Goal: Task Accomplishment & Management: Manage account settings

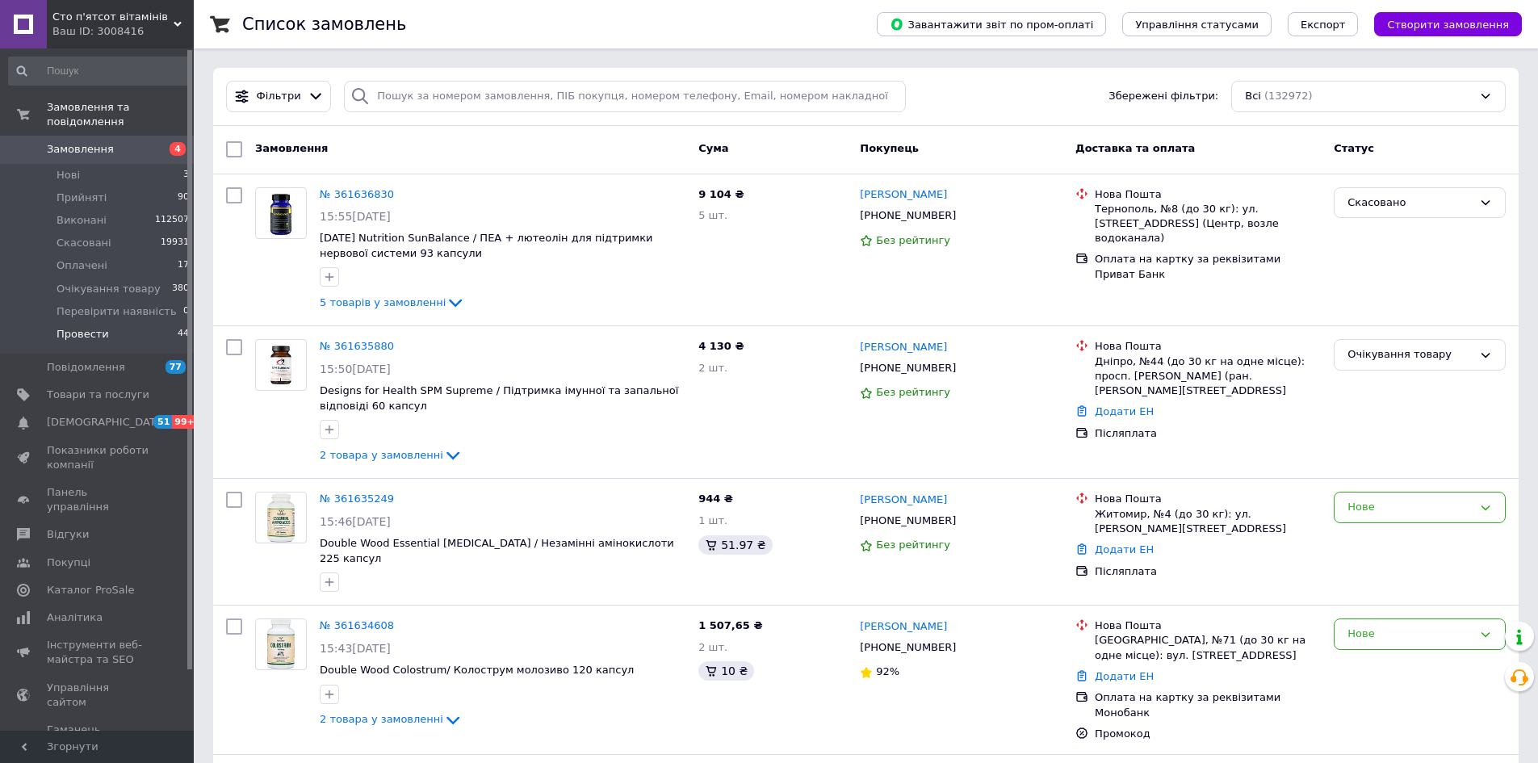
click at [131, 327] on li "Провести 44" at bounding box center [99, 338] width 199 height 31
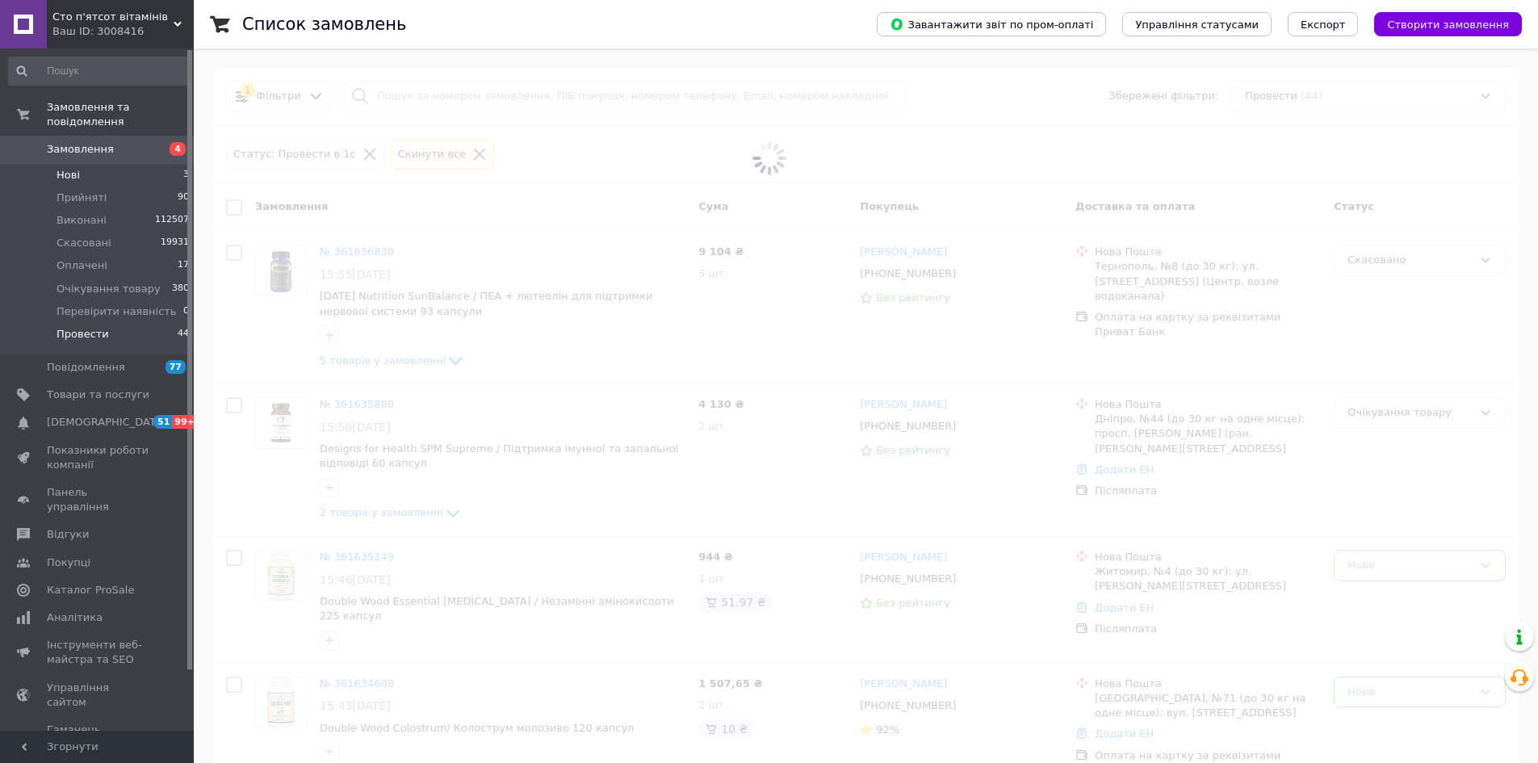
click at [99, 164] on li "Нові 3" at bounding box center [99, 175] width 199 height 23
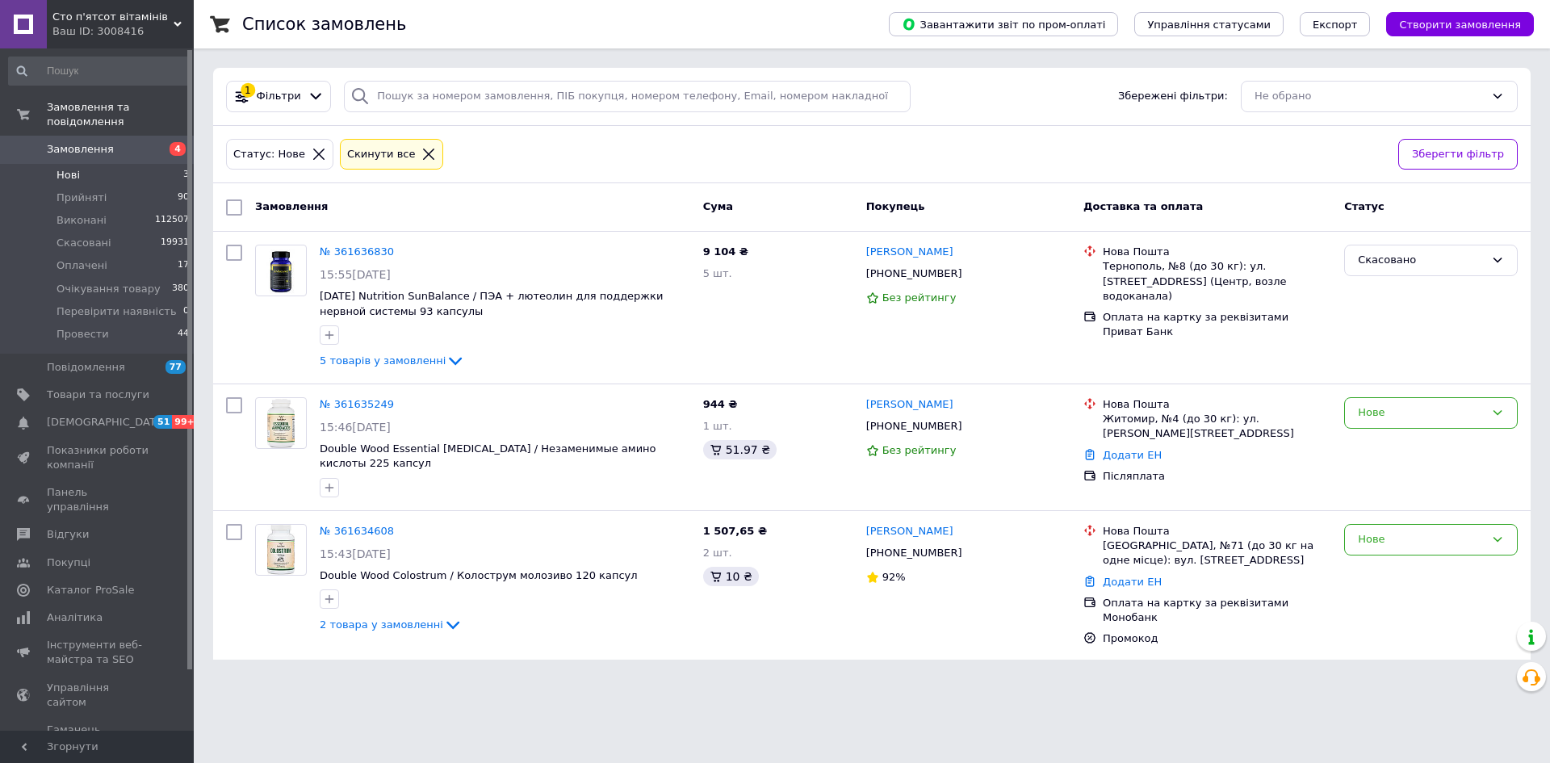
click at [83, 164] on li "Нові 3" at bounding box center [99, 175] width 199 height 23
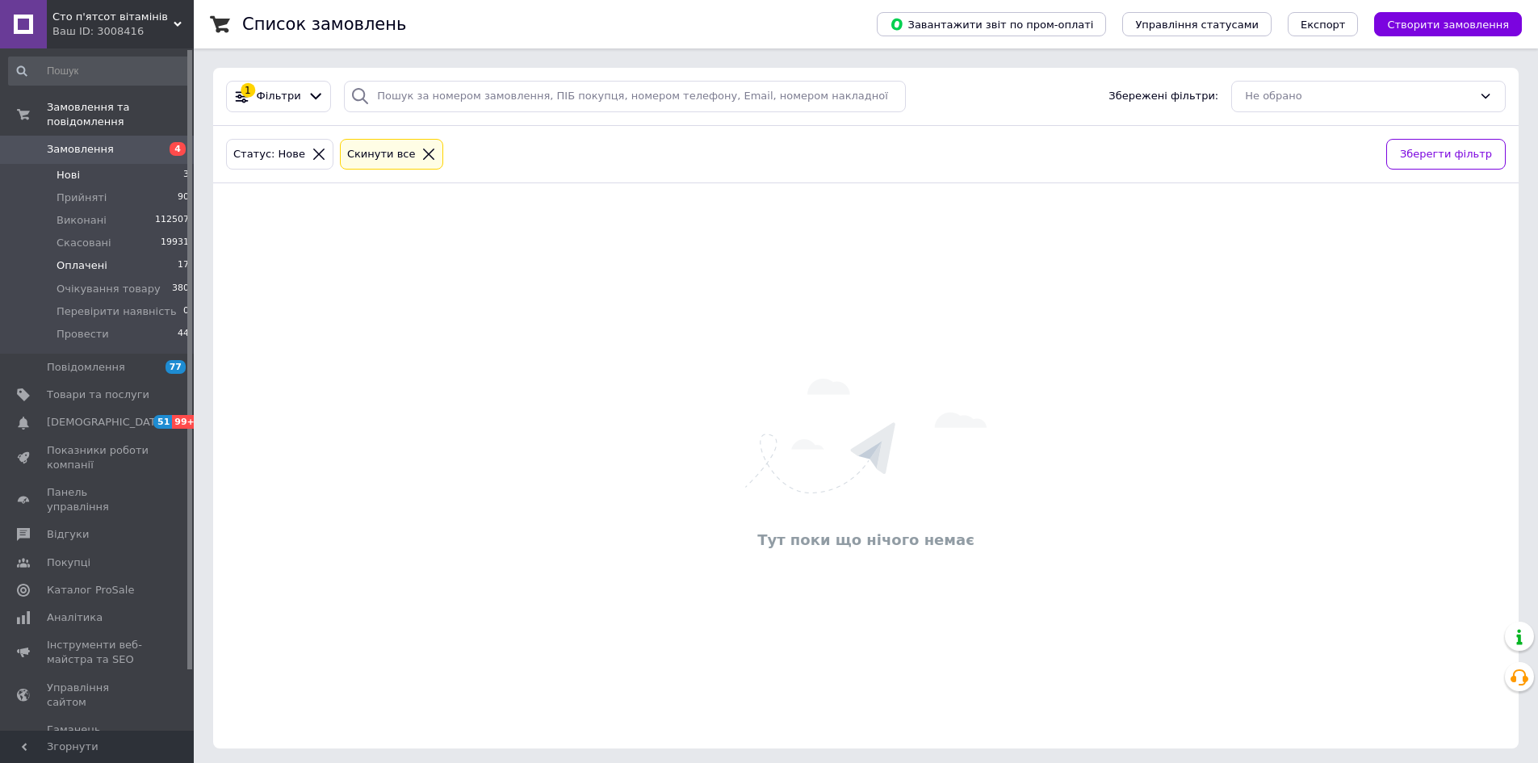
click at [100, 259] on li "Оплачені 17" at bounding box center [99, 265] width 199 height 23
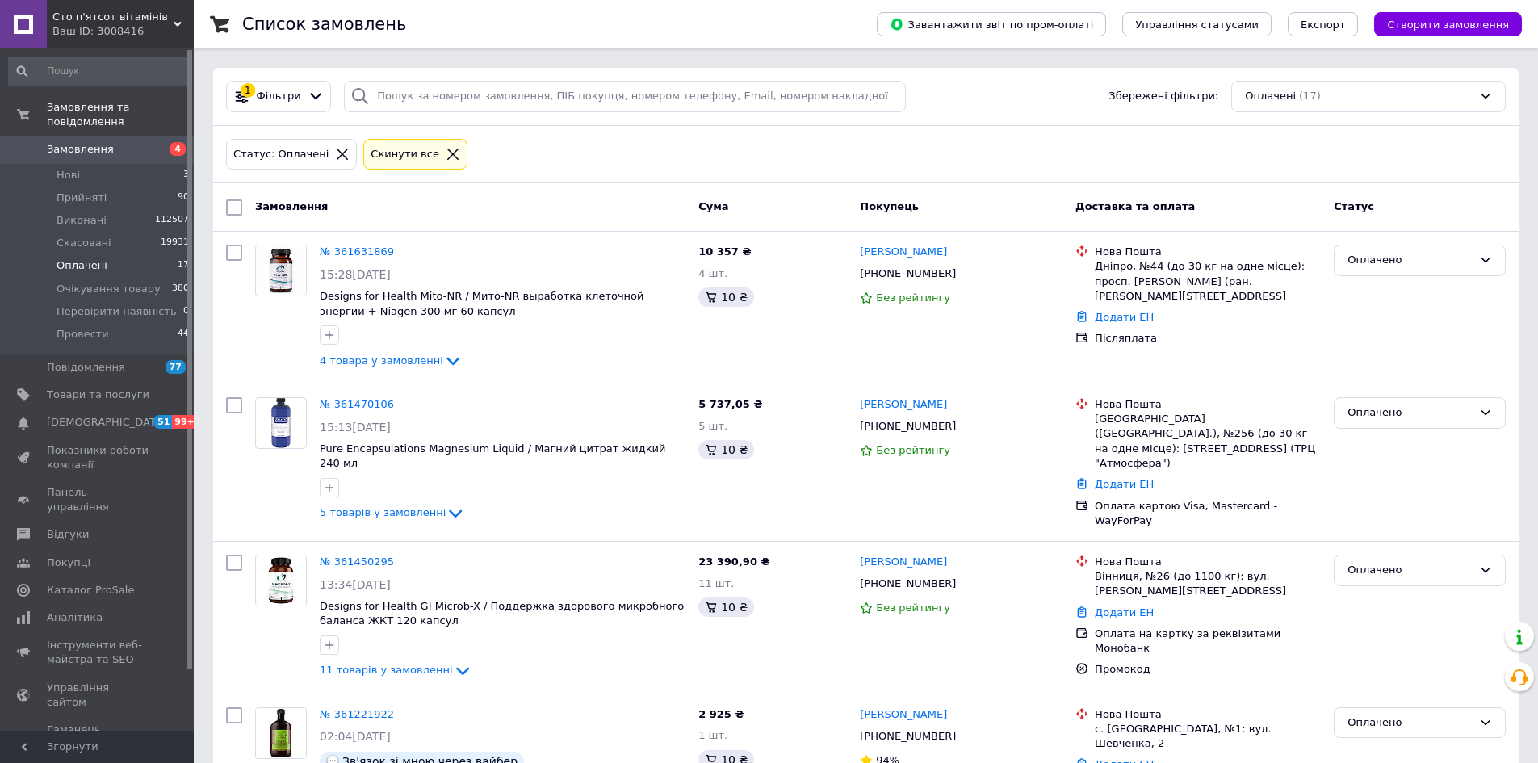
click at [442, 157] on div at bounding box center [452, 154] width 21 height 15
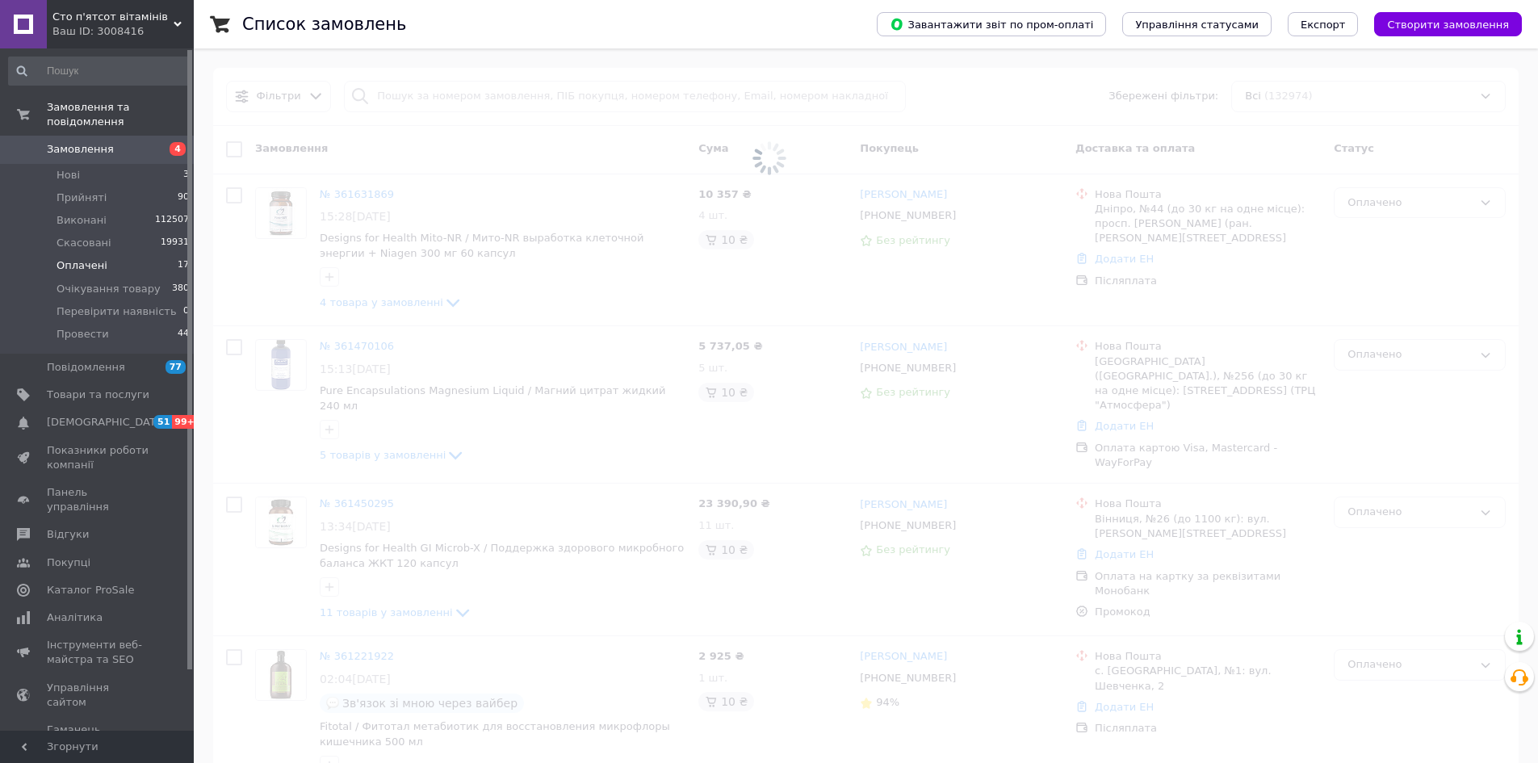
click at [450, 94] on span at bounding box center [769, 158] width 1538 height 317
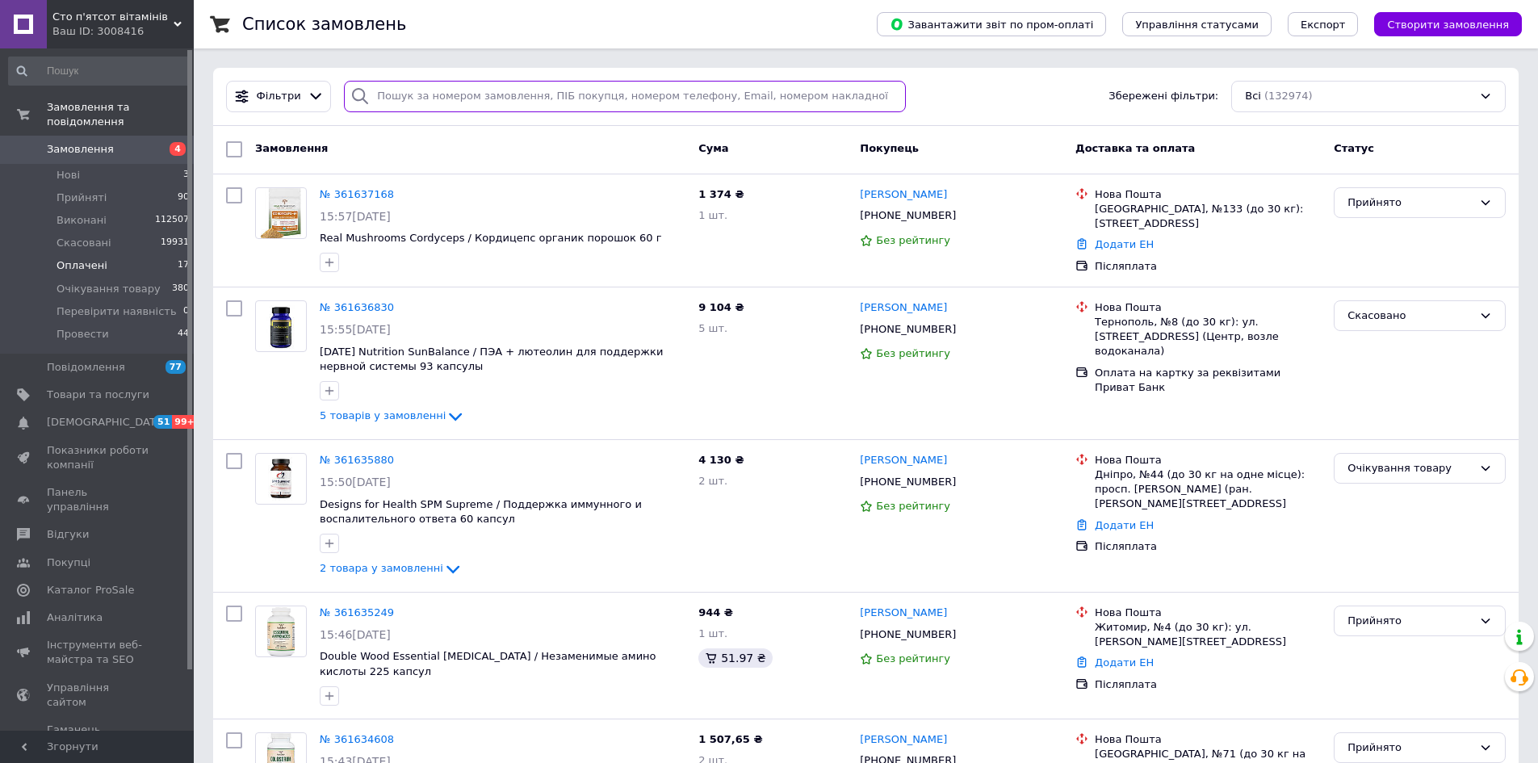
click at [450, 94] on input "search" at bounding box center [625, 96] width 562 height 31
paste input "380968637619"
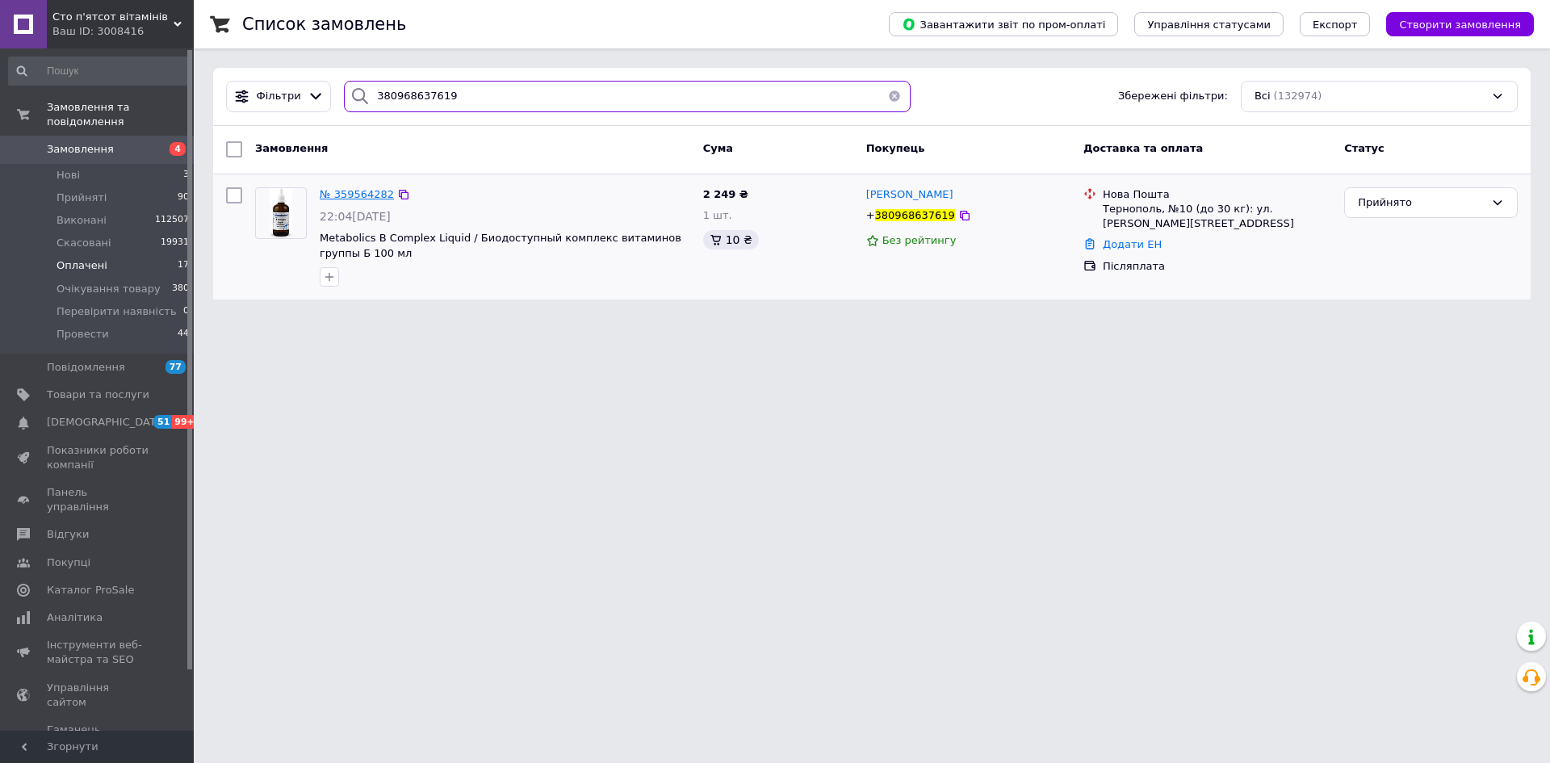
type input "380968637619"
click at [361, 193] on span "№ 359564282" at bounding box center [357, 194] width 74 height 12
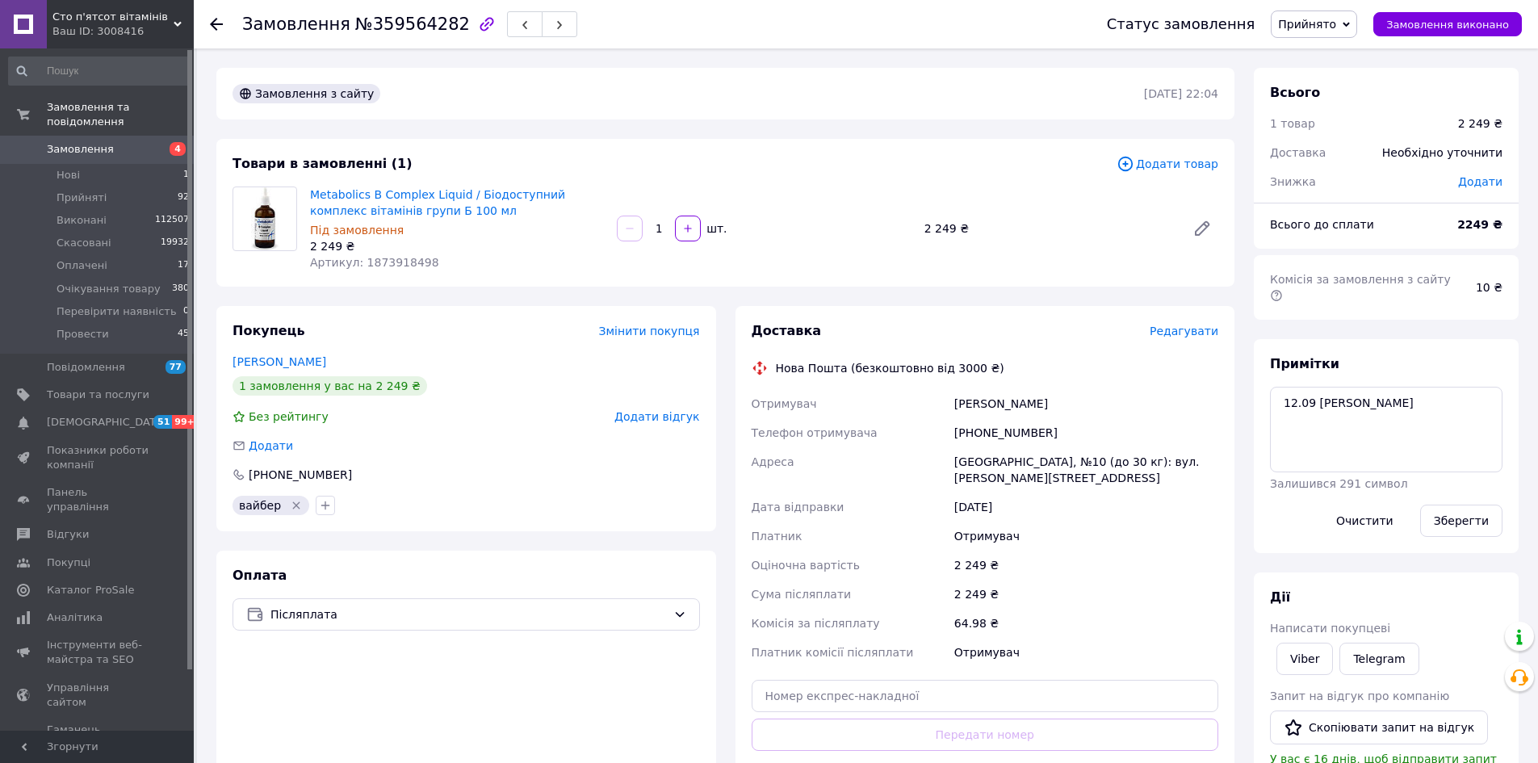
click at [1315, 31] on span "Прийнято" at bounding box center [1307, 24] width 58 height 13
click at [1347, 178] on li "Провести" at bounding box center [1340, 178] width 136 height 24
click at [94, 191] on span "Прийняті" at bounding box center [82, 198] width 50 height 15
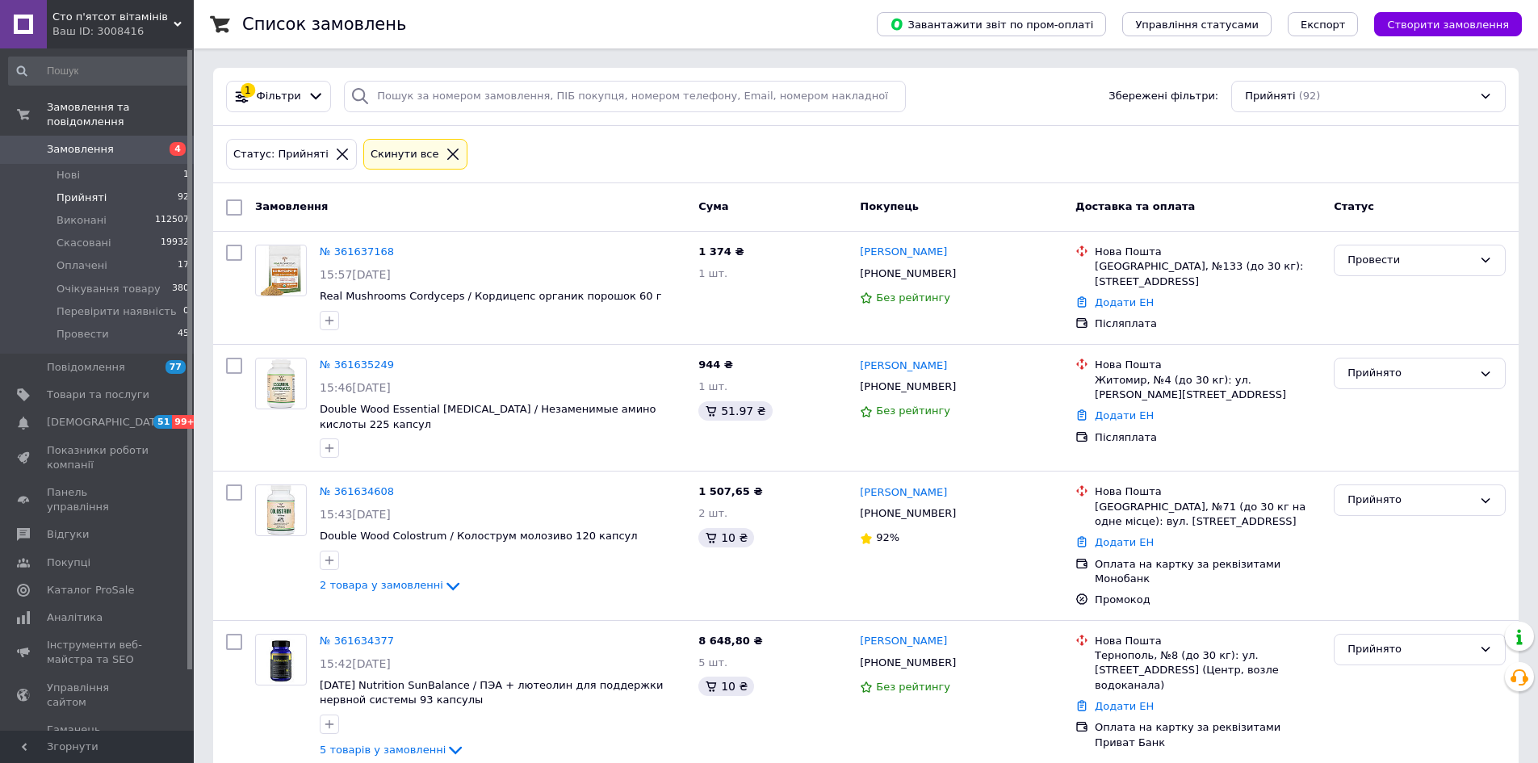
click at [446, 157] on icon at bounding box center [453, 154] width 15 height 15
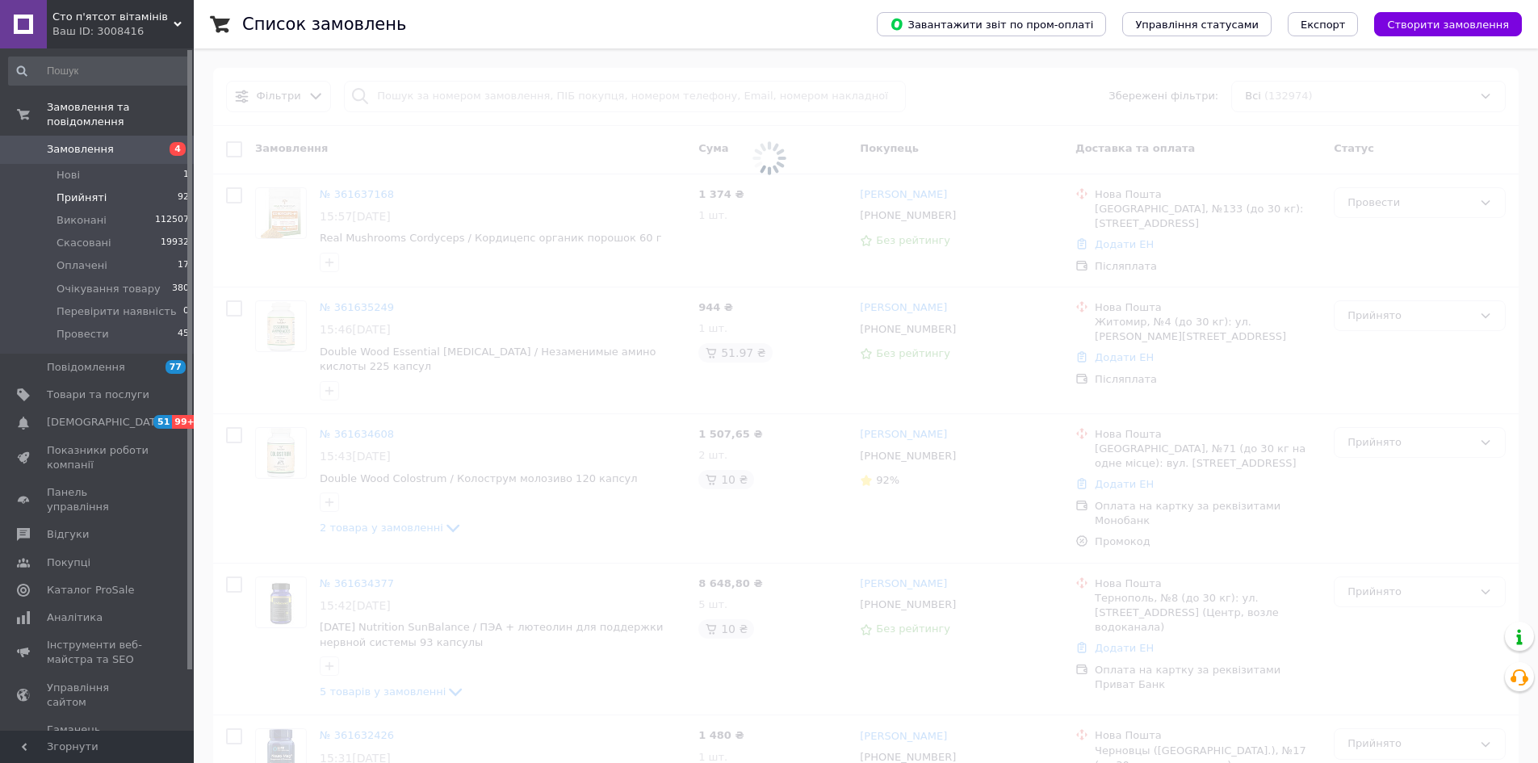
click at [434, 117] on span at bounding box center [769, 158] width 1538 height 317
click at [434, 100] on span at bounding box center [769, 158] width 1538 height 317
click at [434, 99] on span at bounding box center [769, 158] width 1538 height 317
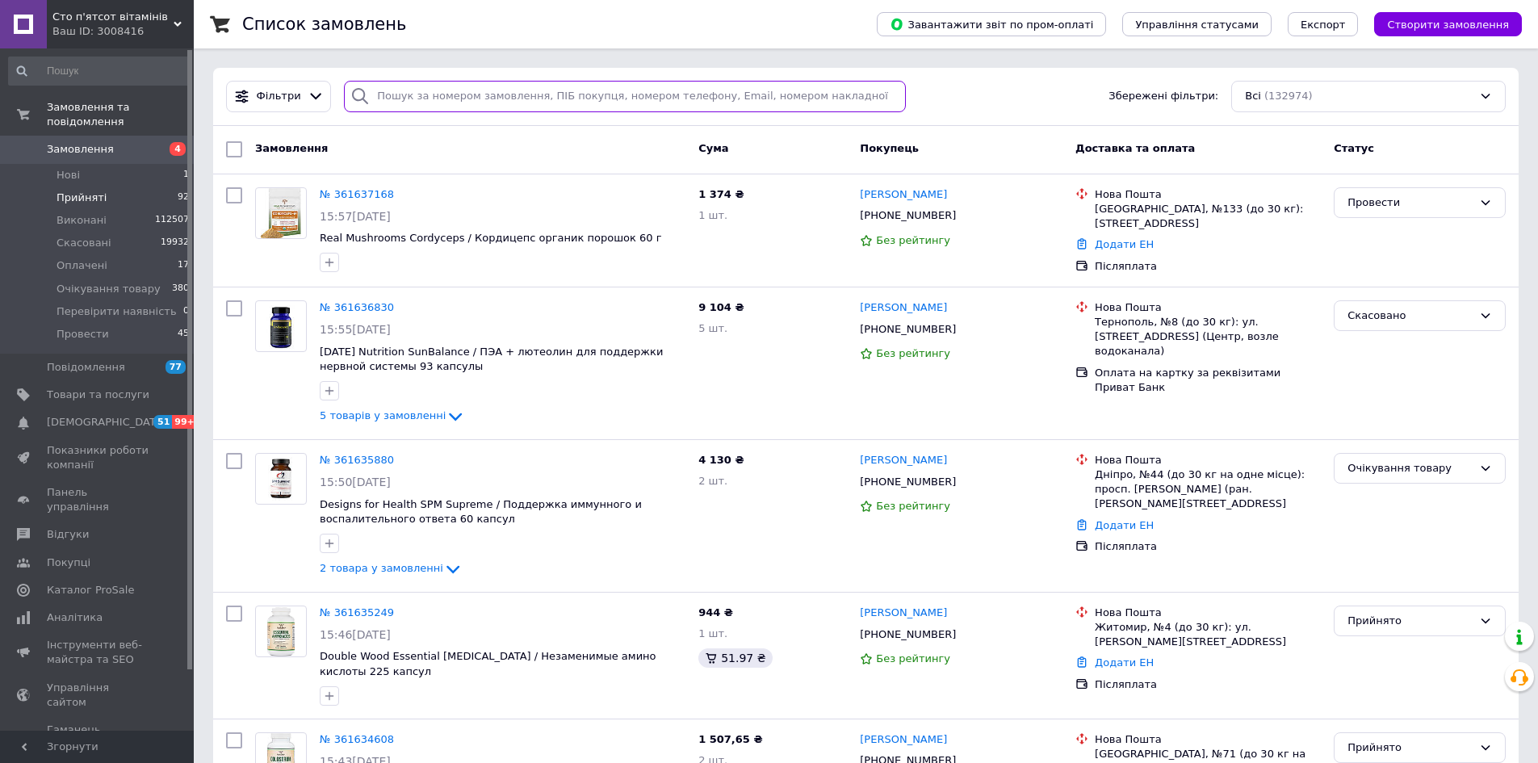
click at [434, 99] on input "search" at bounding box center [625, 96] width 562 height 31
paste input "380956360254"
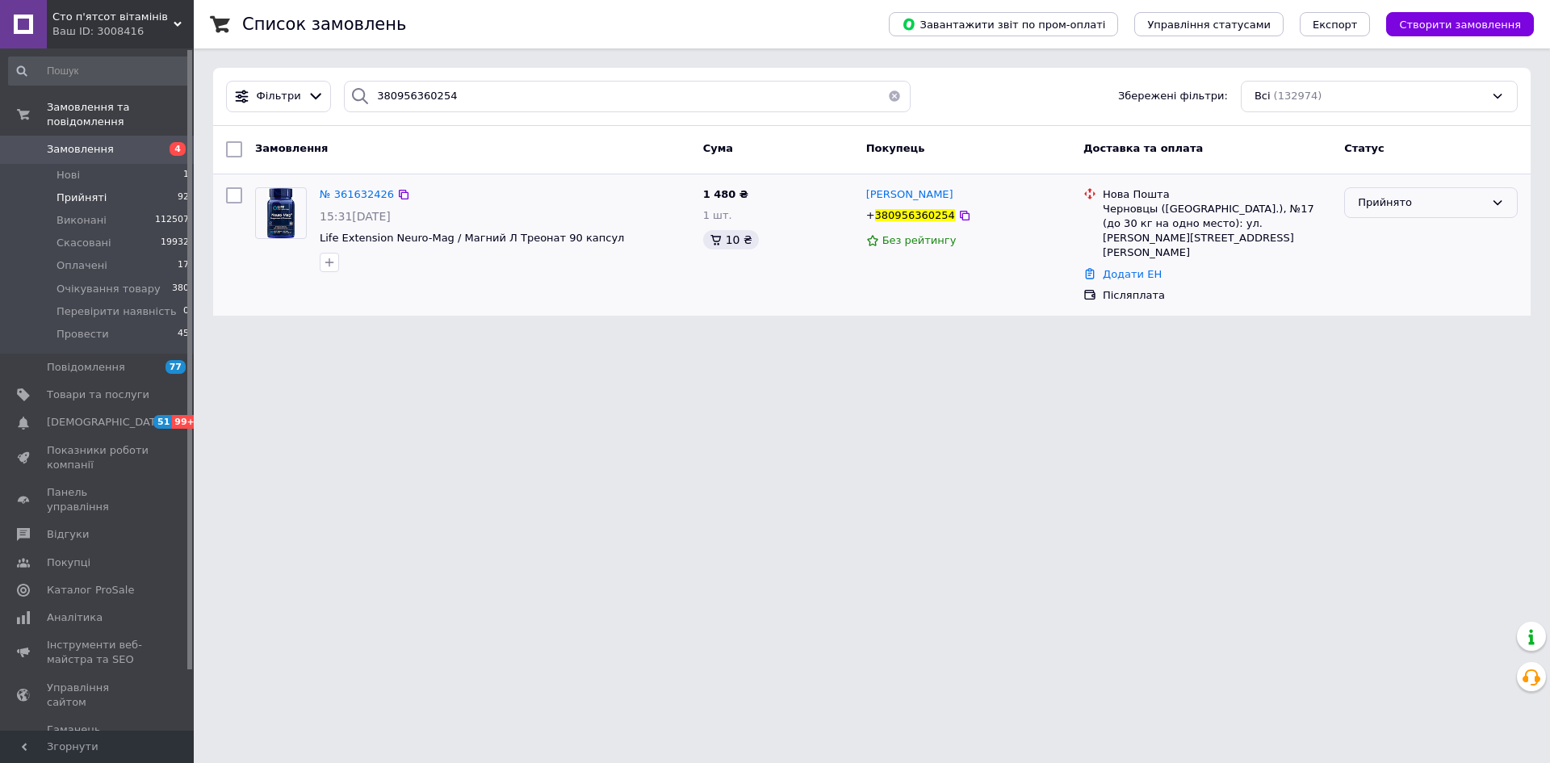
click at [1423, 208] on div "Прийнято" at bounding box center [1421, 203] width 127 height 17
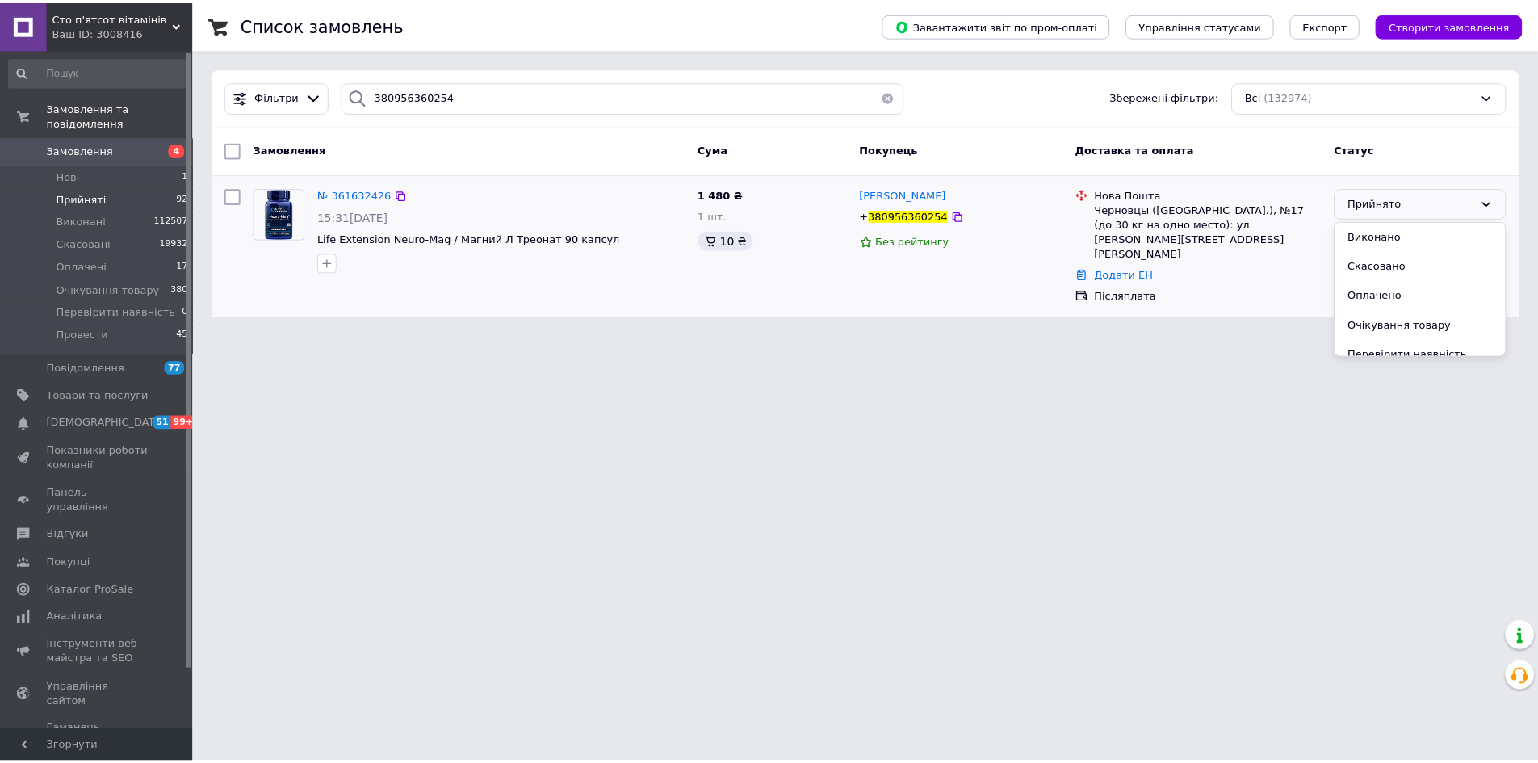
scroll to position [43, 0]
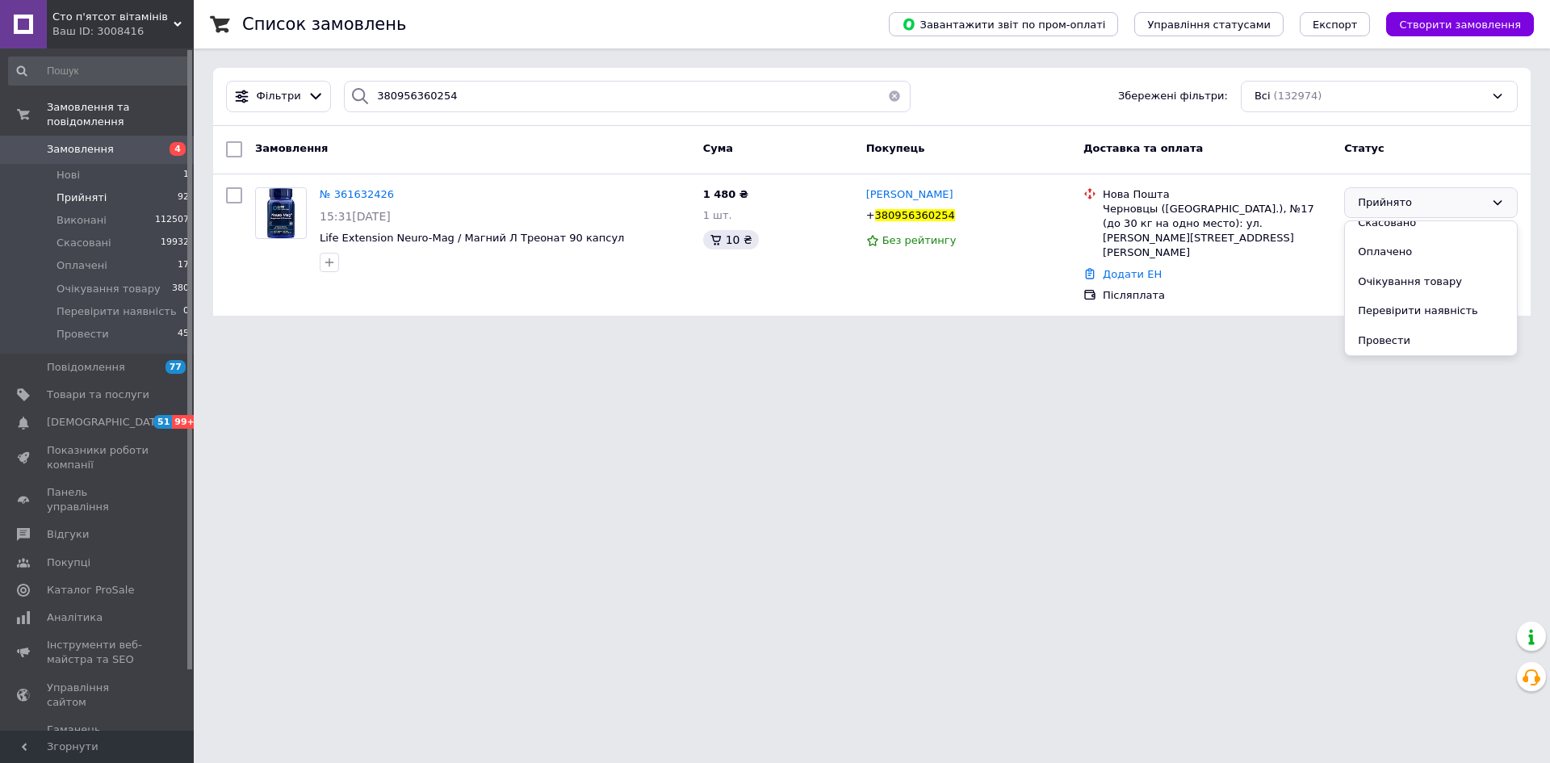
click at [1411, 335] on li "Провести" at bounding box center [1431, 341] width 172 height 30
click at [436, 95] on input "380956360254" at bounding box center [627, 96] width 567 height 31
click at [435, 95] on input "380956360254" at bounding box center [627, 96] width 567 height 31
paste input "Субота"
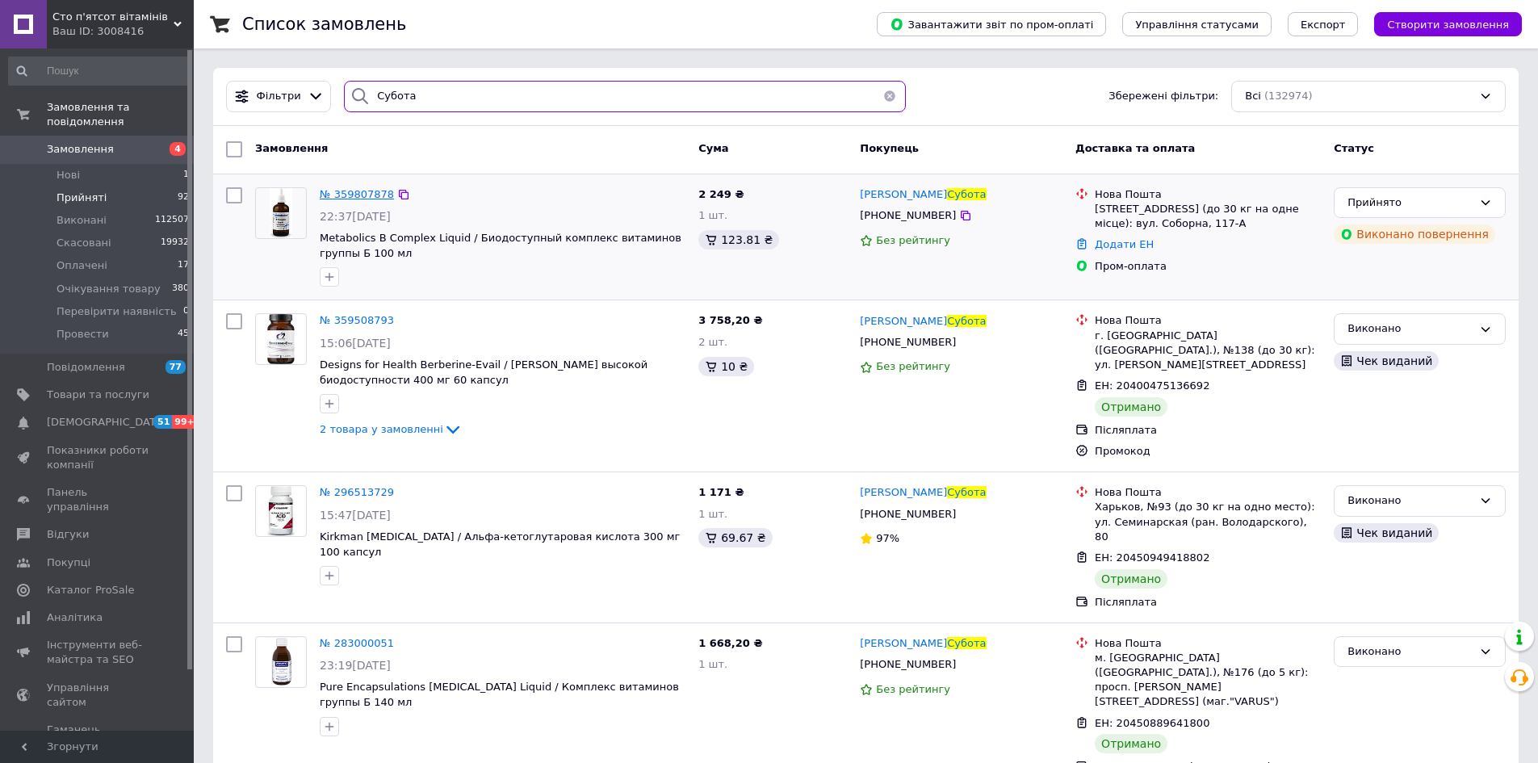
type input "Субота"
click at [367, 188] on span "№ 359807878" at bounding box center [357, 194] width 74 height 12
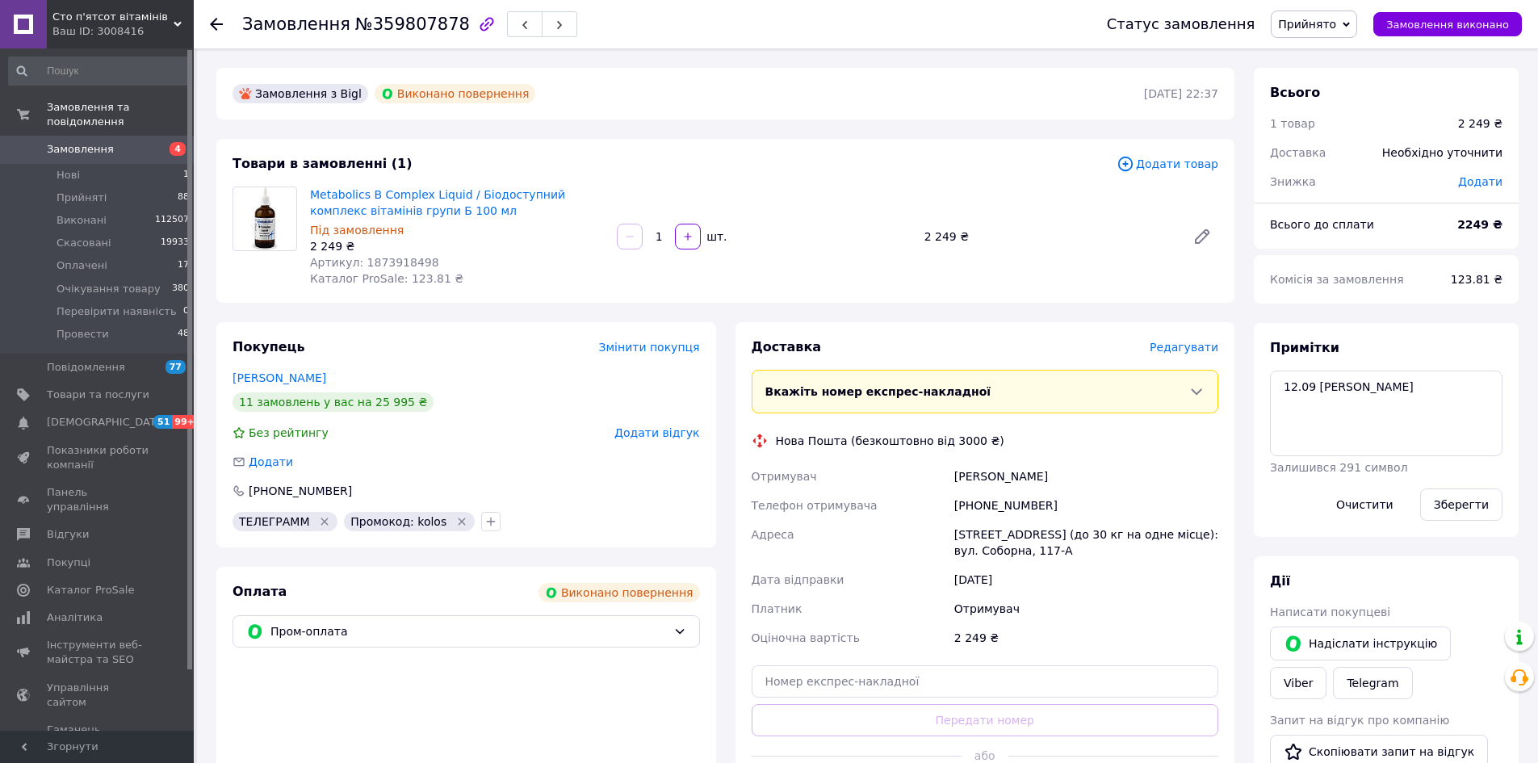
scroll to position [161, 0]
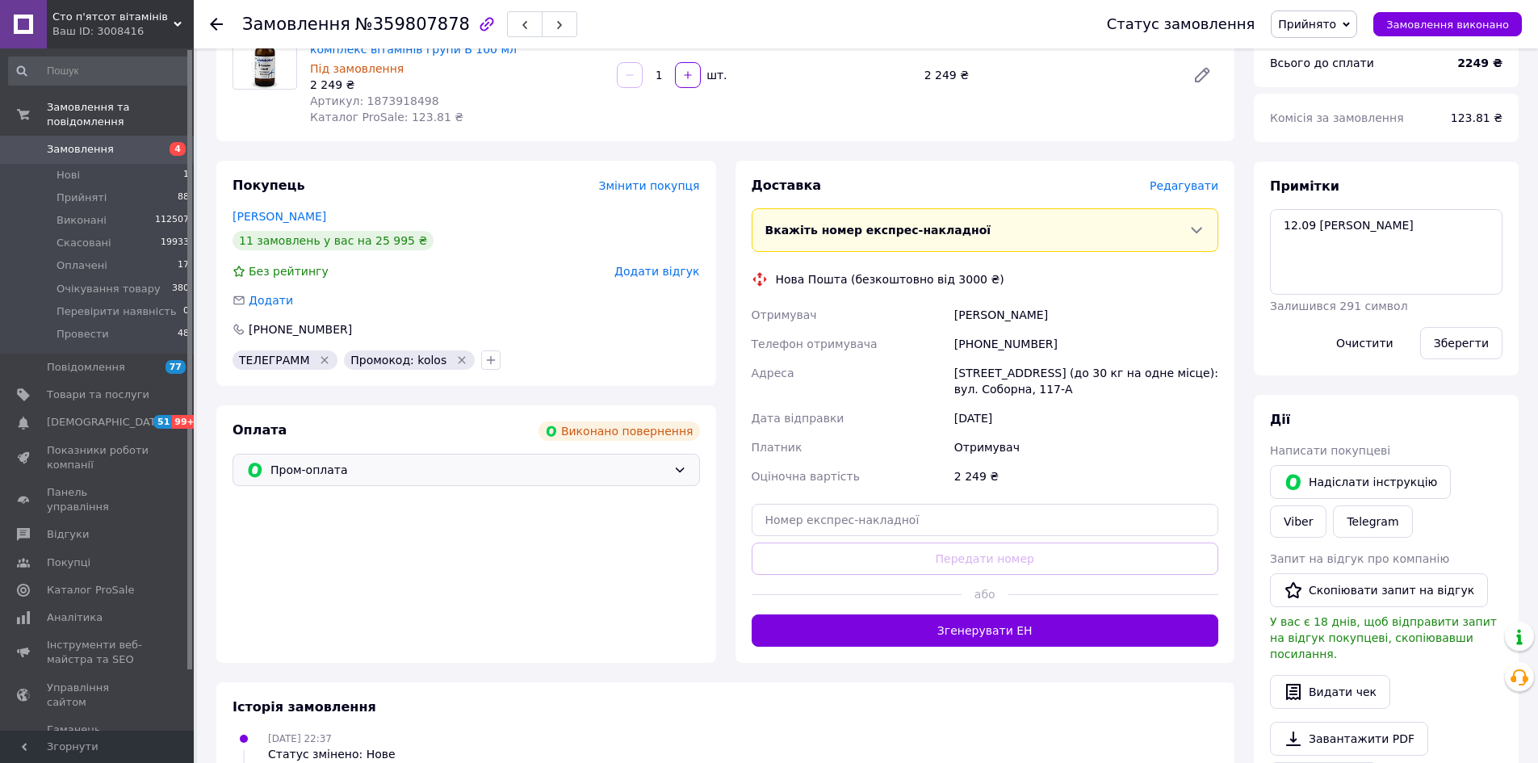
click at [370, 459] on div "Пром-оплата" at bounding box center [466, 470] width 467 height 32
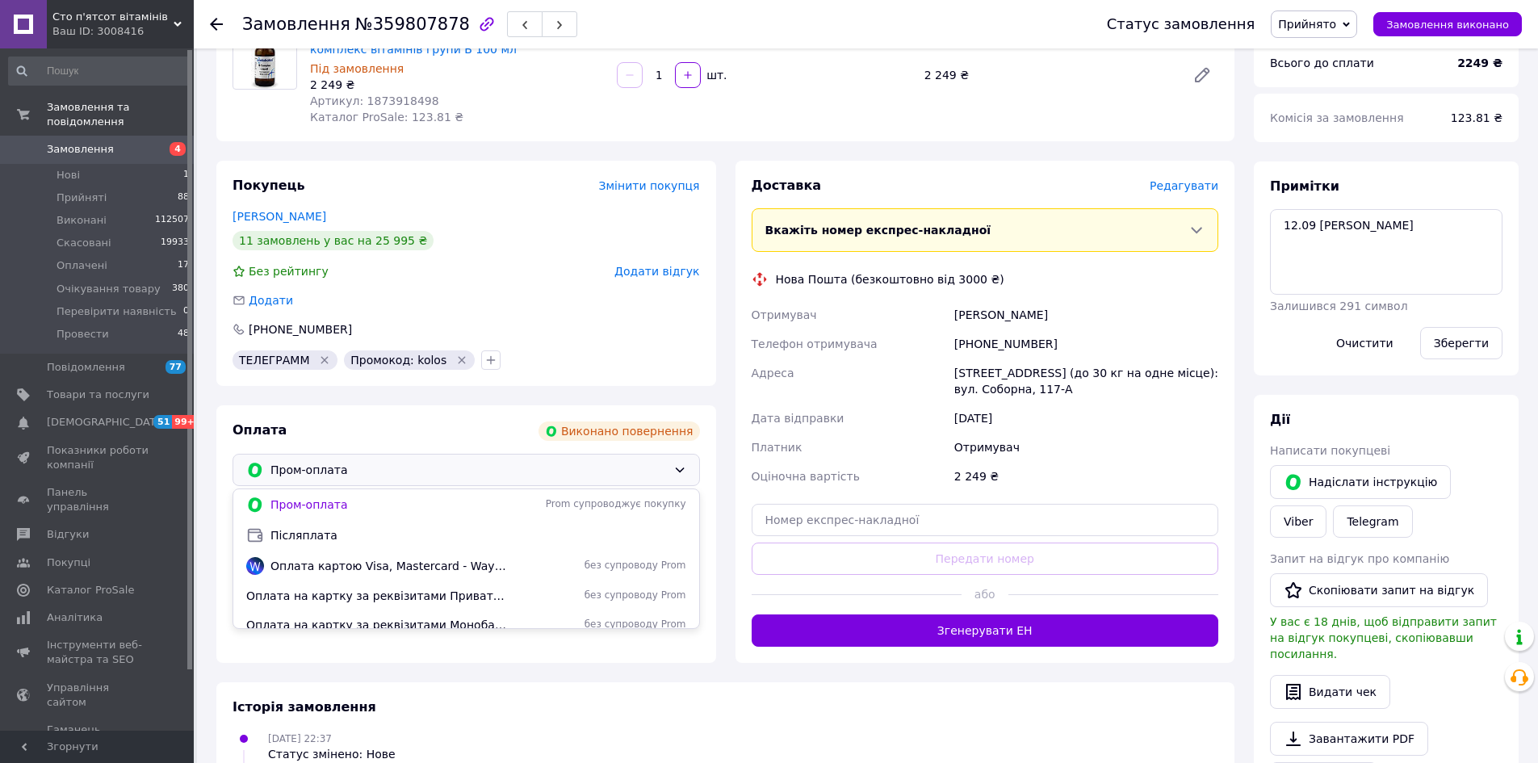
click at [390, 526] on div "Післяплата" at bounding box center [466, 535] width 446 height 18
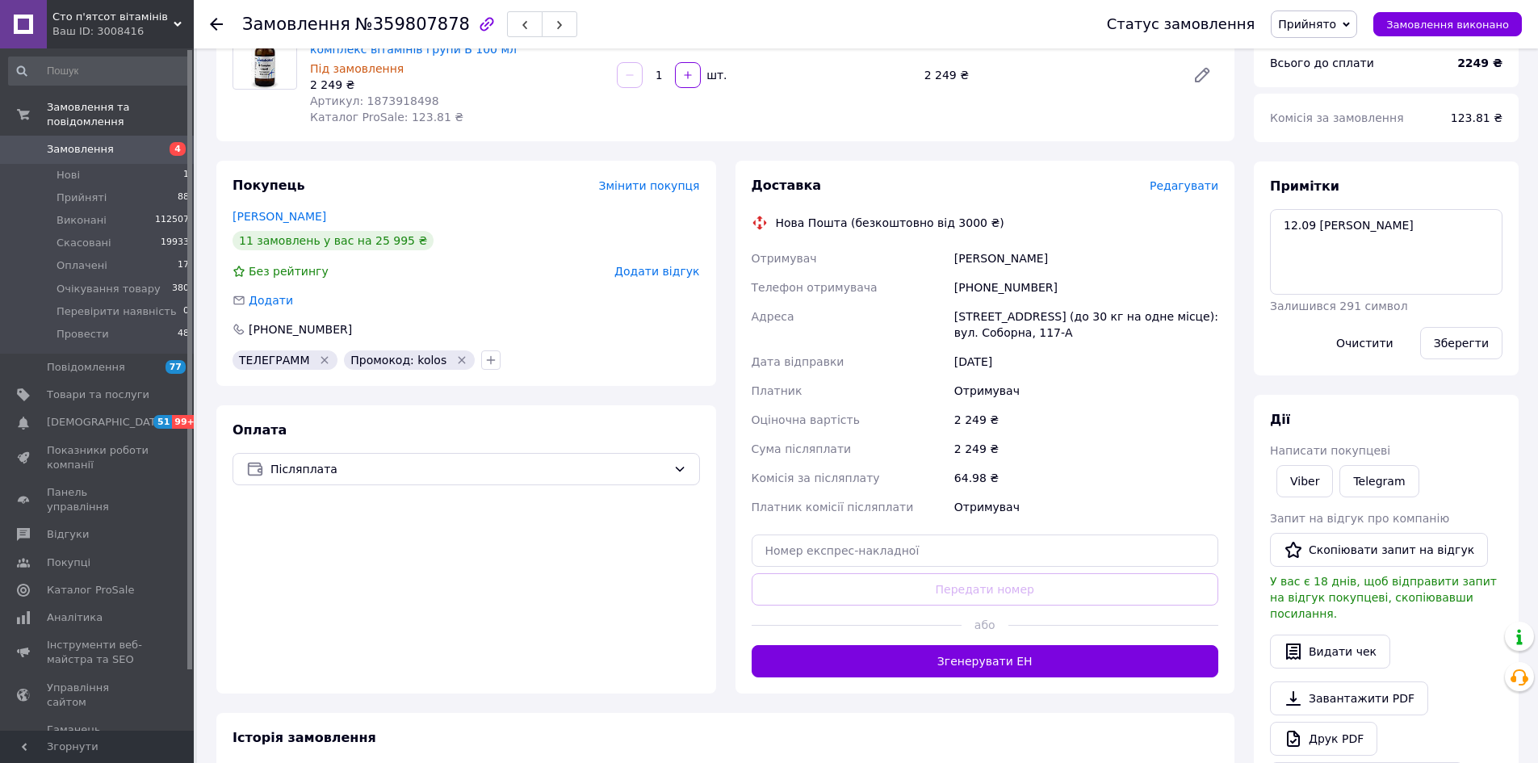
click at [1320, 31] on span "Прийнято" at bounding box center [1314, 23] width 86 height 27
click at [1320, 182] on li "Провести" at bounding box center [1340, 178] width 136 height 24
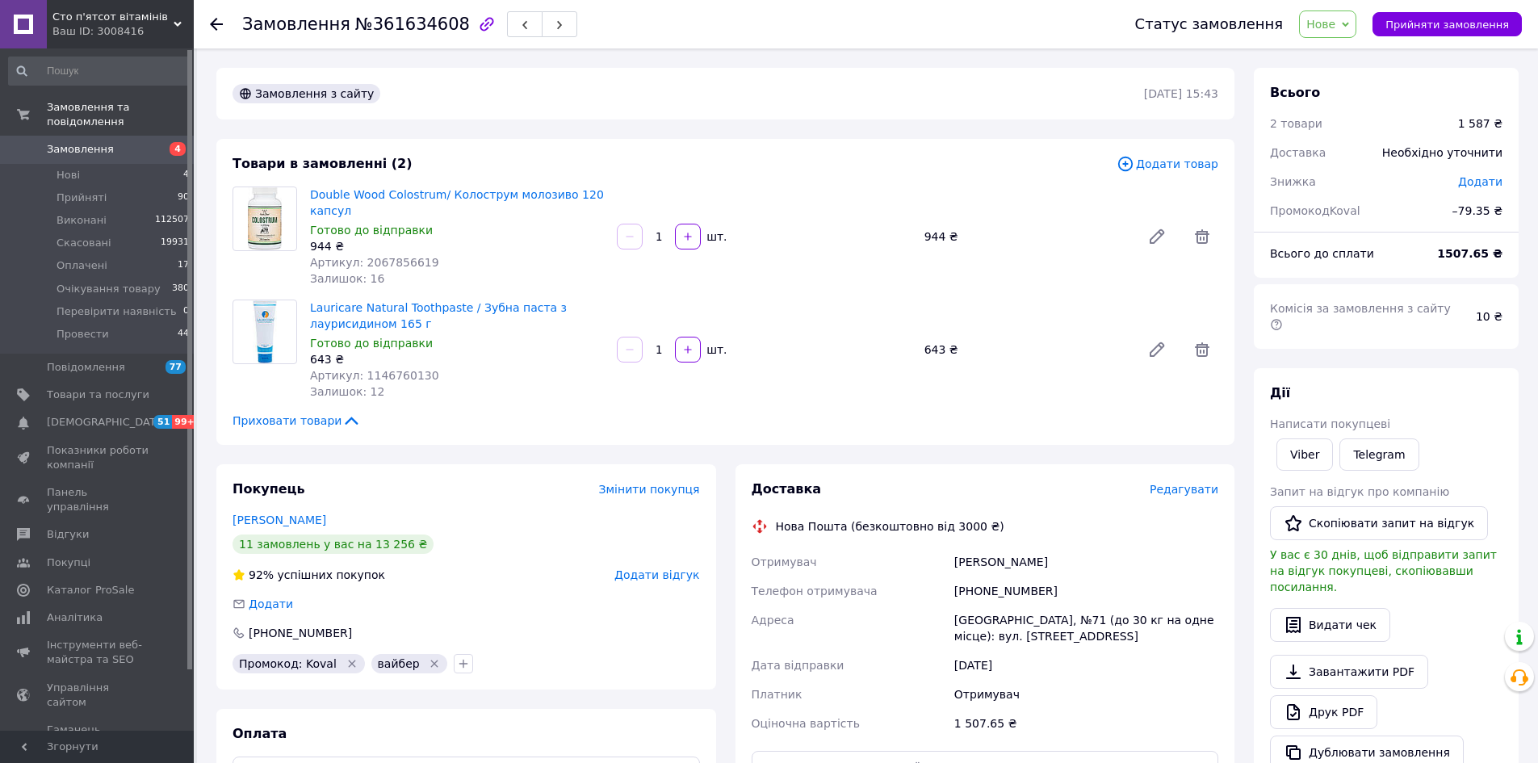
click at [551, 463] on div "Замовлення з сайту [DATE] 15:43 Товари в замовленні (2) Додати товар Double Woo…" at bounding box center [726, 622] width 1038 height 1109
click at [1486, 27] on span "Прийняти замовлення" at bounding box center [1448, 25] width 124 height 12
click at [414, 31] on span "№361634608" at bounding box center [412, 24] width 115 height 19
copy span "361634608"
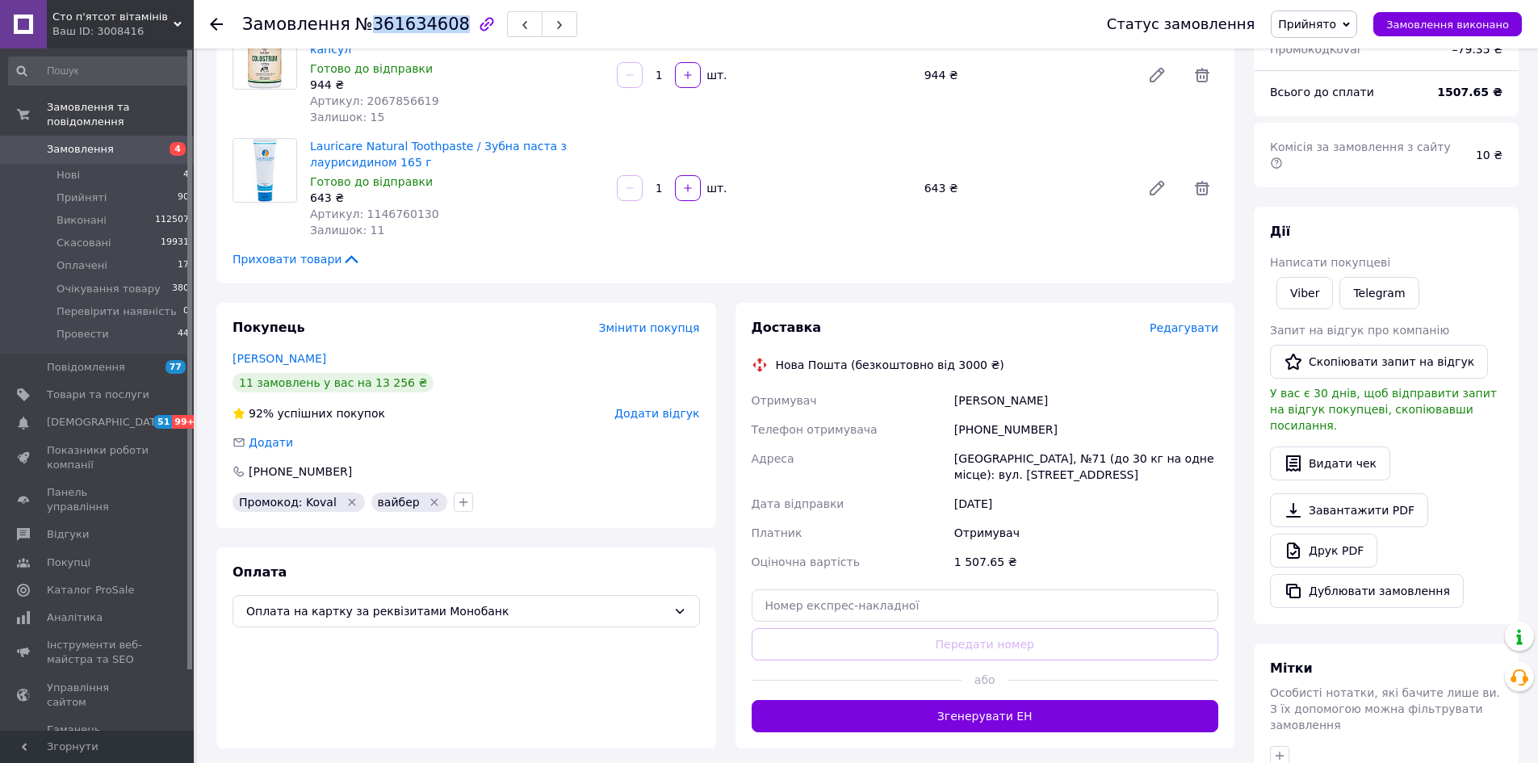
scroll to position [384, 0]
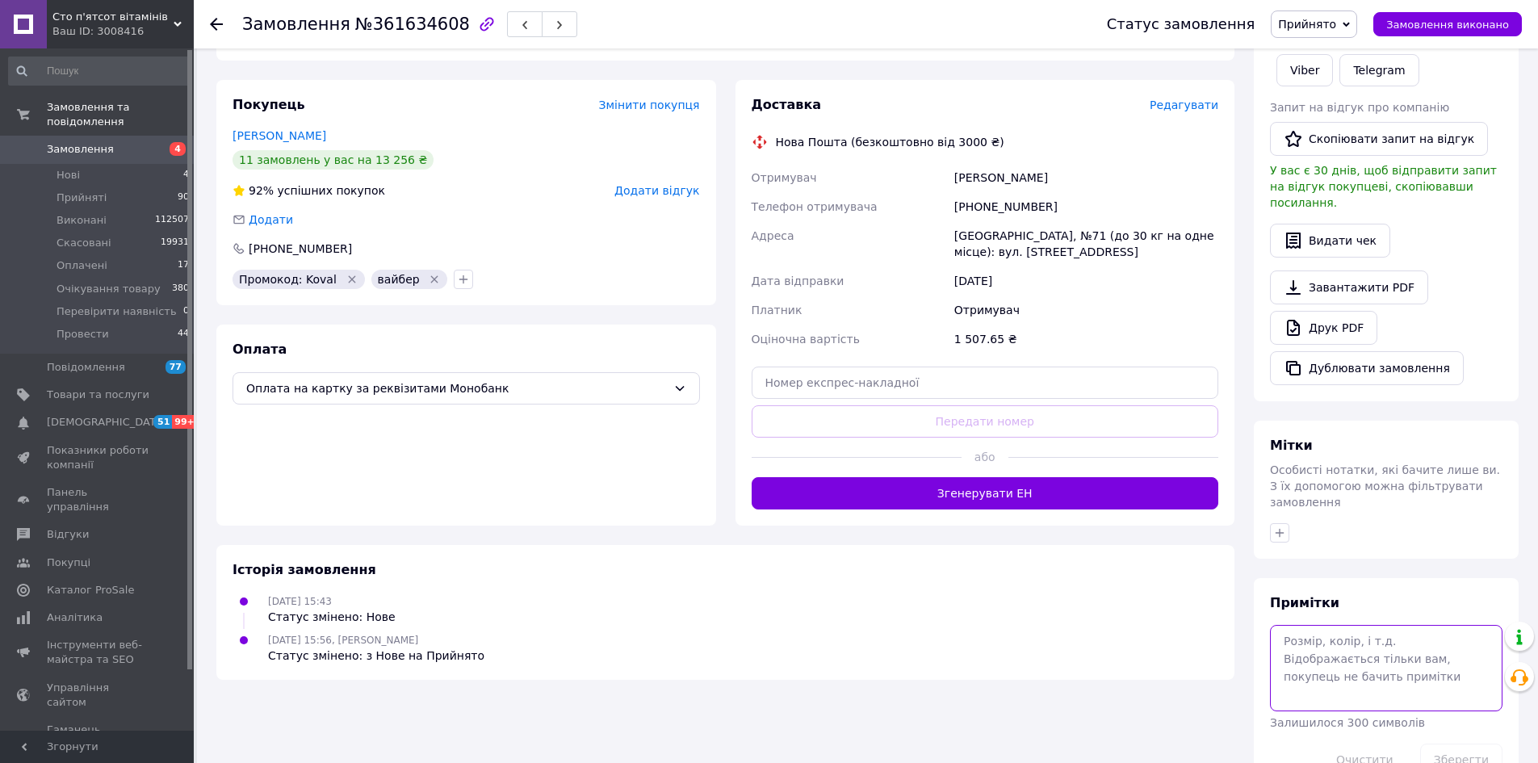
click at [1377, 625] on textarea at bounding box center [1386, 668] width 233 height 86
type textarea "люба"
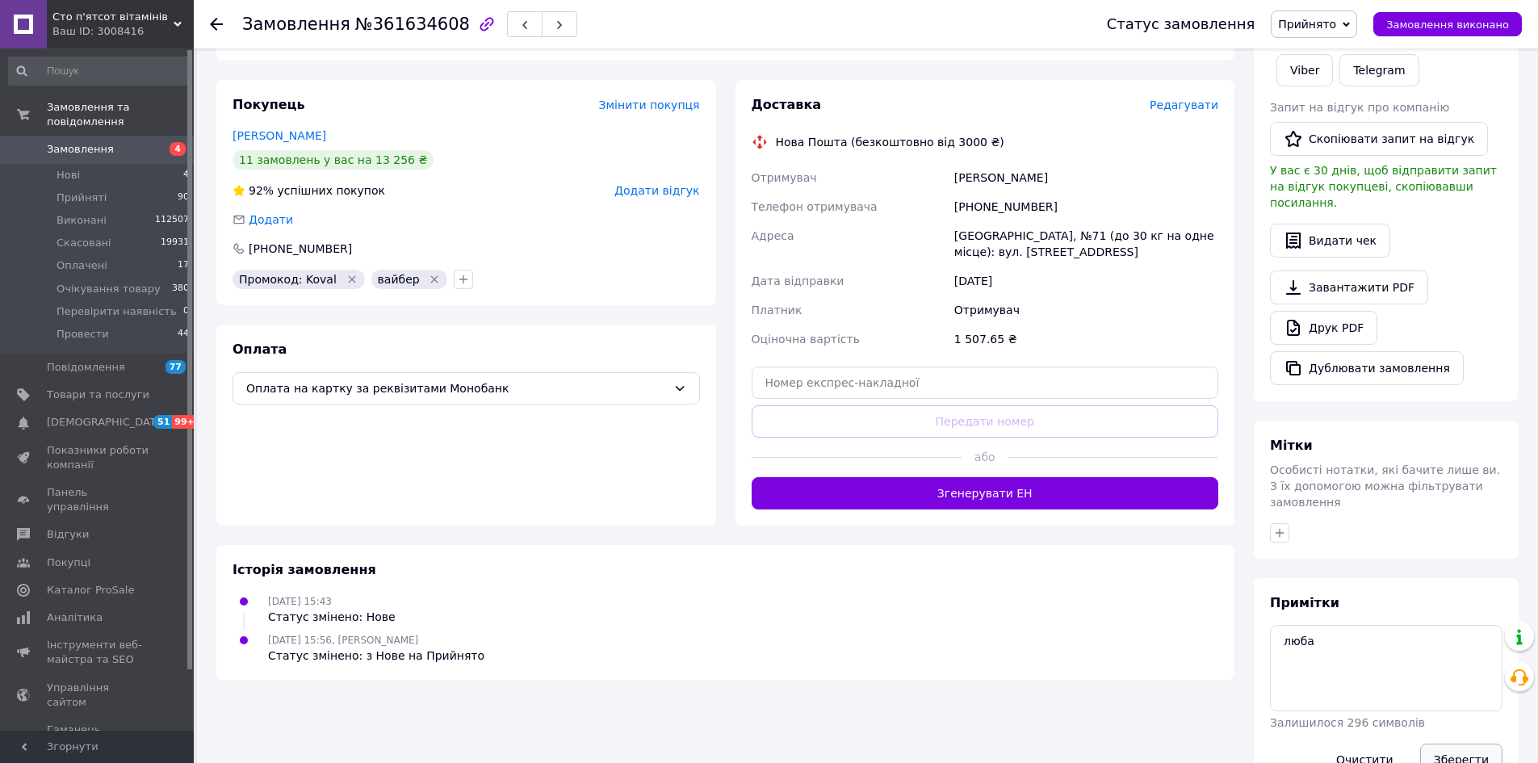
click at [1453, 744] on button "Зберегти" at bounding box center [1461, 760] width 82 height 32
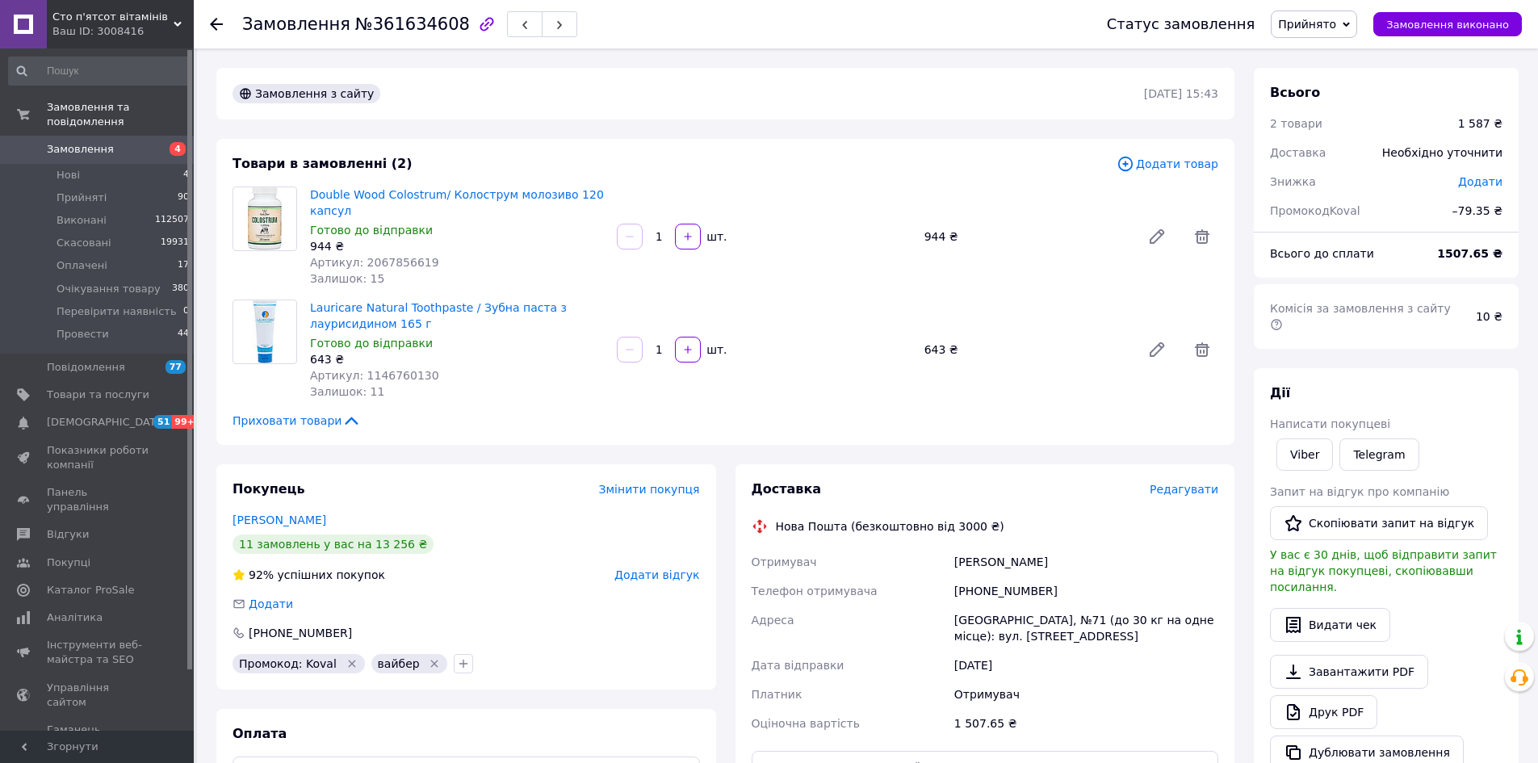
scroll to position [242, 0]
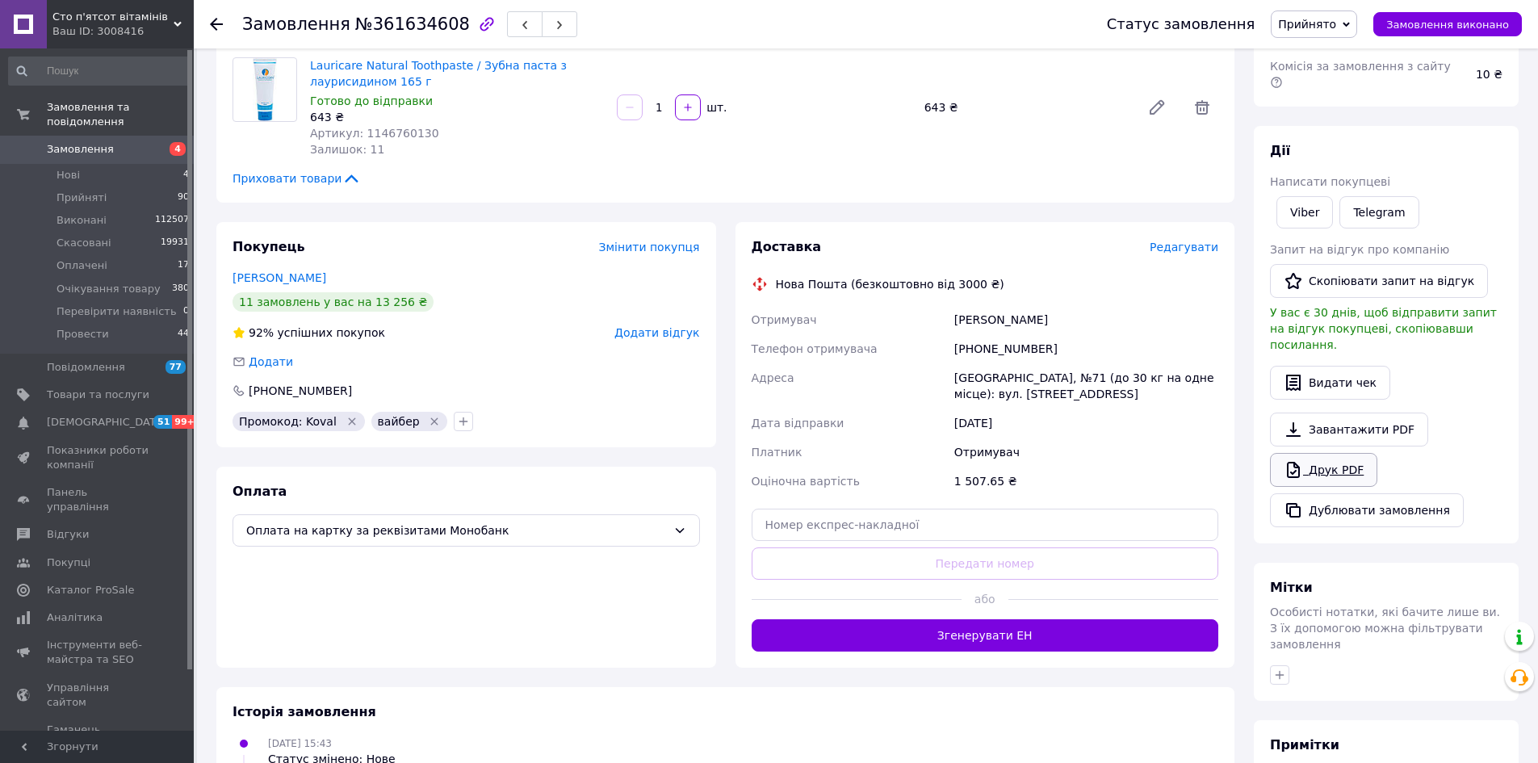
click at [1333, 453] on link "Друк PDF" at bounding box center [1323, 470] width 107 height 34
click at [424, 15] on span "№361634608" at bounding box center [412, 24] width 115 height 19
copy span "361634608"
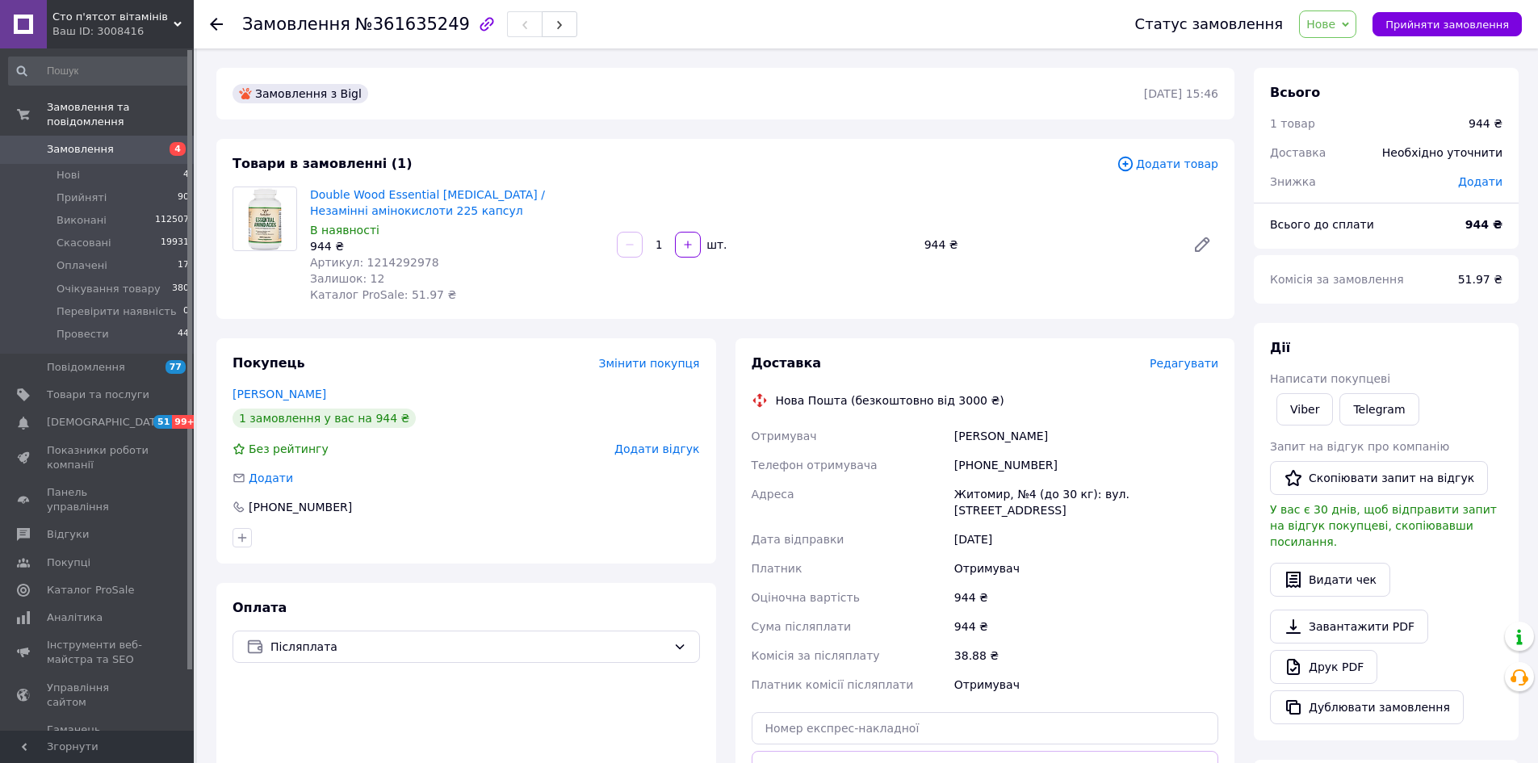
click at [1436, 6] on div "Статус замовлення Нове Прийнято Виконано Скасовано Оплачено Очікування товару П…" at bounding box center [1312, 24] width 419 height 48
click at [1441, 19] on span "Прийняти замовлення" at bounding box center [1448, 25] width 124 height 12
click at [398, 24] on span "№361635249" at bounding box center [412, 24] width 115 height 19
copy span "361635249"
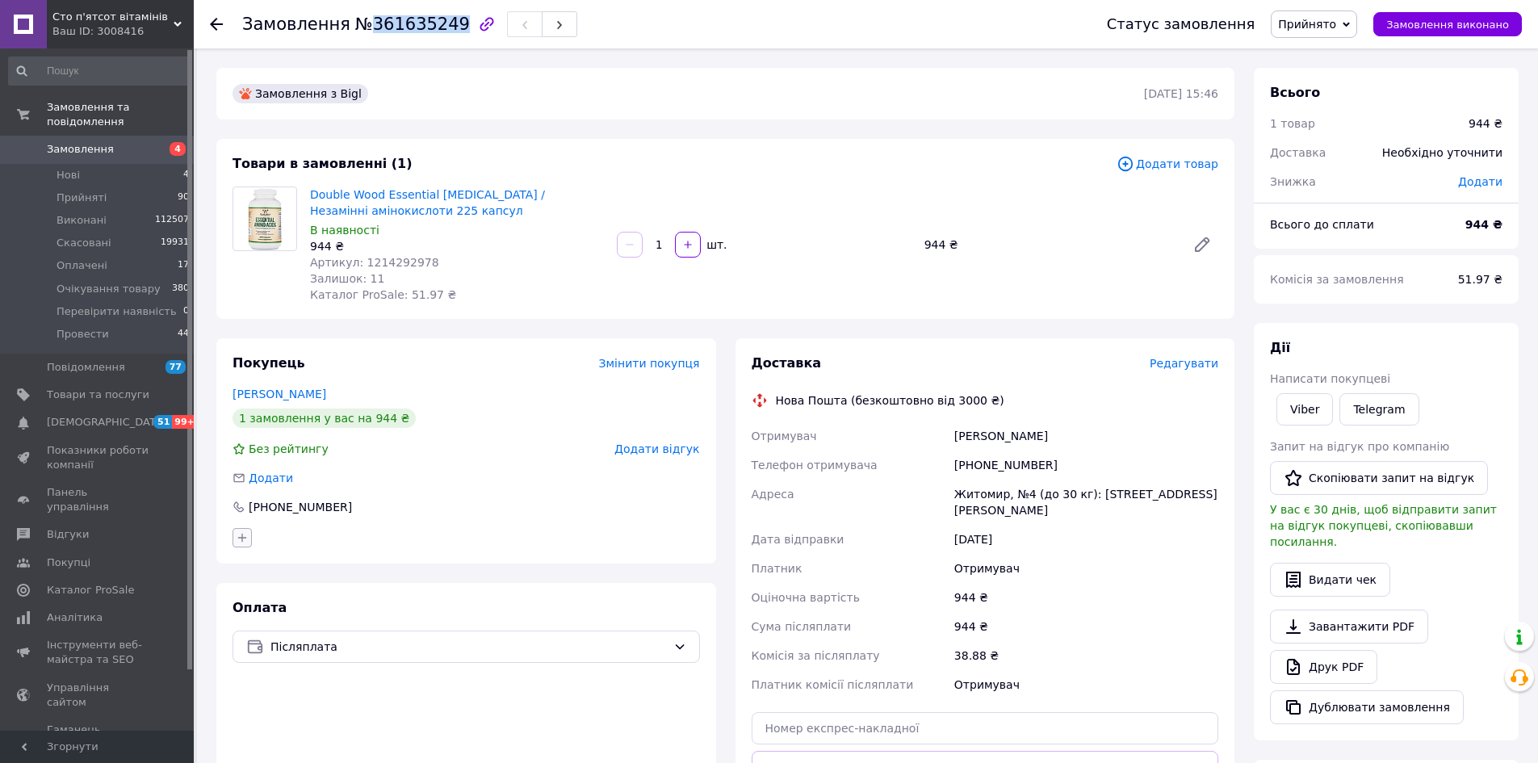
click at [249, 533] on button "button" at bounding box center [242, 537] width 19 height 19
type input "л"
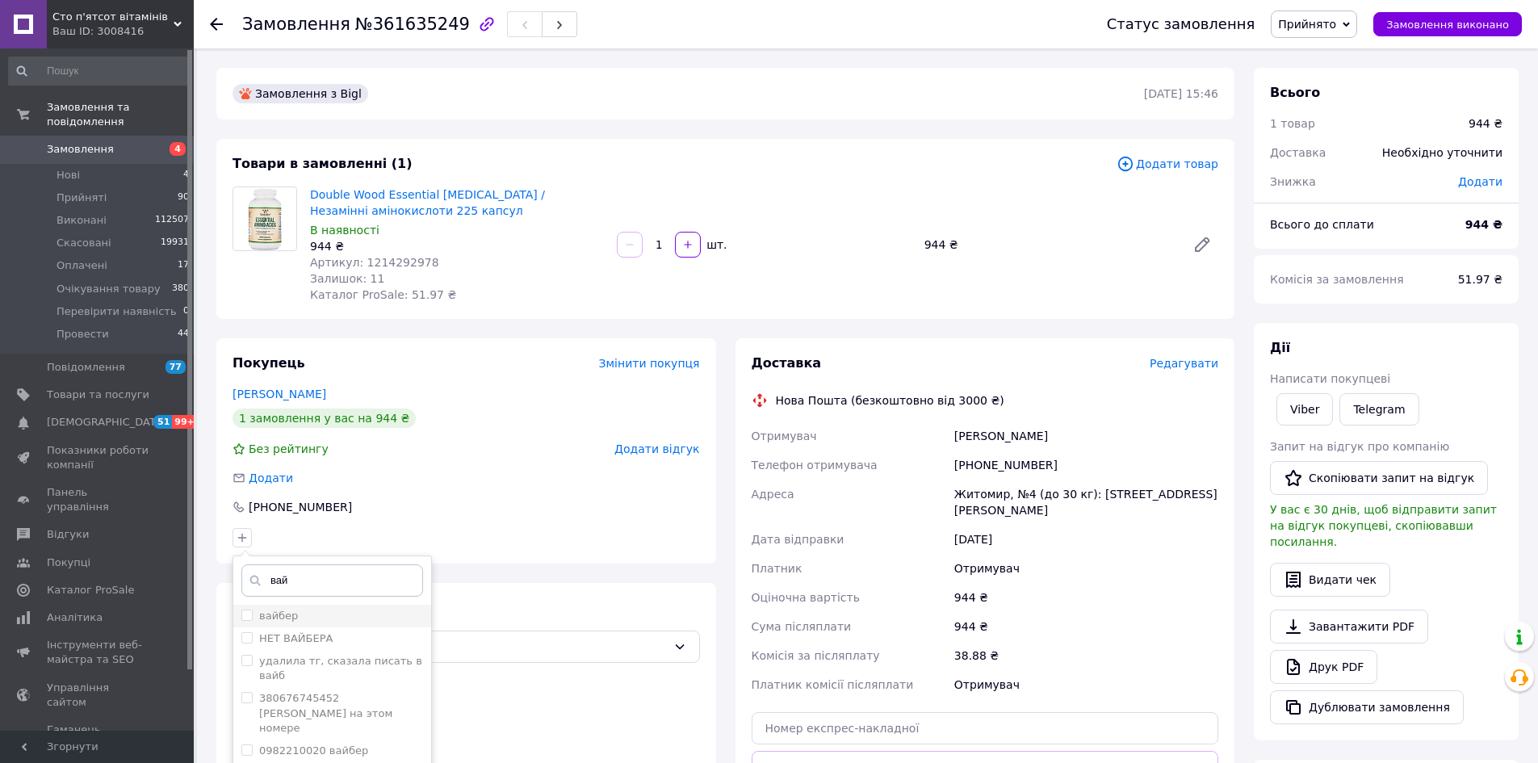
type input "вай"
click at [413, 611] on div "вайбер" at bounding box center [332, 616] width 182 height 15
checkbox input "true"
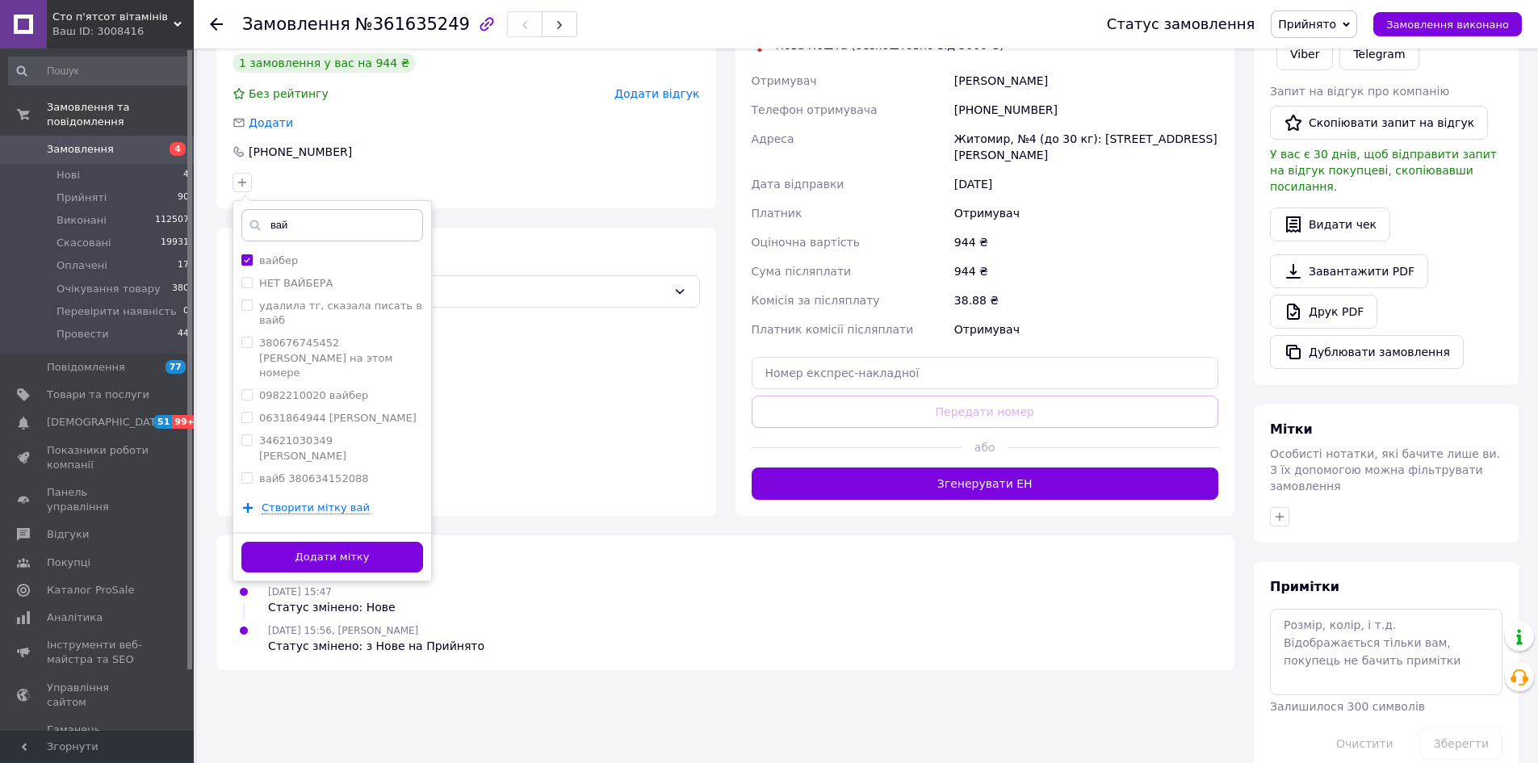
click at [361, 570] on button "Додати мітку" at bounding box center [332, 557] width 182 height 31
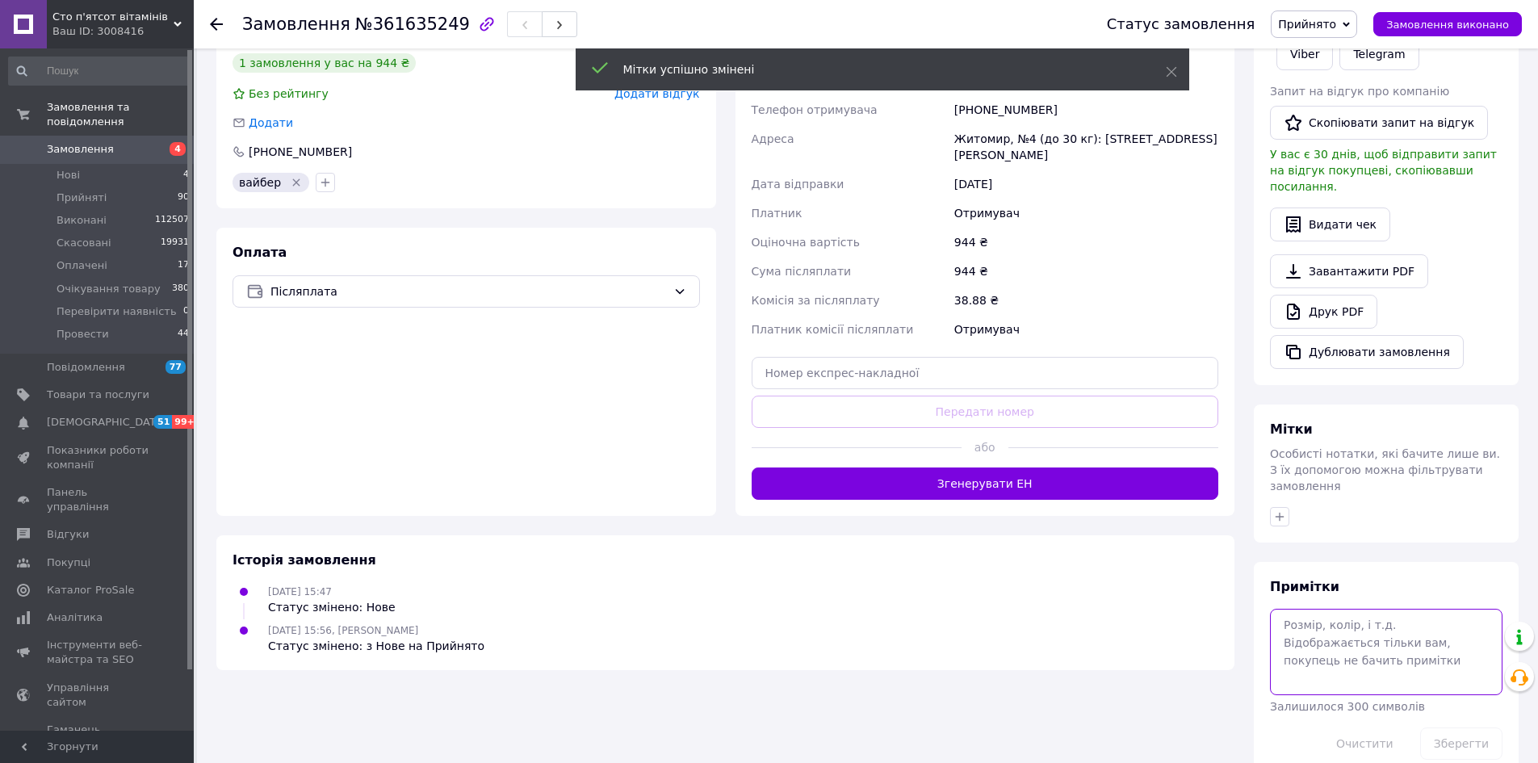
click at [1369, 636] on textarea at bounding box center [1386, 652] width 233 height 86
type textarea "в"
type textarea "люба"
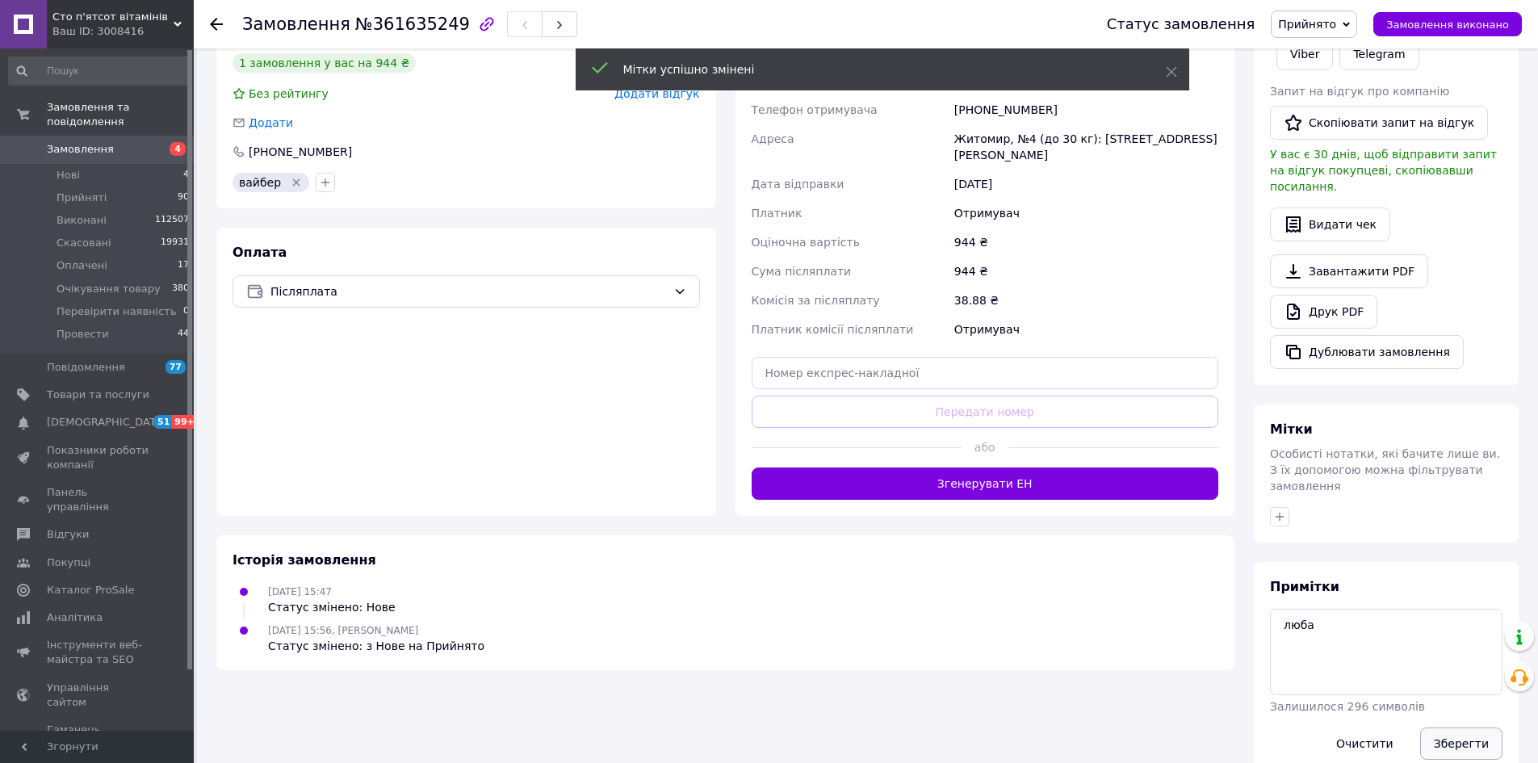
click at [1465, 727] on button "Зберегти" at bounding box center [1461, 743] width 82 height 32
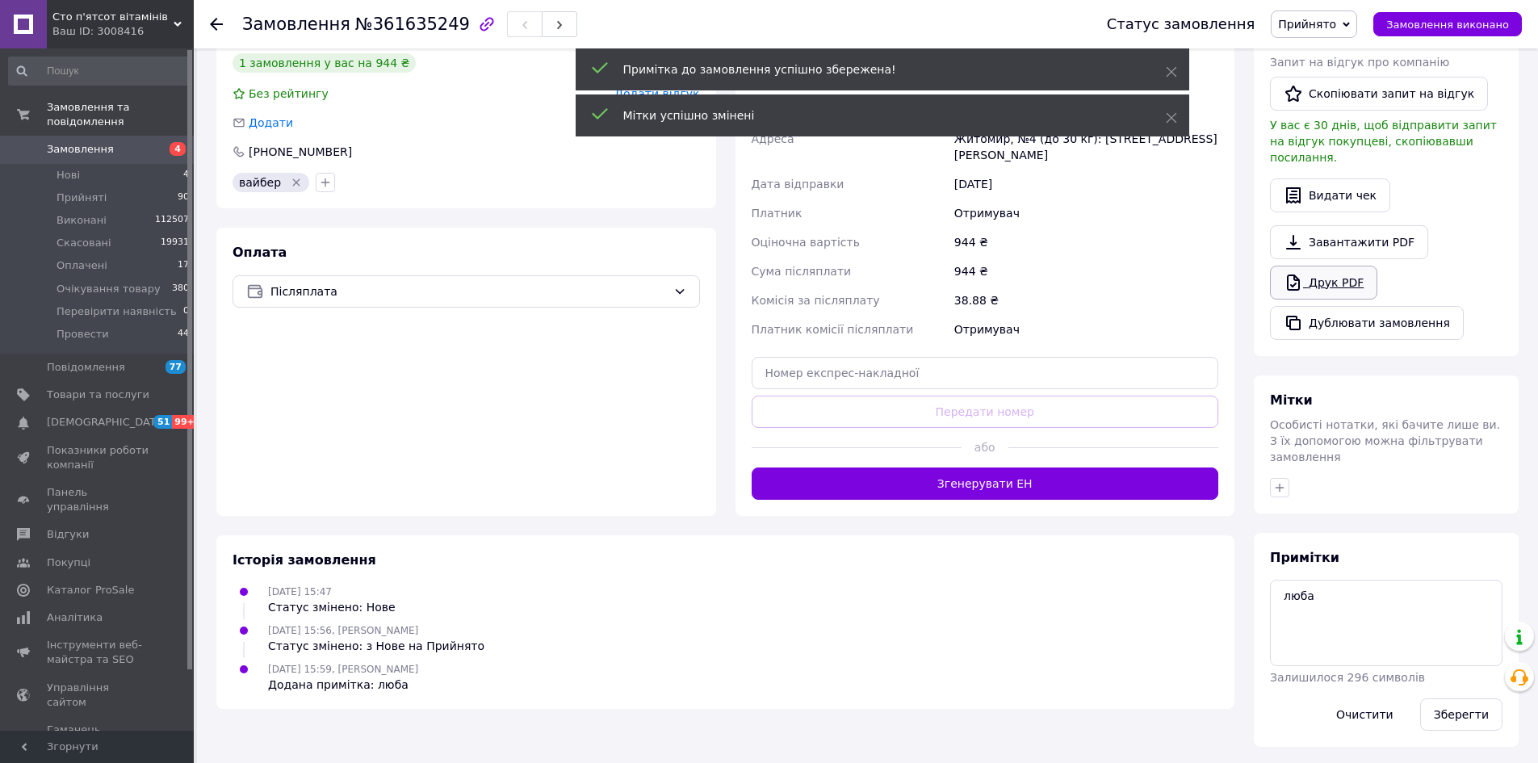
scroll to position [326, 0]
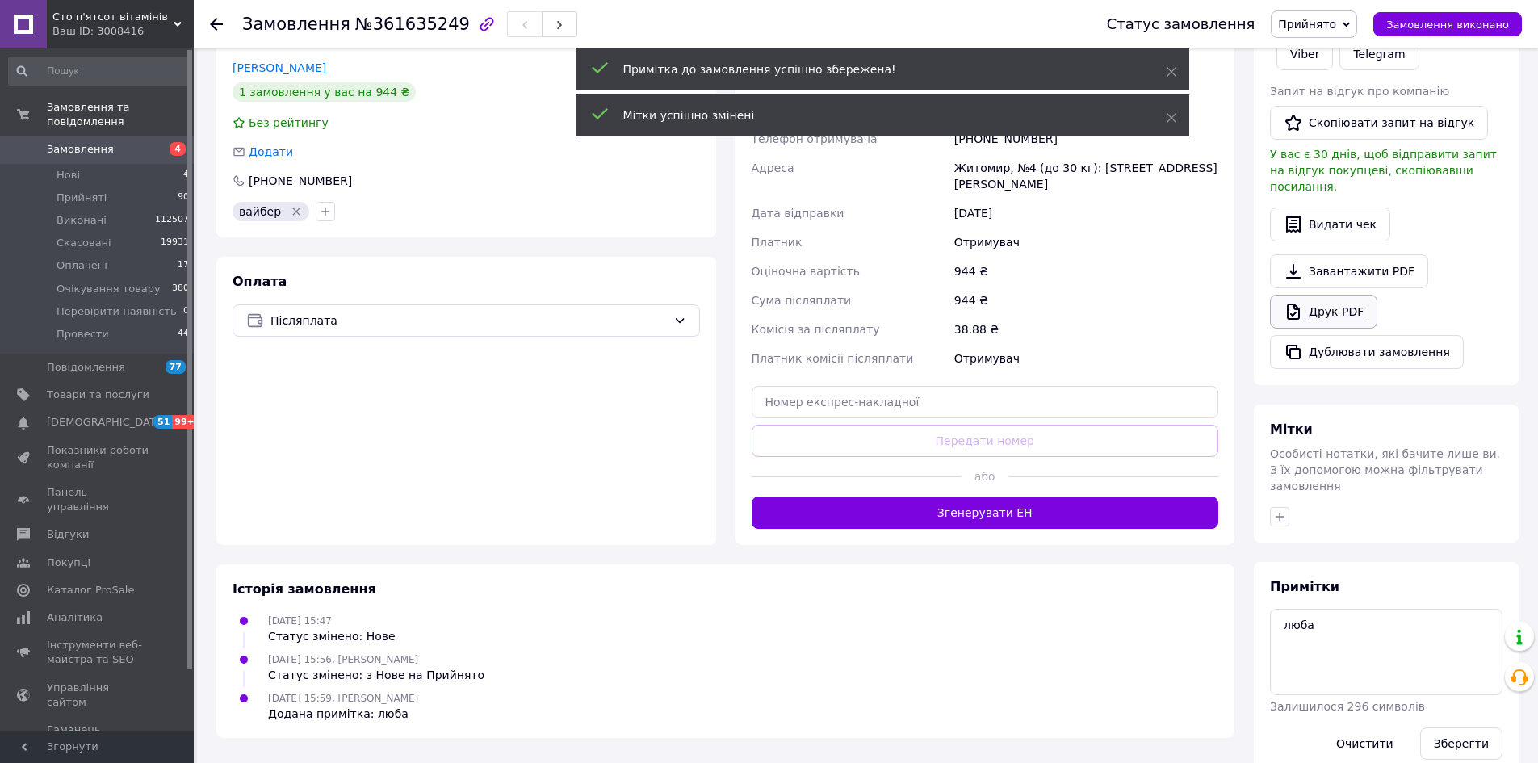
click at [1339, 297] on link "Друк PDF" at bounding box center [1323, 312] width 107 height 34
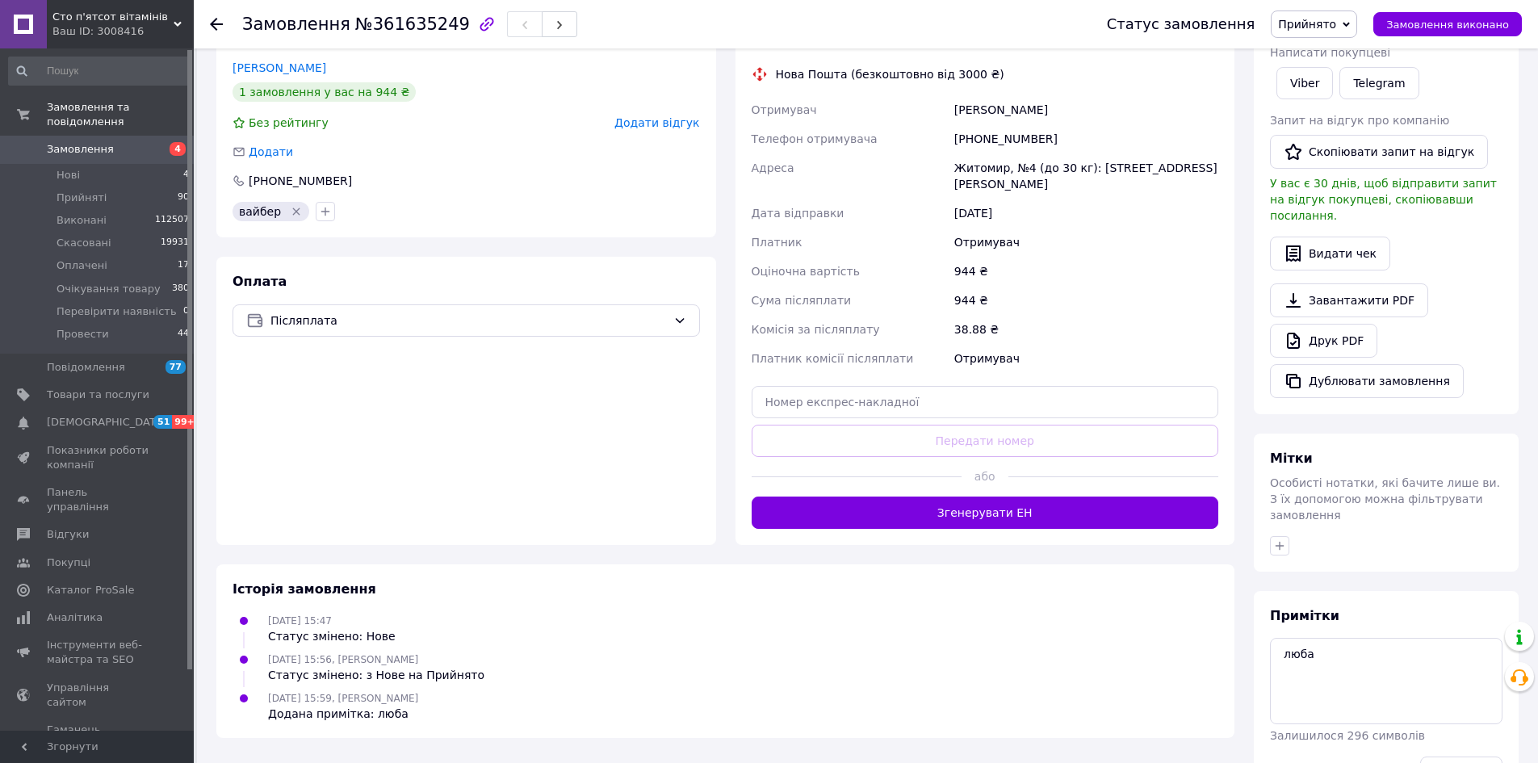
click at [388, 23] on span "№361635249" at bounding box center [412, 24] width 115 height 19
copy span "361635249"
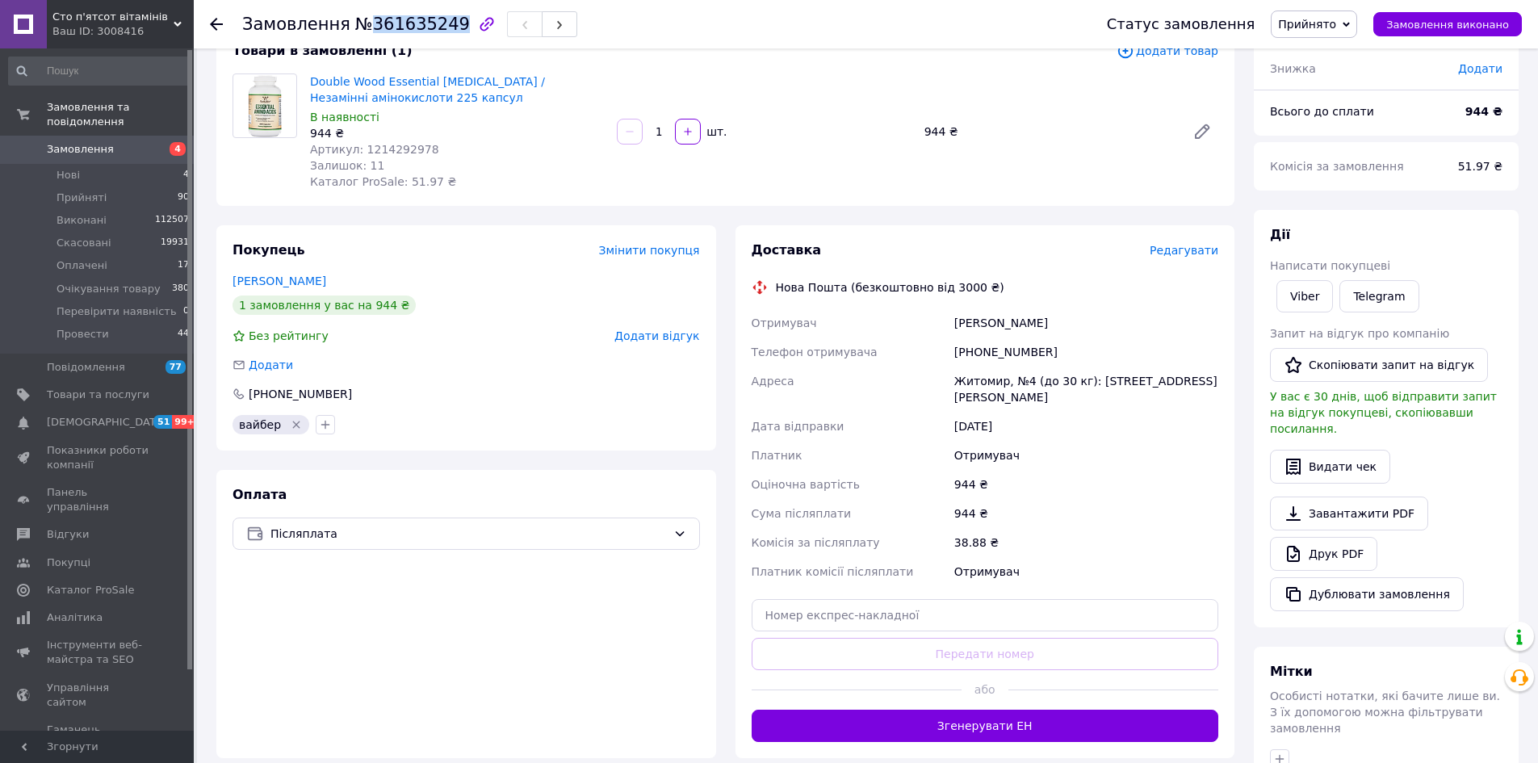
scroll to position [0, 0]
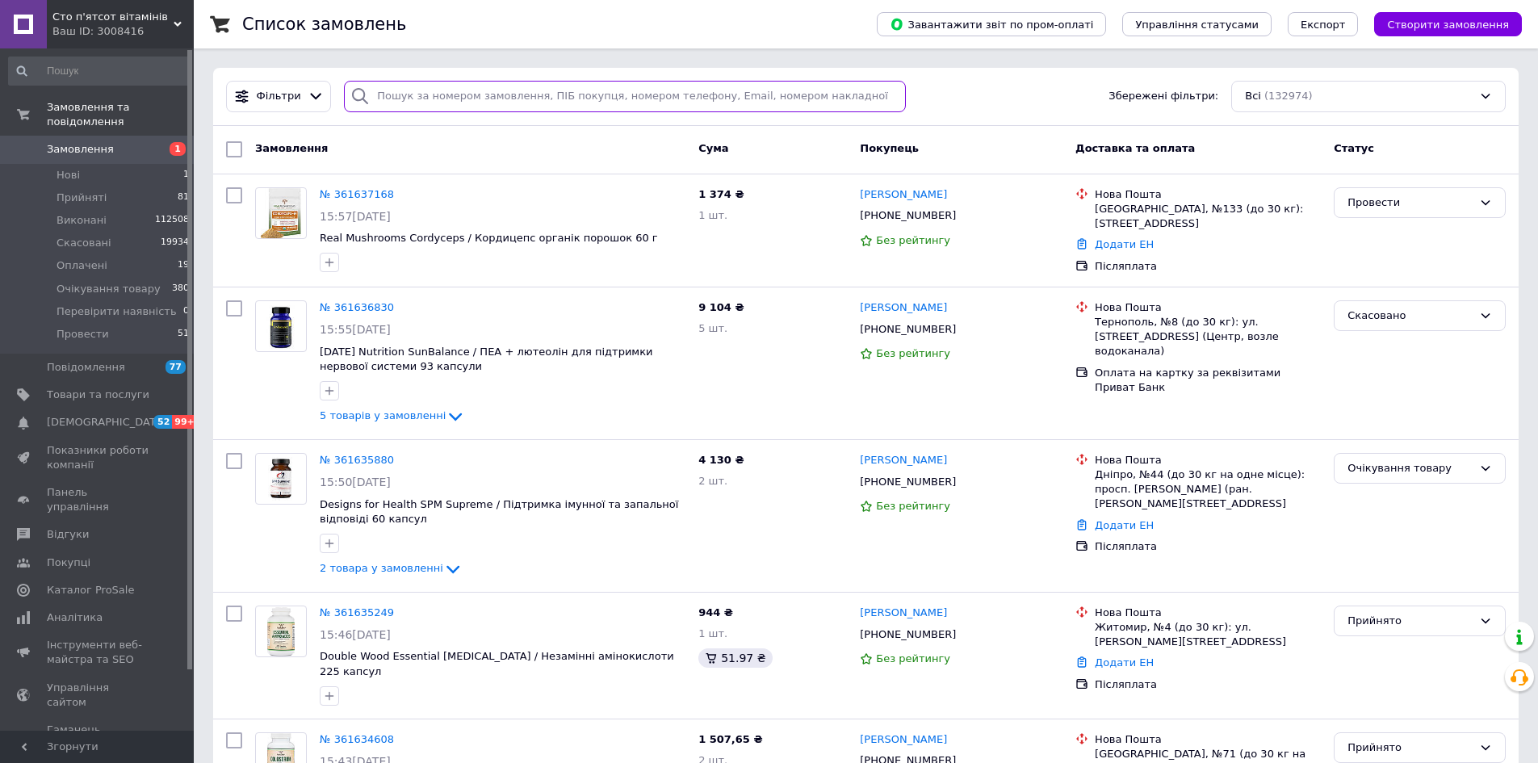
paste input "380689318346"
type input "380689318346"
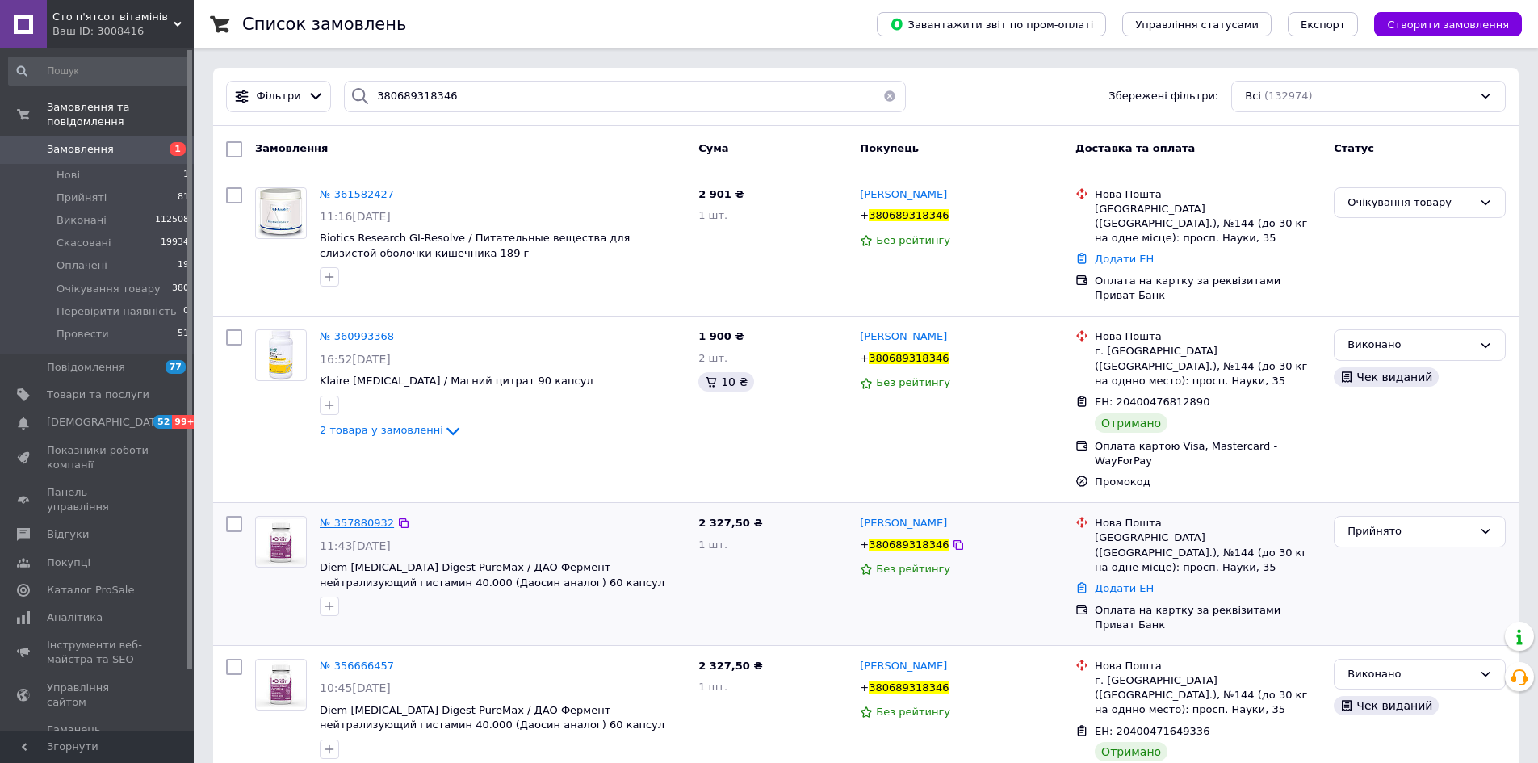
click at [357, 517] on span "№ 357880932" at bounding box center [357, 523] width 74 height 12
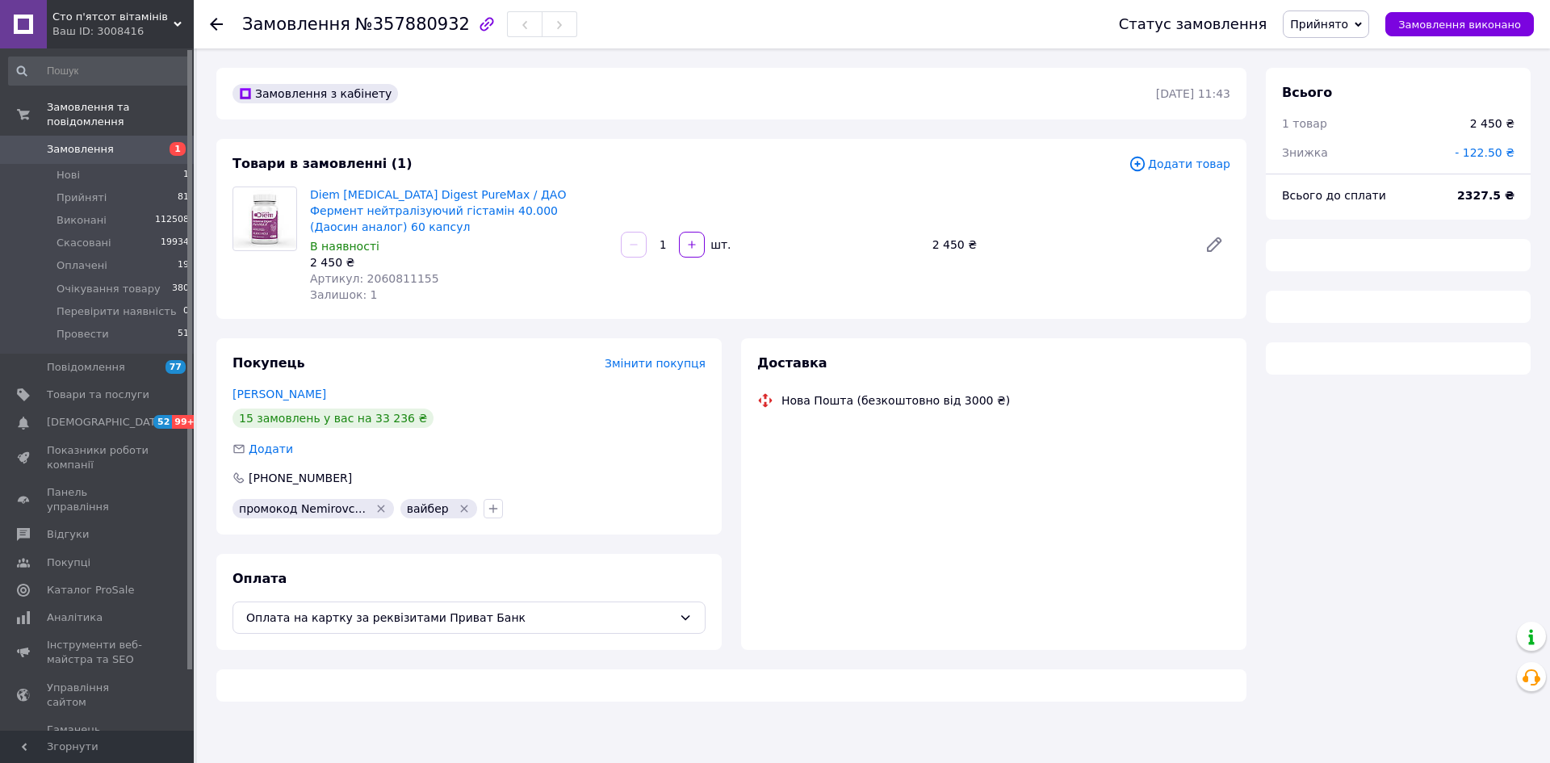
click at [388, 20] on span "№357880932" at bounding box center [412, 24] width 115 height 19
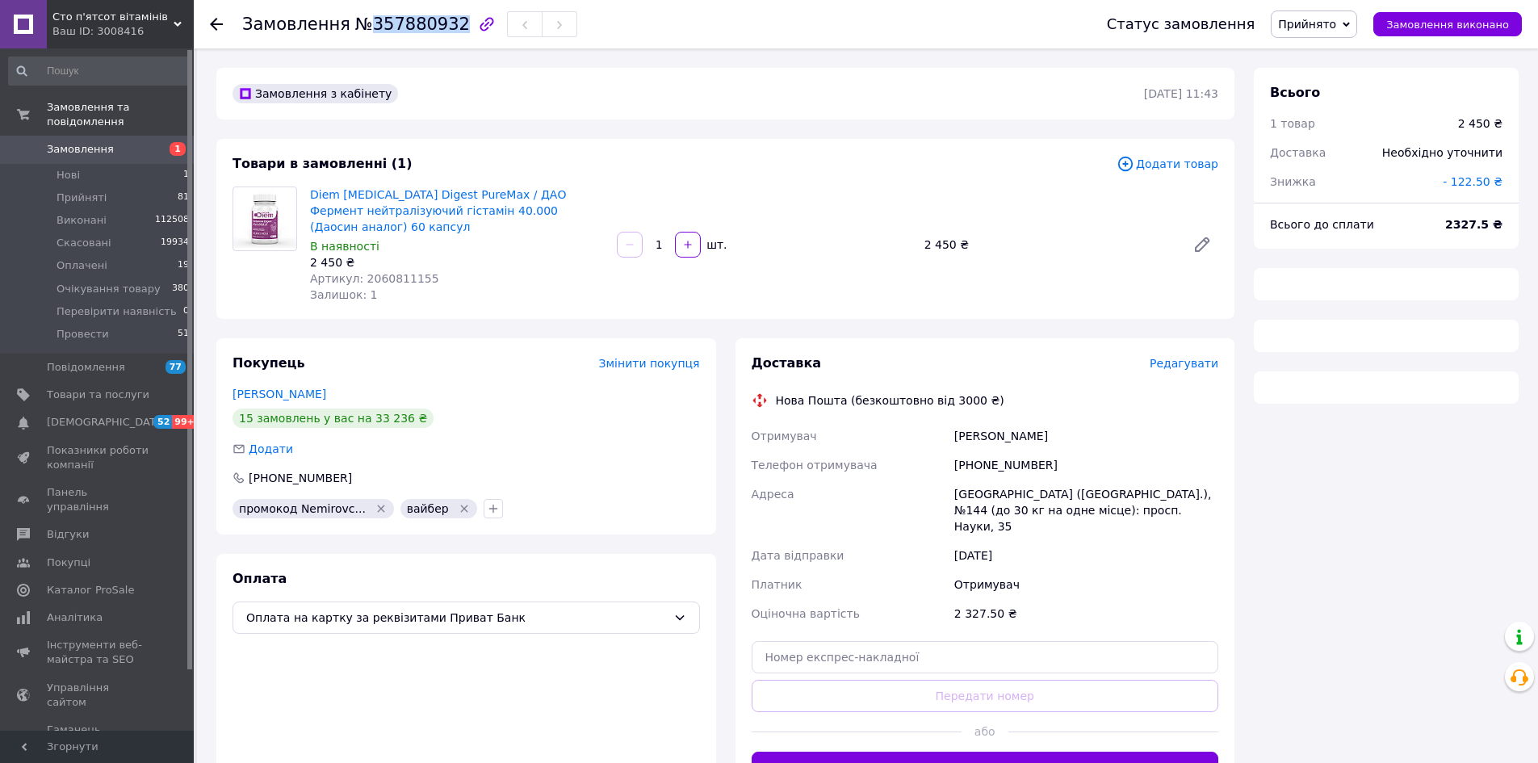
click at [388, 19] on span "№357880932" at bounding box center [412, 24] width 115 height 19
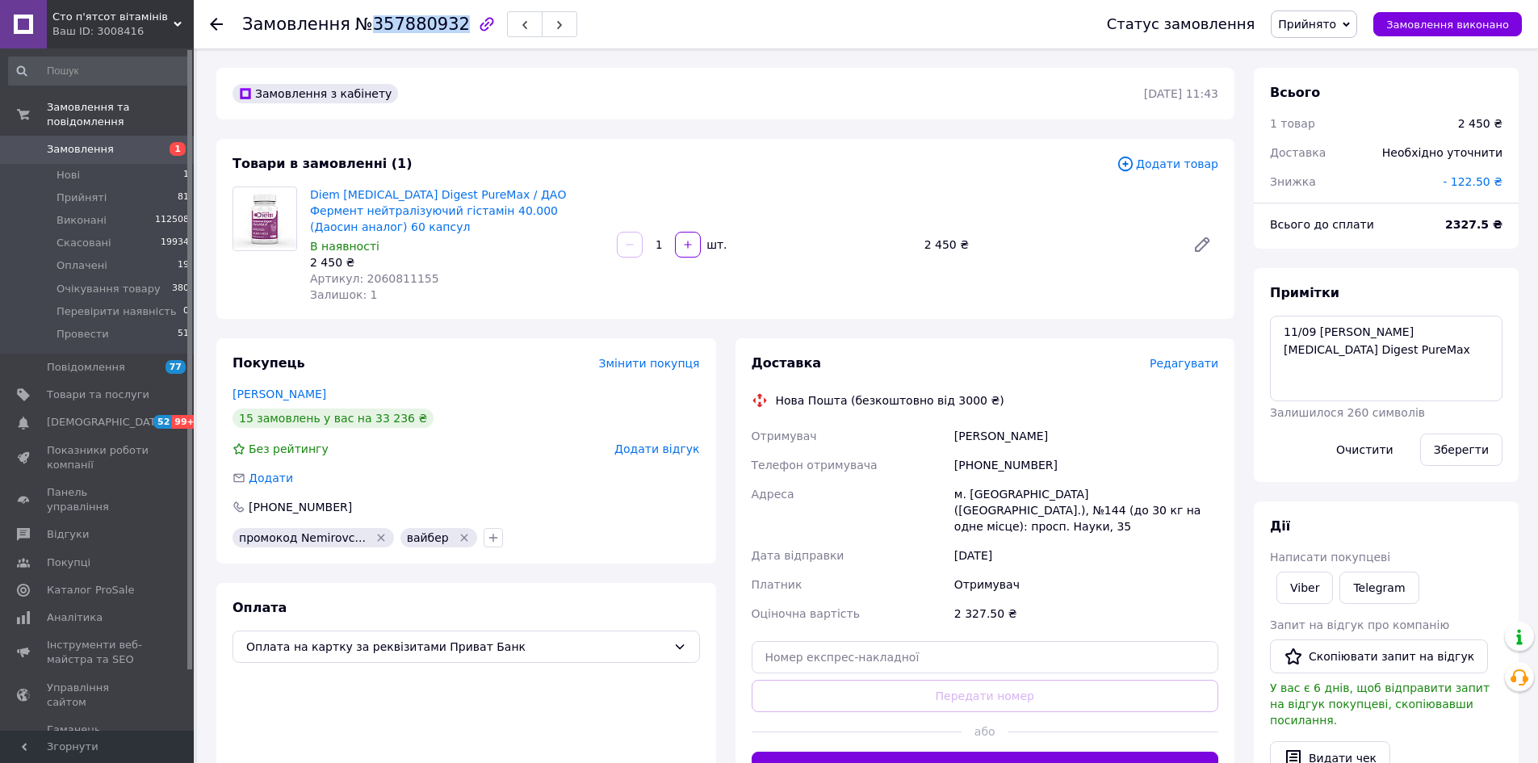
copy span "357880932"
click at [1310, 30] on span "Прийнято" at bounding box center [1307, 24] width 58 height 13
click at [1335, 187] on li "Провести" at bounding box center [1340, 178] width 136 height 24
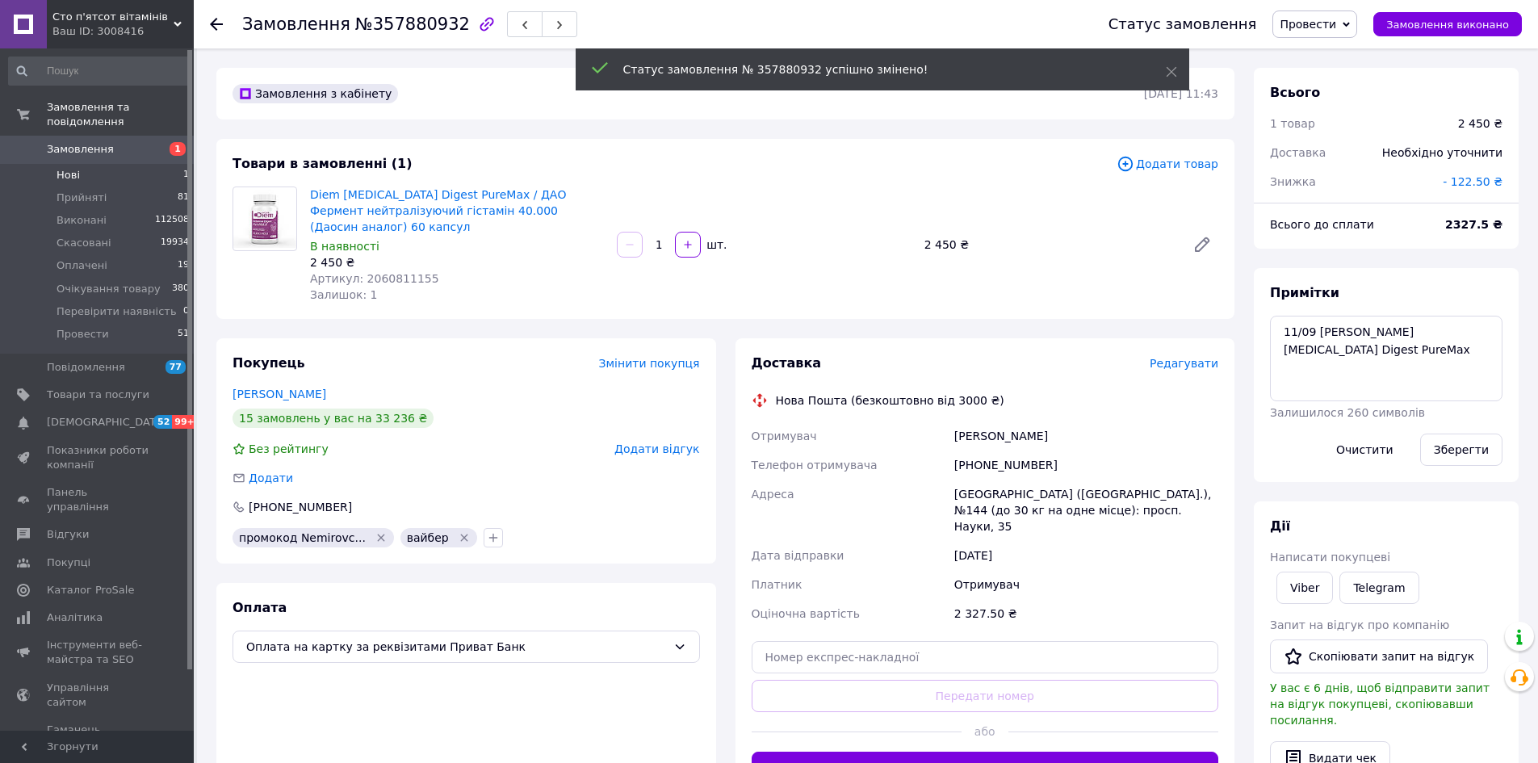
click at [105, 164] on li "Нові 1" at bounding box center [99, 175] width 199 height 23
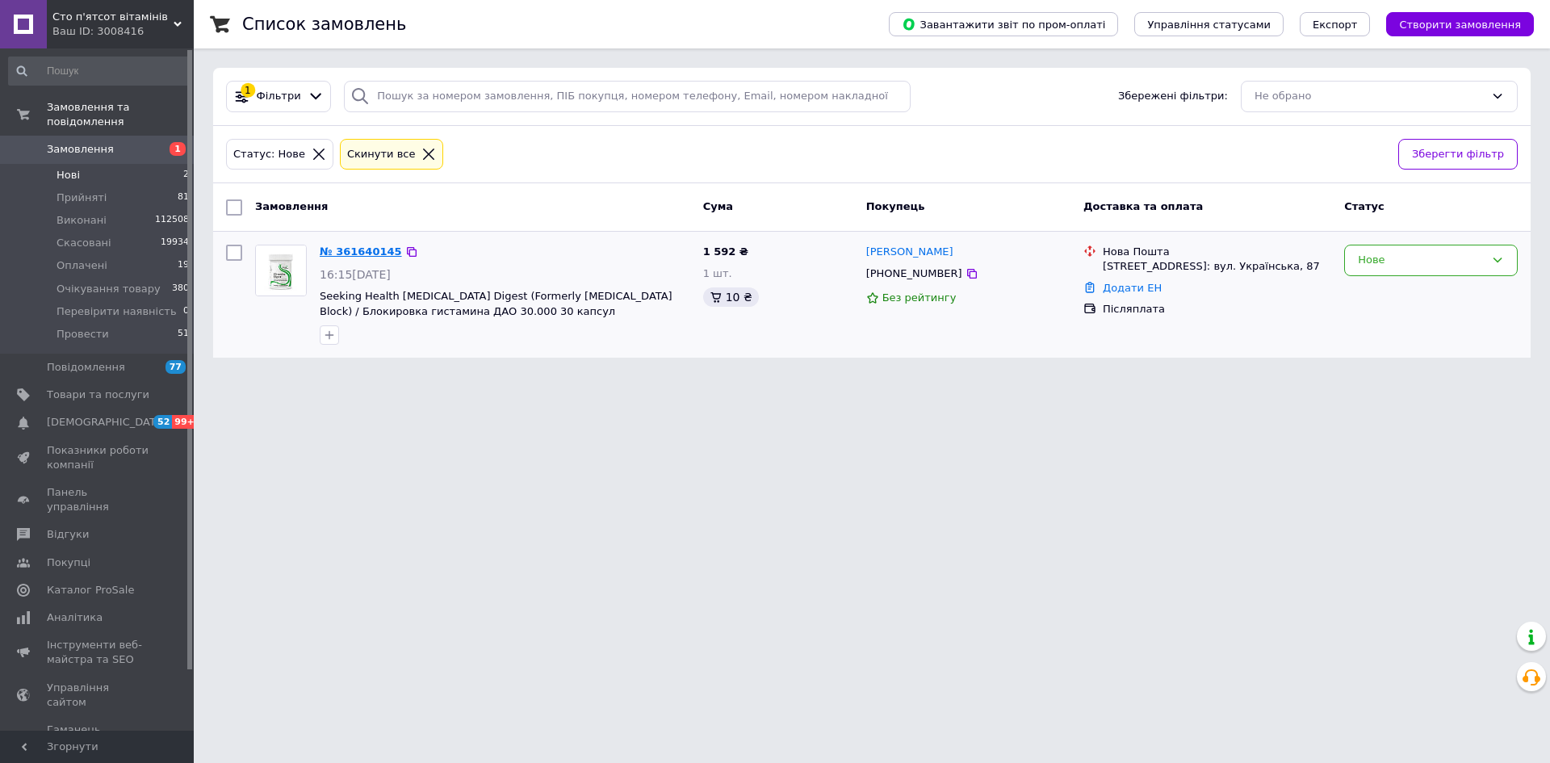
click at [352, 249] on link "№ 361640145" at bounding box center [361, 251] width 82 height 12
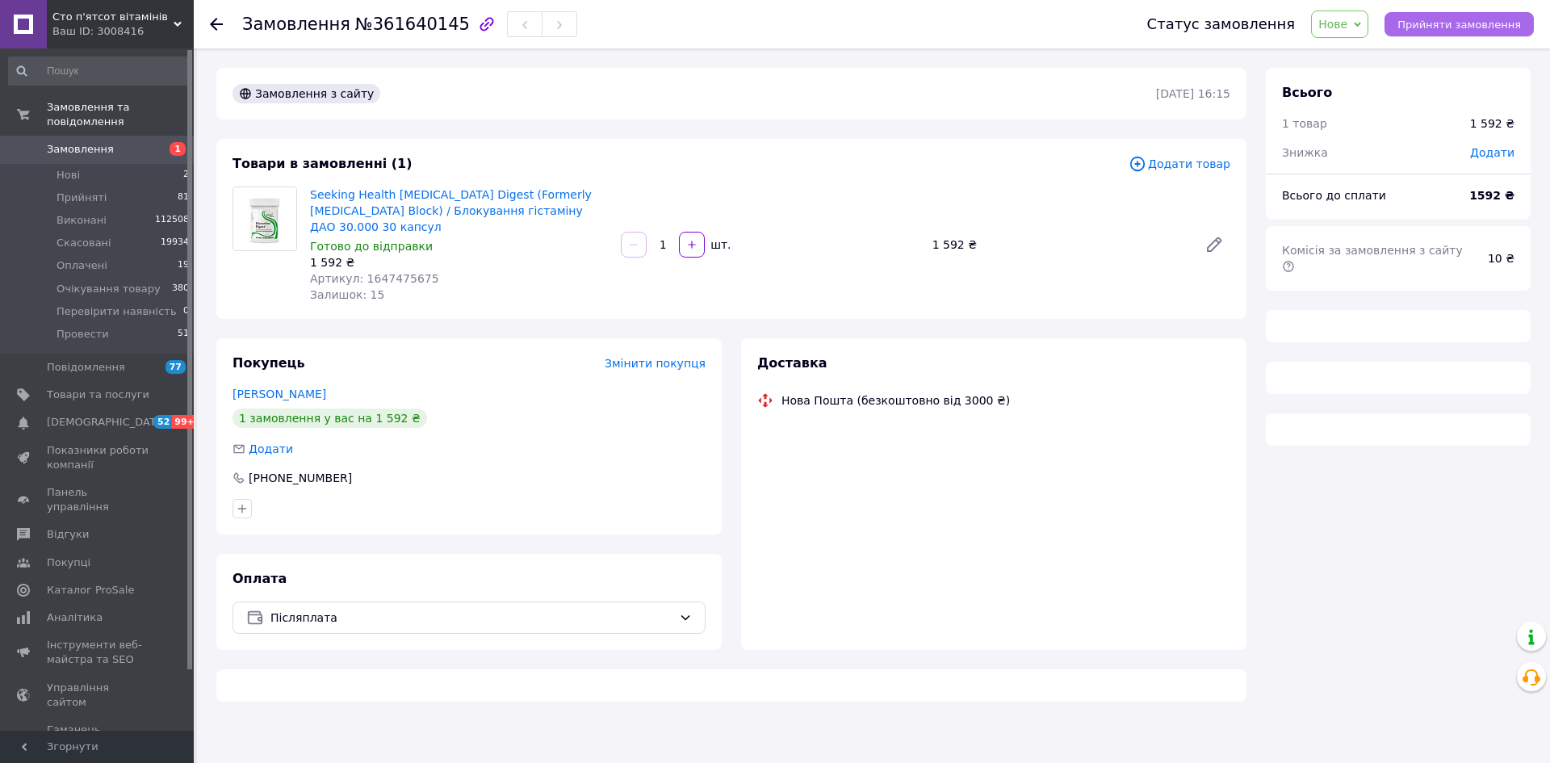
click at [1420, 27] on span "Прийняти замовлення" at bounding box center [1460, 25] width 124 height 12
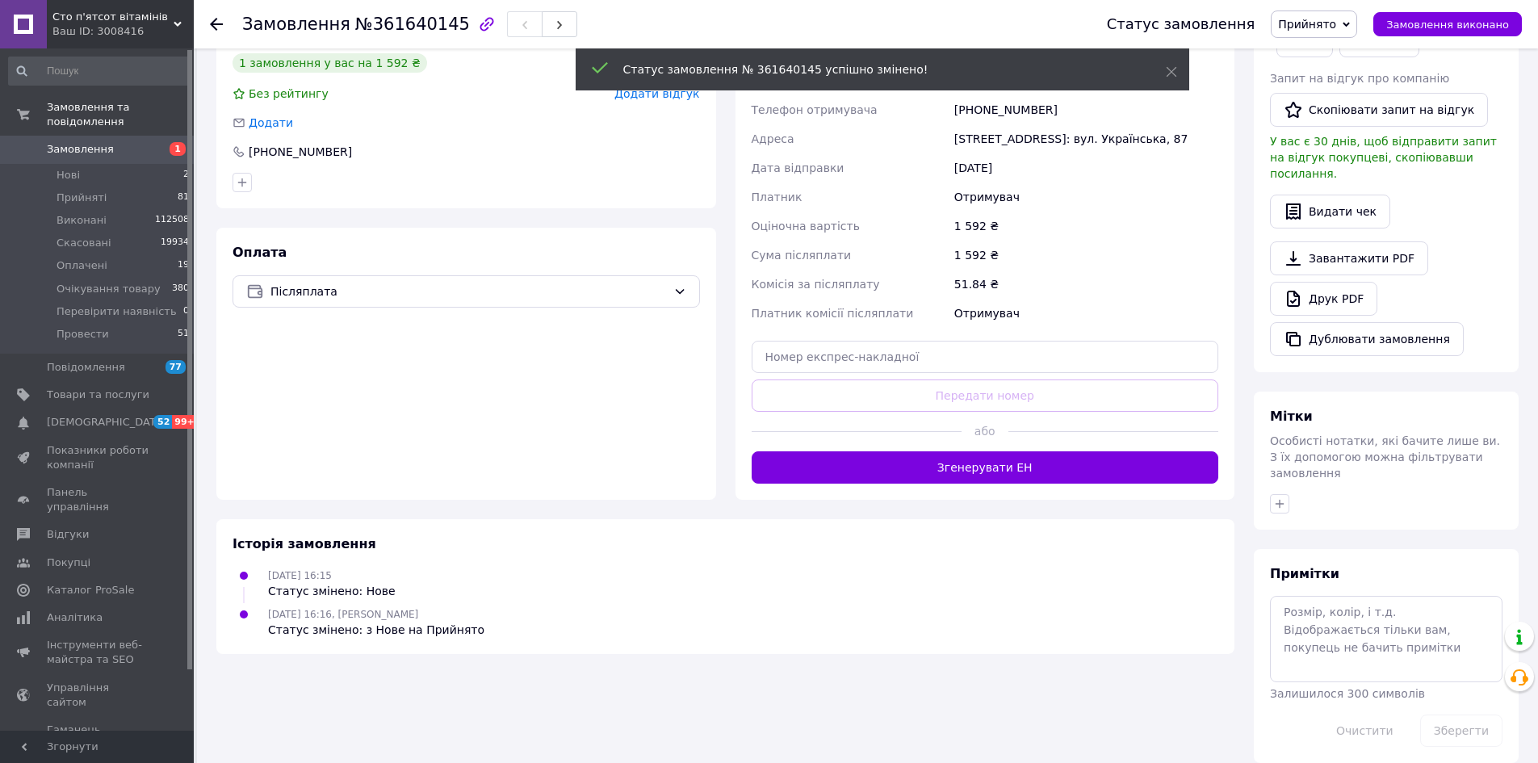
scroll to position [326, 0]
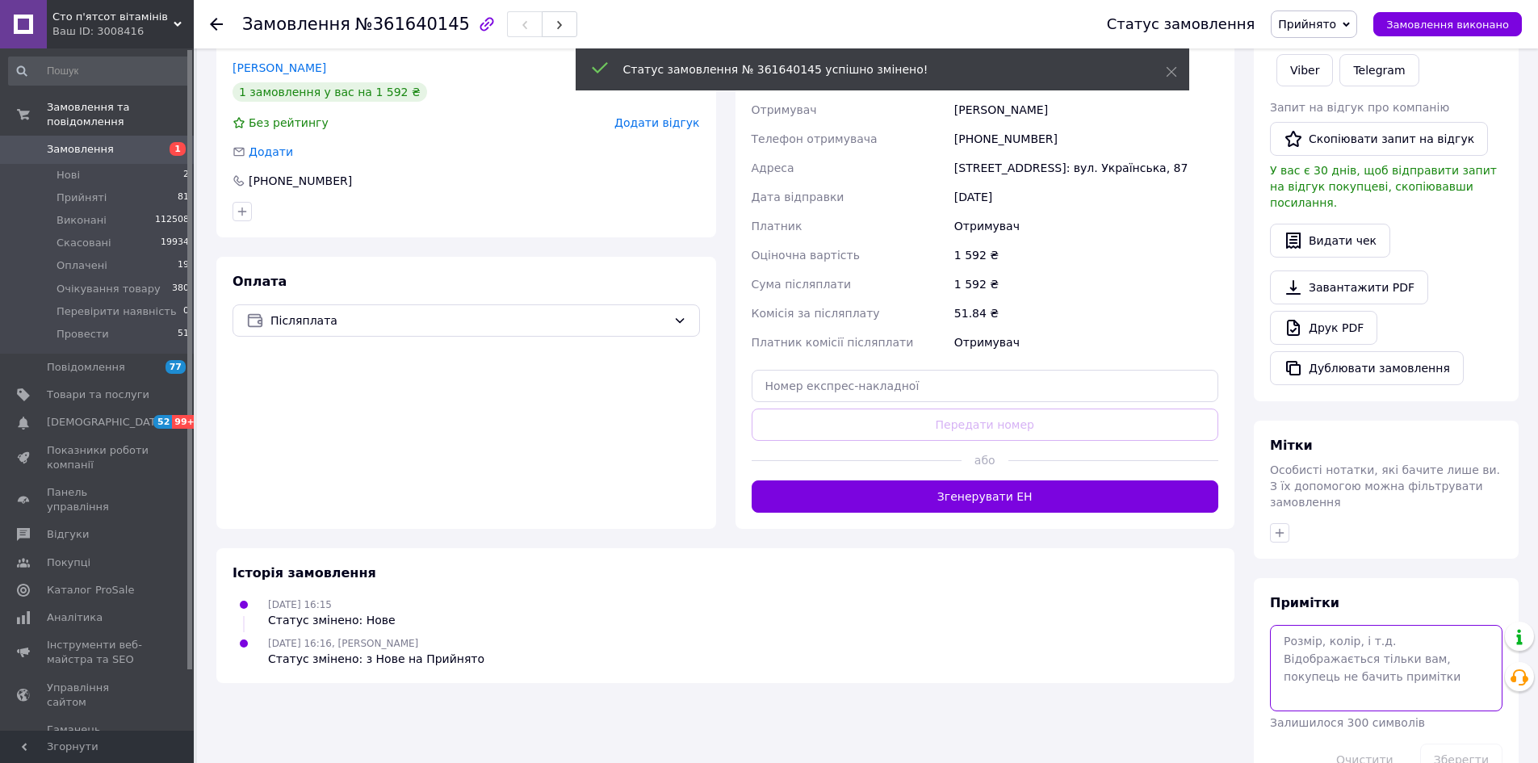
click at [1352, 625] on textarea at bounding box center [1386, 668] width 233 height 86
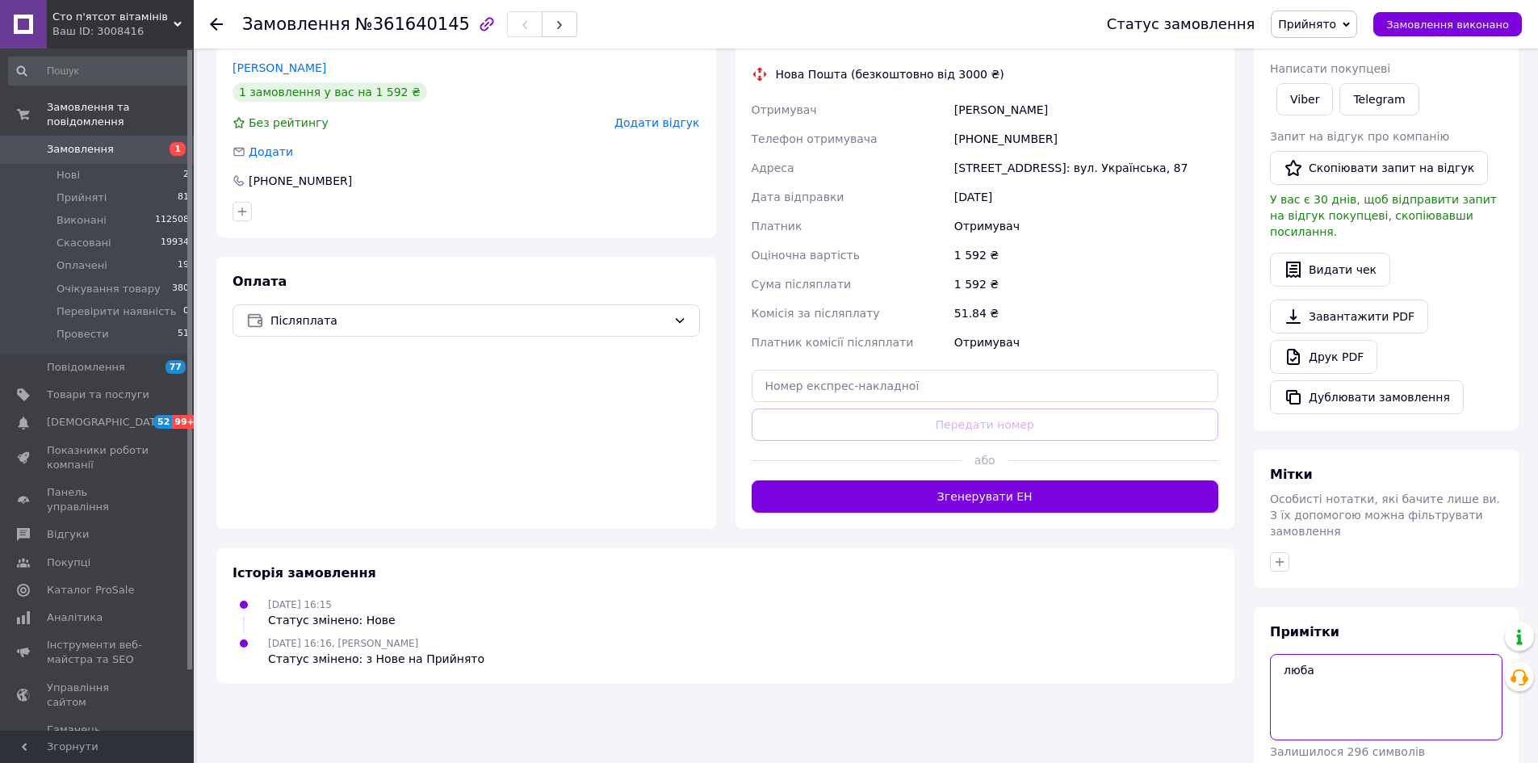
type textarea "люба"
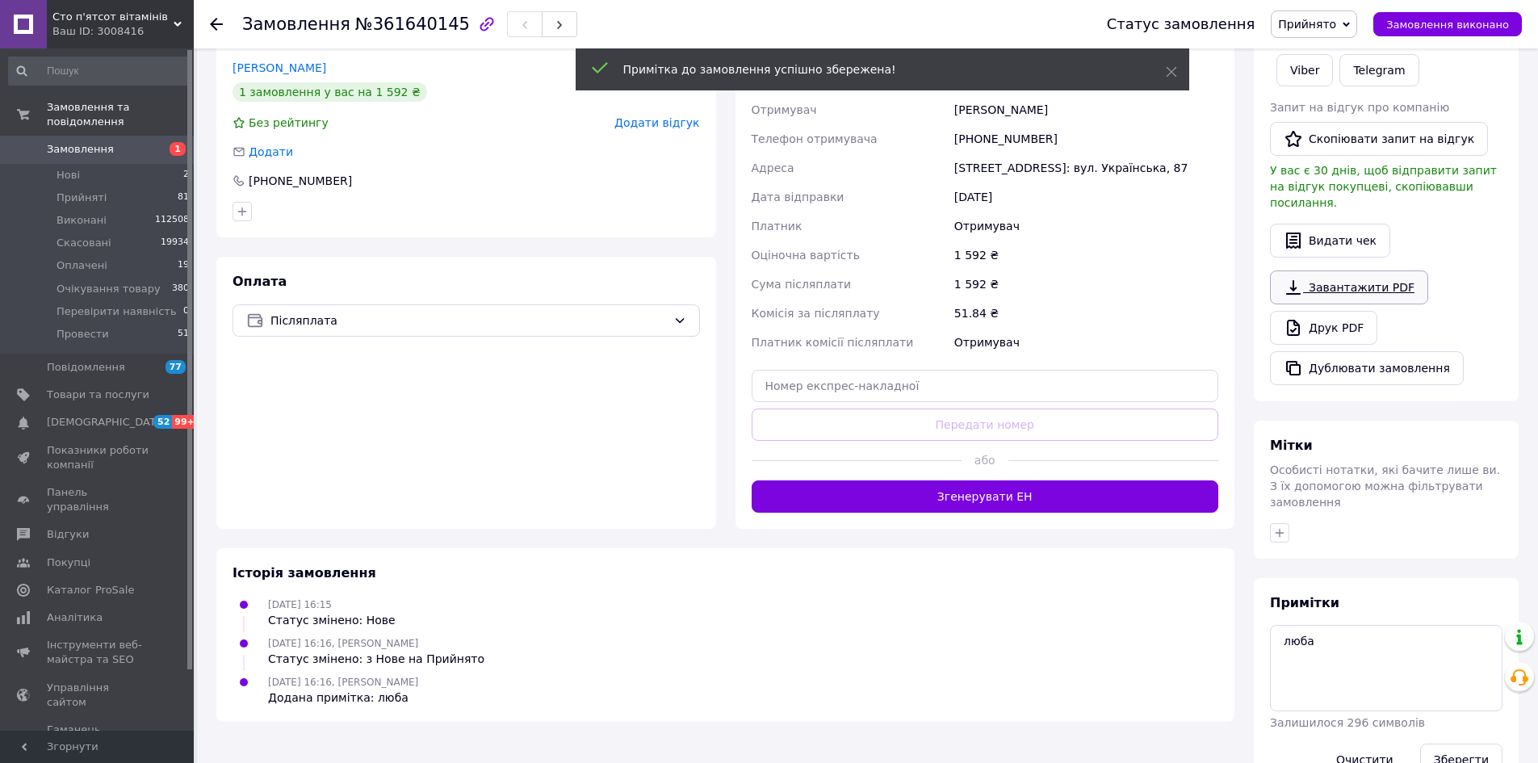
click at [1323, 297] on link "Завантажити PDF" at bounding box center [1349, 287] width 158 height 34
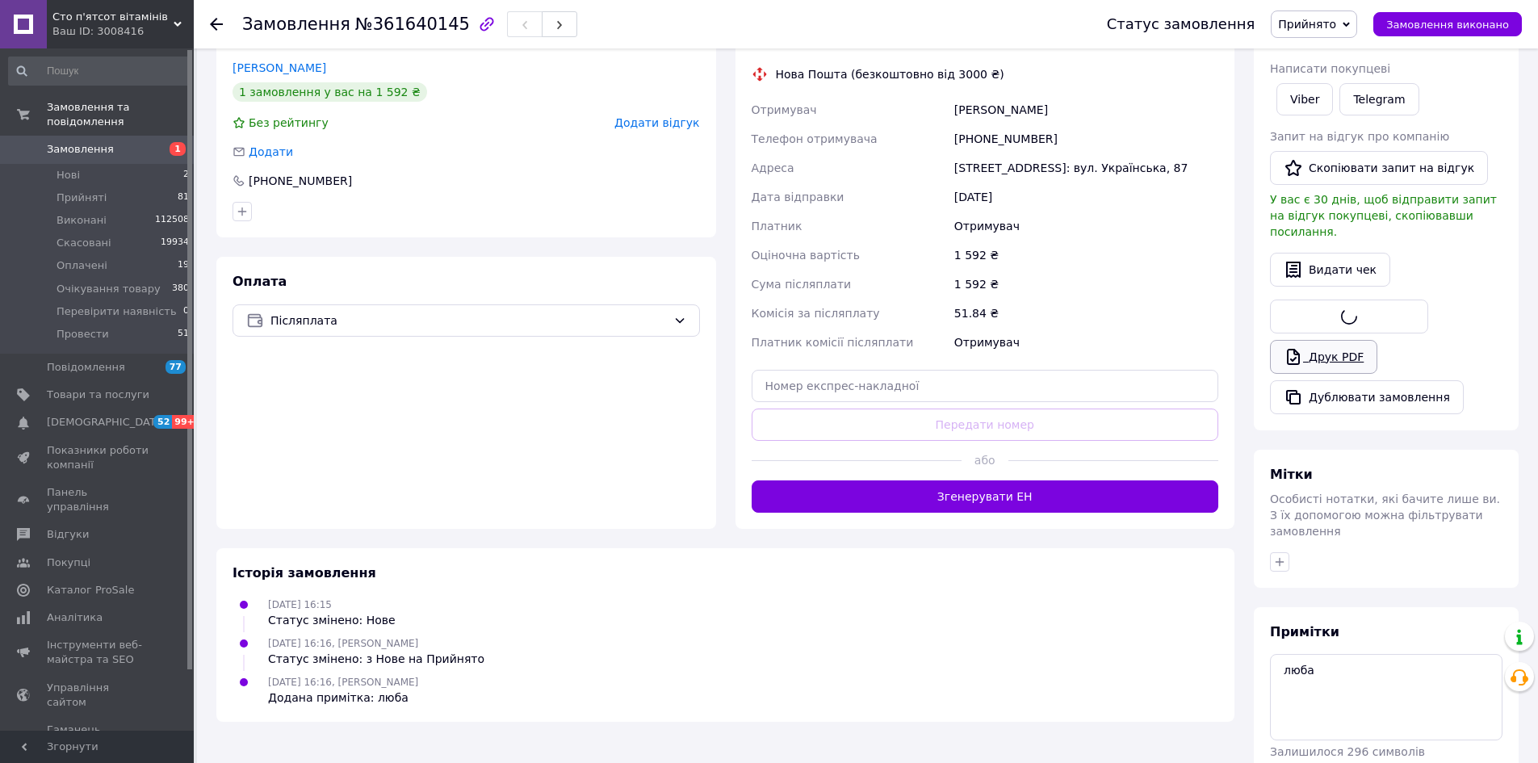
click at [1307, 340] on link "Друк PDF" at bounding box center [1323, 357] width 107 height 34
click at [425, 32] on span "№361640145" at bounding box center [412, 24] width 115 height 19
copy span "361640145"
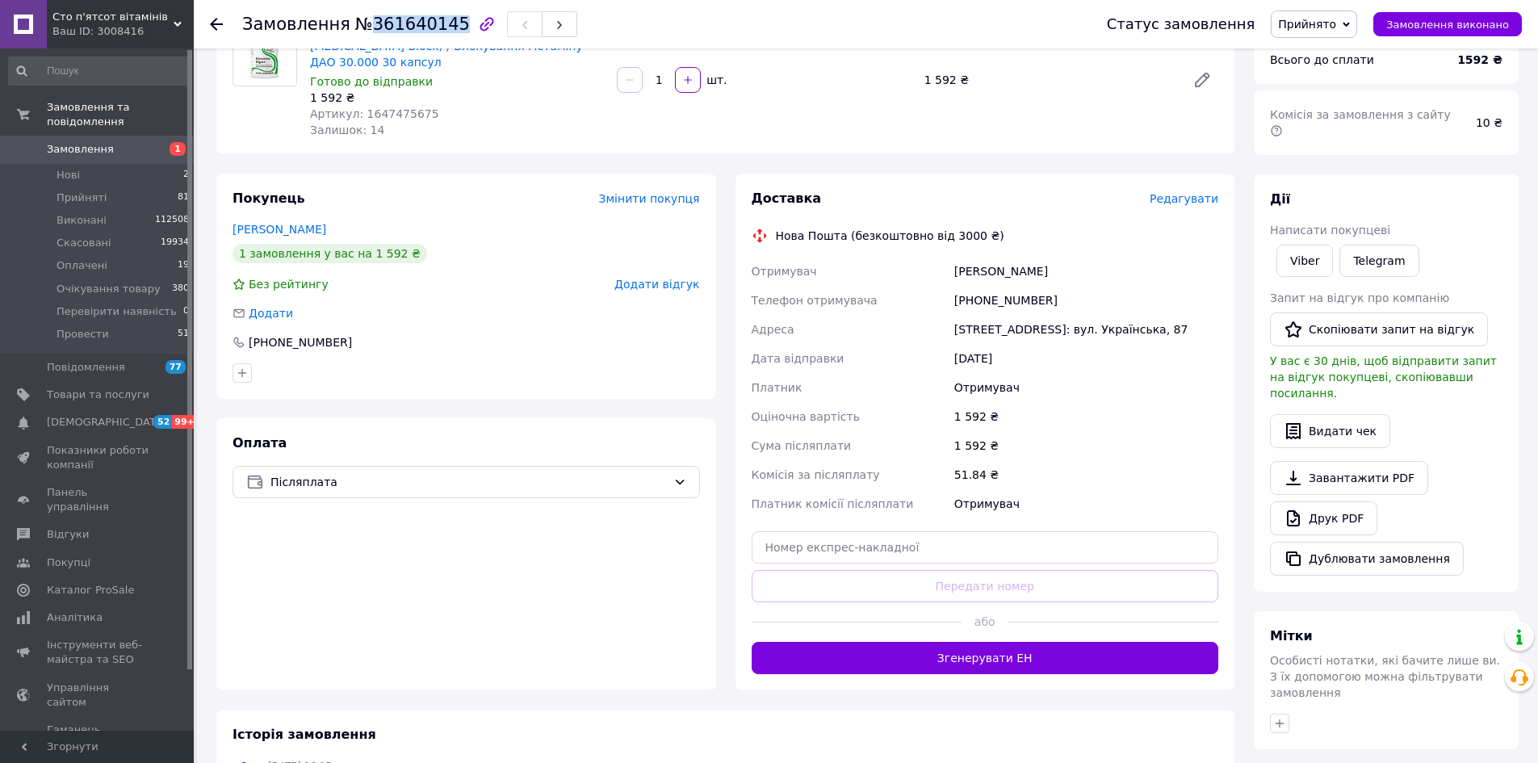
scroll to position [84, 0]
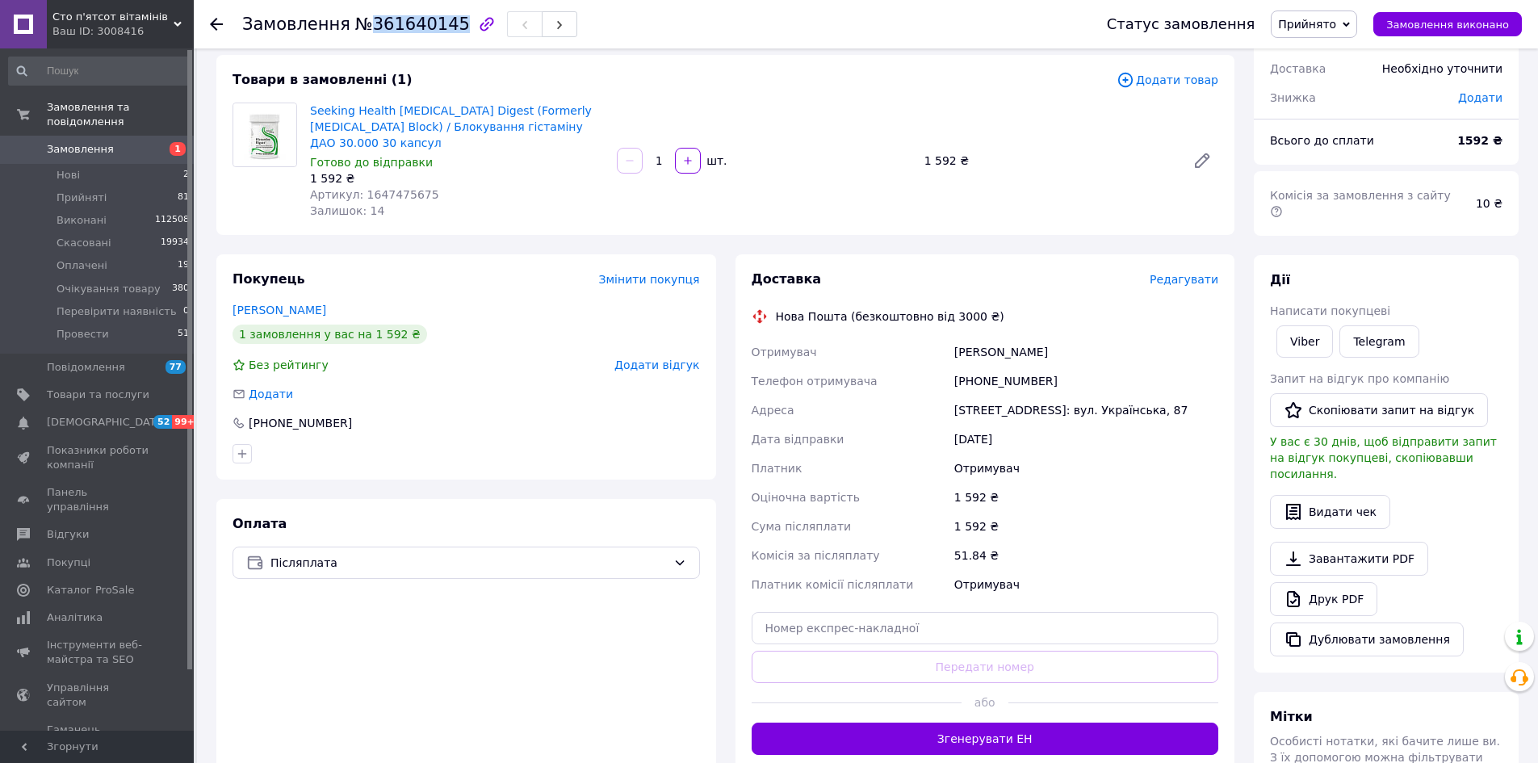
click at [989, 368] on div "+380679190132" at bounding box center [1086, 381] width 270 height 29
copy div "380679190132"
click at [105, 142] on span "Замовлення" at bounding box center [80, 149] width 67 height 15
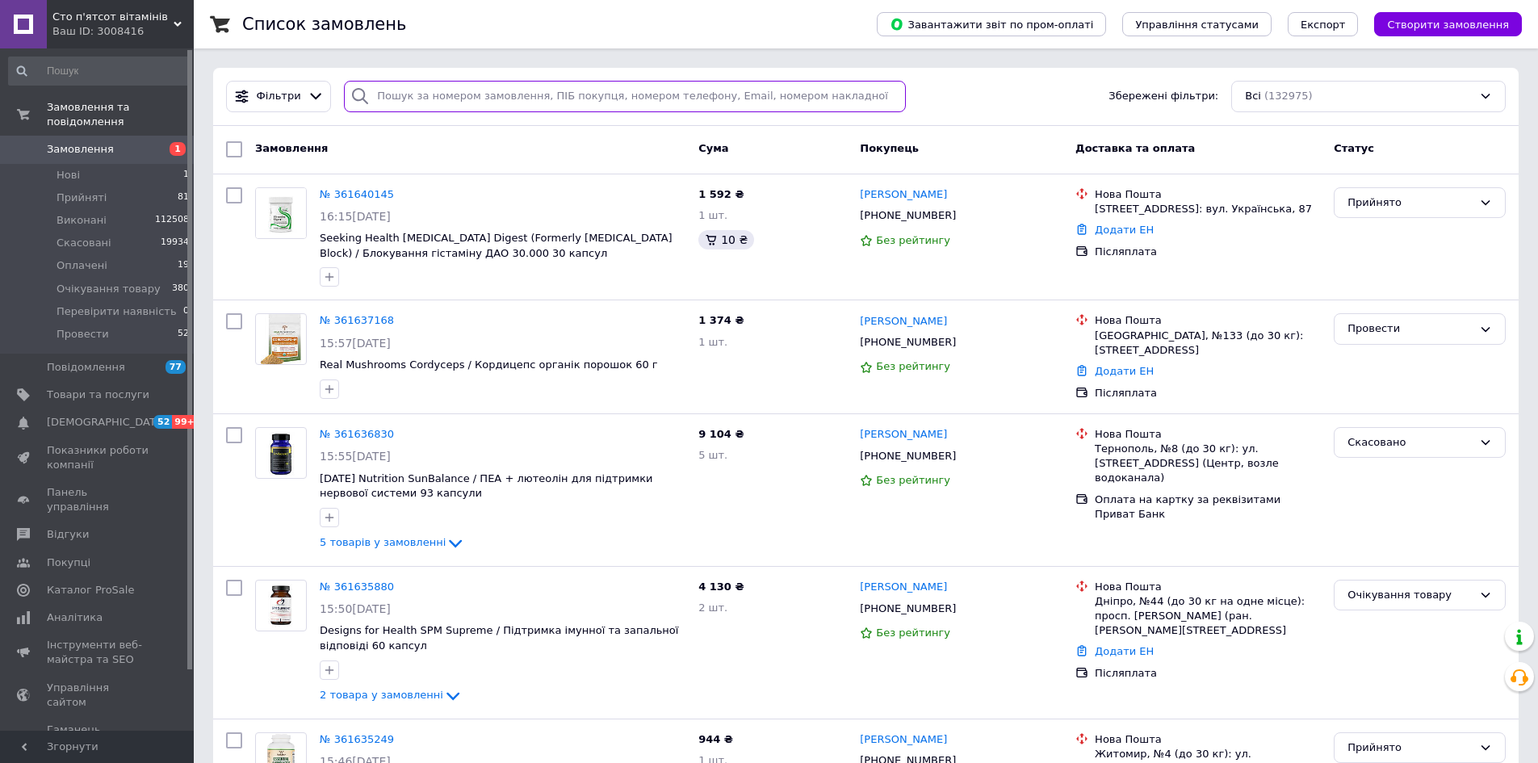
click at [525, 109] on input "search" at bounding box center [625, 96] width 562 height 31
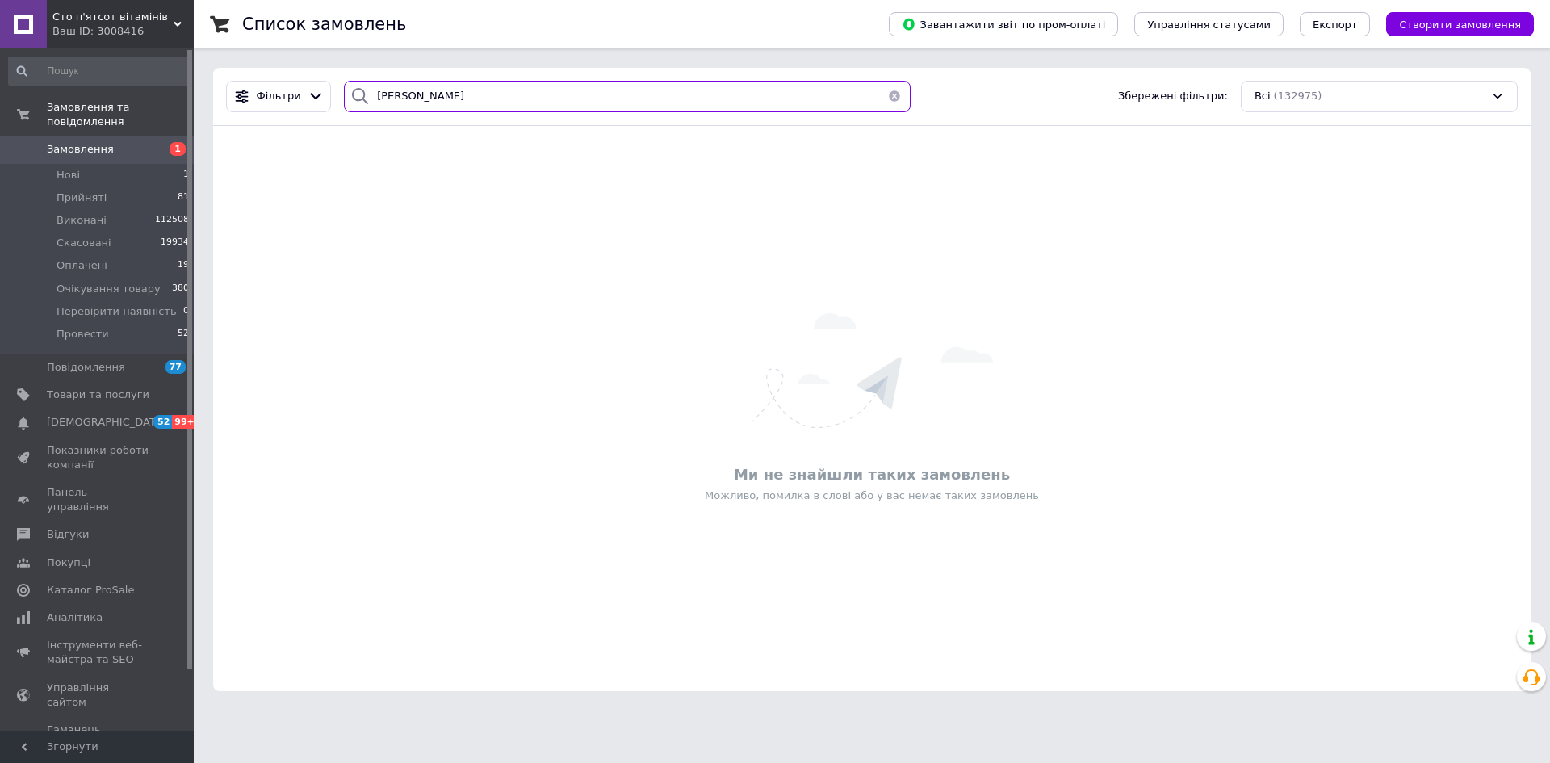
click at [497, 98] on input "мазурова" at bounding box center [627, 96] width 567 height 31
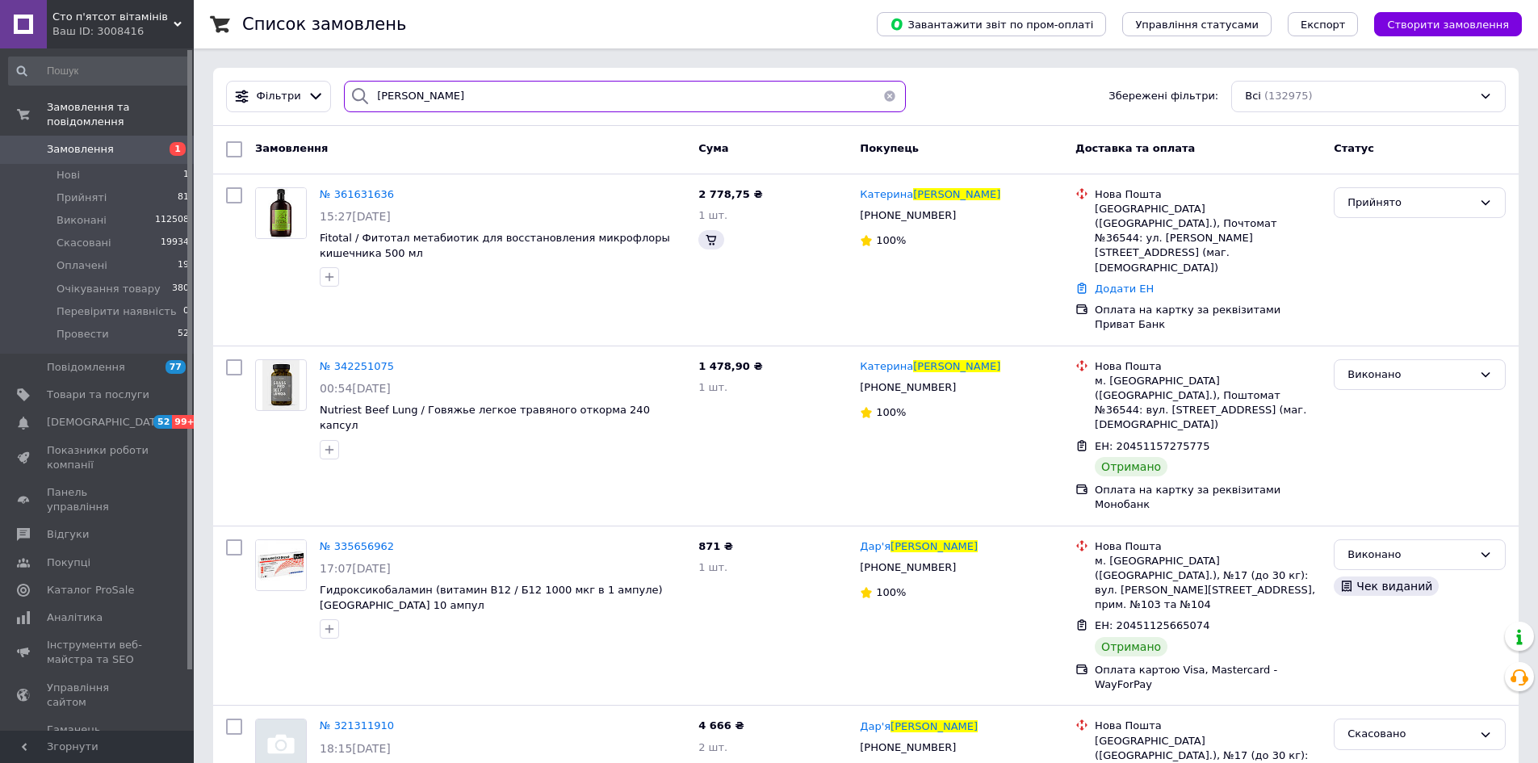
type input "мазурова"
click at [374, 195] on span "№ 361631636" at bounding box center [357, 194] width 74 height 12
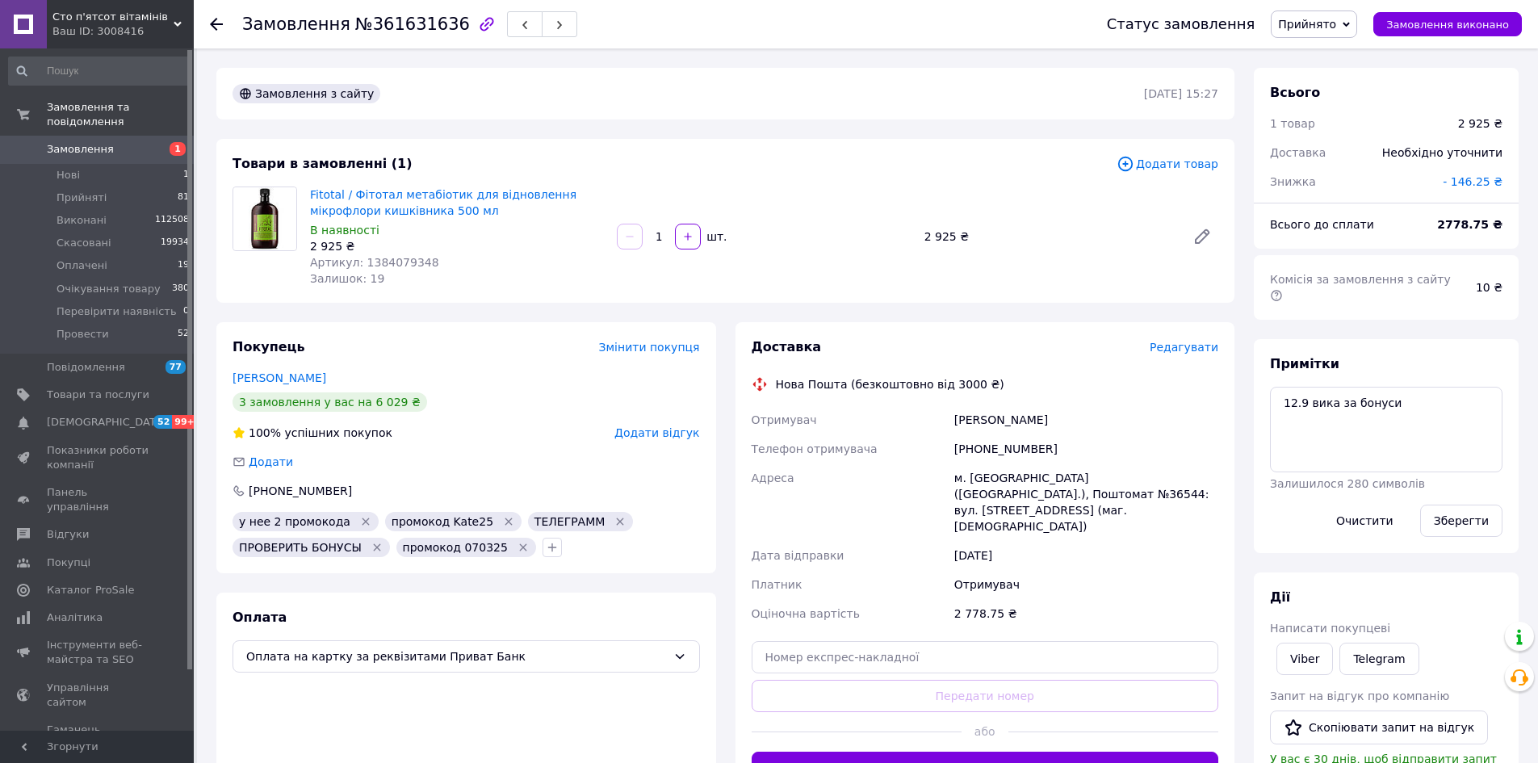
click at [993, 413] on div "Мазурова Катерина" at bounding box center [1086, 419] width 270 height 29
copy div "Мазурова"
click at [81, 388] on span "Товари та послуги" at bounding box center [98, 395] width 103 height 15
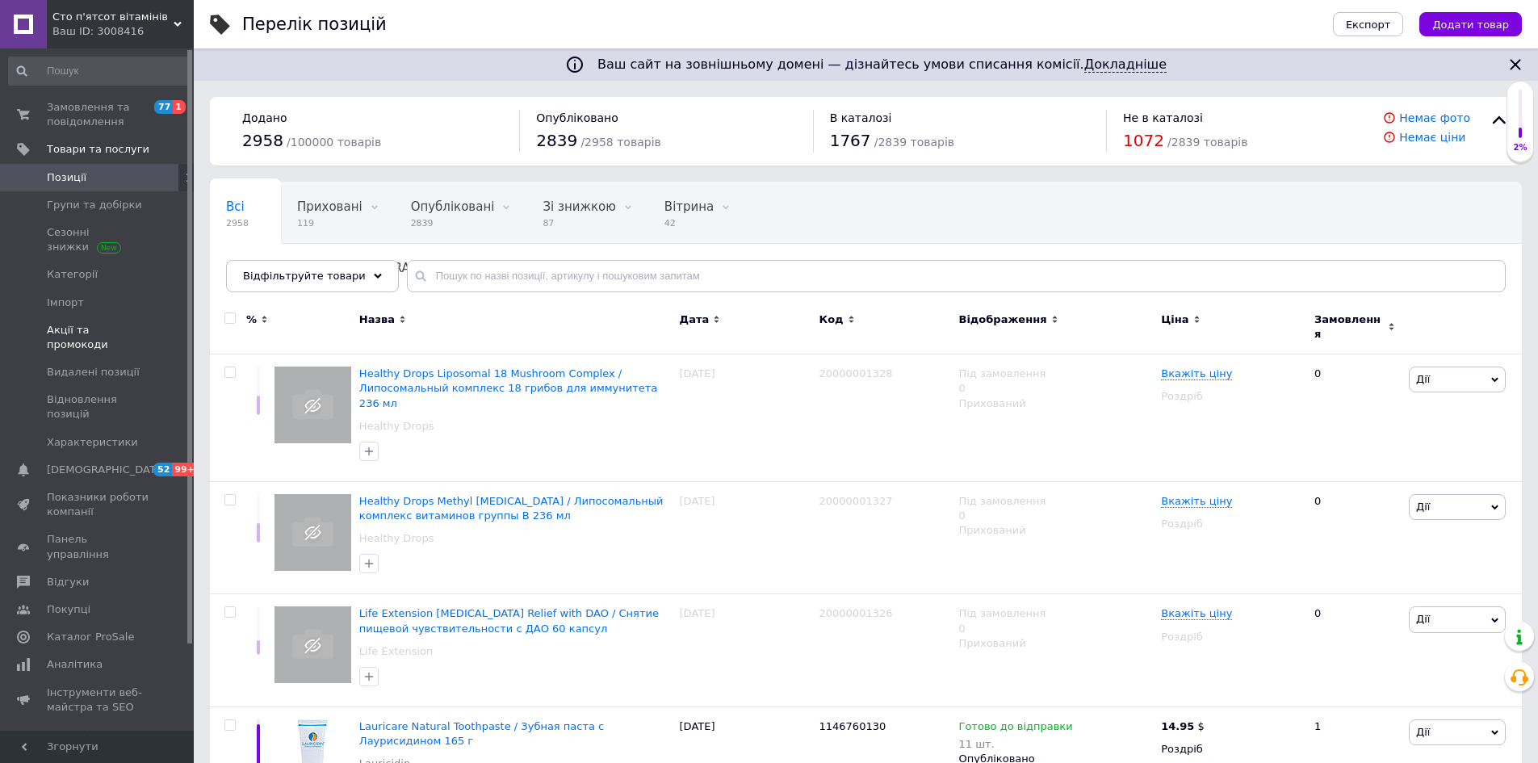
click at [109, 323] on span "Акції та промокоди" at bounding box center [98, 337] width 103 height 29
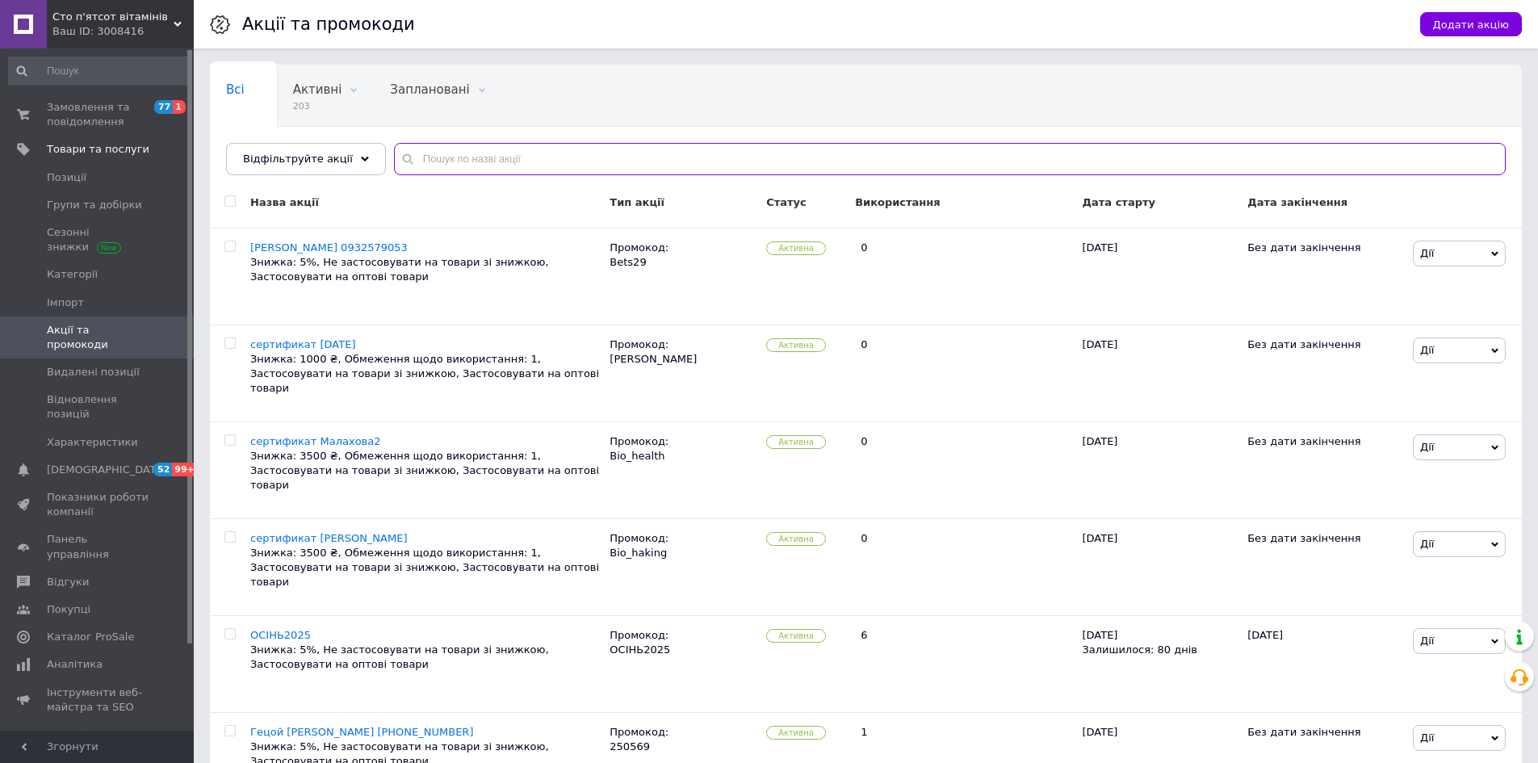
paste input "Мазурова"
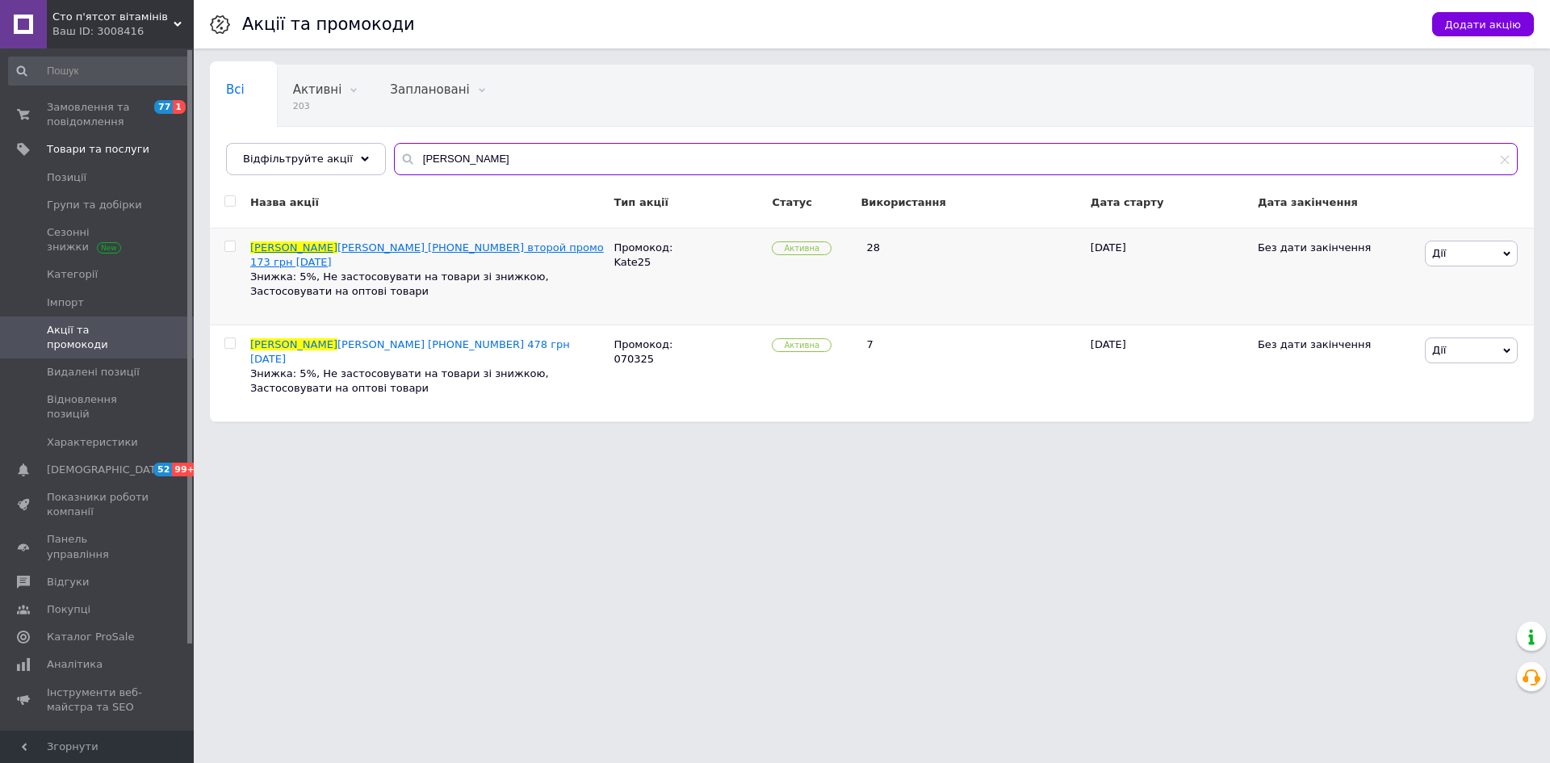
type input "Мазурова"
click at [337, 245] on span "Катерина +380993529181 второй промо 173 грн 5.5.2025" at bounding box center [427, 254] width 354 height 27
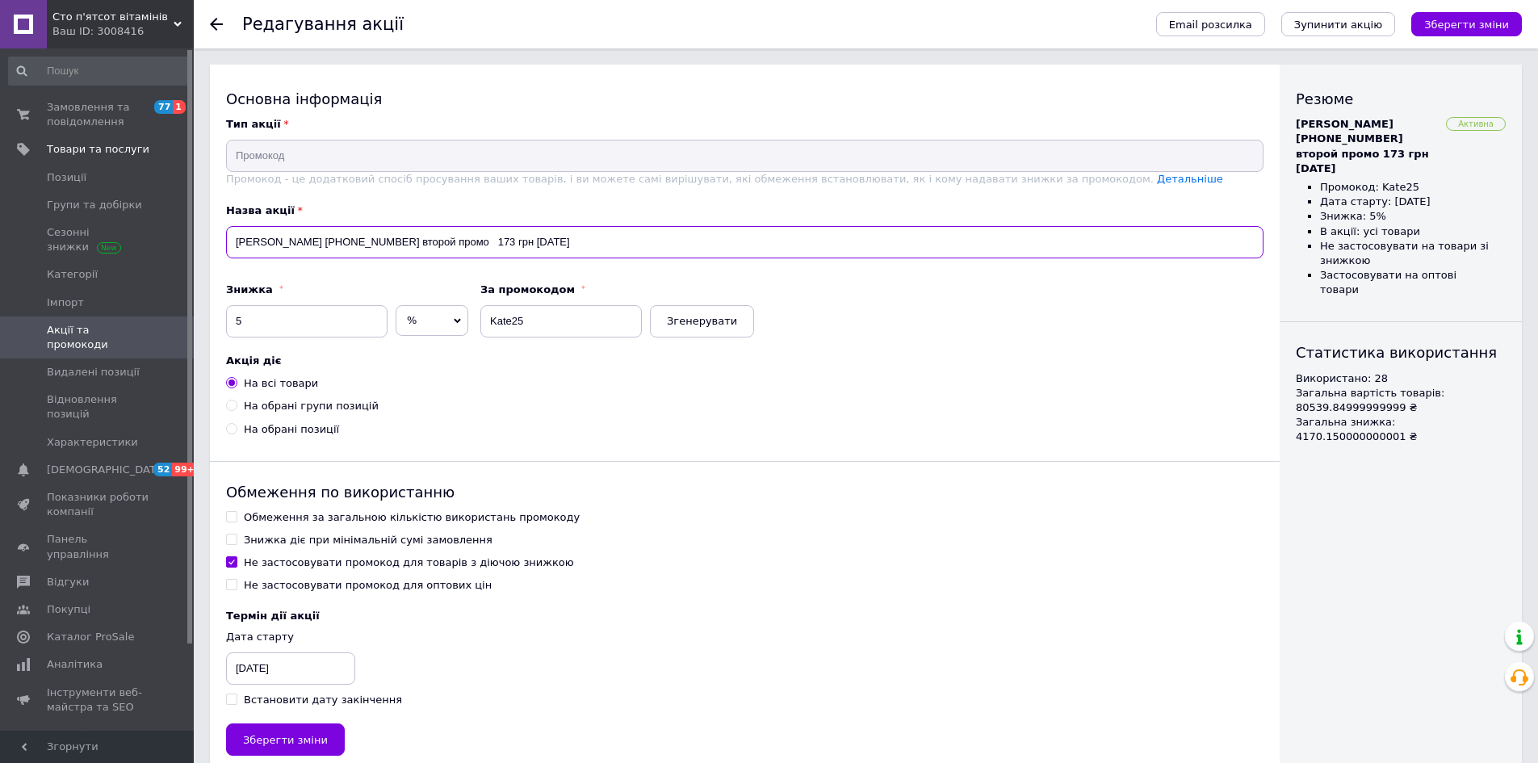
drag, startPoint x: 488, startPoint y: 239, endPoint x: 505, endPoint y: 243, distance: 17.4
click at [505, 243] on input "Мазурова Катерина +380993529181 второй промо 173 грн 5.5.2025" at bounding box center [745, 242] width 1038 height 32
click at [552, 242] on input "Мазурова Катерина +380993529181 второй промо 2951,75 грн 5.5.2025" at bounding box center [745, 242] width 1038 height 32
click at [568, 245] on input "Мазурова Катерина +380993529181 второй промо 2951,75 грн 12.5.2025" at bounding box center [745, 242] width 1038 height 32
type input "Мазурова Катерина +380993529181 второй промо 2951,75 грн 12.09.2025"
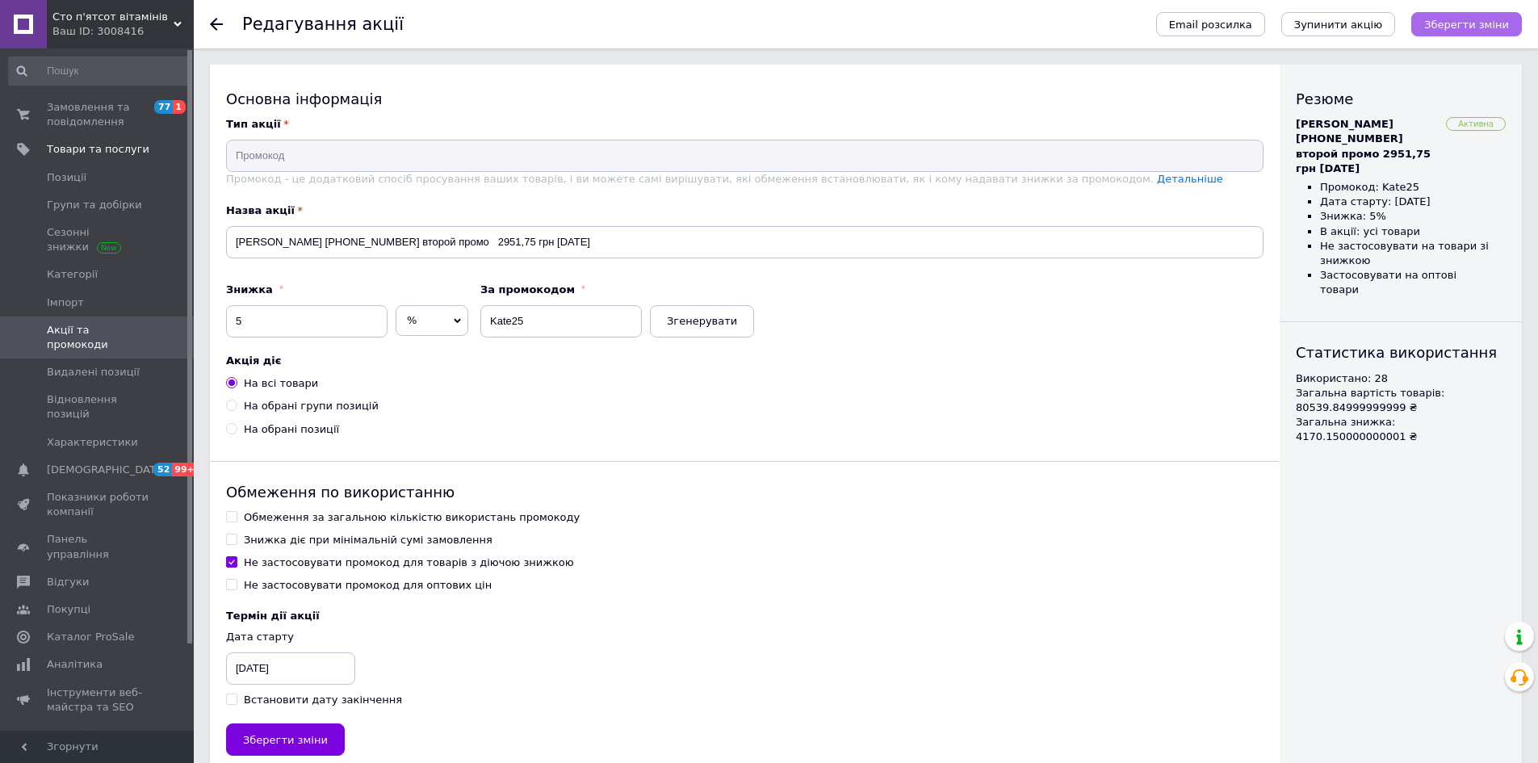
click at [1445, 25] on span "Зберегти зміни" at bounding box center [1466, 25] width 85 height 12
click at [93, 121] on span "Замовлення та повідомлення" at bounding box center [98, 114] width 103 height 29
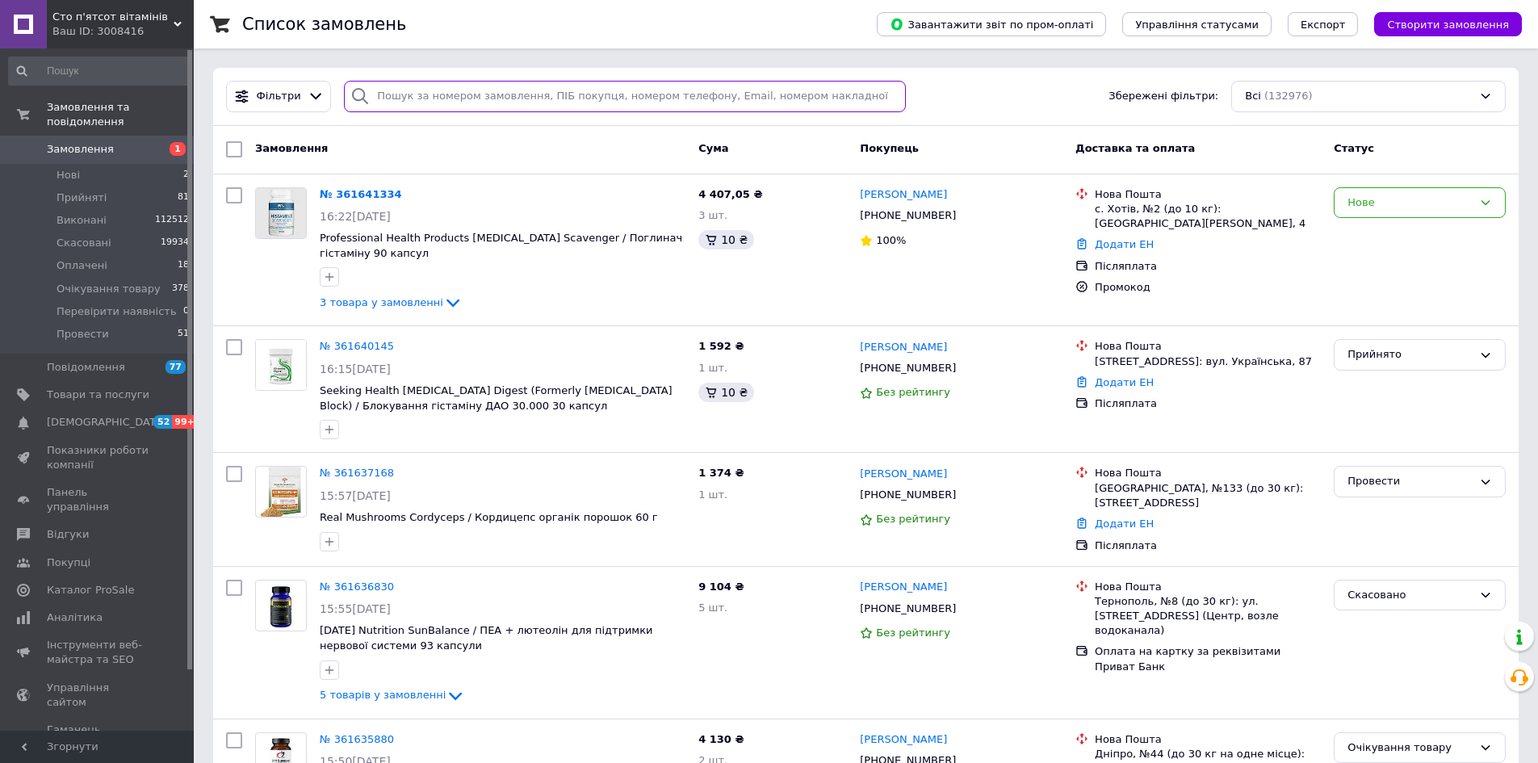
paste input "359715494"
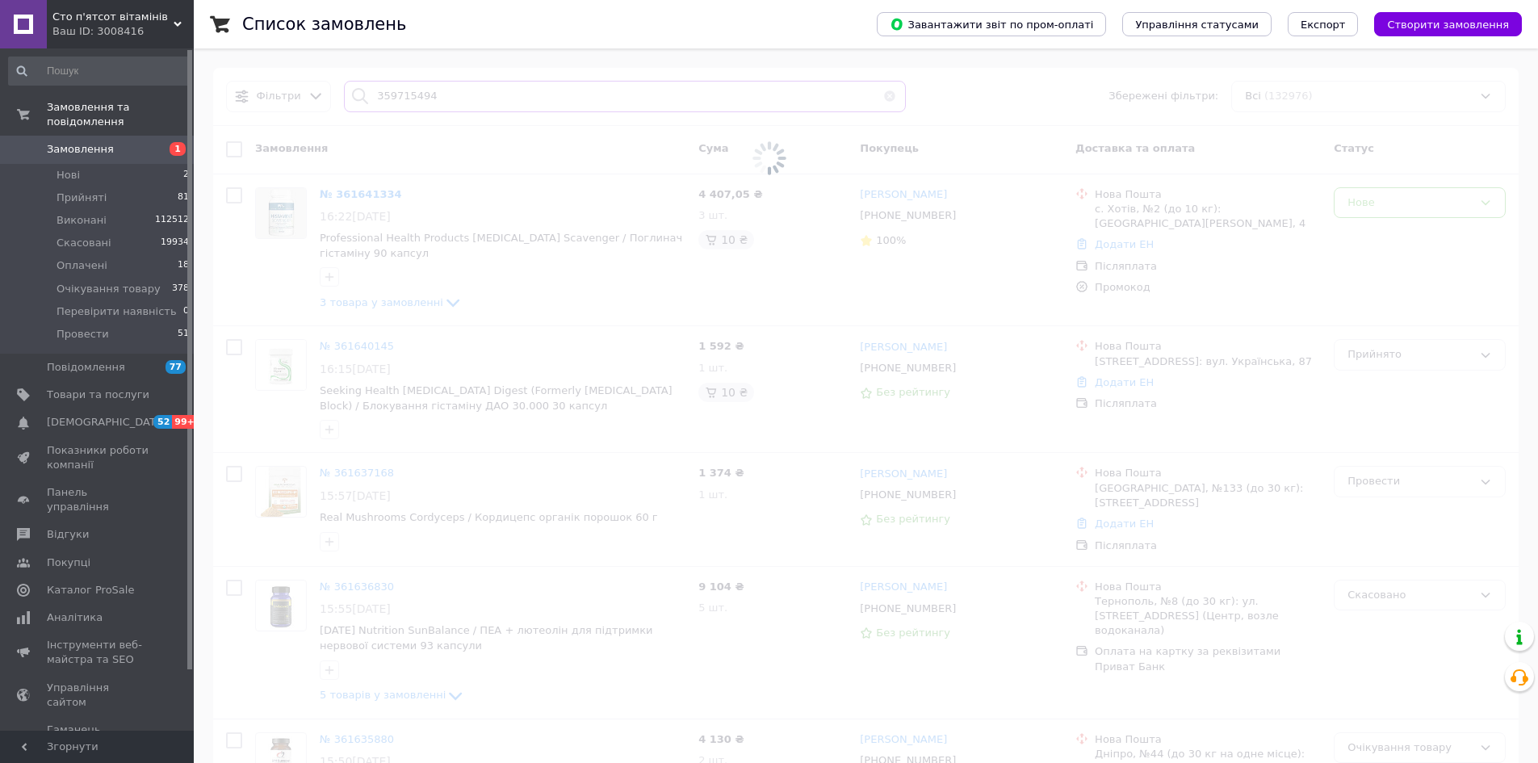
type input "359715494"
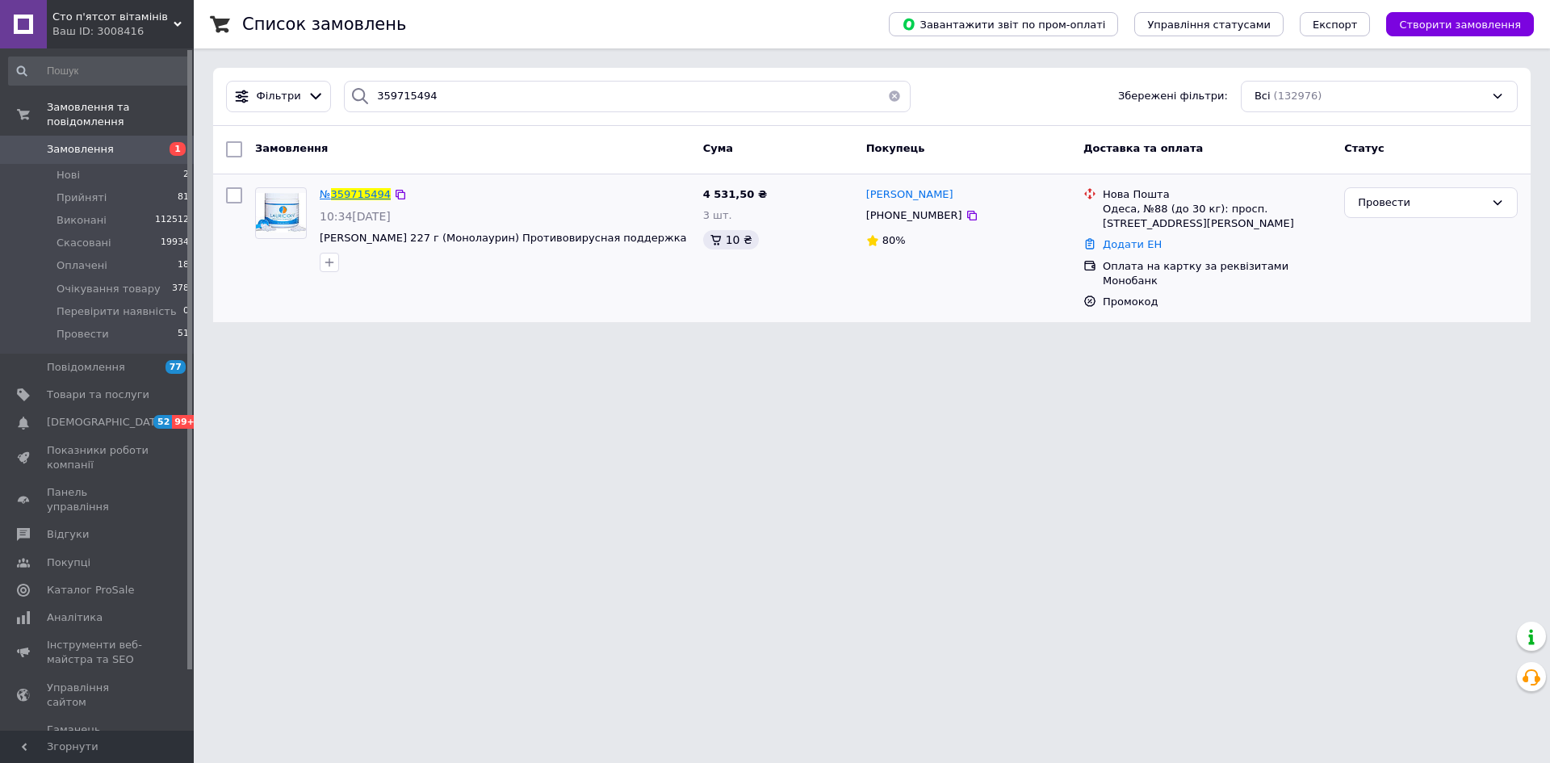
click at [371, 190] on span "359715494" at bounding box center [361, 194] width 60 height 12
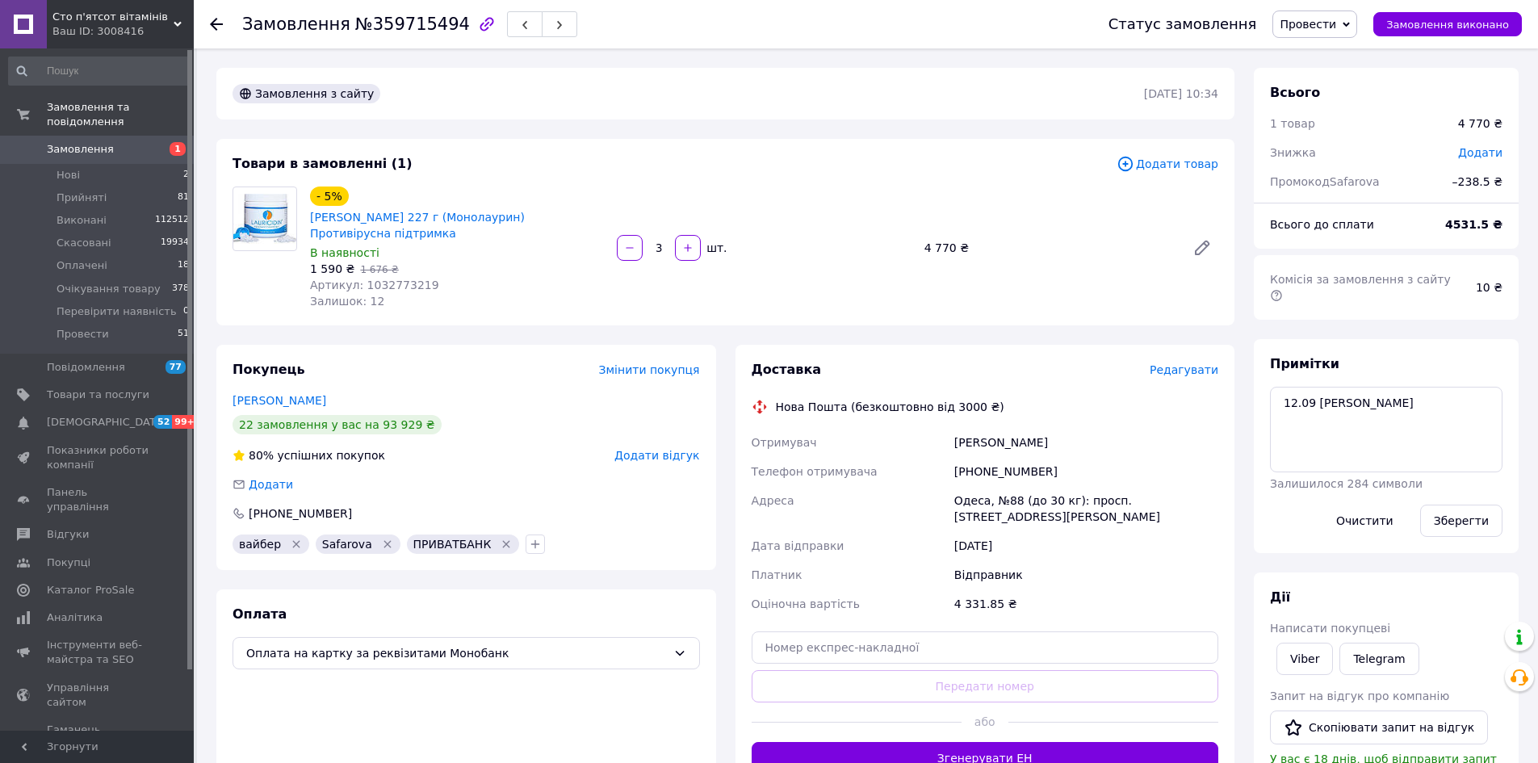
scroll to position [90, 0]
click at [438, 328] on div "Замовлення з сайту 31.08.2025 | 10:34 Товари в замовленні (1) Додати товар - 5%…" at bounding box center [726, 713] width 1038 height 1290
drag, startPoint x: 63, startPoint y: 178, endPoint x: 63, endPoint y: 199, distance: 20.2
click at [63, 191] on span "Прийняті" at bounding box center [82, 198] width 50 height 15
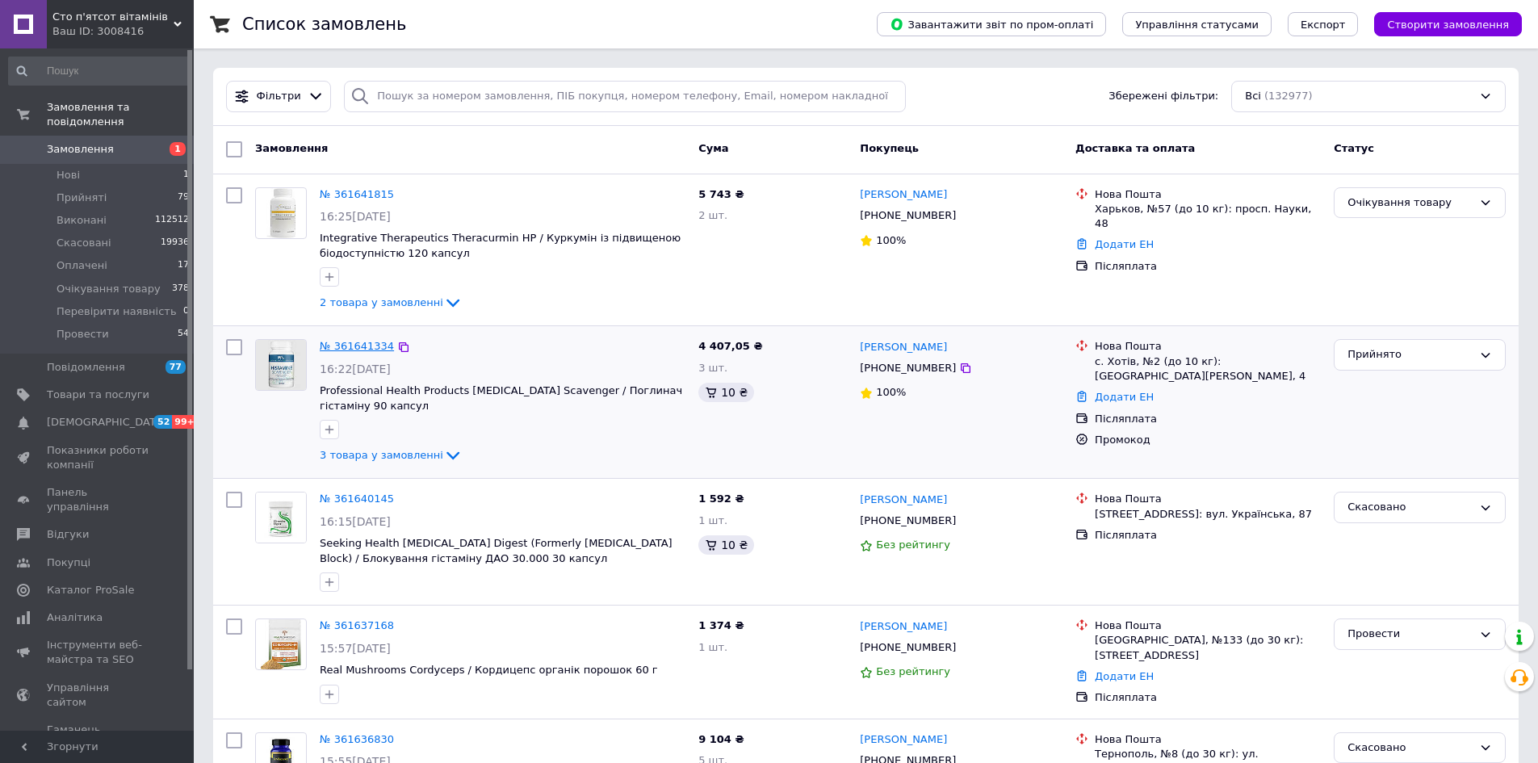
click at [366, 347] on link "№ 361641334" at bounding box center [357, 346] width 74 height 12
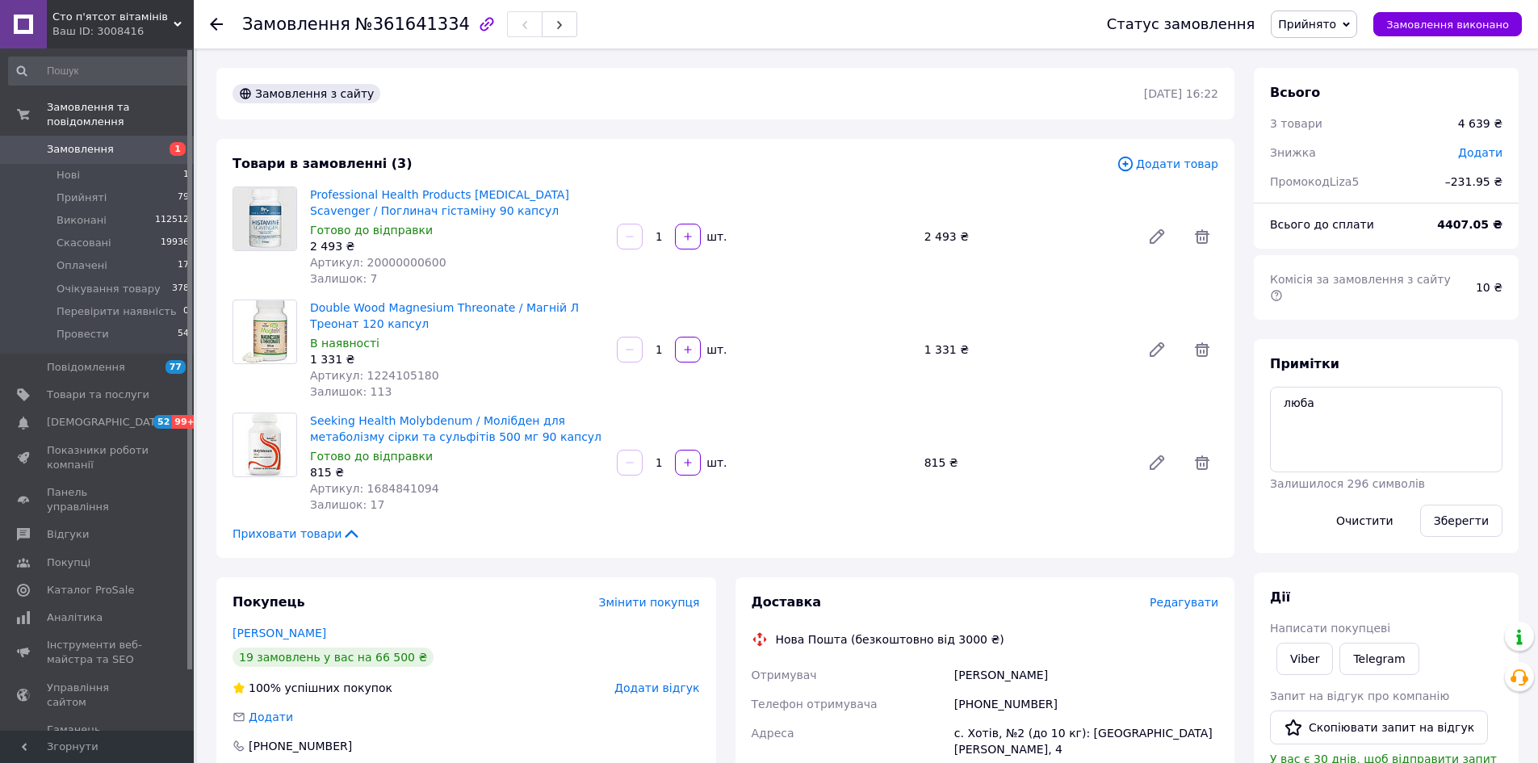
scroll to position [323, 0]
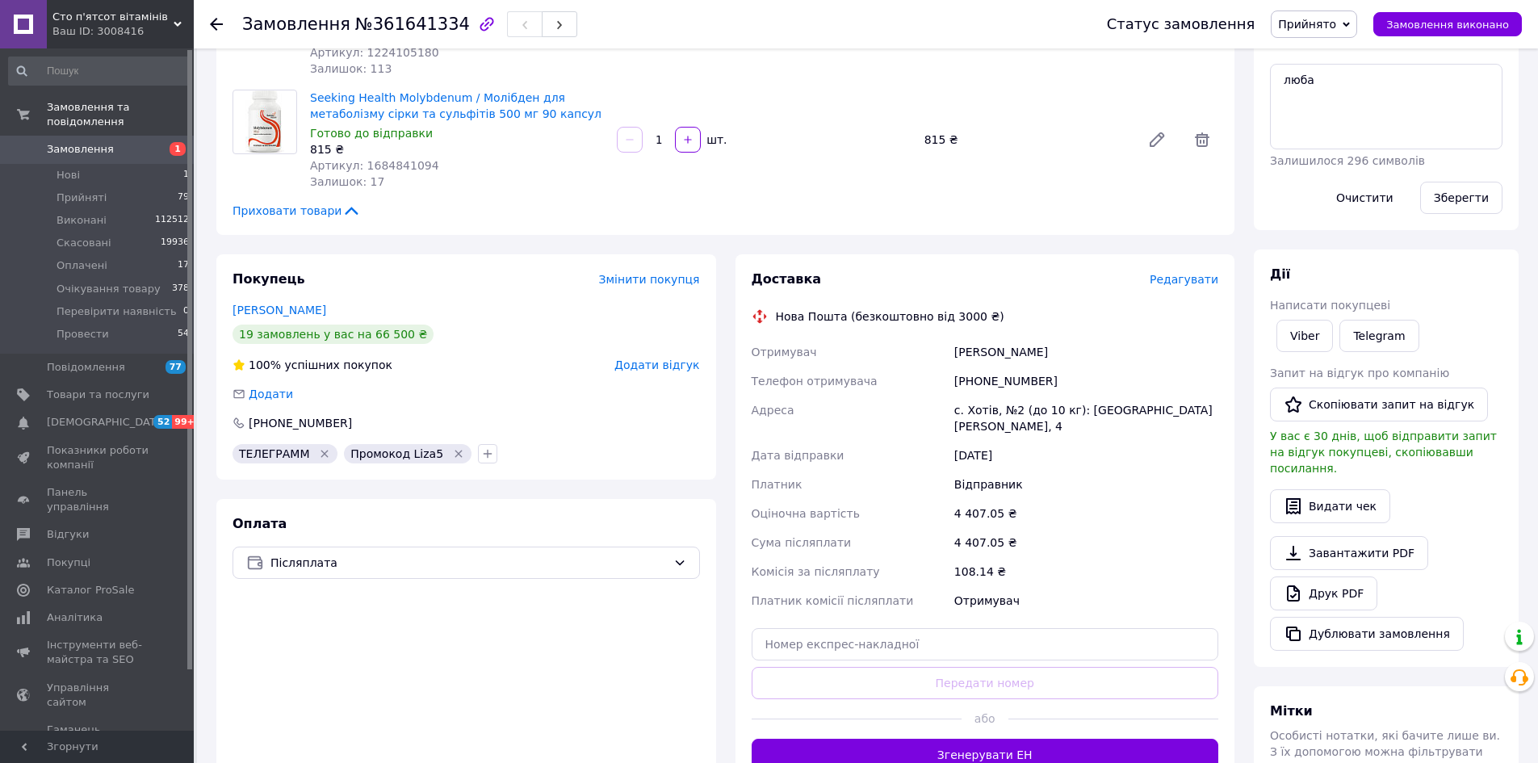
click at [359, 540] on div "Оплата Післяплата" at bounding box center [466, 643] width 500 height 288
click at [371, 560] on span "Післяплата" at bounding box center [468, 563] width 396 height 18
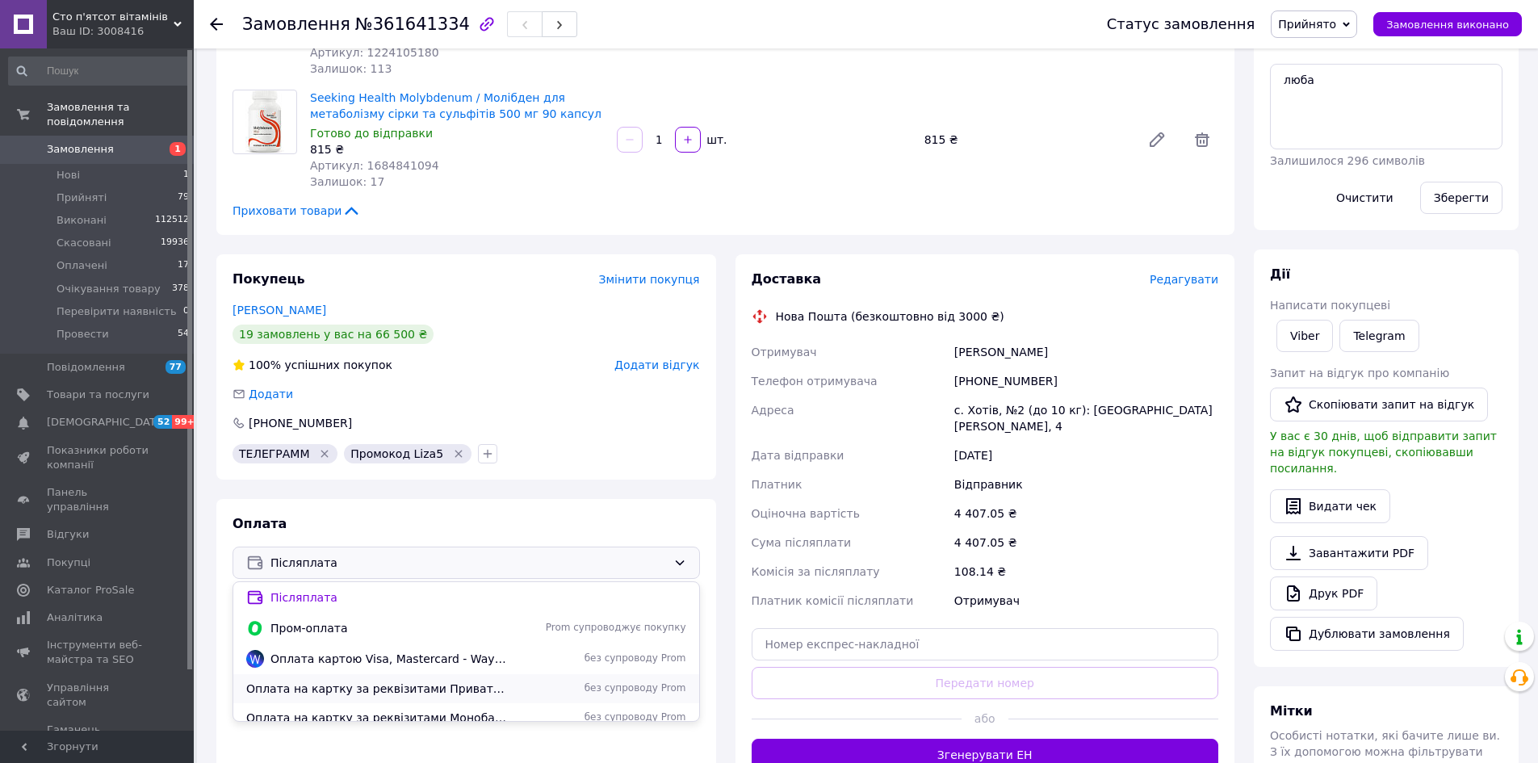
click at [416, 683] on span "Оплата на картку за реквізитами Приват Банк" at bounding box center [377, 689] width 262 height 16
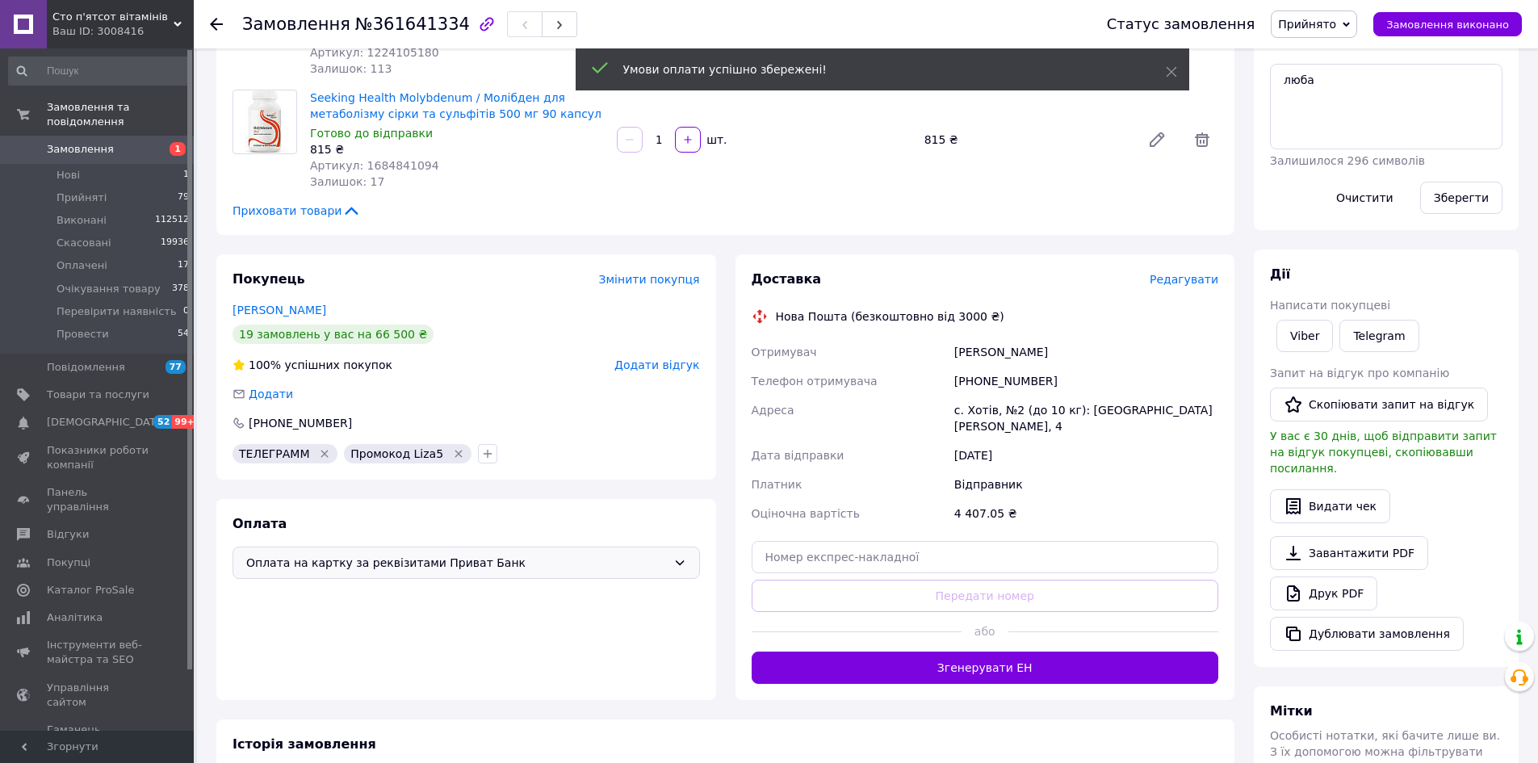
click at [455, 680] on div "Оплата Оплата на картку за реквізитами Приват Банк" at bounding box center [466, 599] width 500 height 201
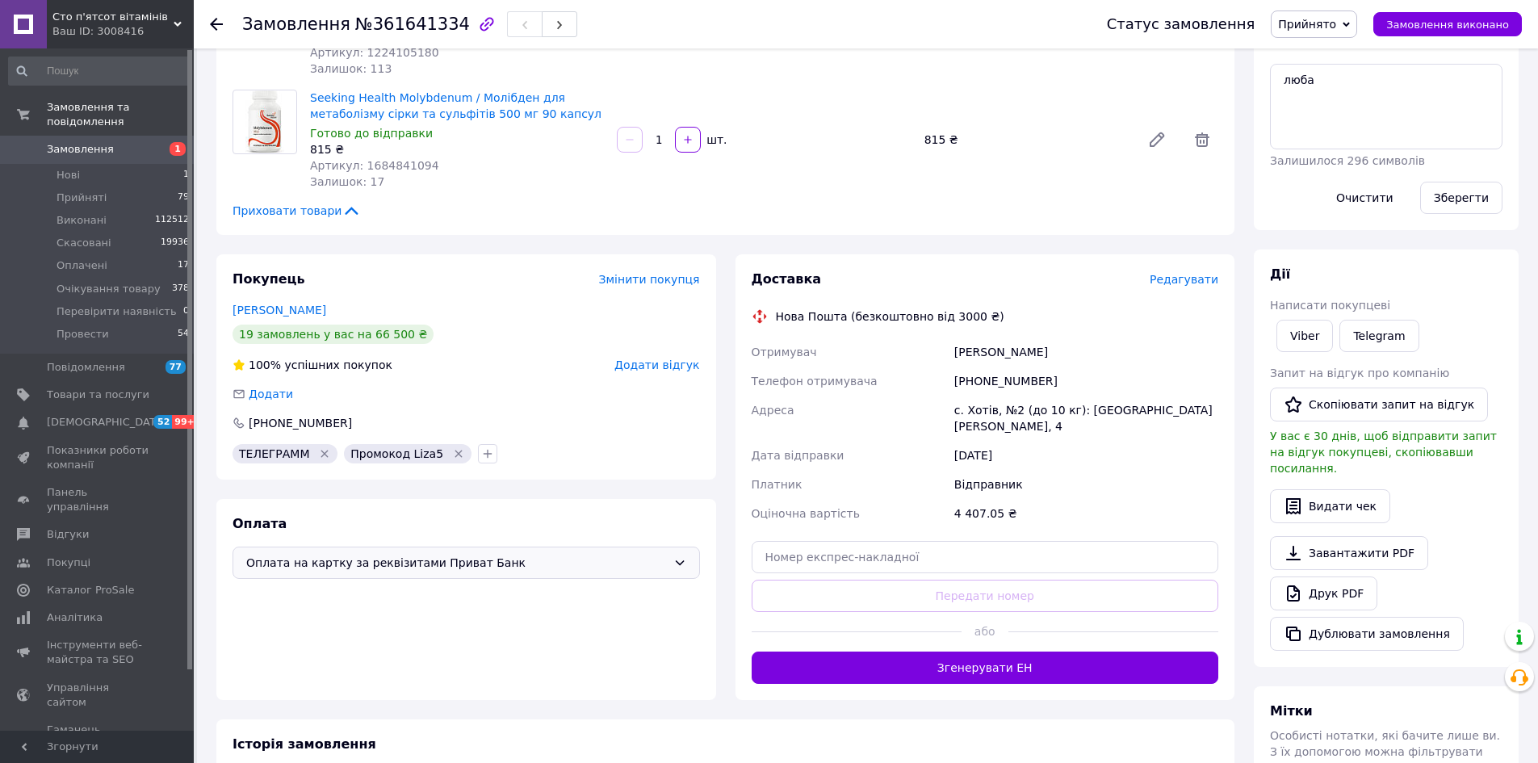
scroll to position [0, 0]
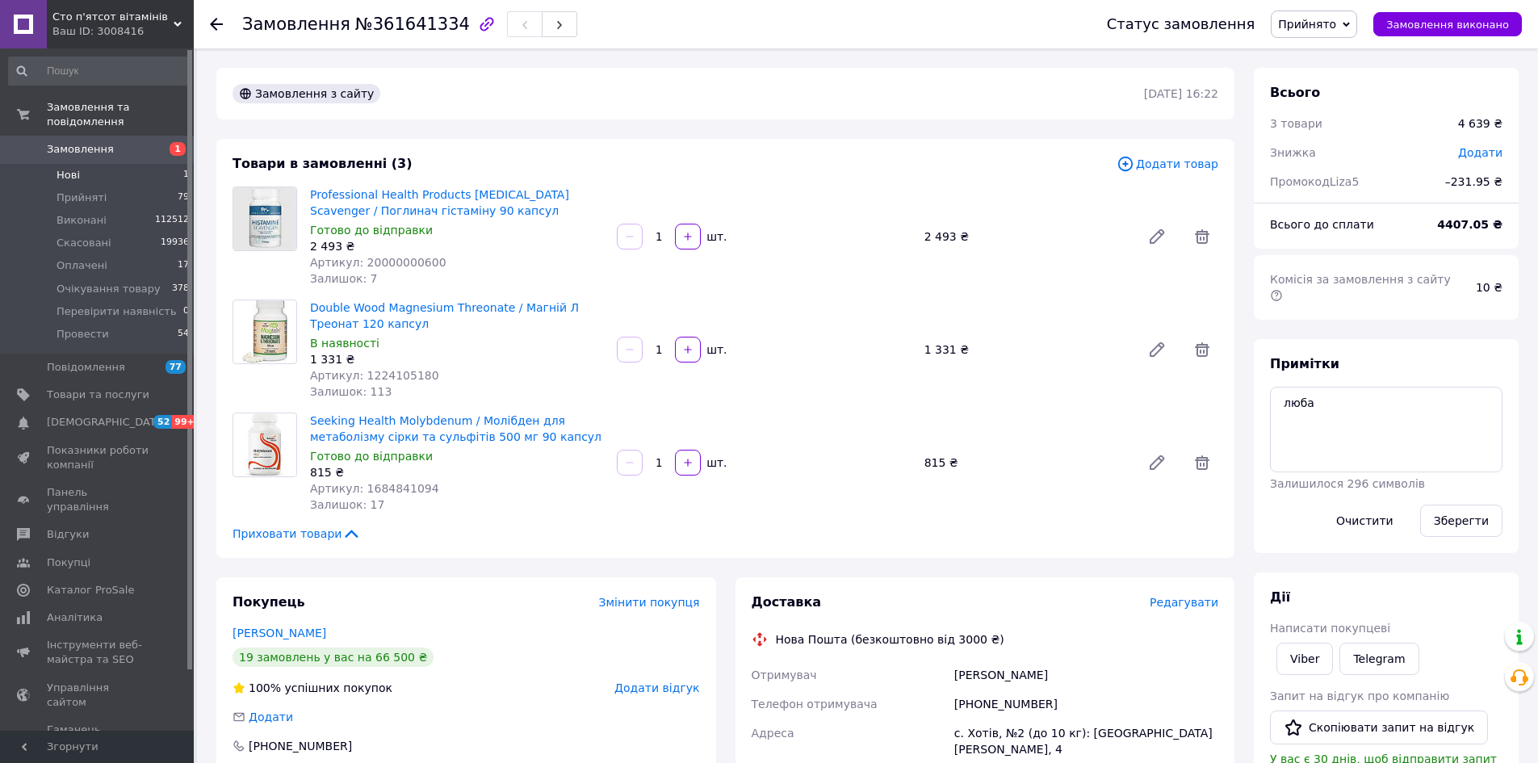
click at [106, 166] on li "Нові 1" at bounding box center [99, 175] width 199 height 23
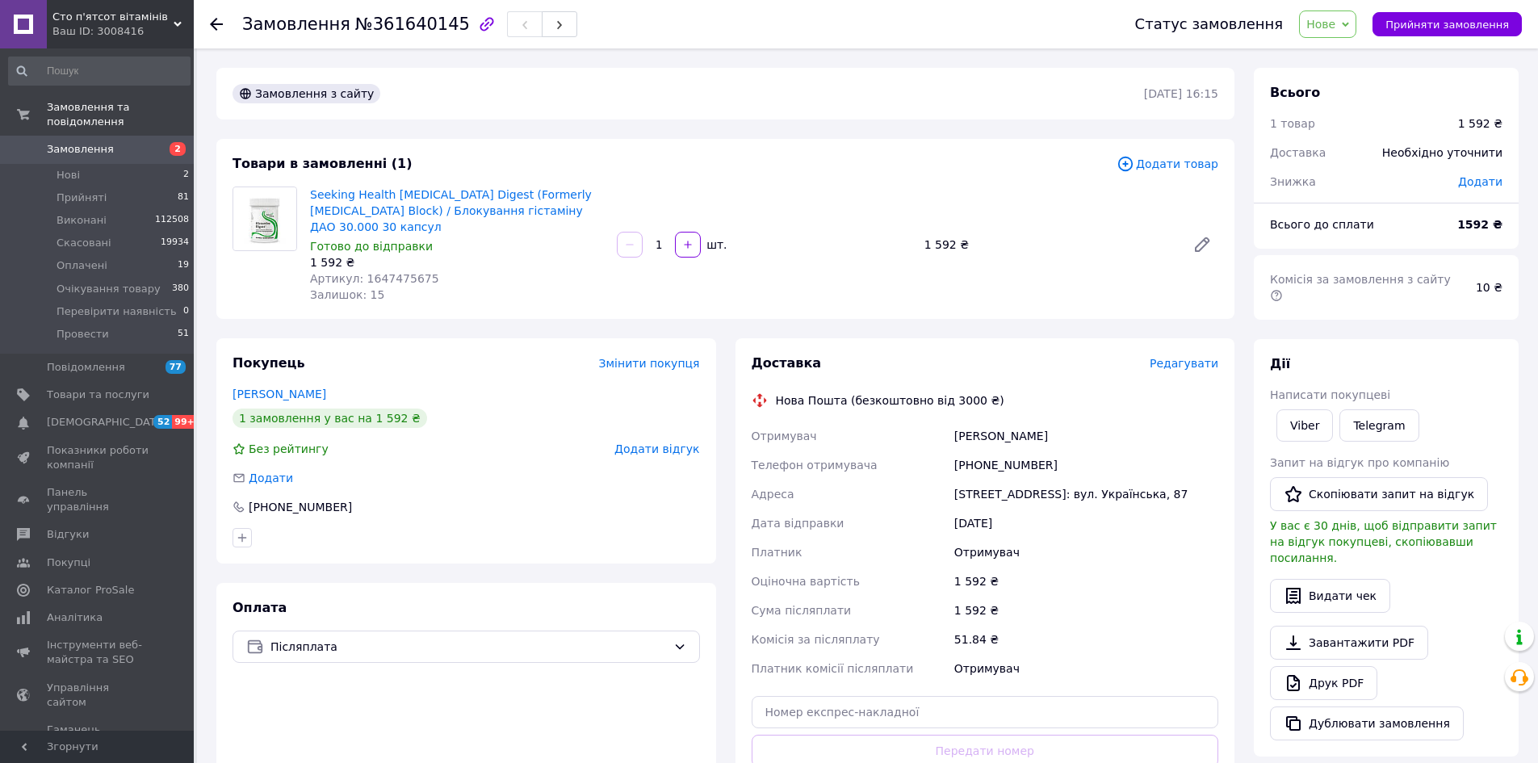
scroll to position [84, 0]
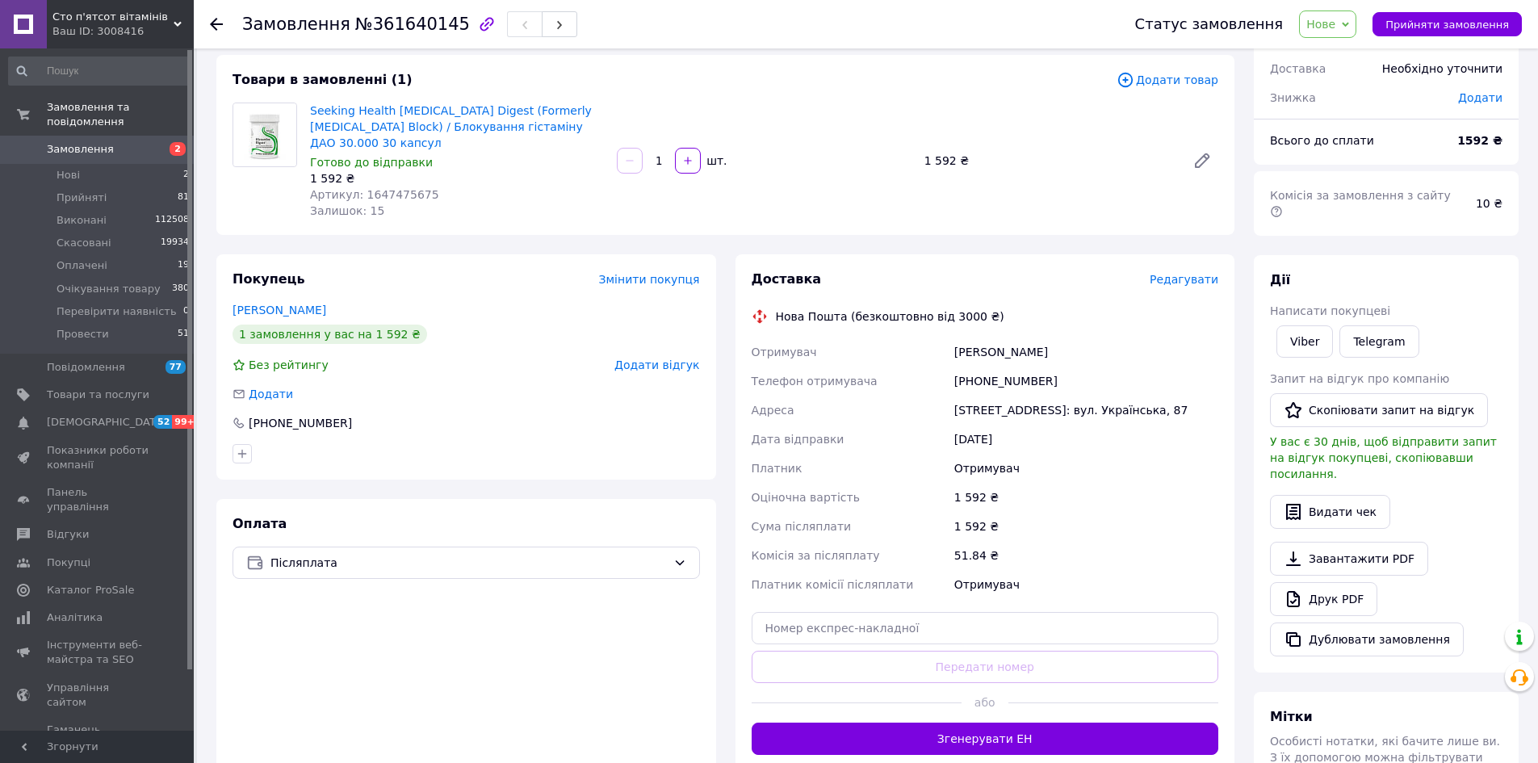
click at [394, 32] on span "№361640145" at bounding box center [412, 24] width 115 height 19
copy span "361640145"
click at [241, 447] on icon "button" at bounding box center [242, 453] width 13 height 13
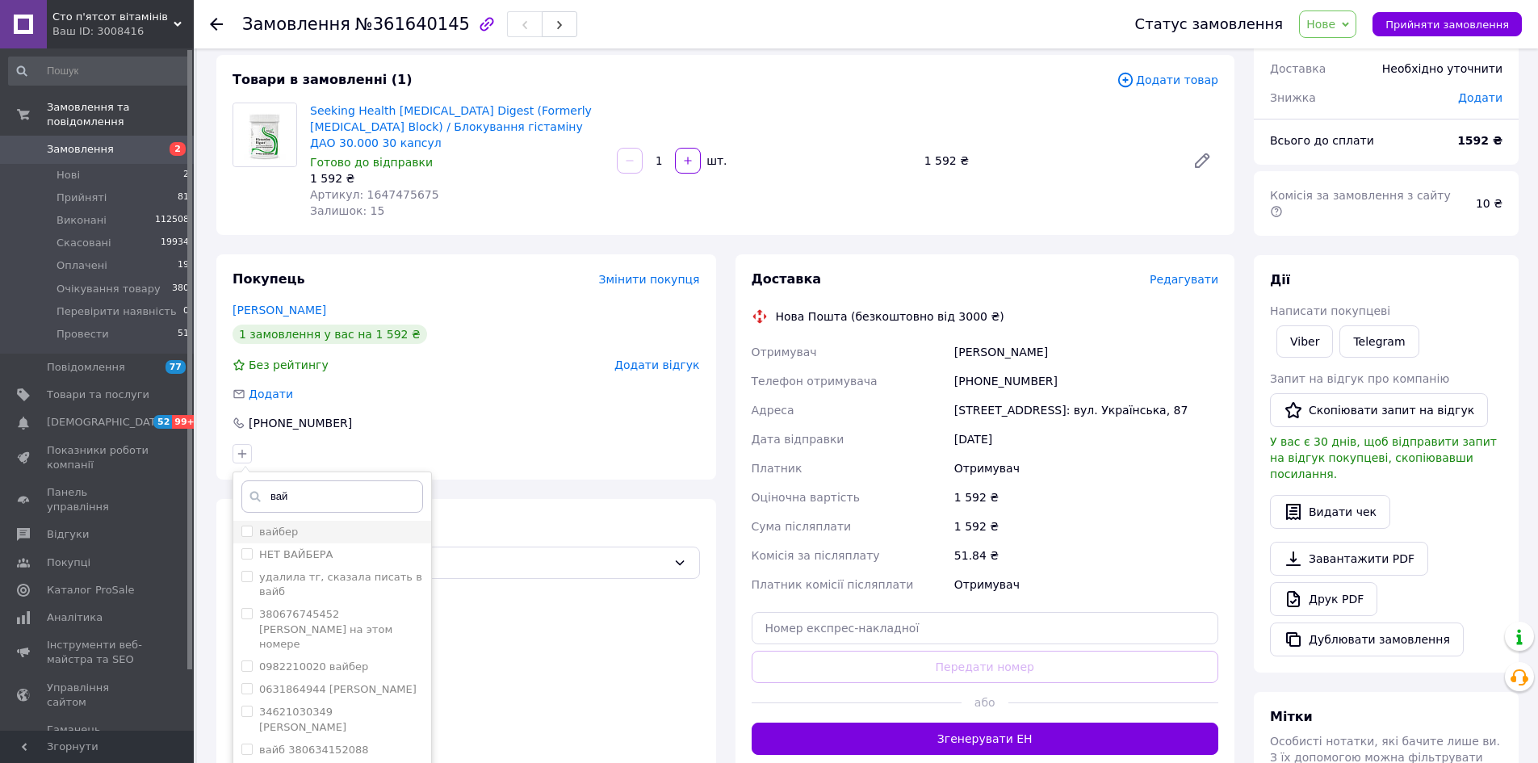
type input "вай"
click at [335, 525] on div "вайбер" at bounding box center [332, 532] width 182 height 15
checkbox input "true"
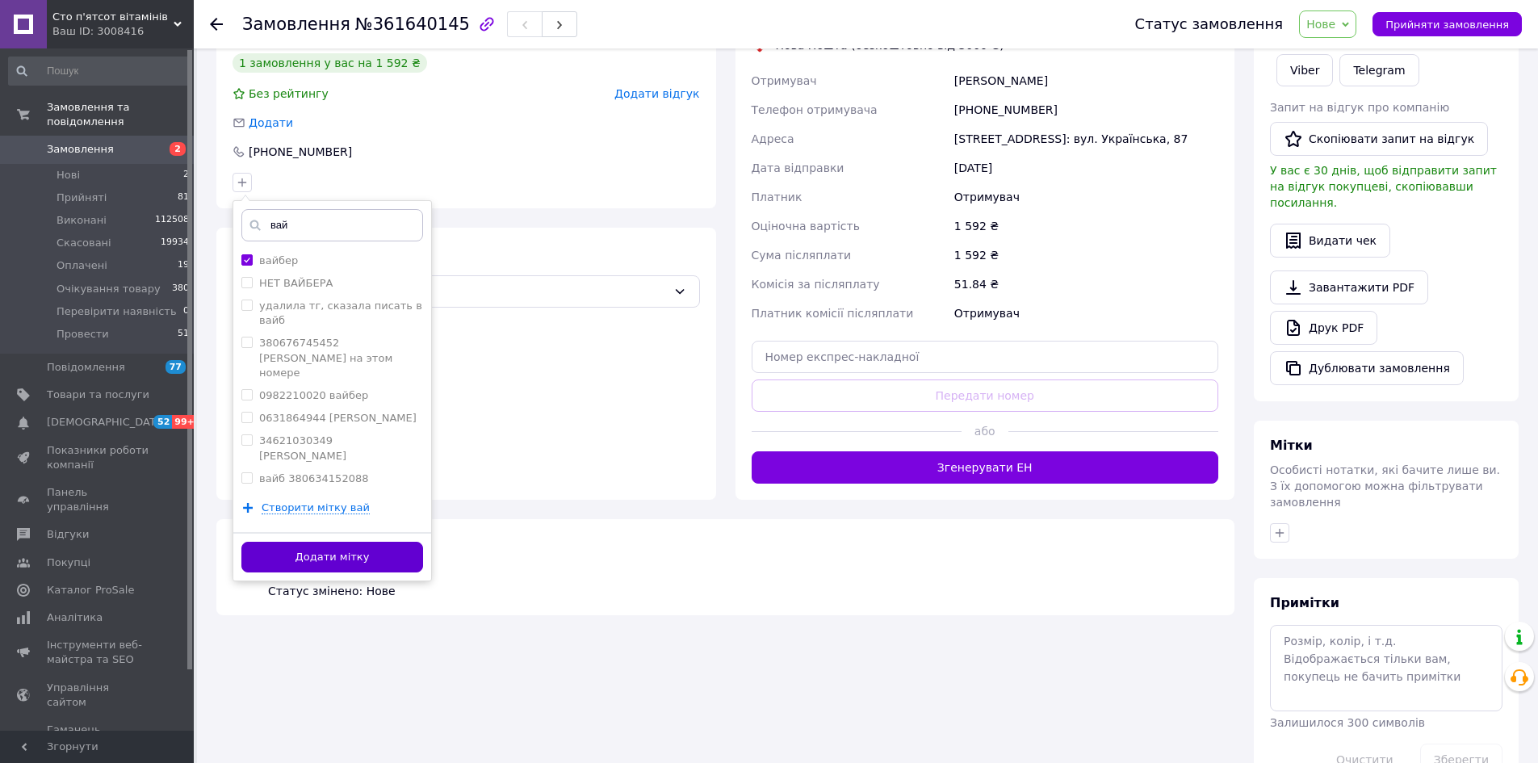
click at [332, 551] on button "Додати мітку" at bounding box center [332, 557] width 182 height 31
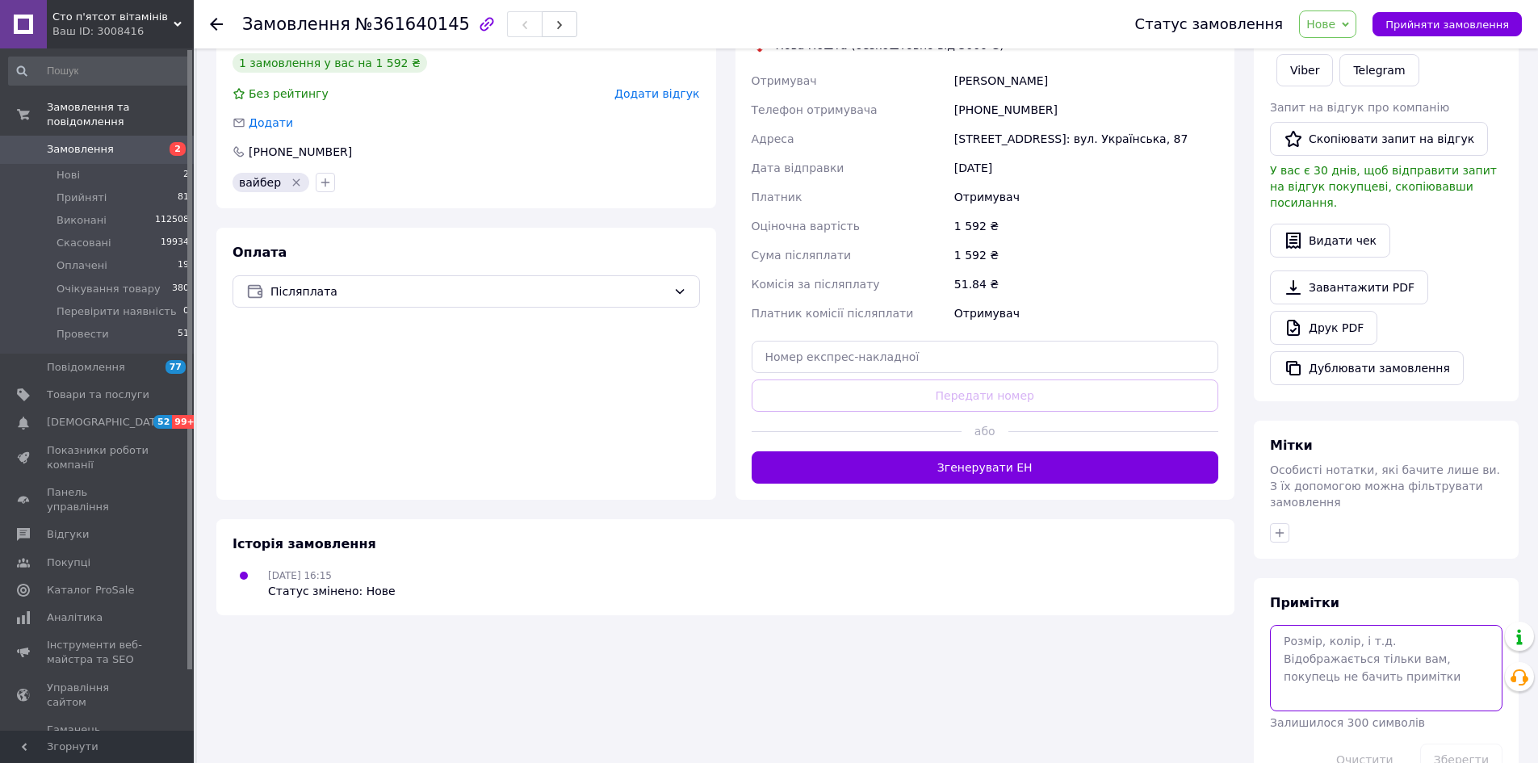
click at [1467, 625] on textarea at bounding box center [1386, 668] width 233 height 86
type textarea "люба звонок - не верный номер"
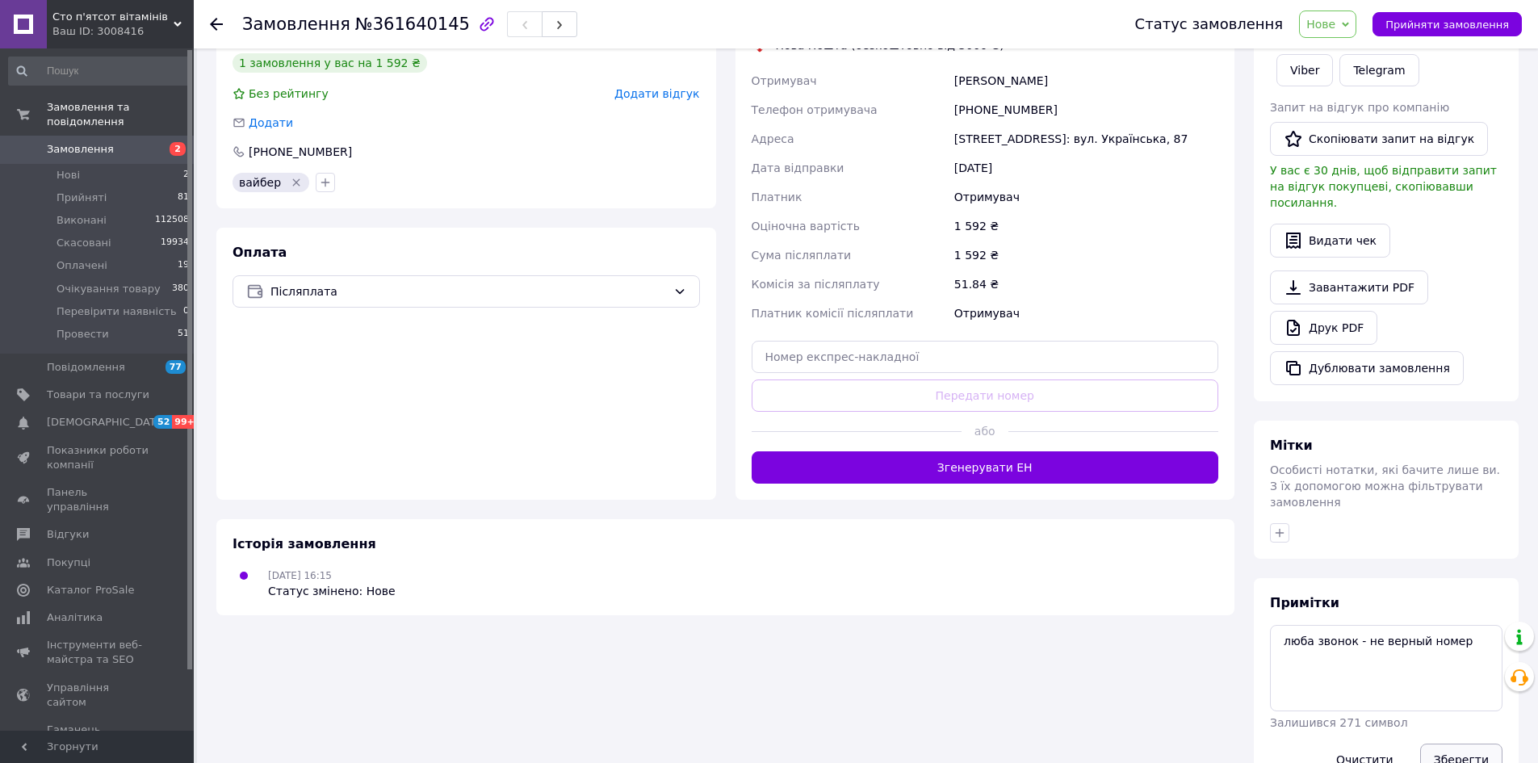
click at [1475, 744] on button "Зберегти" at bounding box center [1461, 760] width 82 height 32
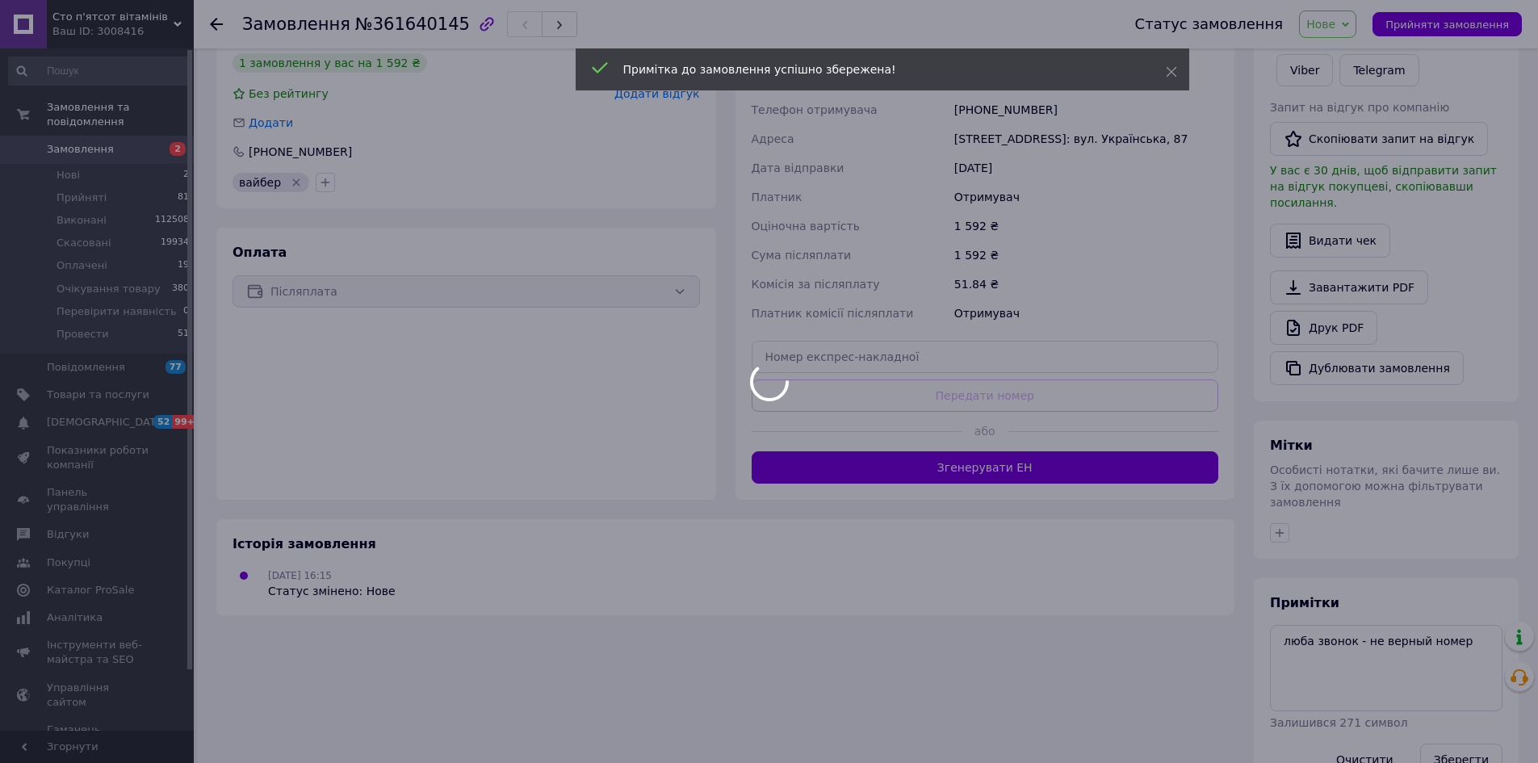
click at [1340, 34] on div at bounding box center [769, 381] width 1538 height 763
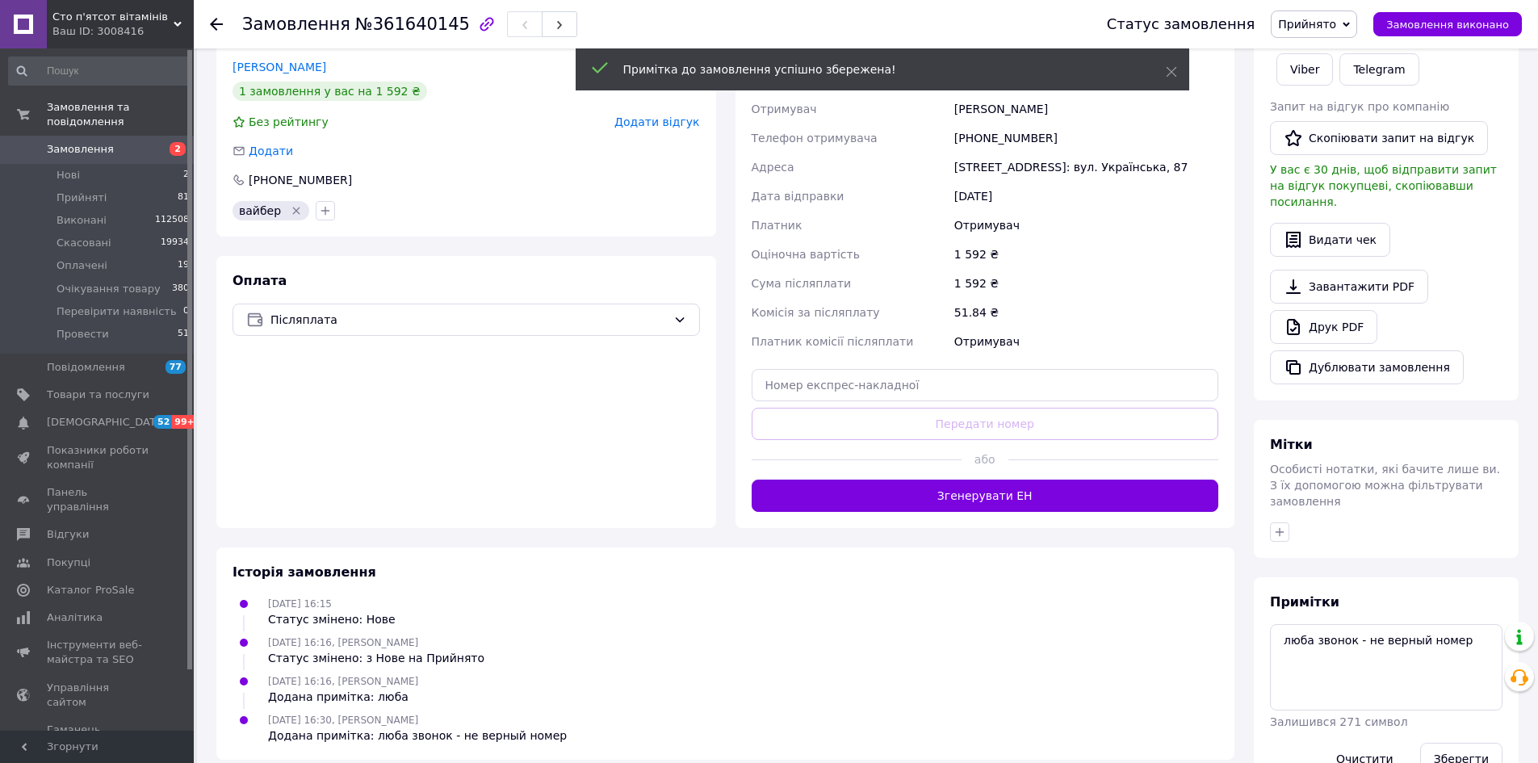
click at [1336, 24] on span "Прийнято" at bounding box center [1307, 24] width 58 height 13
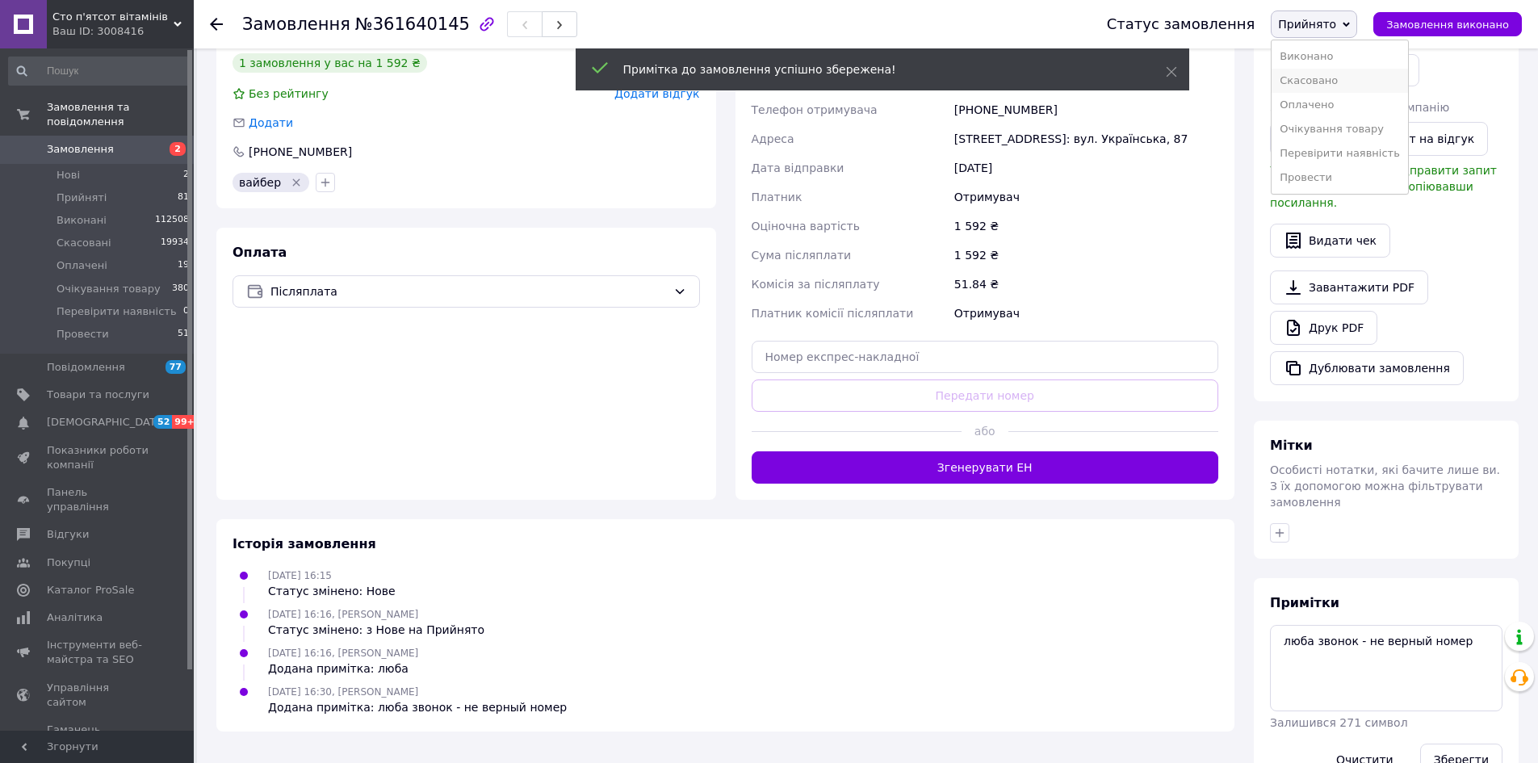
click at [1339, 82] on li "Скасовано" at bounding box center [1340, 81] width 136 height 24
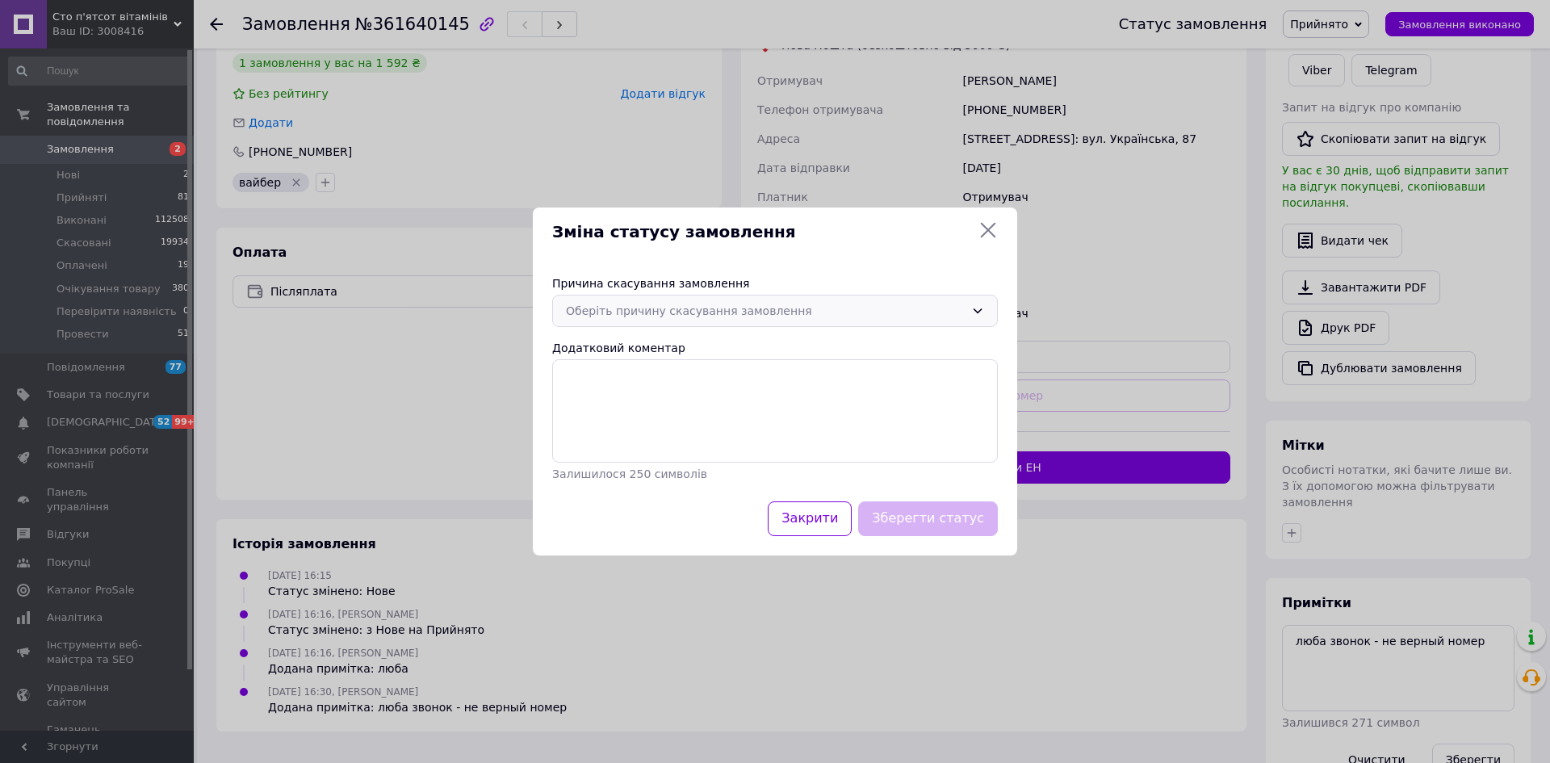
click at [719, 307] on div "Оберіть причину скасування замовлення" at bounding box center [765, 311] width 399 height 18
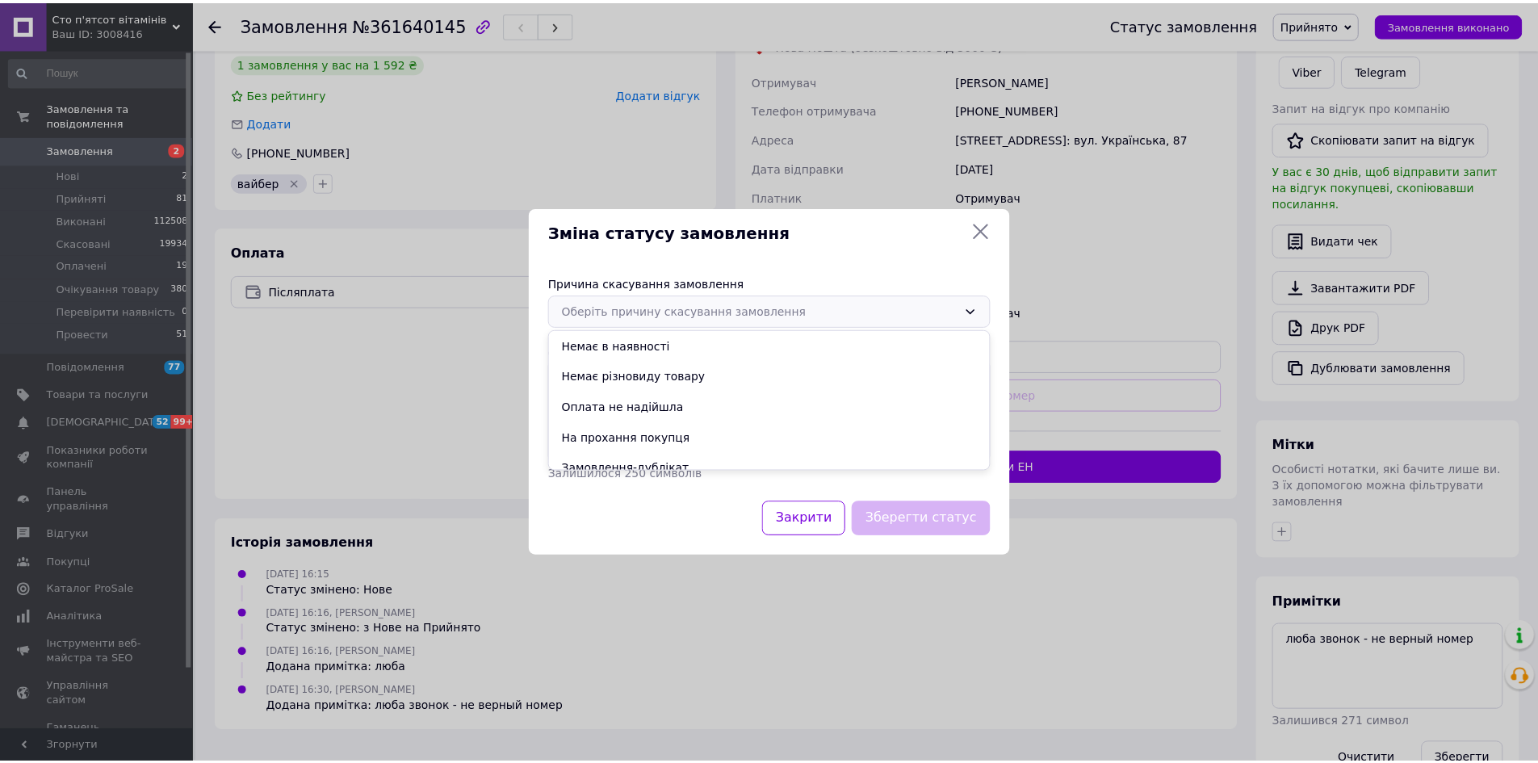
scroll to position [75, 0]
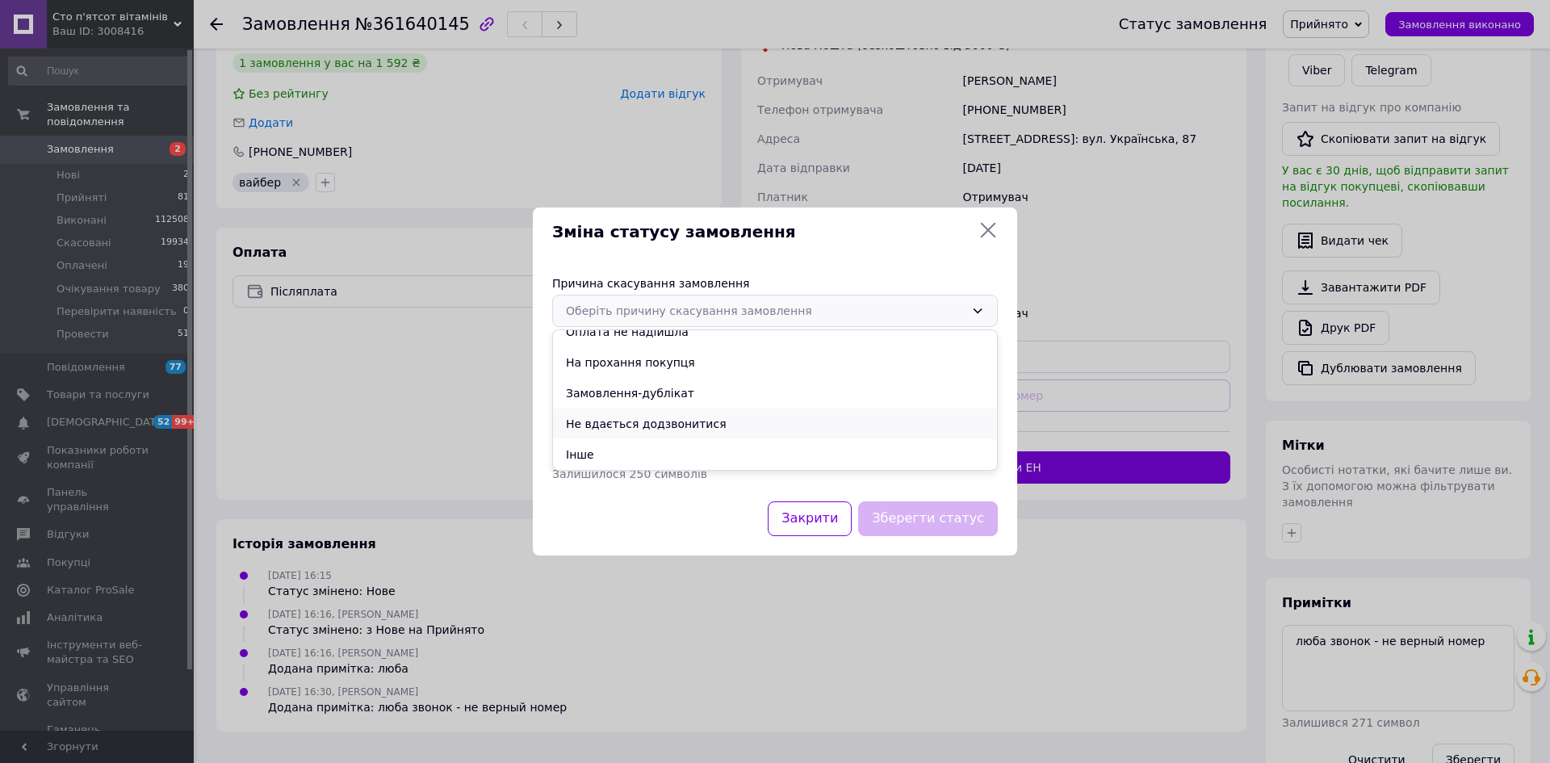
click at [652, 421] on li "Не вдається додзвонитися" at bounding box center [775, 424] width 444 height 31
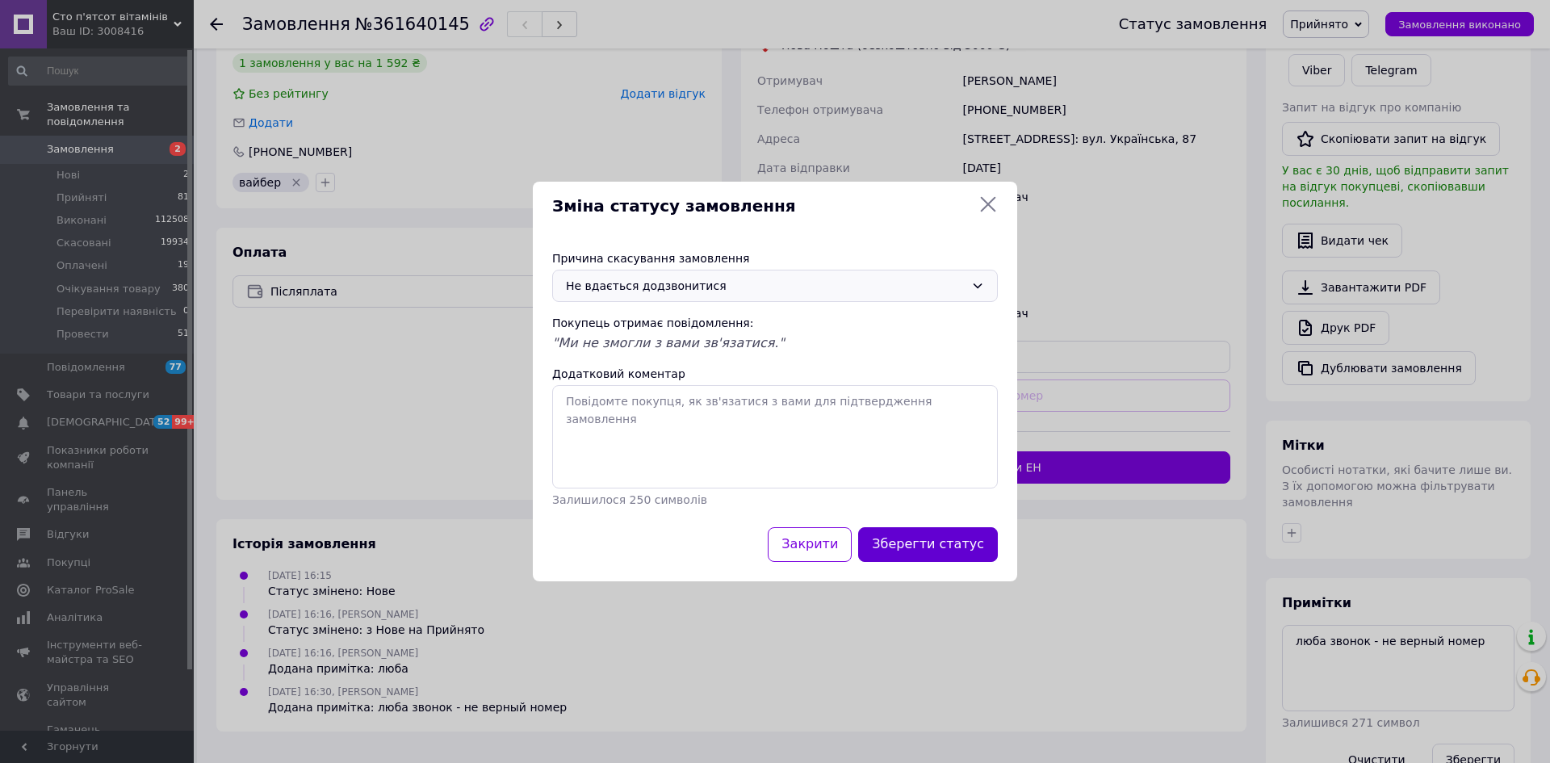
click at [969, 543] on button "Зберегти статус" at bounding box center [928, 544] width 140 height 35
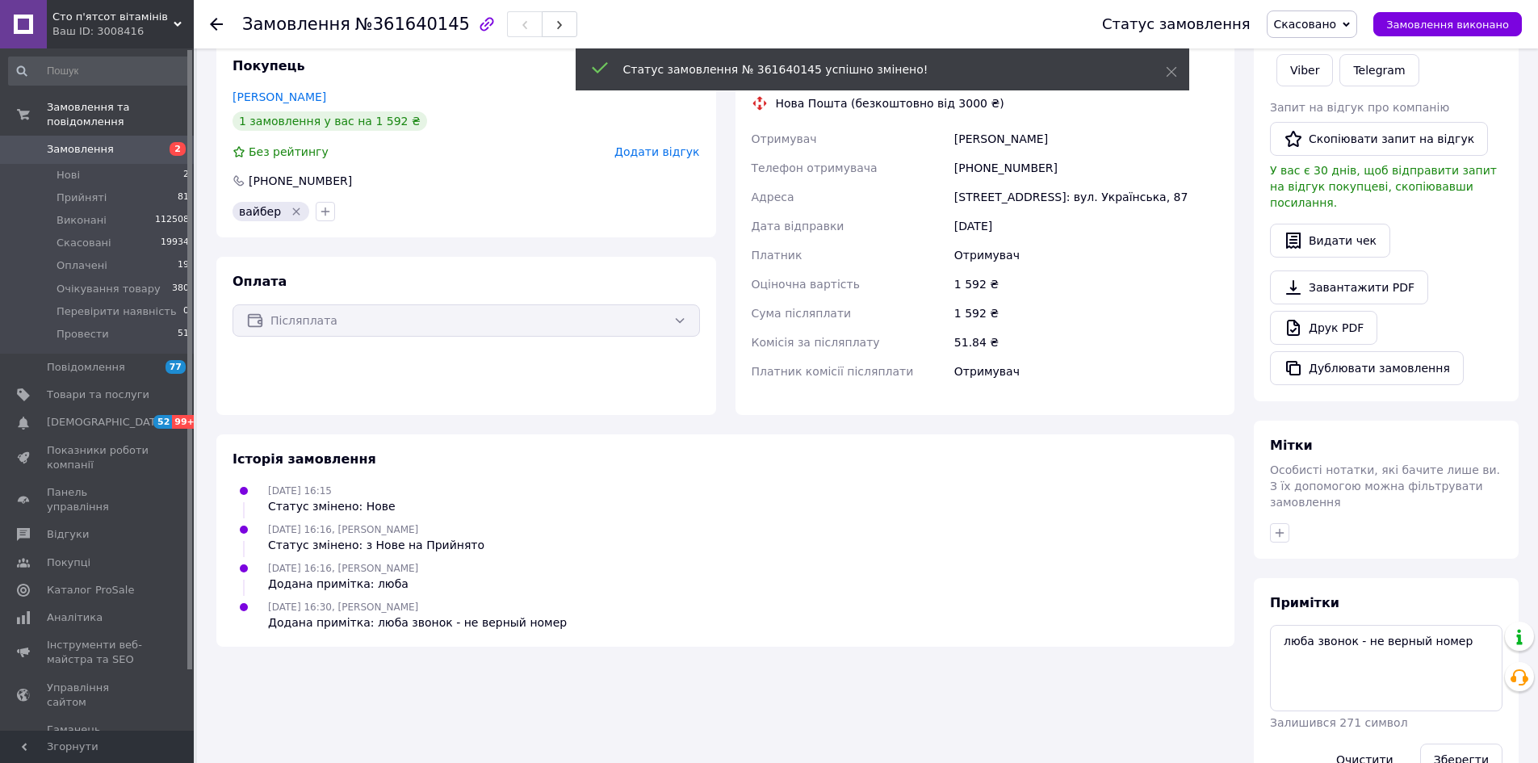
scroll to position [327, 0]
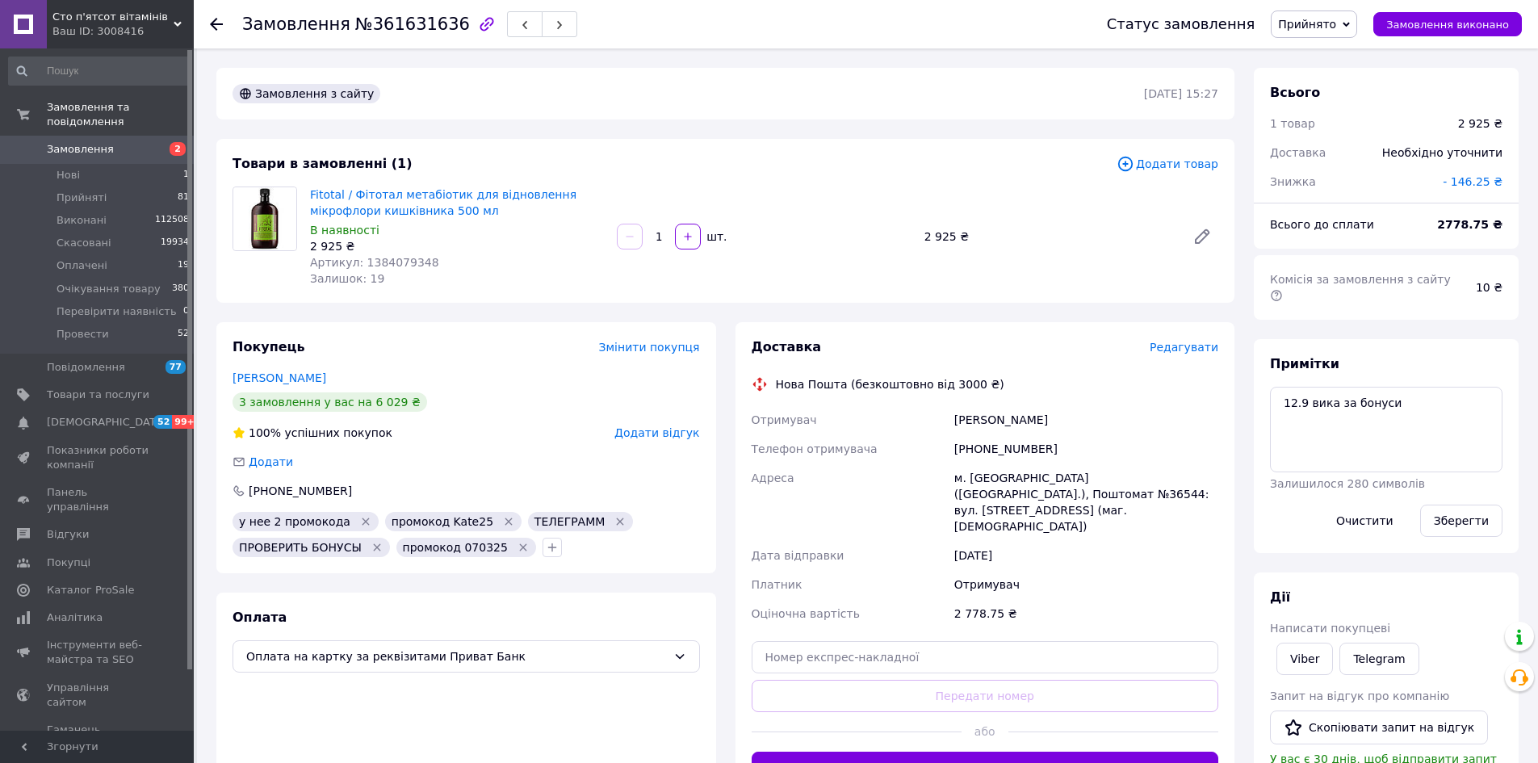
click at [389, 15] on span "№361631636" at bounding box center [412, 24] width 115 height 19
copy span "361631636"
click at [1399, 397] on textarea "12.9 вика за бонуси" at bounding box center [1386, 430] width 233 height 86
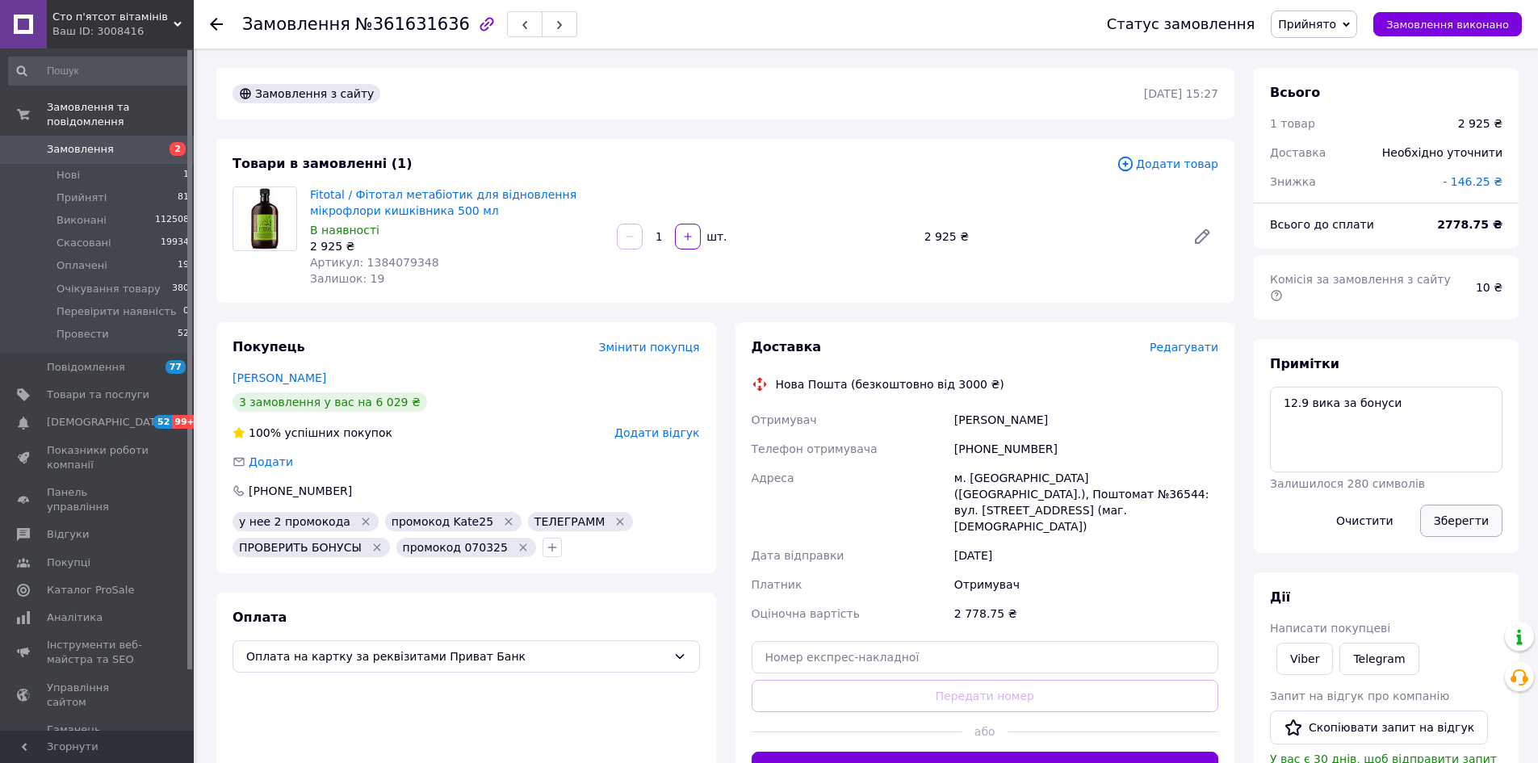
click at [1457, 505] on button "Зберегти" at bounding box center [1461, 521] width 82 height 32
click at [1325, 26] on span "Прийнято" at bounding box center [1307, 24] width 58 height 13
click at [1359, 176] on li "Провести" at bounding box center [1340, 178] width 136 height 24
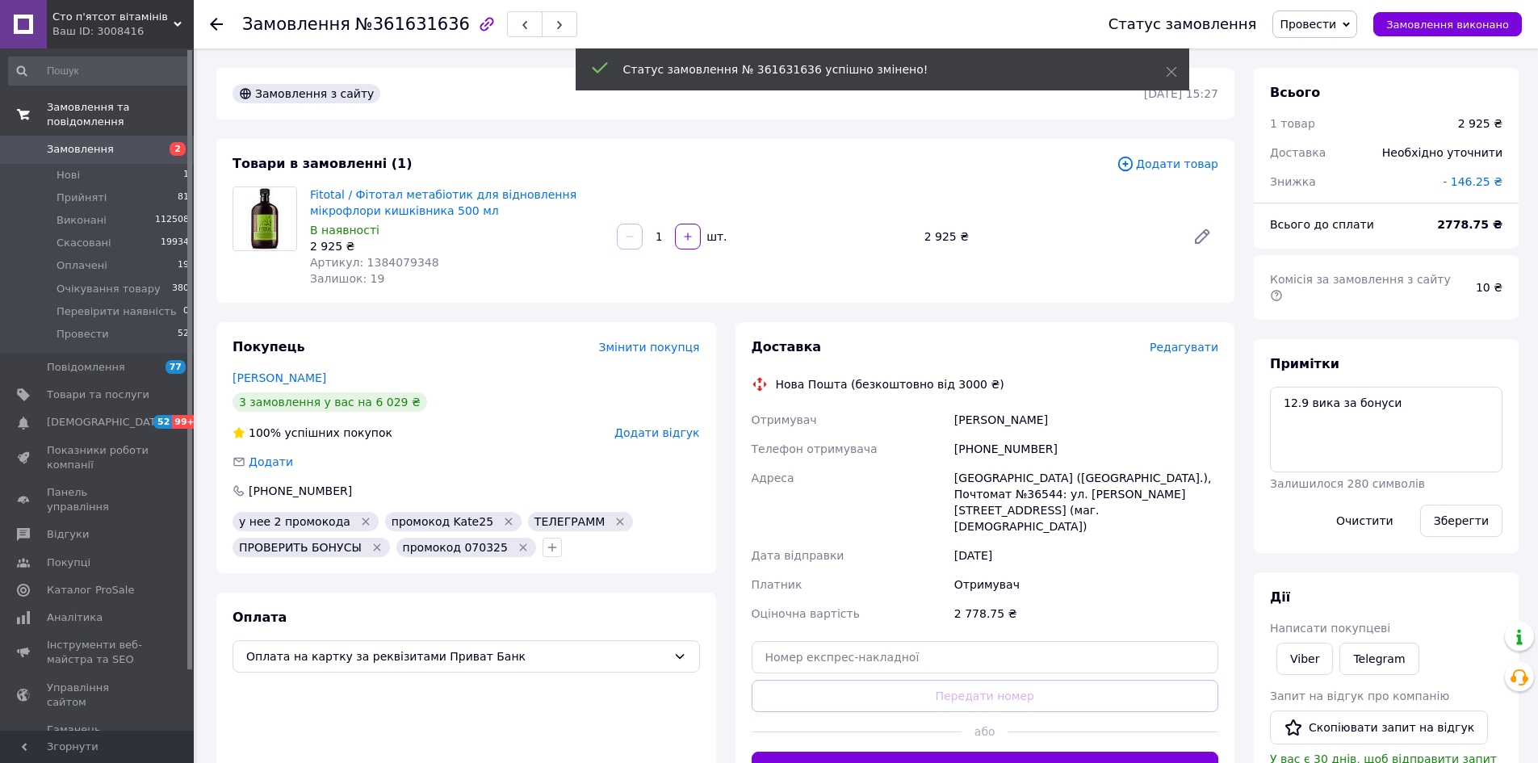
click at [64, 168] on span "Нові" at bounding box center [68, 175] width 23 height 15
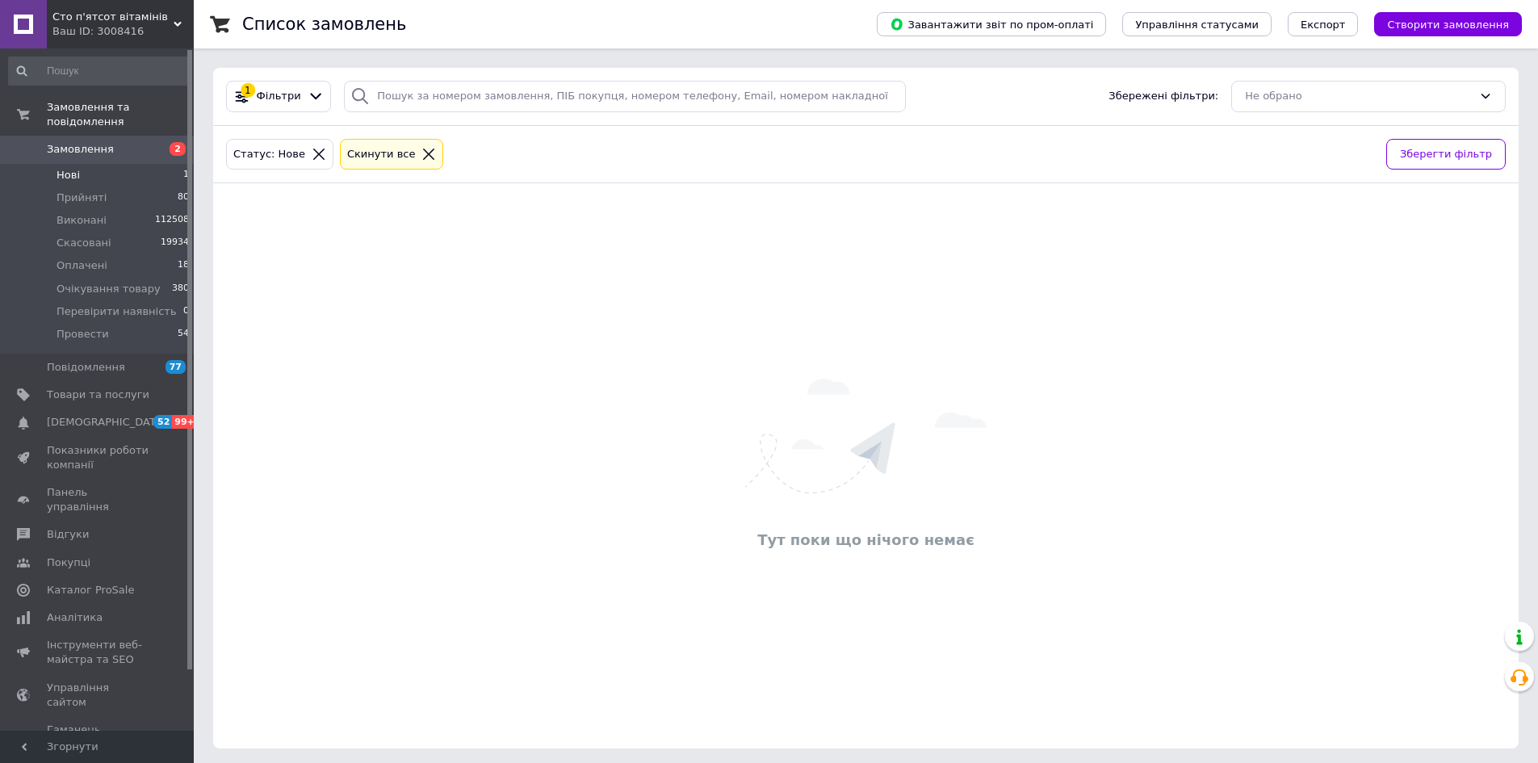
click at [418, 154] on div at bounding box center [428, 154] width 21 height 15
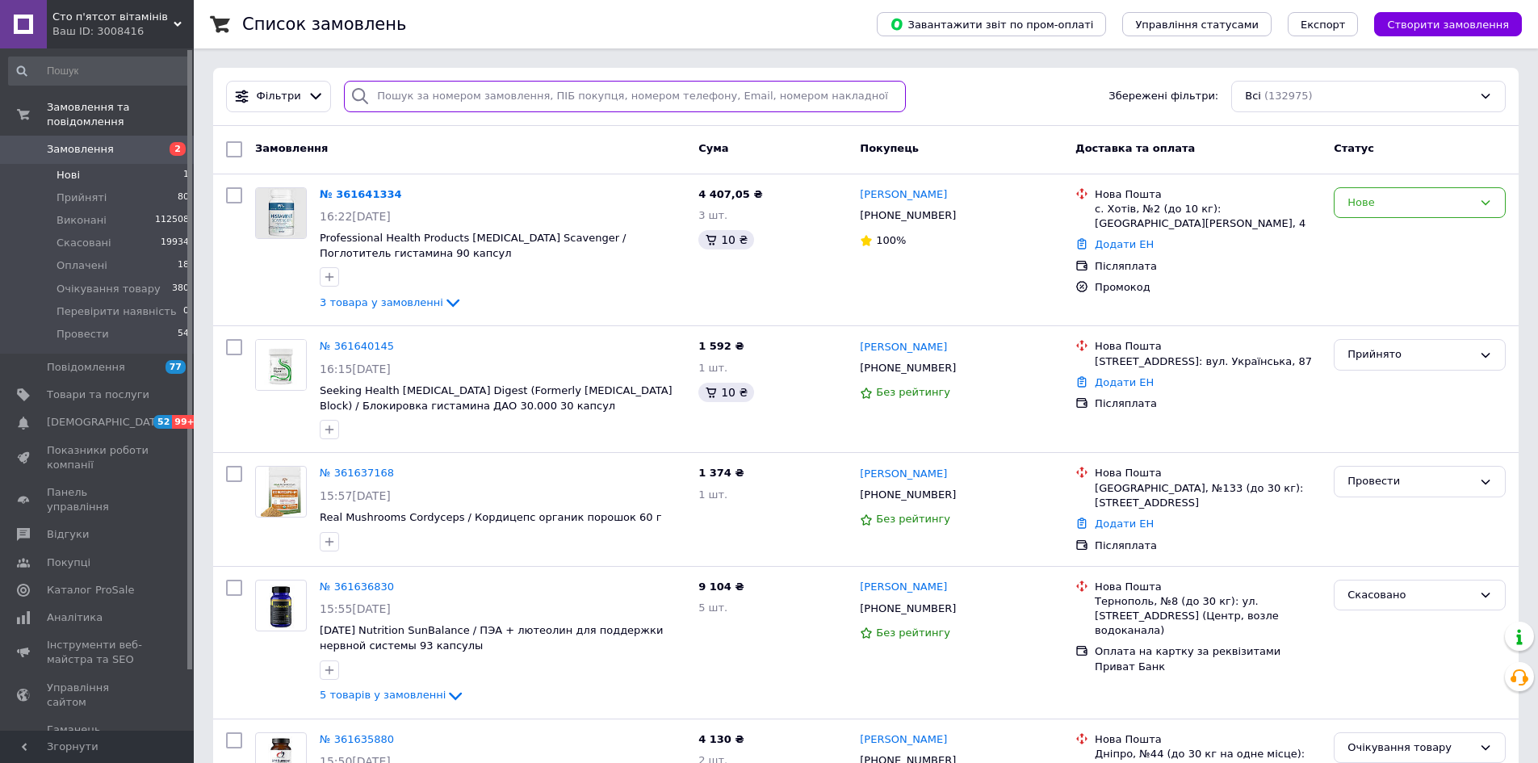
paste input "380977336995"
type input "380977336995"
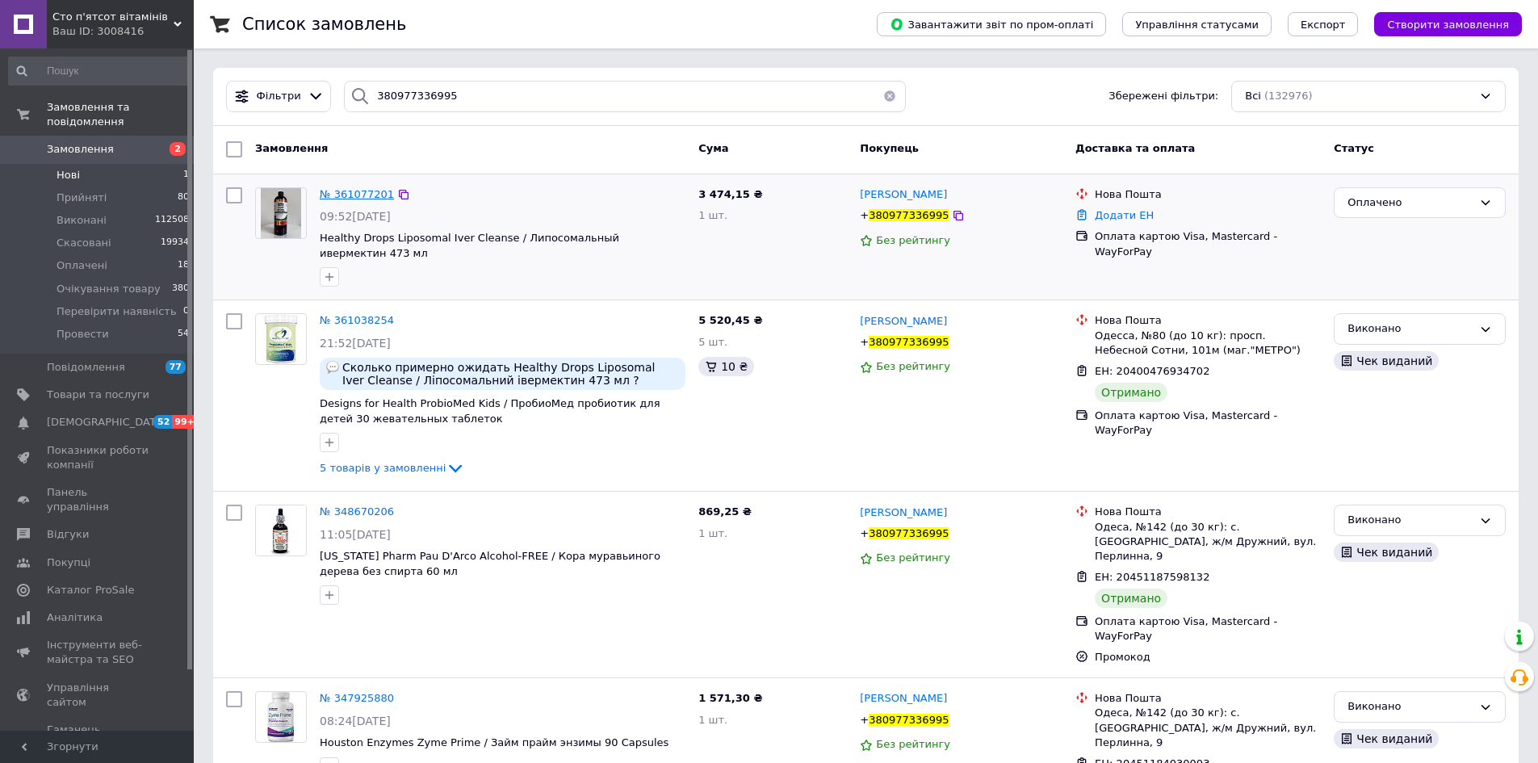
click at [365, 189] on span "№ 361077201" at bounding box center [357, 194] width 74 height 12
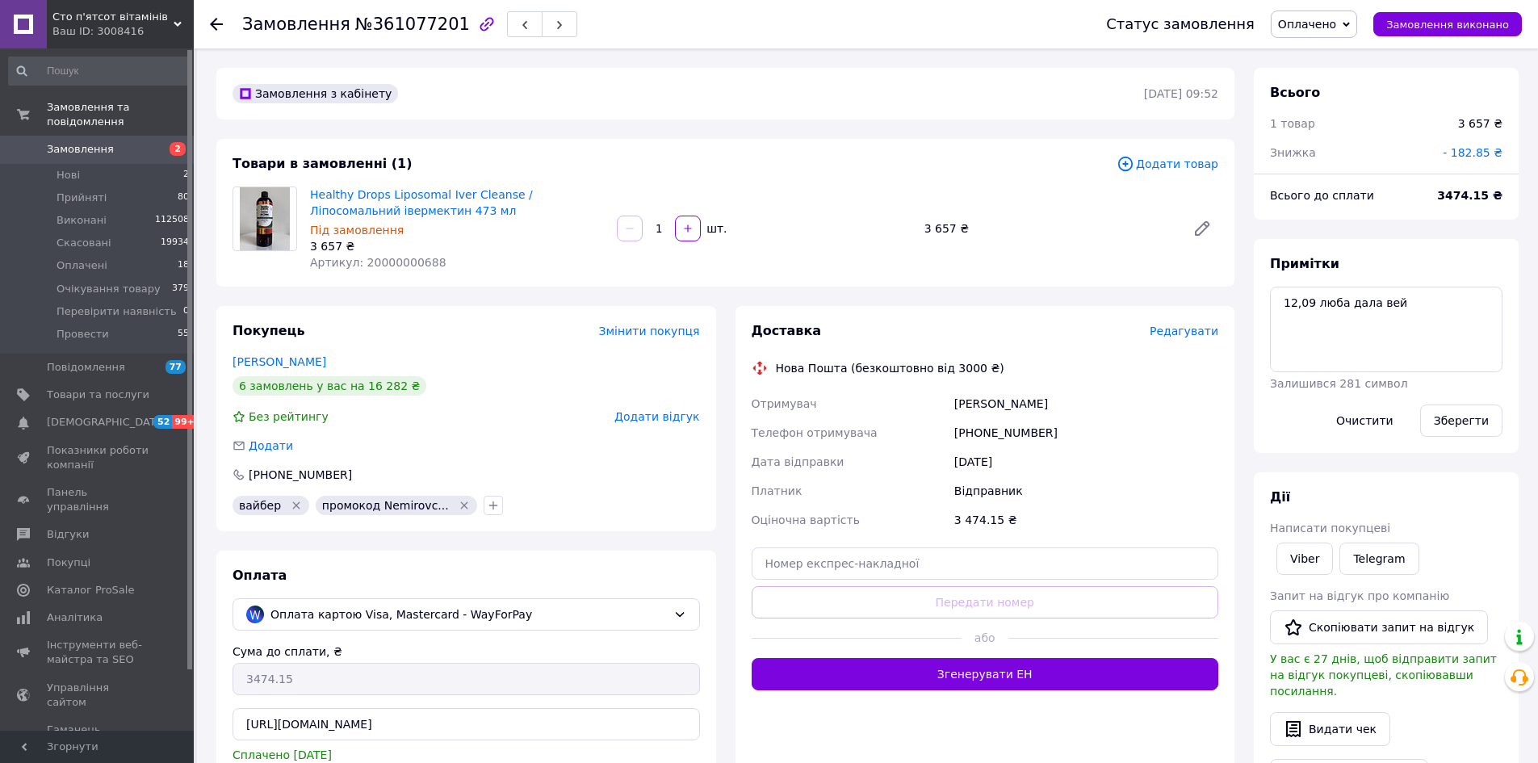
click at [1328, 29] on span "Оплачено" at bounding box center [1307, 24] width 58 height 13
click at [1367, 174] on li "Провести" at bounding box center [1340, 178] width 136 height 24
drag, startPoint x: 86, startPoint y: 157, endPoint x: 91, endPoint y: 166, distance: 10.1
click at [86, 164] on li "Нові 2" at bounding box center [99, 175] width 199 height 23
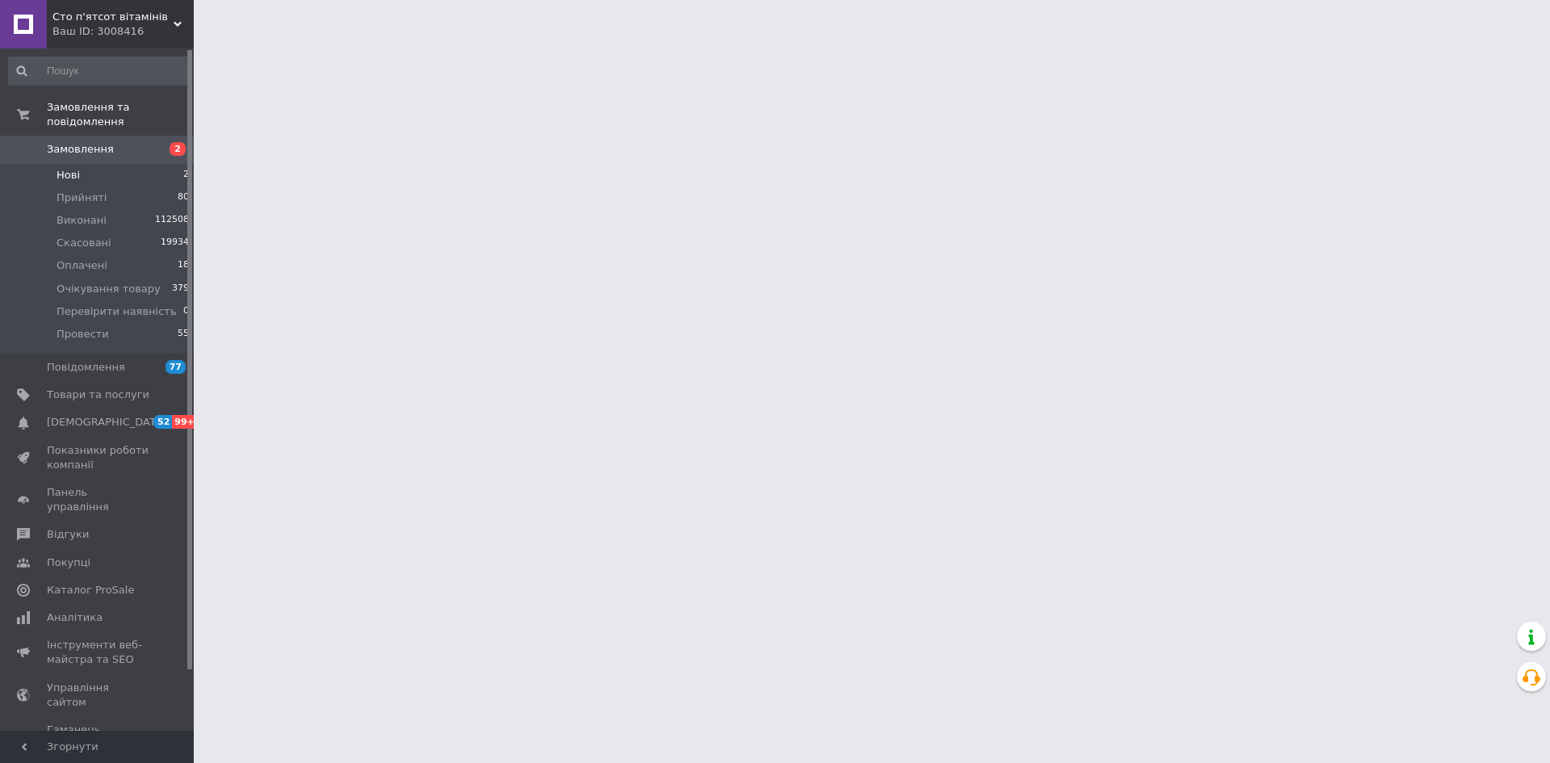
click at [111, 164] on li "Нові 2" at bounding box center [99, 175] width 199 height 23
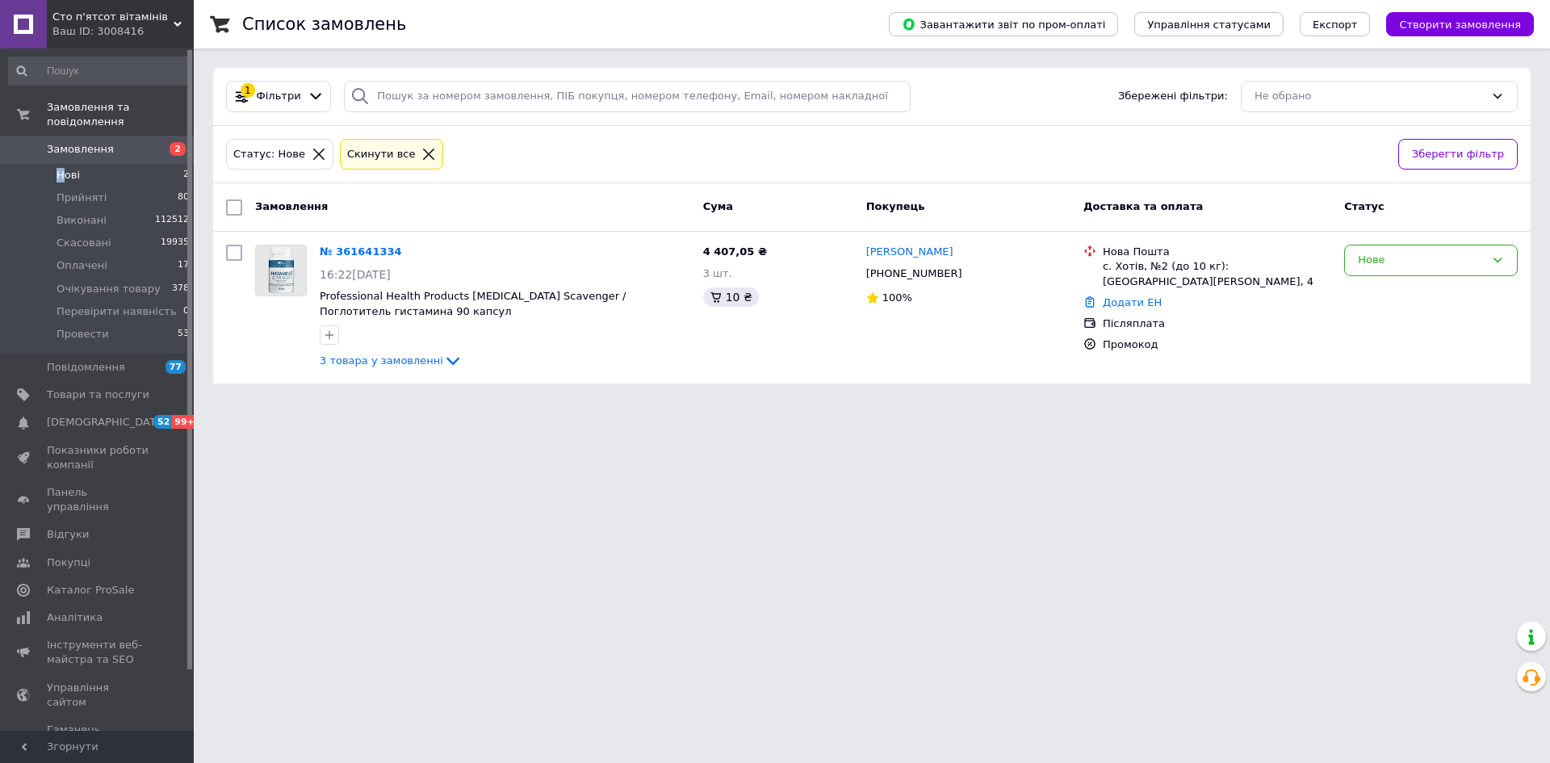
click at [61, 168] on span "Нові" at bounding box center [68, 175] width 23 height 15
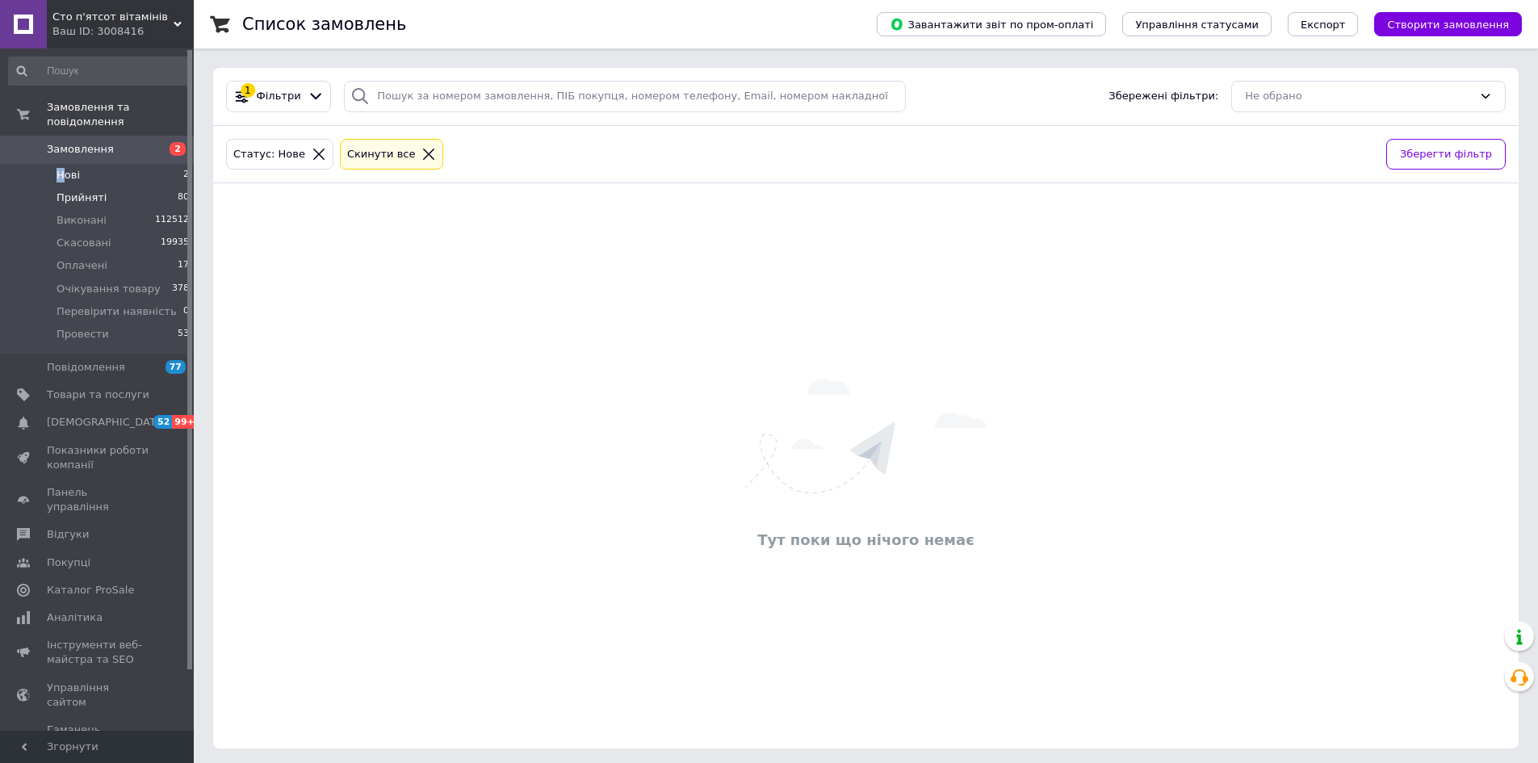
click at [100, 191] on span "Прийняті" at bounding box center [82, 198] width 50 height 15
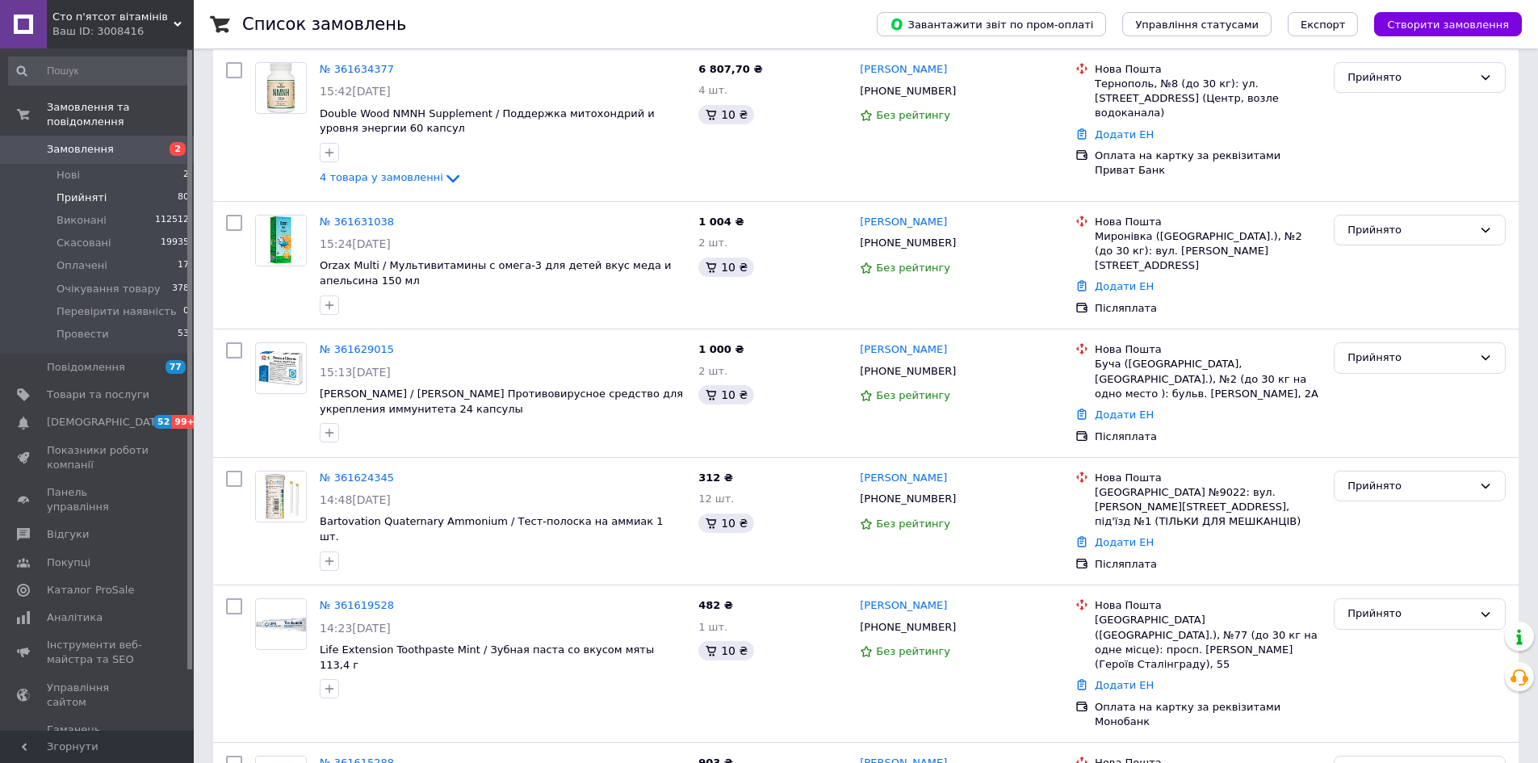
scroll to position [646, 0]
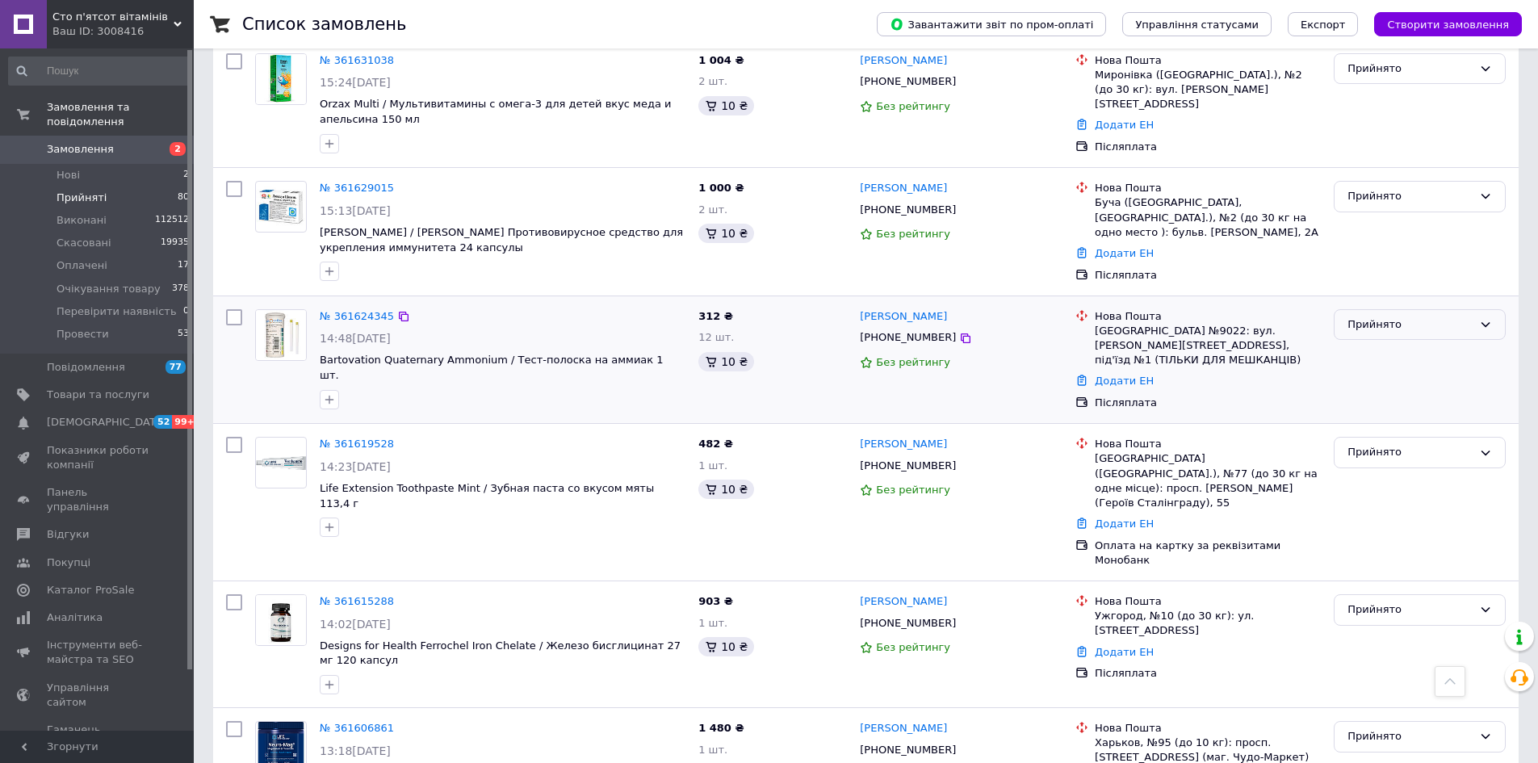
click at [1377, 317] on div "Прийнято" at bounding box center [1410, 325] width 125 height 17
click at [1398, 450] on li "Провести" at bounding box center [1420, 463] width 170 height 30
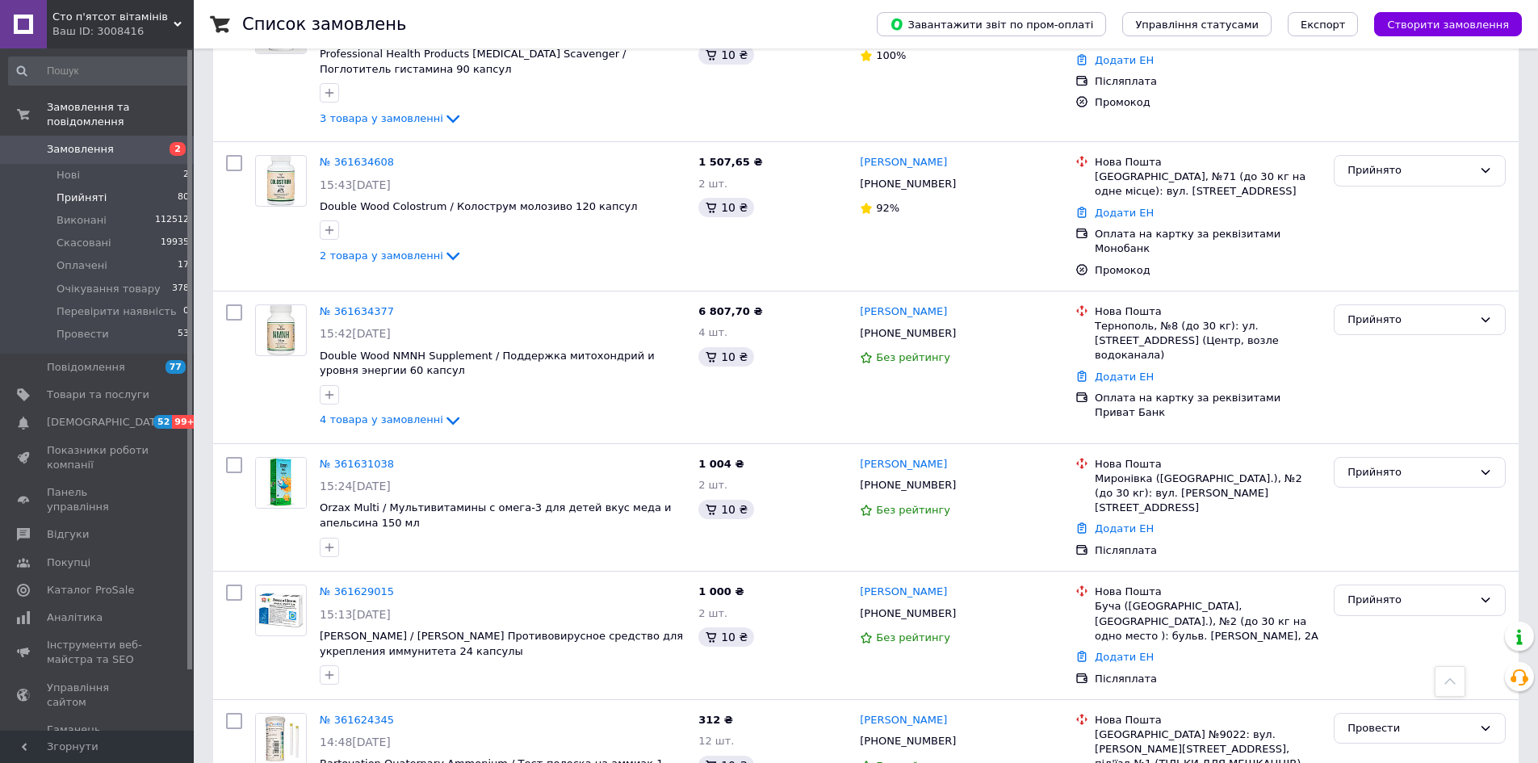
scroll to position [161, 0]
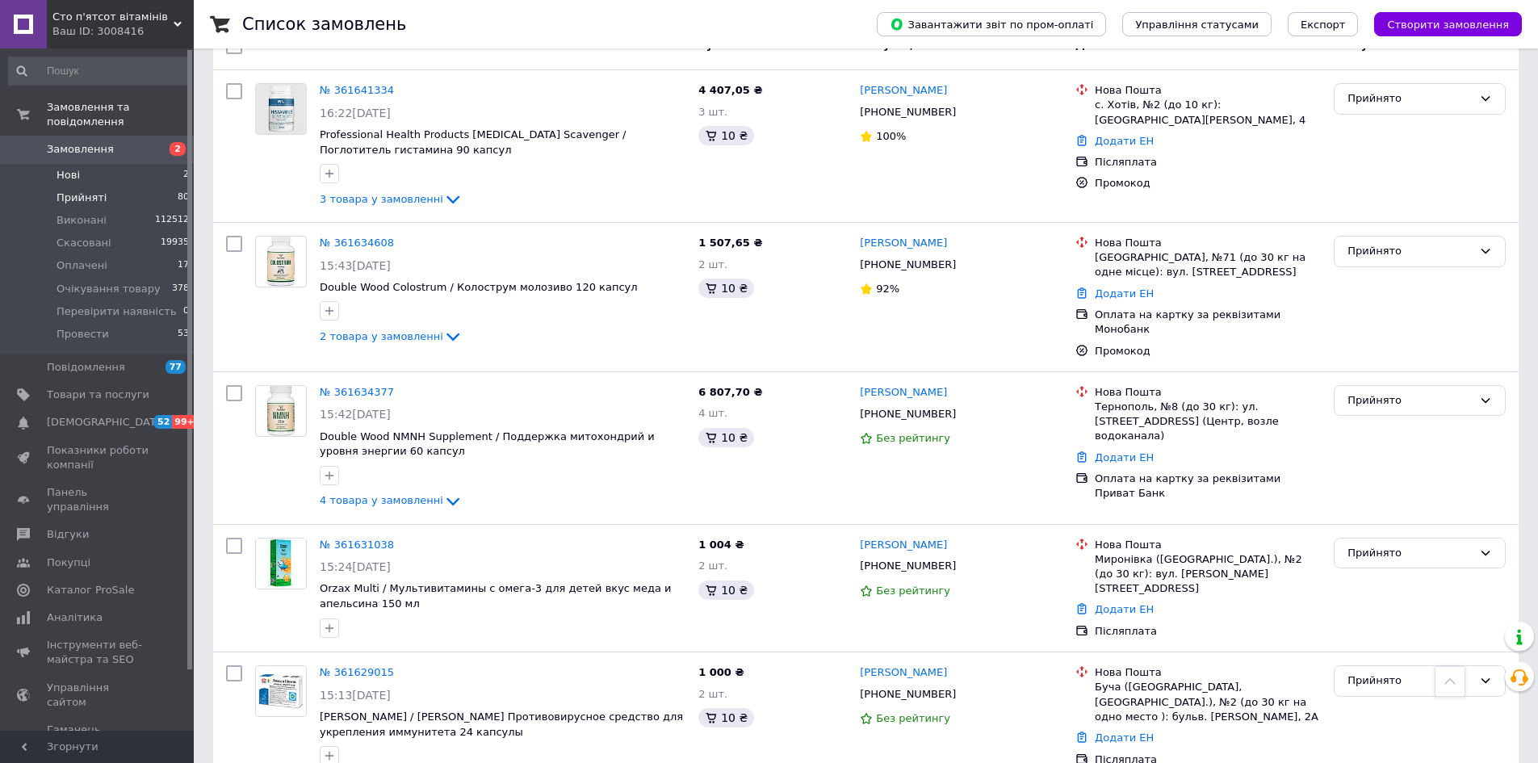
click at [123, 164] on li "Нові 2" at bounding box center [99, 175] width 199 height 23
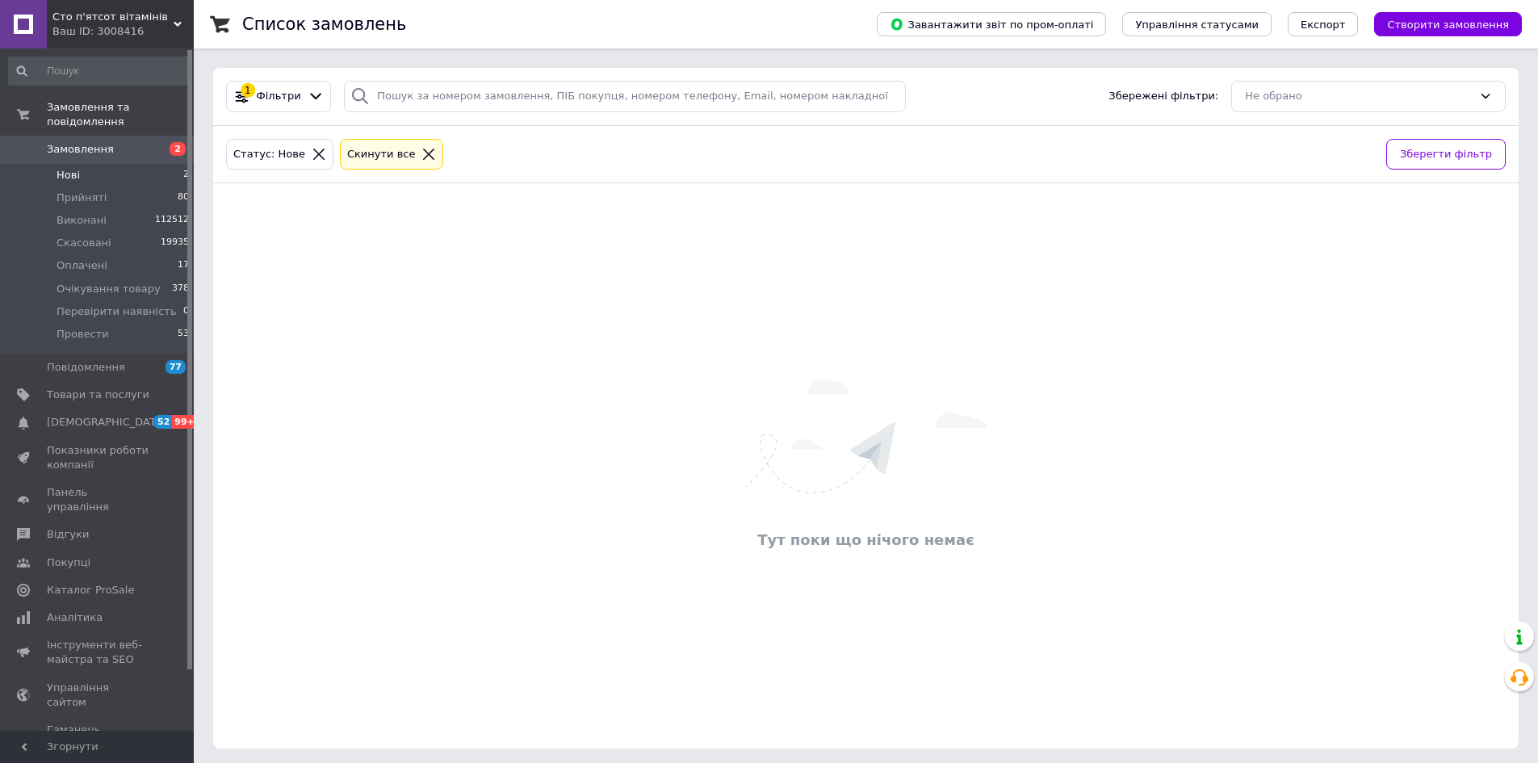
click at [107, 165] on li "Нові 2" at bounding box center [99, 175] width 199 height 23
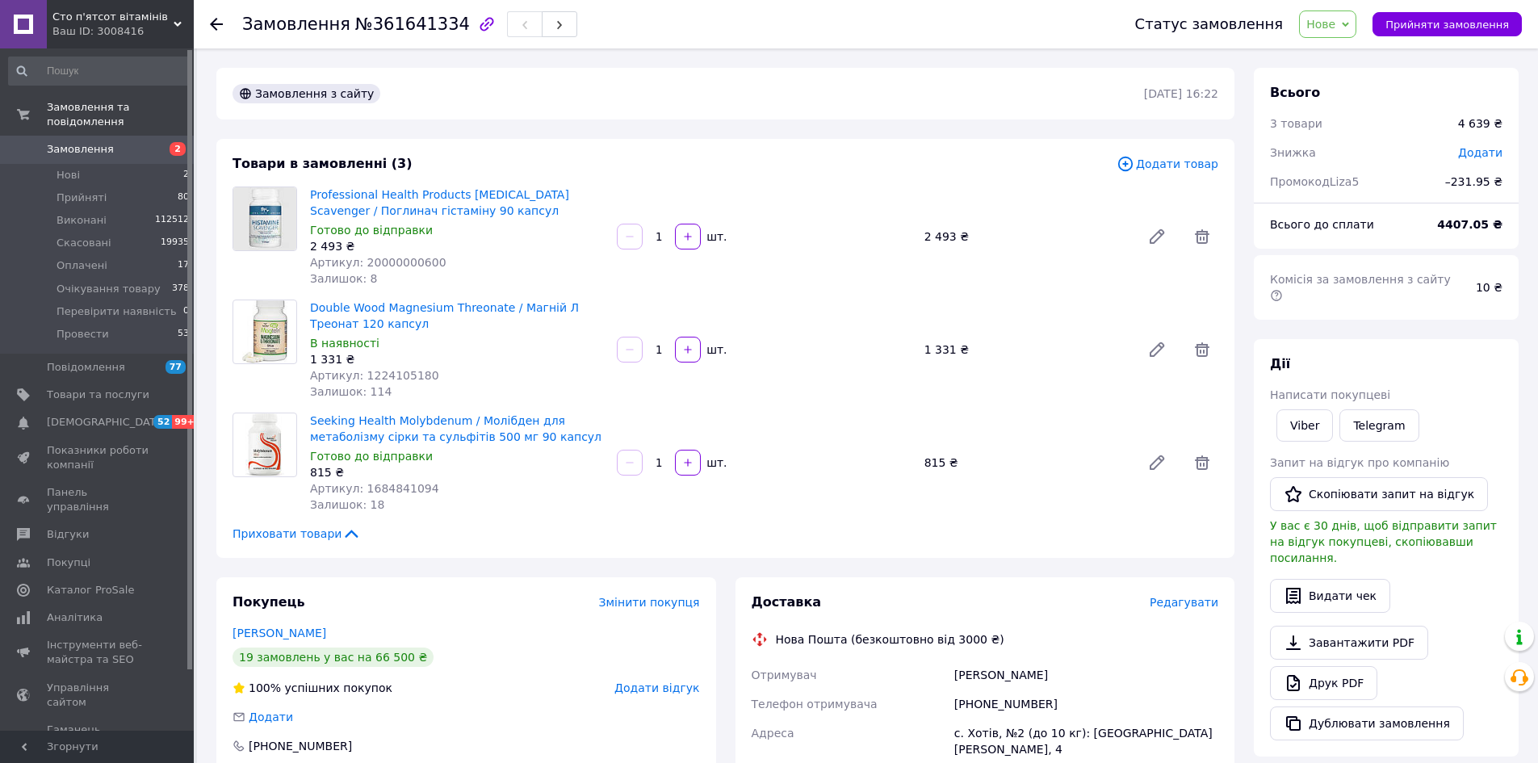
click at [1397, 37] on div "Статус замовлення Нове Прийнято Виконано Скасовано Оплачено Очікування товару П…" at bounding box center [1320, 23] width 403 height 27
click at [1402, 29] on span "Прийняти замовлення" at bounding box center [1448, 25] width 124 height 12
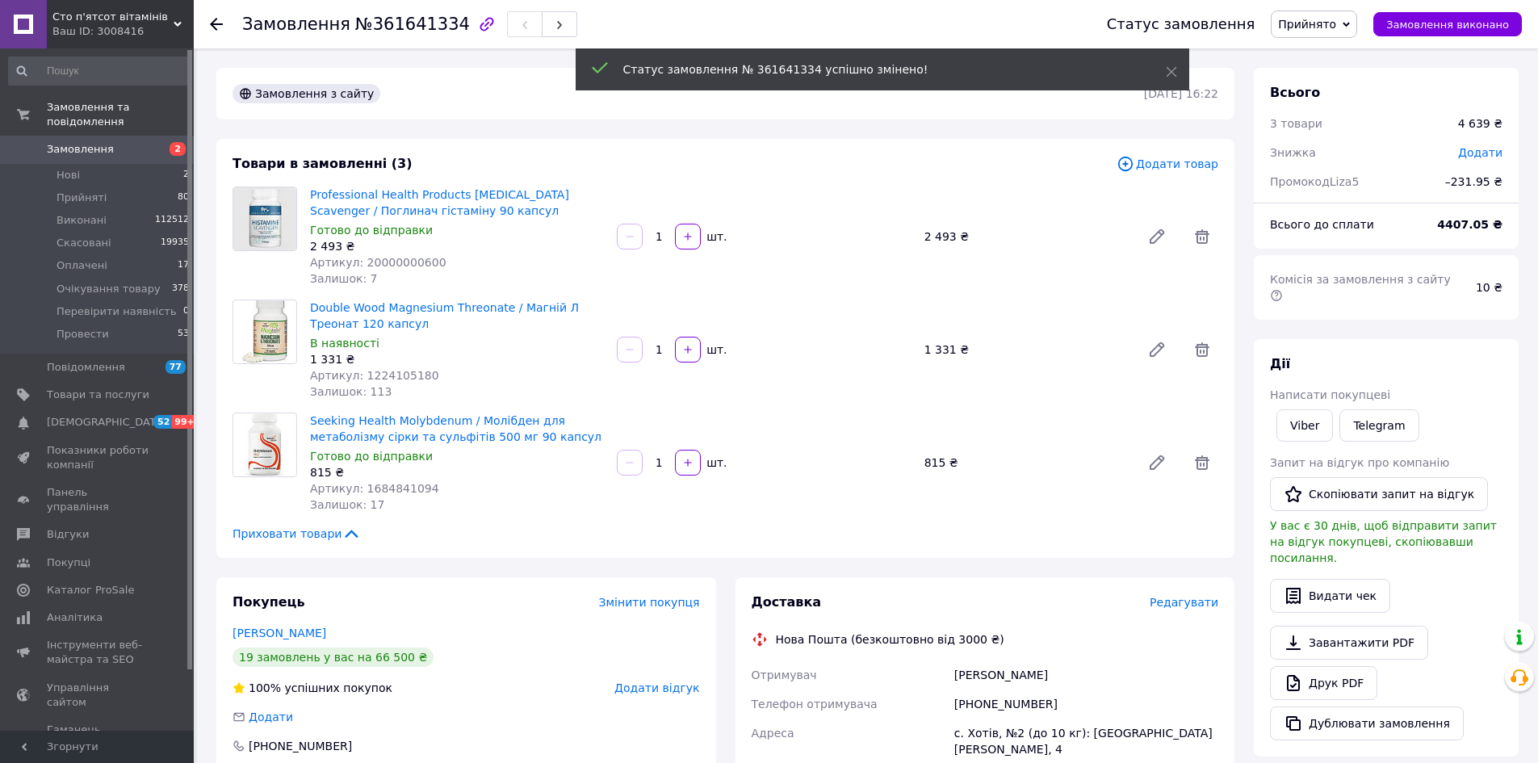
scroll to position [323, 0]
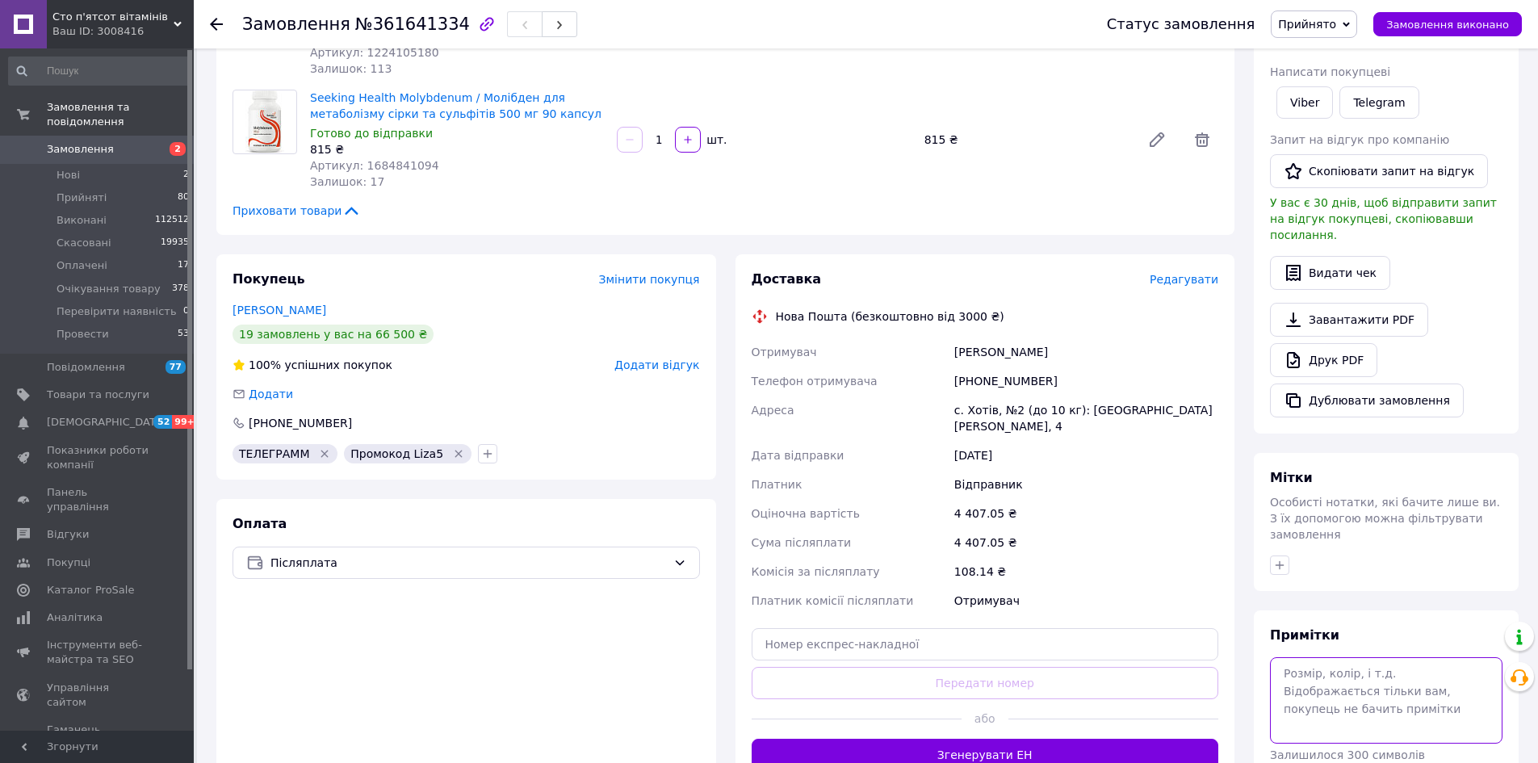
click at [1360, 657] on textarea at bounding box center [1386, 700] width 233 height 86
click at [1310, 657] on textarea "лююьба" at bounding box center [1386, 700] width 233 height 86
click at [1314, 657] on textarea "лююьба" at bounding box center [1386, 700] width 233 height 86
type textarea "люба"
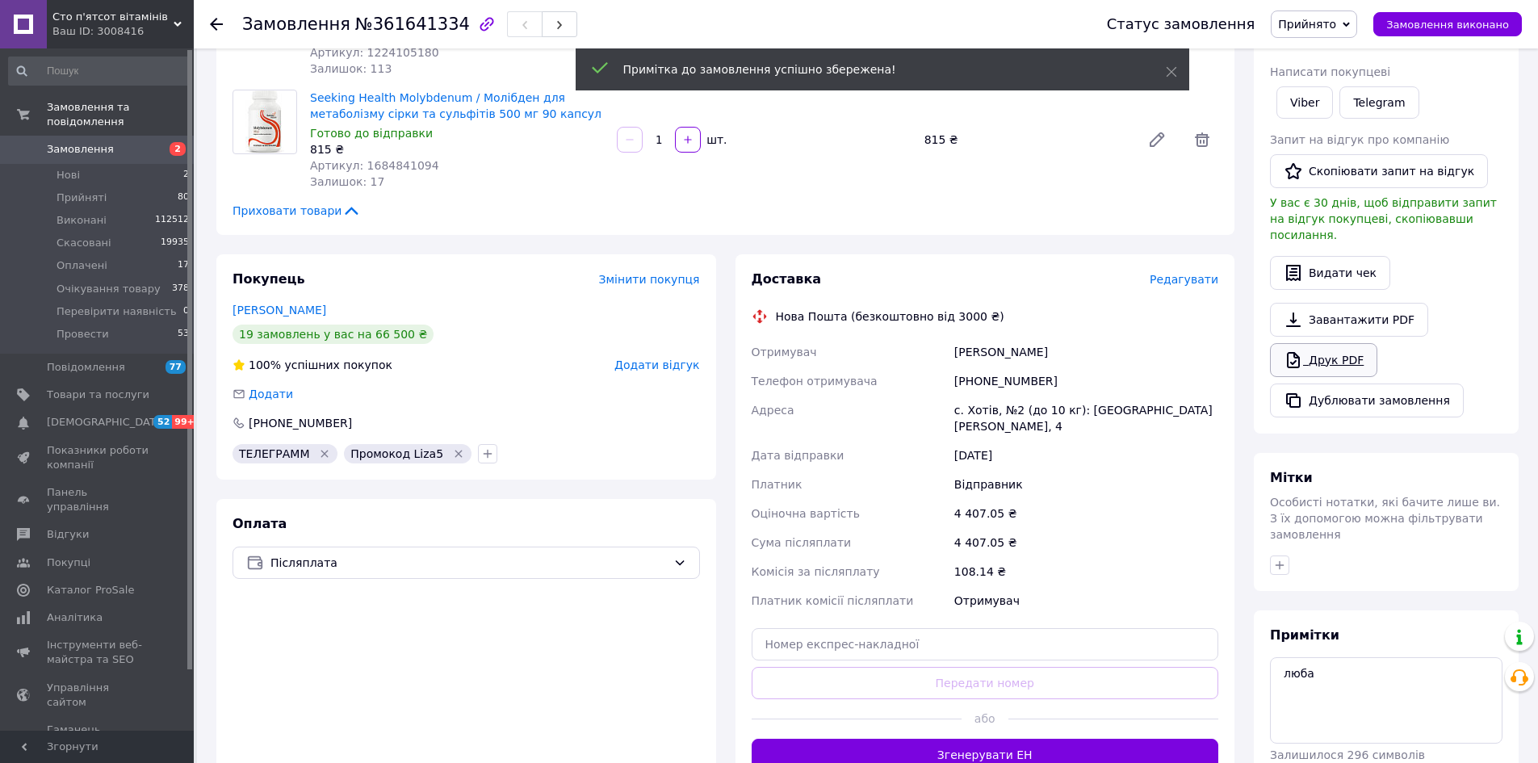
click at [1328, 343] on link "Друк PDF" at bounding box center [1323, 360] width 107 height 34
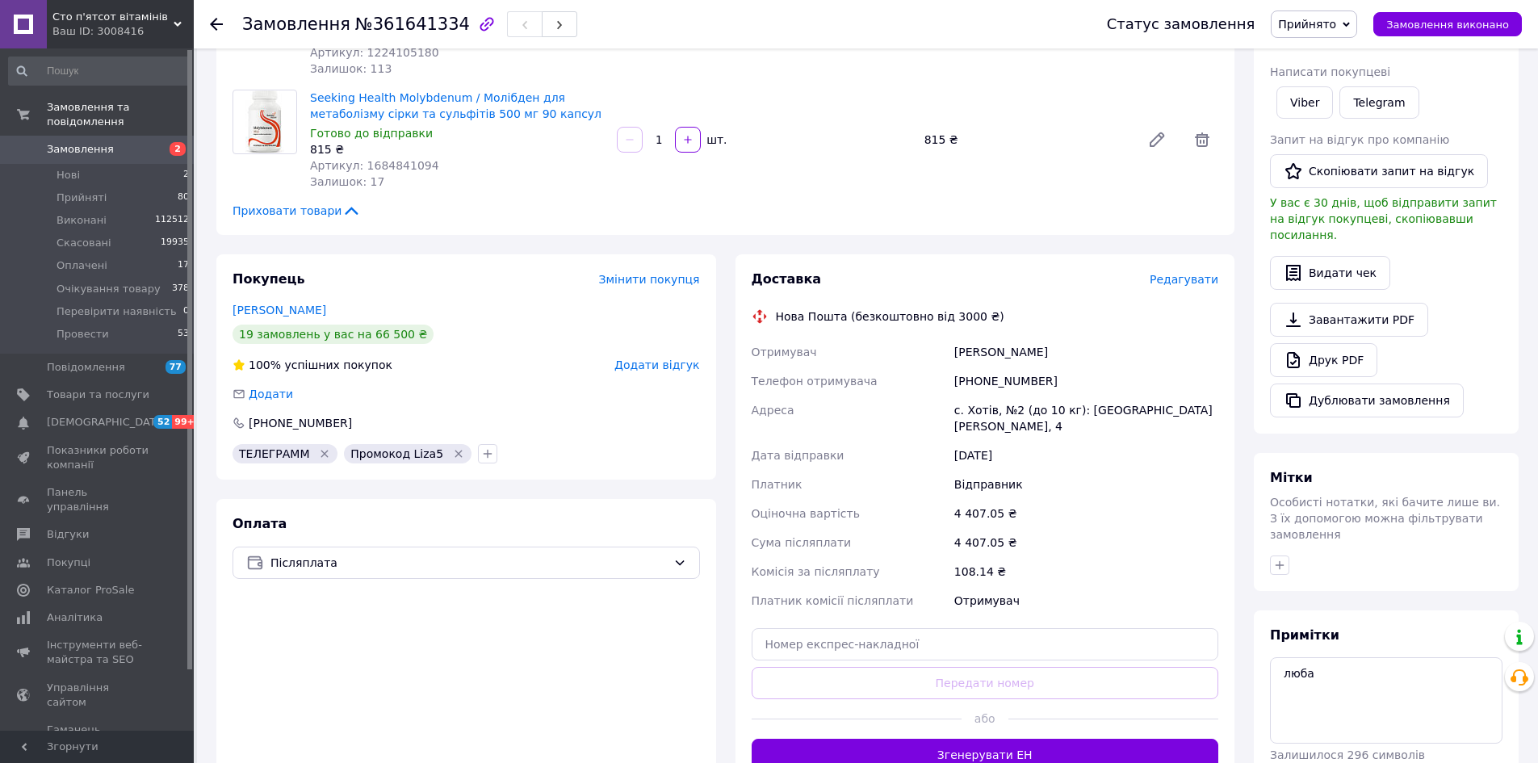
click at [415, 26] on span "№361641334" at bounding box center [412, 24] width 115 height 19
copy span "361641334"
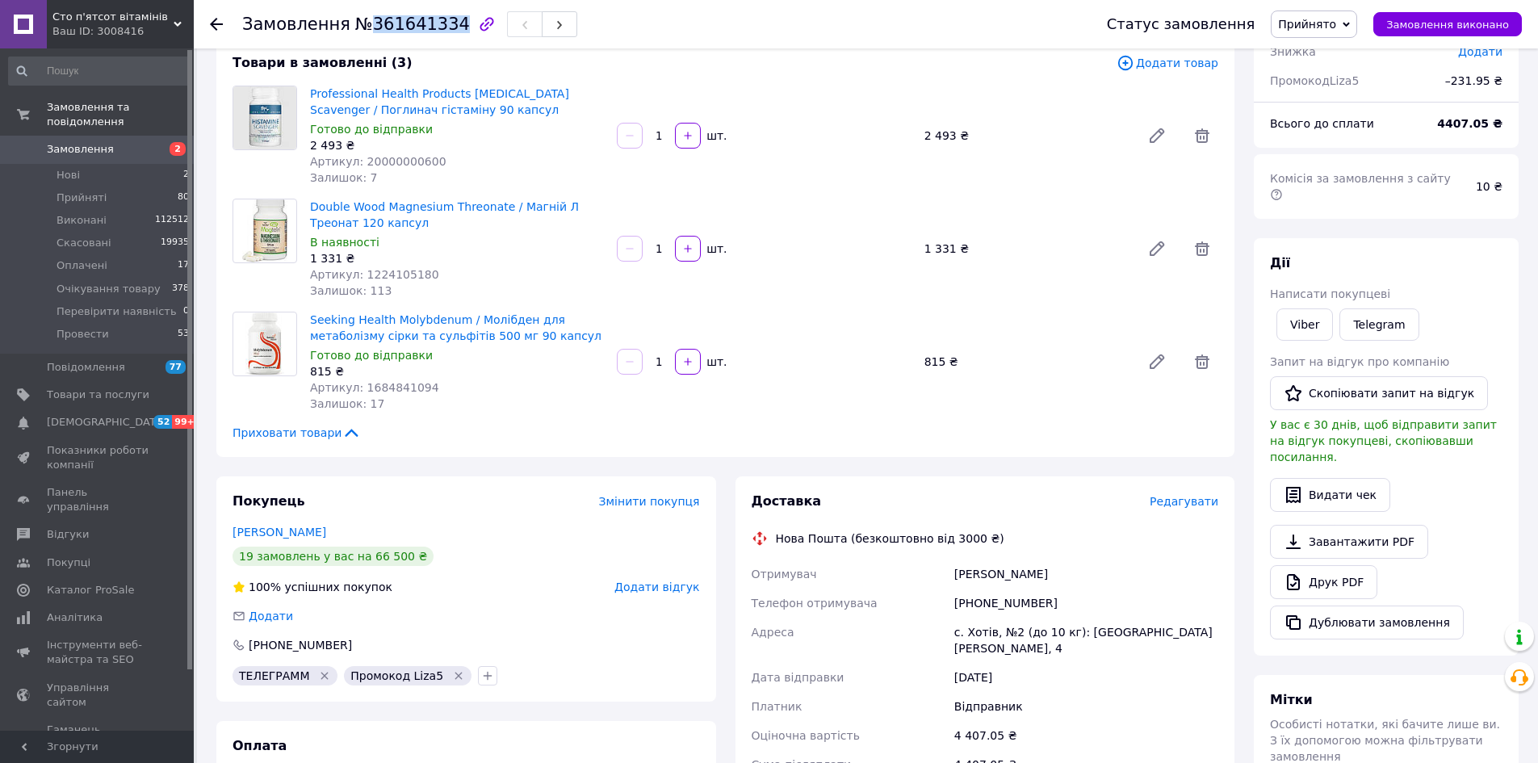
scroll to position [0, 0]
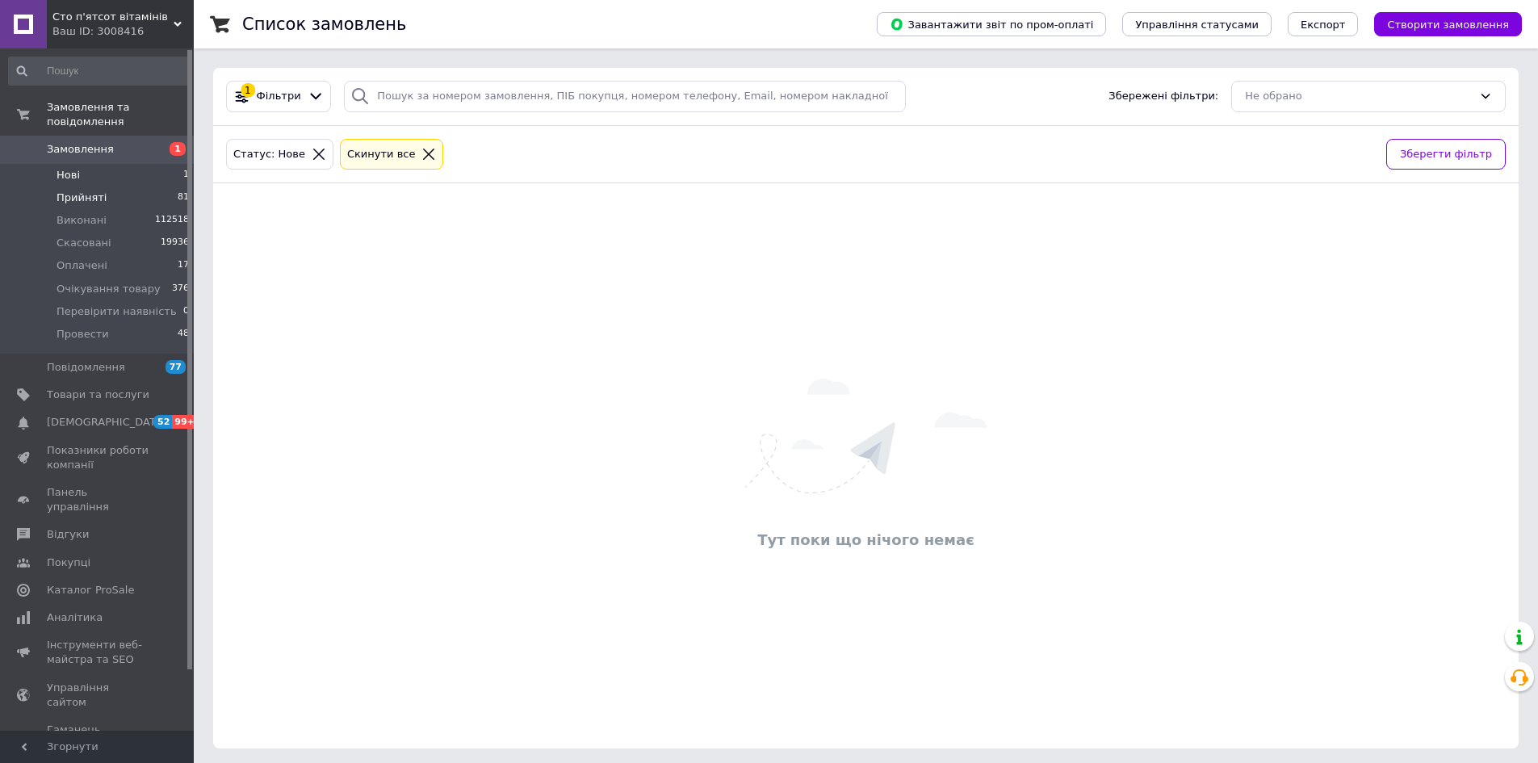
click at [78, 191] on span "Прийняті" at bounding box center [82, 198] width 50 height 15
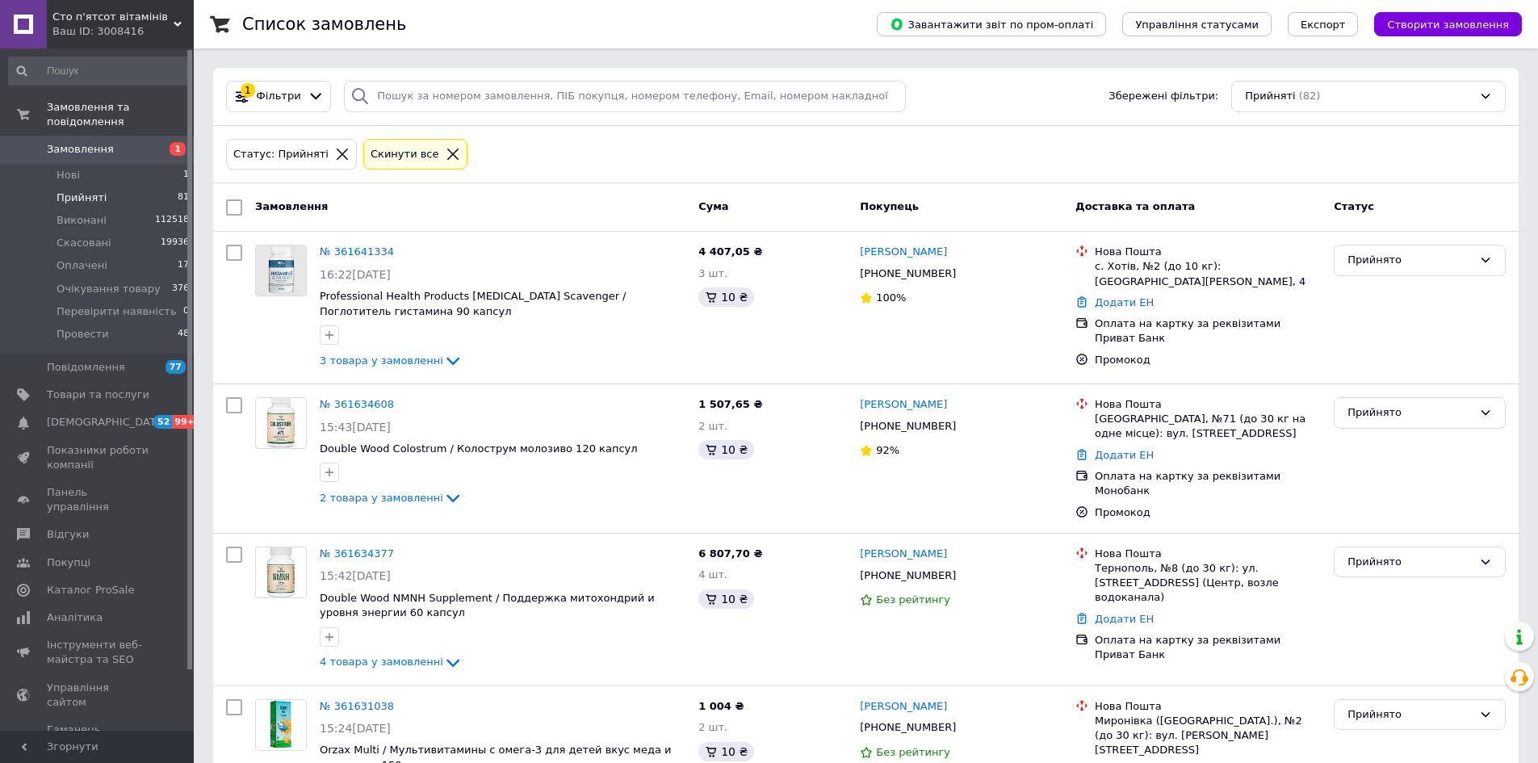
click at [442, 149] on div at bounding box center [452, 154] width 21 height 15
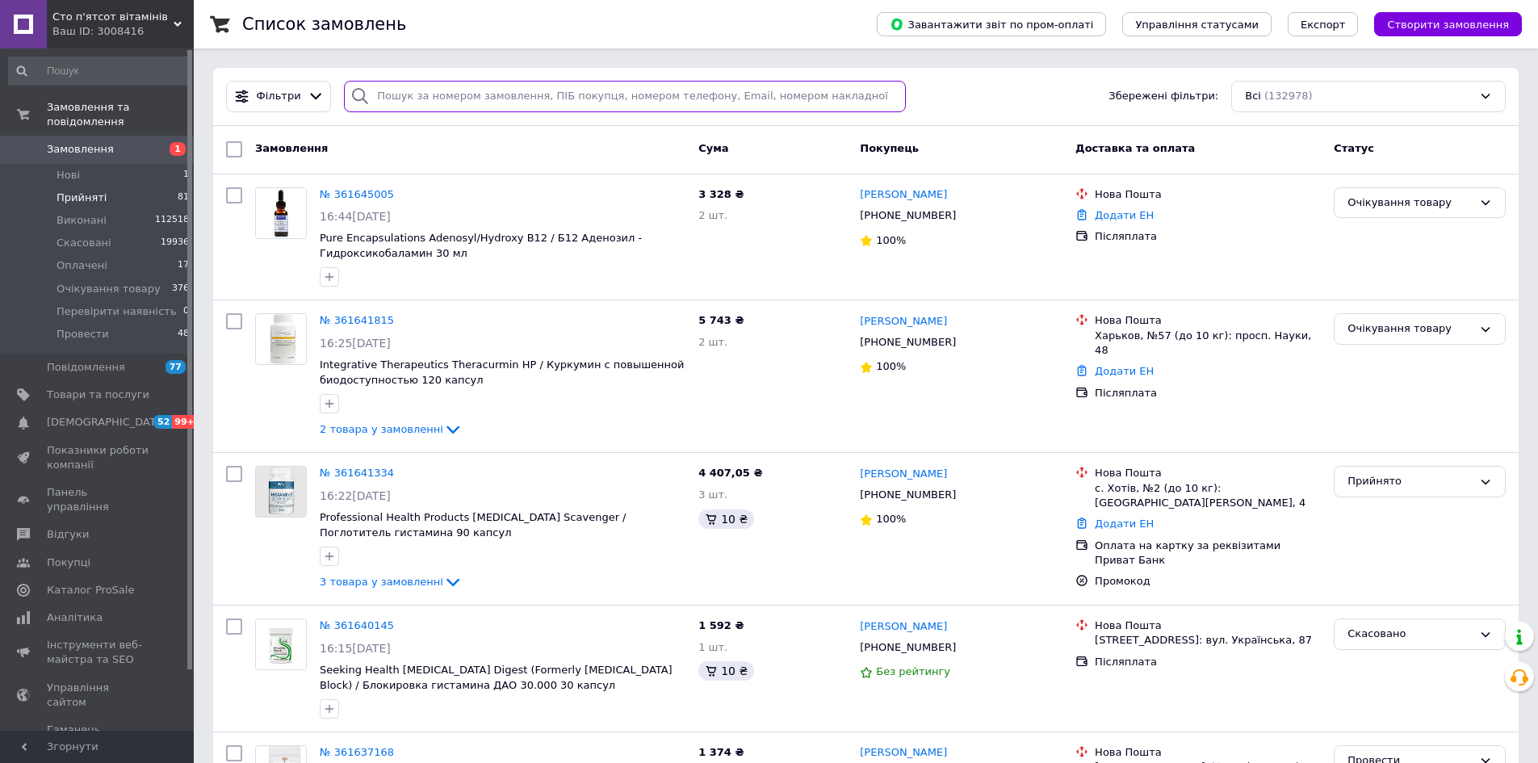
paste input "380505936278"
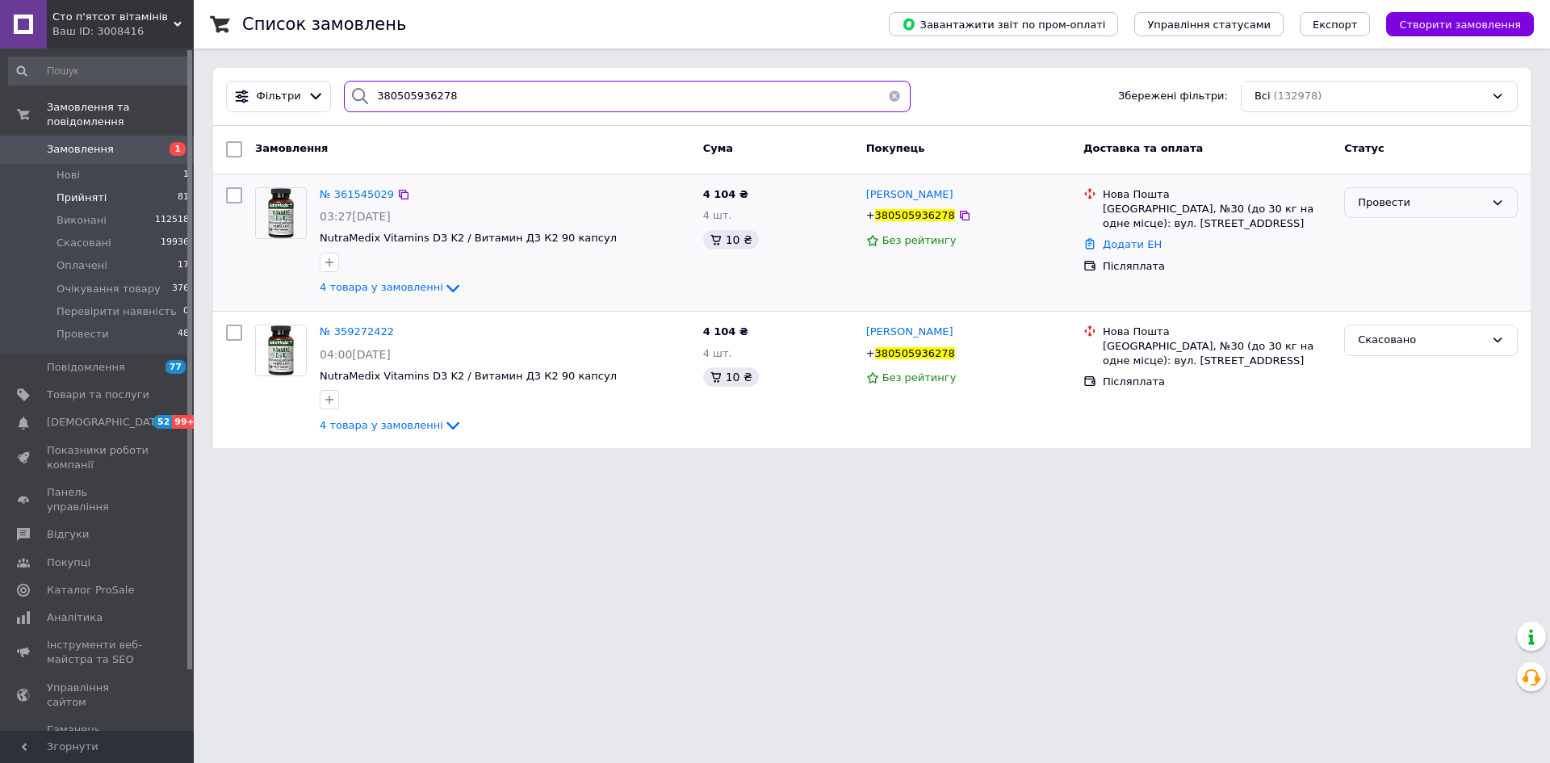
type input "380505936278"
click at [1440, 211] on div "Провести" at bounding box center [1421, 203] width 127 height 17
click at [1013, 467] on html "Cто п'ятсот вітамінів Ваш ID: 3008416 Сайт Cто п'ятсот вітамінів Кабінет покупц…" at bounding box center [775, 233] width 1550 height 467
click at [149, 165] on li "Нові 1" at bounding box center [99, 175] width 199 height 23
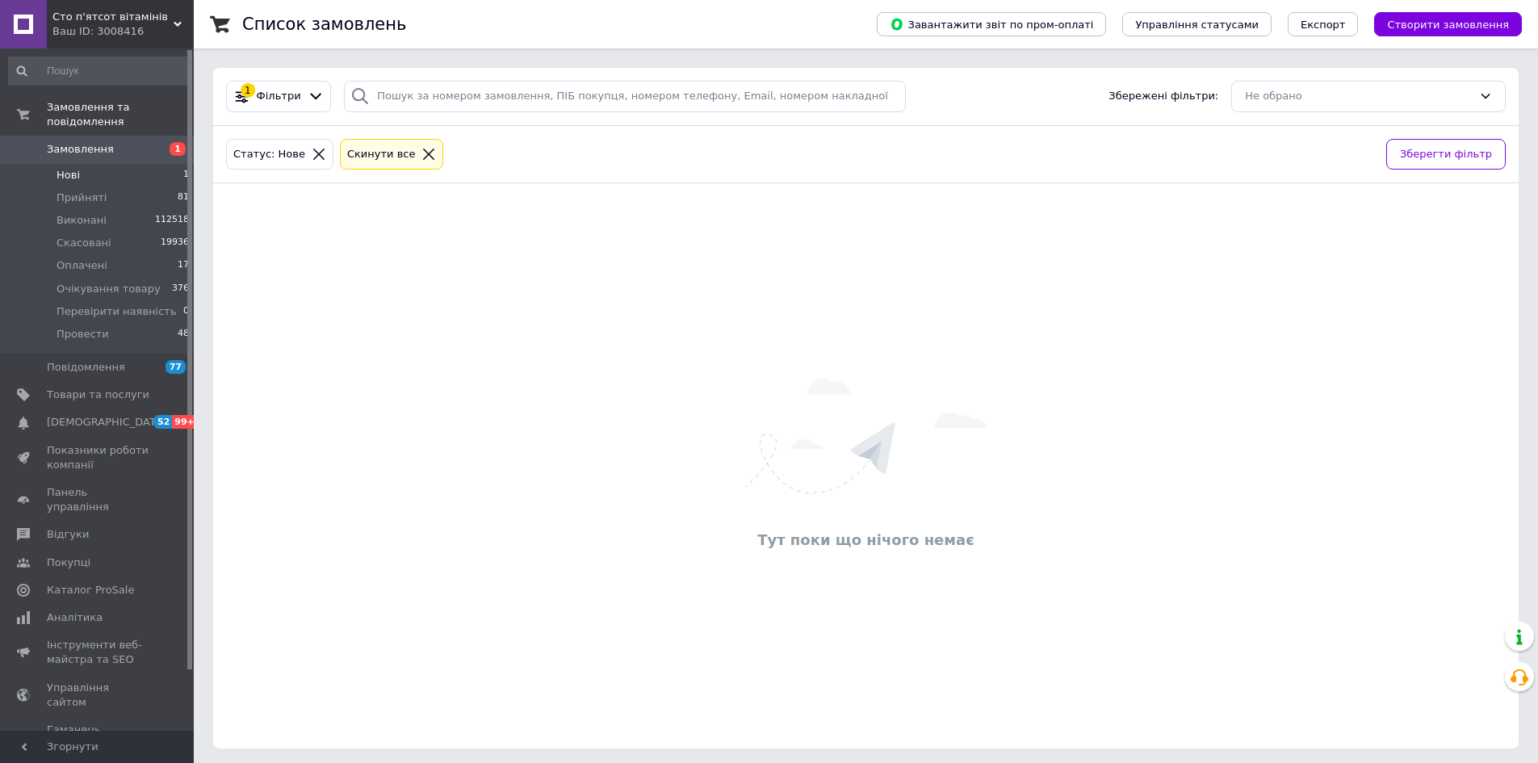
click at [421, 160] on icon at bounding box center [428, 154] width 15 height 15
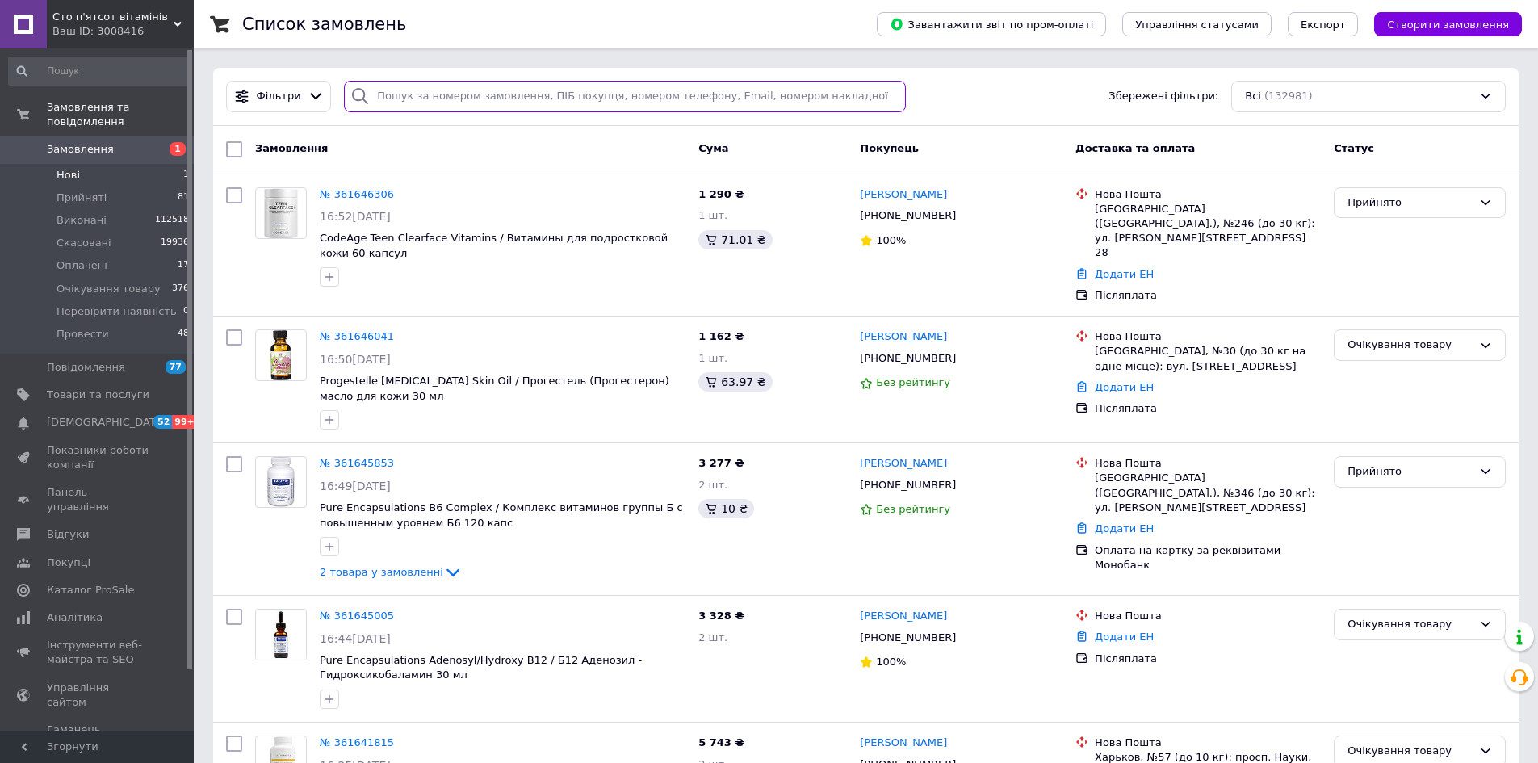
paste input "361077201"
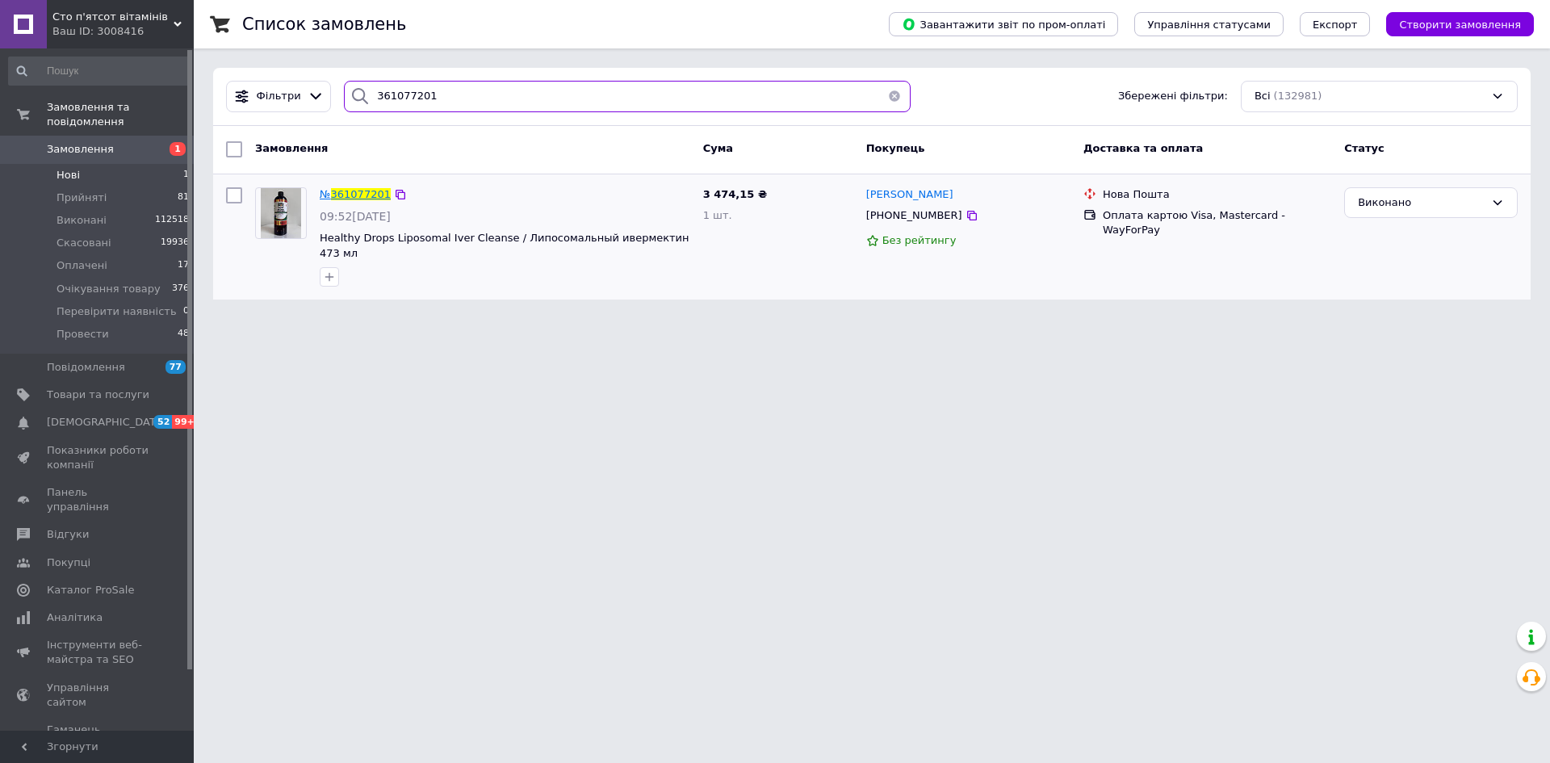
type input "361077201"
click at [363, 196] on span "361077201" at bounding box center [361, 194] width 60 height 12
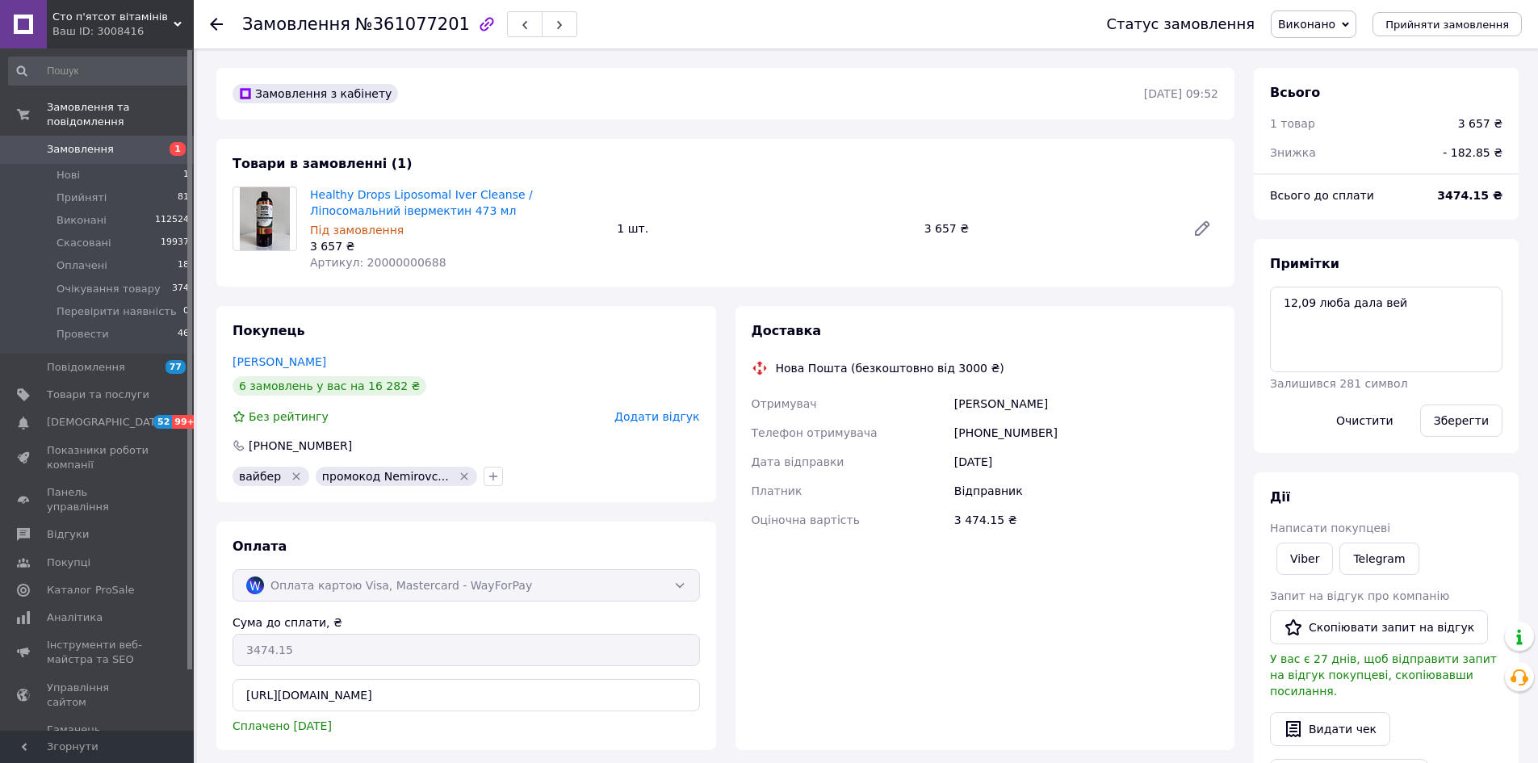
click at [511, 300] on div "Замовлення з кабінету 09.09.2025 | 09:52 Товари в замовленні (1) Healthy Drops …" at bounding box center [726, 680] width 1038 height 1225
click at [1335, 23] on span "Виконано" at bounding box center [1306, 24] width 57 height 13
click at [1350, 55] on li "Прийнято" at bounding box center [1340, 56] width 136 height 24
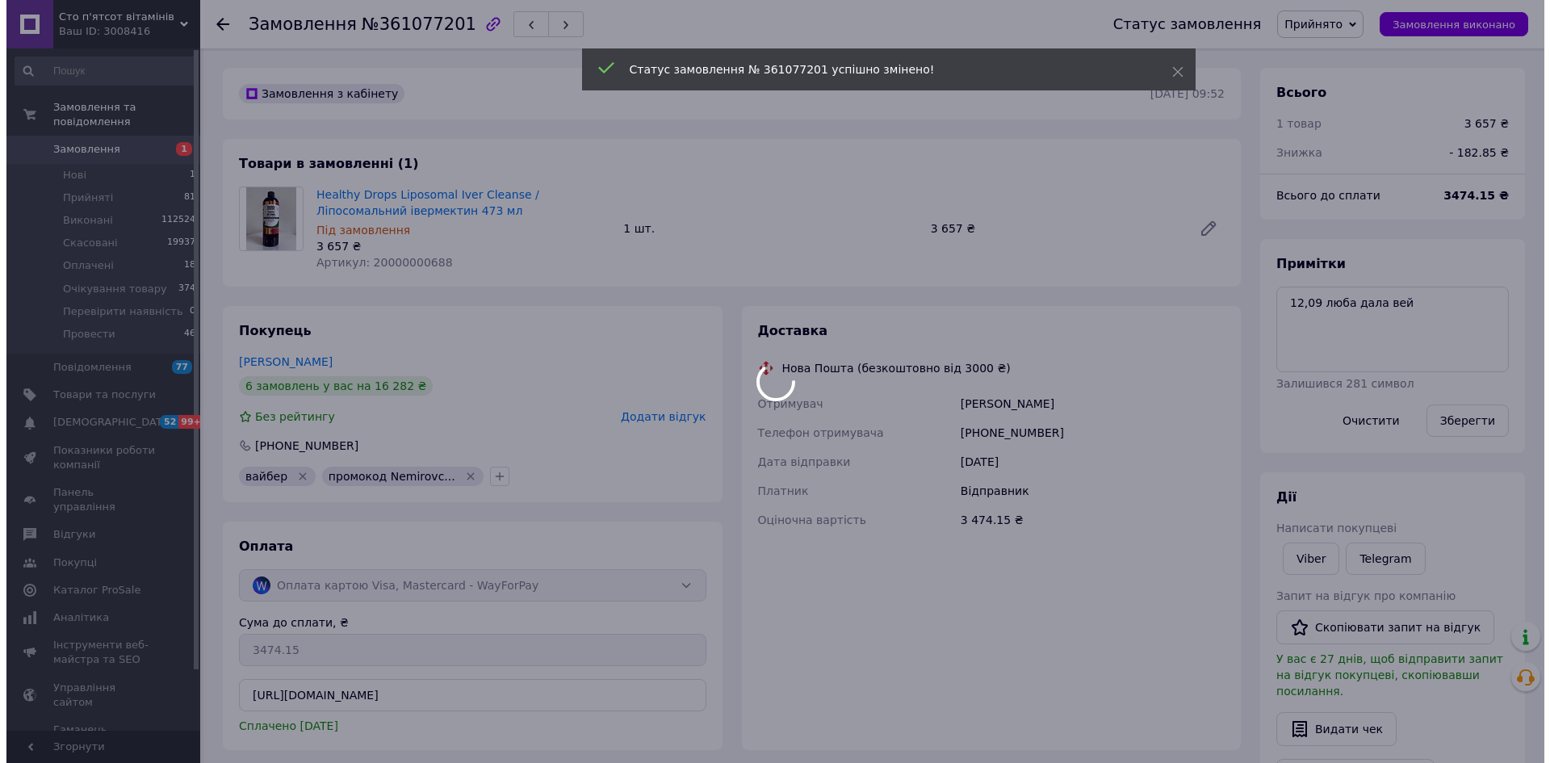
scroll to position [13, 0]
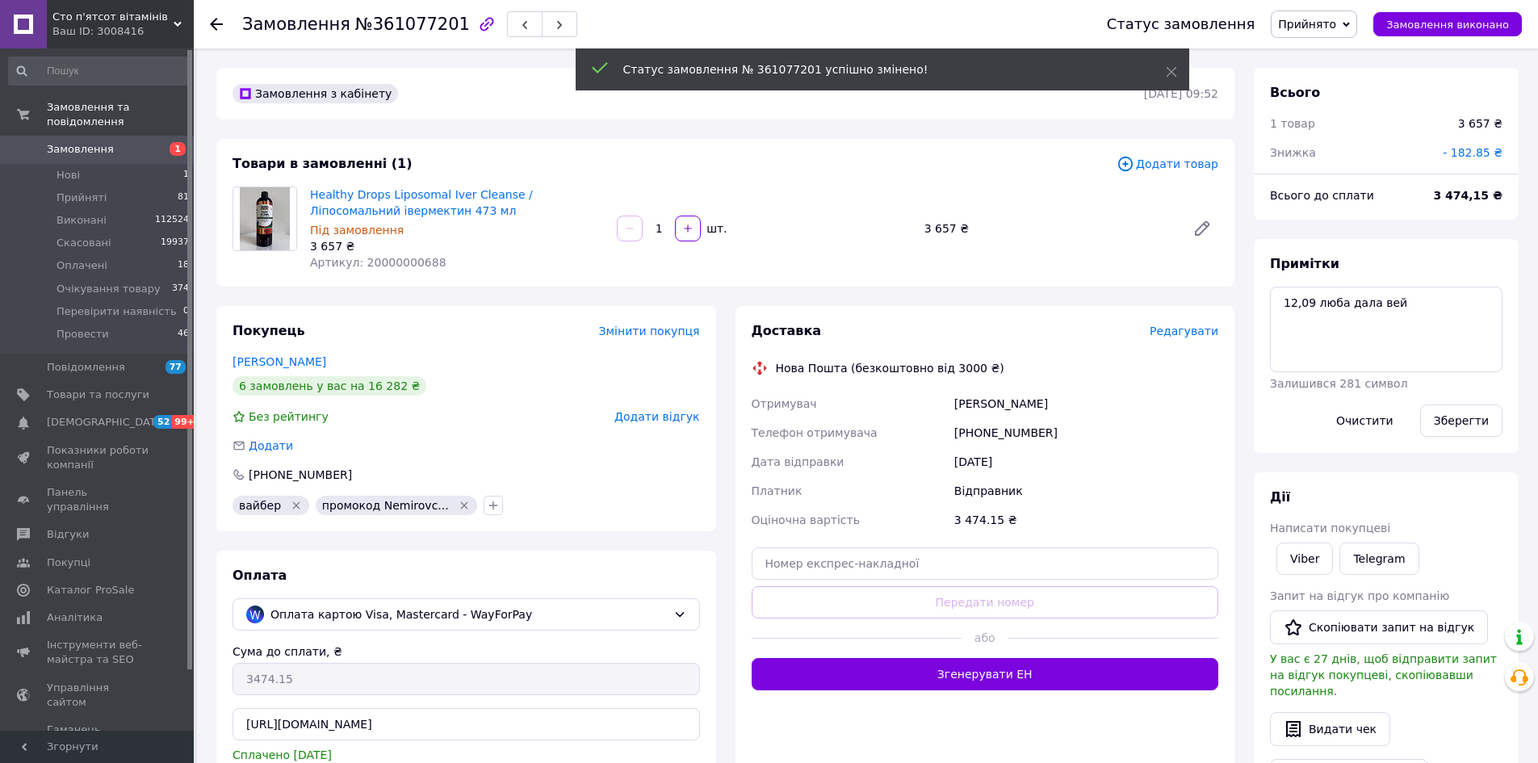
click at [1199, 333] on span "Редагувати" at bounding box center [1184, 331] width 69 height 13
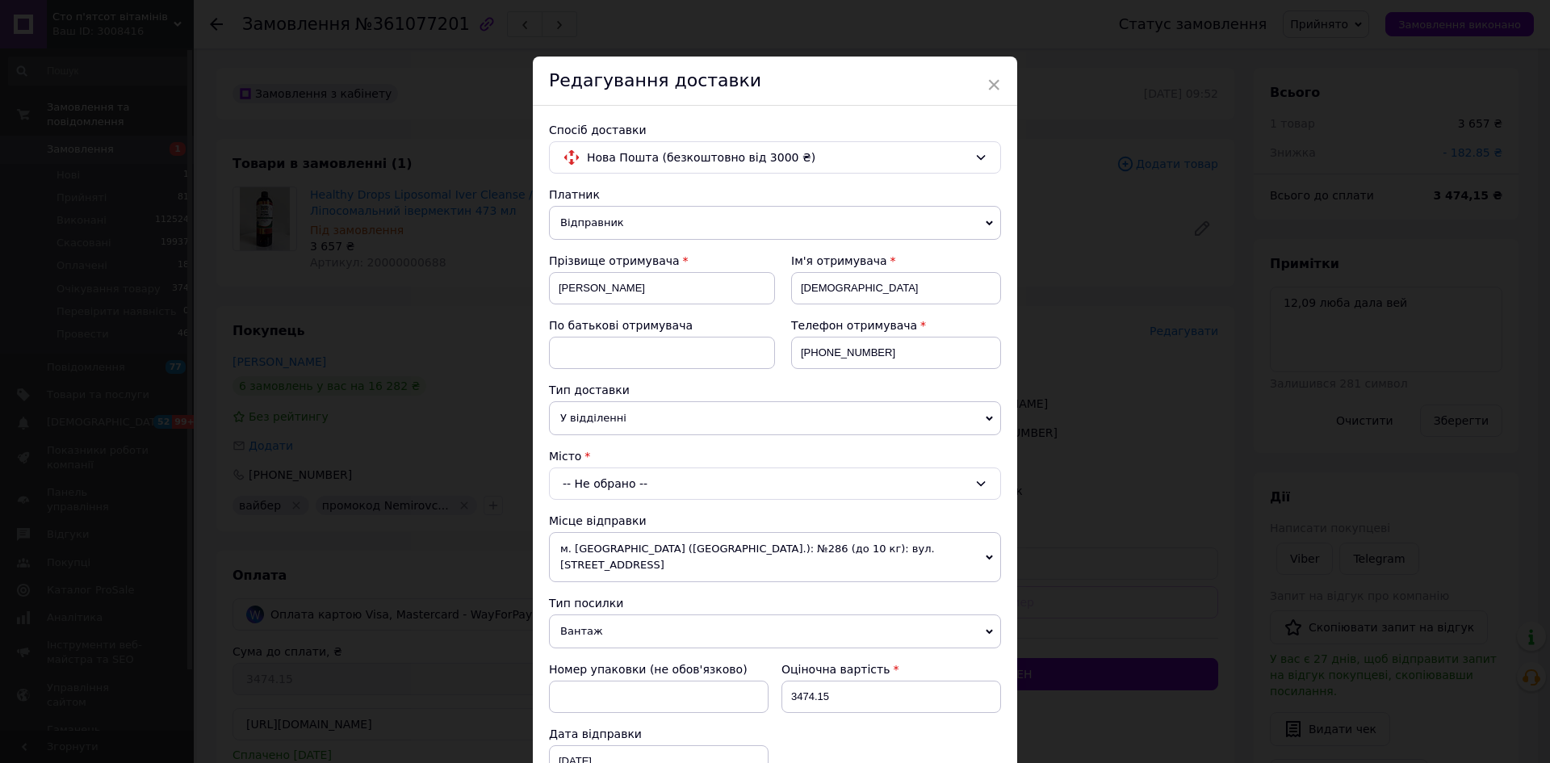
click at [609, 478] on div "-- Не обрано --" at bounding box center [775, 483] width 452 height 32
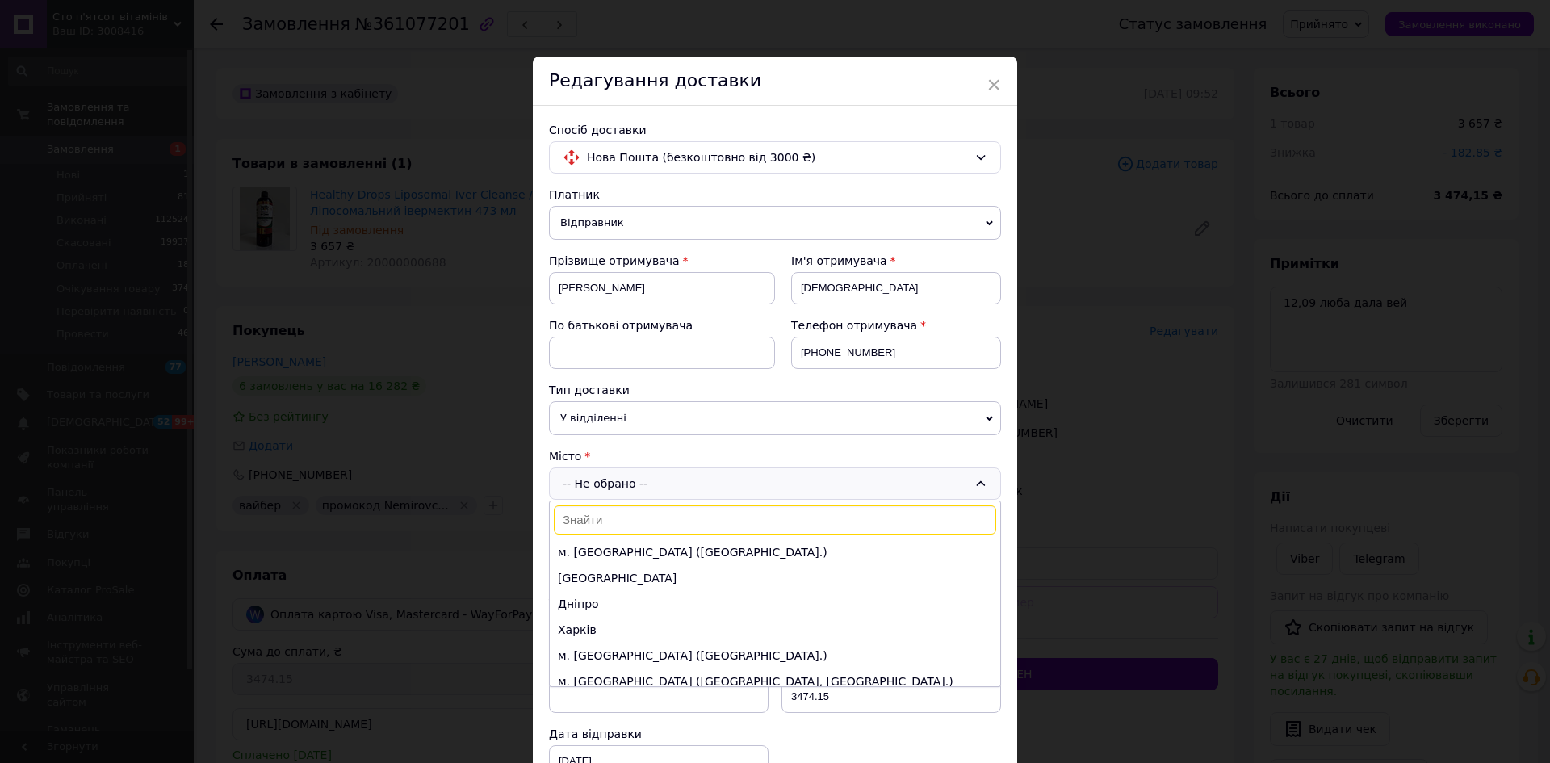
click at [602, 605] on li "Дніпро" at bounding box center [775, 604] width 451 height 26
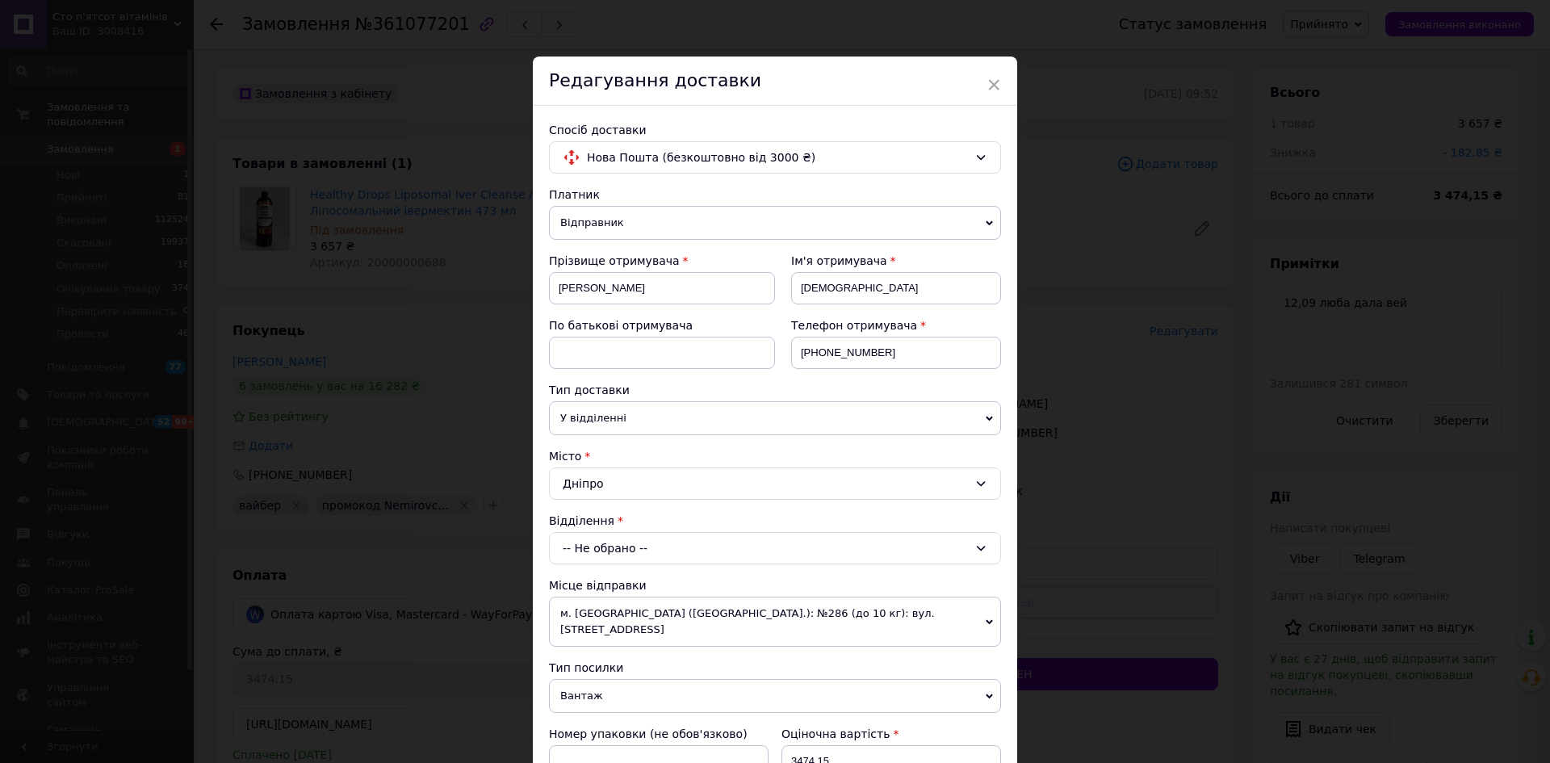
click at [627, 483] on div "Дніпро" at bounding box center [775, 483] width 452 height 32
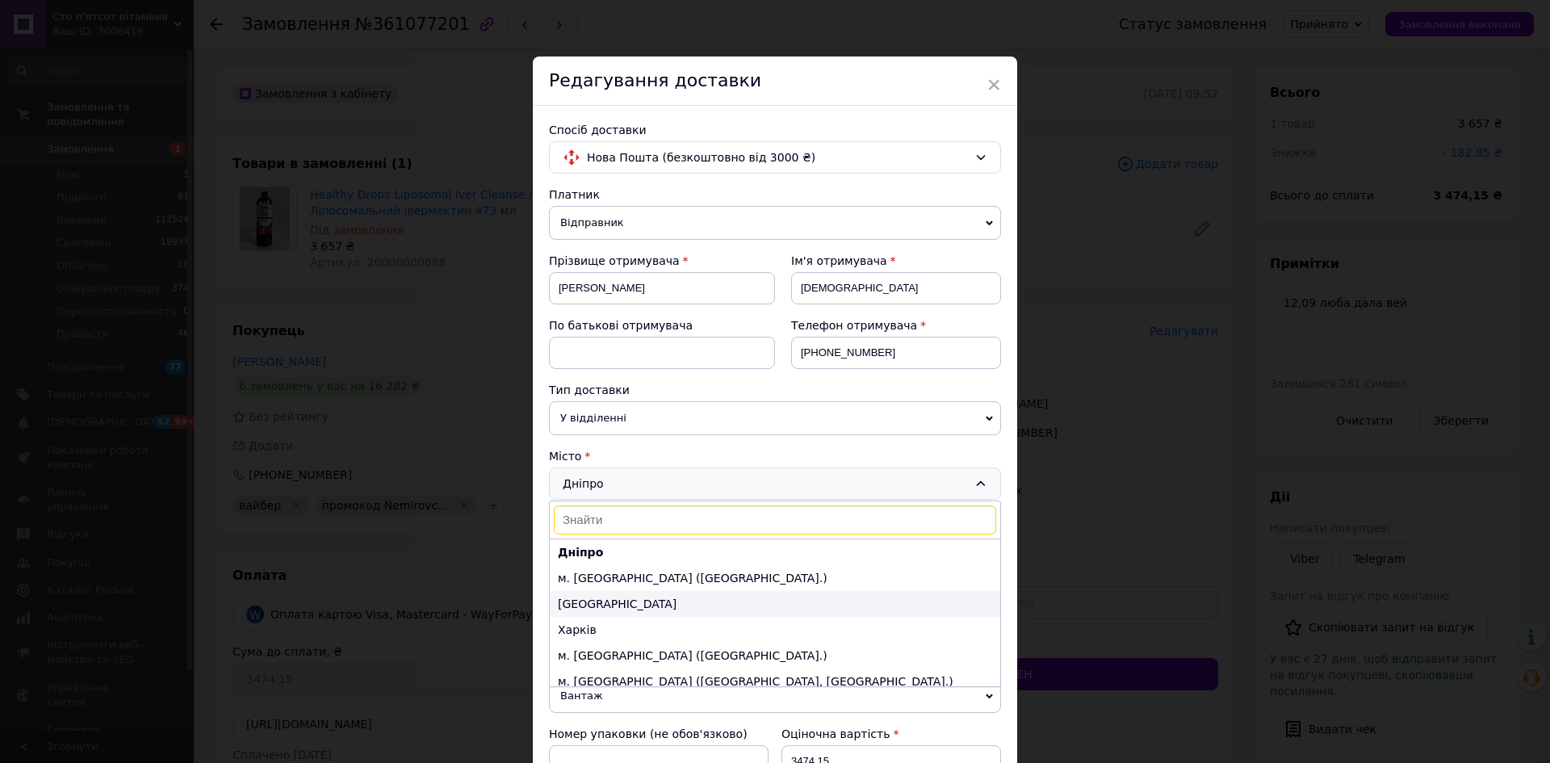
click at [620, 600] on li "Одеса" at bounding box center [775, 604] width 451 height 26
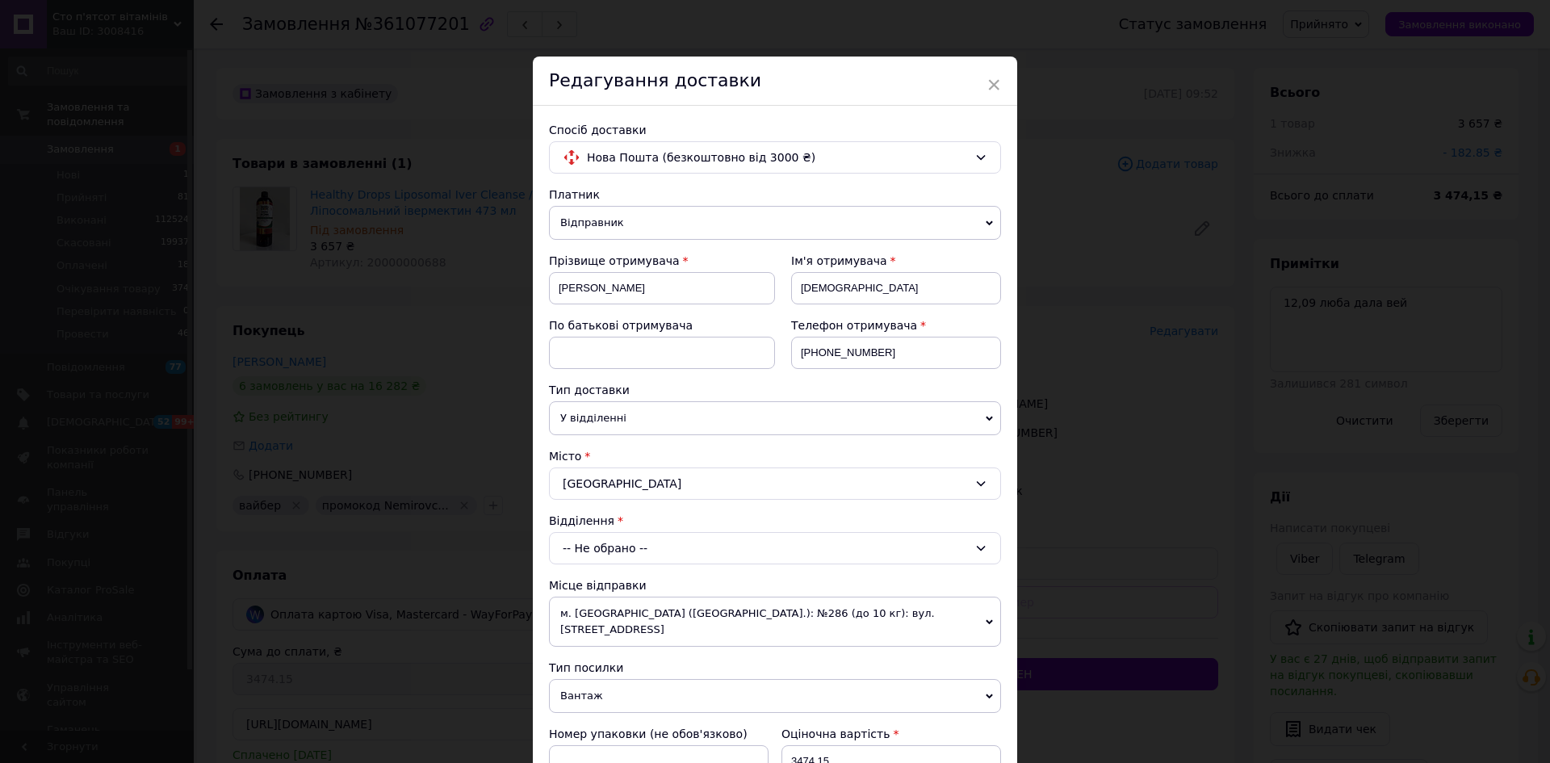
click at [612, 547] on div "-- Не обрано --" at bounding box center [775, 548] width 452 height 32
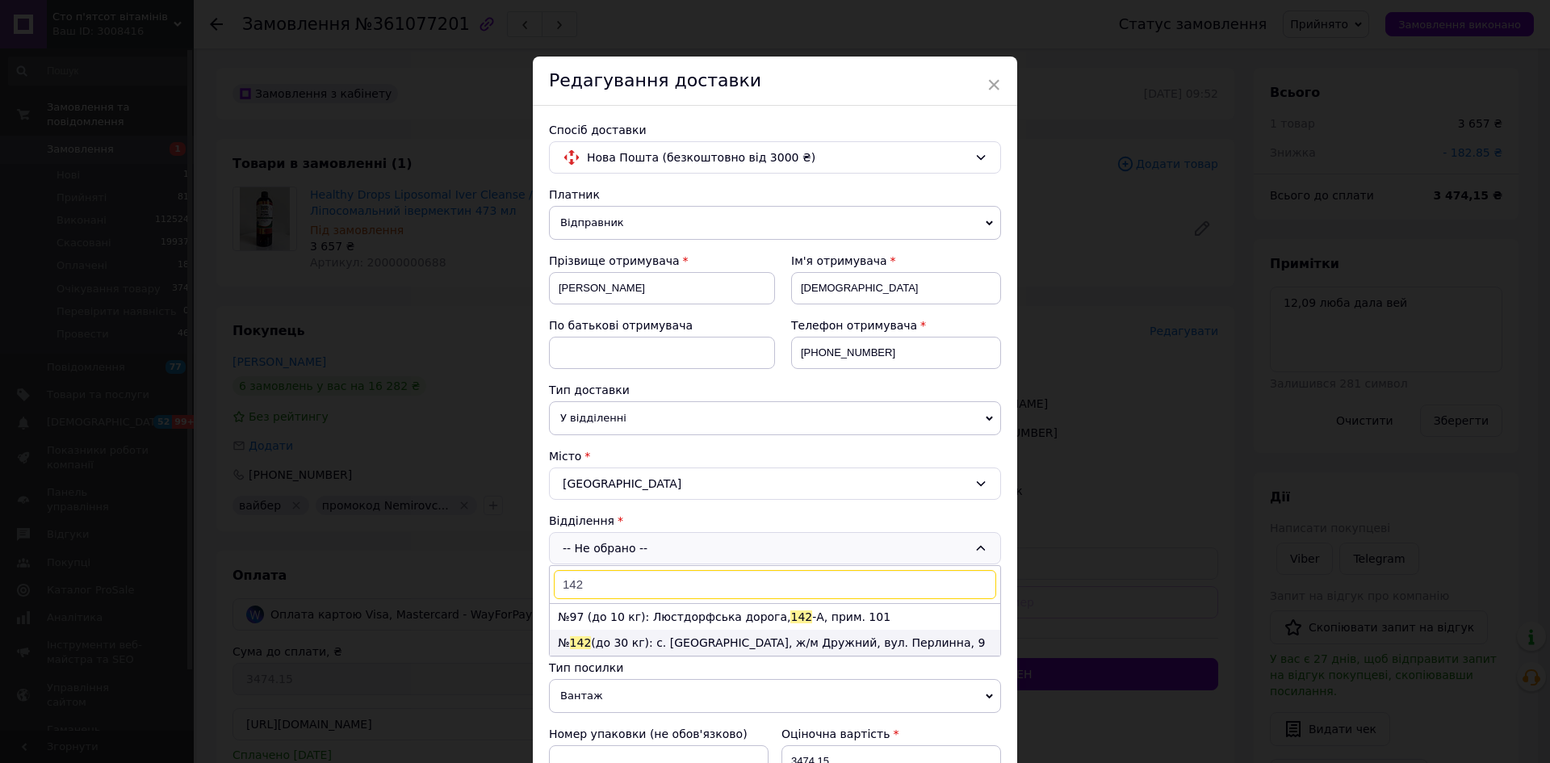
type input "142"
click at [664, 646] on li "№ 142 (до 30 кг): с. Лиманка, ж/м Дружний, вул. Перлинна, 9" at bounding box center [775, 643] width 451 height 26
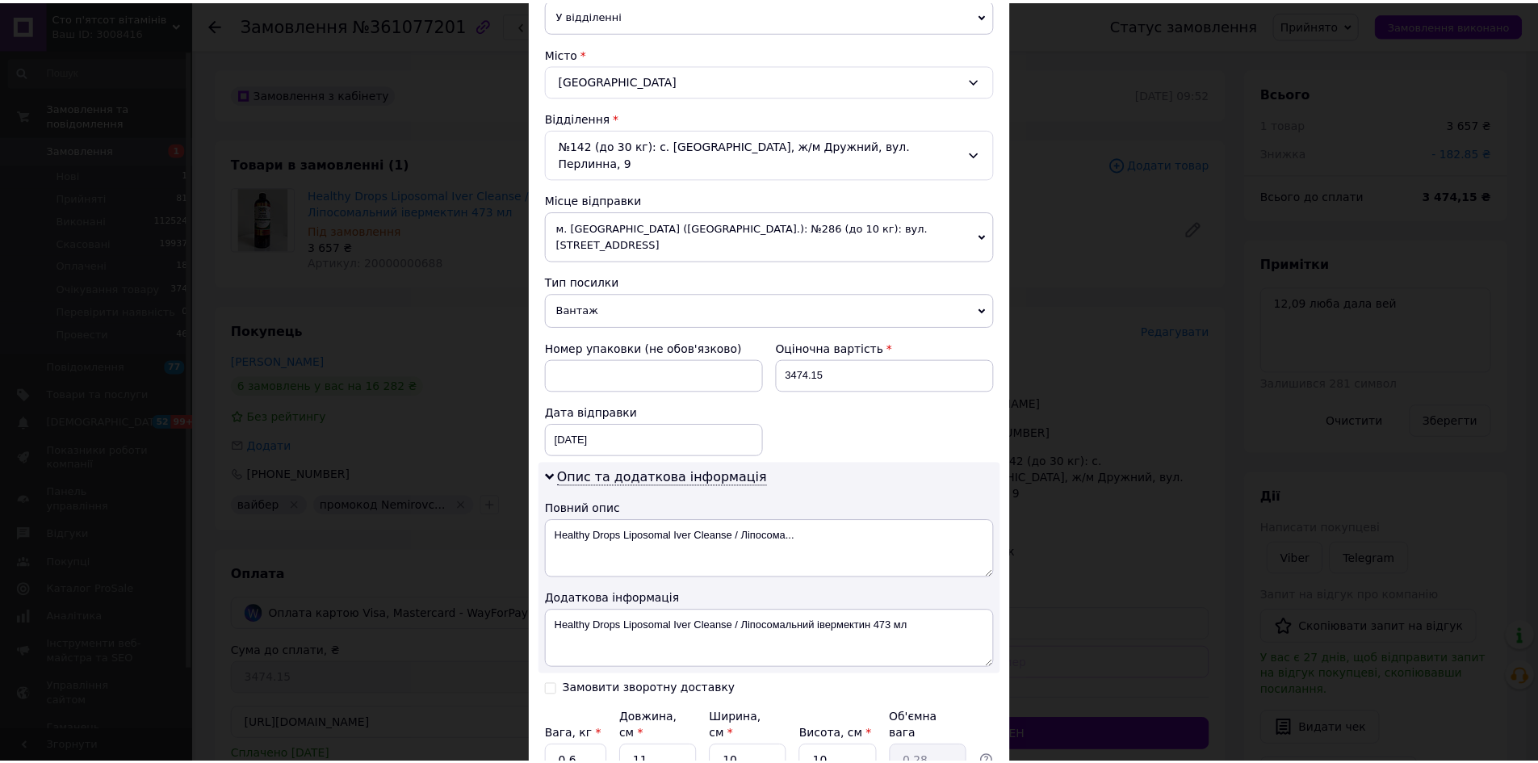
scroll to position [519, 0]
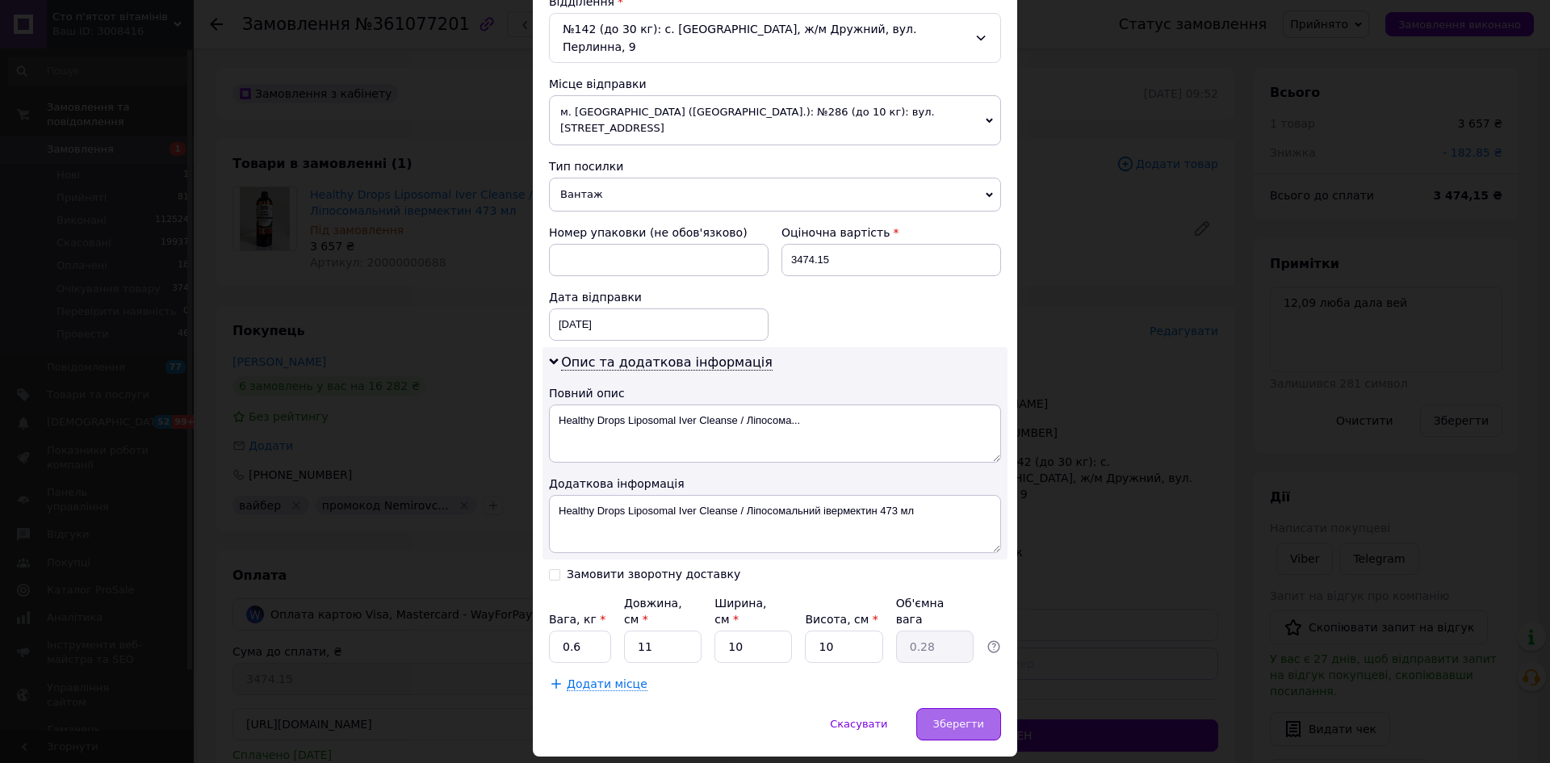
click at [996, 708] on div "Зберегти" at bounding box center [958, 724] width 85 height 32
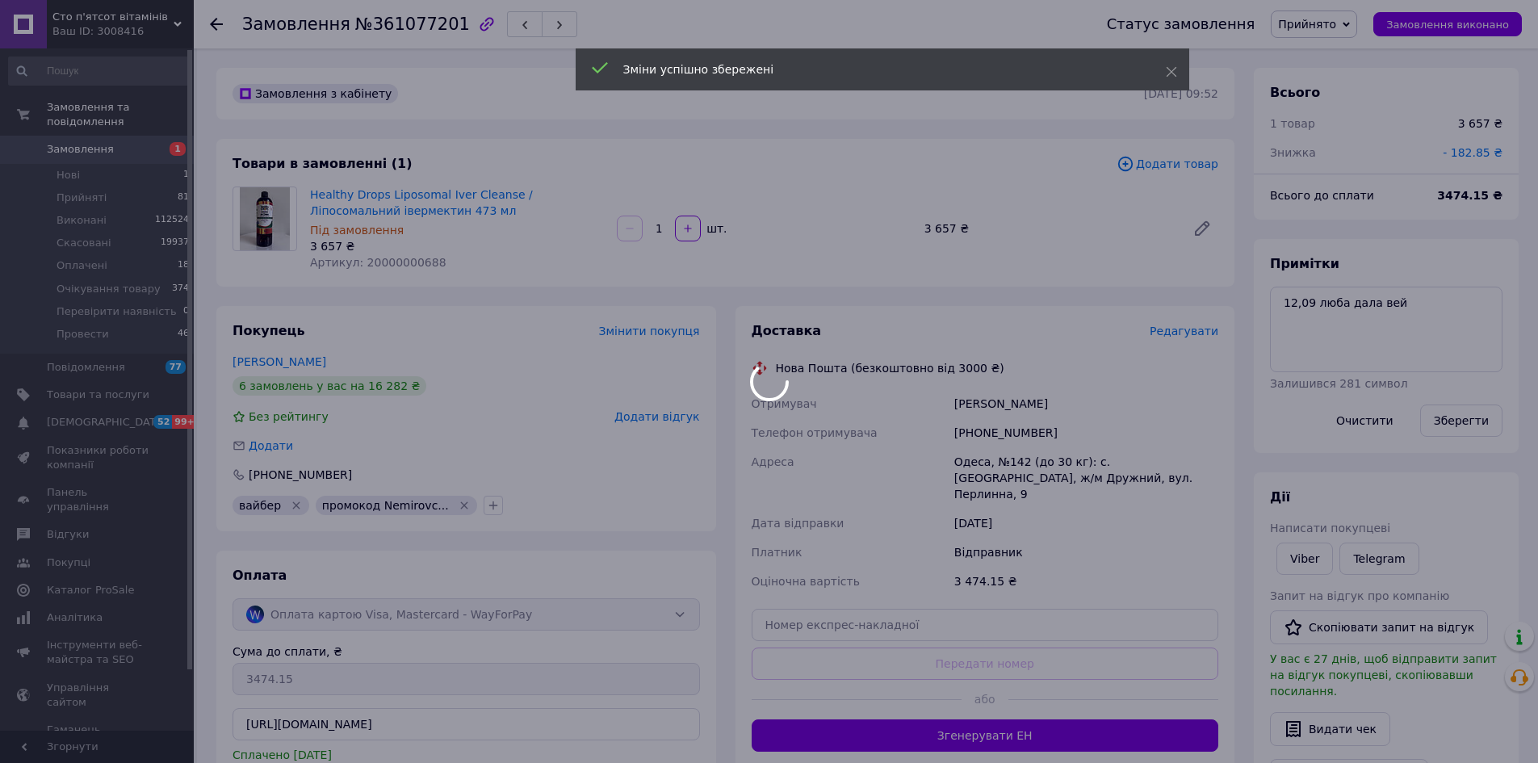
scroll to position [100, 0]
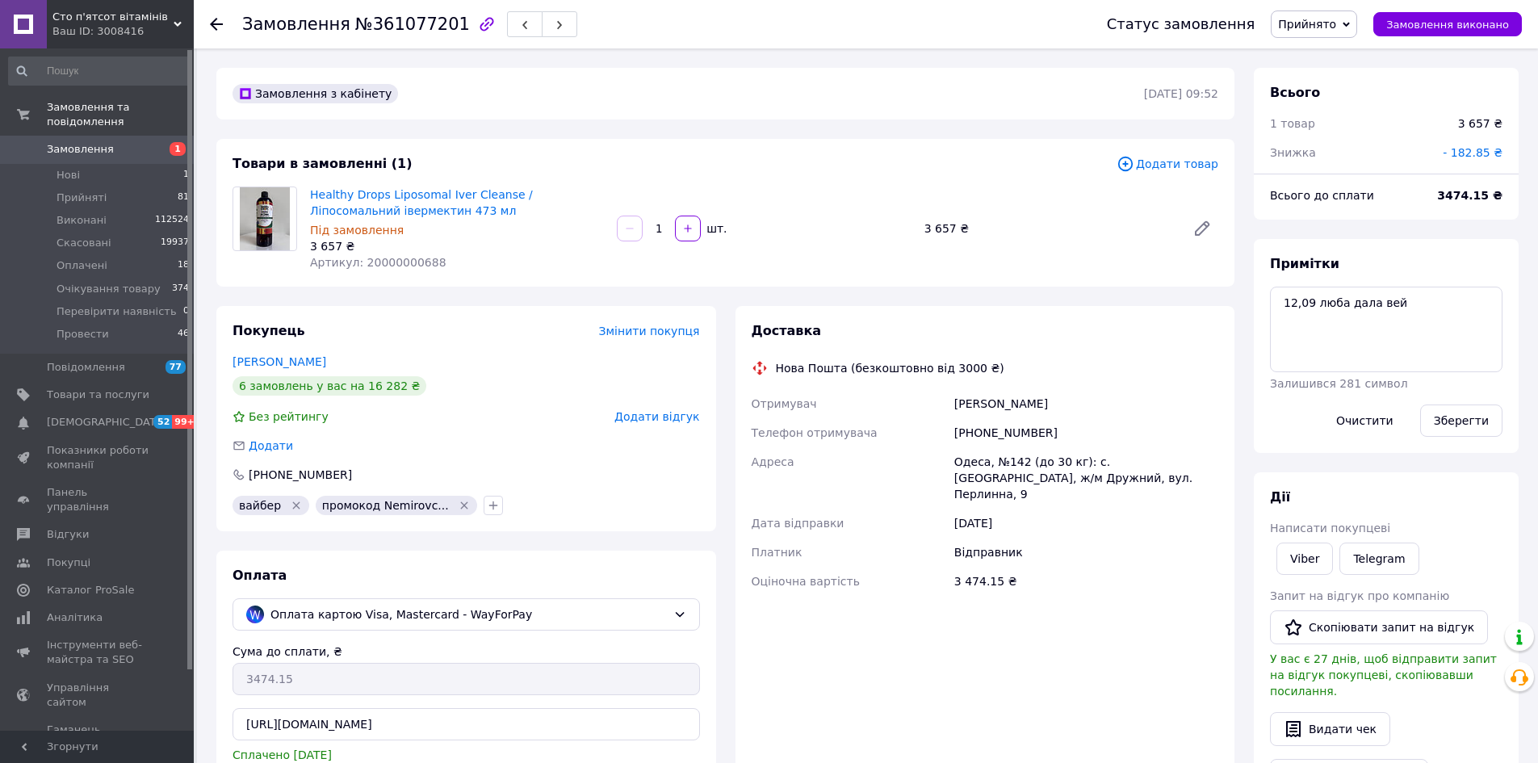
drag, startPoint x: 1339, startPoint y: 23, endPoint x: 1342, endPoint y: 45, distance: 21.9
click at [1336, 23] on span "Прийнято" at bounding box center [1307, 24] width 58 height 13
click at [1343, 61] on li "Виконано" at bounding box center [1340, 56] width 136 height 24
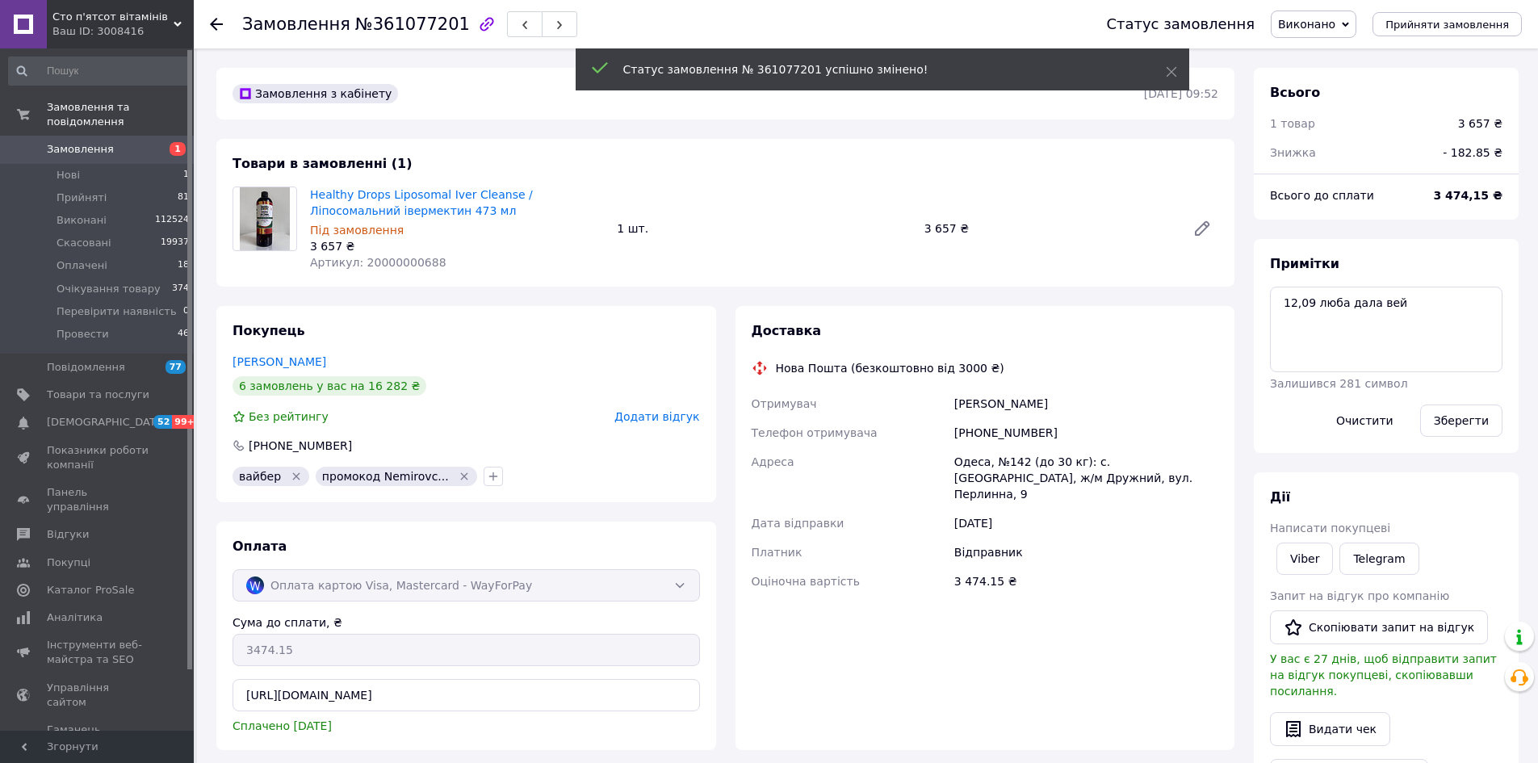
scroll to position [139, 0]
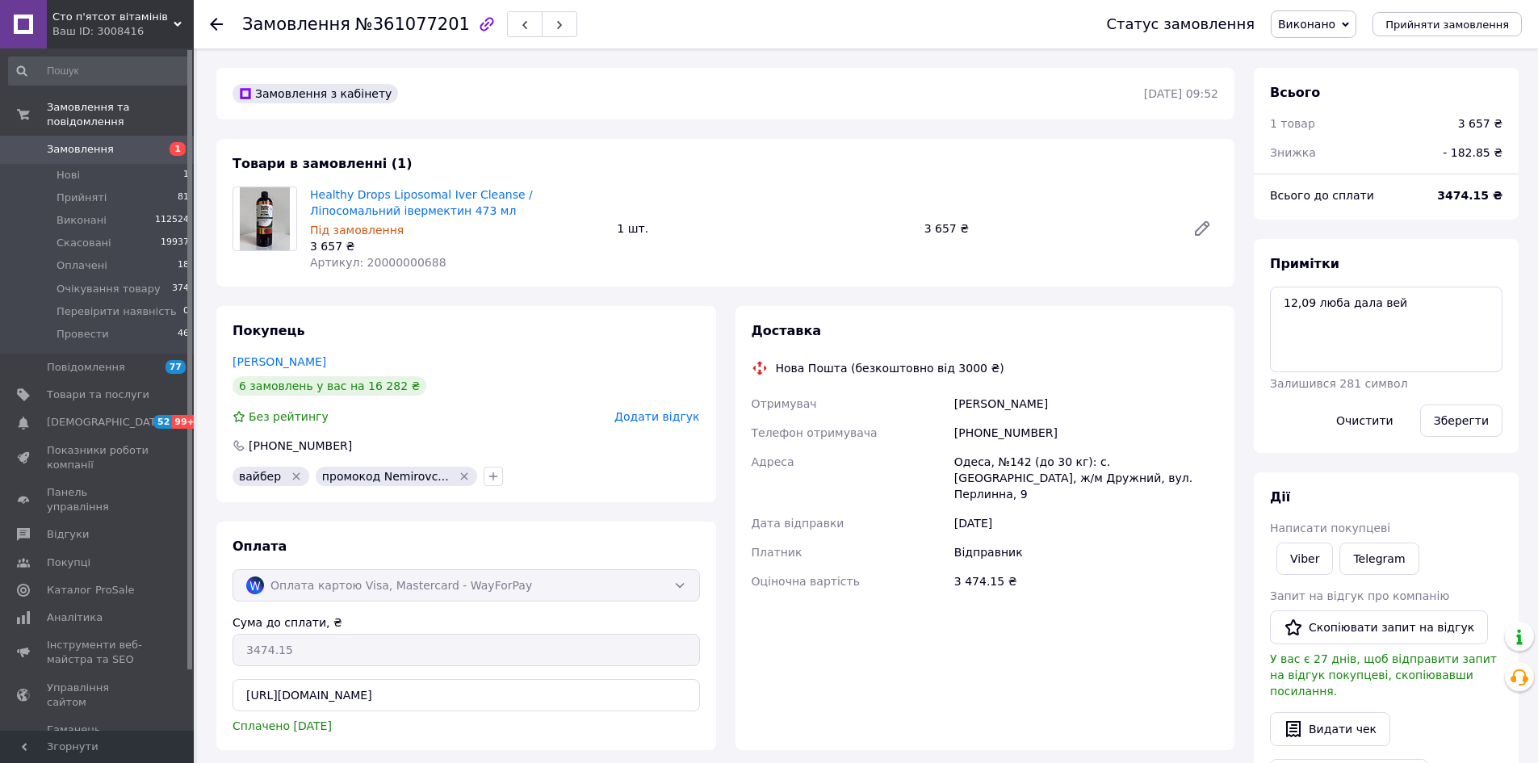
click at [421, 303] on div "Замовлення з кабінету 09.09.2025 | 09:52 Товари в замовленні (1) Healthy Drops …" at bounding box center [726, 692] width 1038 height 1249
click at [105, 164] on li "Нові 1" at bounding box center [99, 175] width 199 height 23
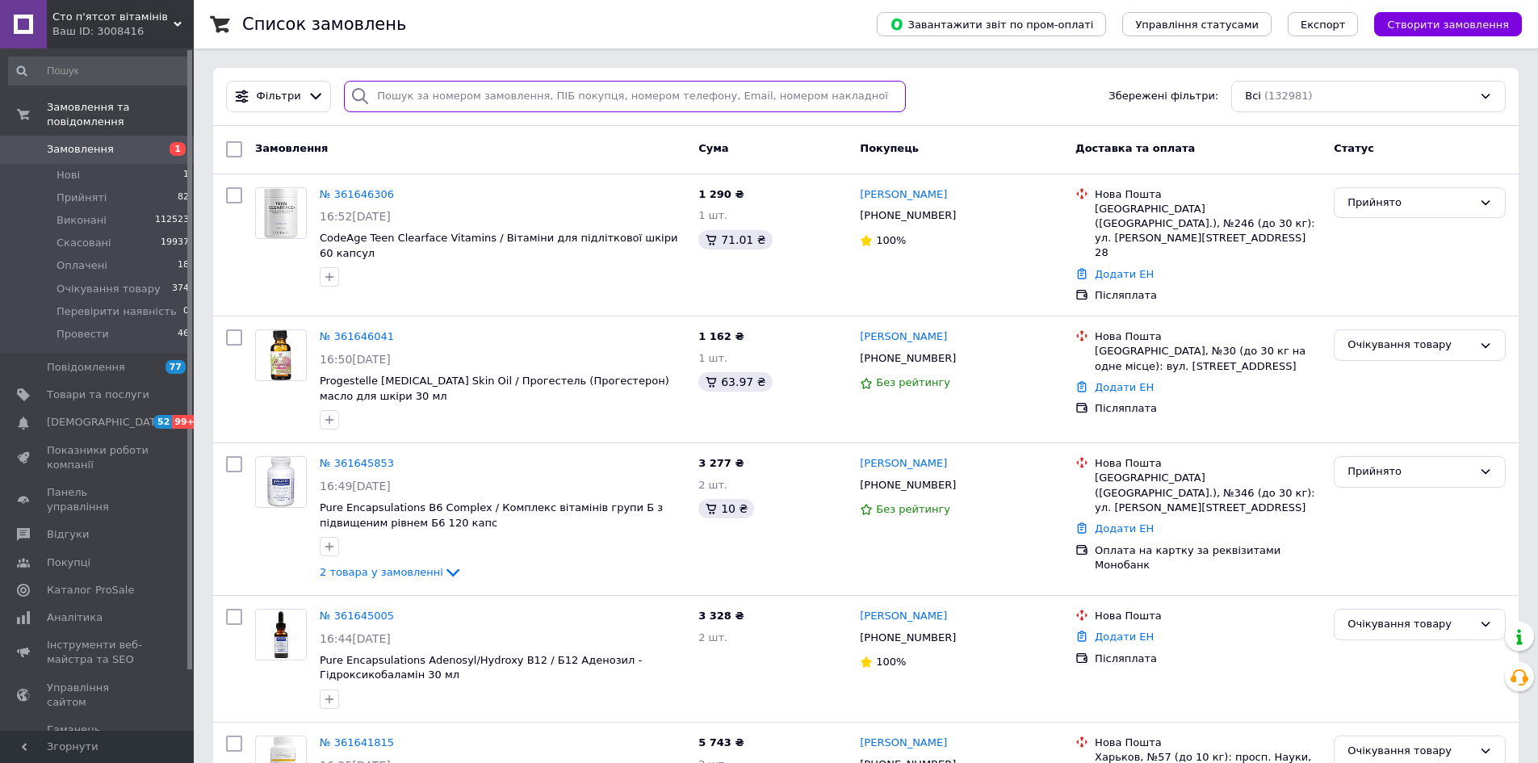
click at [400, 107] on input "search" at bounding box center [625, 96] width 562 height 31
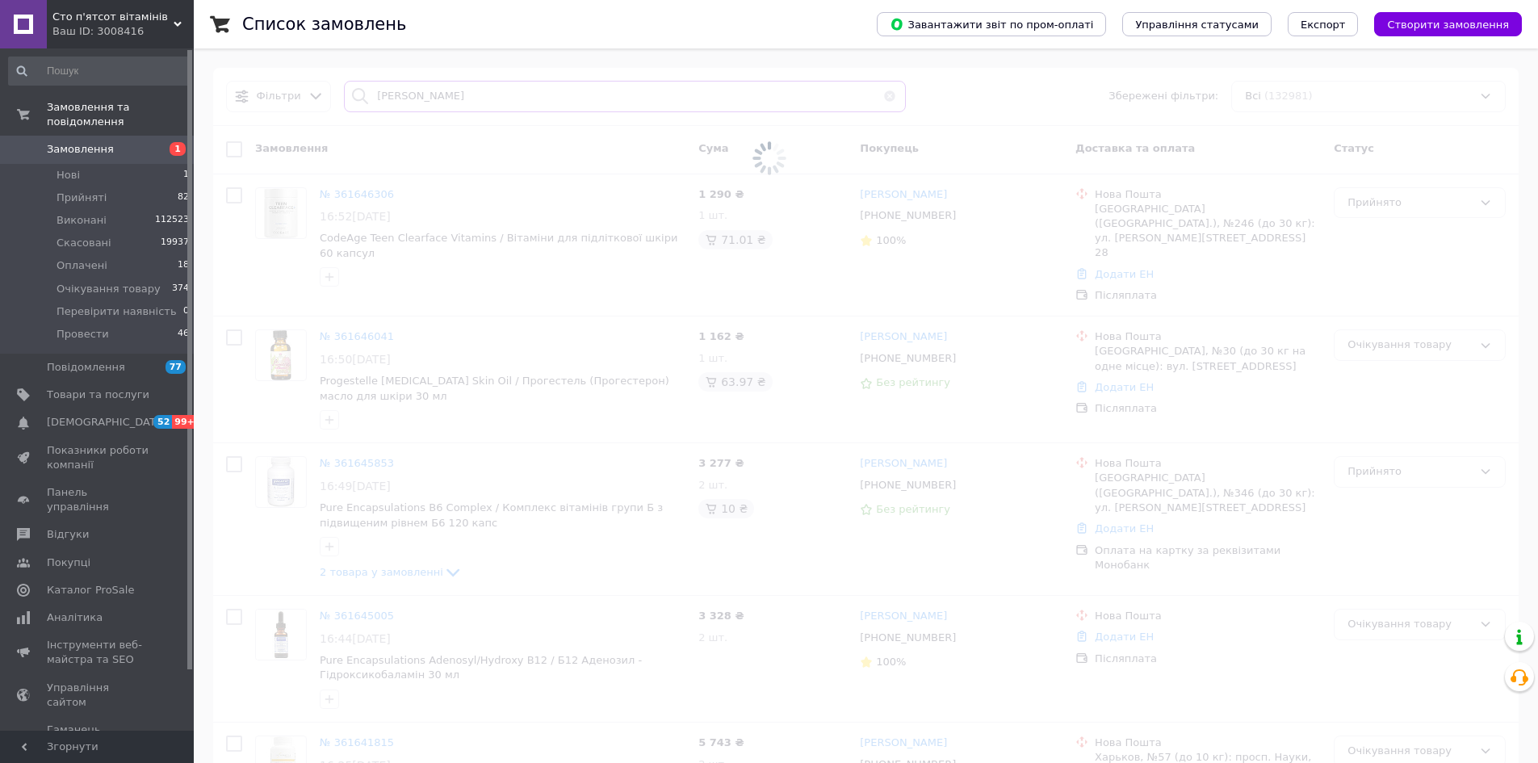
type input "головкіна"
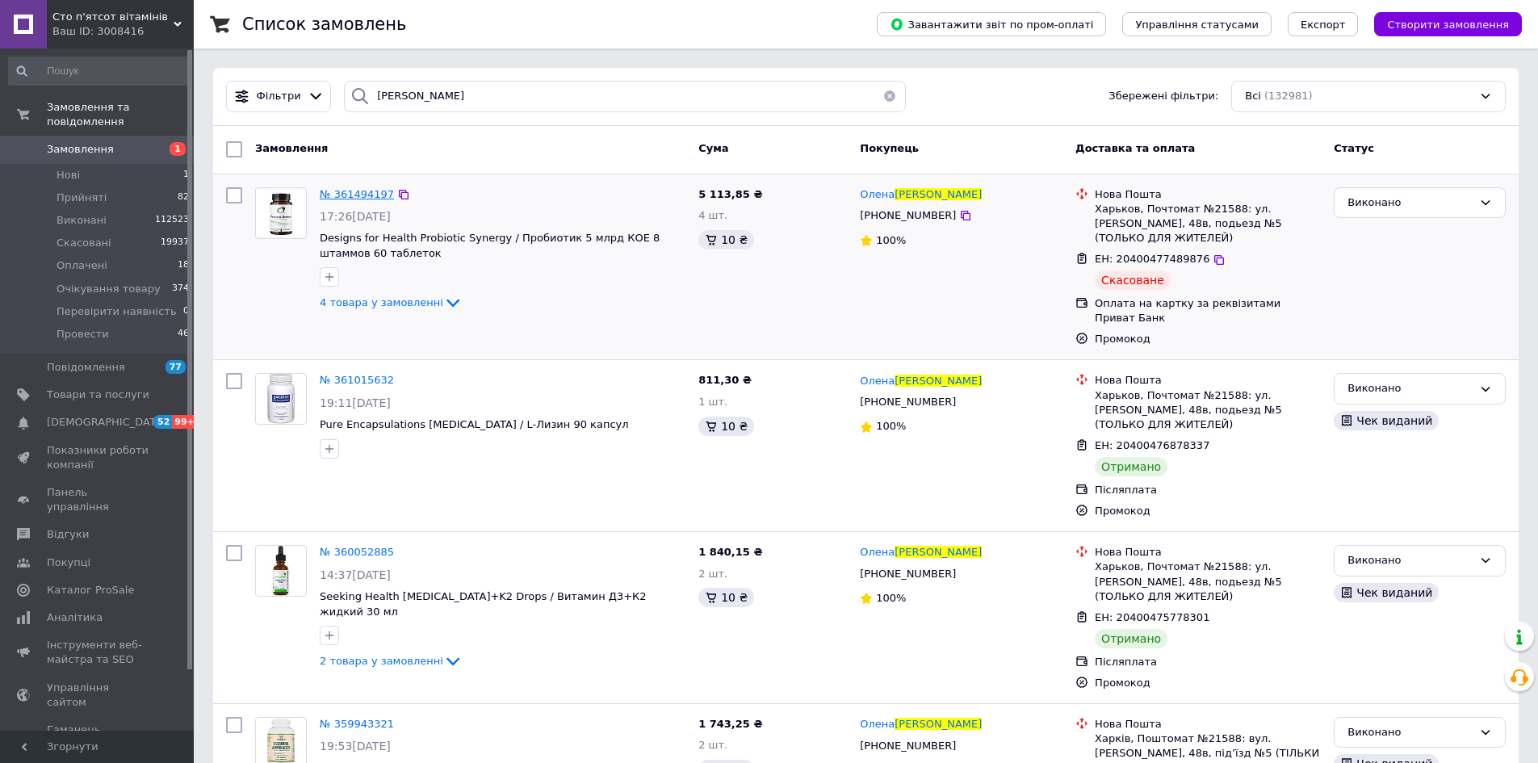
click at [343, 190] on span "№ 361494197" at bounding box center [357, 194] width 74 height 12
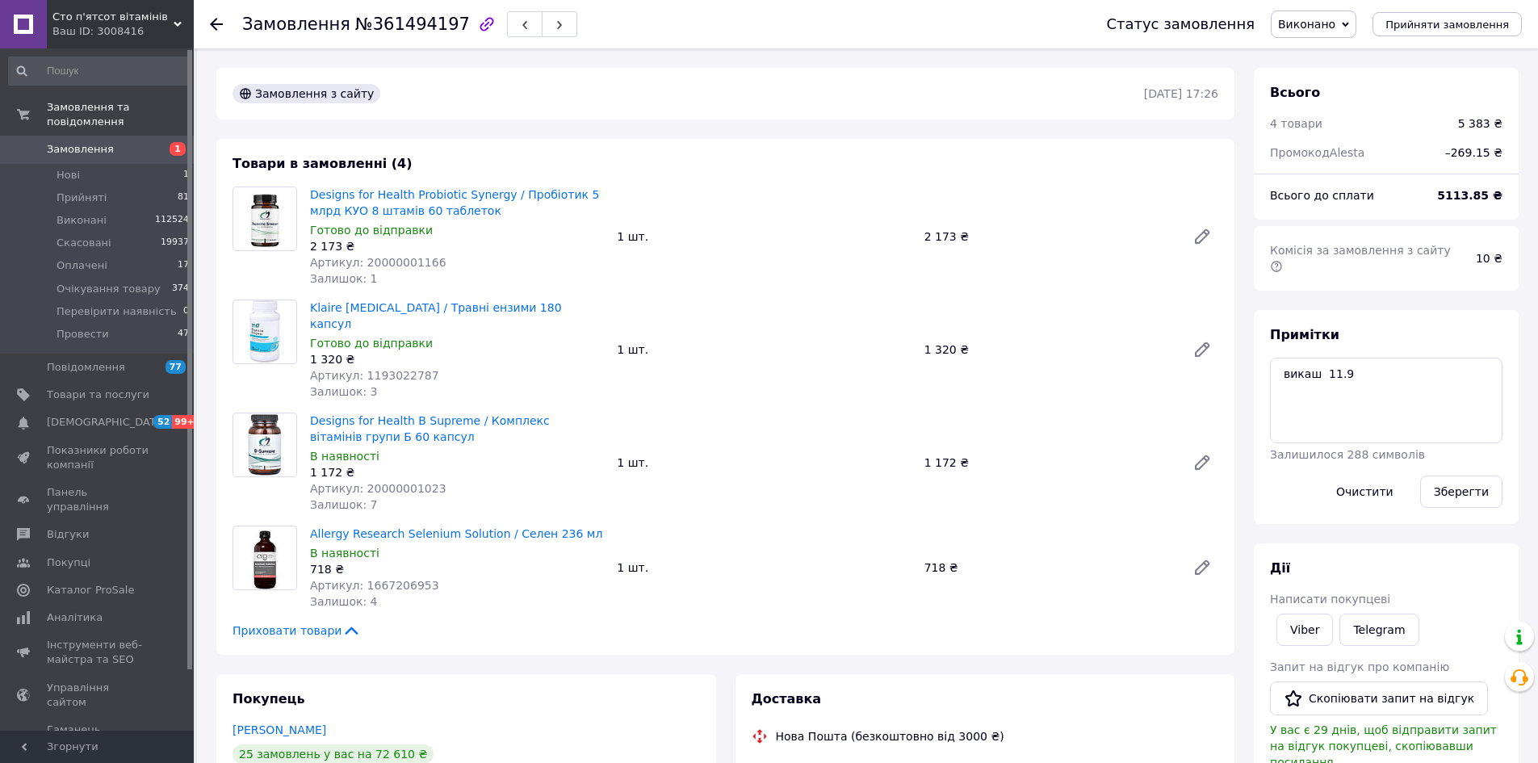
click at [383, 645] on div "Замовлення з сайту 11.09.2025 | 17:26 Товари в замовленні (4) Designs for Healt…" at bounding box center [726, 701] width 1038 height 1267
click at [405, 30] on span "№361494197" at bounding box center [412, 24] width 115 height 19
copy span "361494197"
click at [325, 647] on div "Замовлення з сайту 11.09.2025 | 17:26 Товари в замовленні (4) Designs for Healt…" at bounding box center [726, 701] width 1038 height 1267
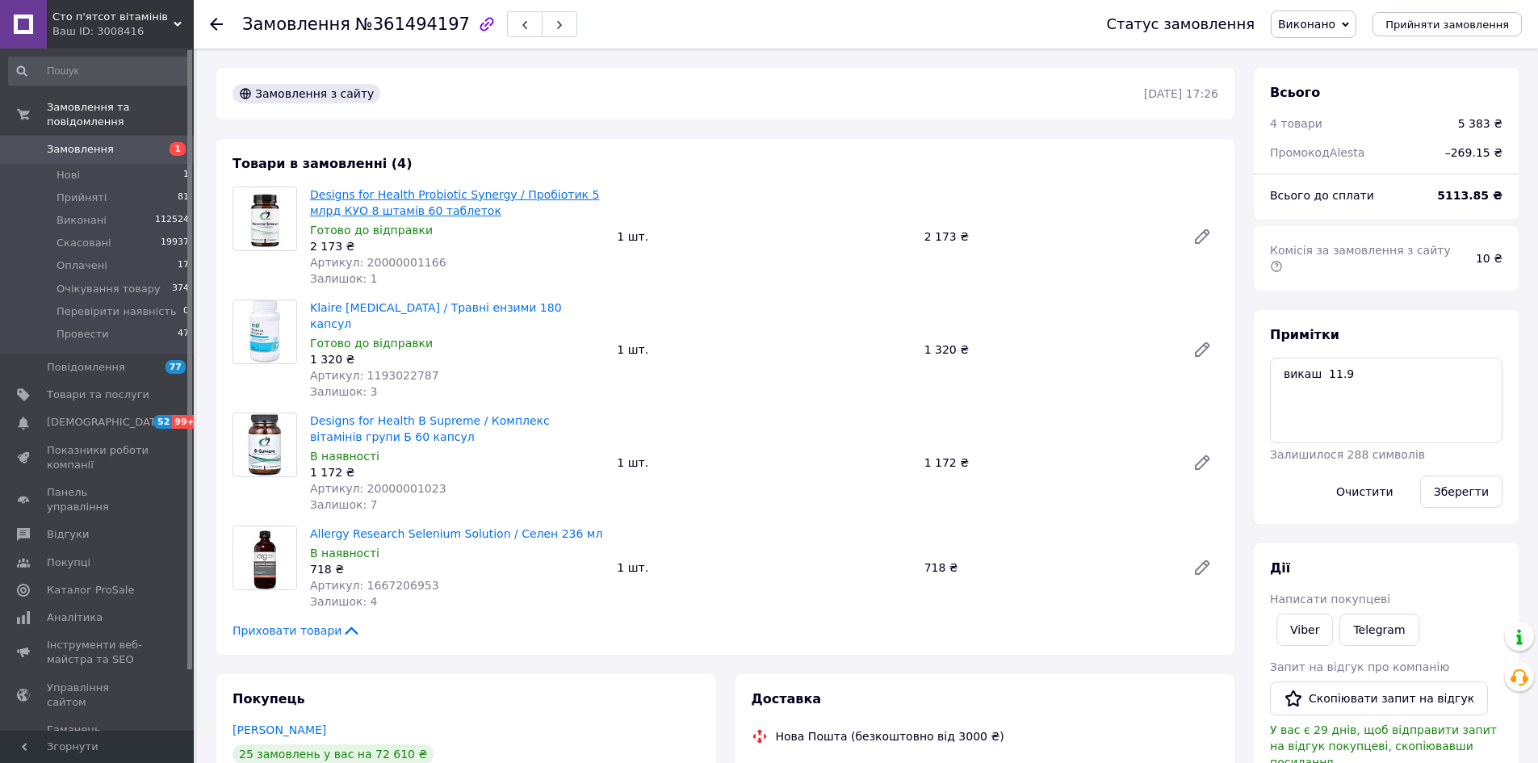
scroll to position [81, 0]
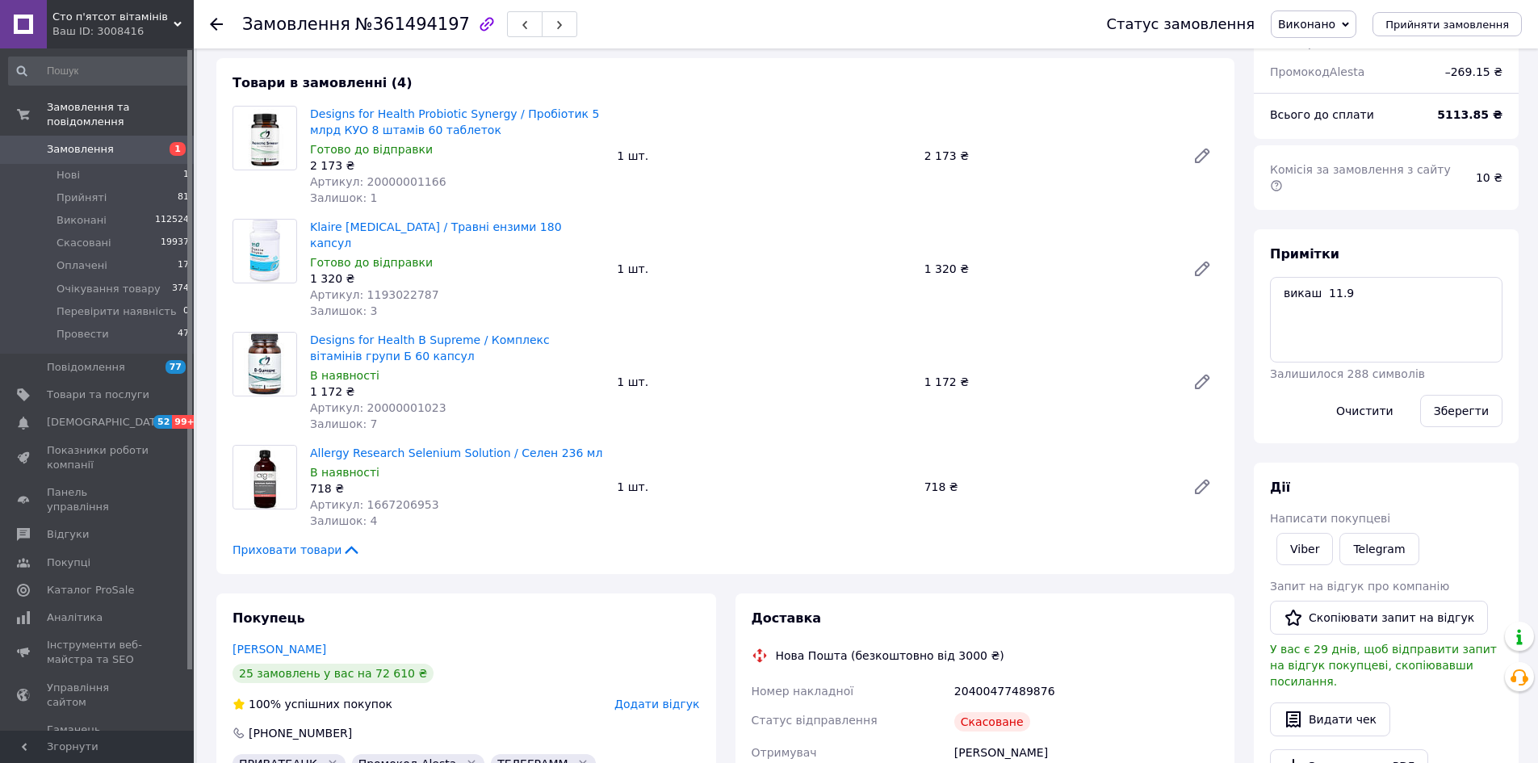
click at [467, 569] on div "Замовлення з сайту 11.09.2025 | 17:26 Товари в замовленні (4) Designs for Healt…" at bounding box center [726, 620] width 1038 height 1267
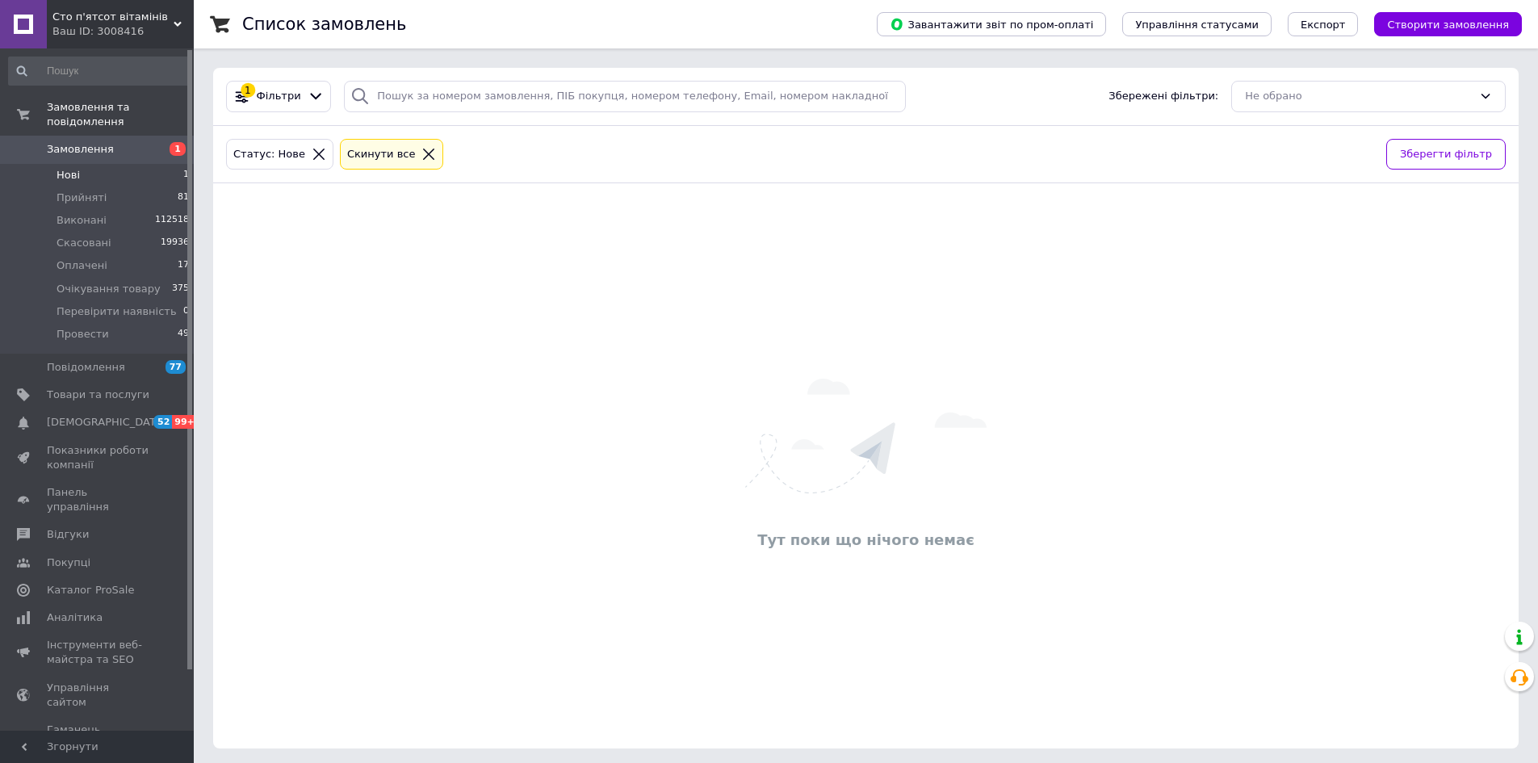
click at [421, 152] on icon at bounding box center [428, 154] width 15 height 15
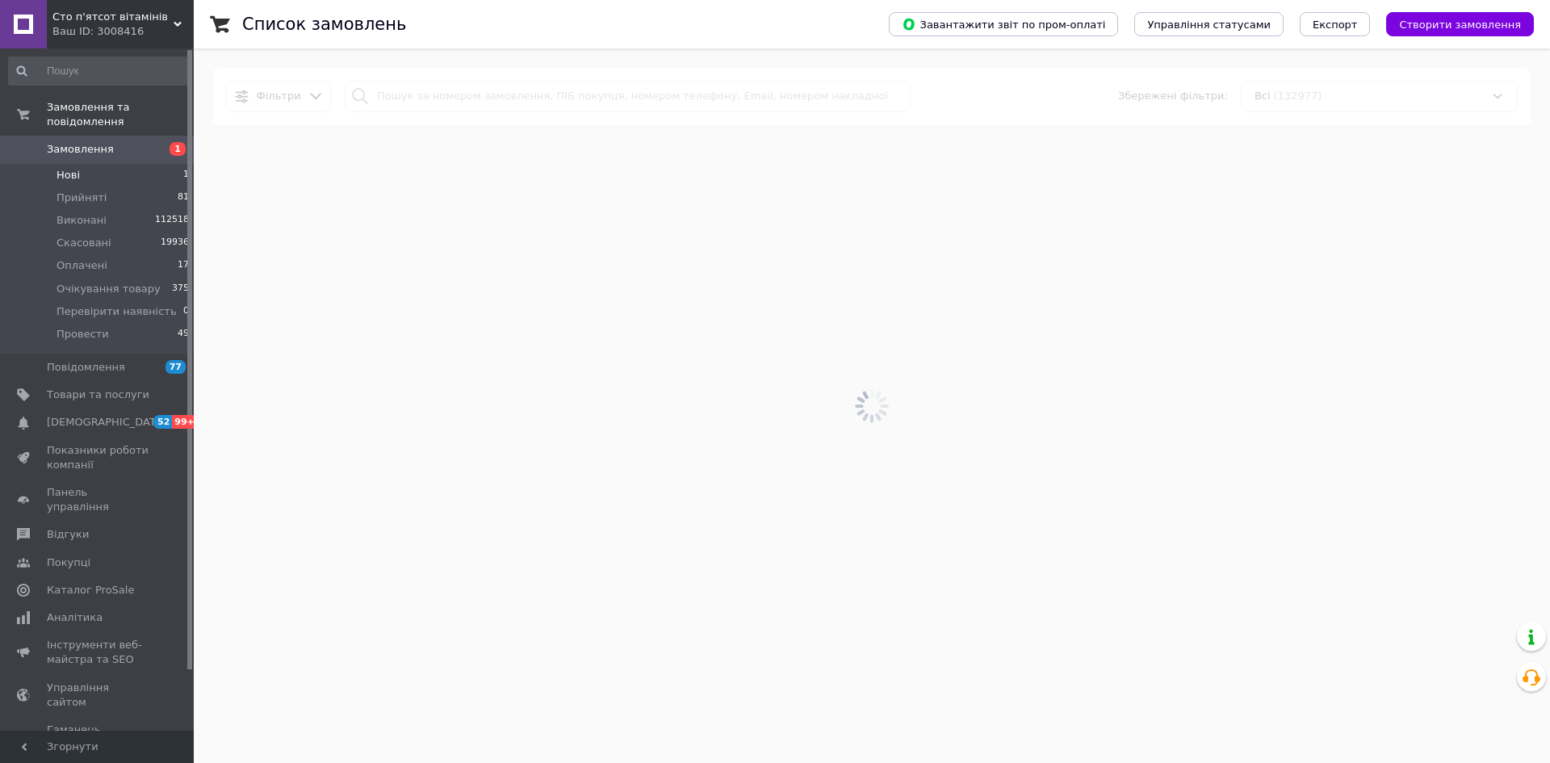
click at [405, 102] on div at bounding box center [872, 405] width 1356 height 715
click at [429, 89] on div at bounding box center [872, 405] width 1356 height 715
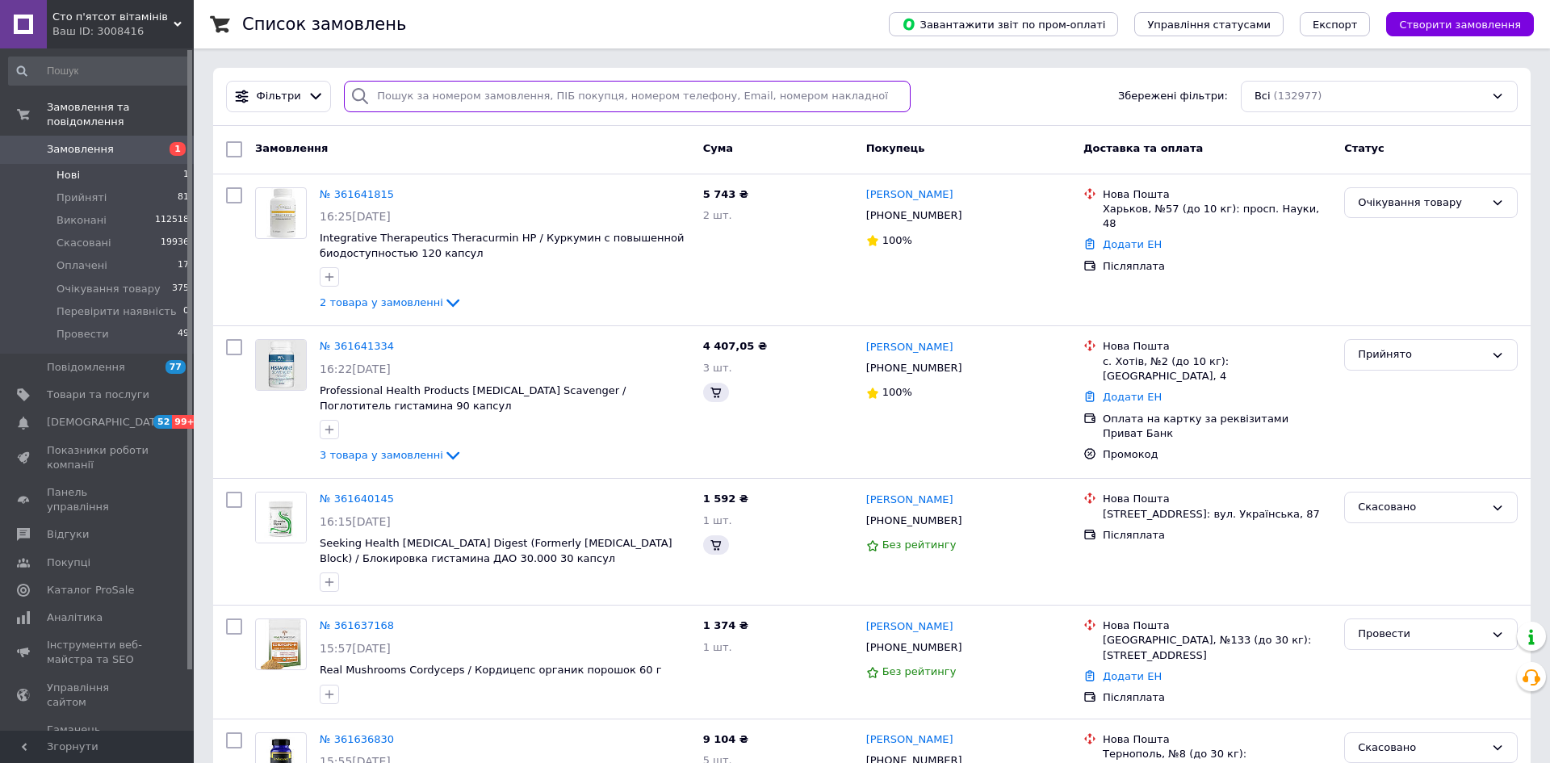
click at [432, 100] on input "search" at bounding box center [627, 96] width 567 height 31
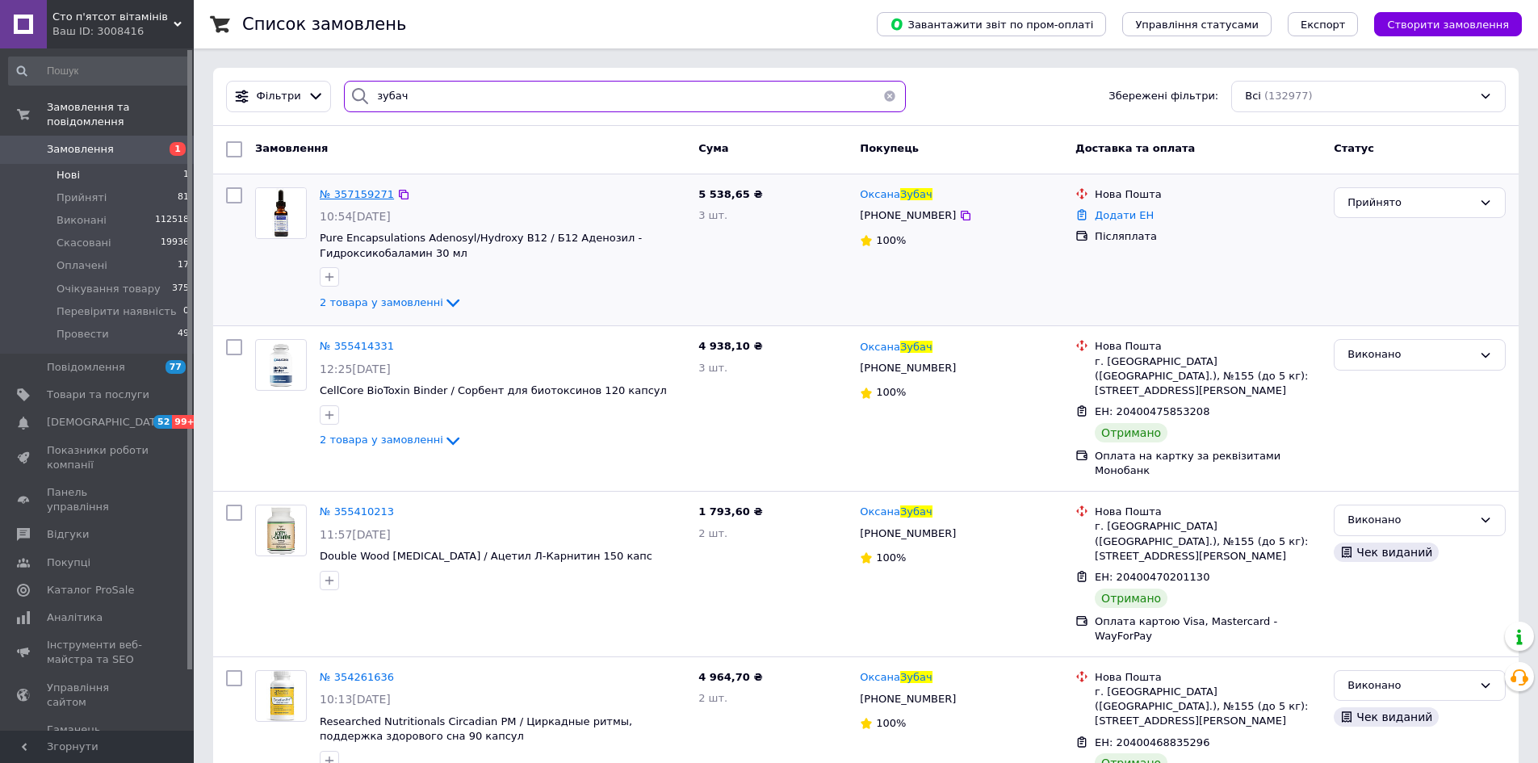
type input "зубач"
click at [371, 197] on span "№ 357159271" at bounding box center [357, 194] width 74 height 12
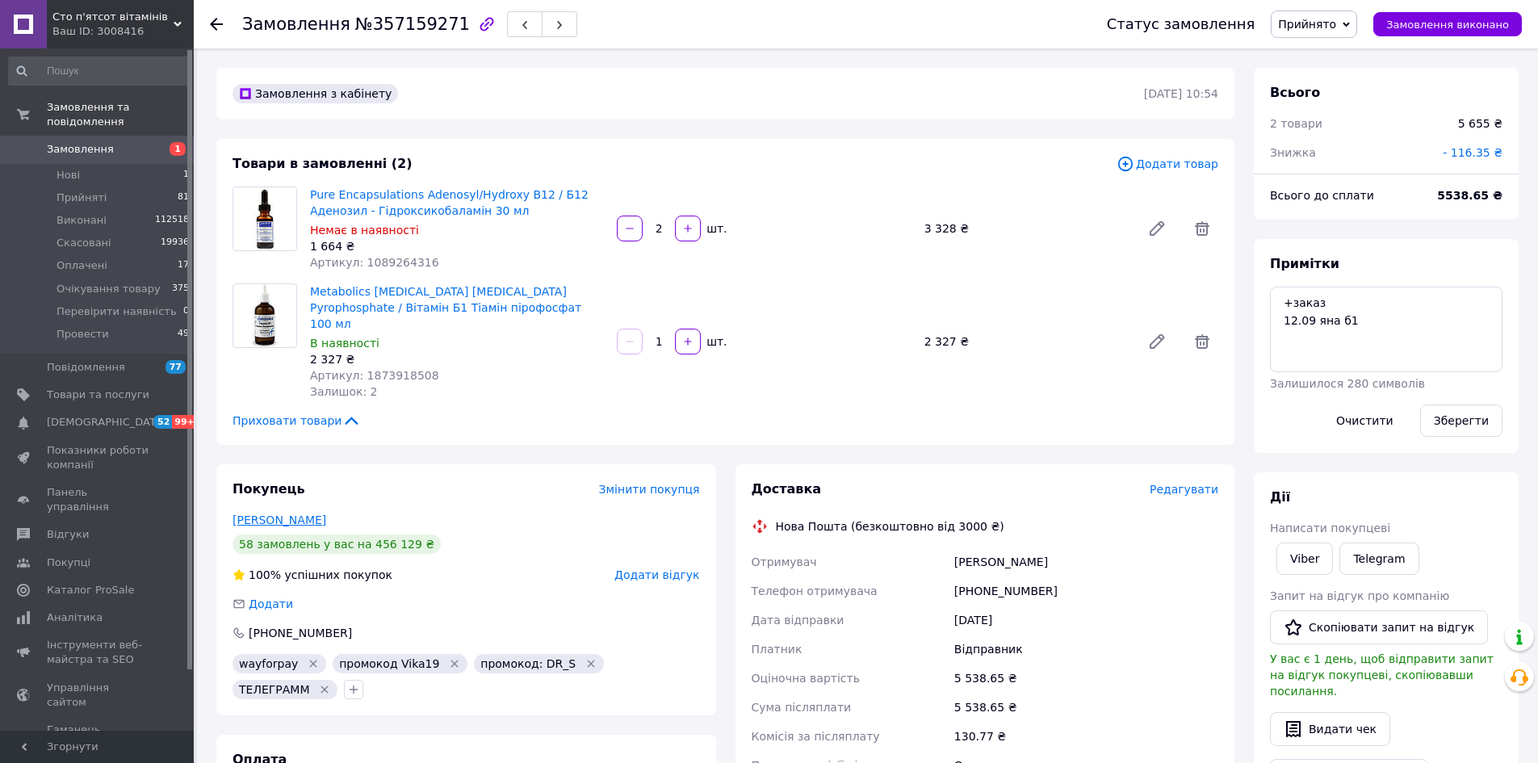
scroll to position [52, 0]
click at [288, 514] on link "[PERSON_NAME]" at bounding box center [280, 520] width 94 height 13
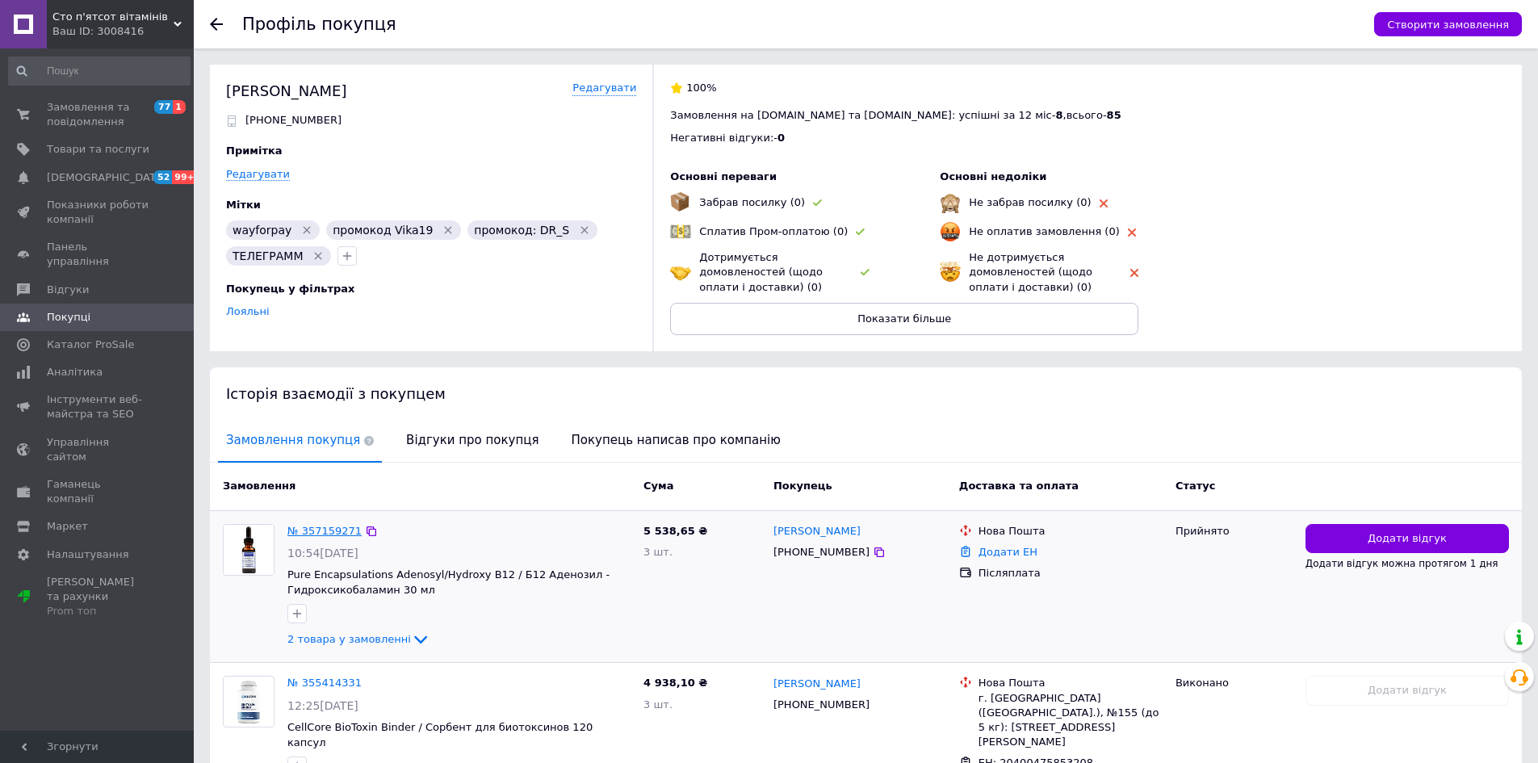
click at [317, 525] on link "№ 357159271" at bounding box center [324, 531] width 74 height 12
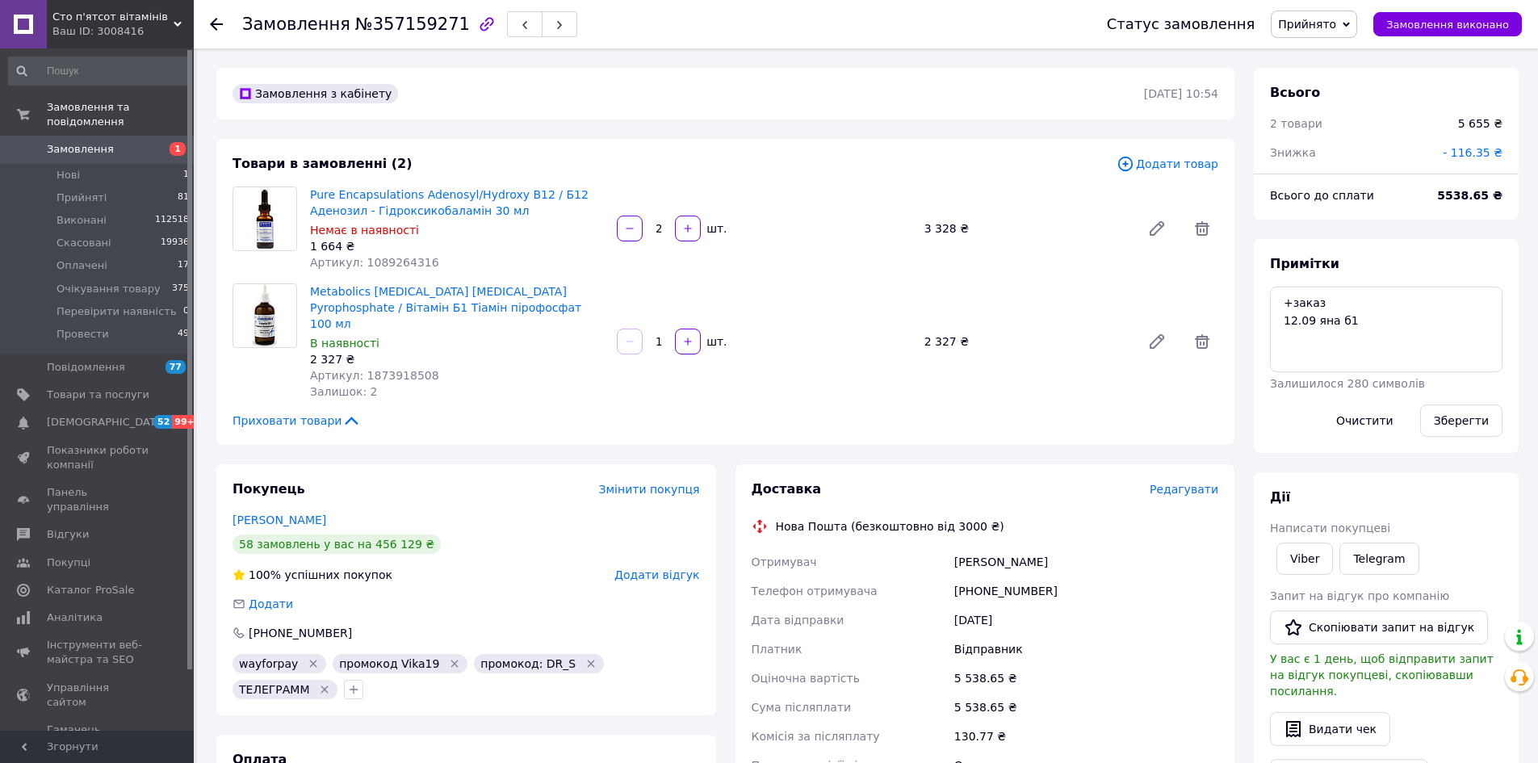
scroll to position [323, 0]
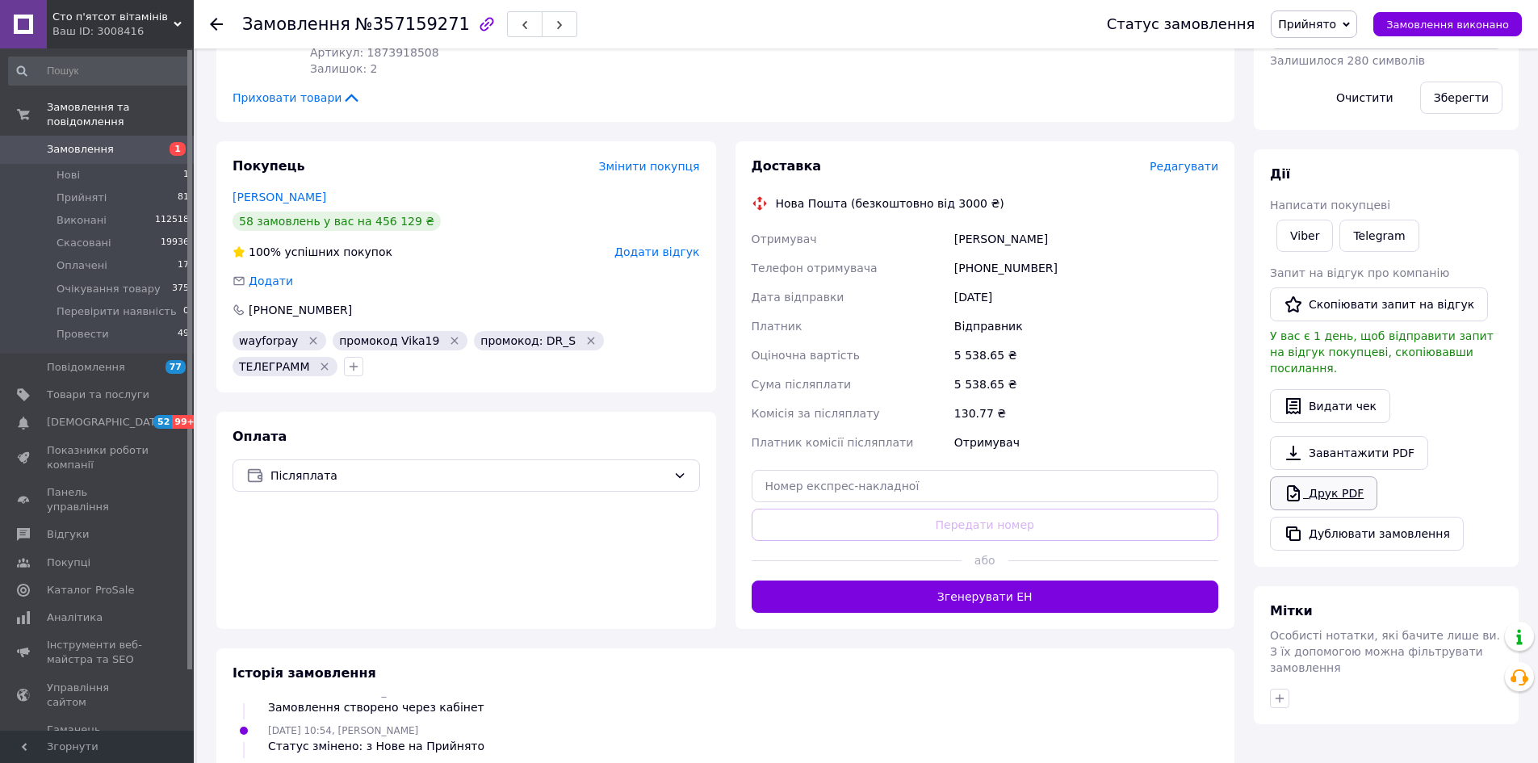
click at [1337, 477] on link "Друк PDF" at bounding box center [1323, 493] width 107 height 34
click at [1421, 530] on button "Дублювати замовлення" at bounding box center [1367, 534] width 194 height 34
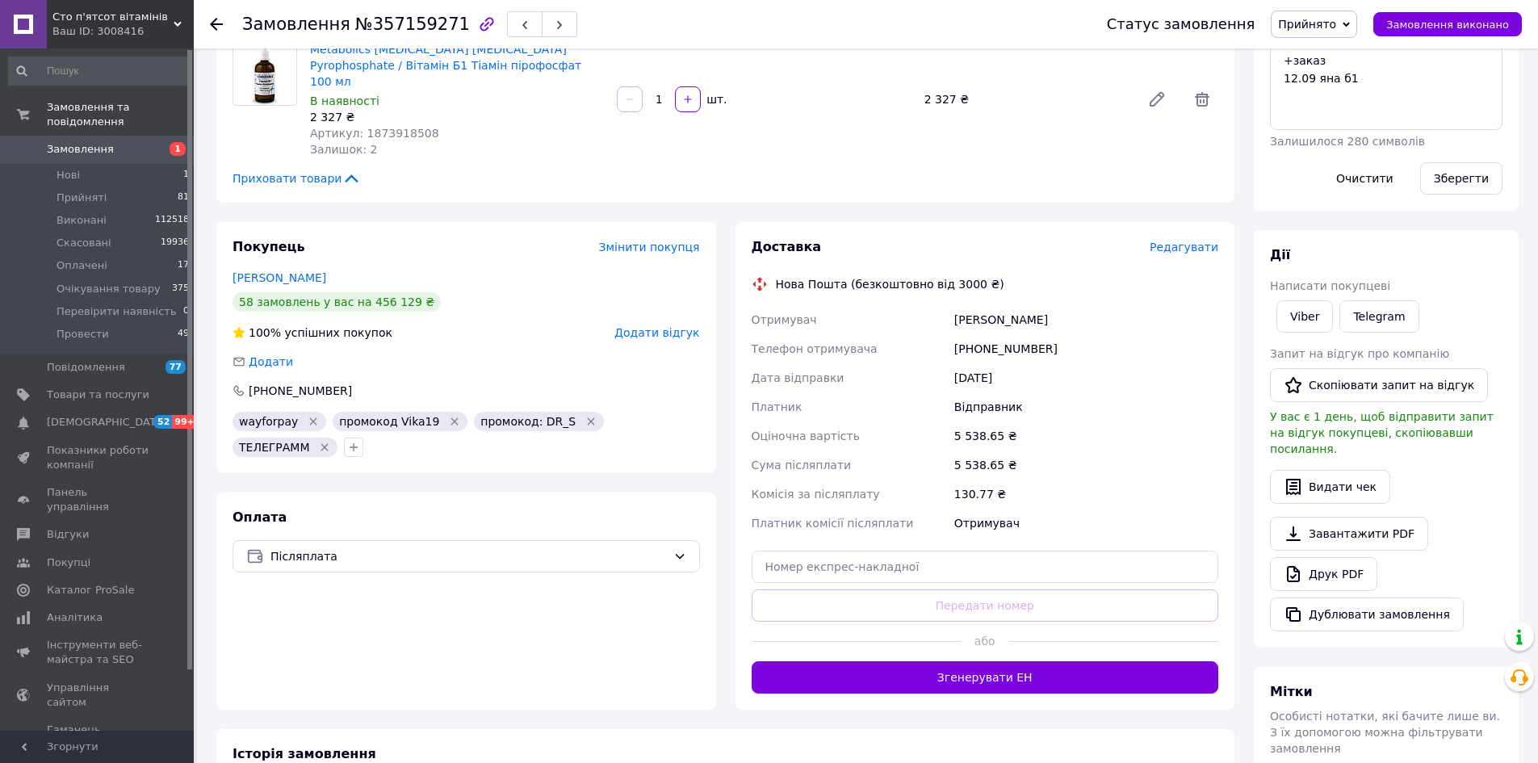
scroll to position [0, 0]
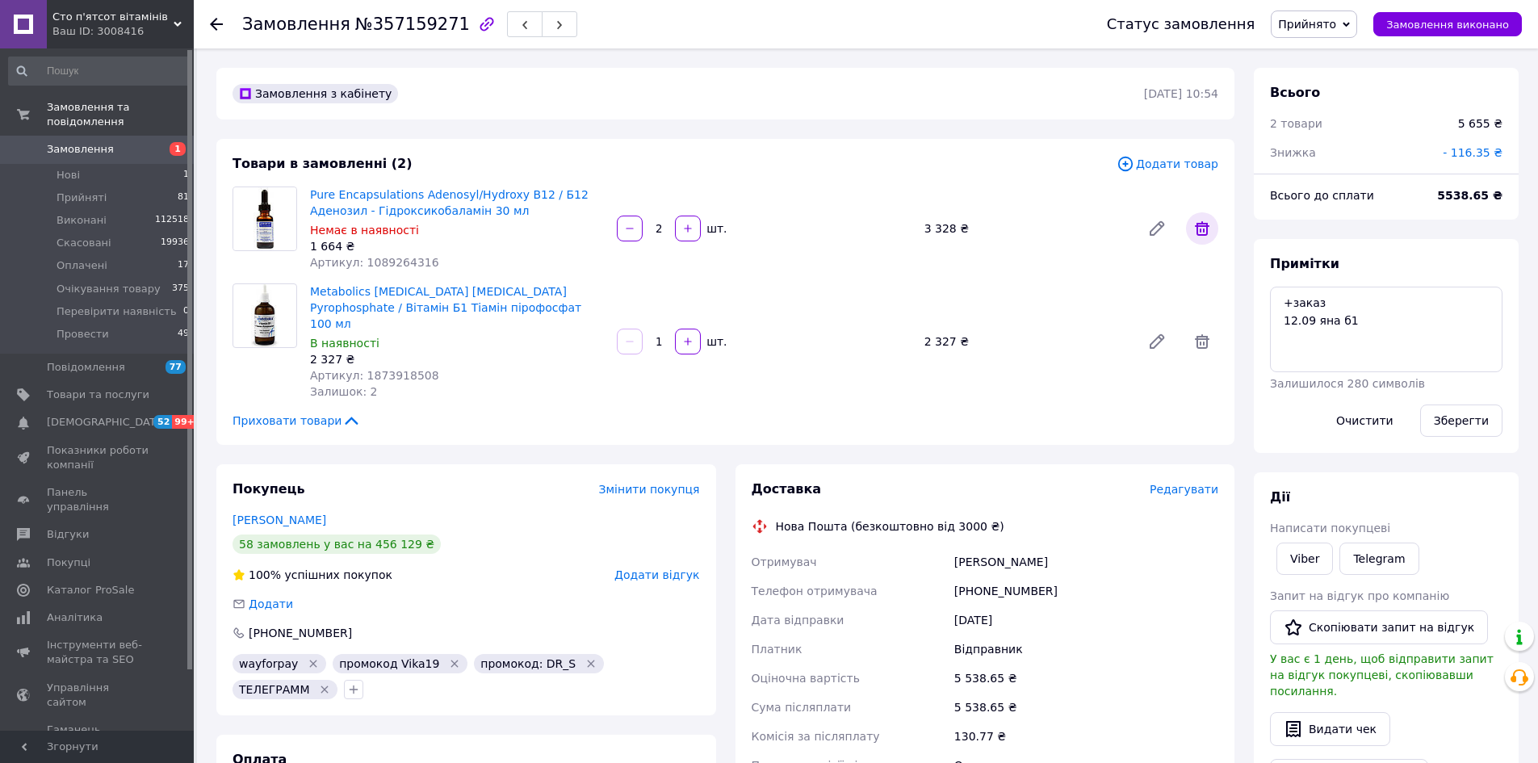
click at [1195, 219] on icon at bounding box center [1202, 228] width 19 height 19
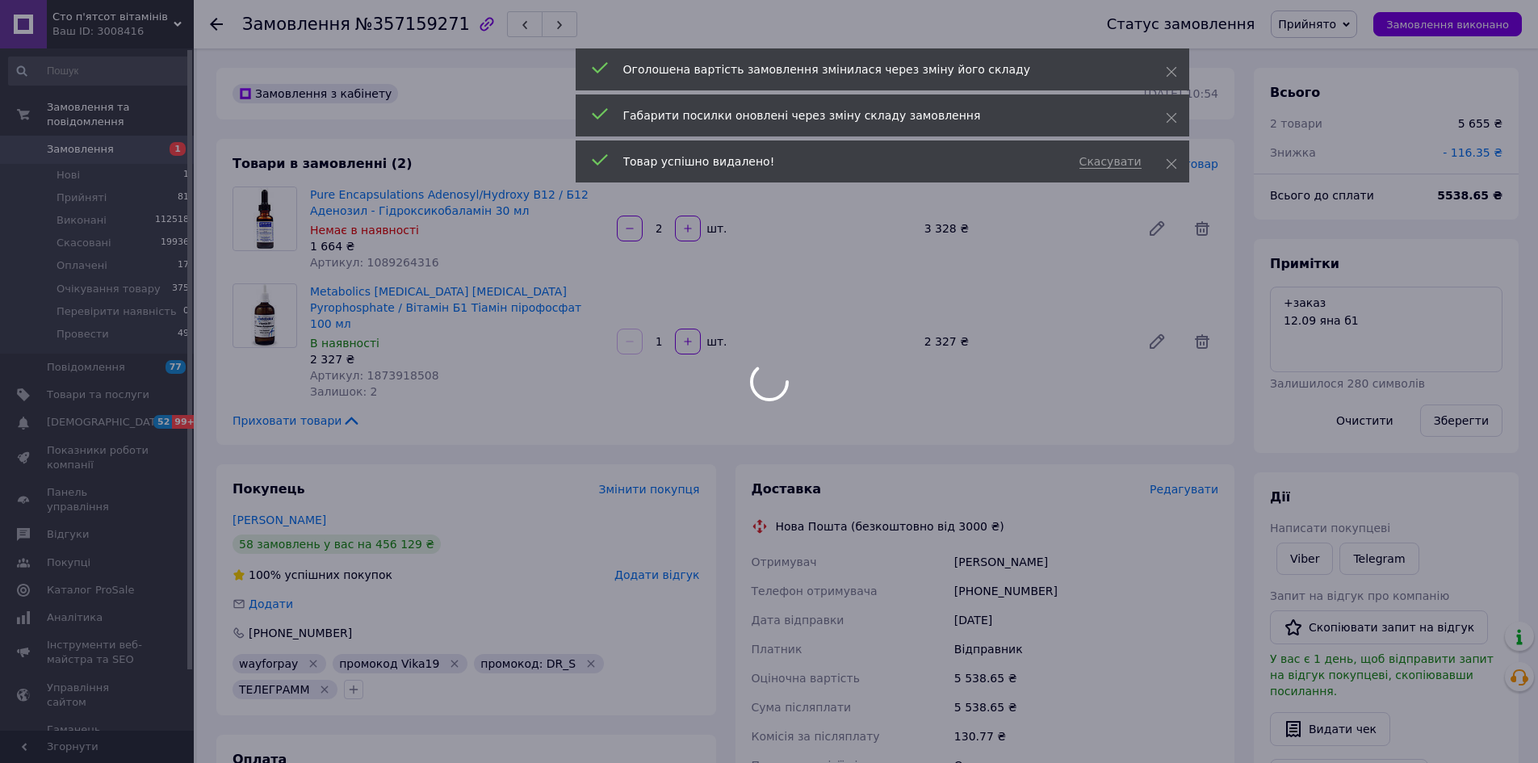
type input "1"
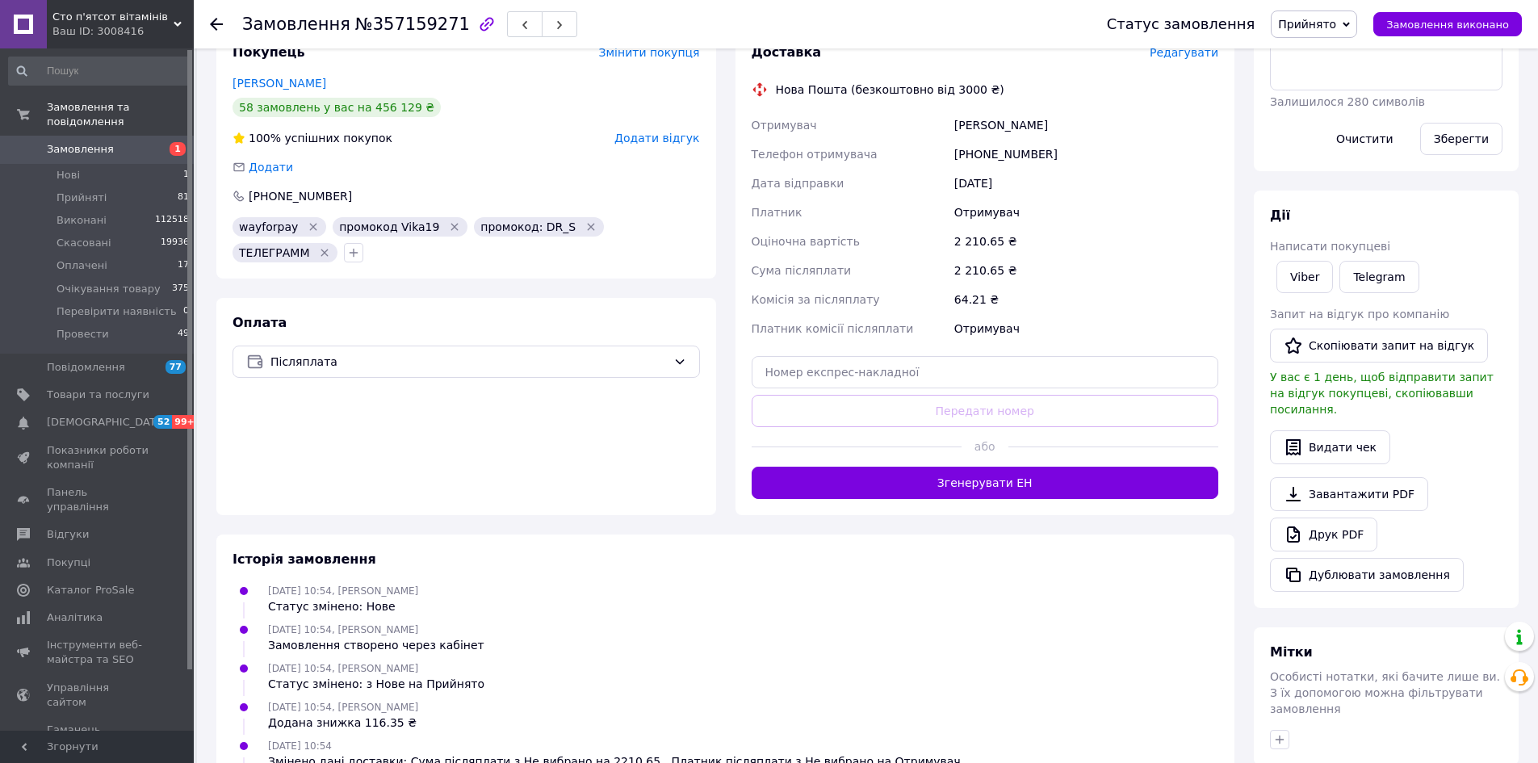
scroll to position [149, 0]
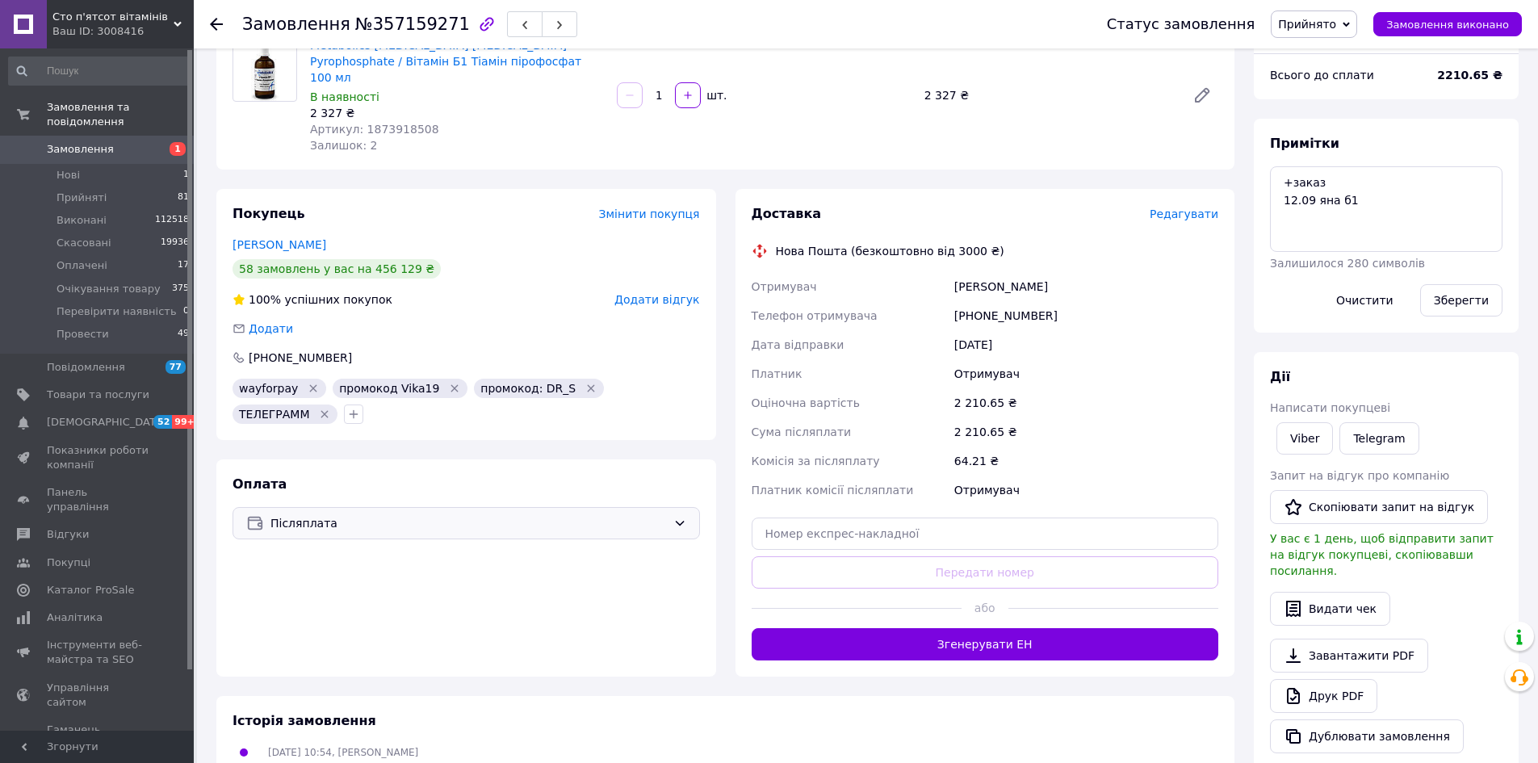
click at [425, 514] on span "Післяплата" at bounding box center [468, 523] width 396 height 18
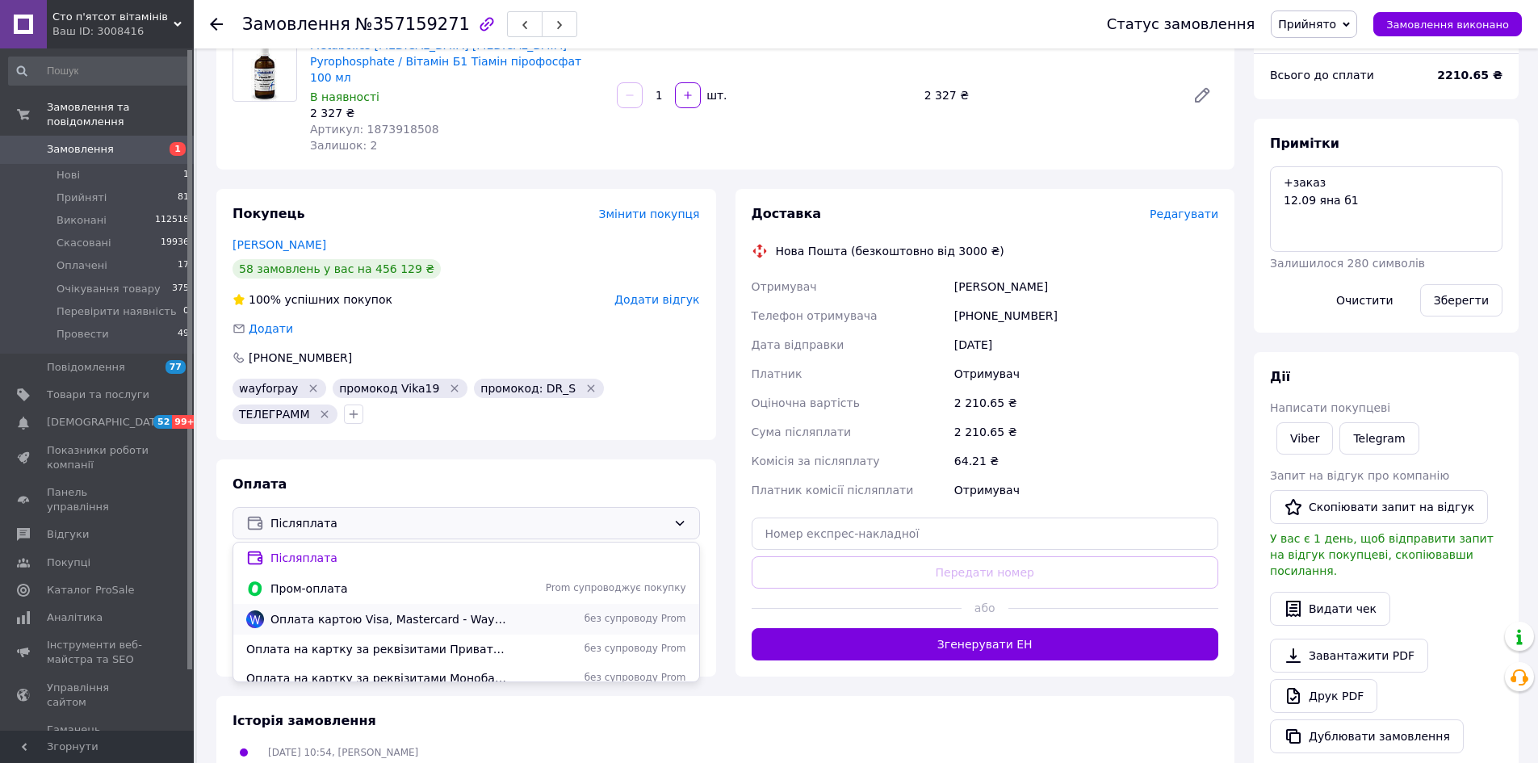
click at [340, 611] on span "Оплата картою Visa, Mastercard - WayForPay" at bounding box center [388, 619] width 237 height 16
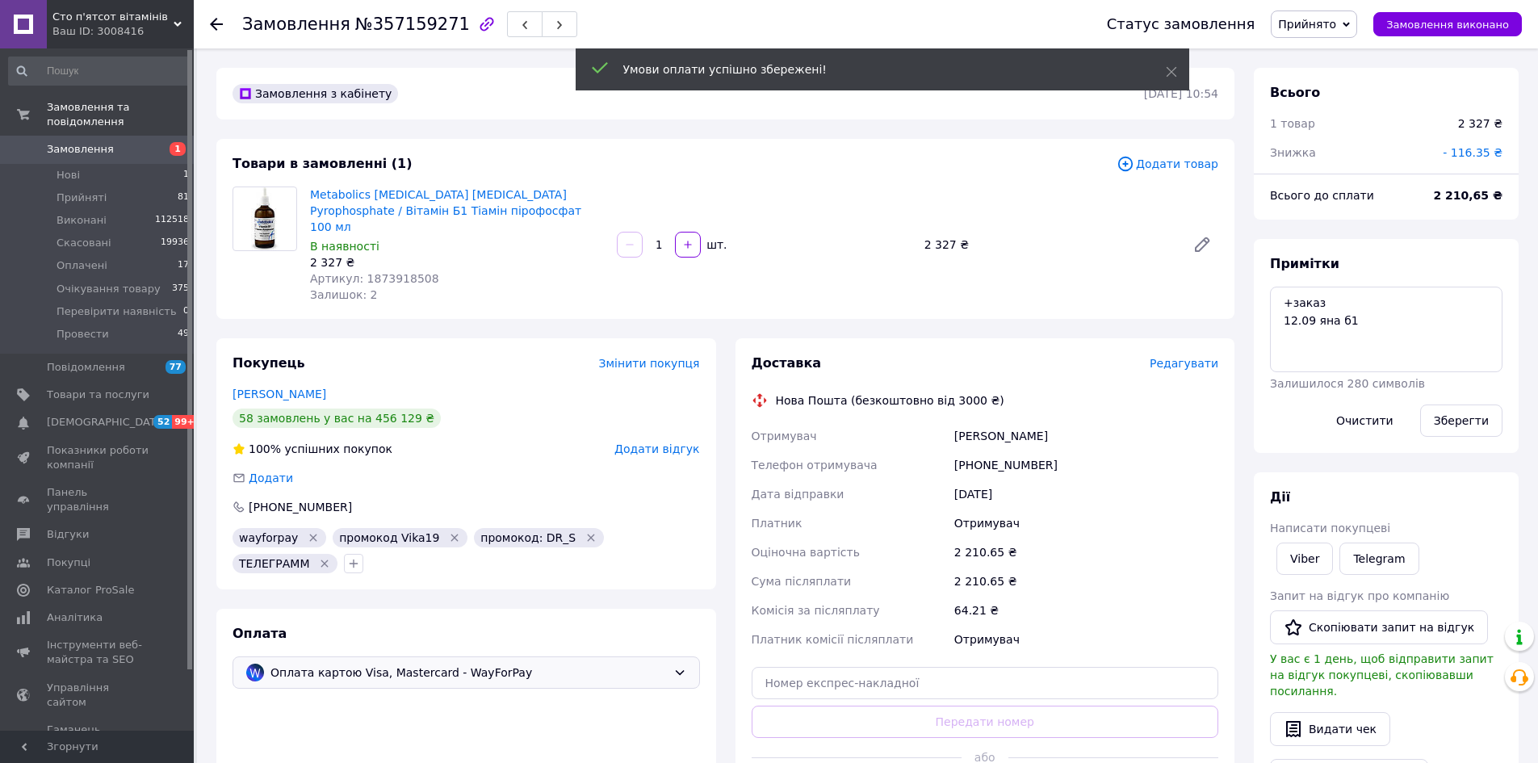
scroll to position [168, 0]
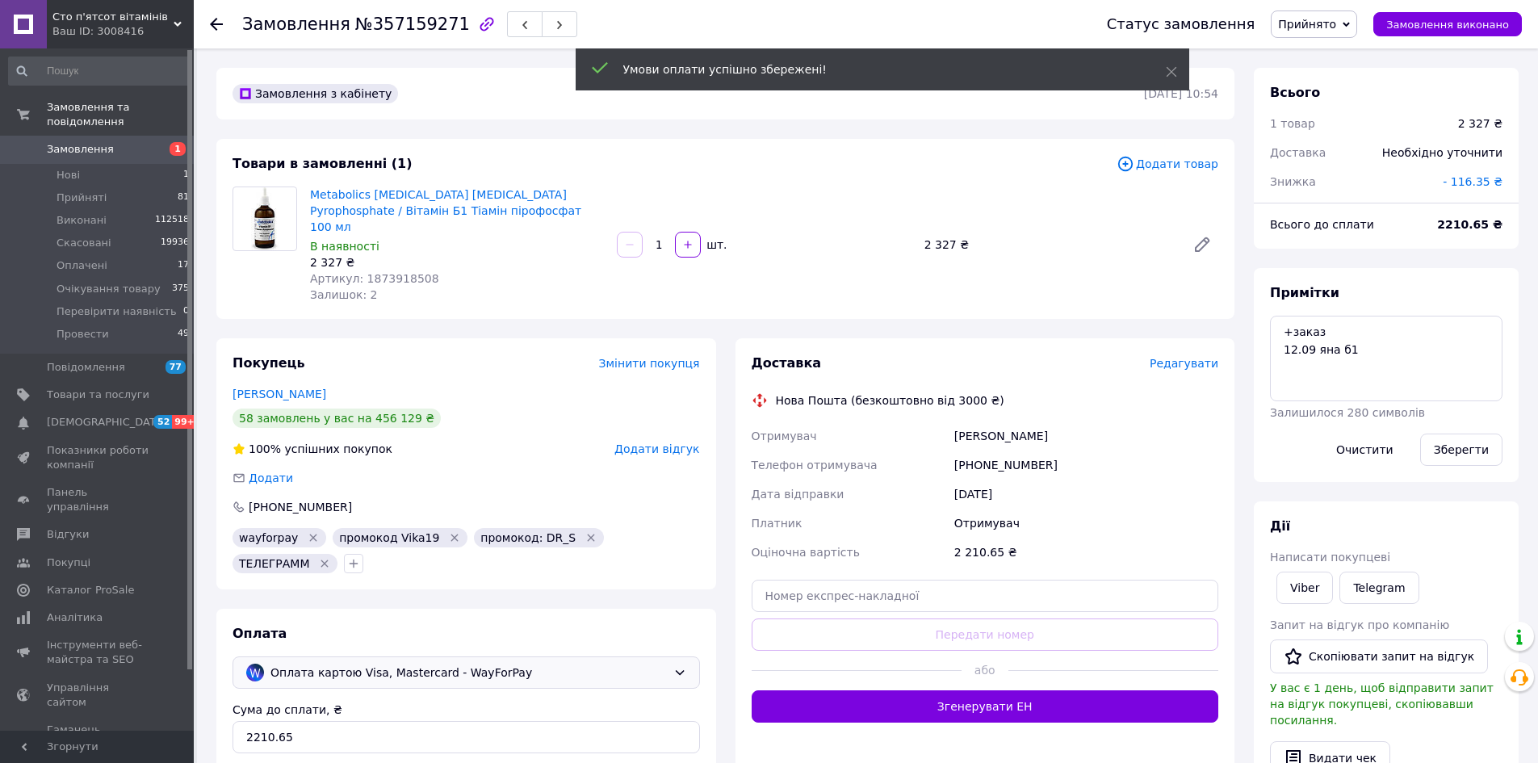
click at [1478, 153] on div "Необхідно уточнити" at bounding box center [1443, 153] width 140 height 36
click at [1483, 178] on span "- 116.35 ₴" at bounding box center [1473, 181] width 60 height 13
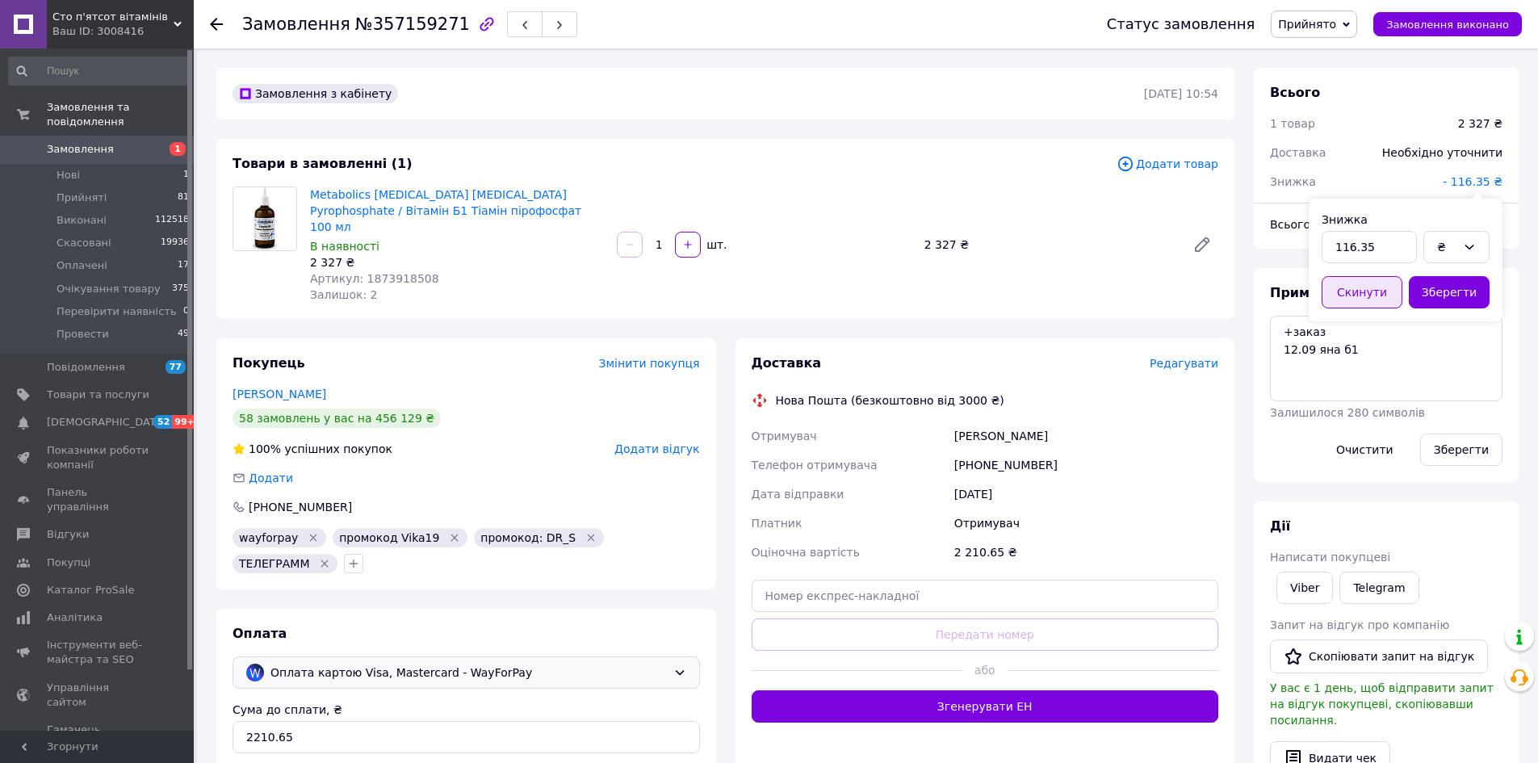
click at [1356, 289] on button "Скинути" at bounding box center [1362, 292] width 81 height 32
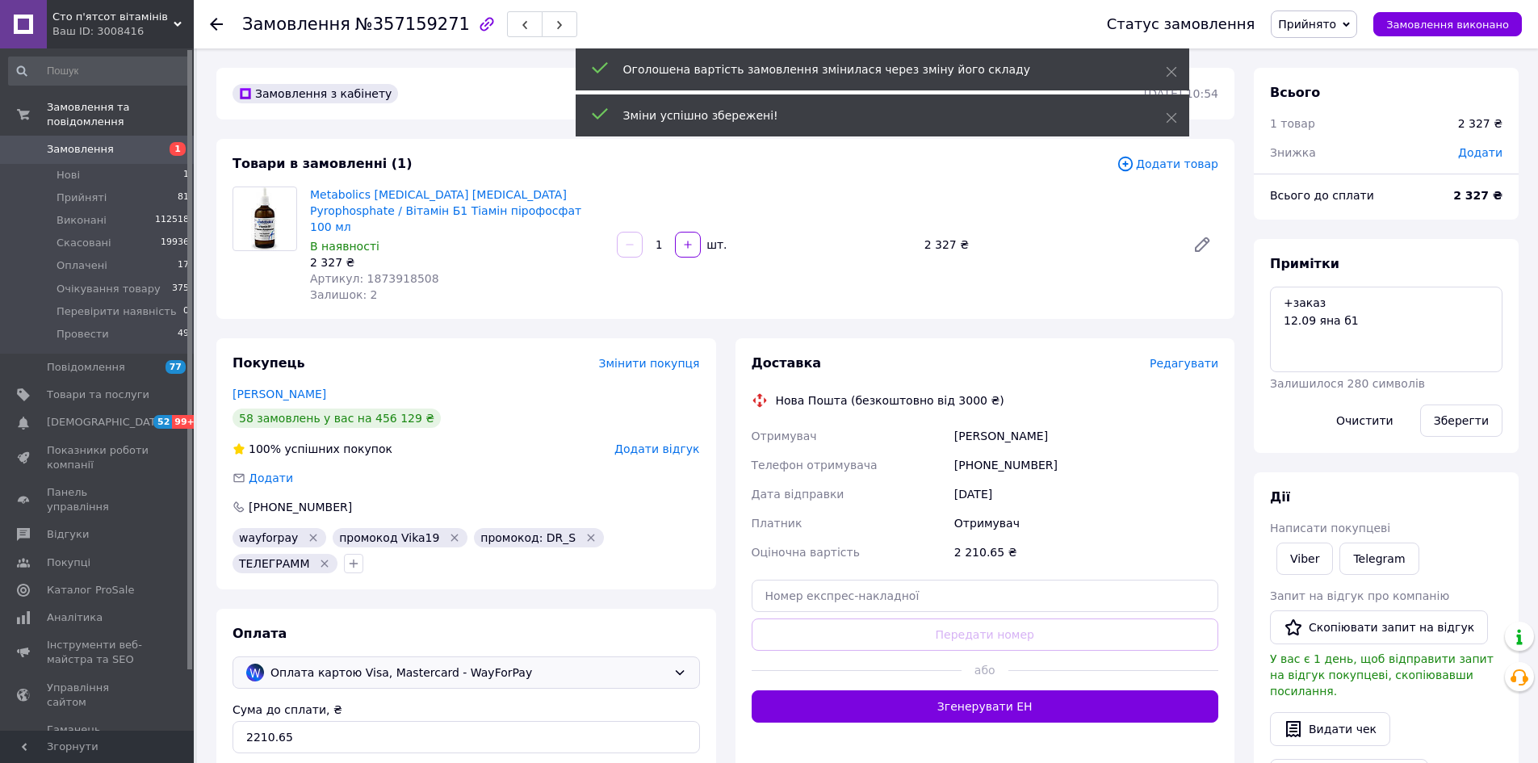
scroll to position [207, 0]
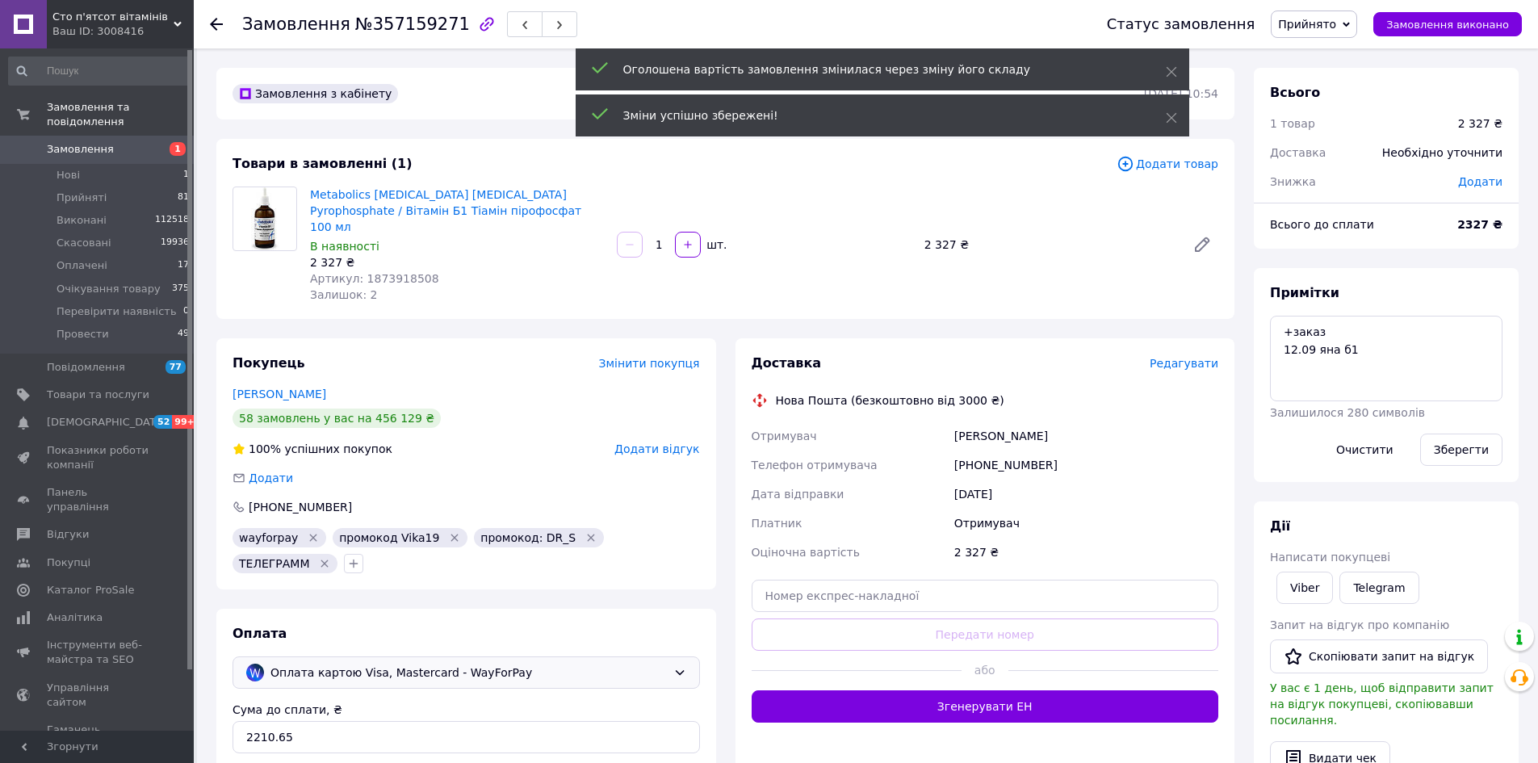
click at [1481, 164] on div "Додати" at bounding box center [1480, 182] width 64 height 36
click at [1478, 188] on span "Додати" at bounding box center [1480, 181] width 44 height 13
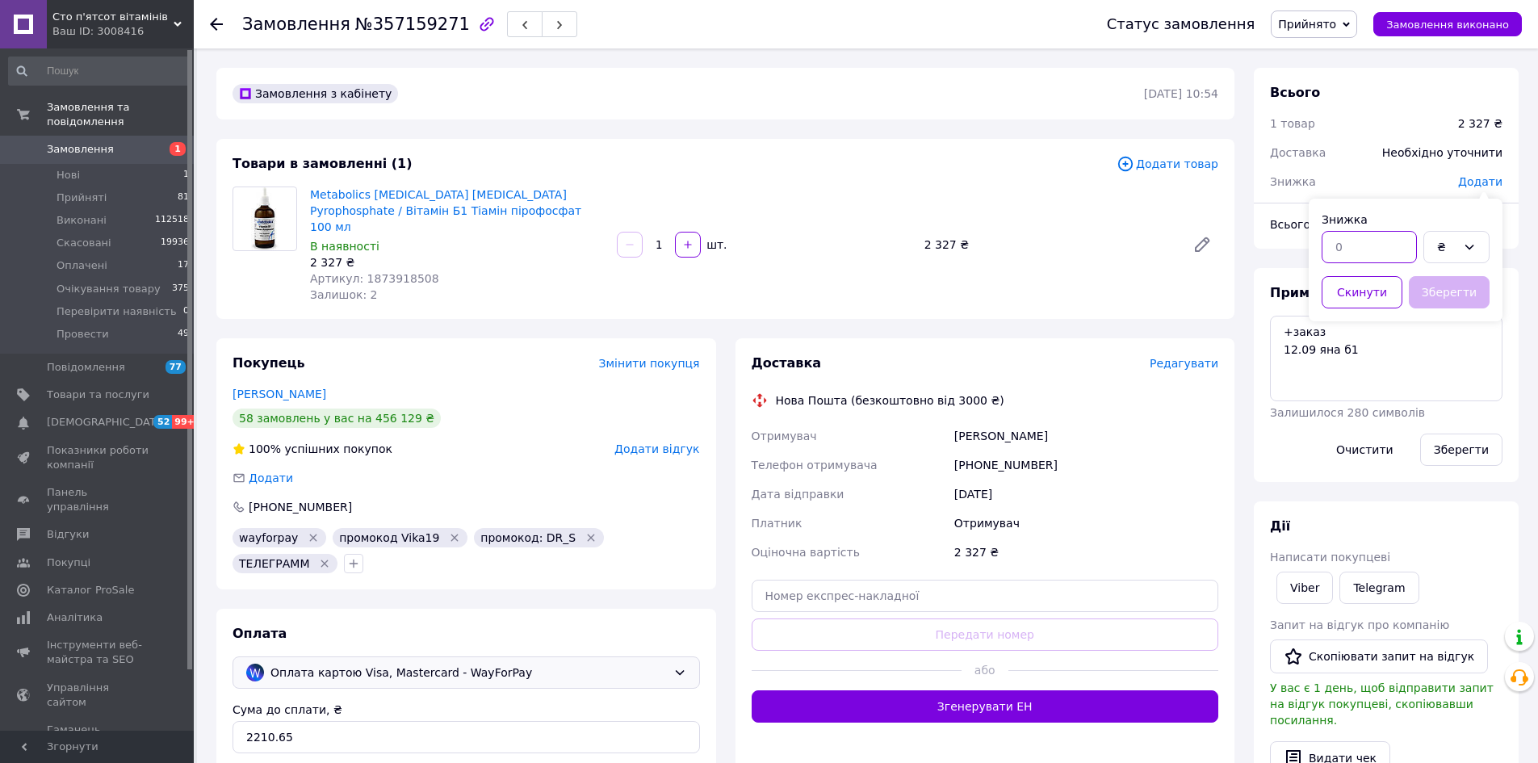
click at [1390, 254] on input "text" at bounding box center [1369, 247] width 95 height 32
type input "5"
click at [1452, 243] on div "₴" at bounding box center [1446, 247] width 19 height 18
click at [1453, 315] on li "%" at bounding box center [1456, 312] width 65 height 31
click at [1453, 286] on button "Зберегти" at bounding box center [1449, 292] width 81 height 32
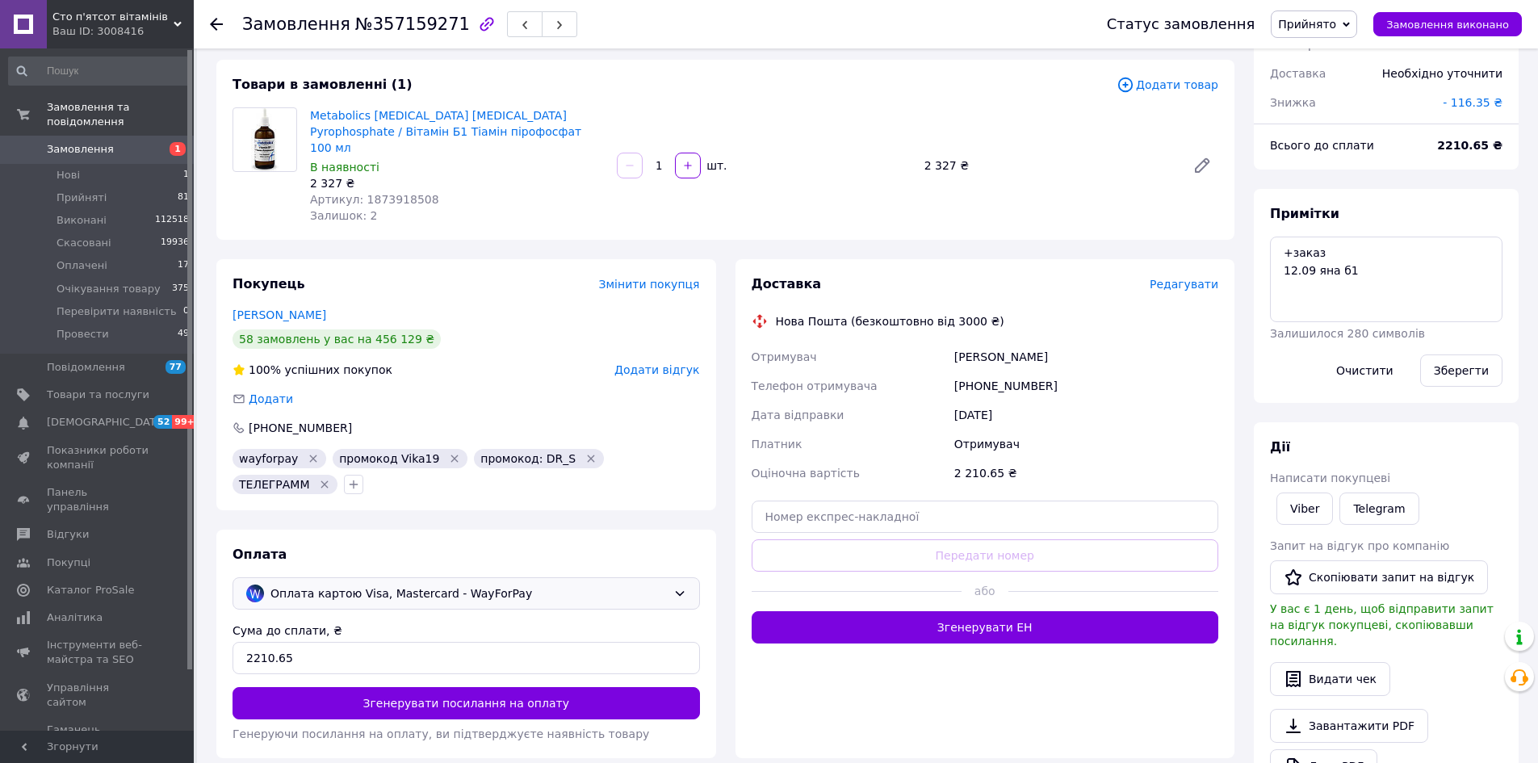
scroll to position [241, 0]
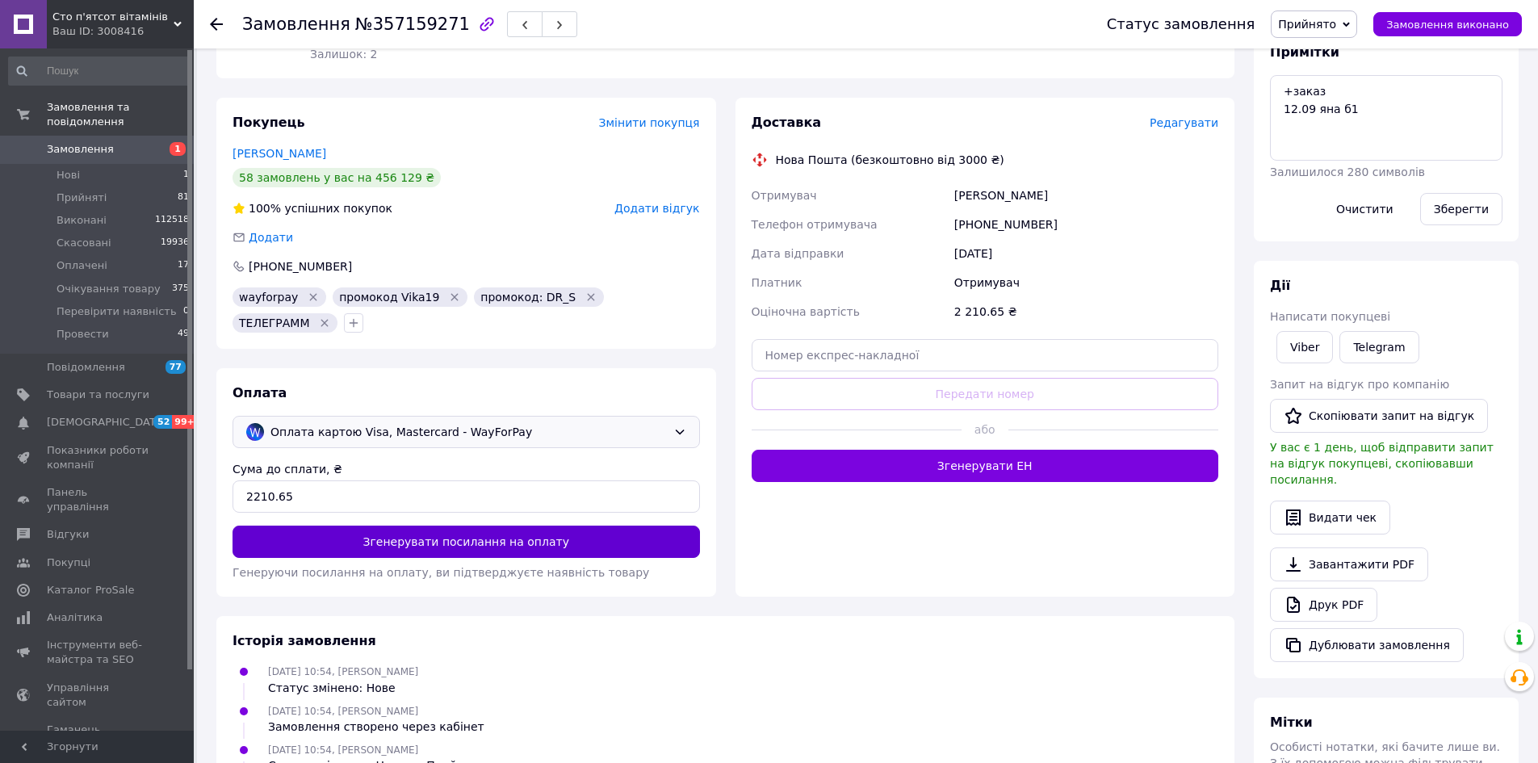
click at [458, 527] on button "Згенерувати посилання на оплату" at bounding box center [466, 542] width 467 height 32
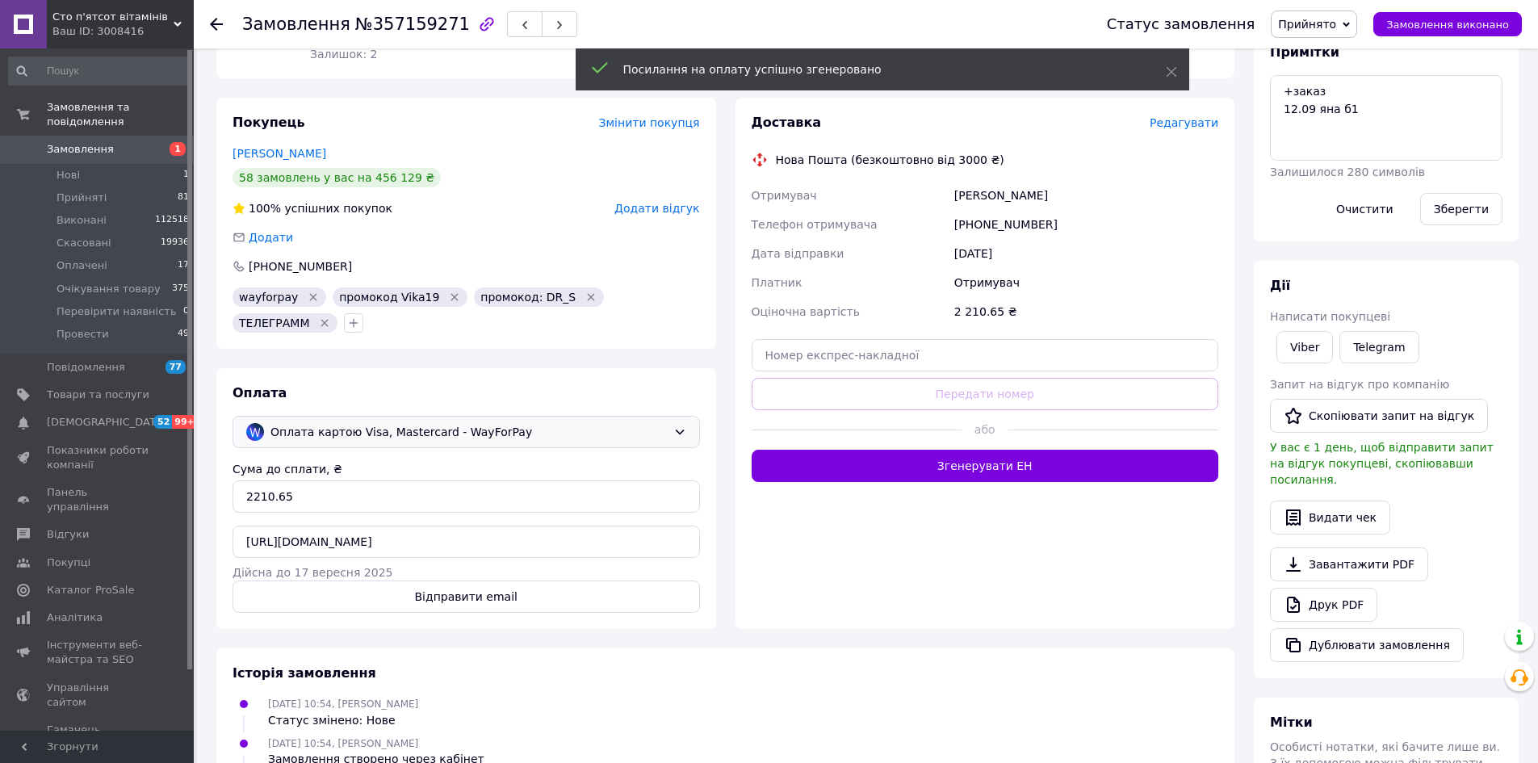
click at [419, 545] on div "Сума до сплати, ₴ 2210.65 [URL][DOMAIN_NAME] Дійсна до 17 вересня 2025 Відправи…" at bounding box center [466, 537] width 467 height 152
click at [427, 526] on input "[URL][DOMAIN_NAME]" at bounding box center [466, 542] width 467 height 32
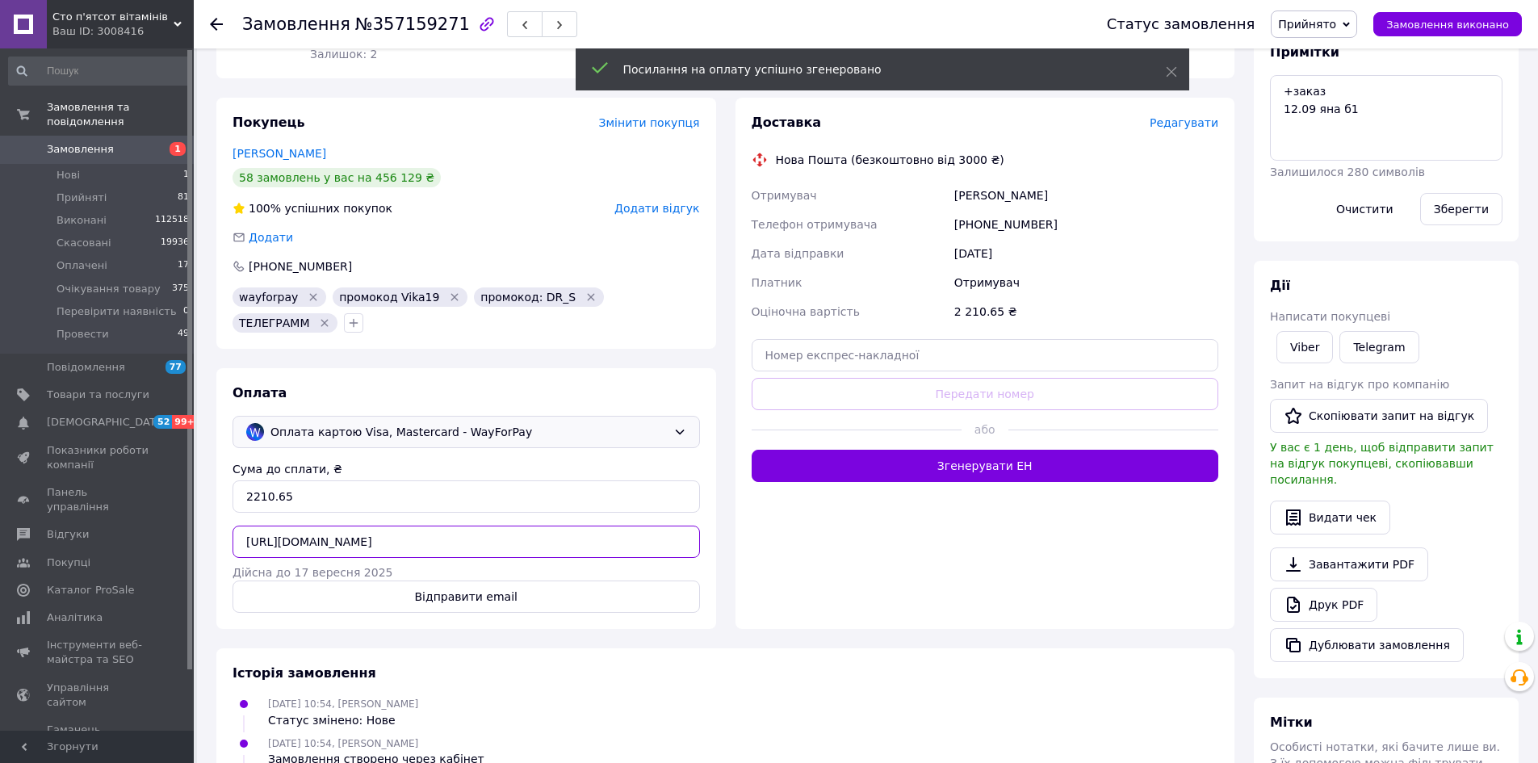
click at [427, 526] on input "[URL][DOMAIN_NAME]" at bounding box center [466, 542] width 467 height 32
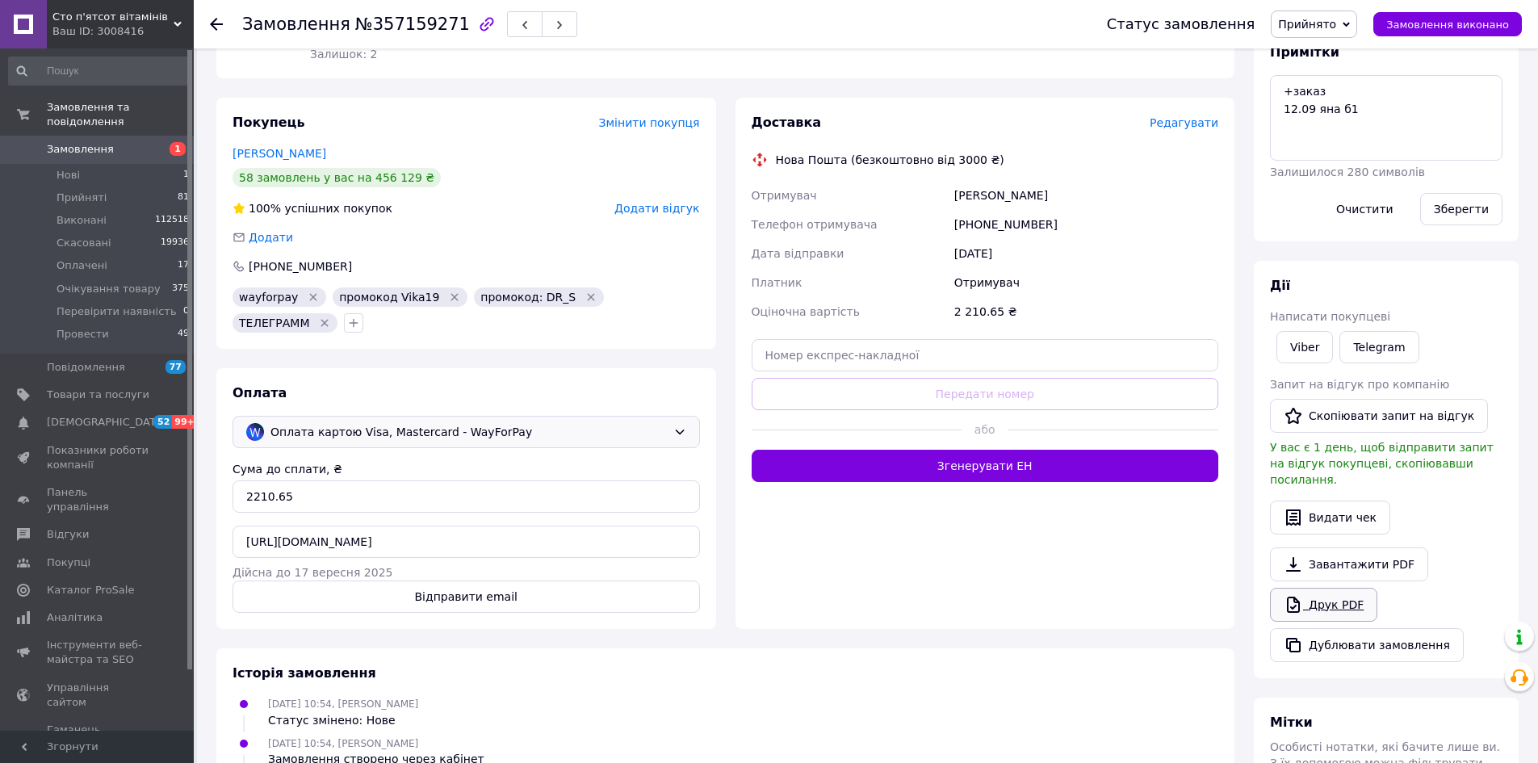
click at [1353, 588] on link "Друк PDF" at bounding box center [1323, 605] width 107 height 34
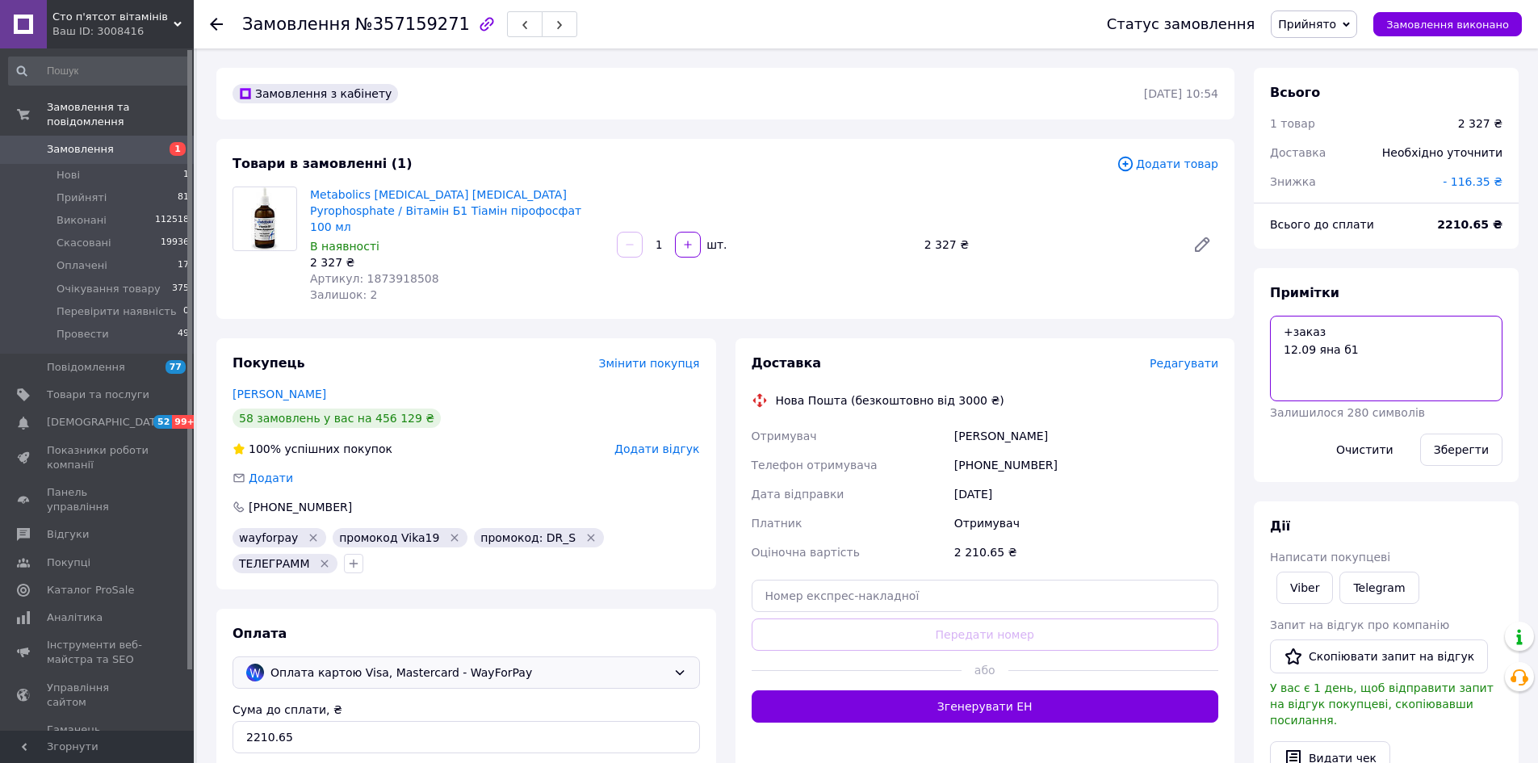
click at [1427, 360] on textarea "+заказ 12.09 яна б1" at bounding box center [1386, 359] width 233 height 86
type textarea "+заказ 12.09 [PERSON_NAME] б1 вей дала"
click at [1486, 451] on button "Зберегти" at bounding box center [1461, 450] width 82 height 32
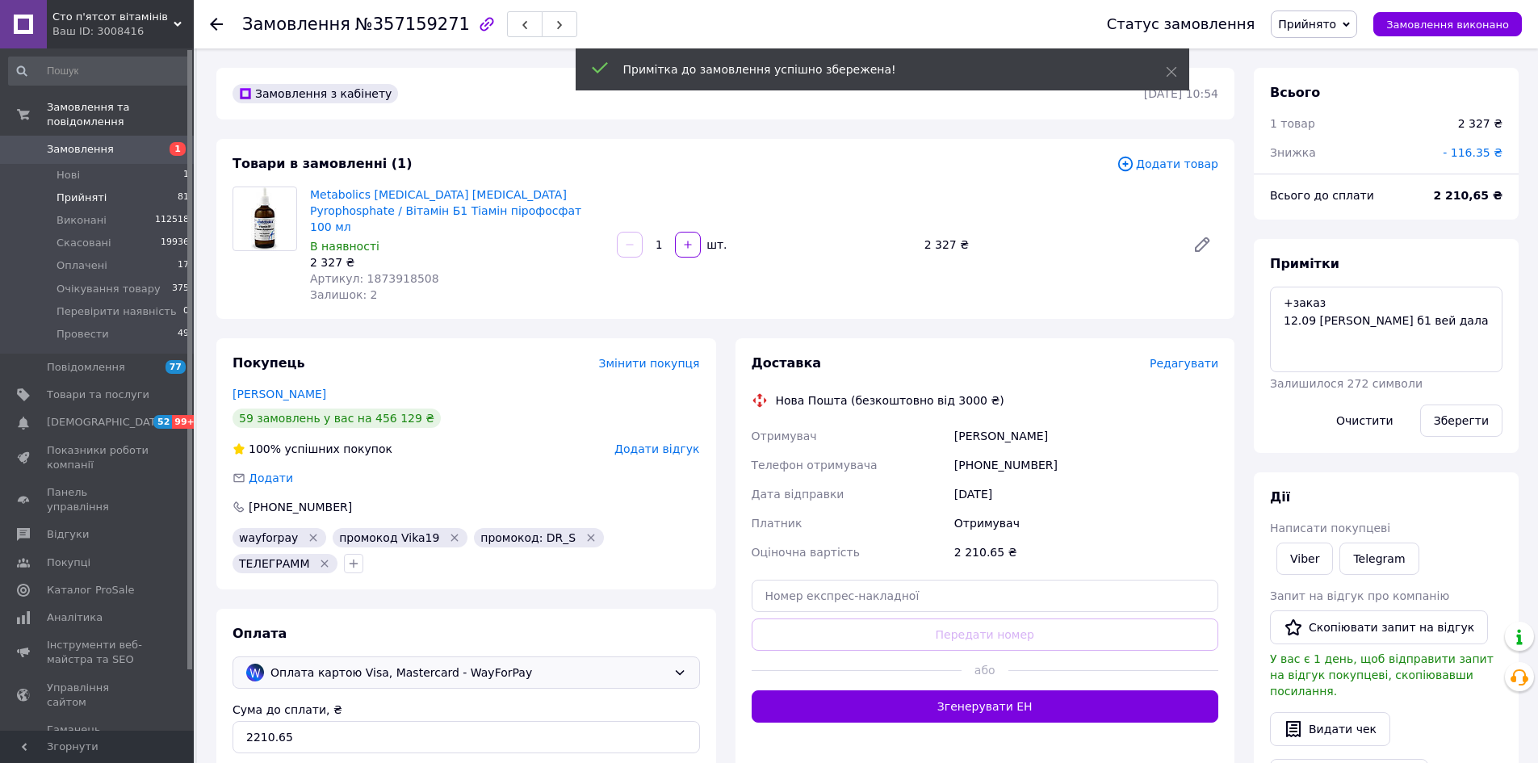
scroll to position [284, 0]
click at [130, 165] on li "Нові 1" at bounding box center [99, 175] width 199 height 23
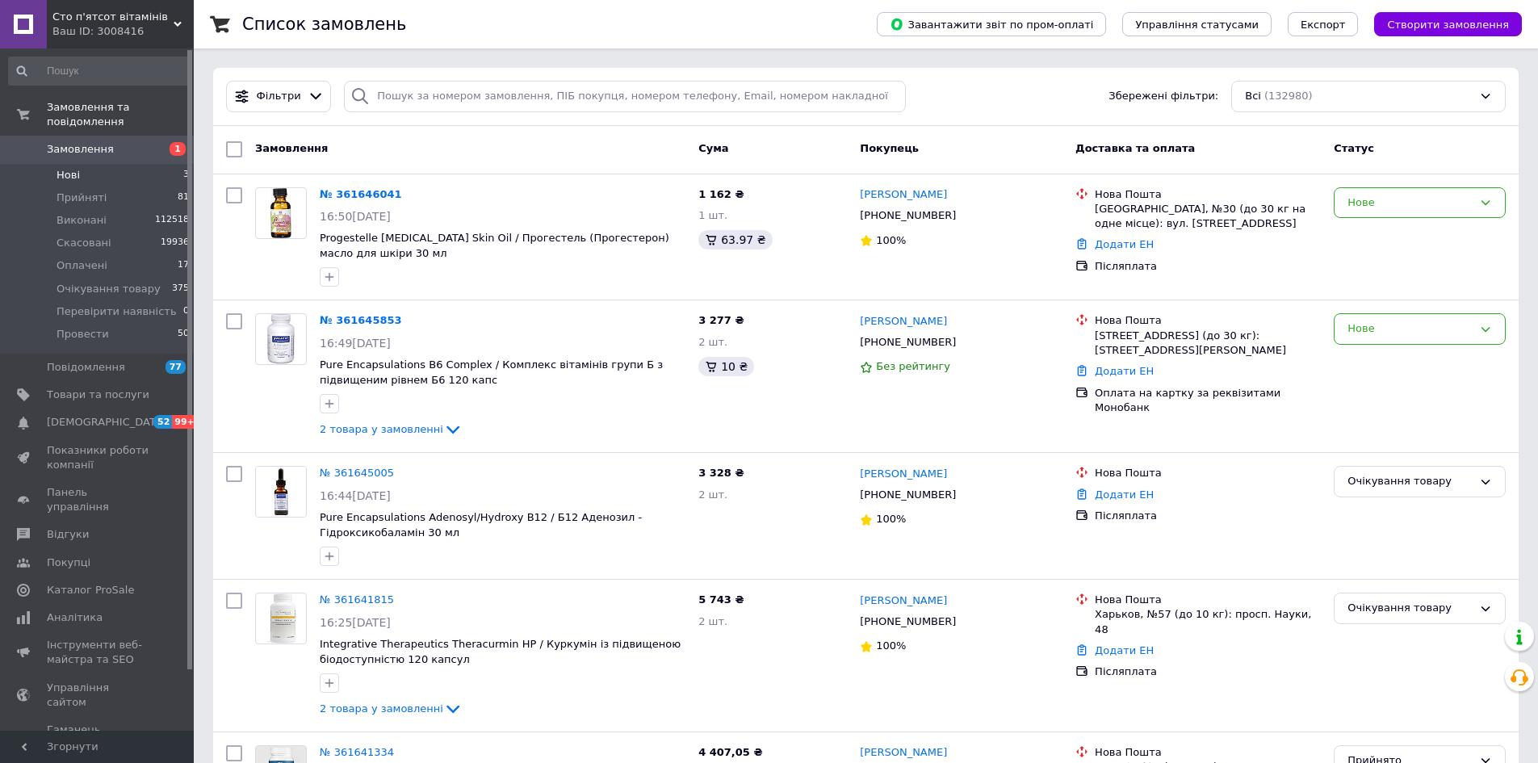
click at [94, 164] on li "Нові 3" at bounding box center [99, 175] width 199 height 23
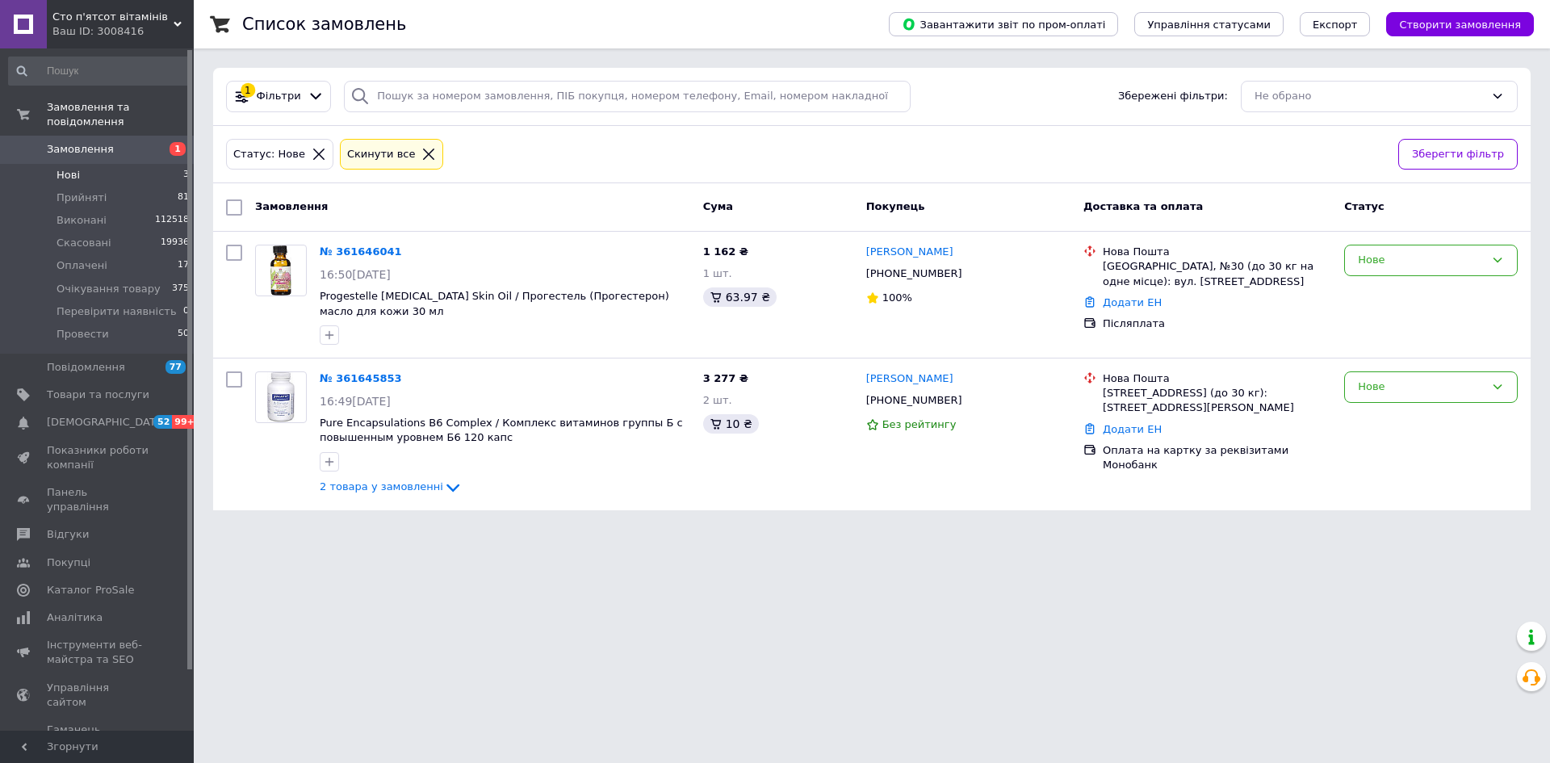
click at [95, 164] on li "Нові 3" at bounding box center [99, 175] width 199 height 23
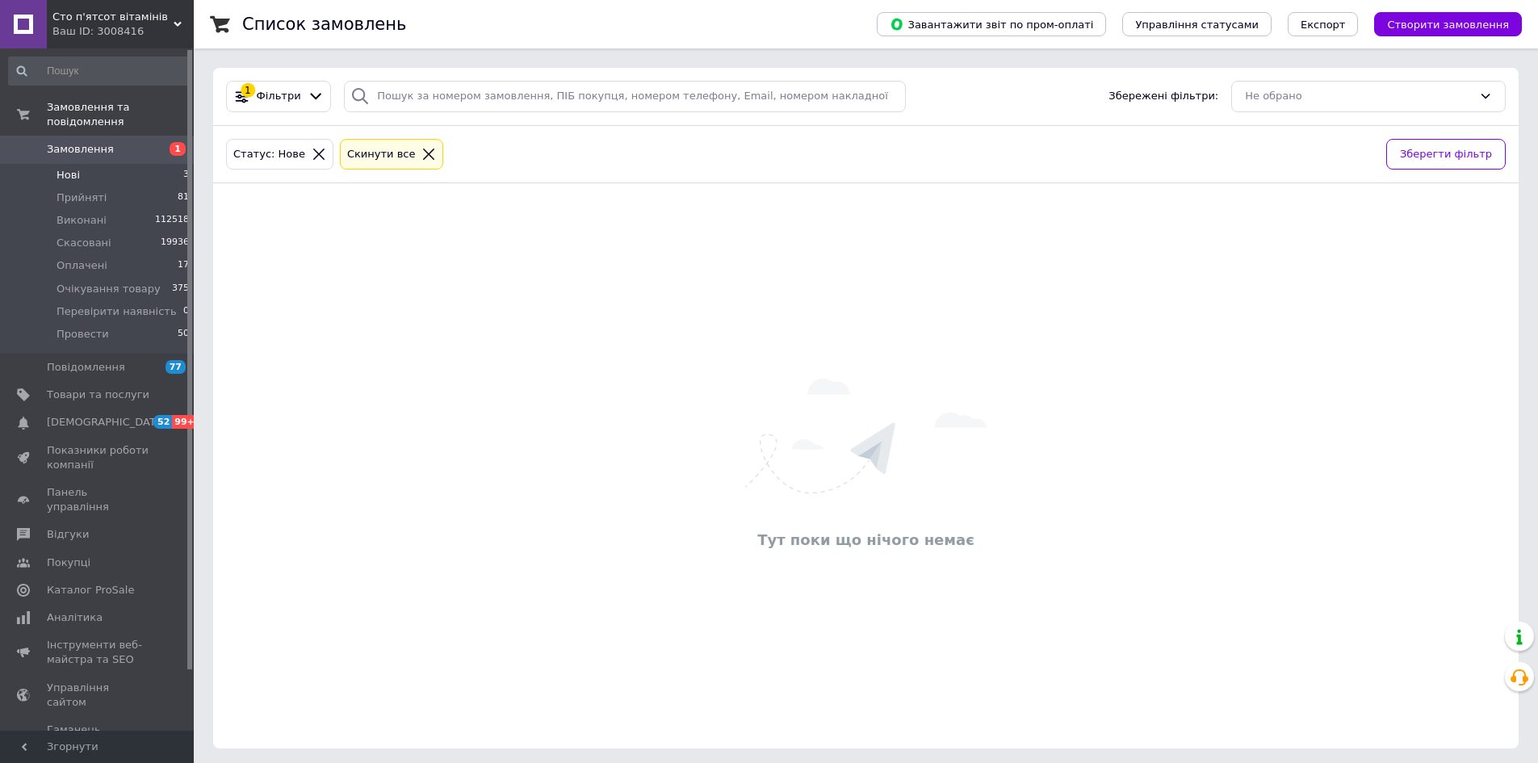
click at [421, 157] on icon at bounding box center [428, 154] width 15 height 15
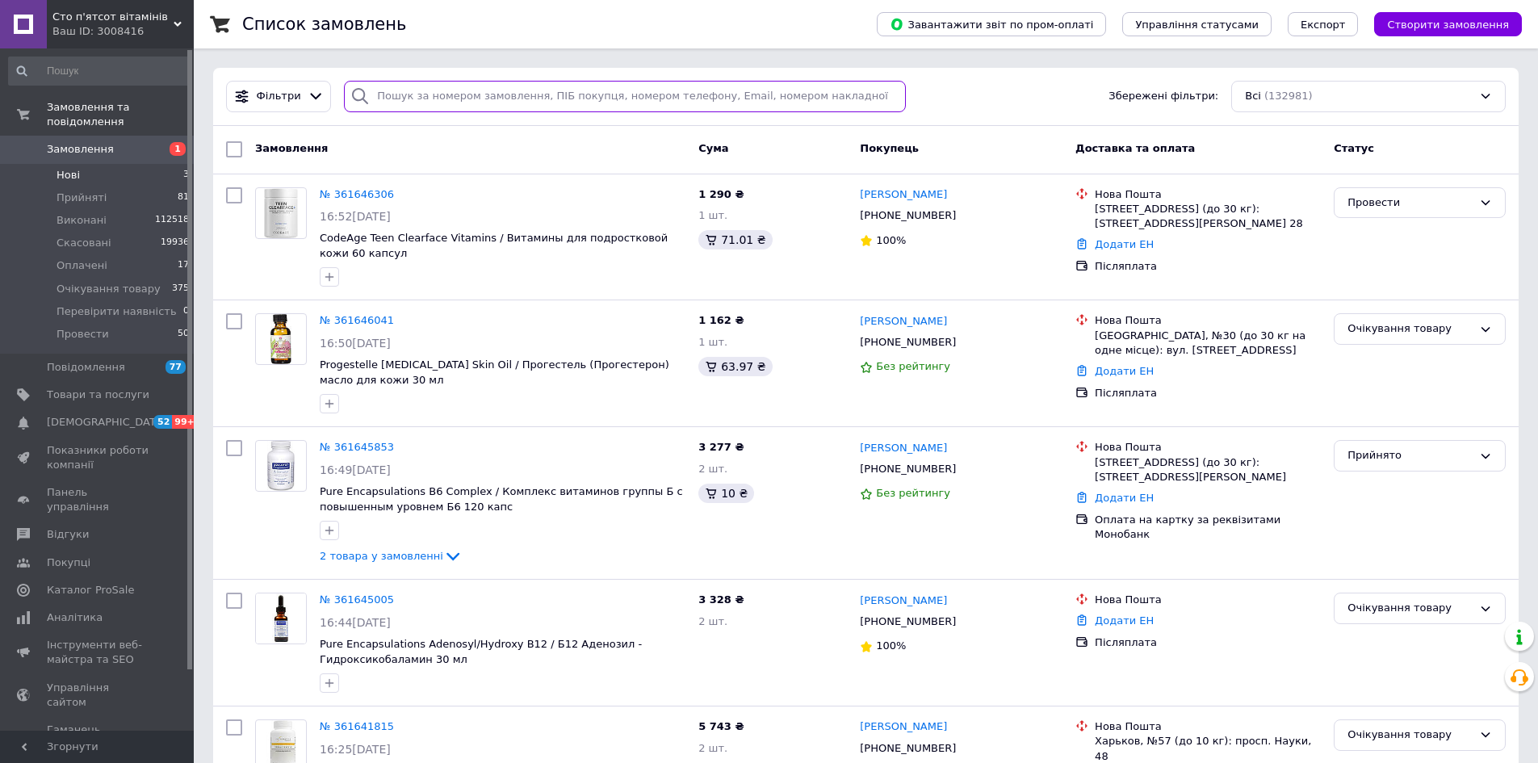
paste input "380633230867"
type input "380633230867"
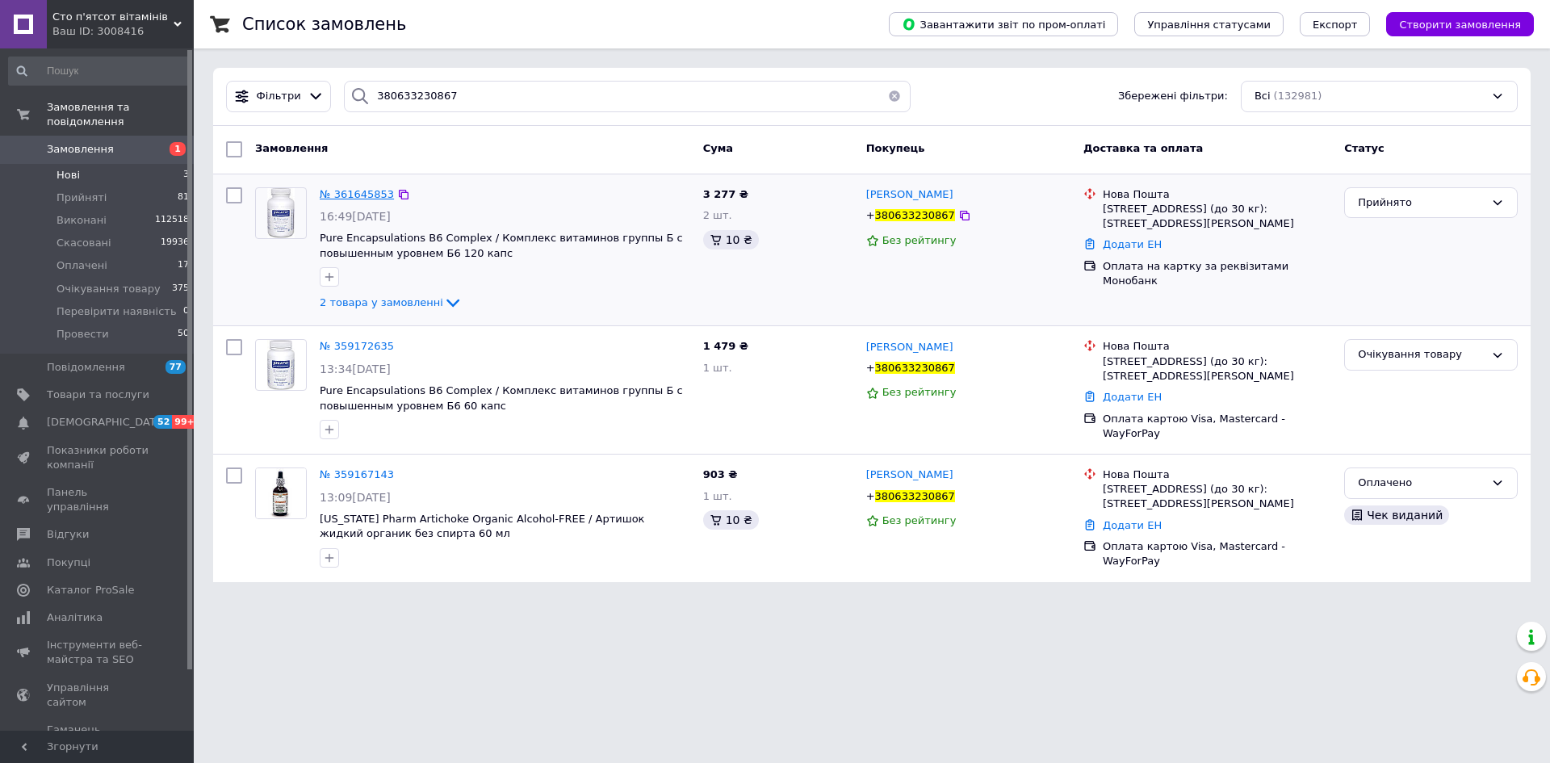
click at [373, 193] on span "№ 361645853" at bounding box center [357, 194] width 74 height 12
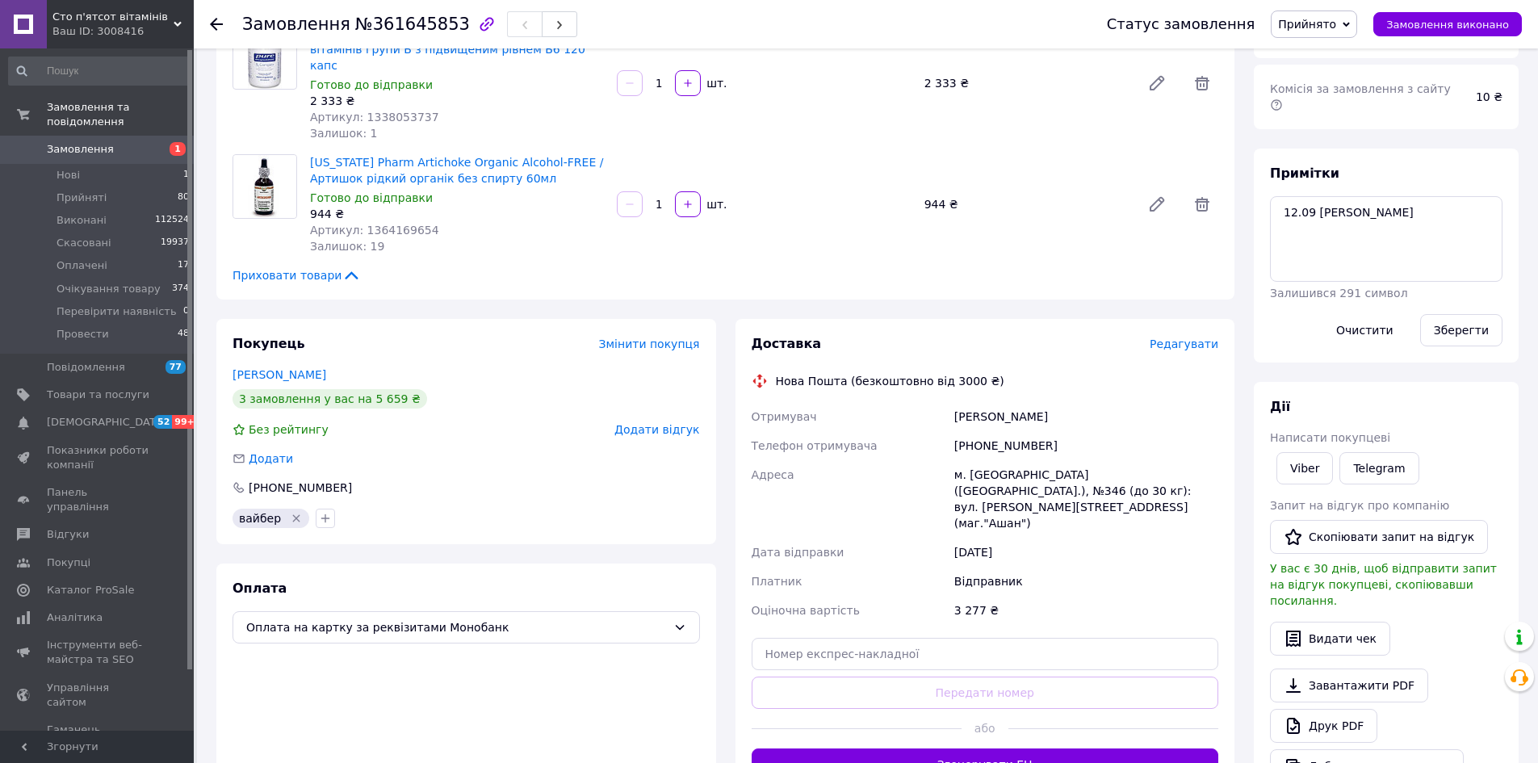
scroll to position [242, 0]
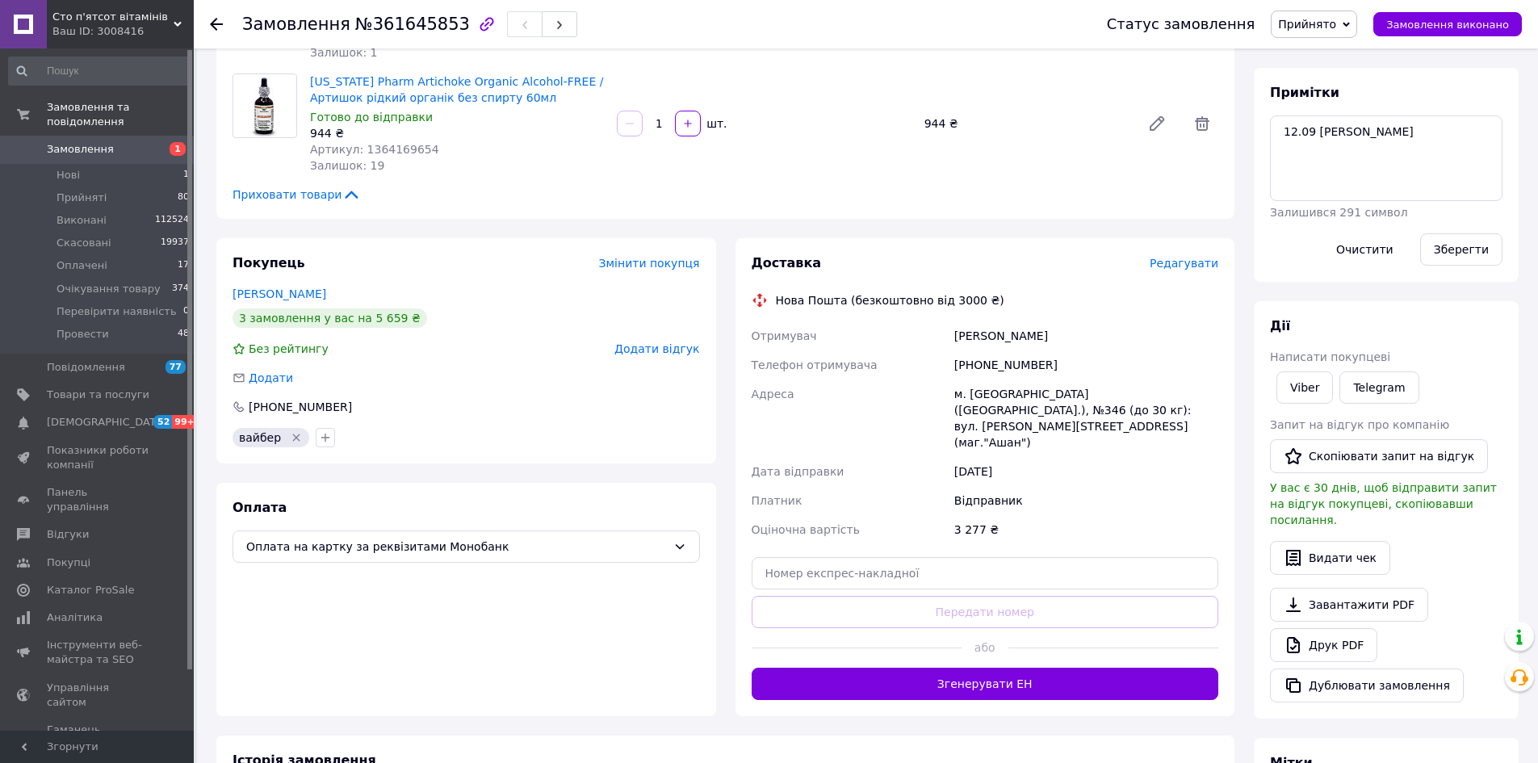
click at [1306, 29] on span "Прийнято" at bounding box center [1307, 24] width 58 height 13
click at [1338, 176] on li "Провести" at bounding box center [1340, 178] width 136 height 24
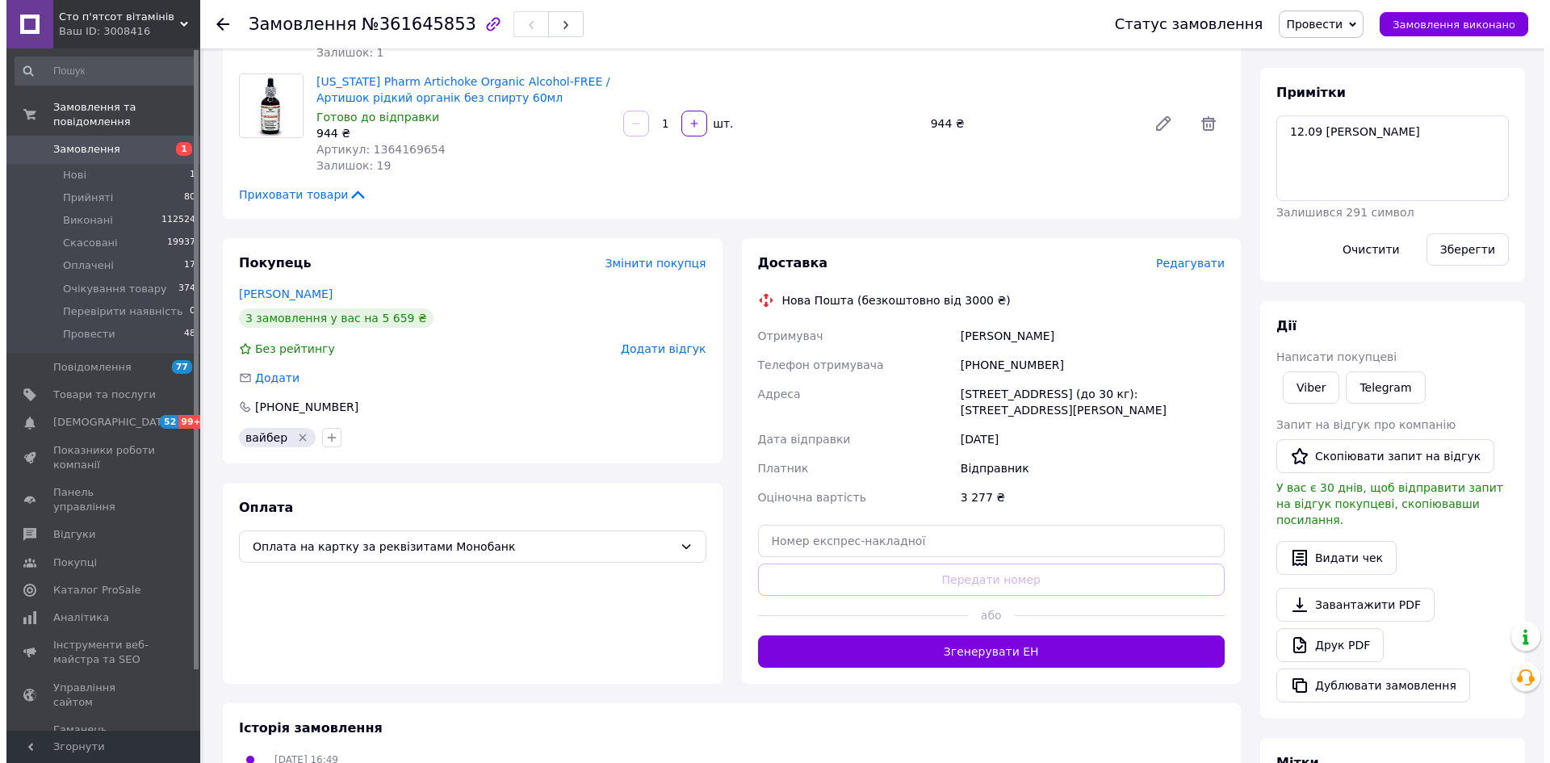
scroll to position [0, 0]
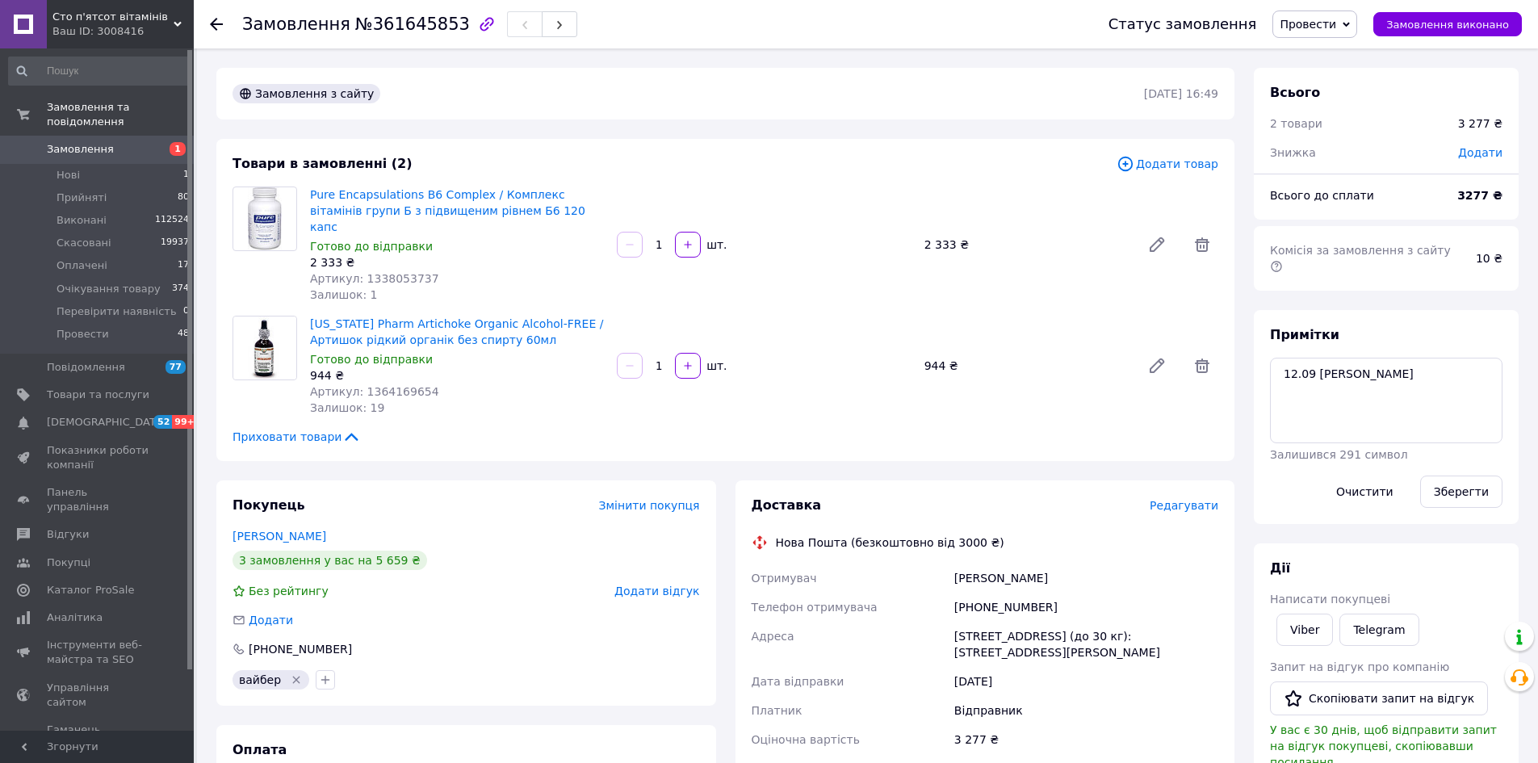
click at [110, 142] on span "Замовлення" at bounding box center [98, 149] width 103 height 15
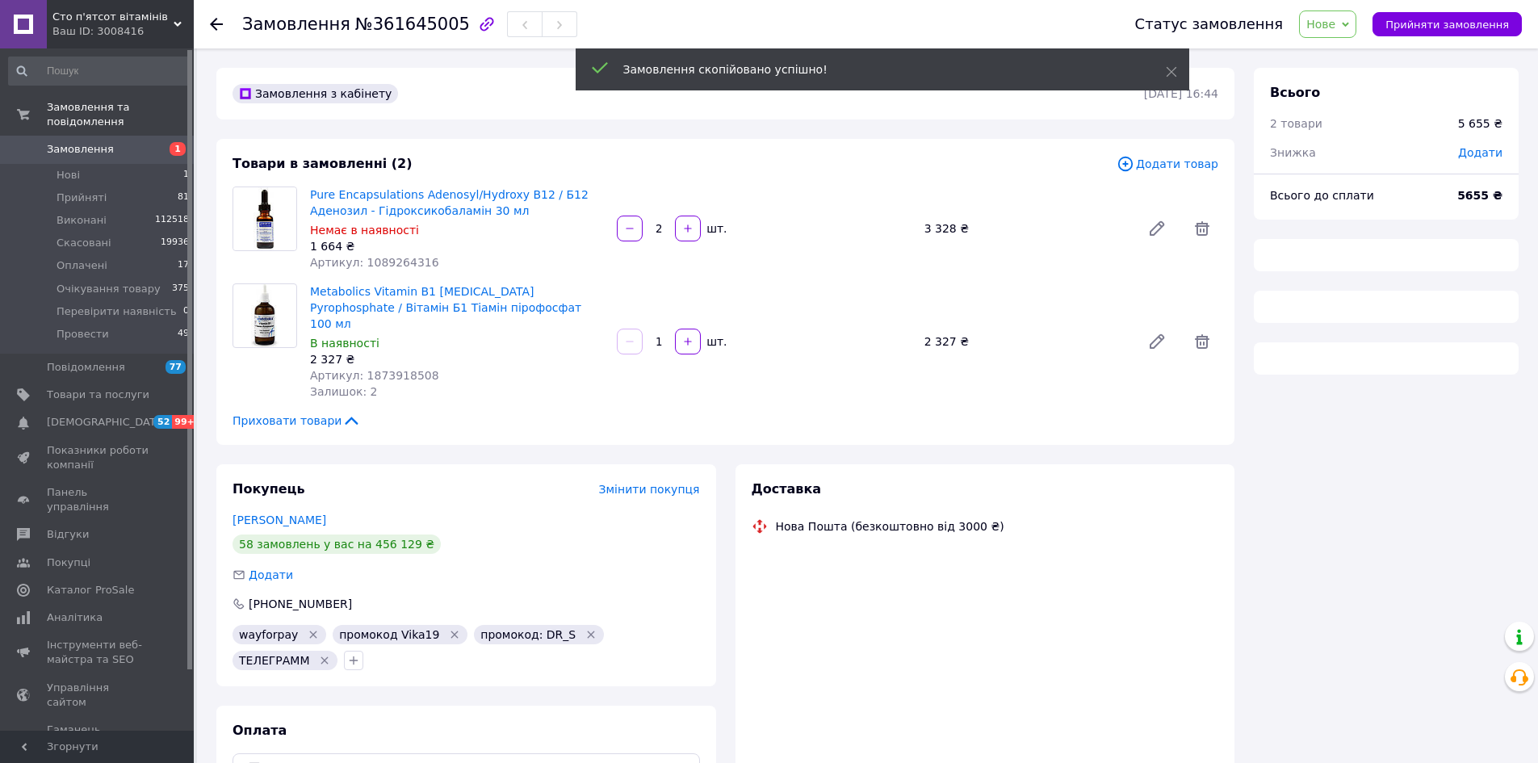
click at [1356, 19] on span "Нове" at bounding box center [1327, 23] width 57 height 27
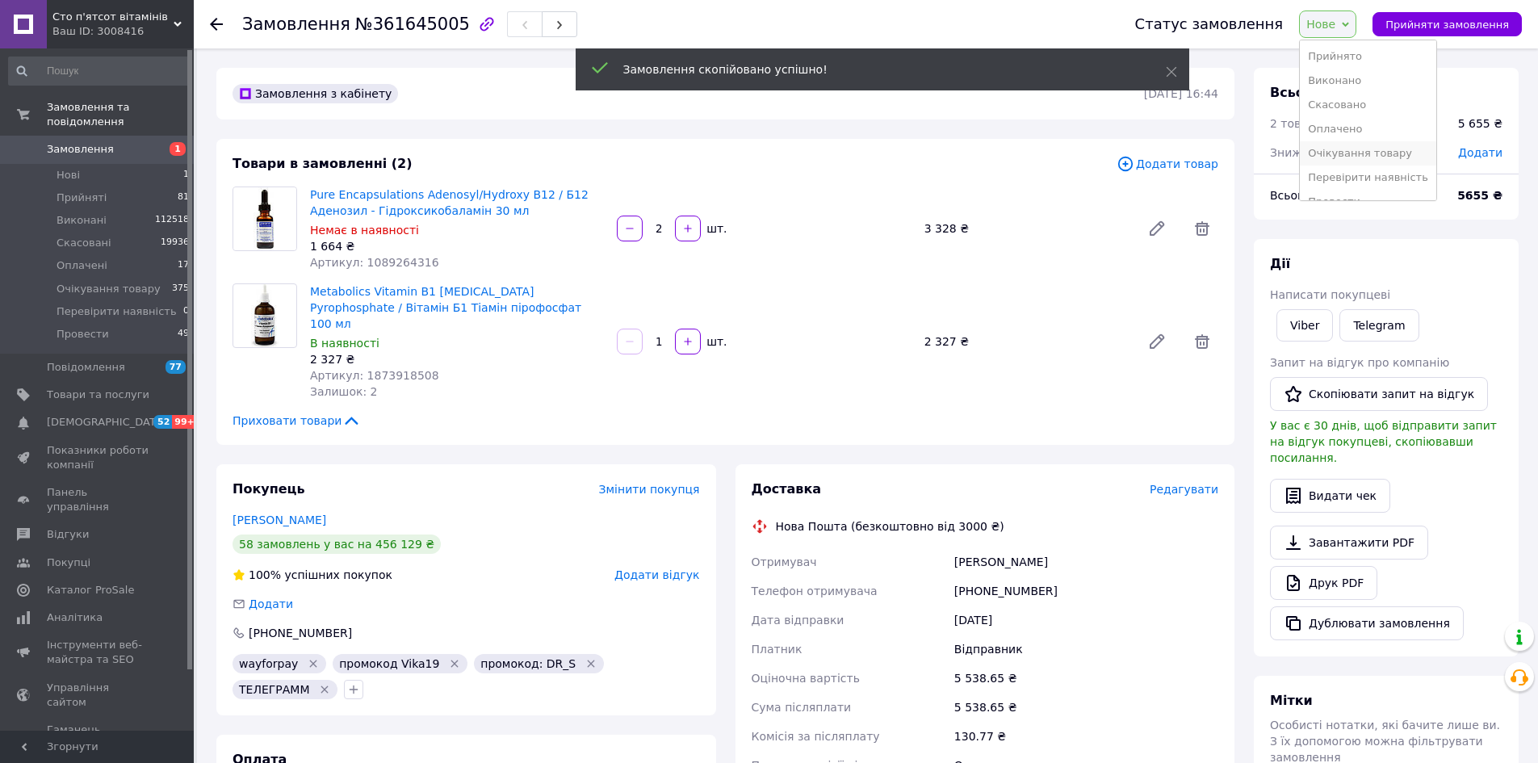
click at [1378, 154] on li "Очікування товару" at bounding box center [1368, 153] width 136 height 24
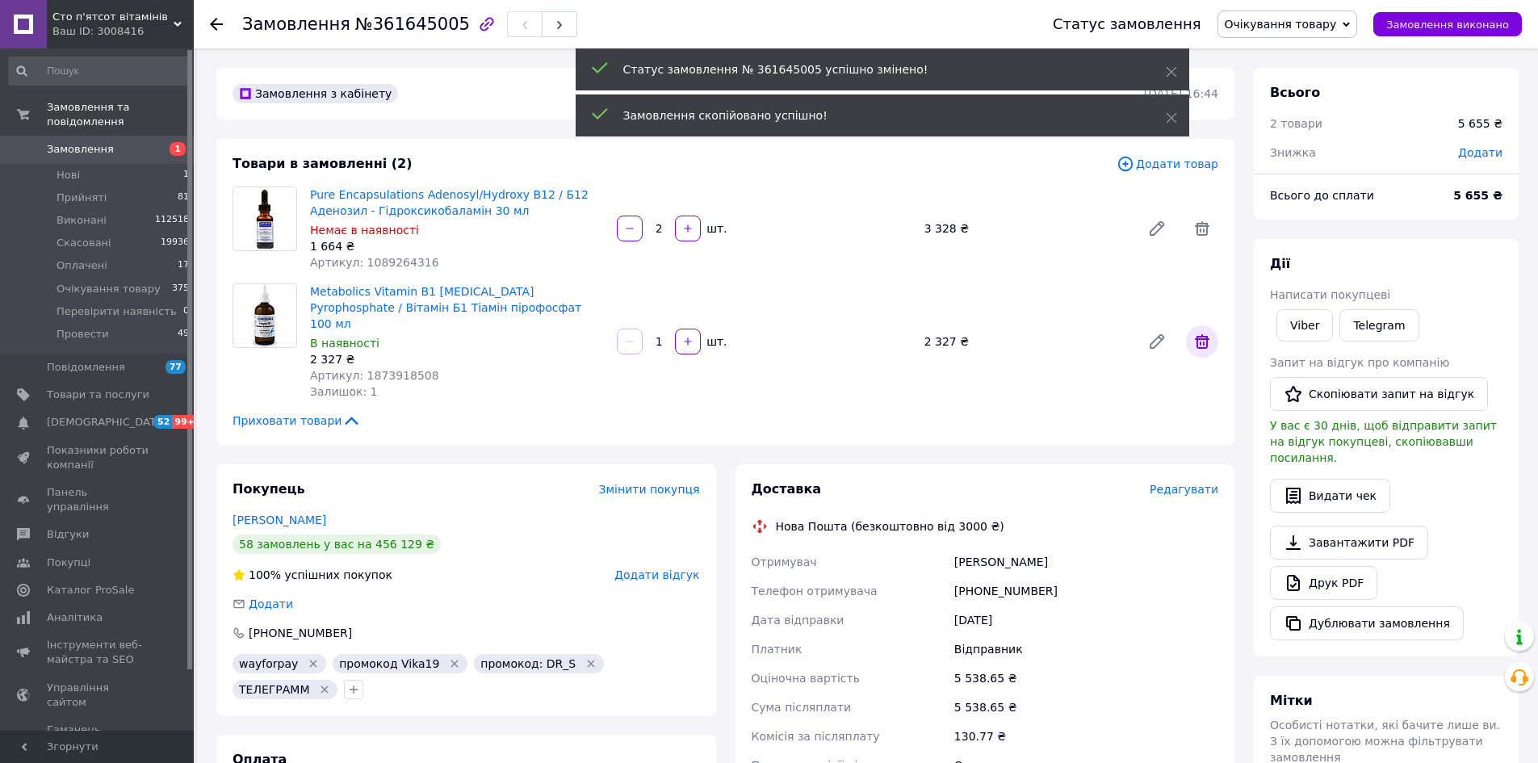
click at [1202, 332] on icon at bounding box center [1202, 341] width 19 height 19
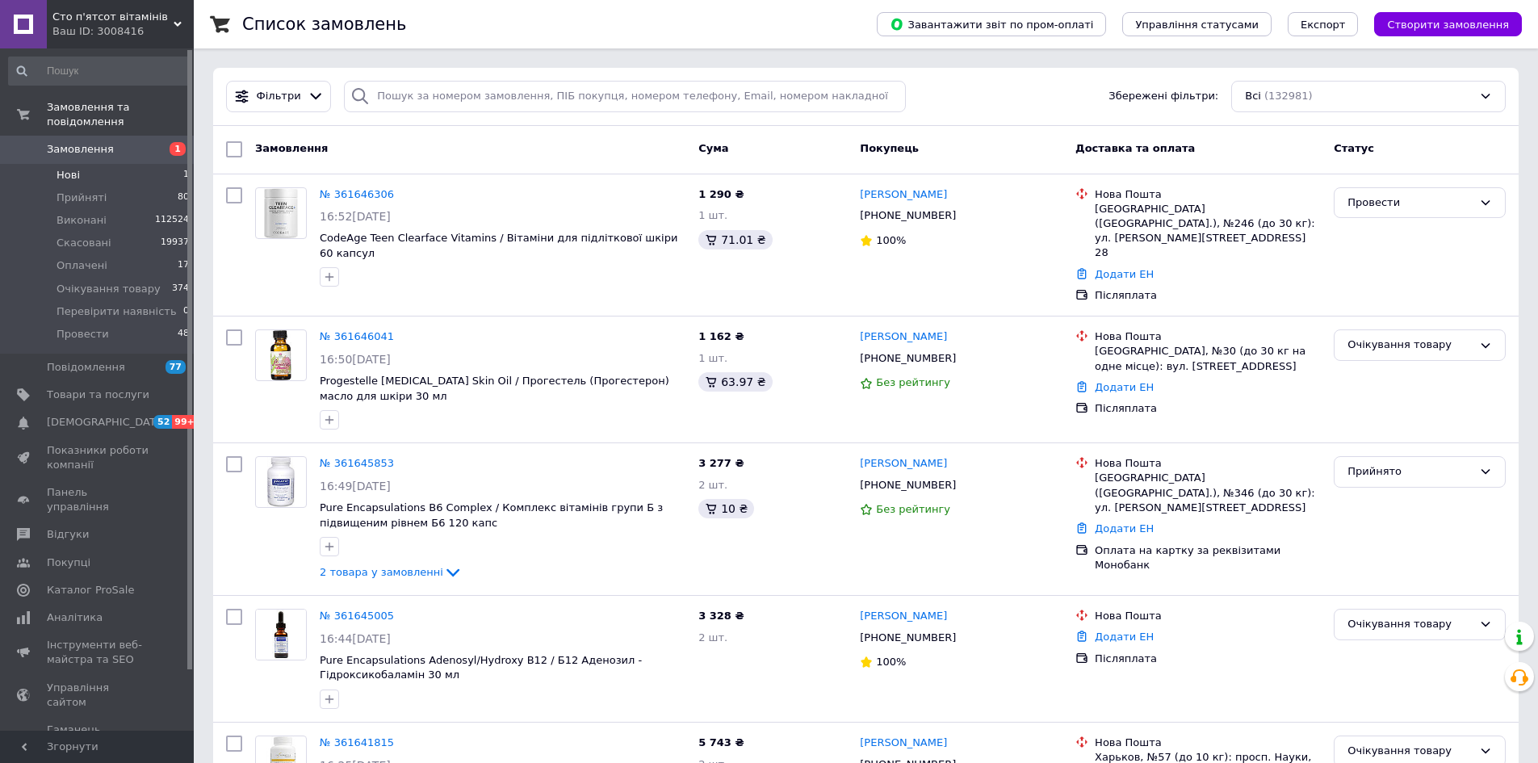
click at [87, 164] on li "Нові 1" at bounding box center [99, 175] width 199 height 23
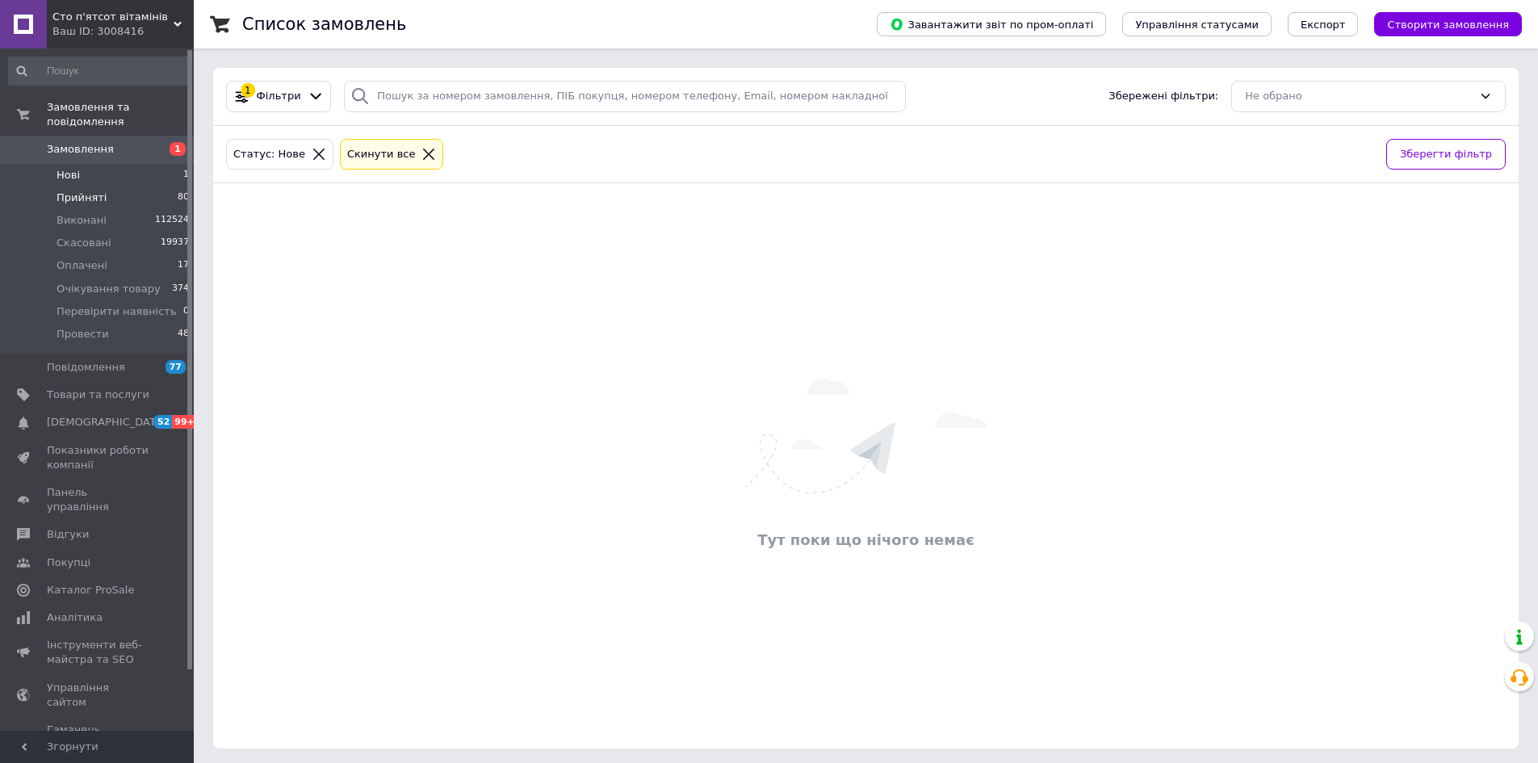
click at [111, 187] on li "Прийняті 80" at bounding box center [99, 198] width 199 height 23
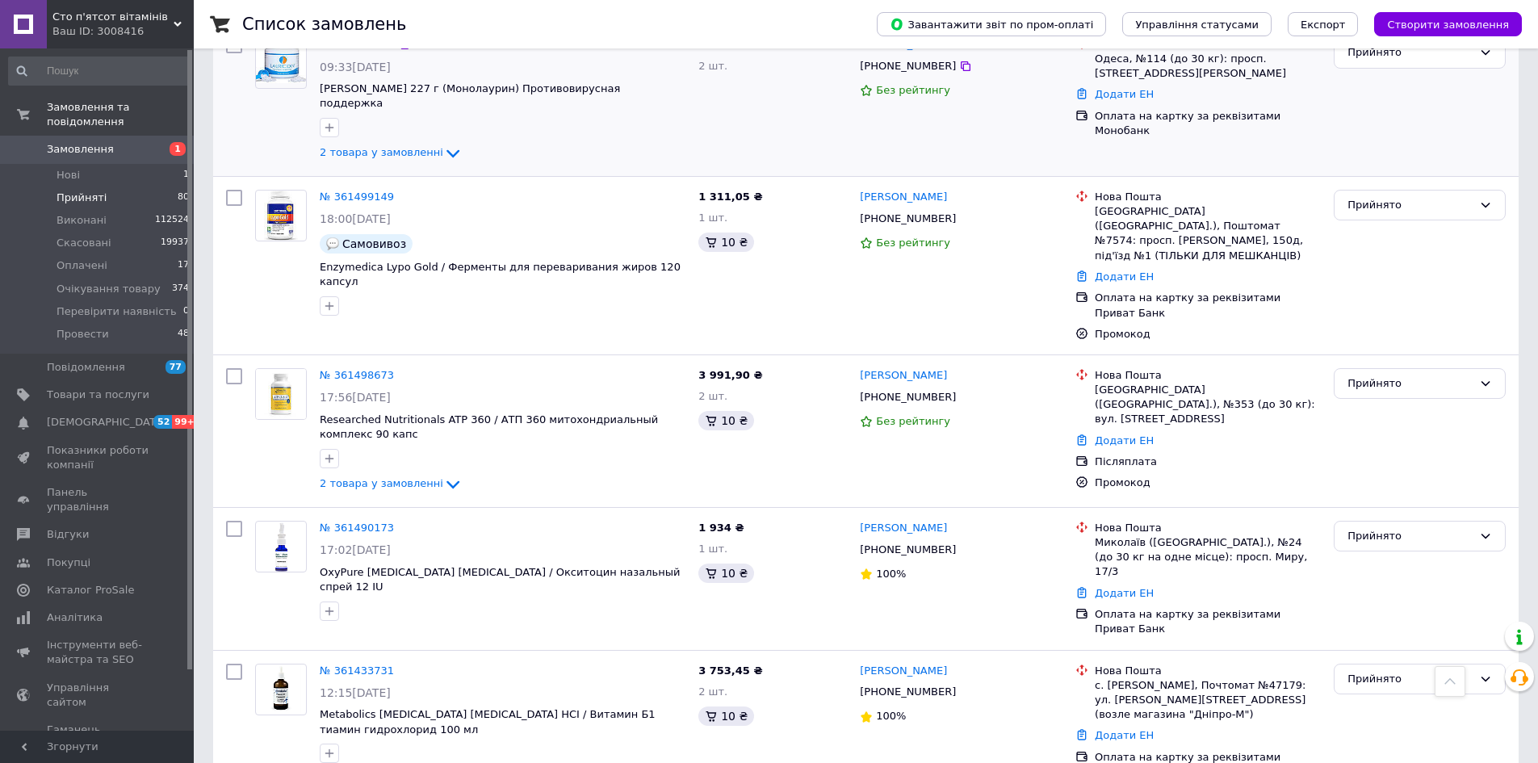
scroll to position [1857, 0]
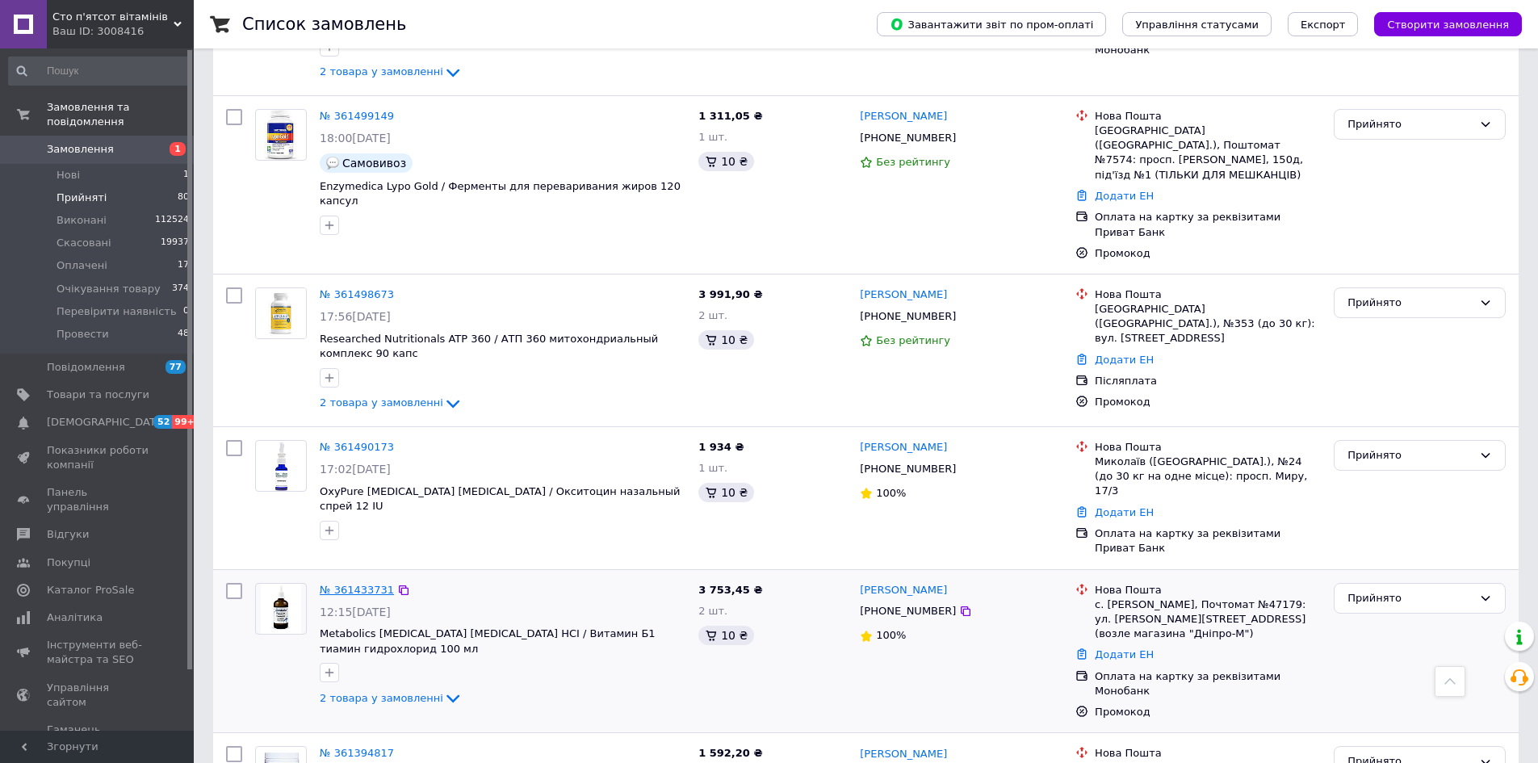
click at [360, 584] on link "№ 361433731" at bounding box center [357, 590] width 74 height 12
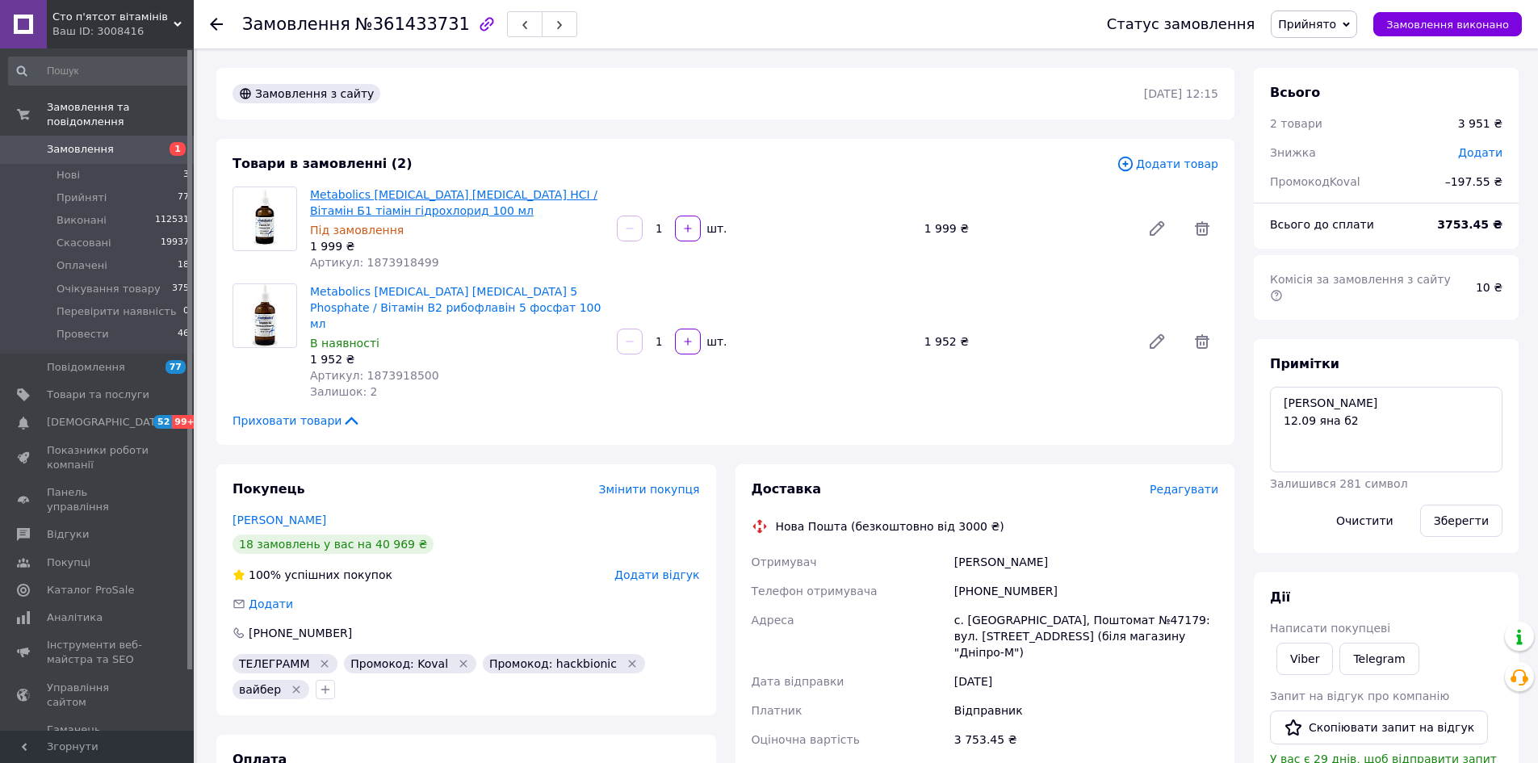
click at [421, 190] on link "Metabolics Vitamin B1 Thiamine HCI / Вітамін Б1 тіамін гідрохлорид 100 мл" at bounding box center [453, 202] width 287 height 29
click at [78, 327] on span "Провести" at bounding box center [83, 334] width 52 height 15
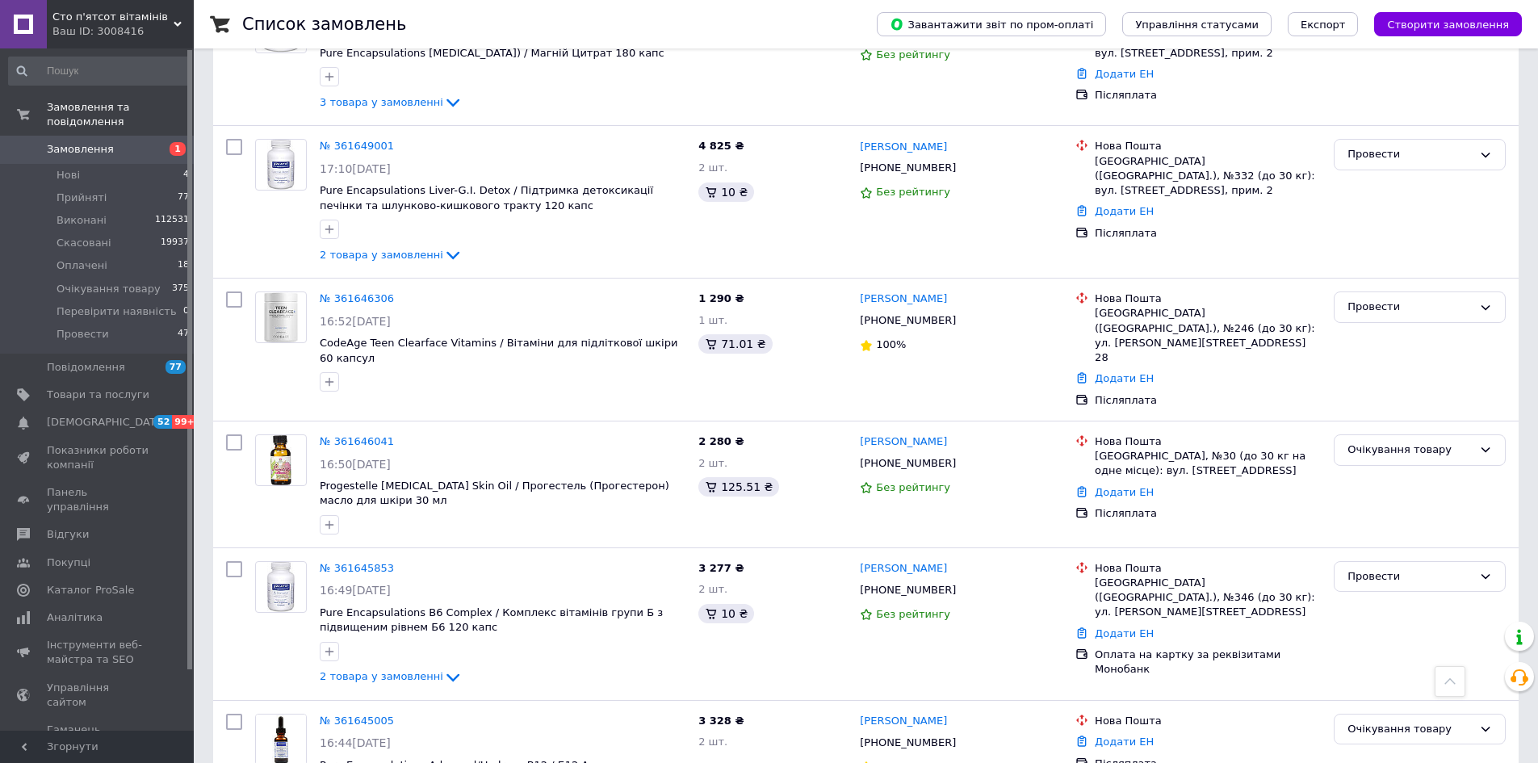
scroll to position [1292, 0]
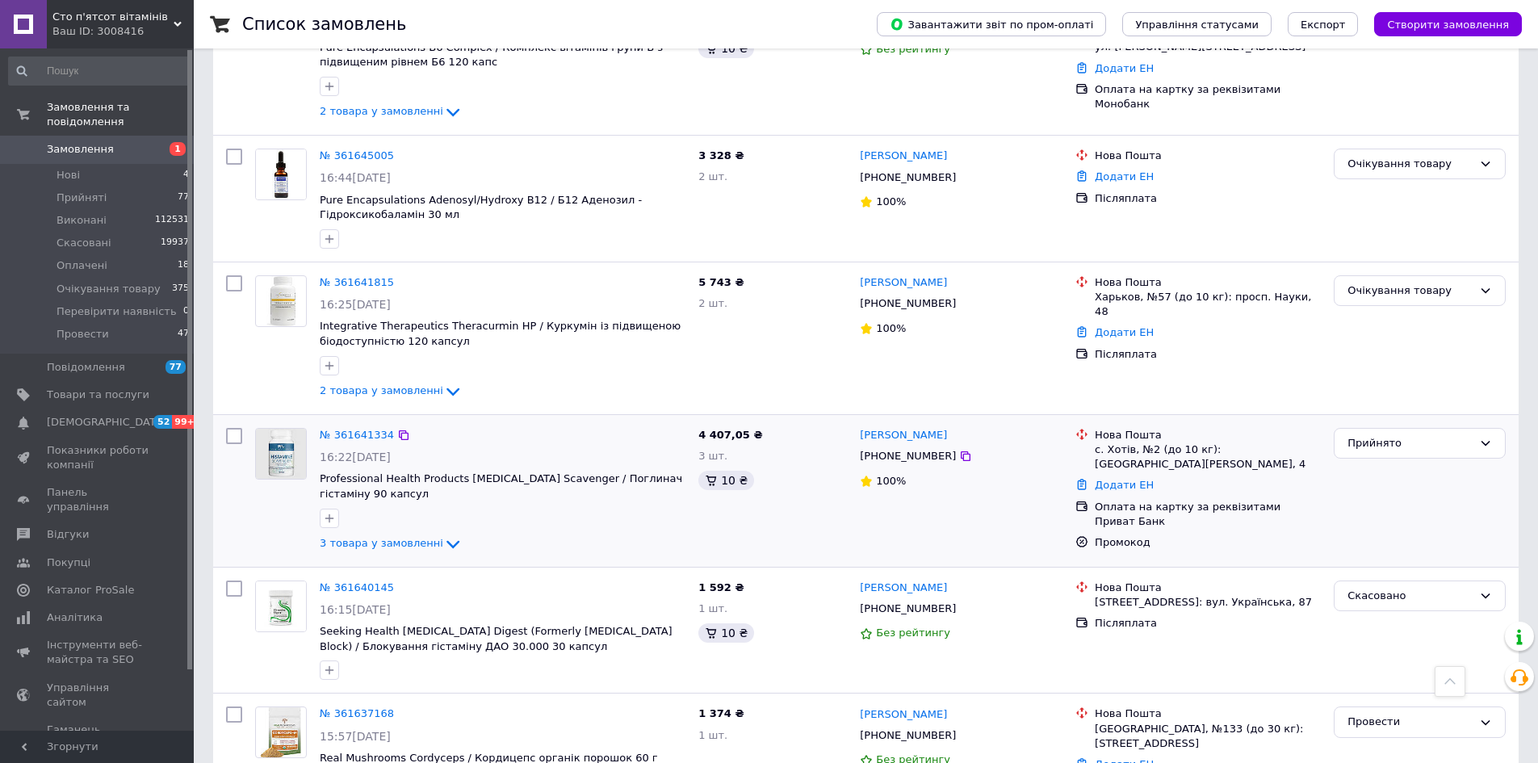
click at [92, 327] on span "Провести" at bounding box center [83, 334] width 52 height 15
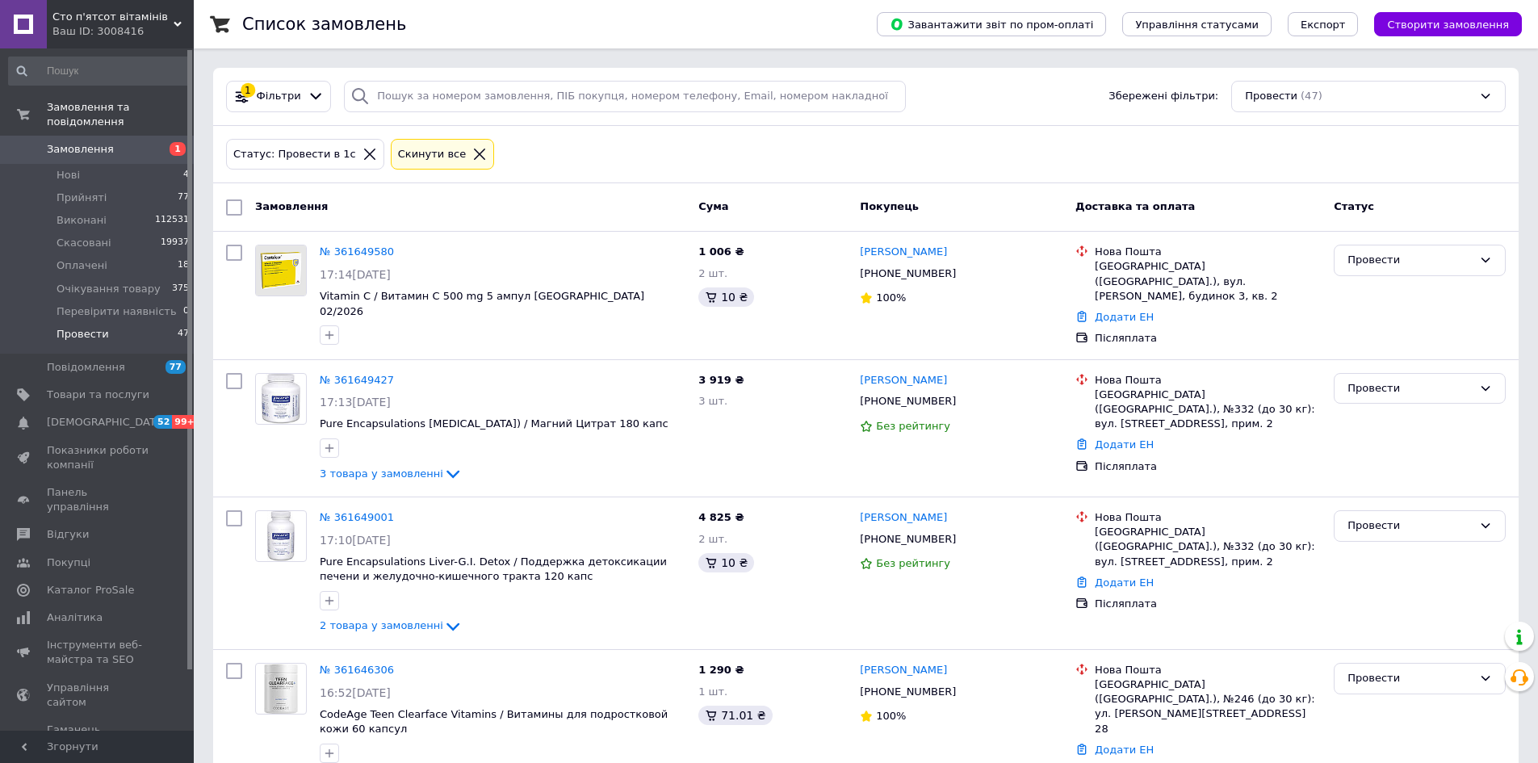
click at [469, 151] on div at bounding box center [479, 154] width 21 height 15
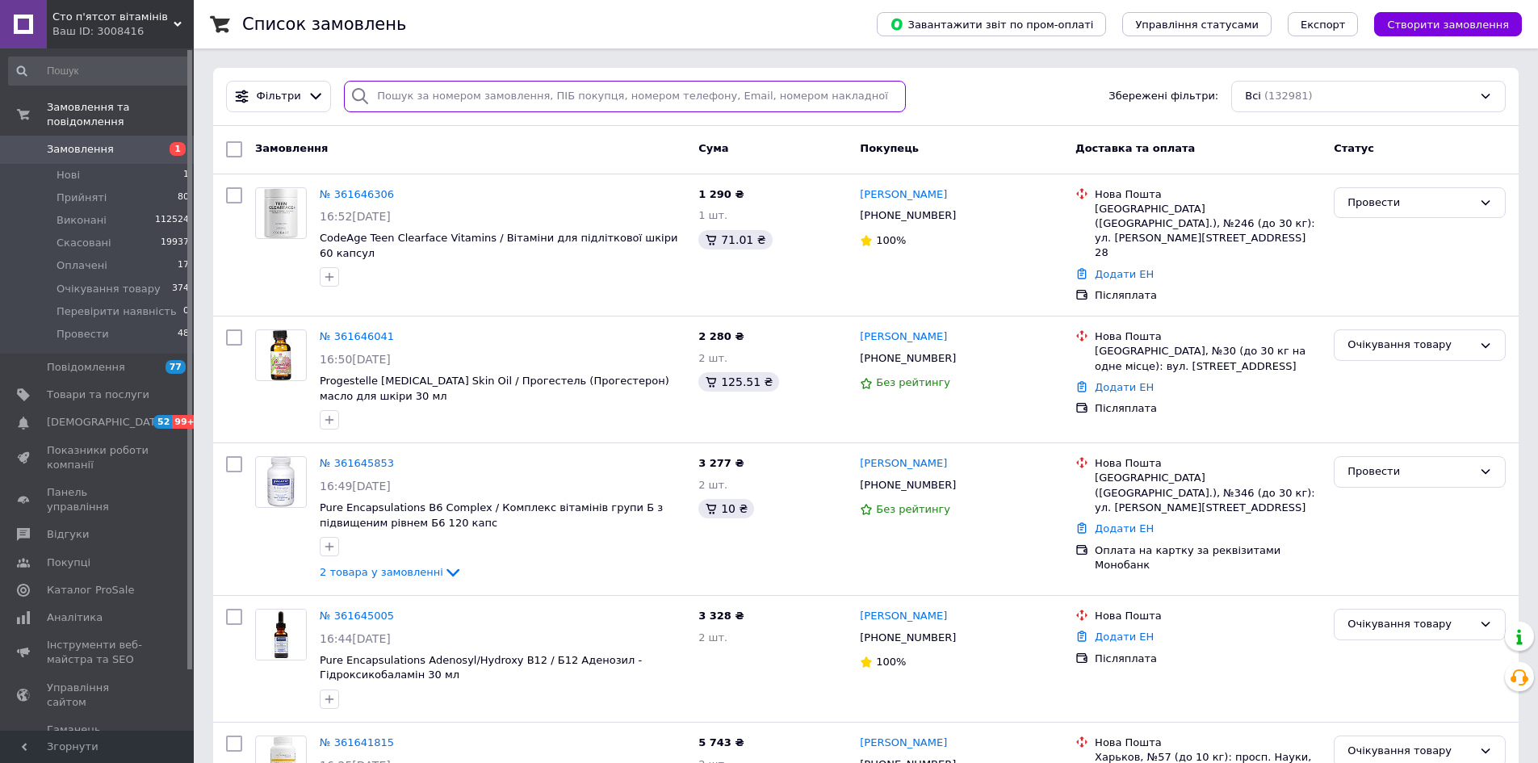
paste input "380509797157"
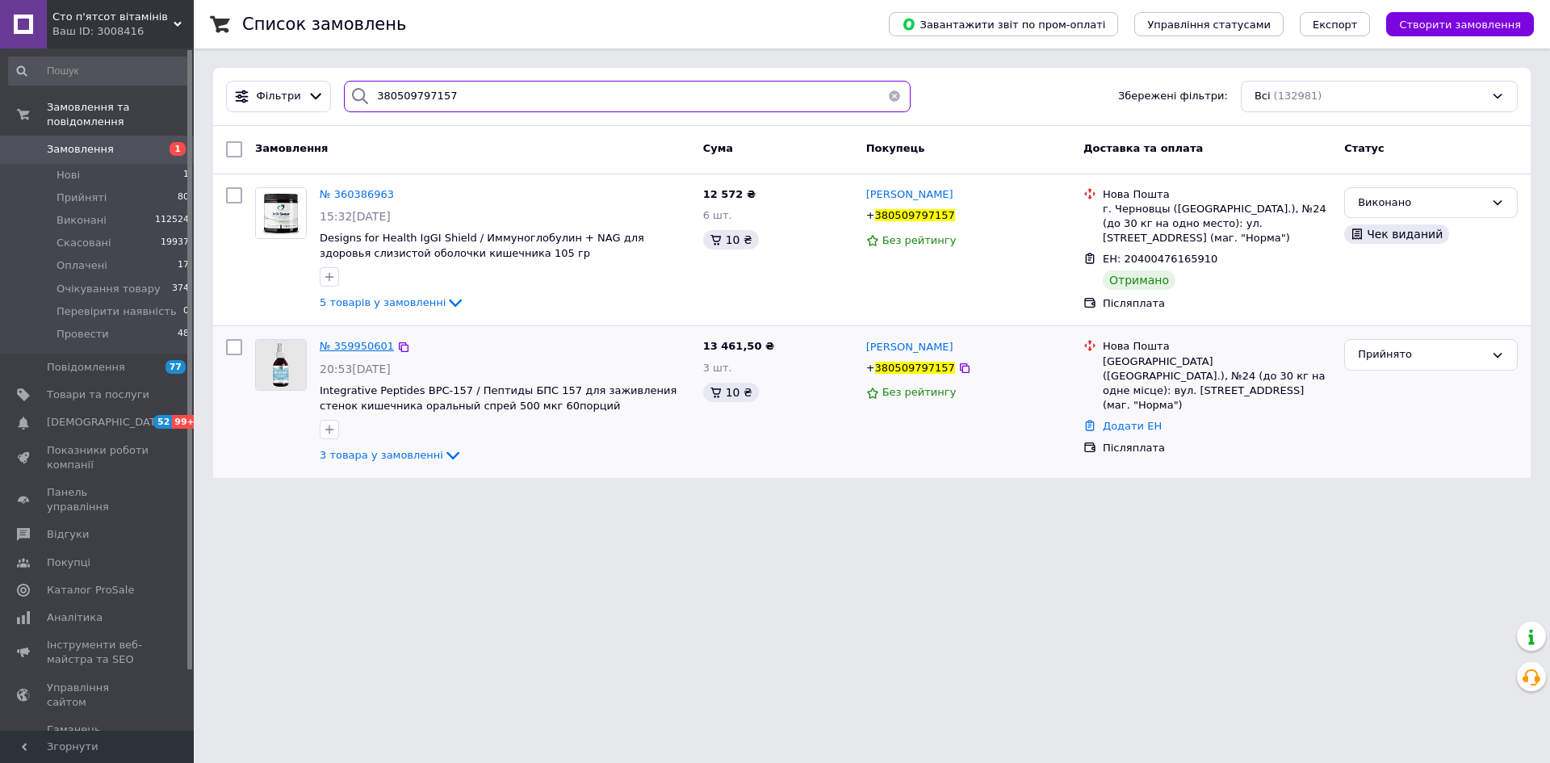
type input "380509797157"
click at [333, 342] on span "№ 359950601" at bounding box center [357, 346] width 74 height 12
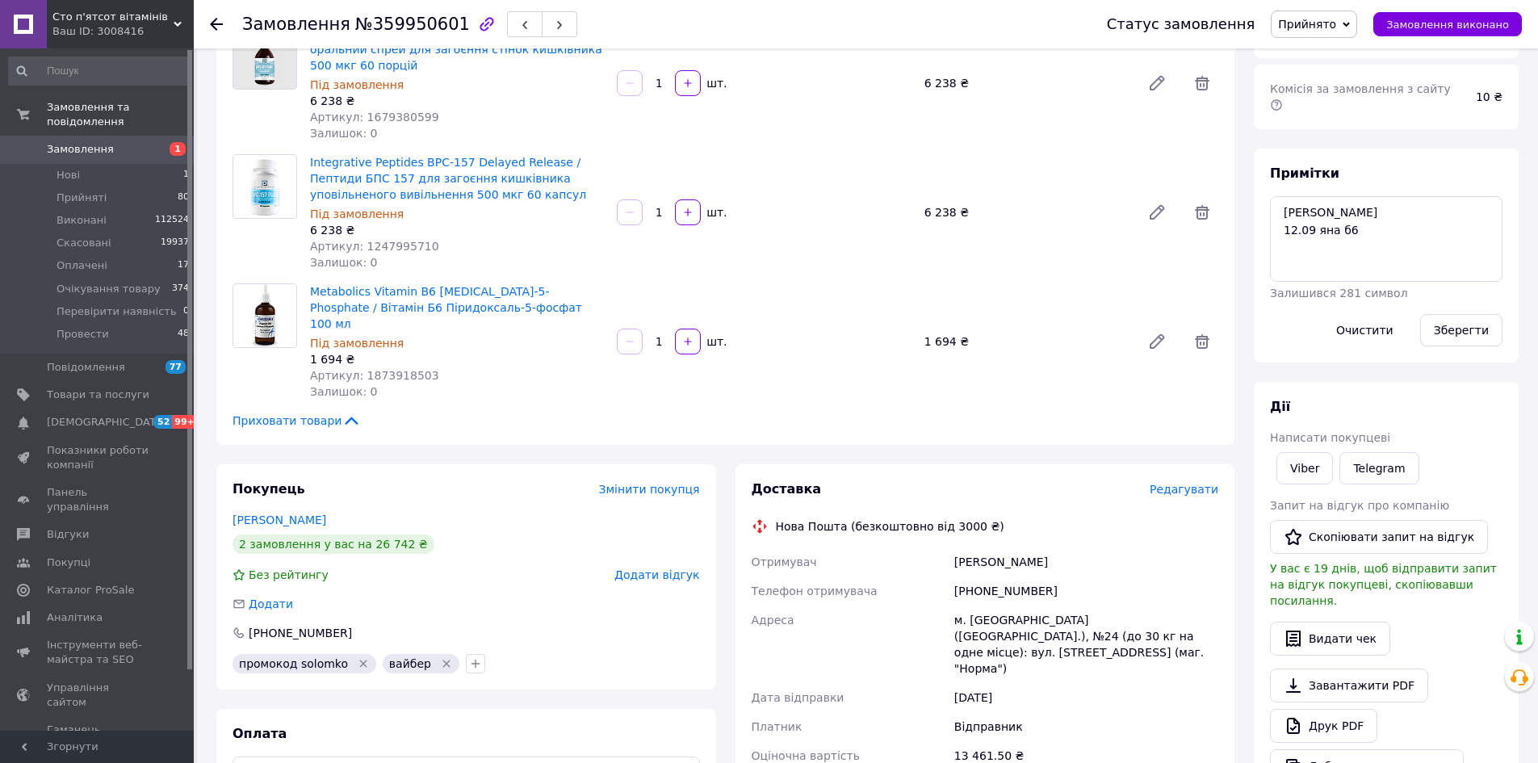
scroll to position [323, 0]
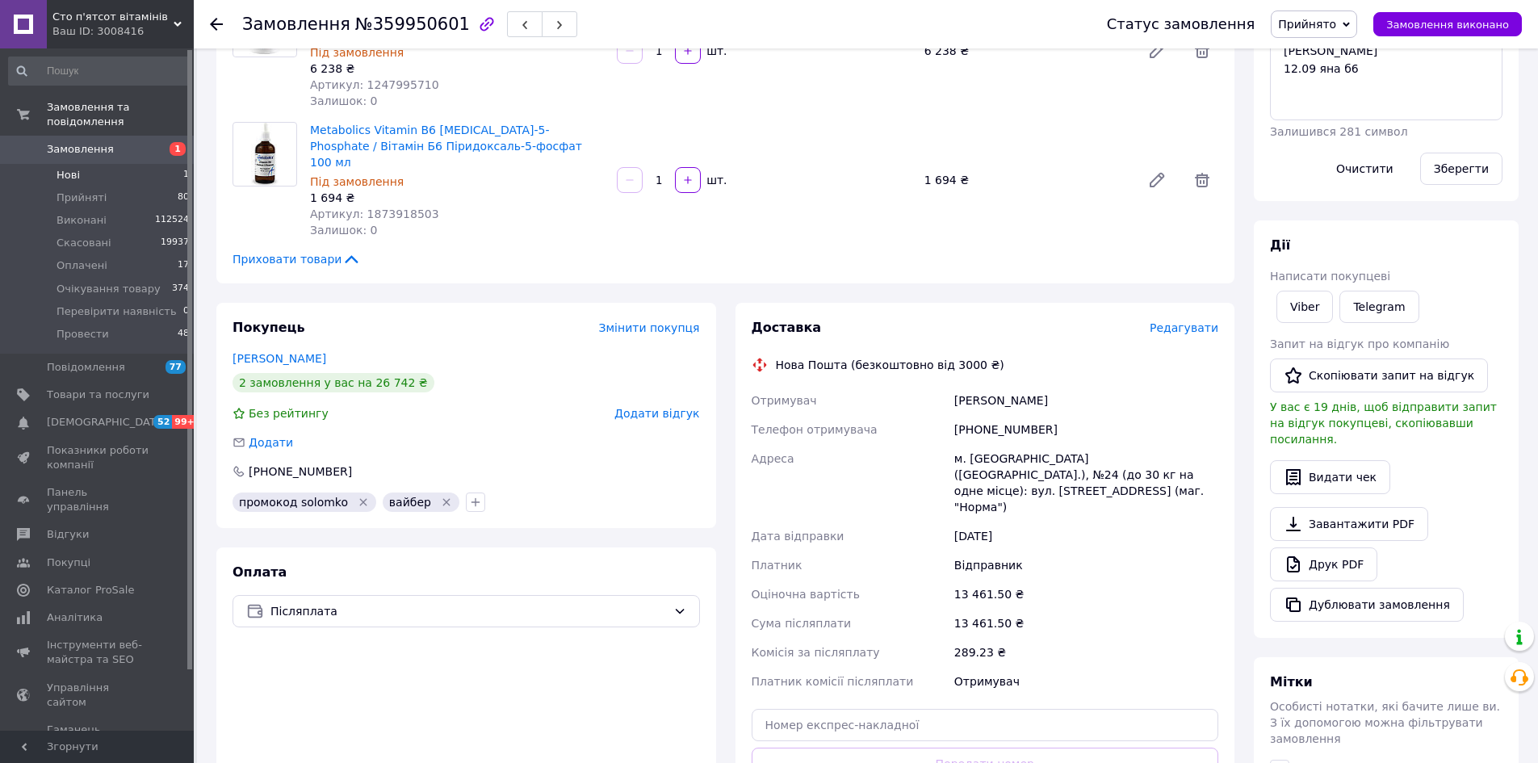
click at [93, 164] on li "Нові 1" at bounding box center [99, 175] width 199 height 23
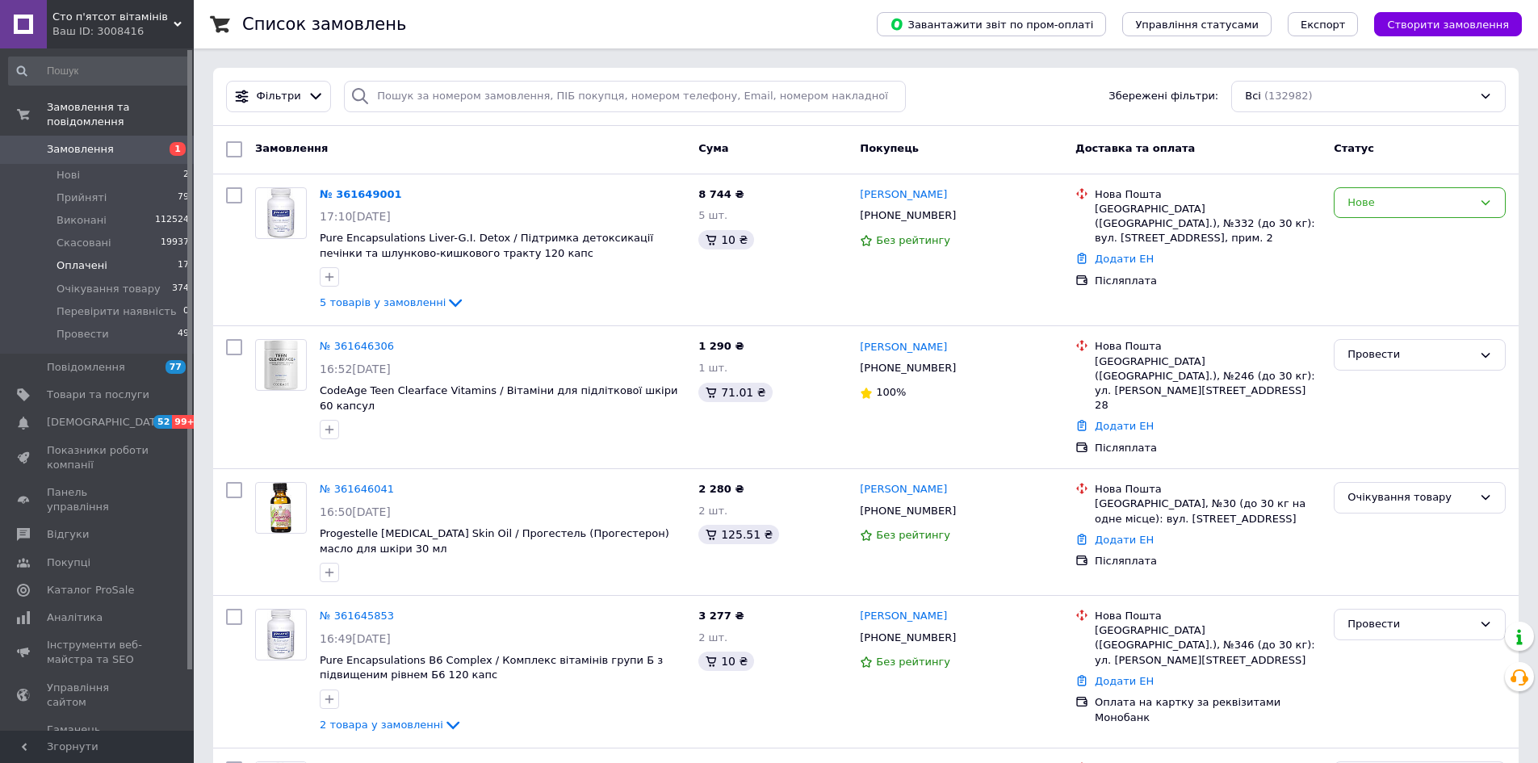
drag, startPoint x: 62, startPoint y: 157, endPoint x: 157, endPoint y: 244, distance: 128.6
click at [62, 168] on span "Нові" at bounding box center [68, 175] width 23 height 15
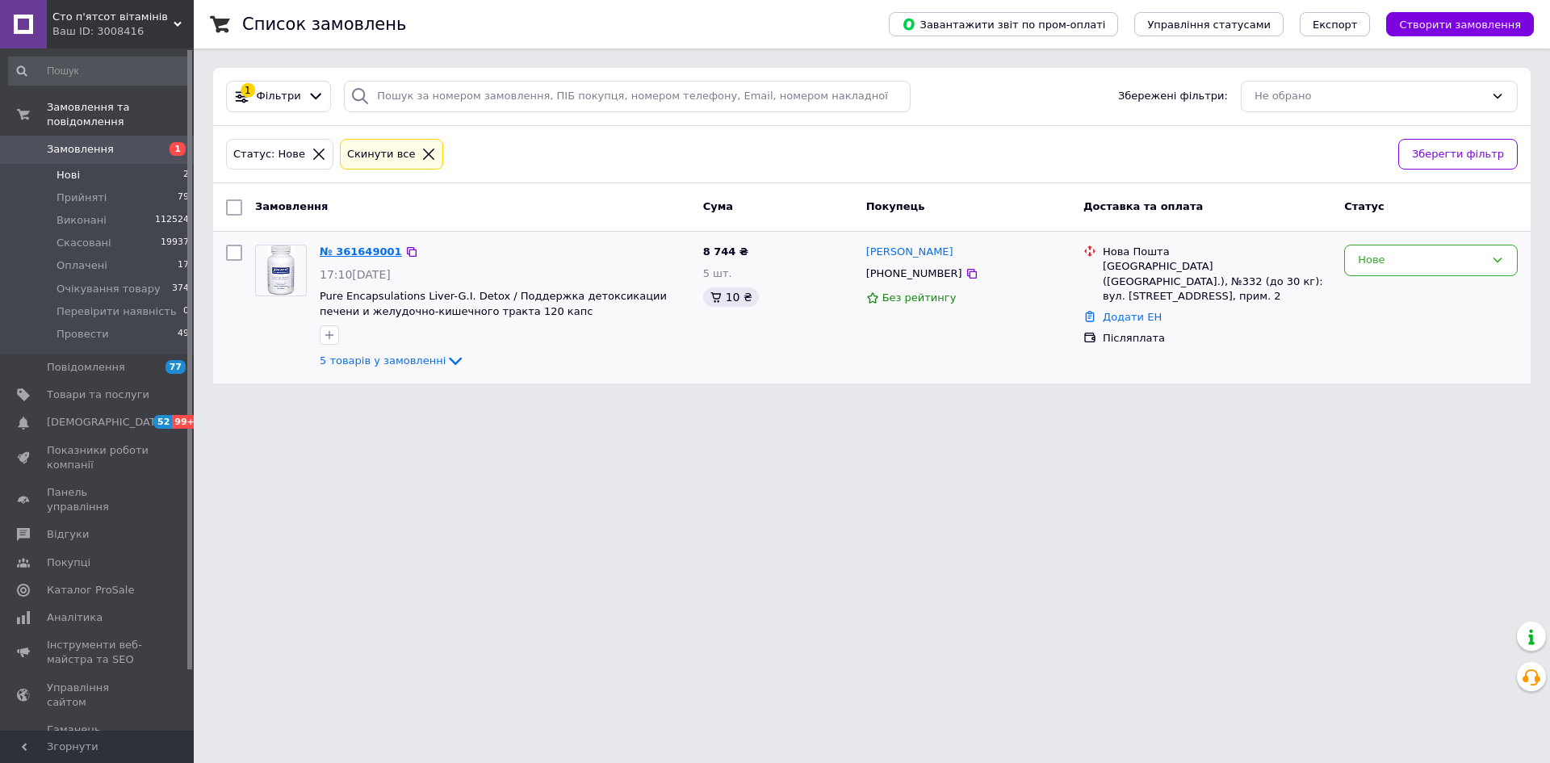
click link "№ 361649001"
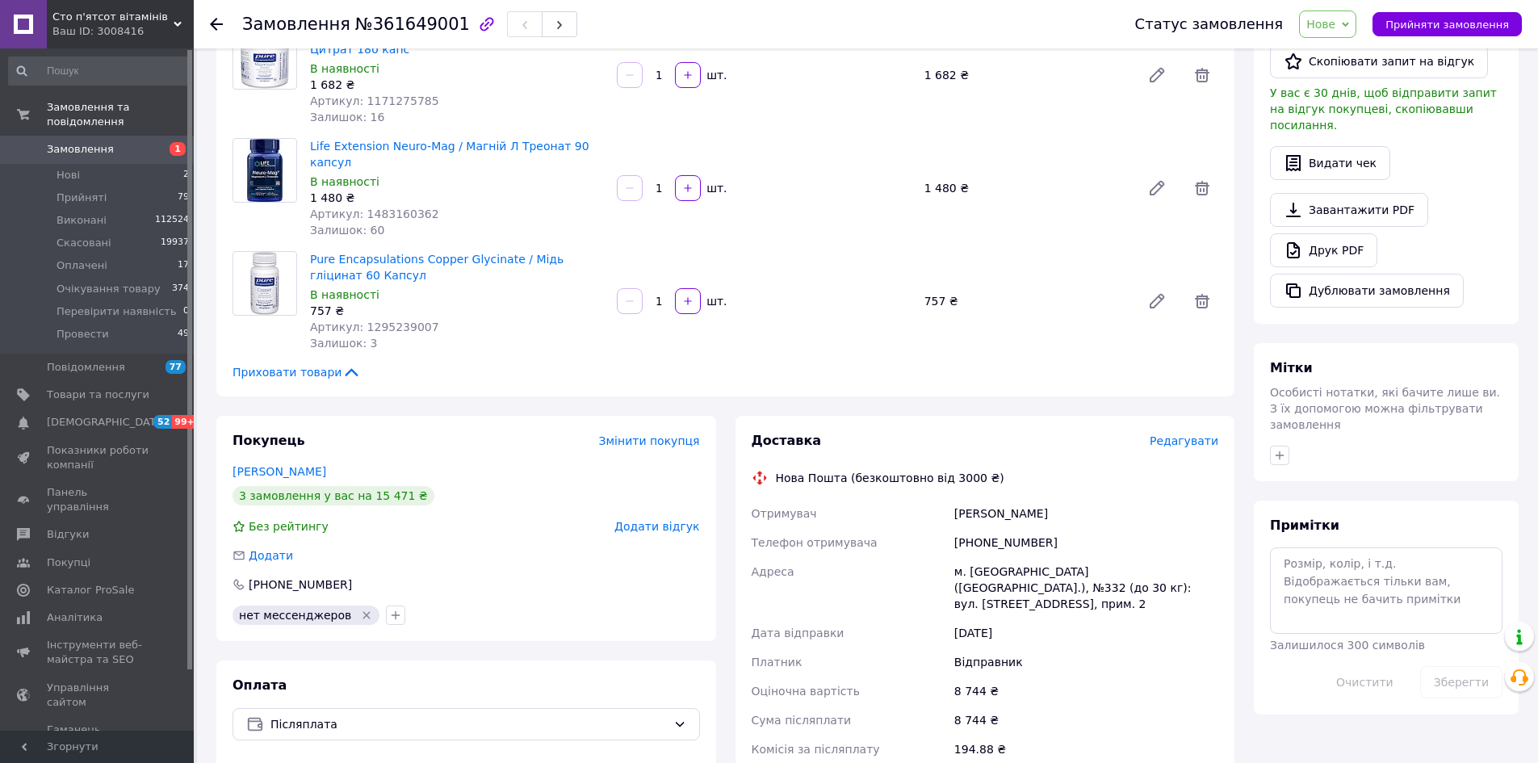
scroll to position [646, 0]
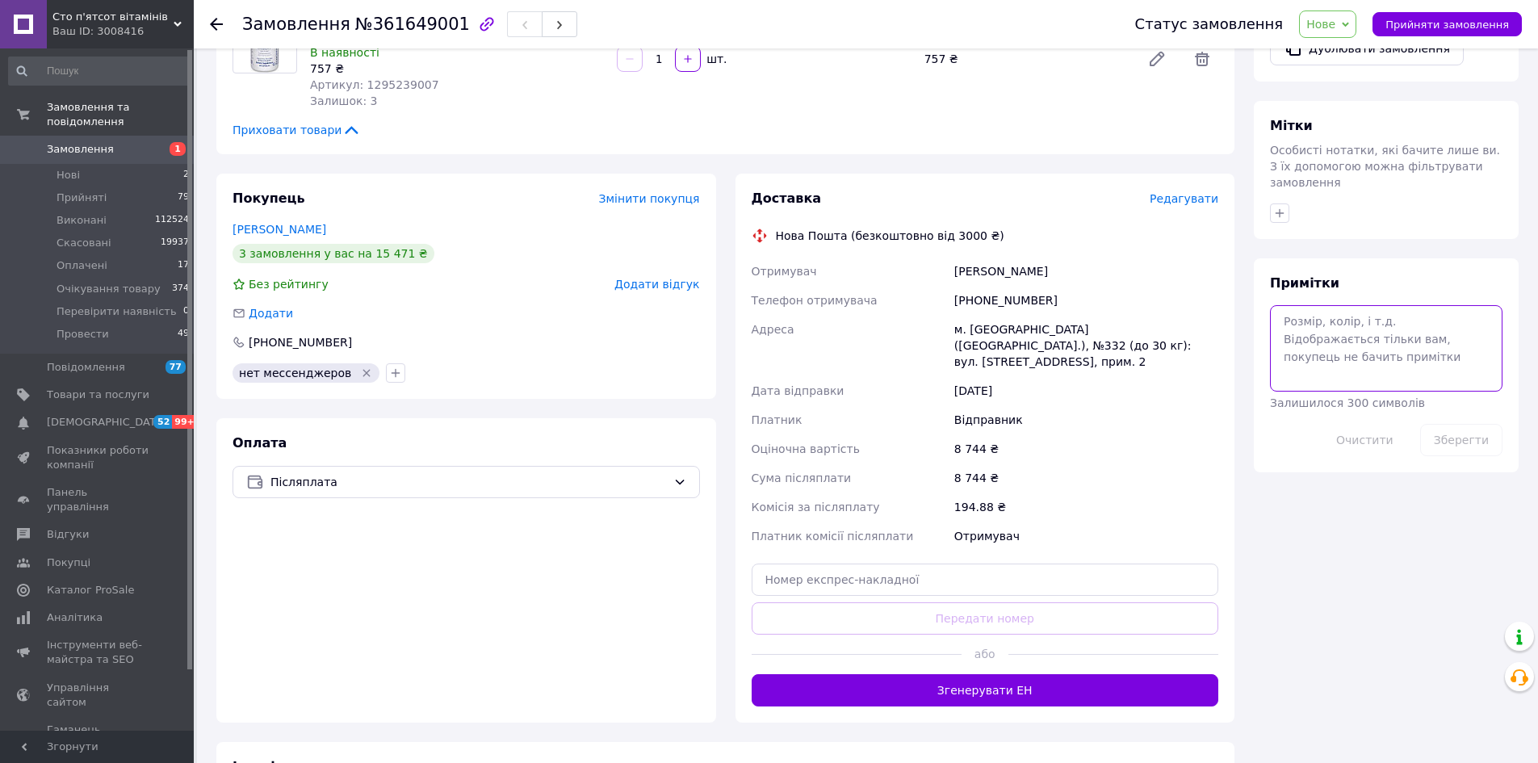
click textarea
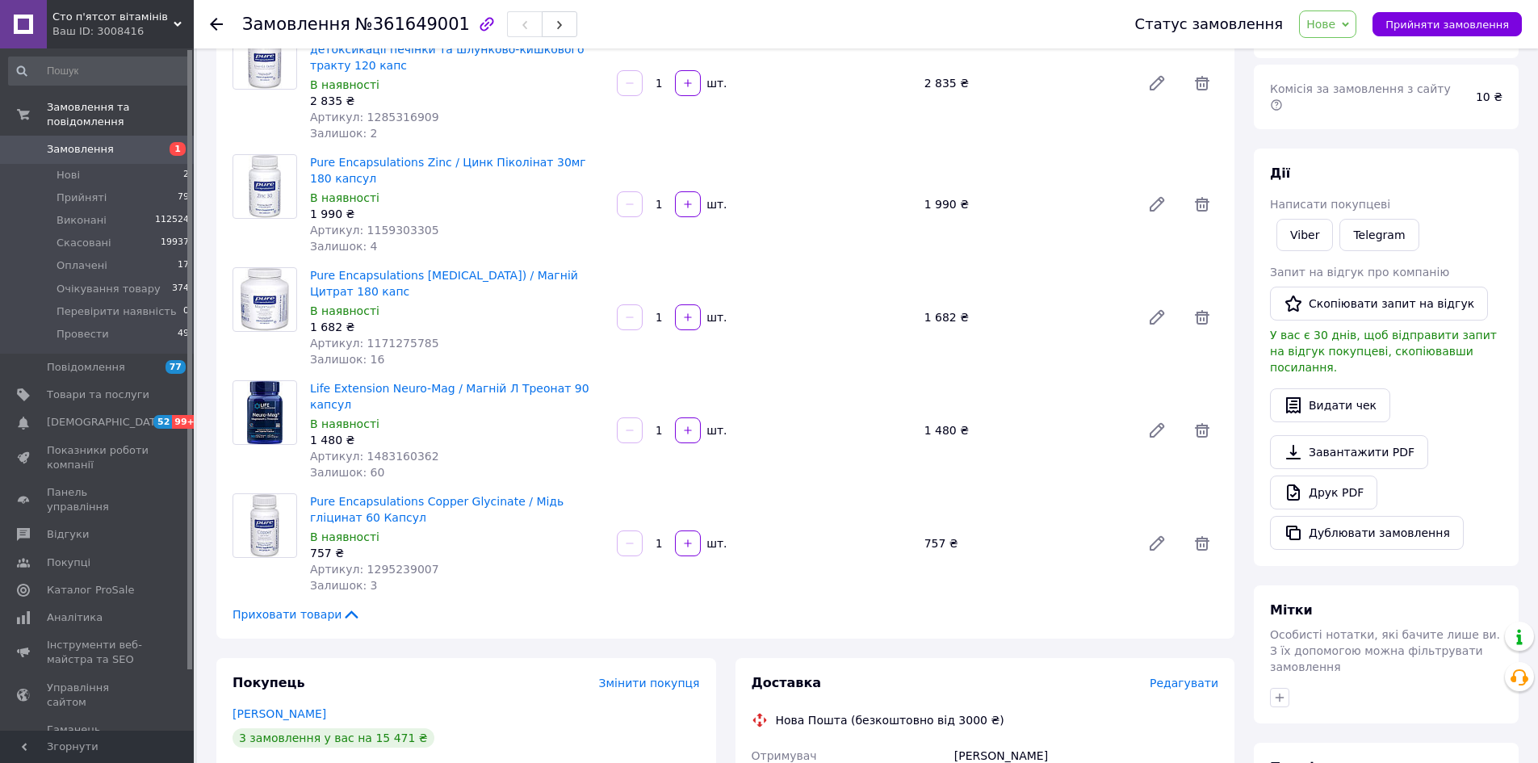
scroll to position [484, 0]
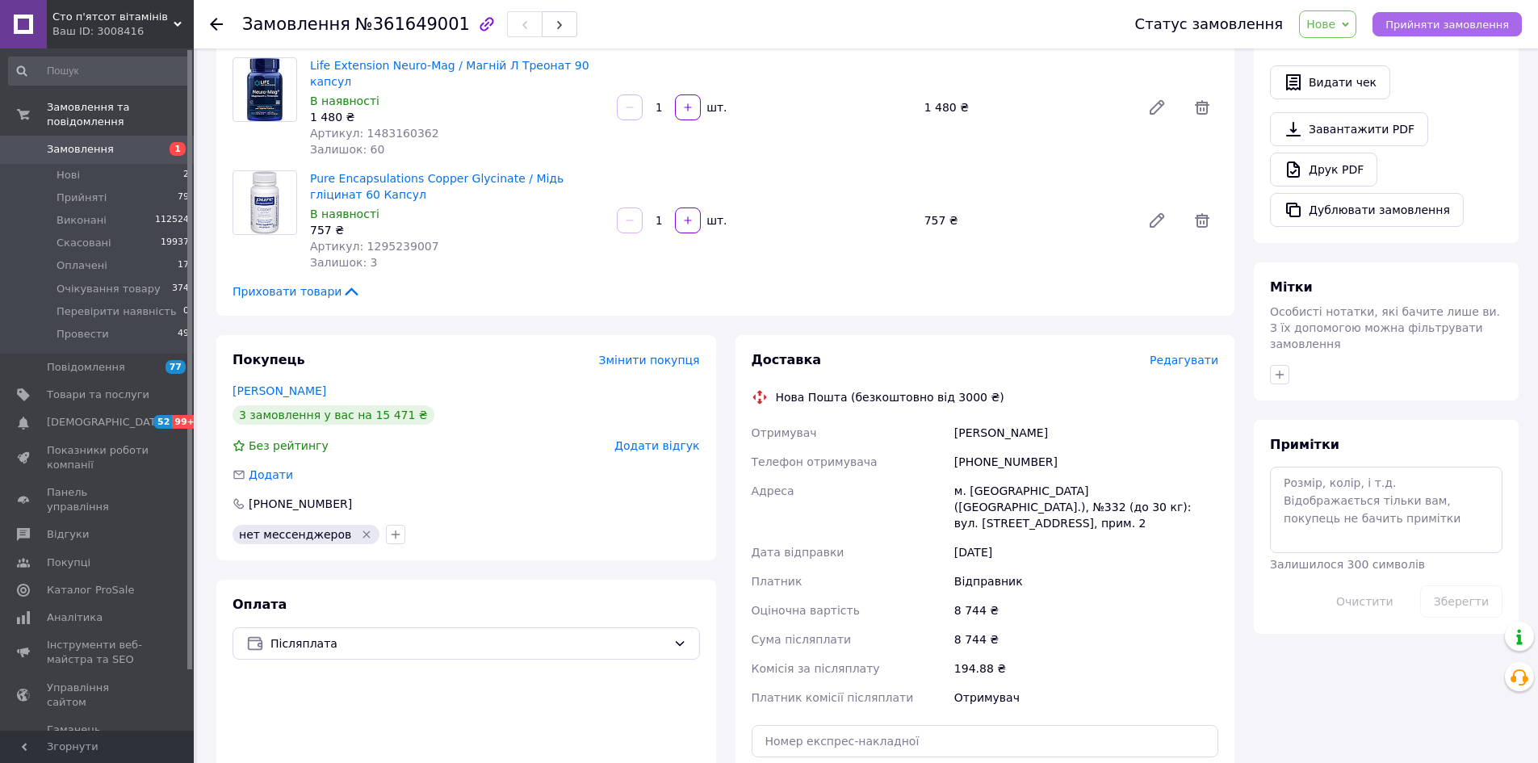
click button "Прийняти замовлення"
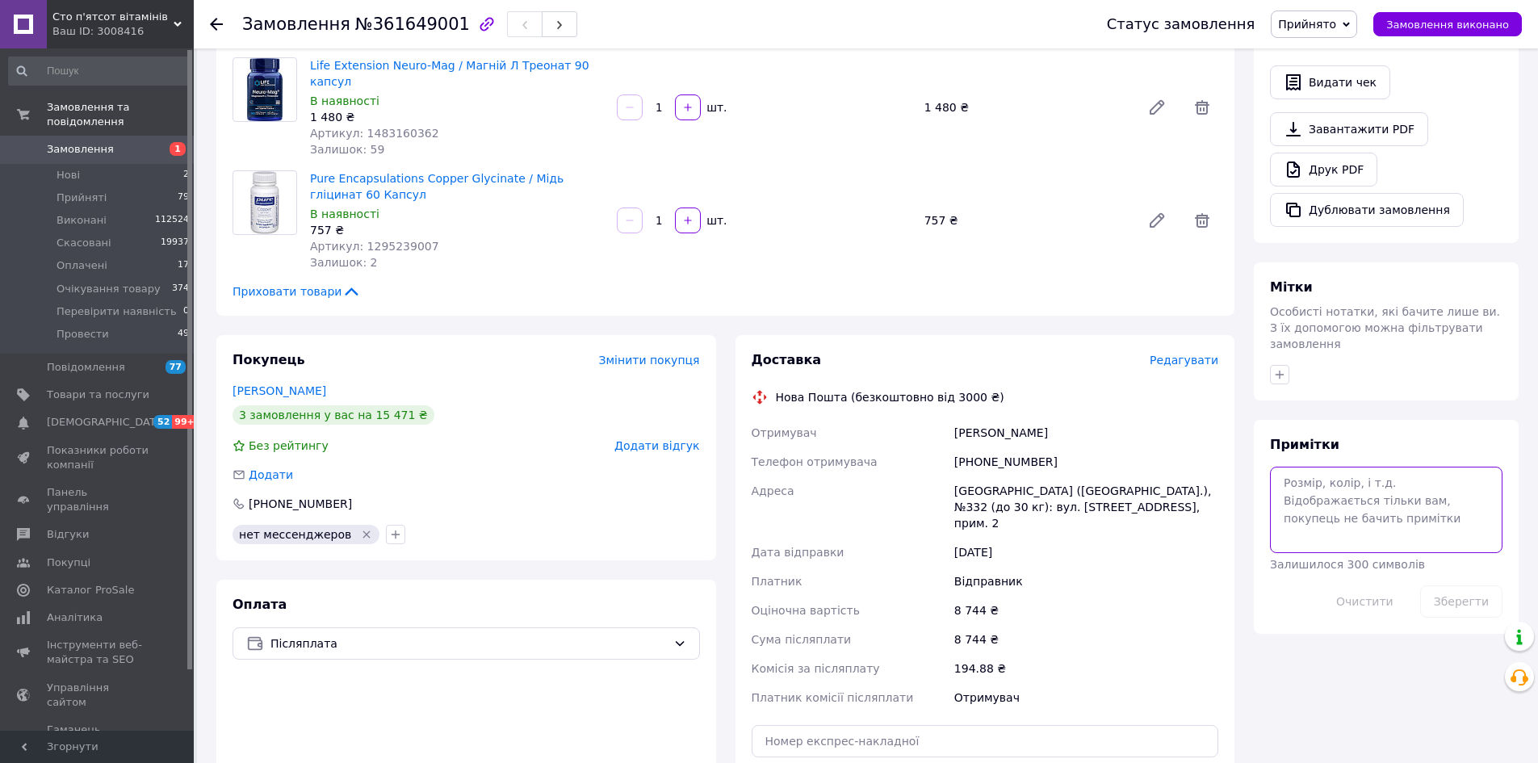
click textarea
click button "Зберегти"
click button "Дублювати замовлення"
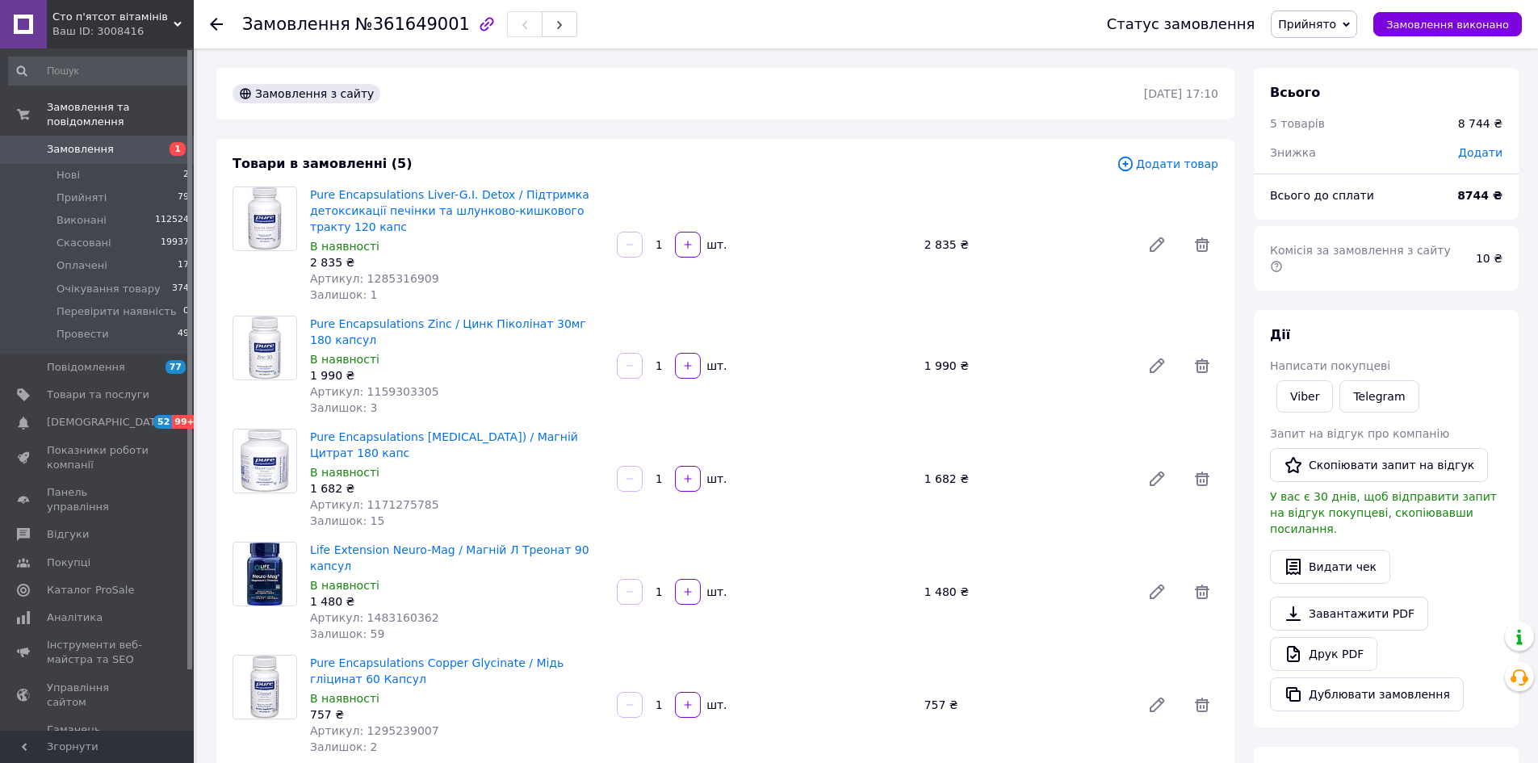
click span "№361649001"
copy span "361649001"
click div "Замовлення з сайту 12.09.2025 | 17:10"
click icon
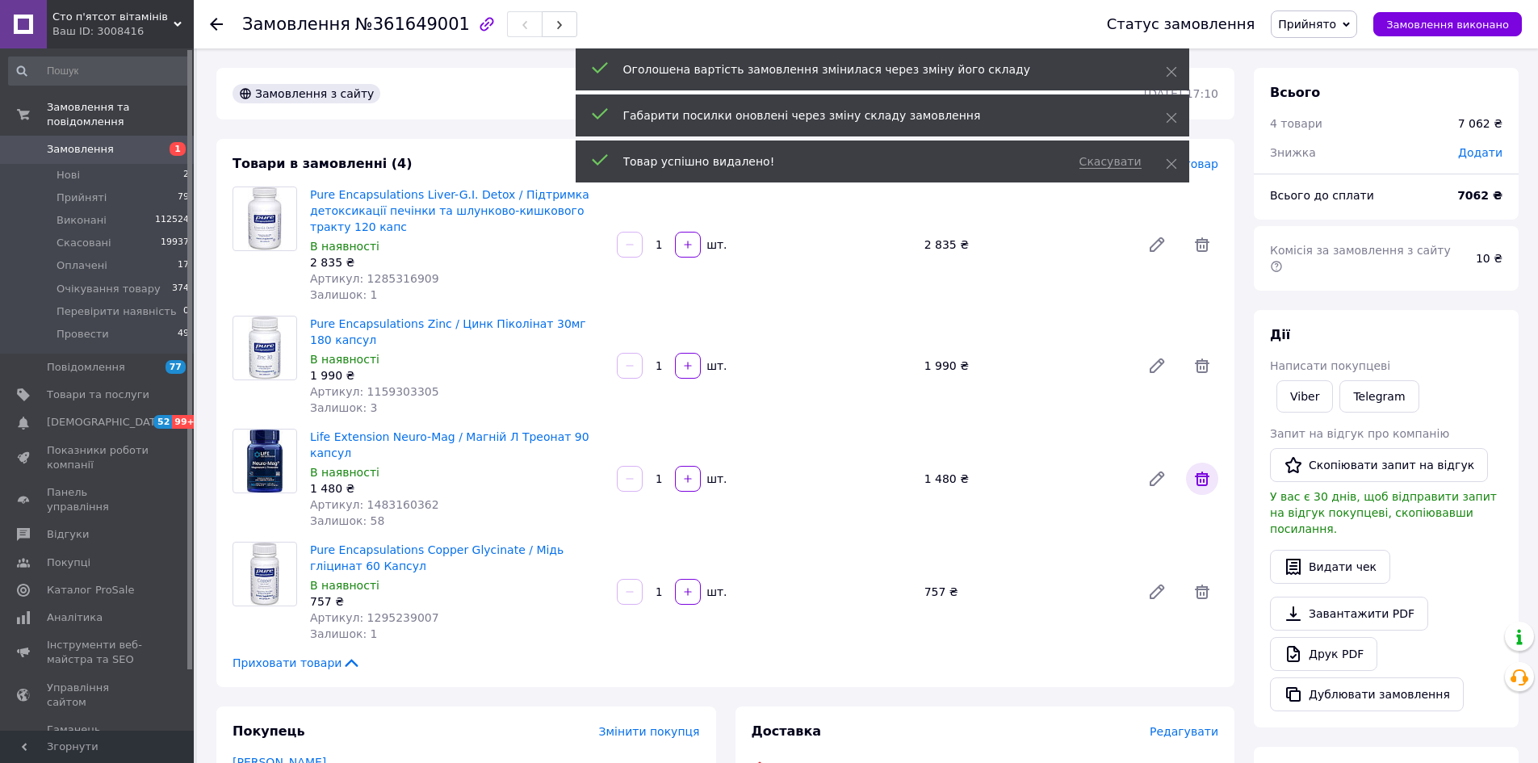
click icon
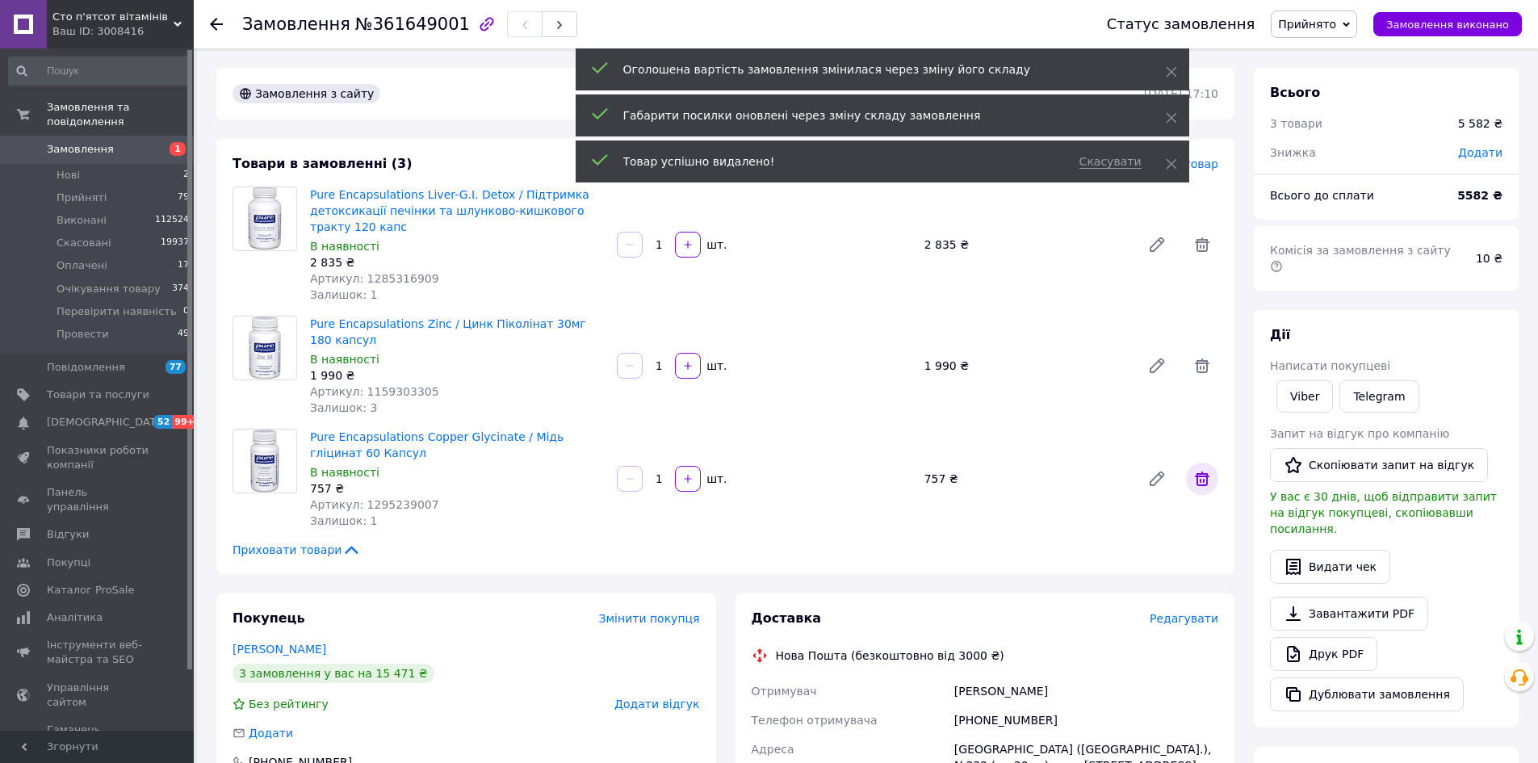
click icon
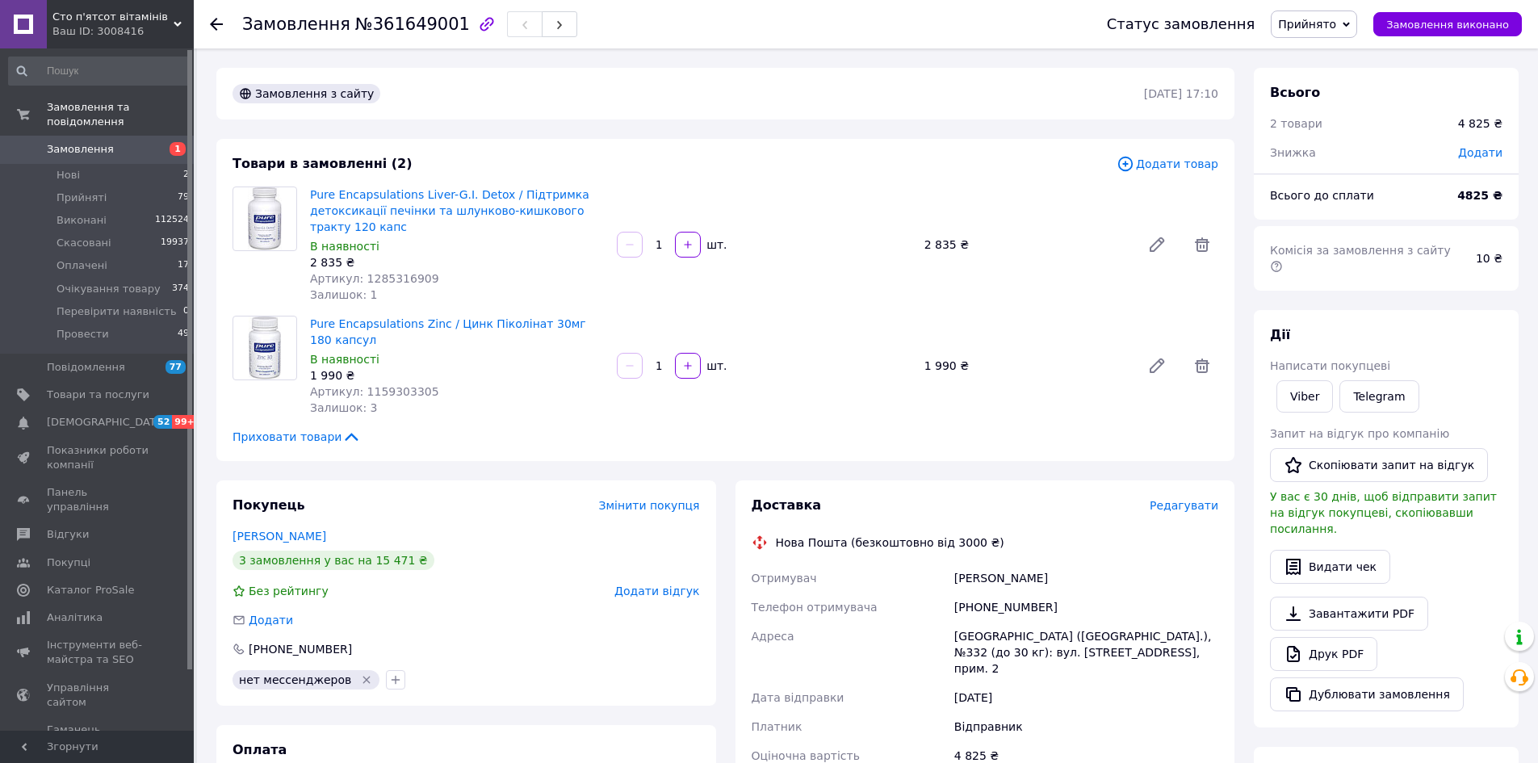
scroll to position [323, 0]
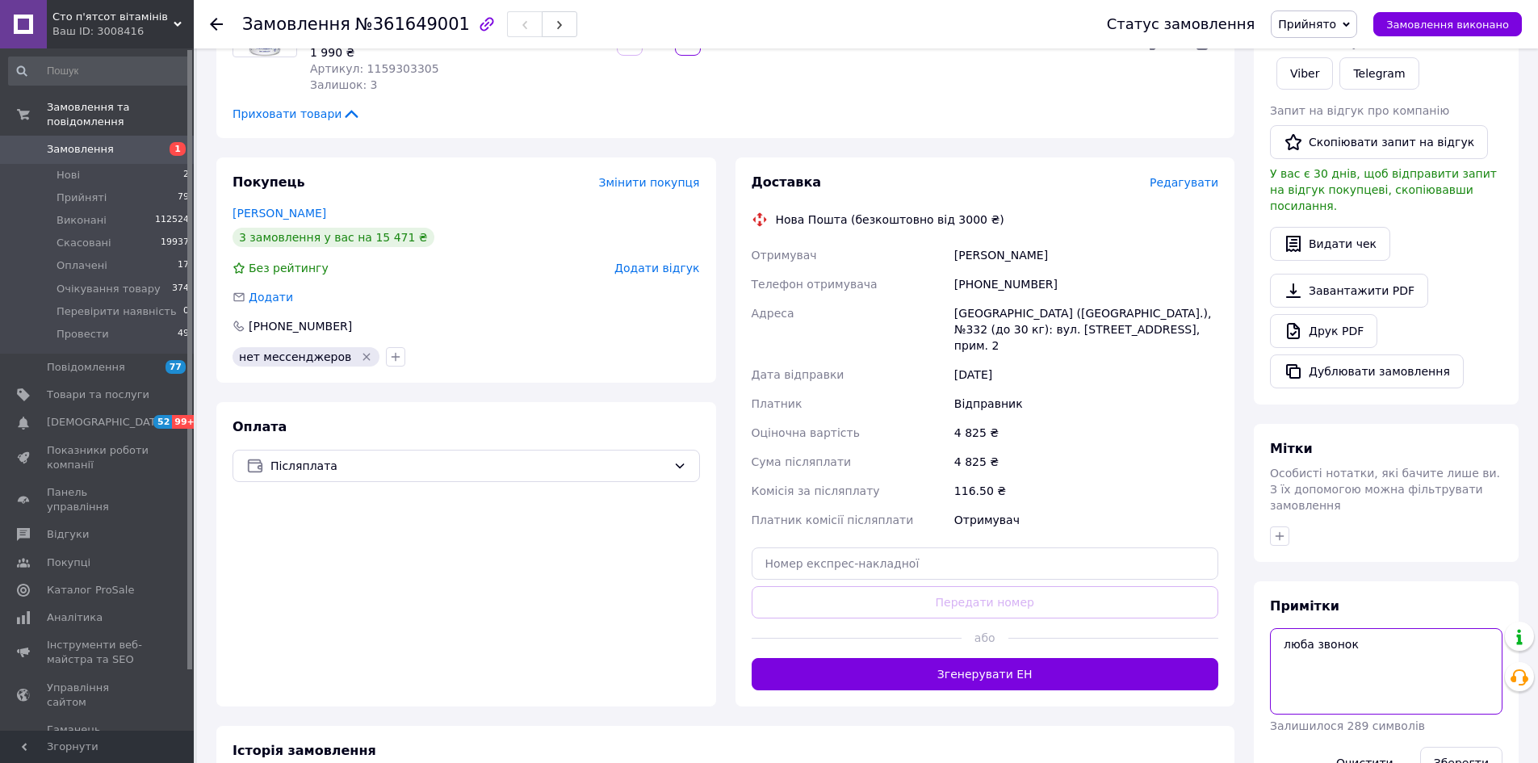
click textarea "люба звонок"
type textarea "люба звонок разніми посілками"
click button "Зберегти"
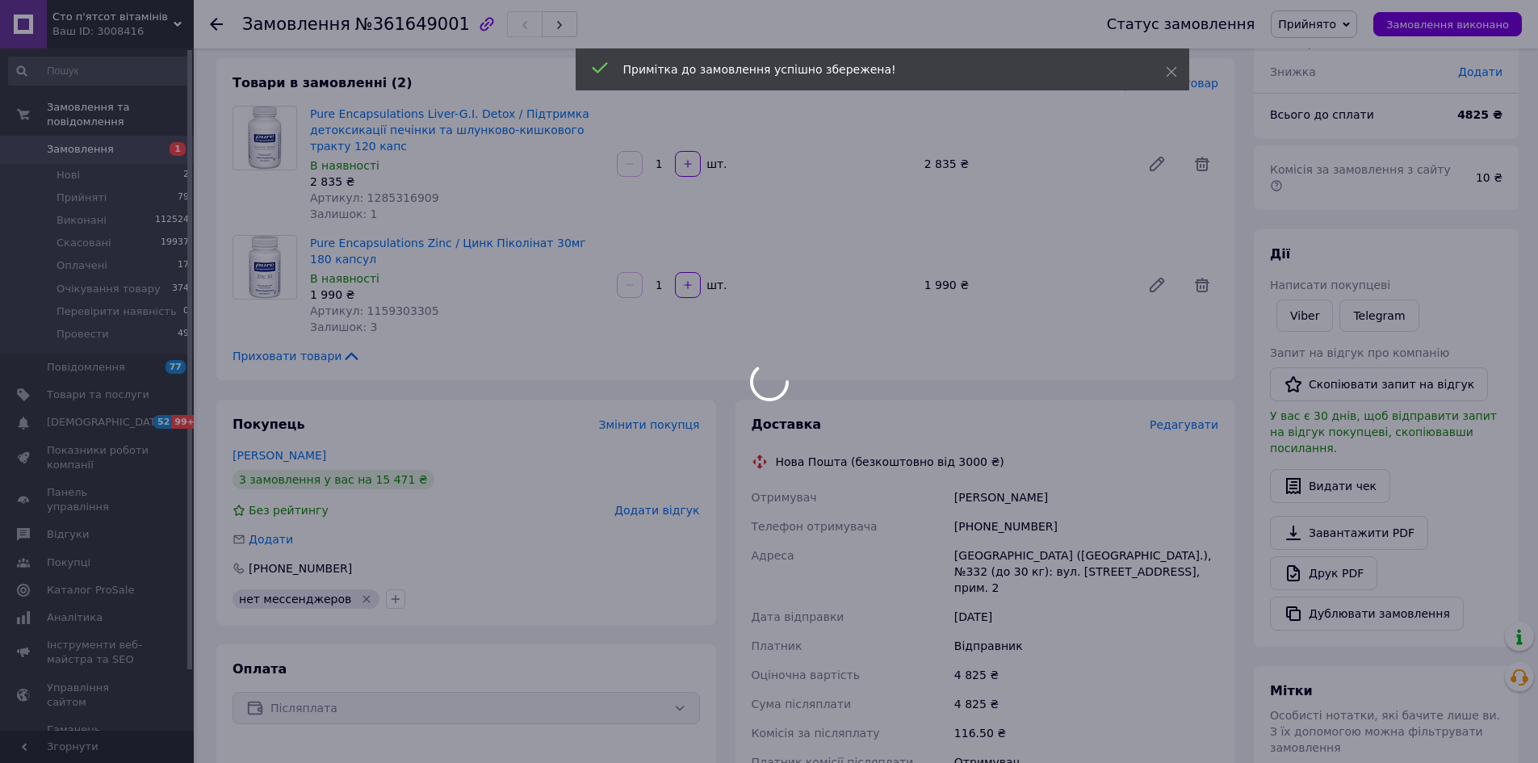
scroll to position [0, 0]
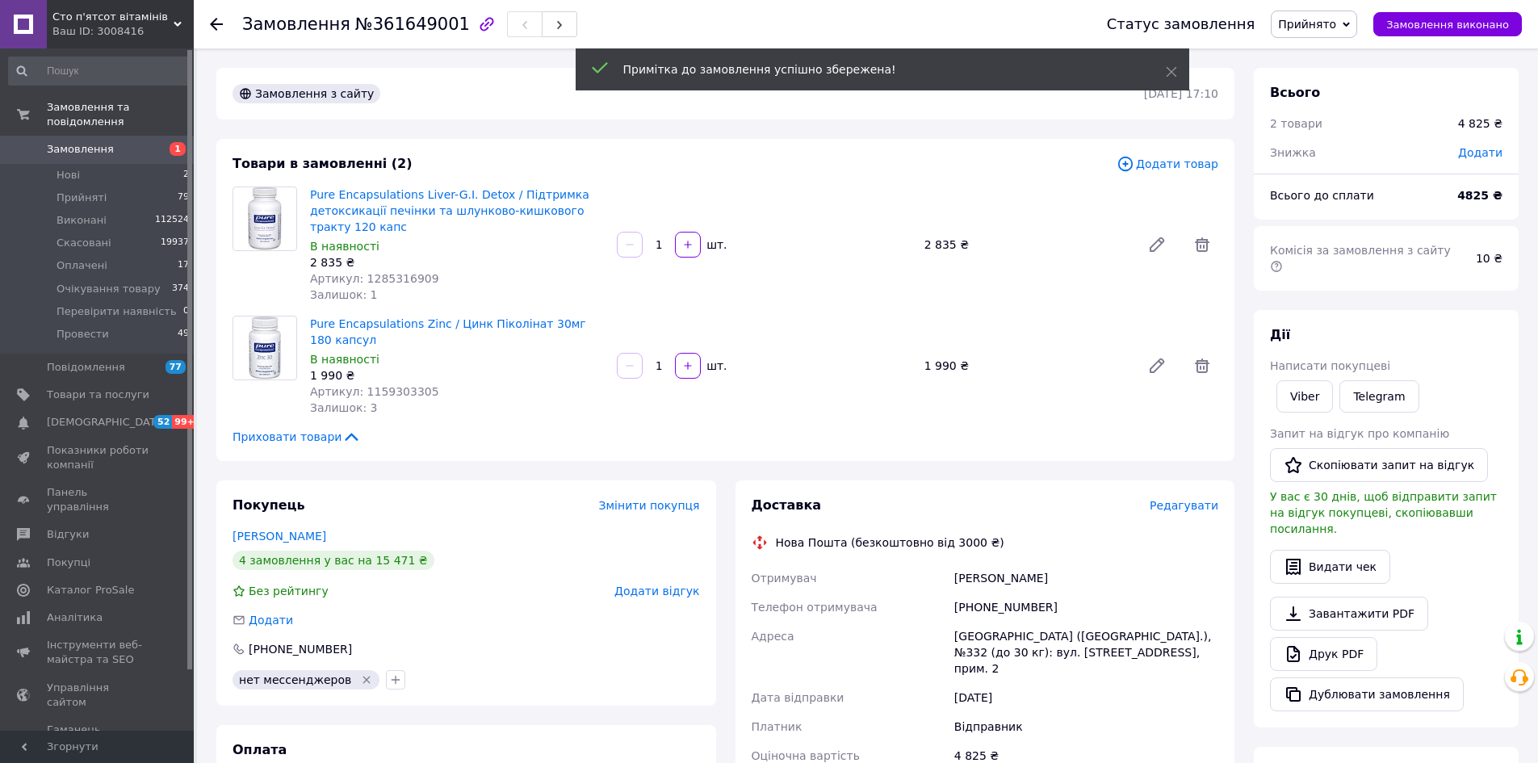
click span "Прийнято"
click li "Провести"
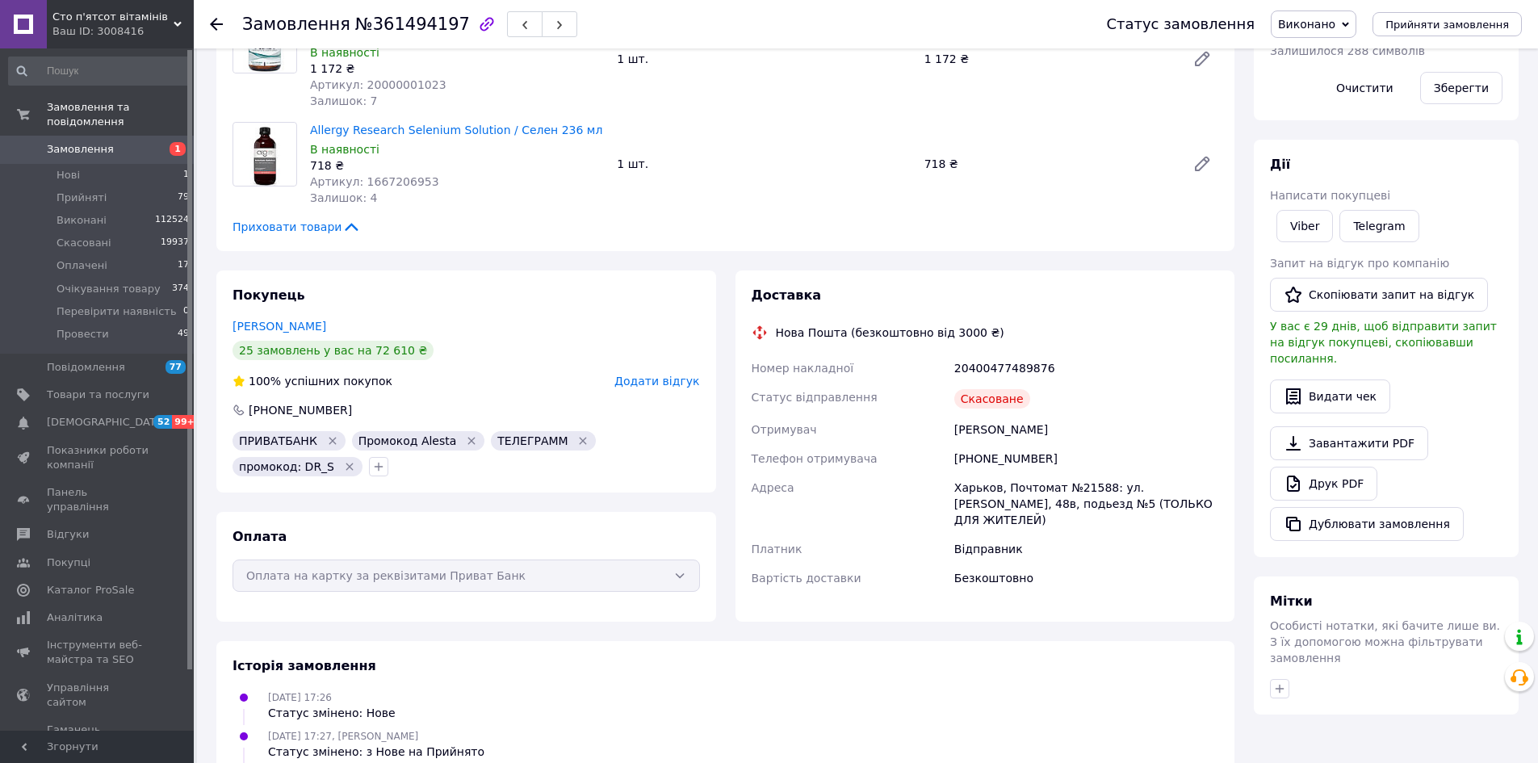
scroll to position [484, 0]
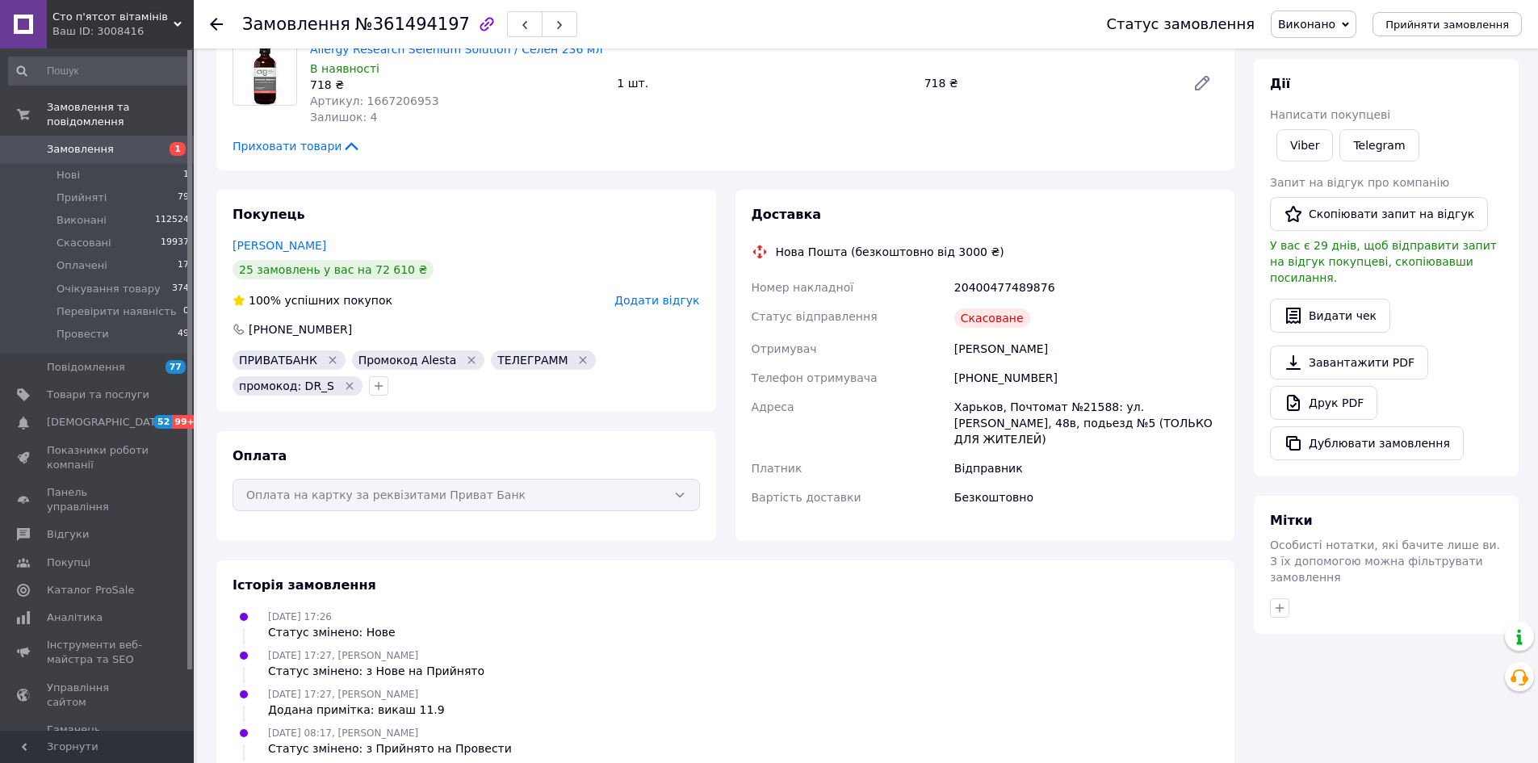
click at [1027, 275] on div "20400477489876" at bounding box center [1086, 287] width 270 height 29
copy div "20400477489876"
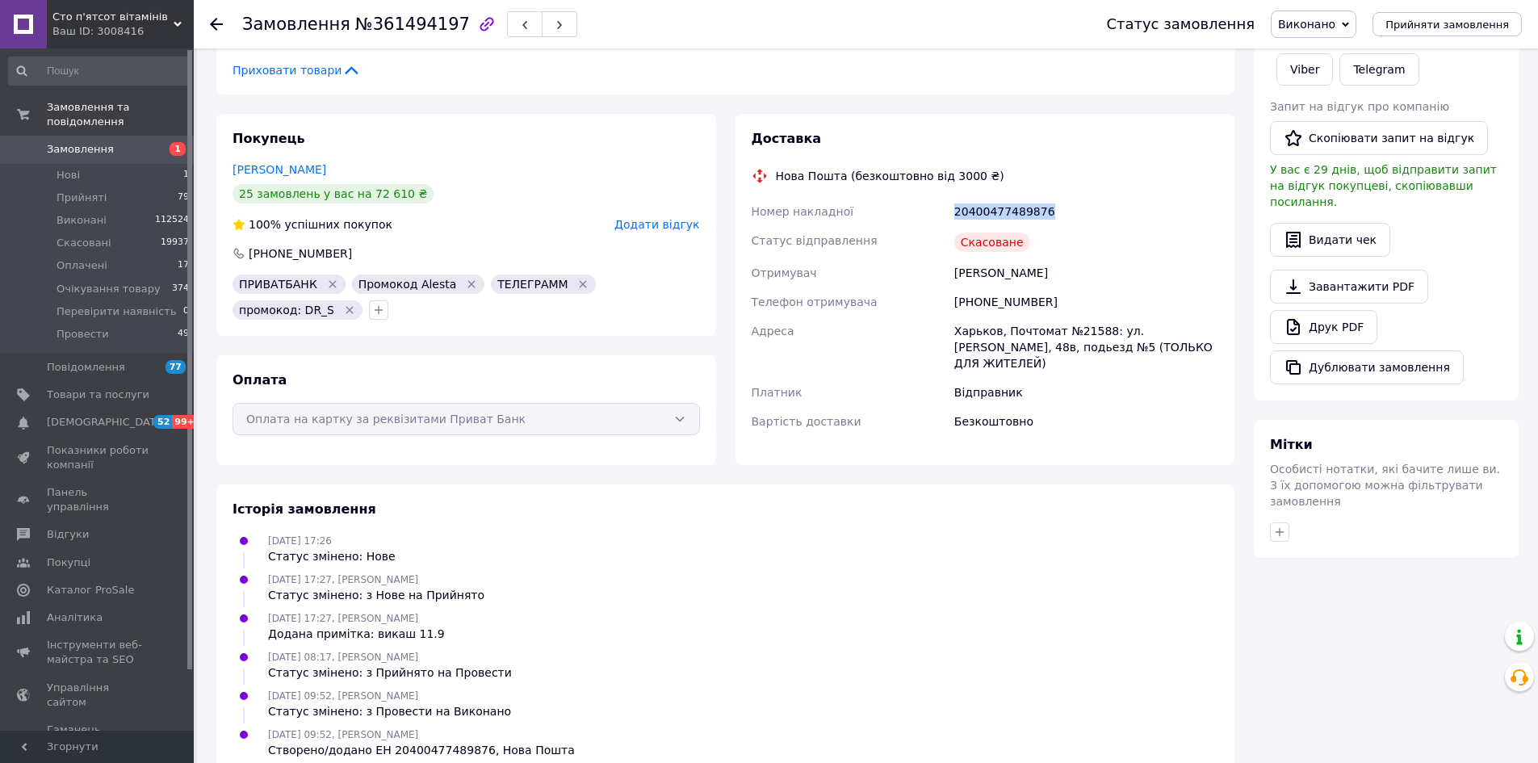
scroll to position [0, 0]
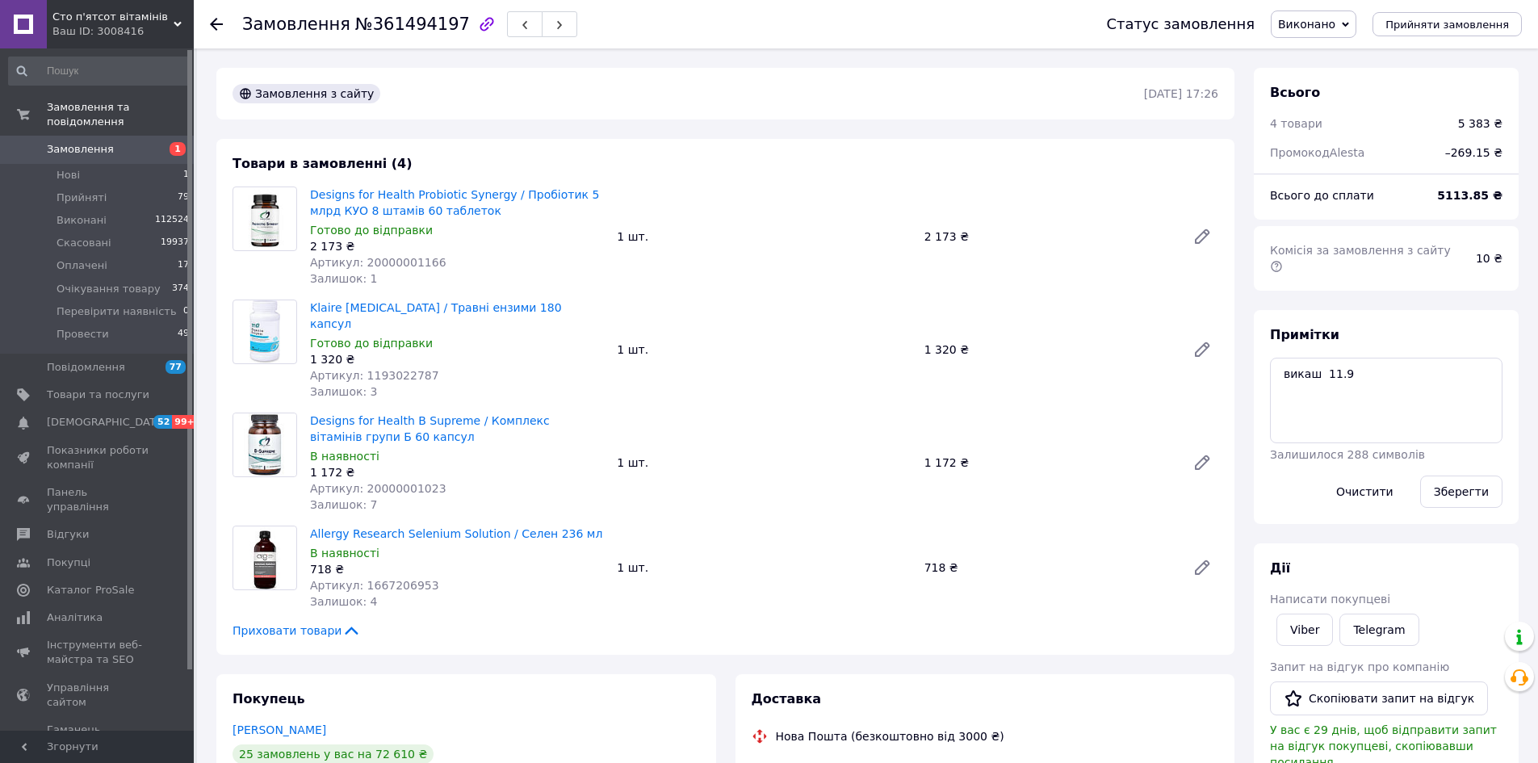
click at [391, 28] on span "№361494197" at bounding box center [412, 24] width 115 height 19
copy span "361494197"
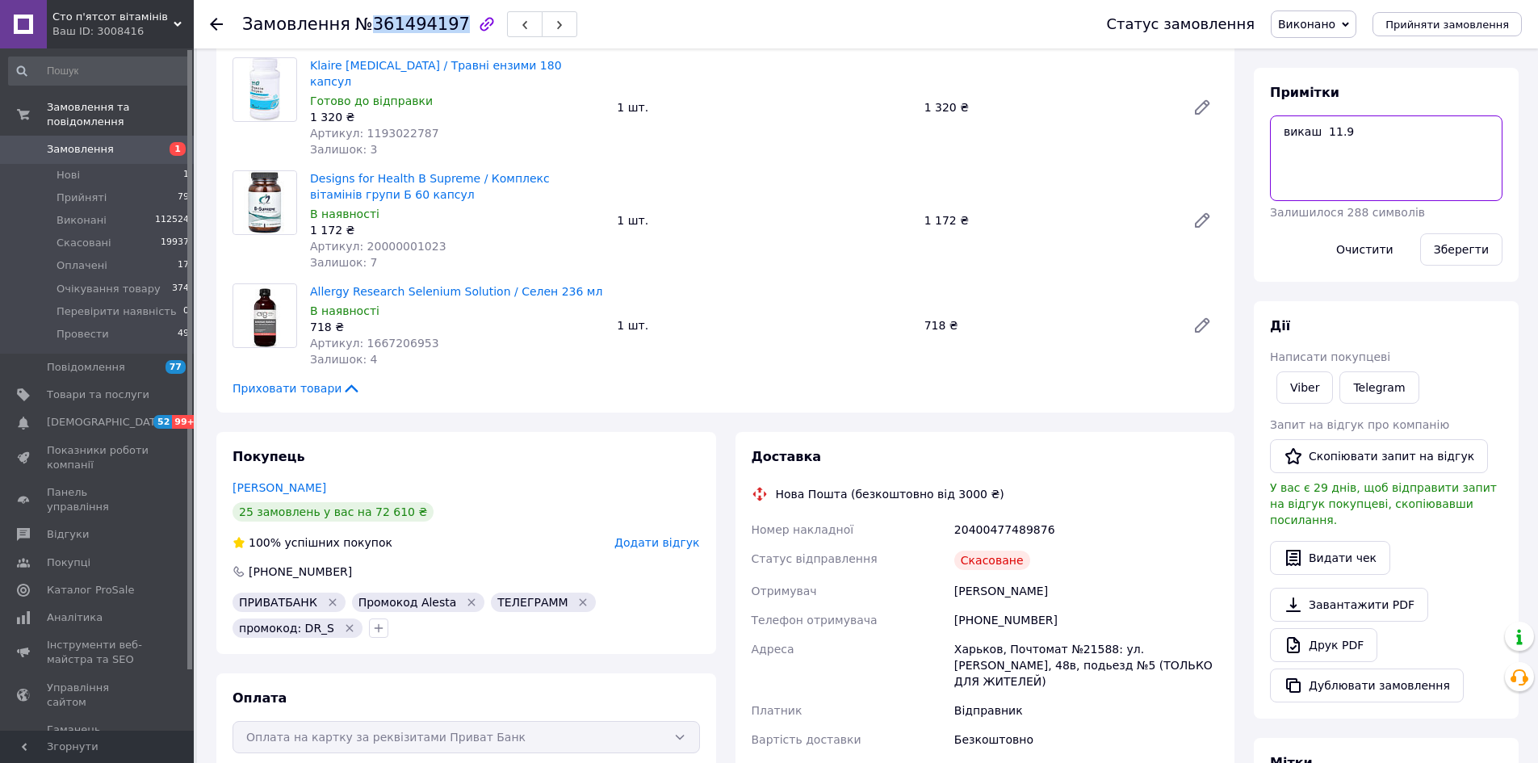
click at [1408, 148] on textarea "викаш 11.9" at bounding box center [1386, 158] width 233 height 86
paste textarea "20400477624493"
type textarea "викаш 11.9 ттн 20400477624493"
click at [1478, 233] on button "Зберегти" at bounding box center [1461, 249] width 82 height 32
click at [87, 164] on li "Нові 1" at bounding box center [99, 175] width 199 height 23
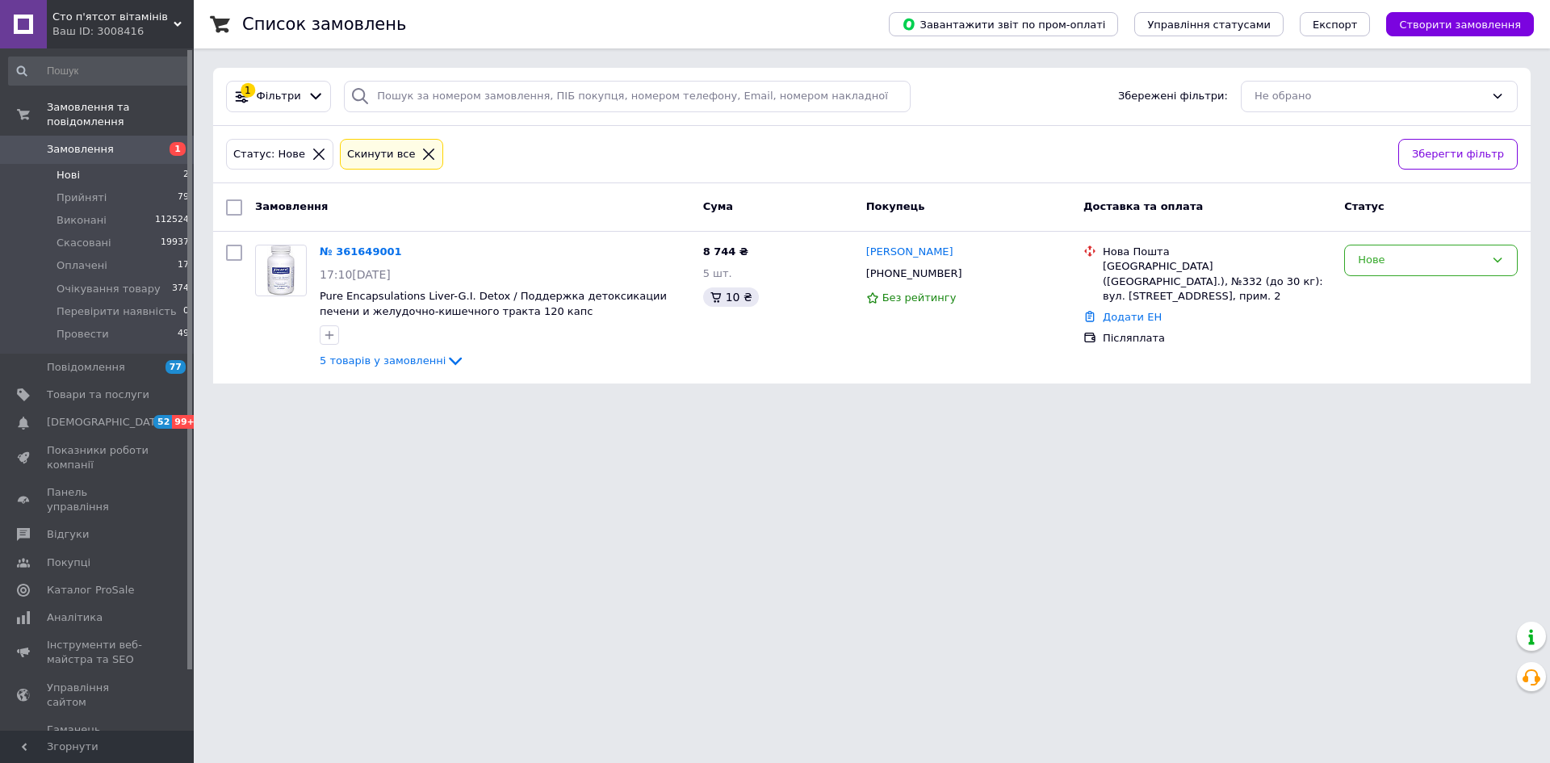
click at [72, 168] on span "Нові" at bounding box center [68, 175] width 23 height 15
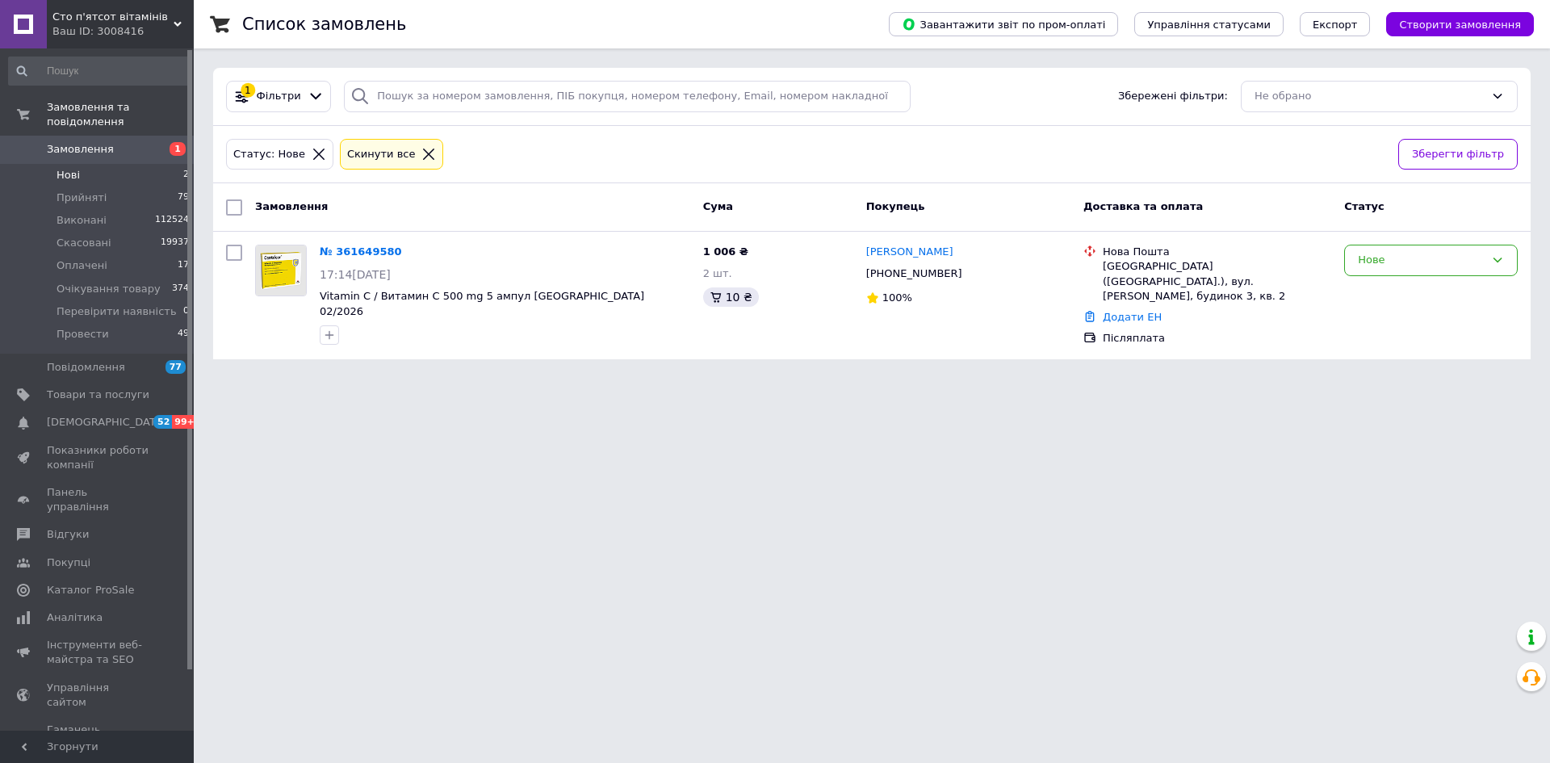
click at [421, 152] on icon at bounding box center [428, 154] width 15 height 15
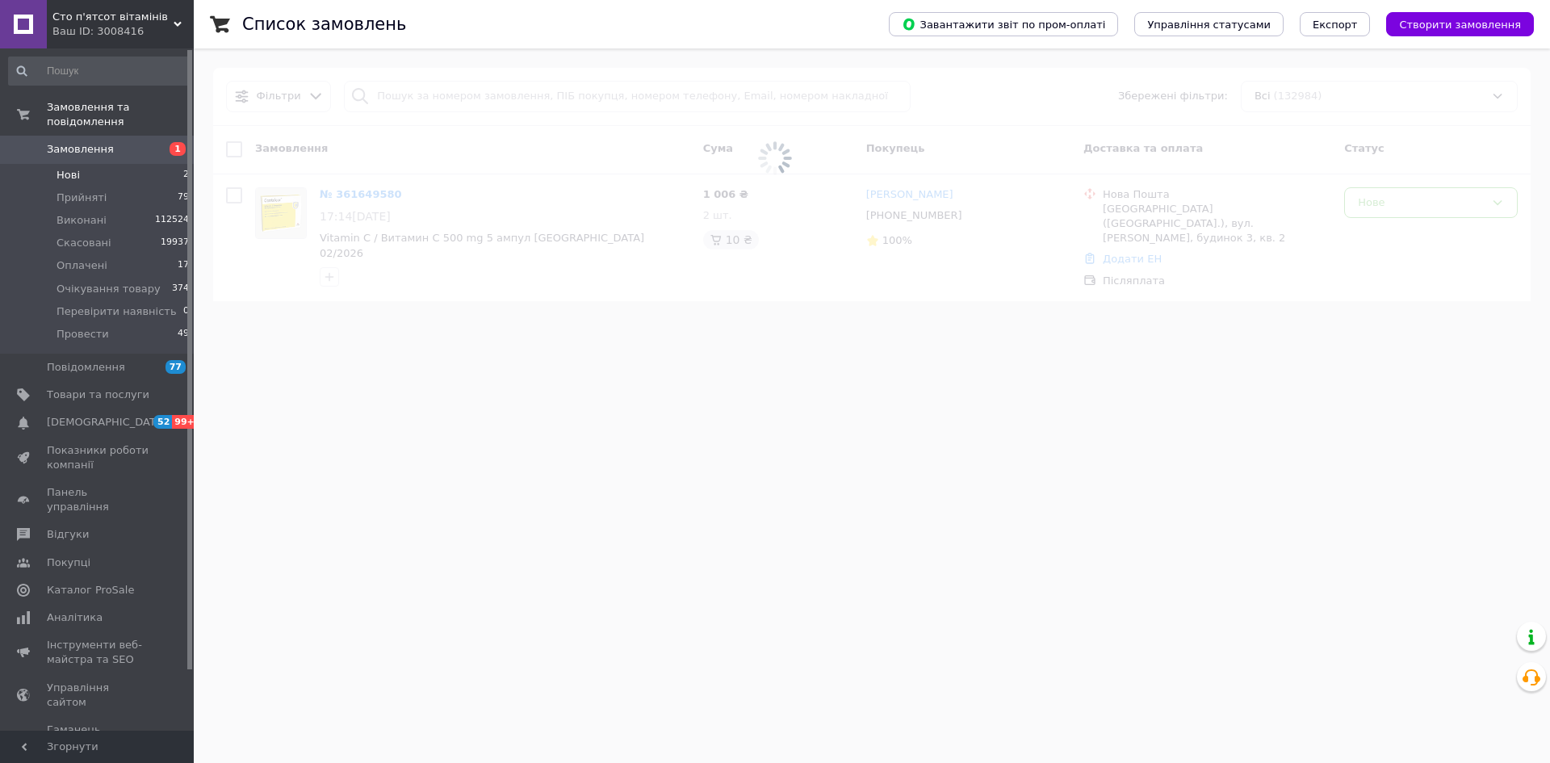
click at [414, 90] on span at bounding box center [775, 158] width 1550 height 317
click at [421, 100] on span at bounding box center [775, 158] width 1550 height 317
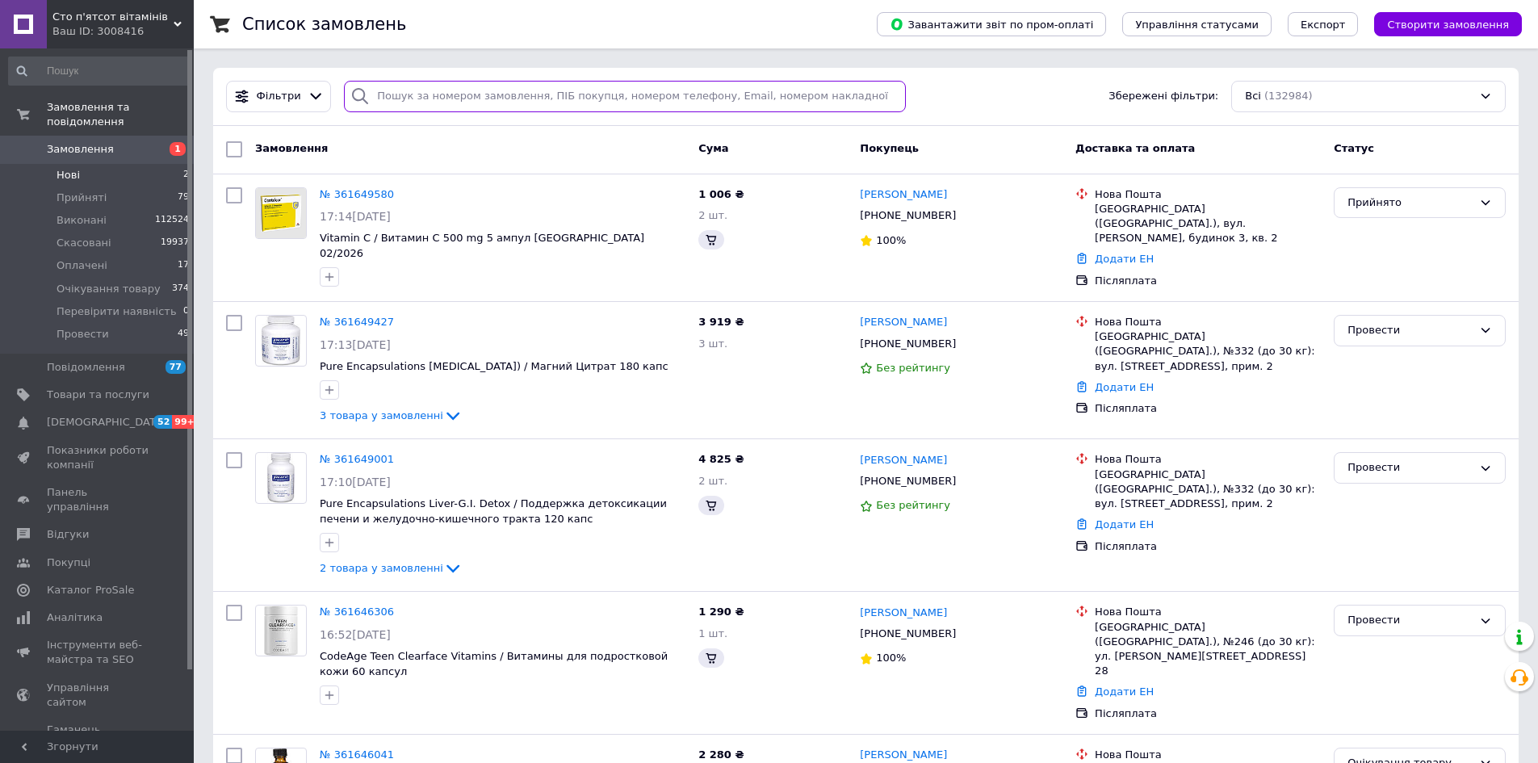
click at [421, 100] on input "search" at bounding box center [625, 96] width 562 height 31
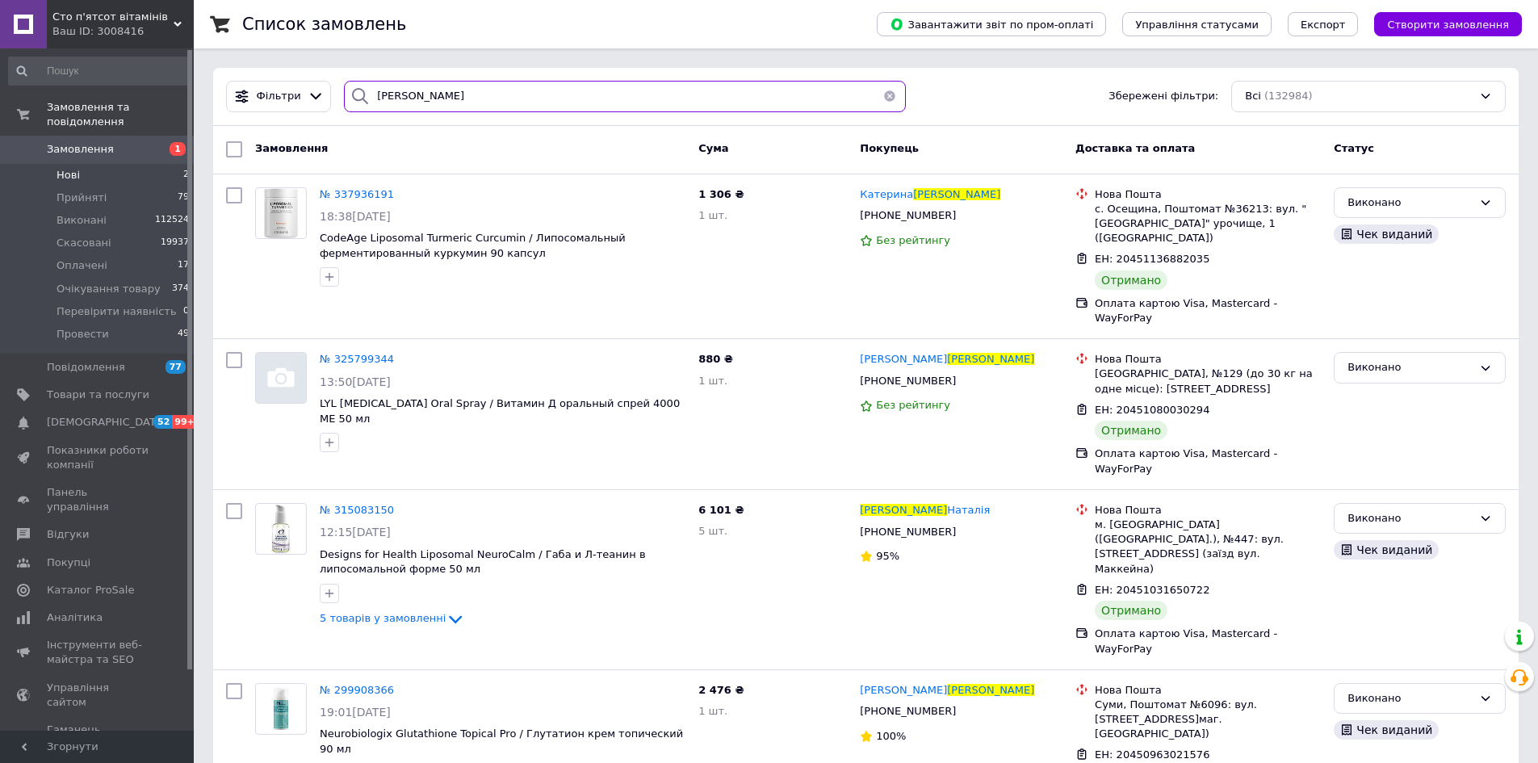
click at [388, 96] on input "мусієнко" at bounding box center [625, 96] width 562 height 31
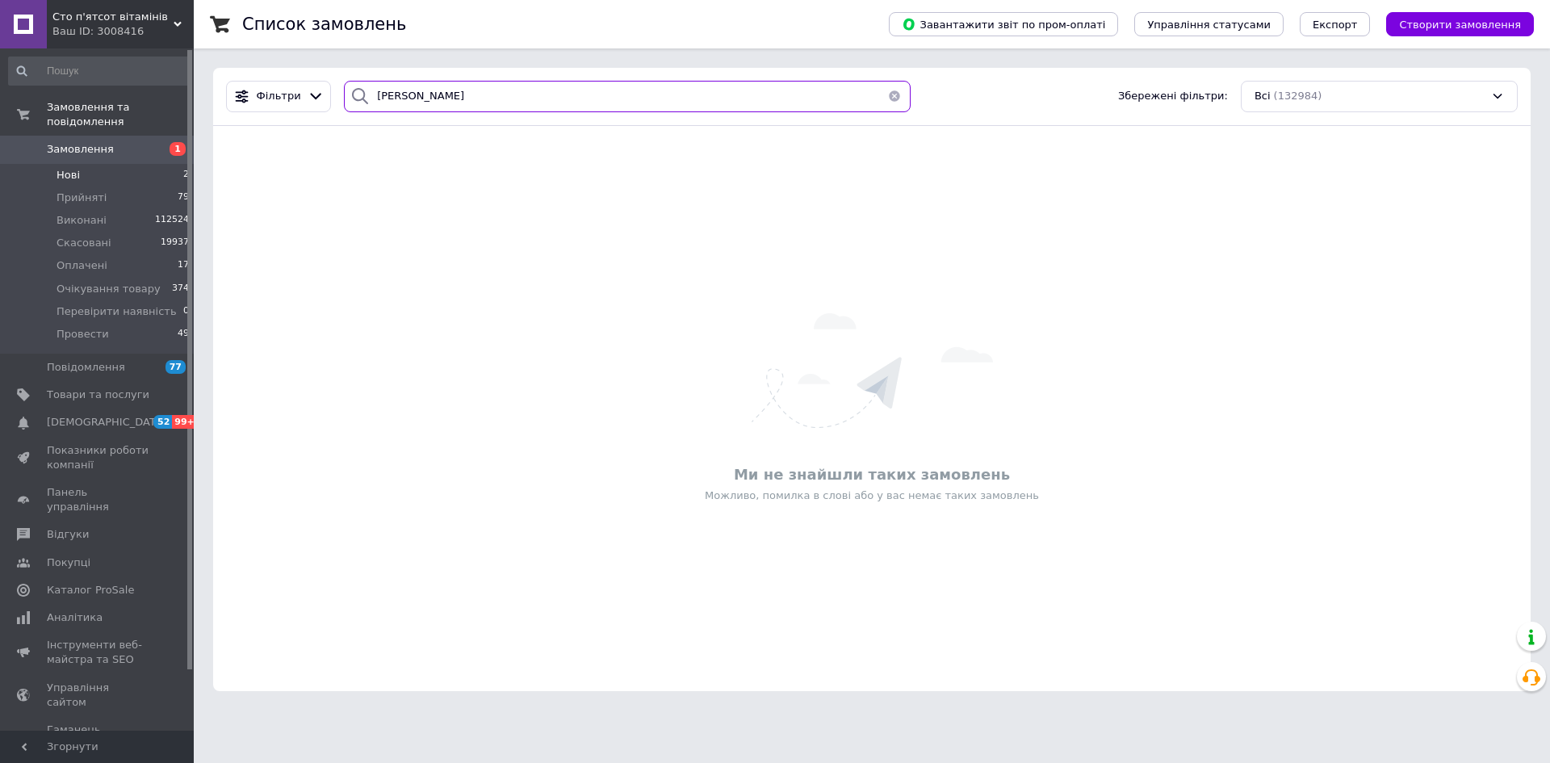
click at [395, 96] on input "мусиєнко" at bounding box center [627, 96] width 567 height 31
click at [459, 101] on input "мусиенко" at bounding box center [627, 96] width 567 height 31
type input "мусиенко"
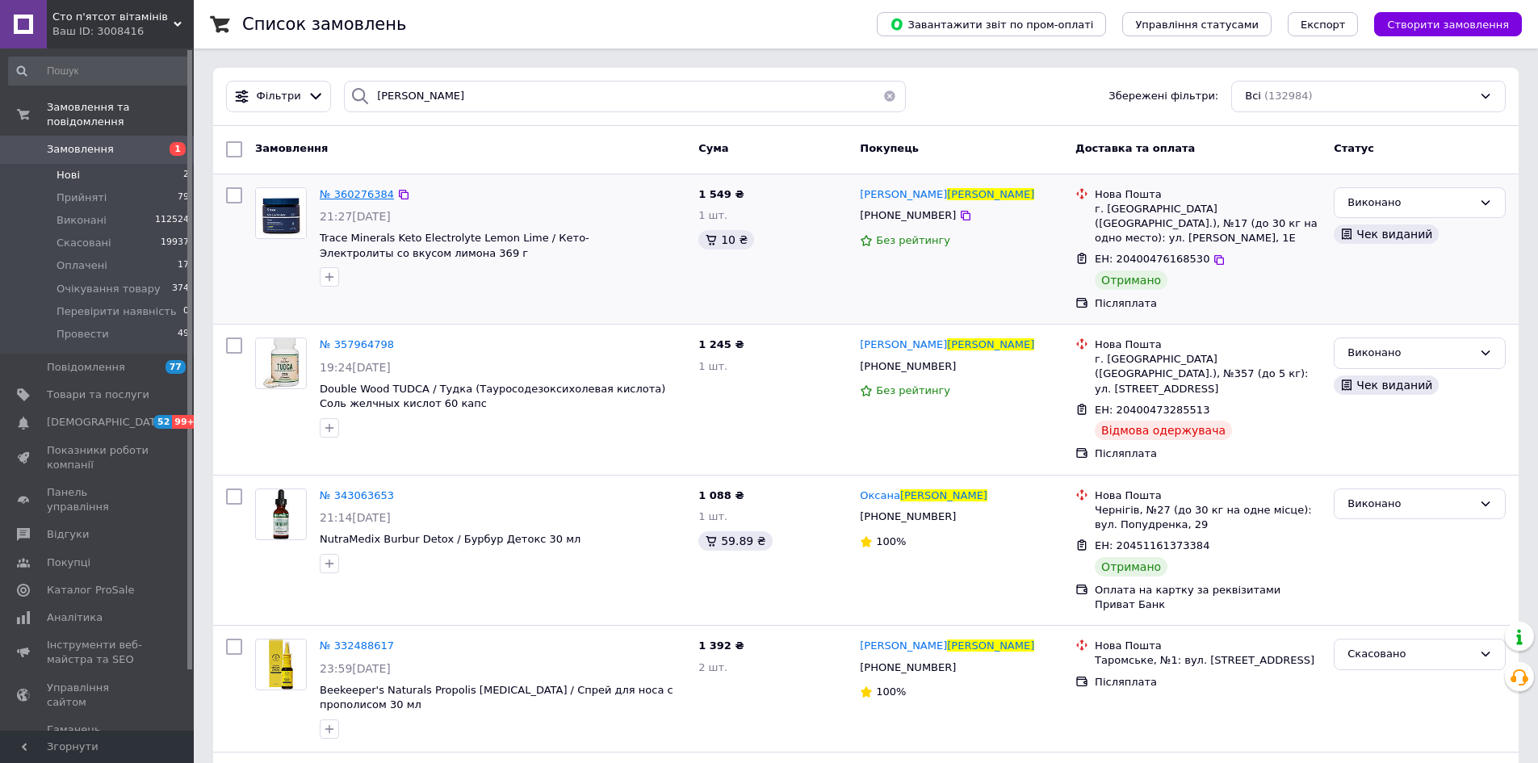
click at [373, 197] on span "№ 360276384" at bounding box center [357, 194] width 74 height 12
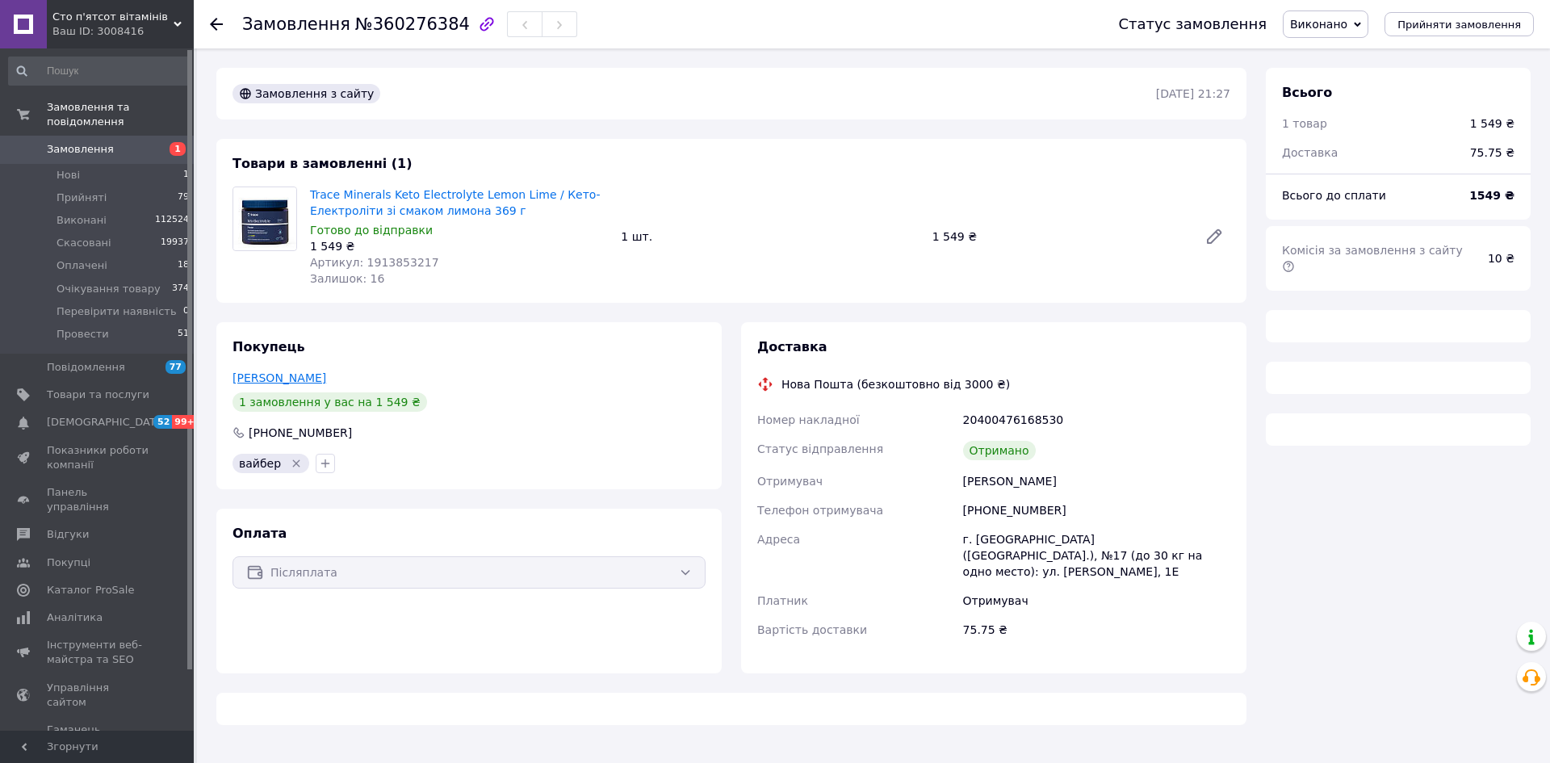
click at [266, 380] on link "Мусиенко Наталя" at bounding box center [280, 377] width 94 height 13
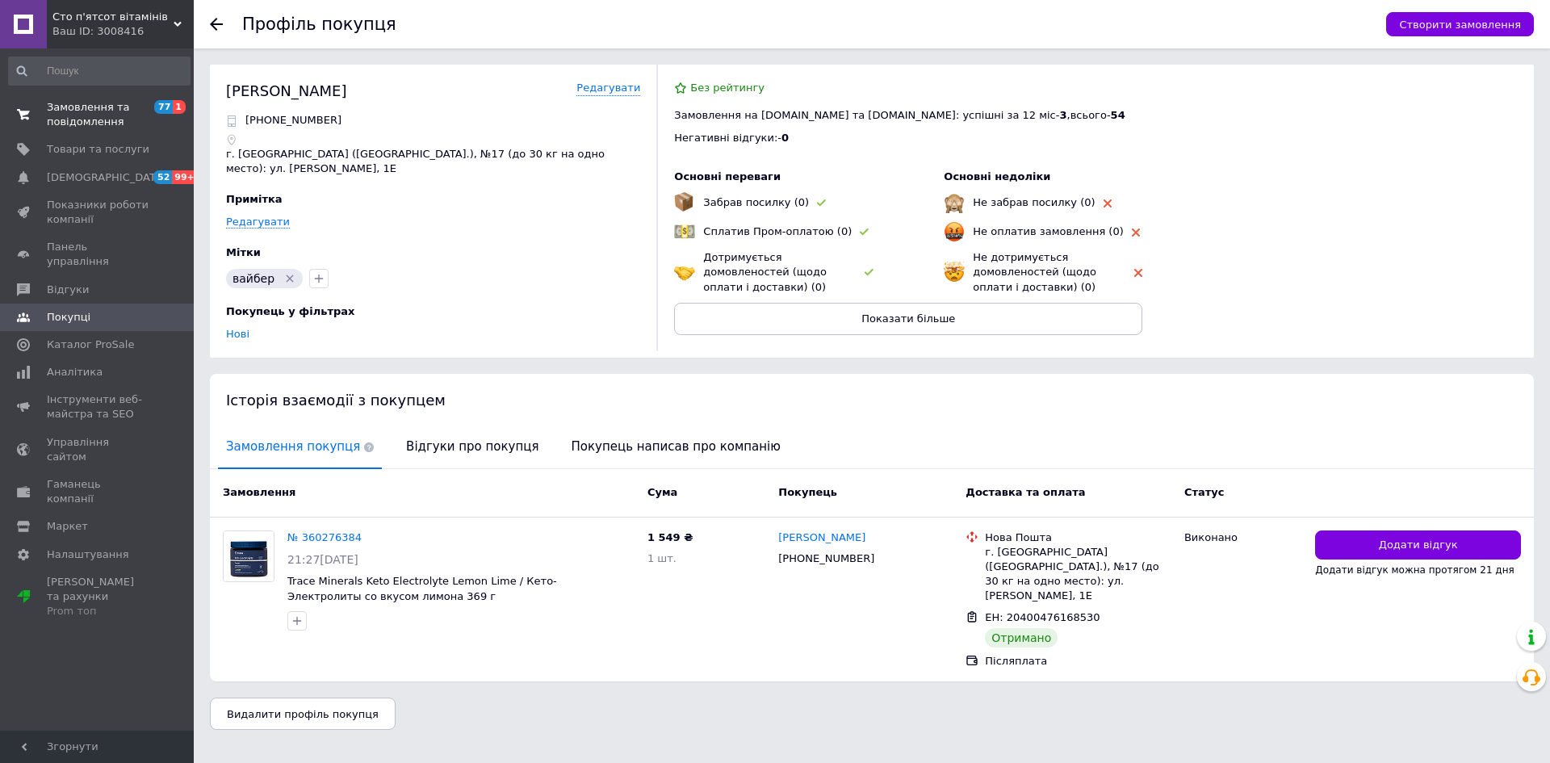
click at [87, 112] on span "Замовлення та повідомлення" at bounding box center [98, 114] width 103 height 29
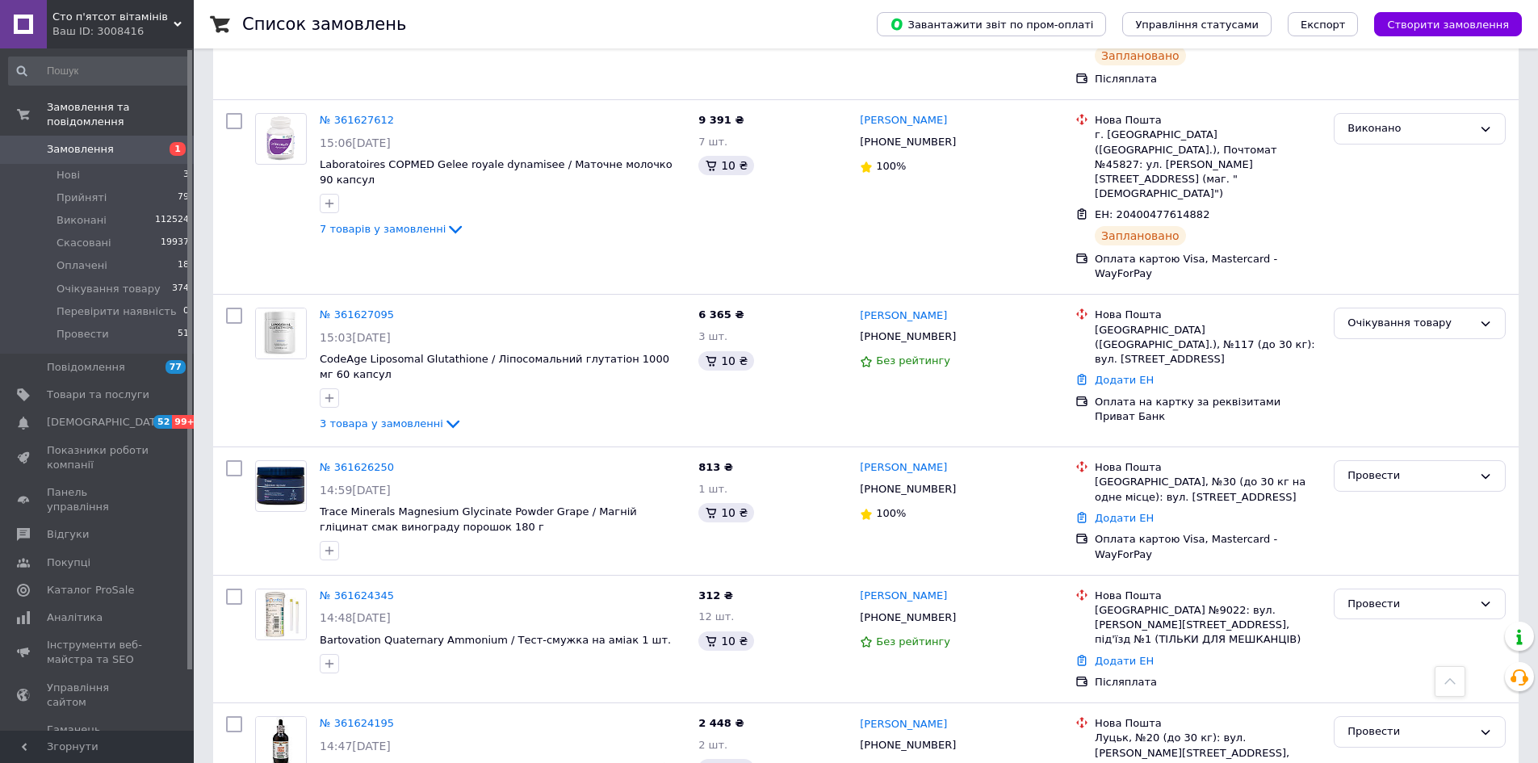
scroll to position [4683, 0]
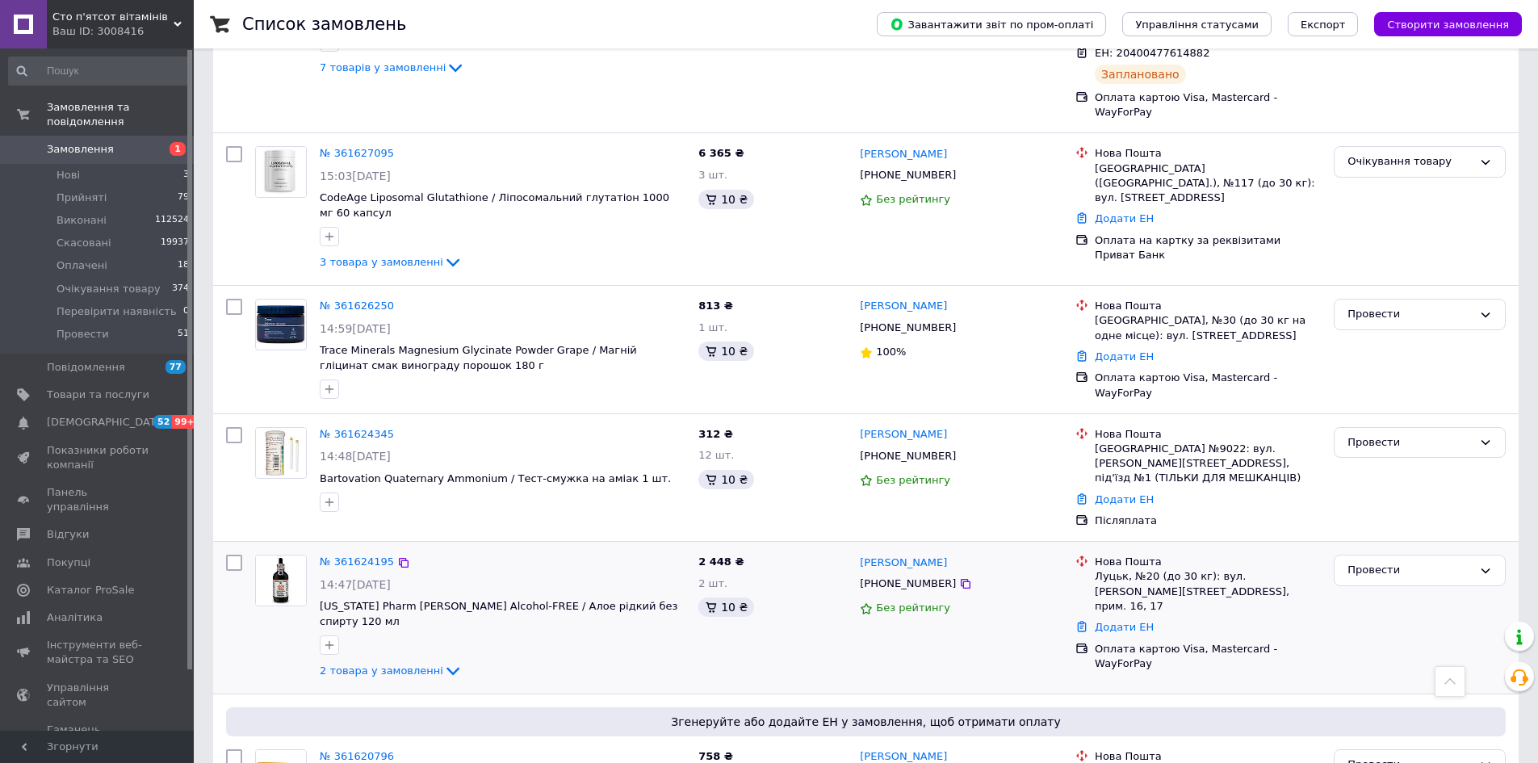
drag, startPoint x: 86, startPoint y: 191, endPoint x: 241, endPoint y: 296, distance: 187.7
click at [86, 191] on li "Прийняті 79" at bounding box center [99, 198] width 199 height 23
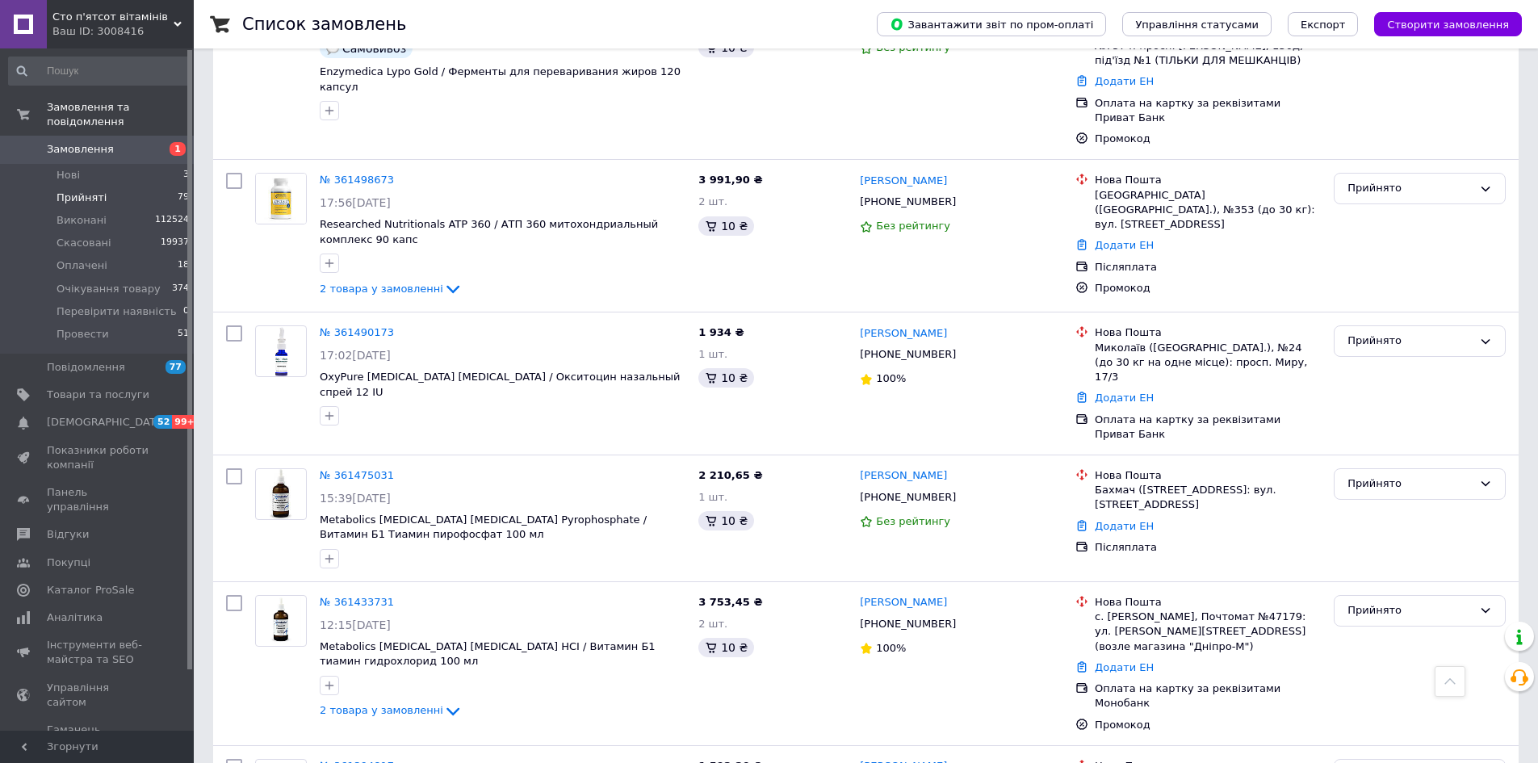
scroll to position [2180, 0]
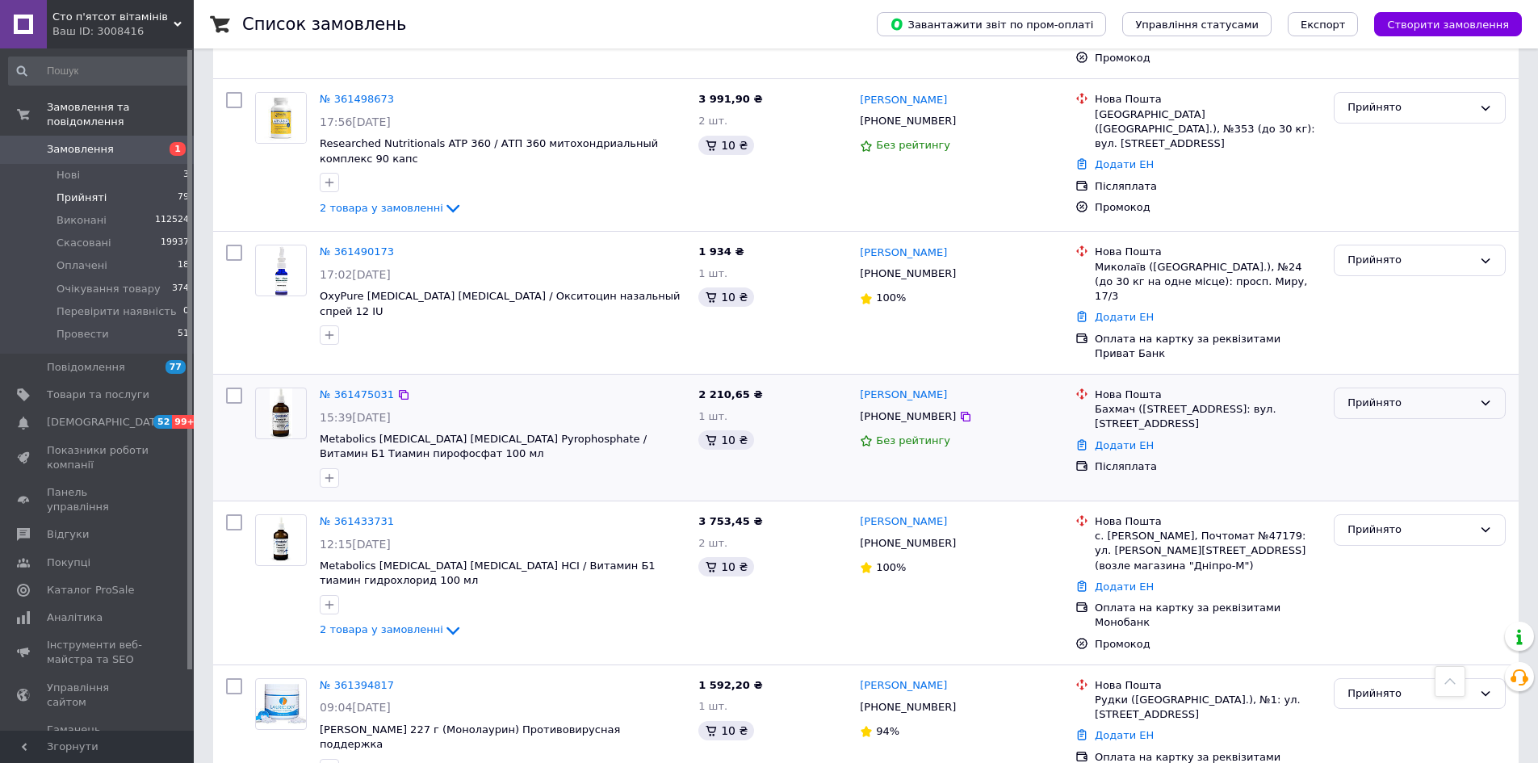
click at [1405, 395] on div "Прийнято" at bounding box center [1410, 403] width 125 height 17
click at [1398, 527] on li "Провести" at bounding box center [1420, 542] width 170 height 30
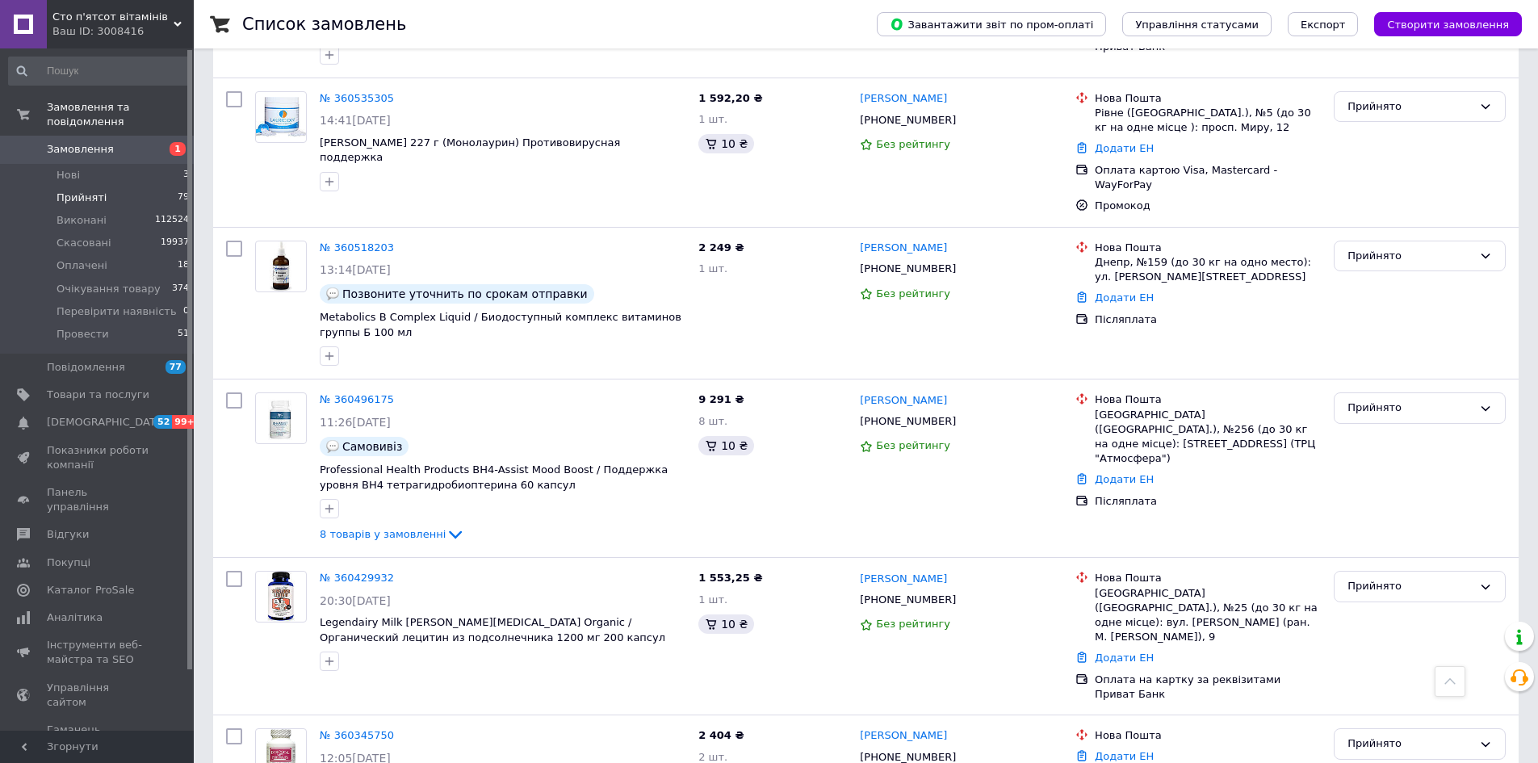
scroll to position [6223, 0]
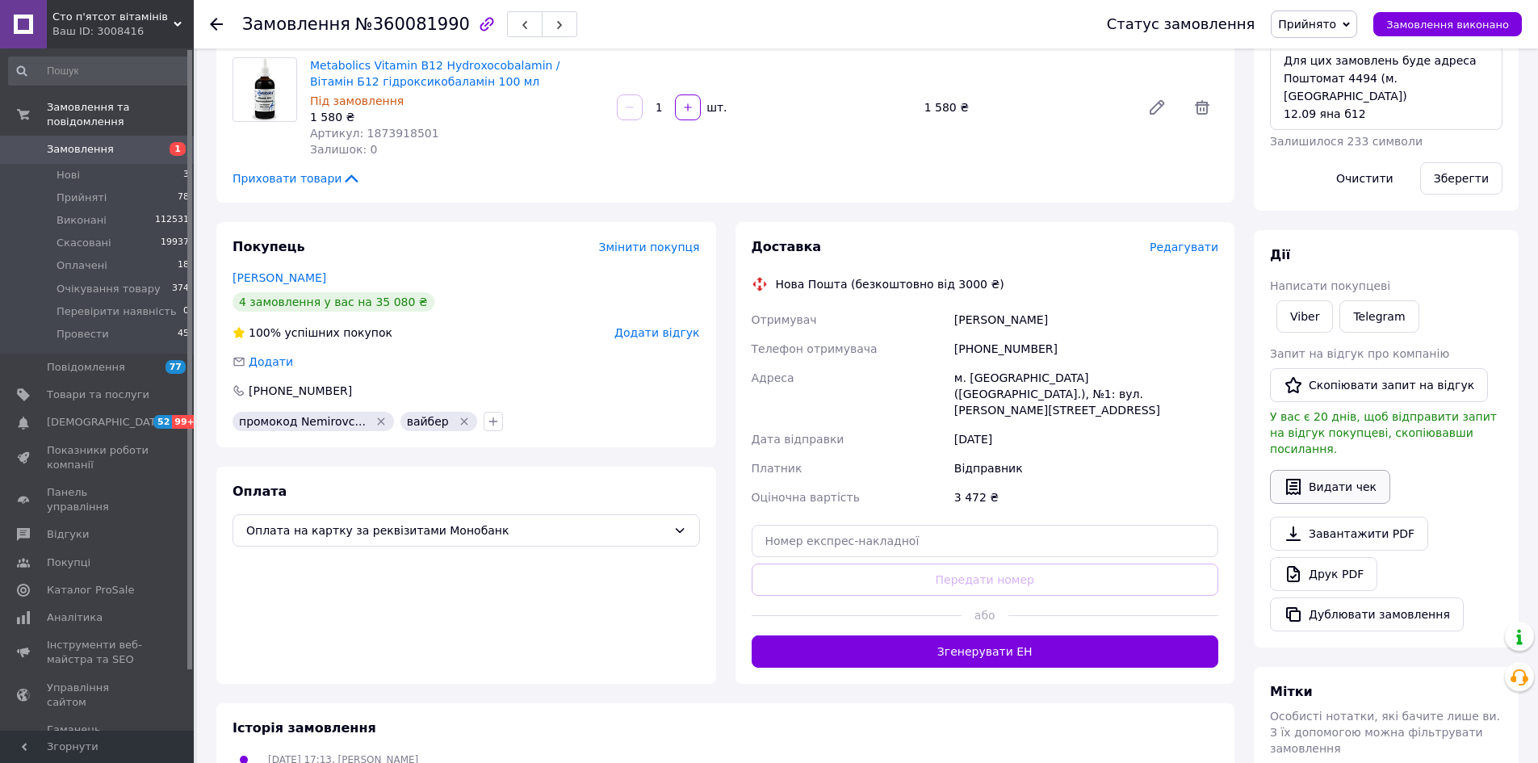
scroll to position [323, 0]
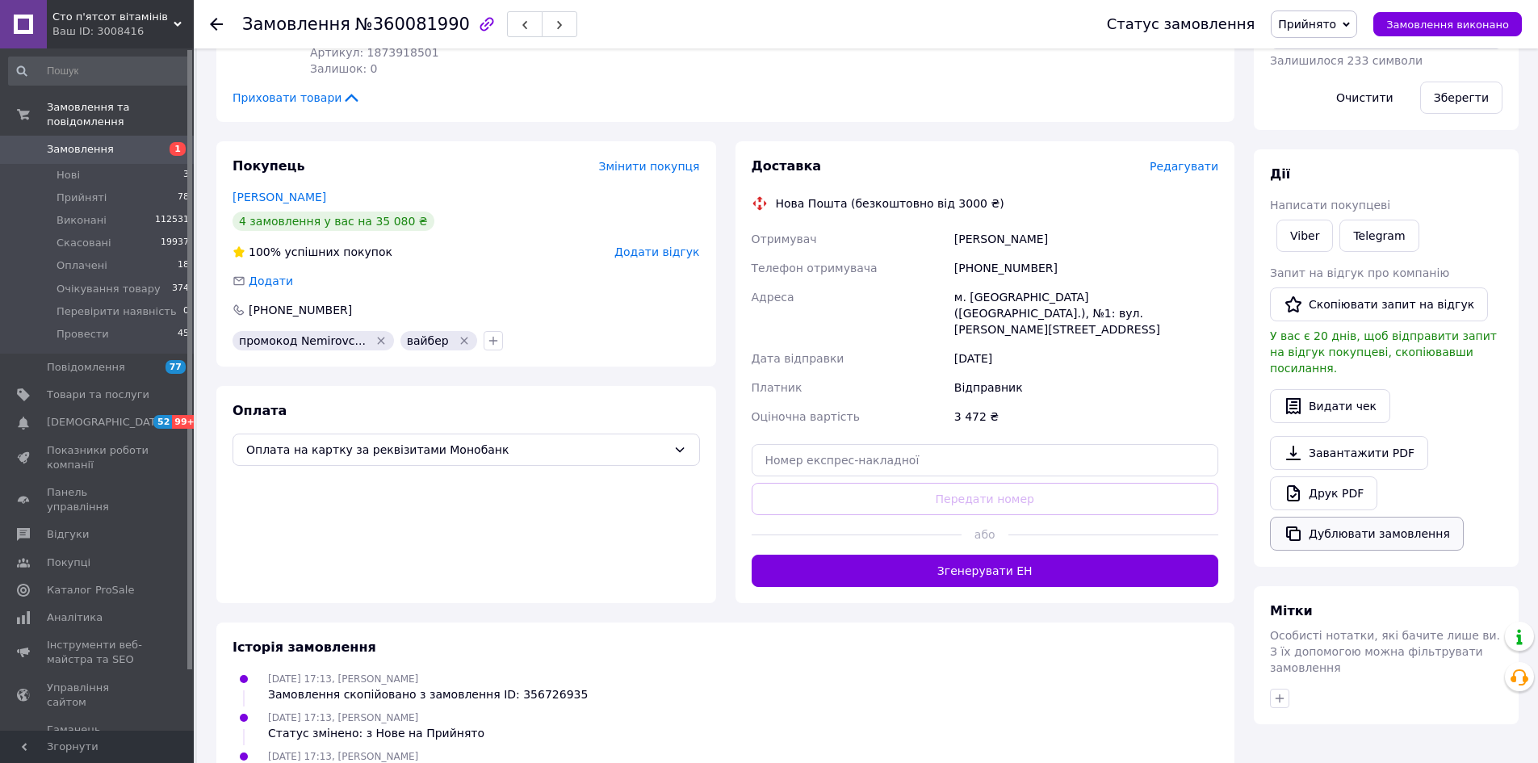
click at [1327, 524] on button "Дублювати замовлення" at bounding box center [1367, 534] width 194 height 34
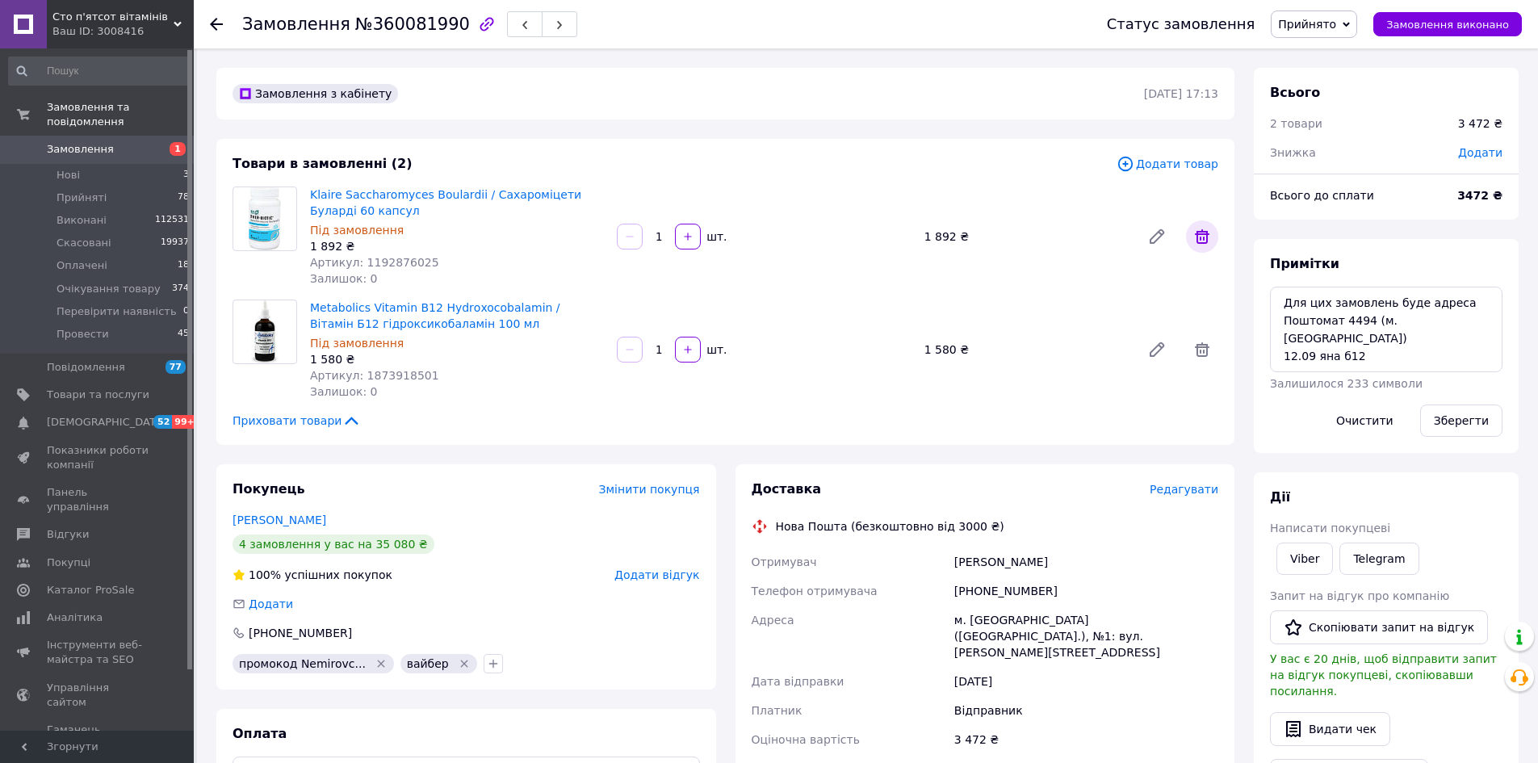
click at [1200, 230] on icon at bounding box center [1202, 236] width 19 height 19
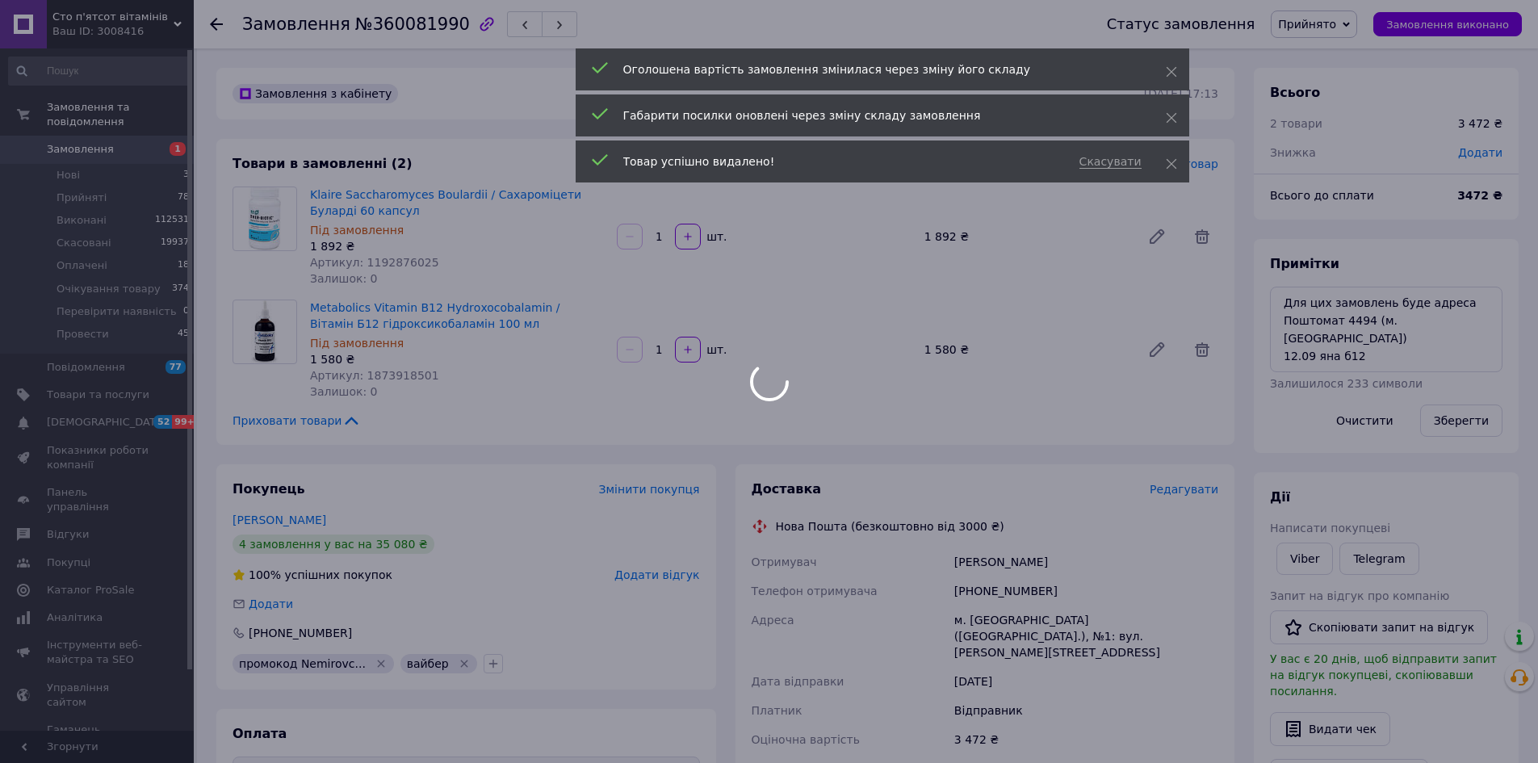
click at [1480, 157] on div at bounding box center [769, 381] width 1538 height 763
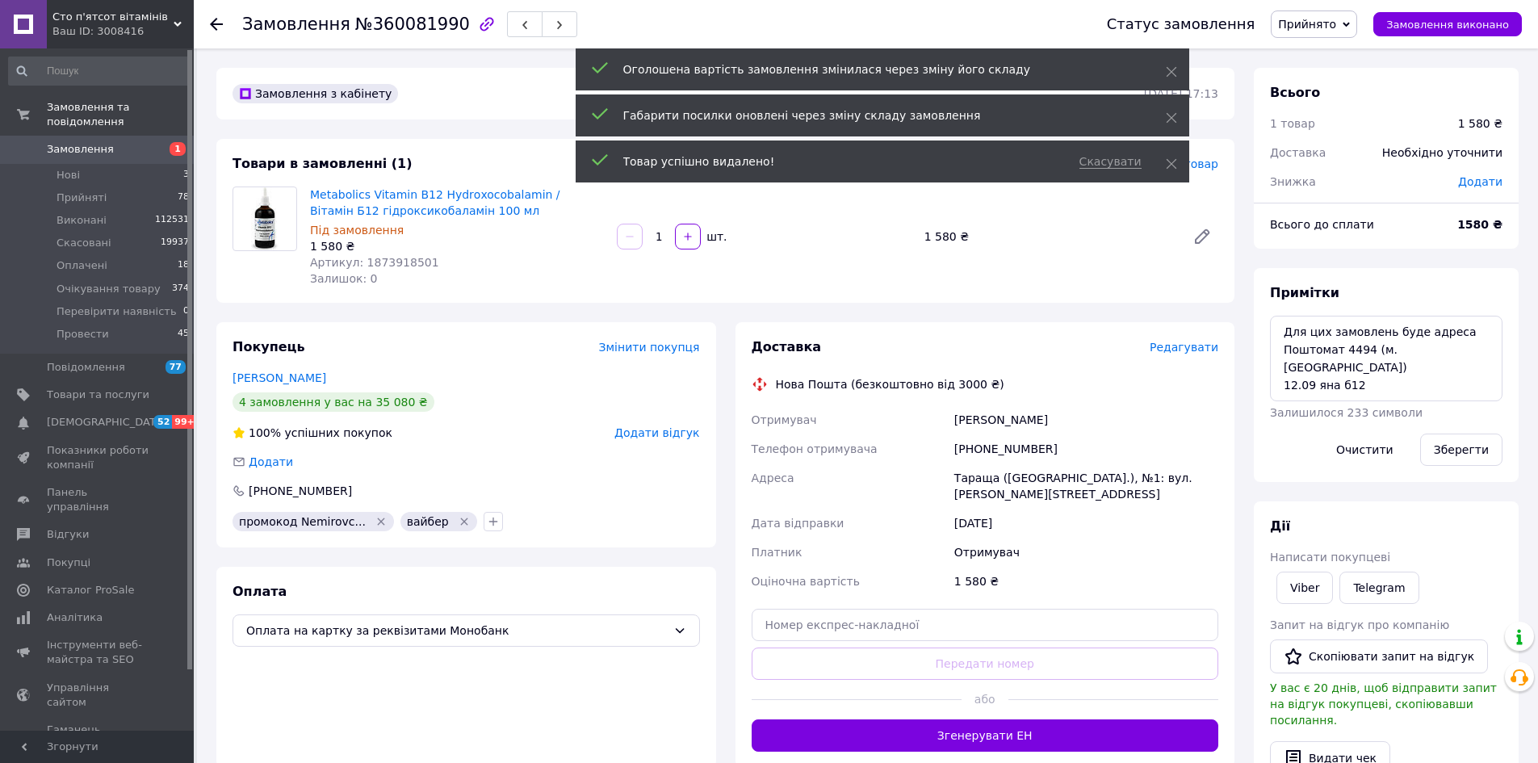
click at [1493, 153] on div "Необхідно уточнити" at bounding box center [1443, 153] width 140 height 36
click at [1494, 175] on span "Додати" at bounding box center [1480, 181] width 44 height 13
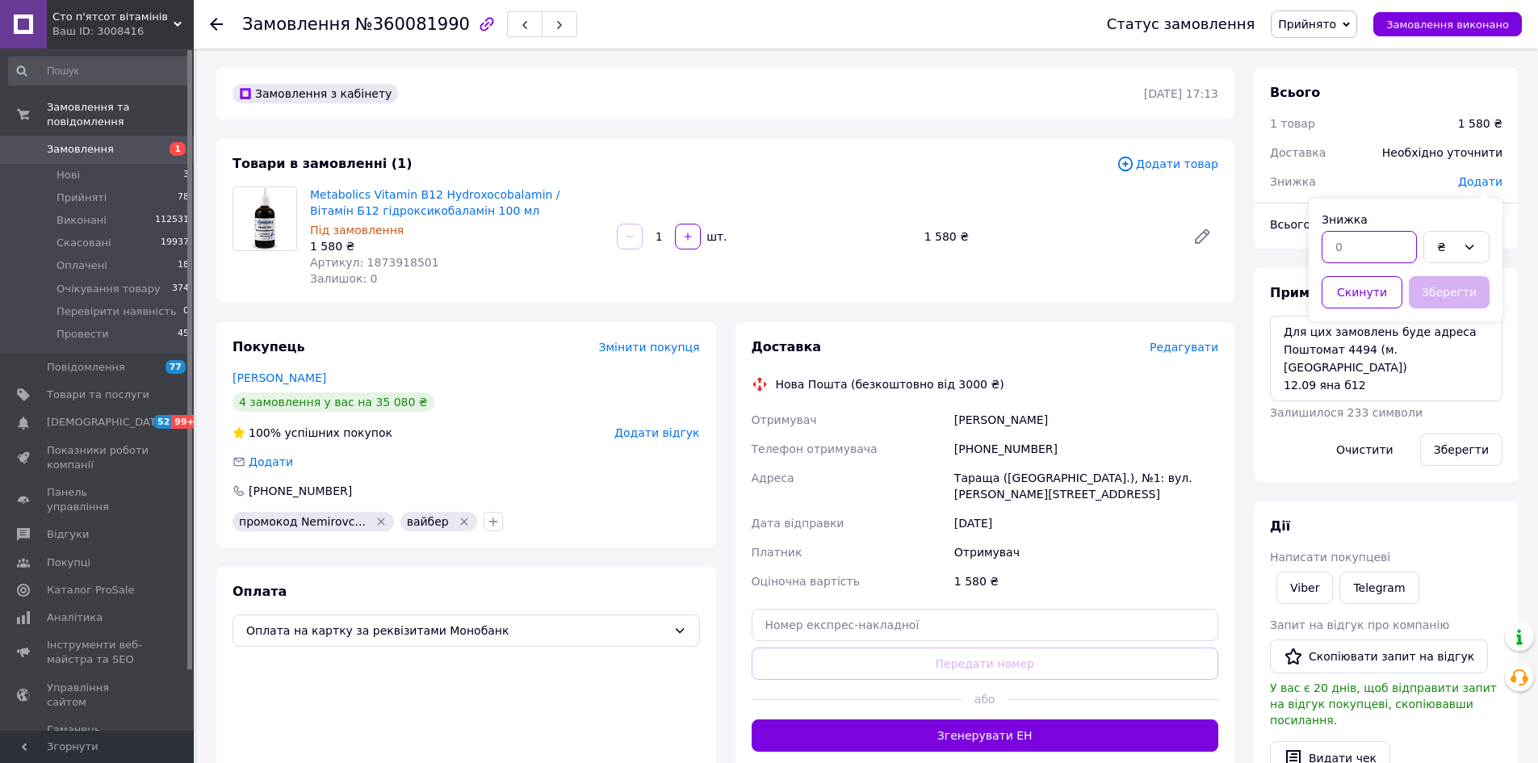
click at [1336, 253] on input "text" at bounding box center [1369, 247] width 95 height 32
type input "5"
click at [1461, 252] on div "₴" at bounding box center [1456, 247] width 66 height 32
click at [1455, 319] on li "%" at bounding box center [1456, 312] width 65 height 31
click at [1448, 295] on button "Зберегти" at bounding box center [1449, 292] width 81 height 32
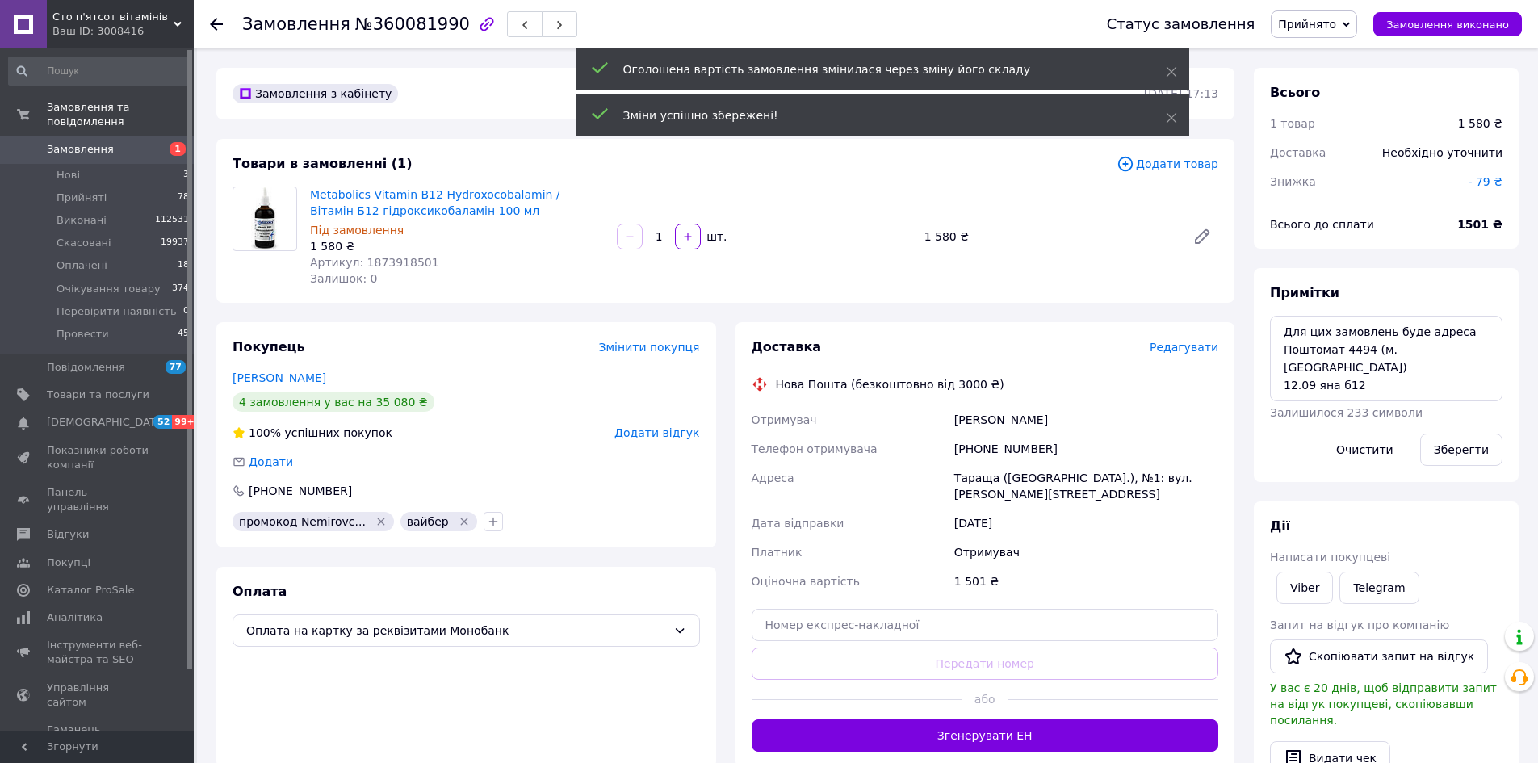
scroll to position [323, 0]
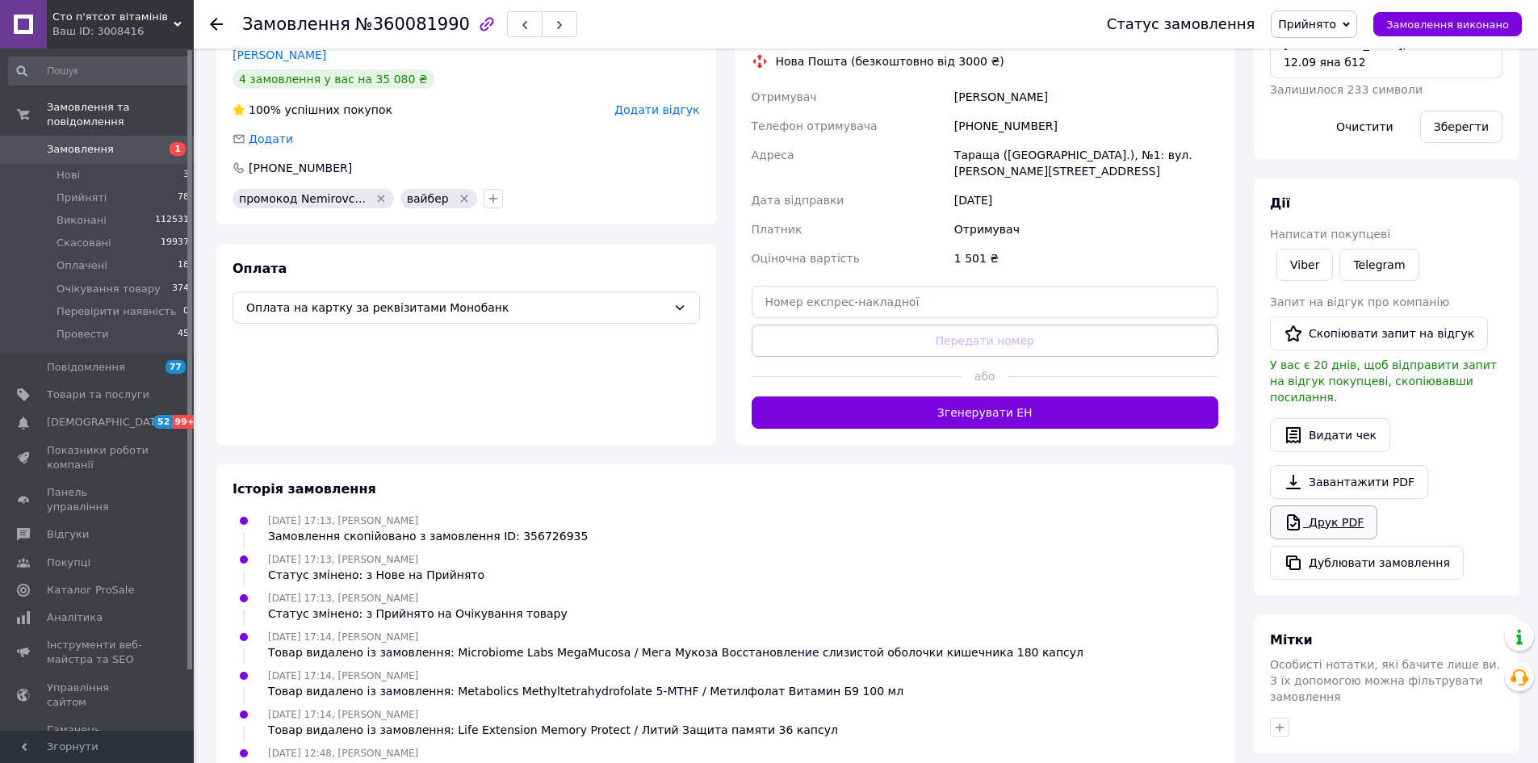
click at [1335, 505] on link "Друк PDF" at bounding box center [1323, 522] width 107 height 34
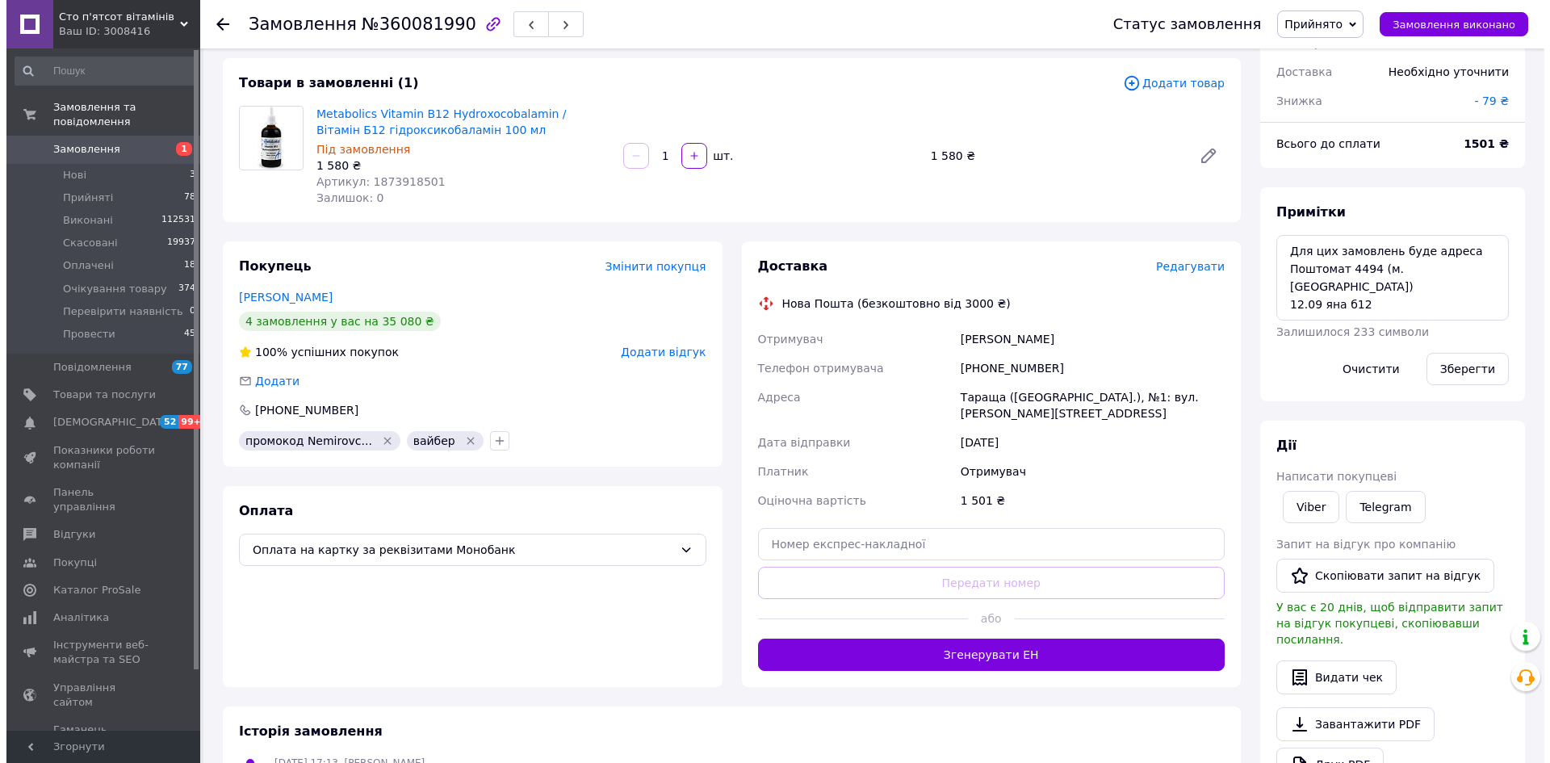
scroll to position [0, 0]
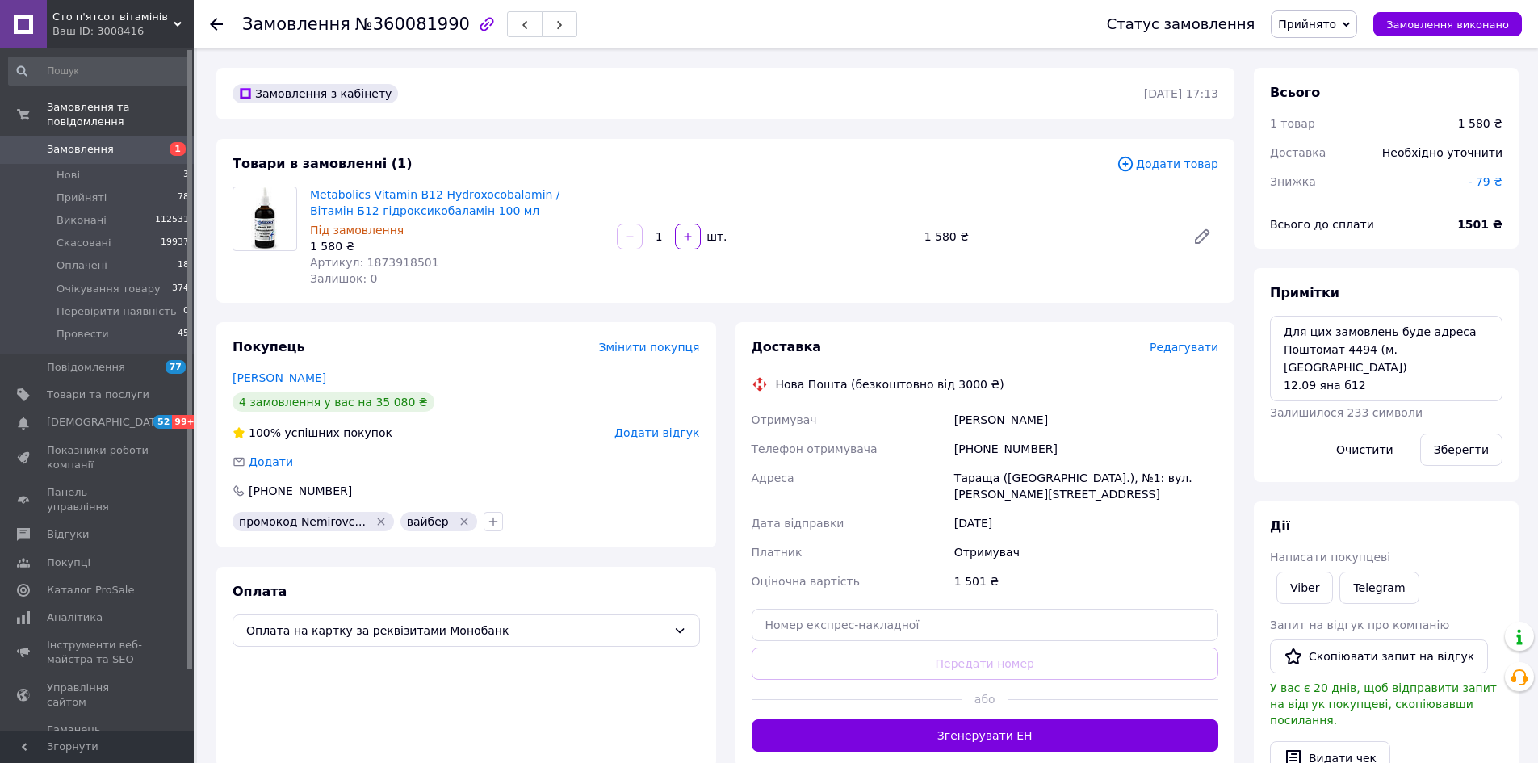
click at [1205, 346] on span "Редагувати" at bounding box center [1184, 347] width 69 height 13
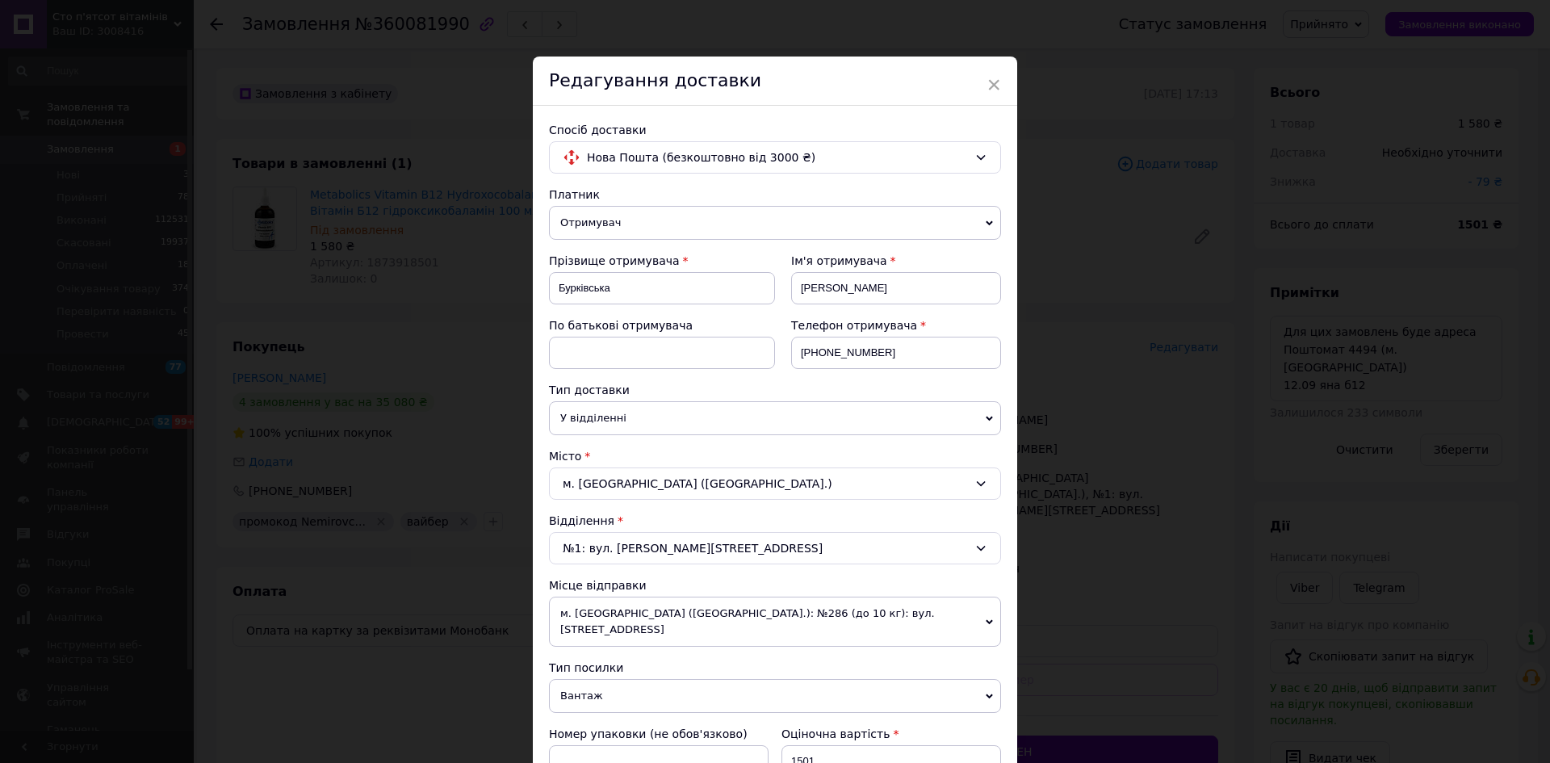
scroll to position [81, 0]
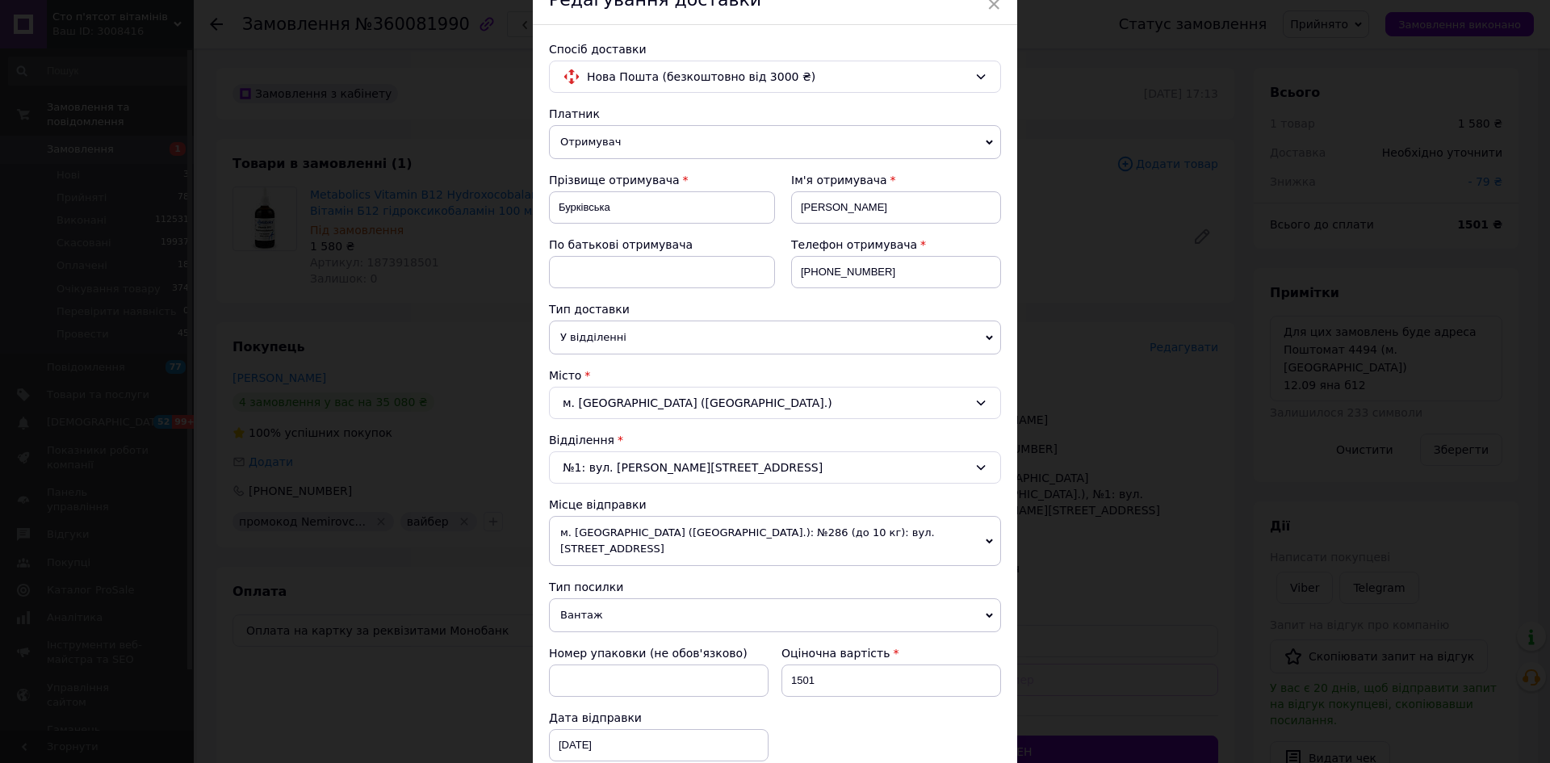
click at [660, 153] on span "Отримувач" at bounding box center [775, 142] width 452 height 34
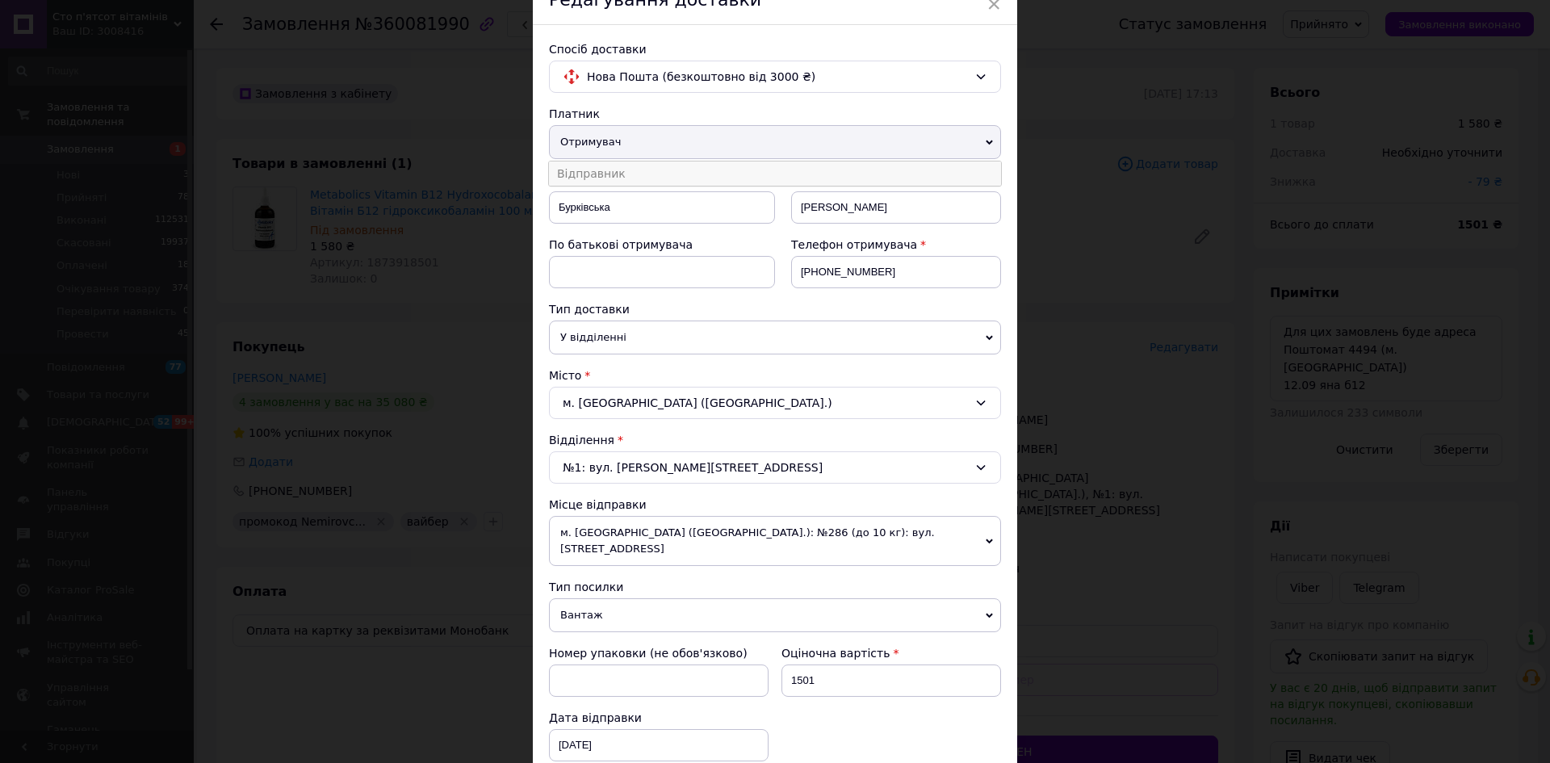
click at [646, 181] on li "Відправник" at bounding box center [775, 173] width 452 height 24
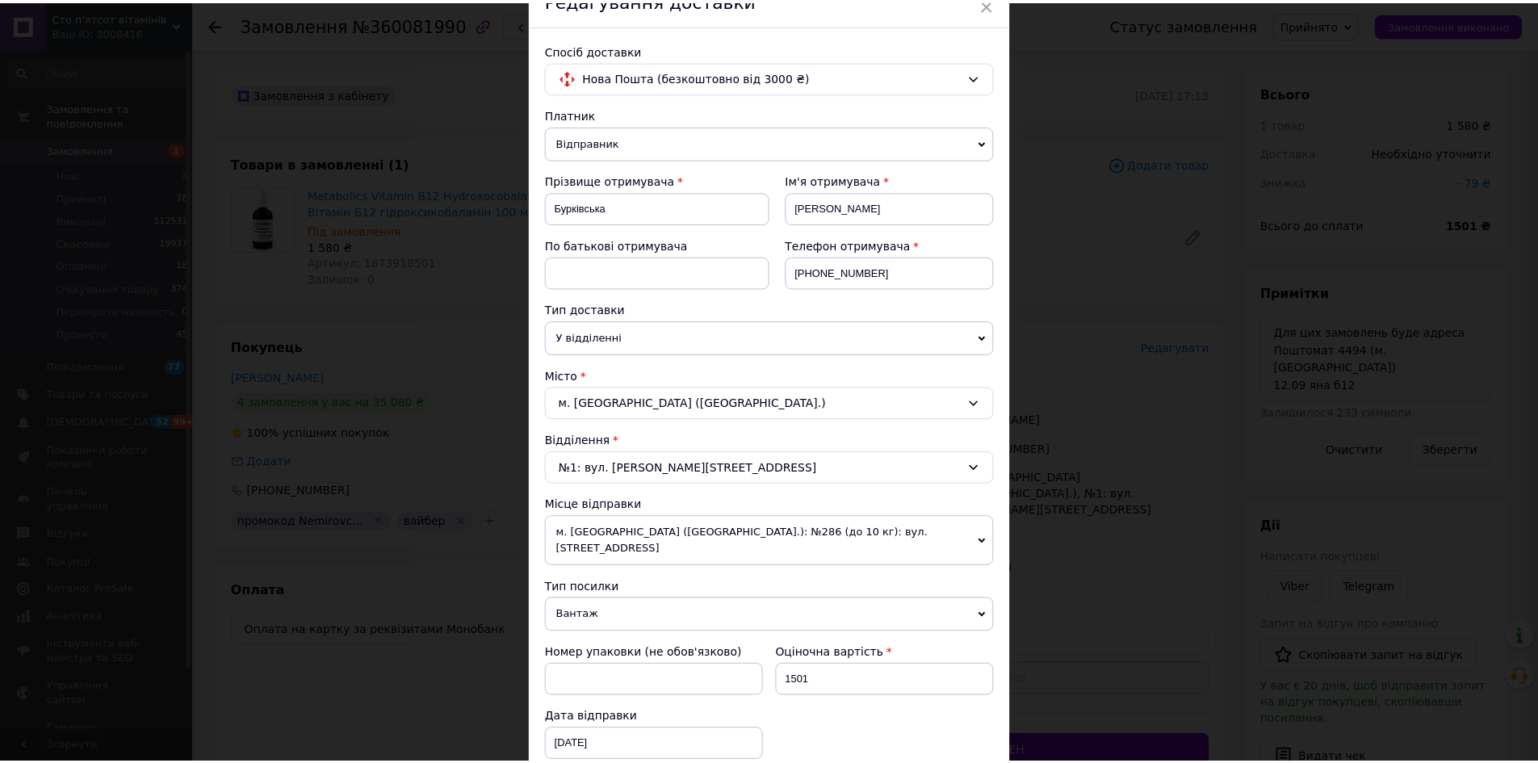
scroll to position [484, 0]
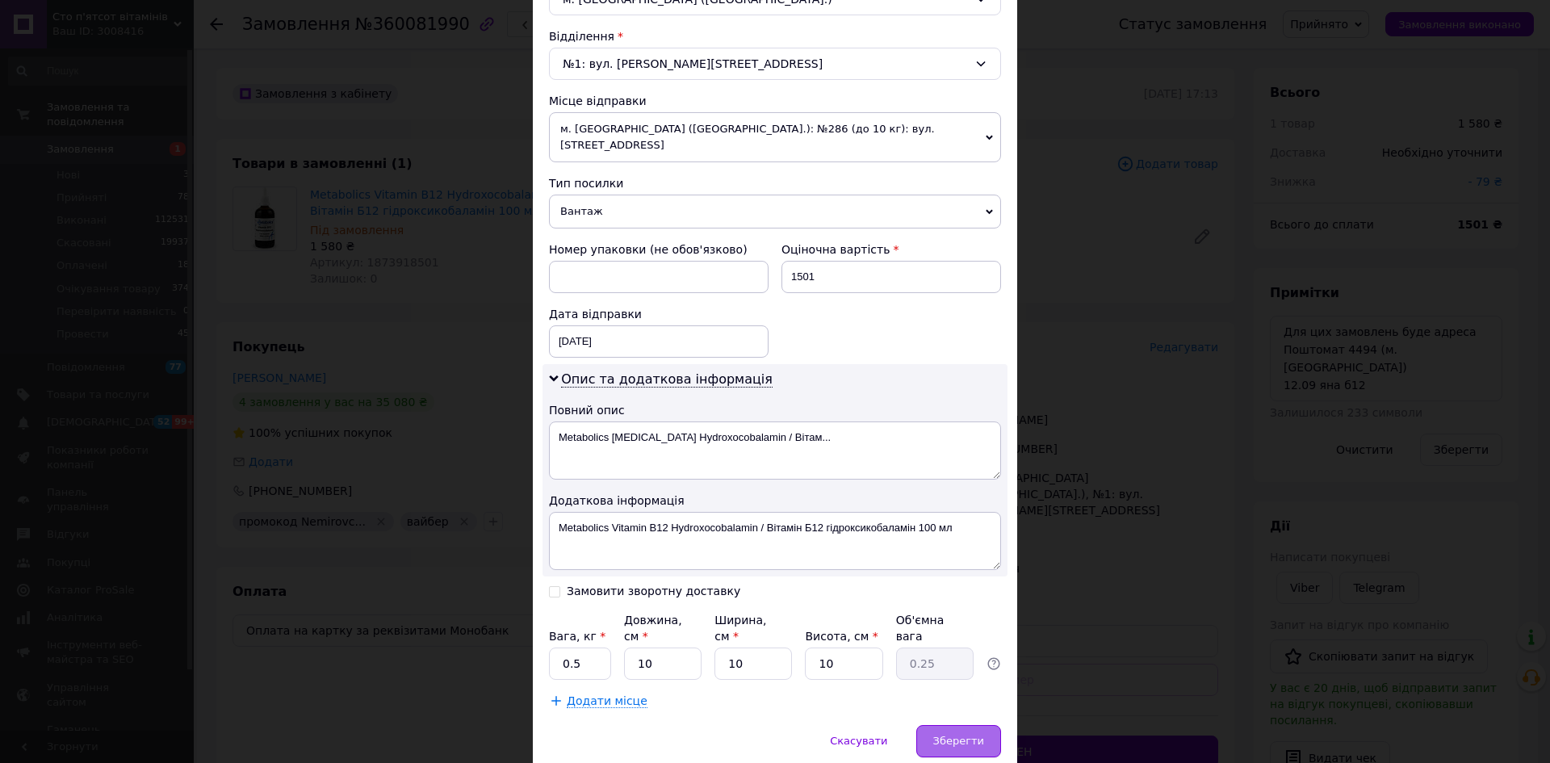
click at [950, 725] on div "Зберегти" at bounding box center [958, 741] width 85 height 32
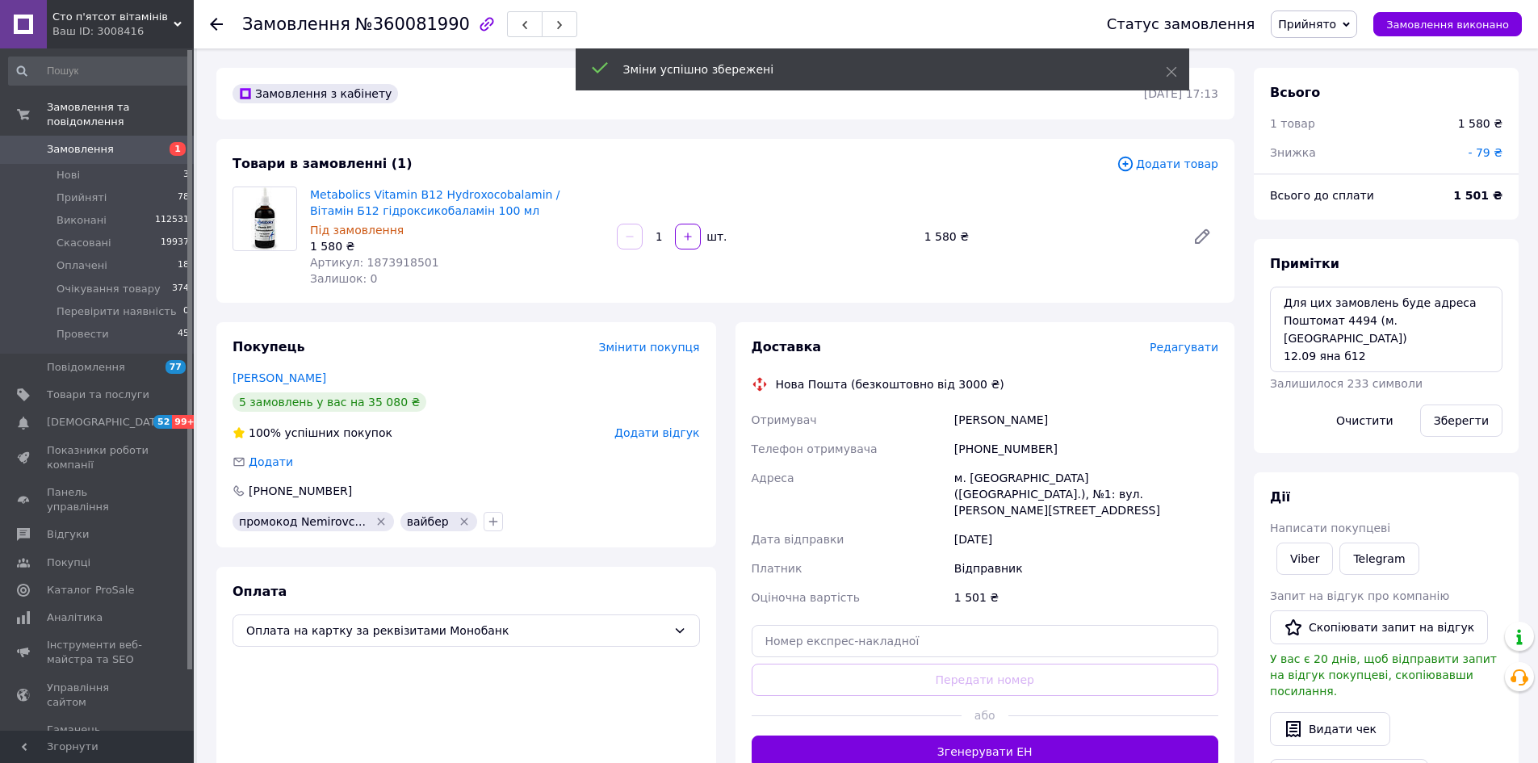
scroll to position [61, 0]
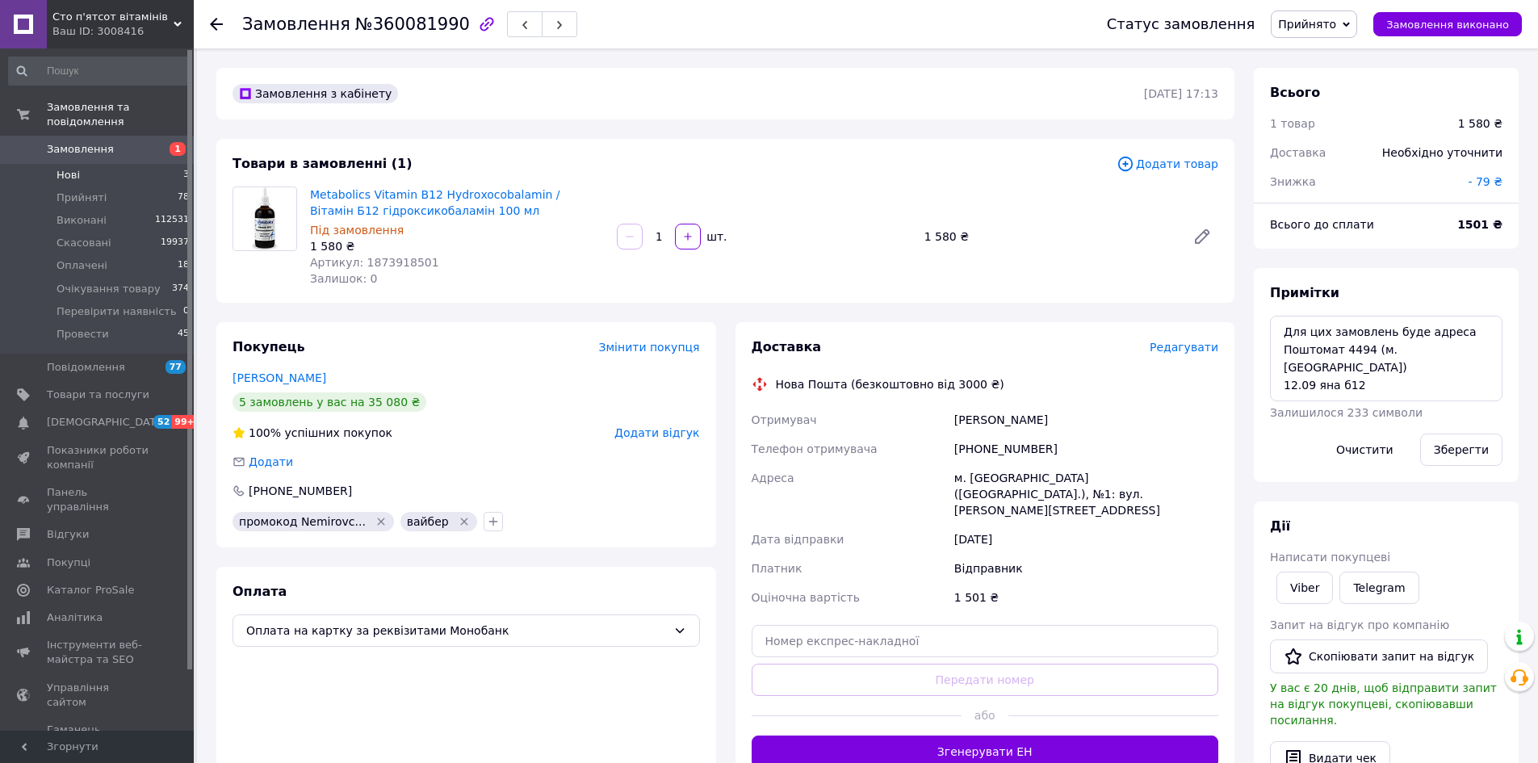
click at [134, 164] on li "Нові 3" at bounding box center [99, 175] width 199 height 23
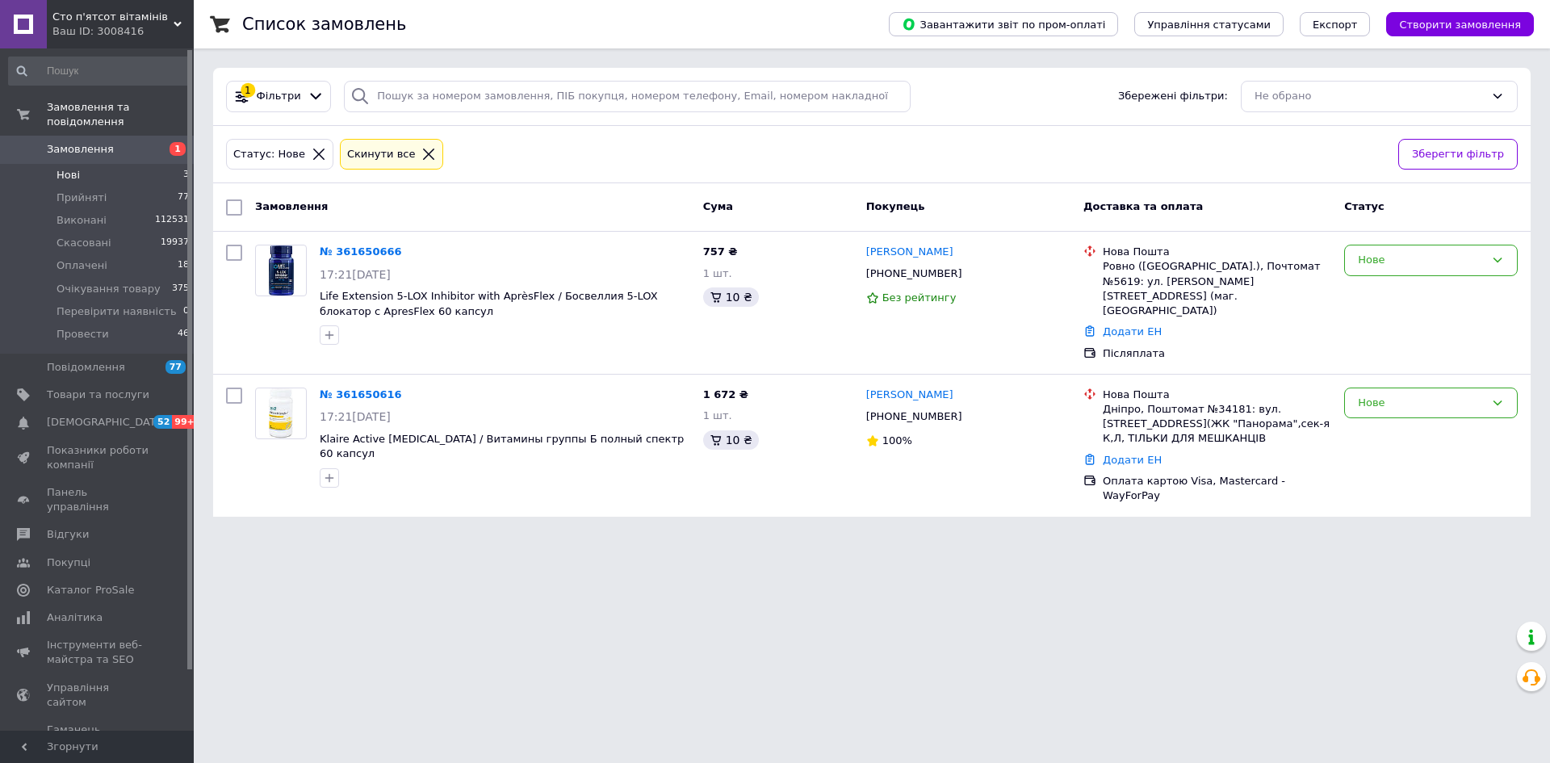
click at [405, 166] on div "Cкинути все" at bounding box center [392, 154] width 104 height 31
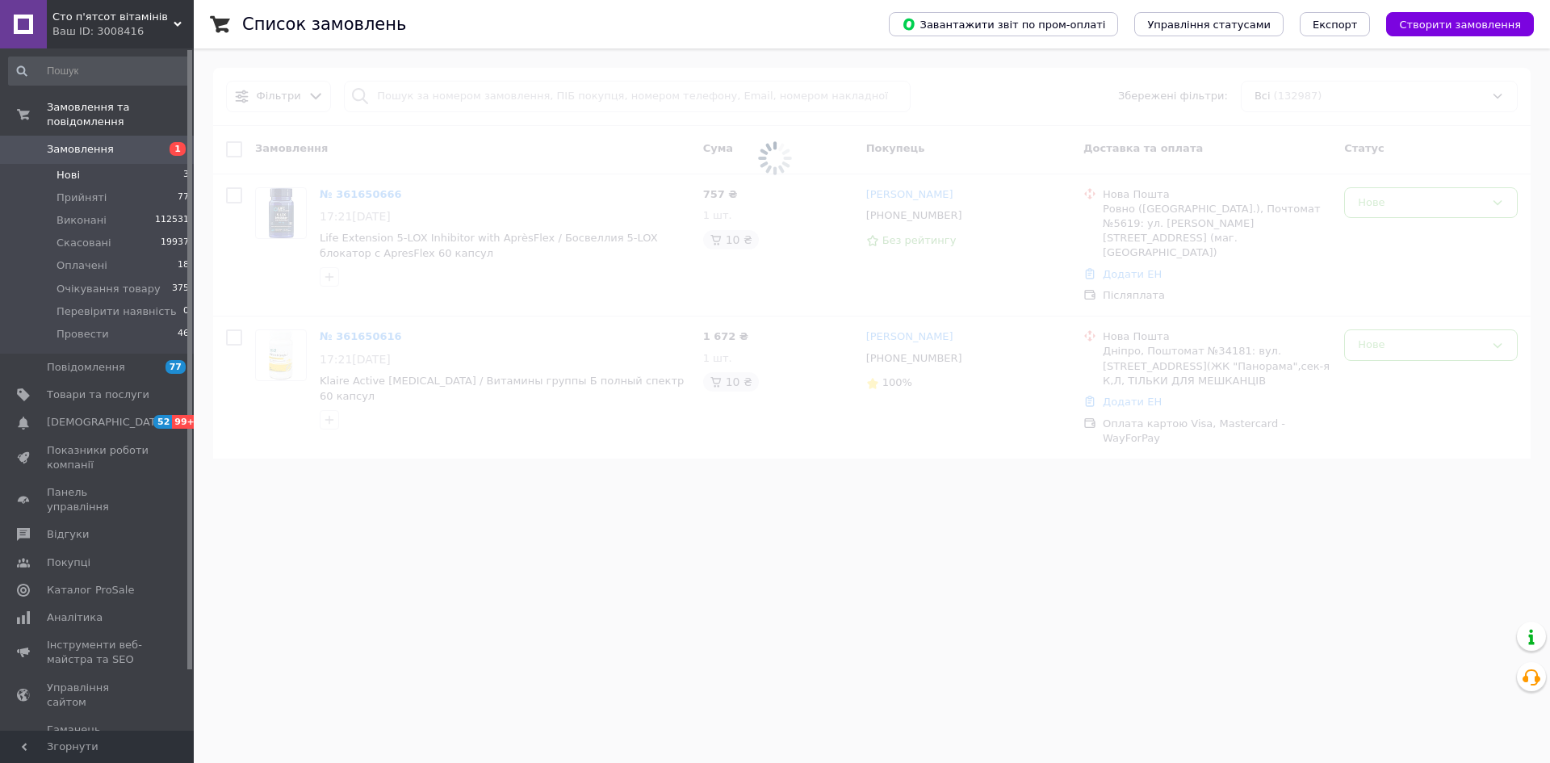
click at [426, 99] on span at bounding box center [775, 158] width 1550 height 317
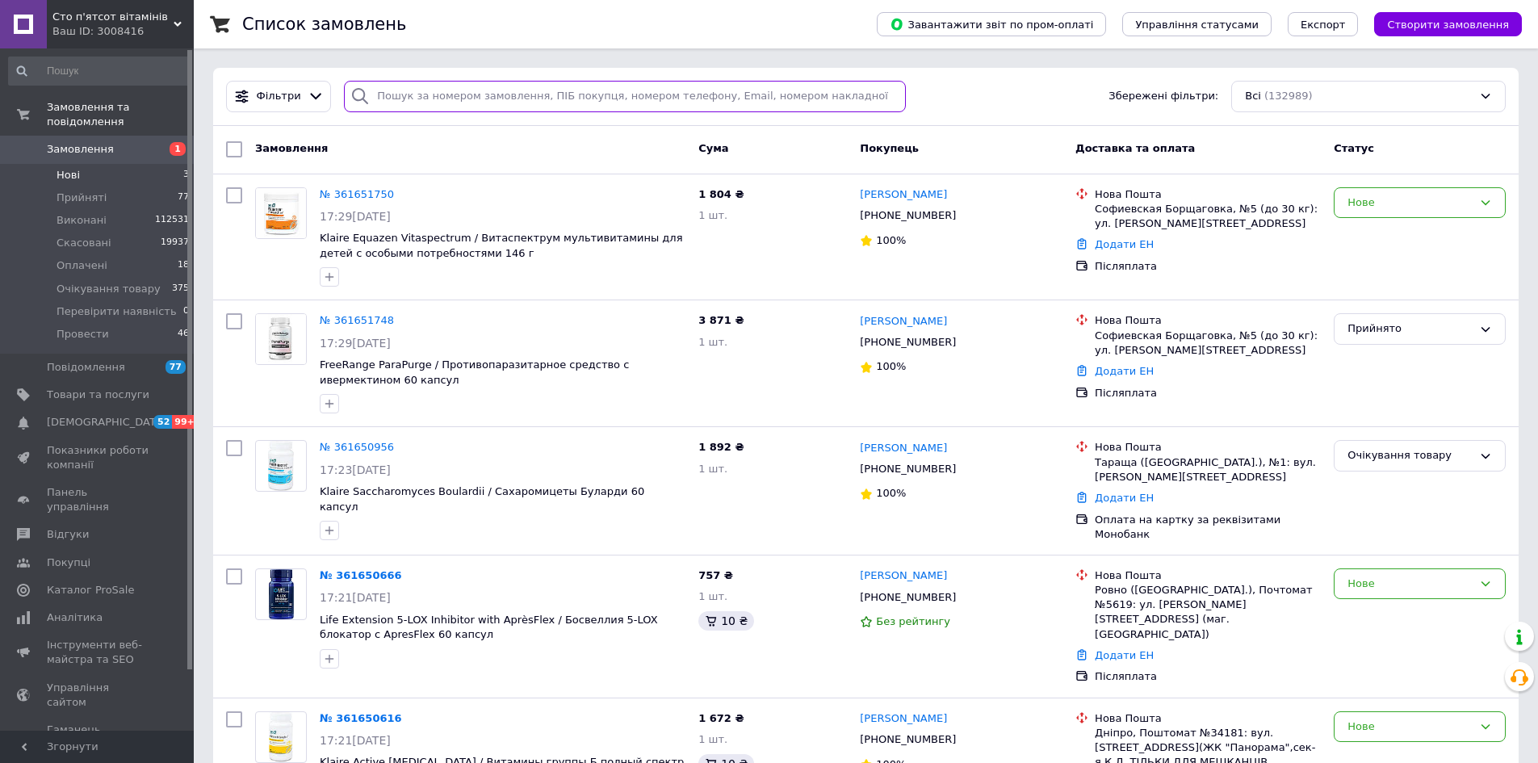
paste input "380633926298"
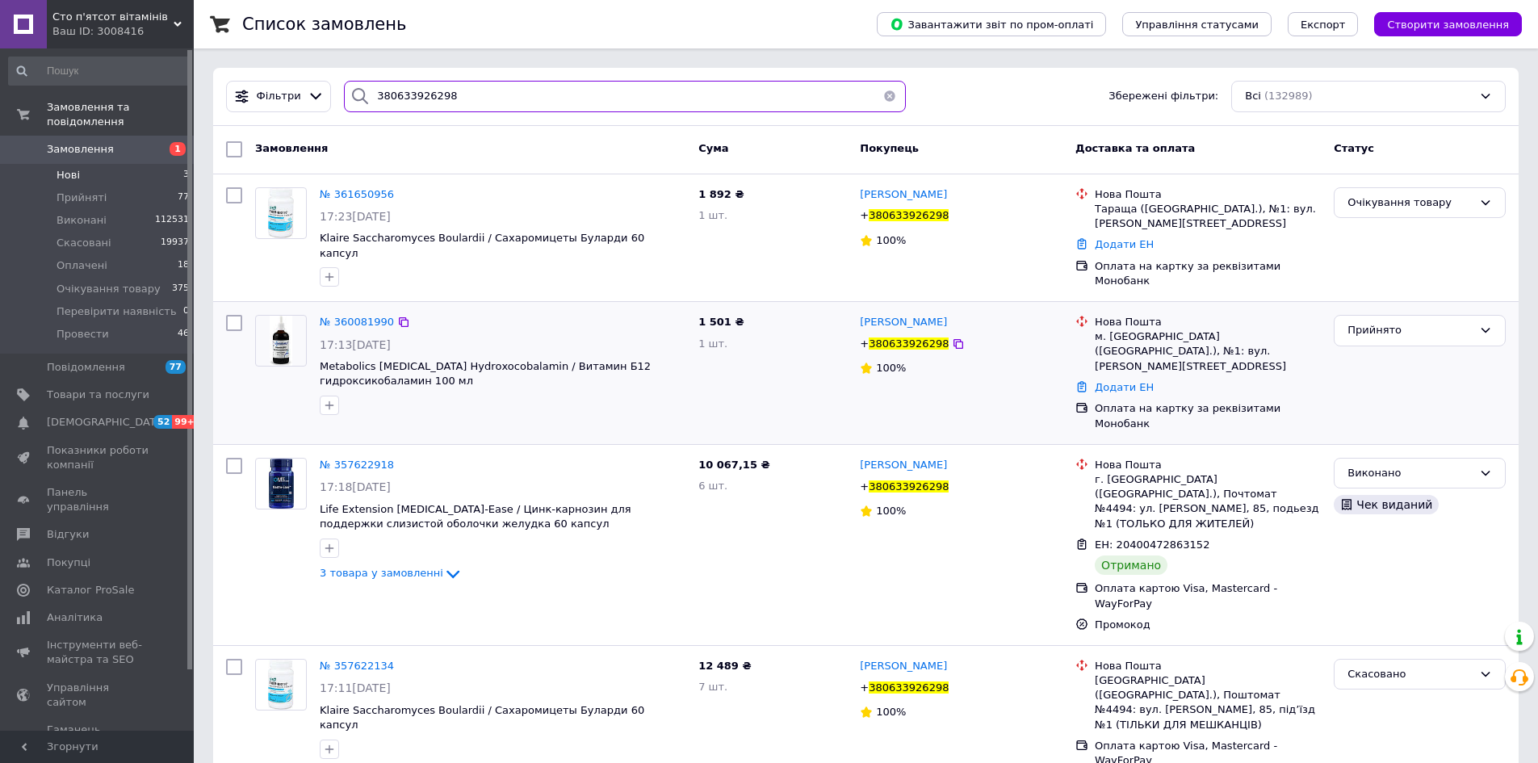
type input "380633926298"
click at [1401, 333] on div "Прийнято" at bounding box center [1419, 372] width 185 height 129
click at [1401, 323] on div "Прийнято" at bounding box center [1410, 330] width 125 height 17
click at [377, 316] on span "№ 360081990" at bounding box center [357, 322] width 74 height 12
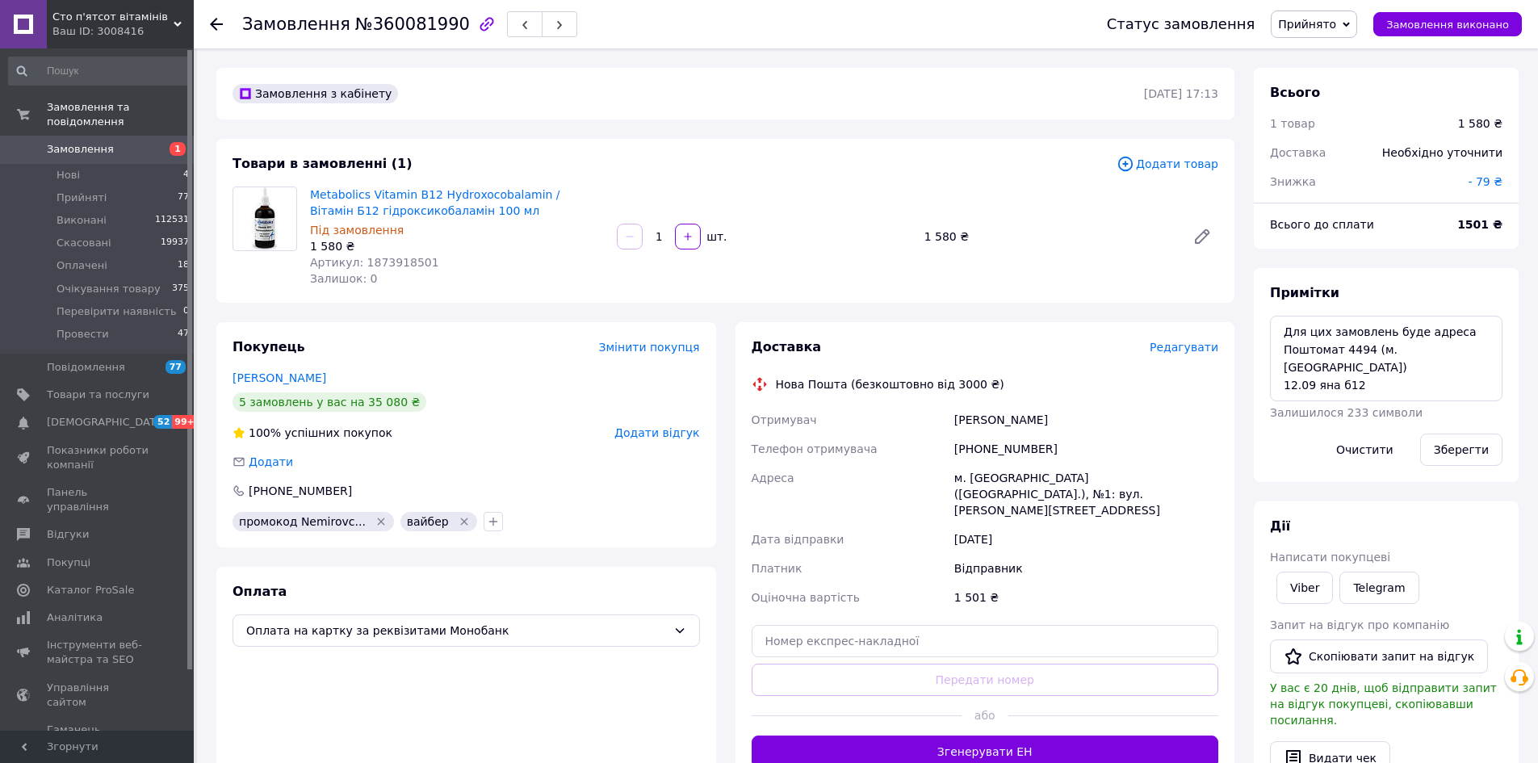
scroll to position [61, 0]
click at [110, 164] on li "Нові 4" at bounding box center [99, 175] width 199 height 23
click at [1336, 23] on span "Прийнято" at bounding box center [1307, 24] width 58 height 13
click at [1360, 176] on li "Провести" at bounding box center [1340, 178] width 136 height 24
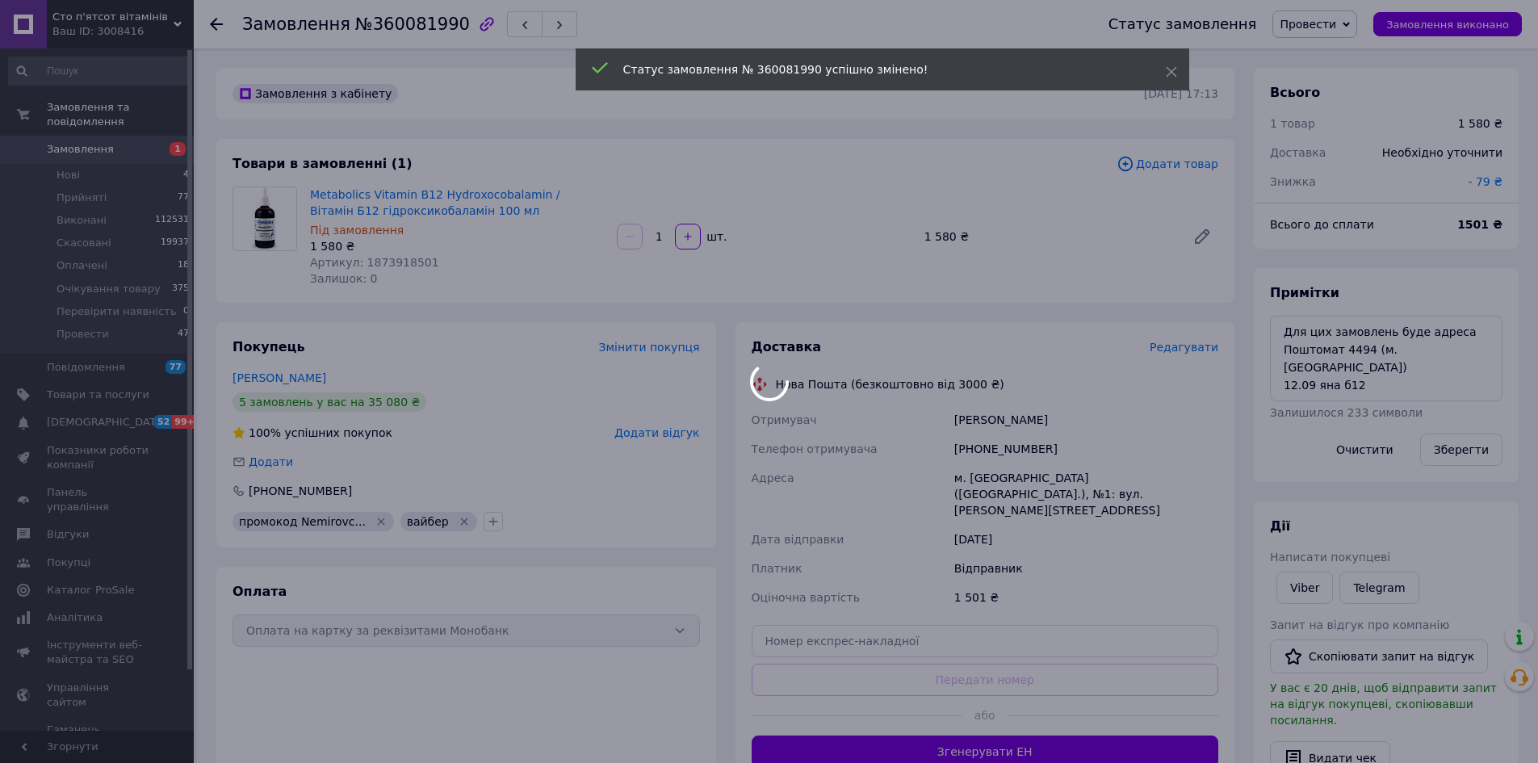
scroll to position [100, 0]
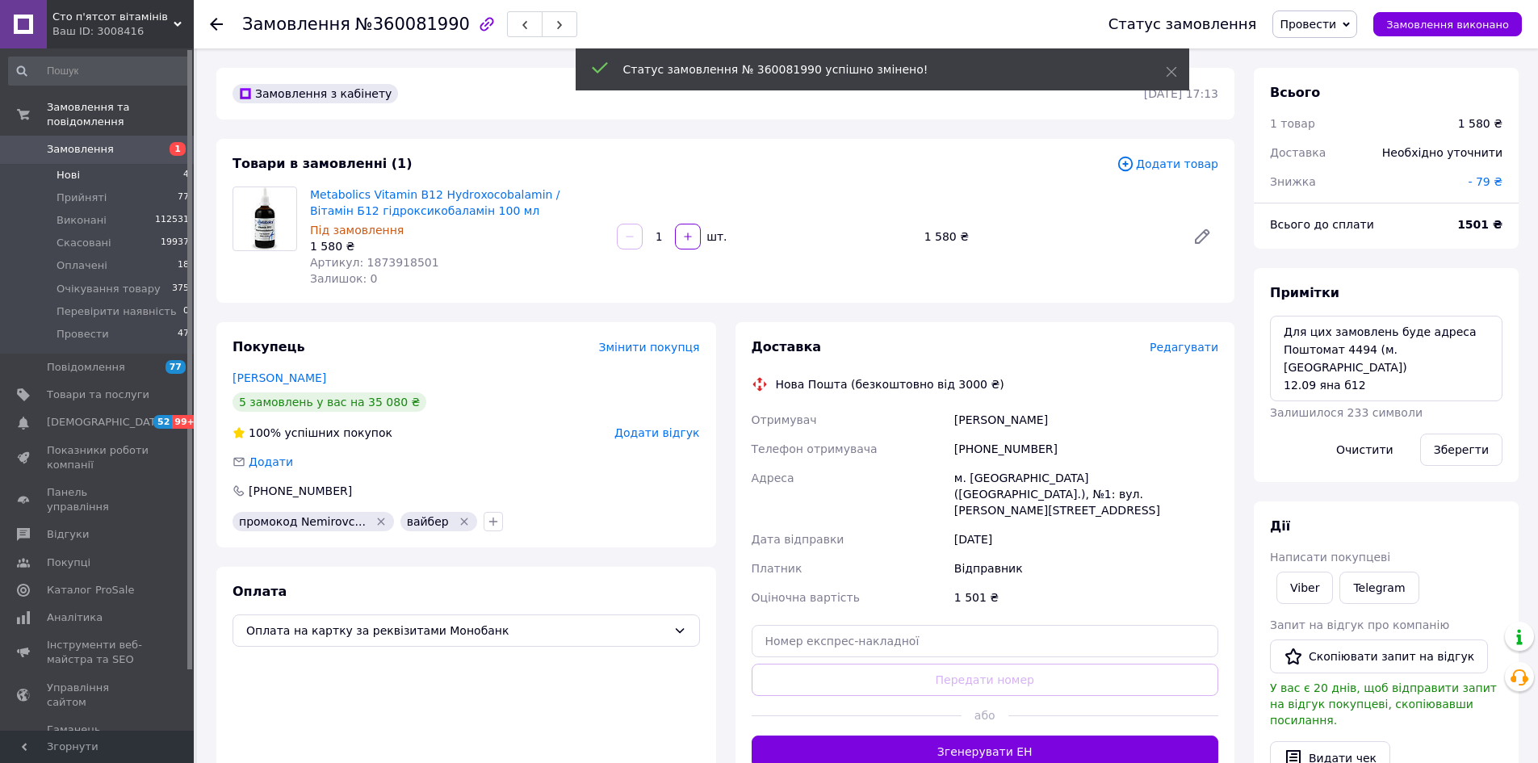
click at [103, 164] on li "Нові 4" at bounding box center [99, 175] width 199 height 23
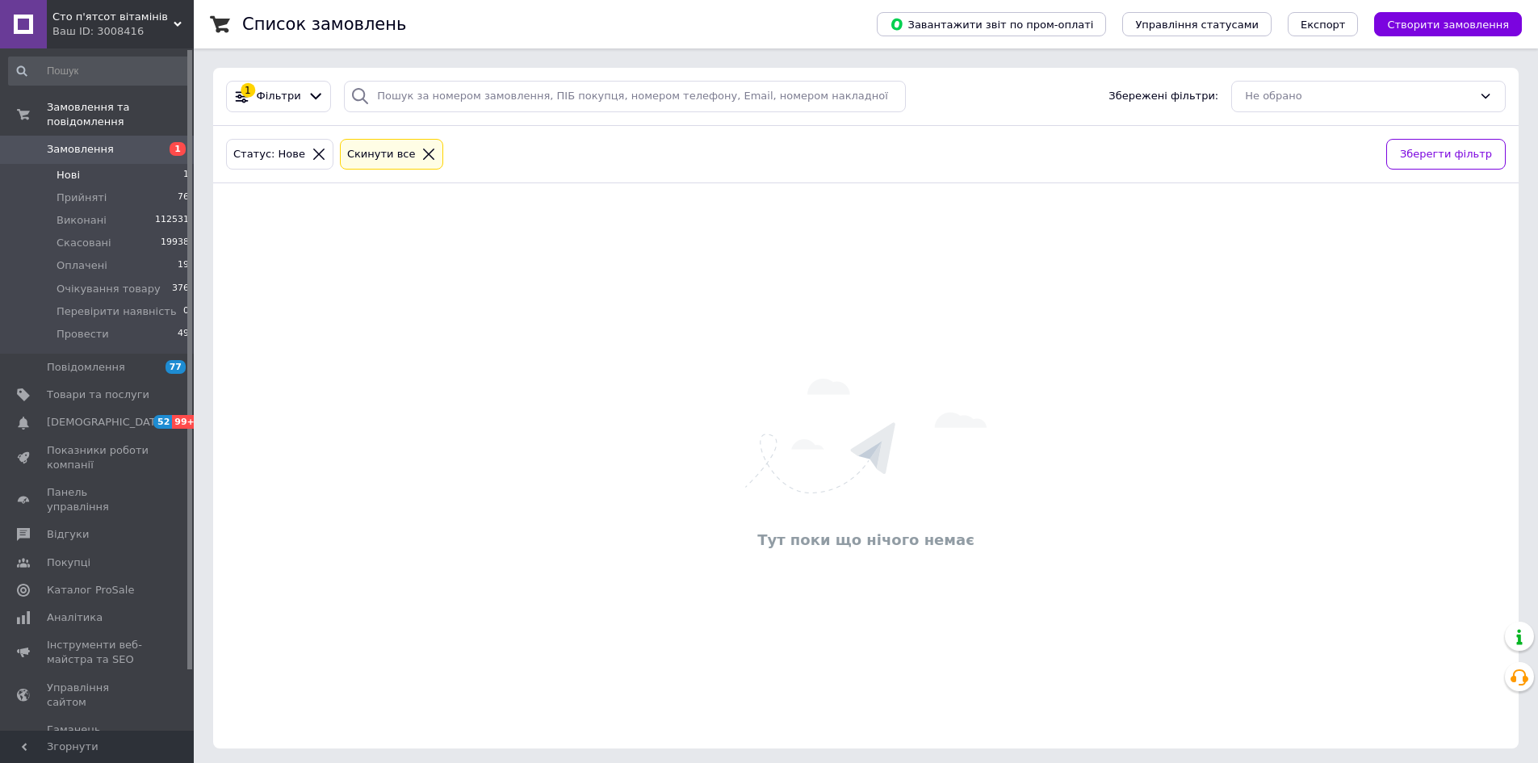
click at [75, 168] on span "Нові" at bounding box center [68, 175] width 23 height 15
click at [119, 254] on li "Оплачені 19" at bounding box center [99, 265] width 199 height 23
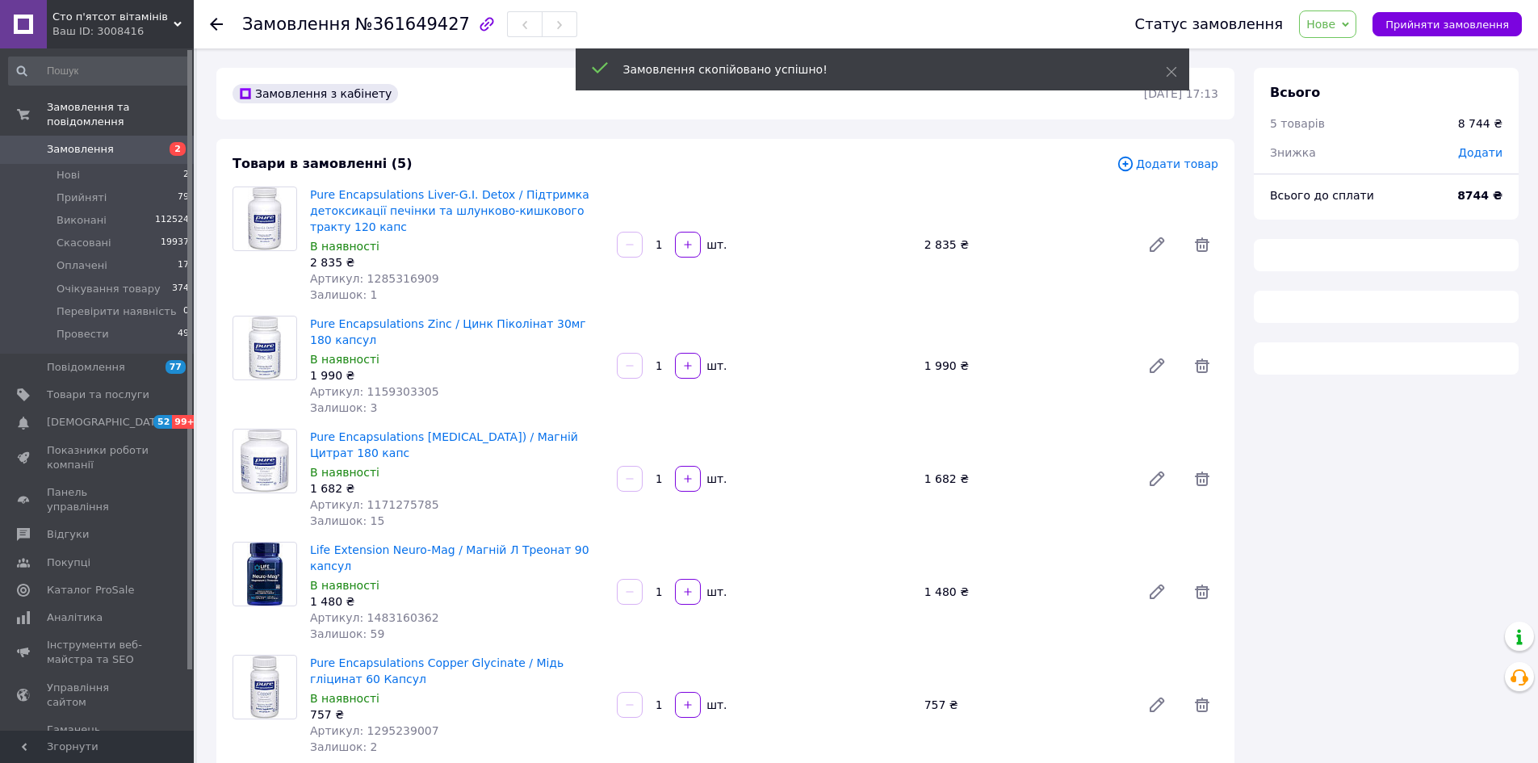
click at [1335, 30] on span "Нове" at bounding box center [1320, 24] width 29 height 13
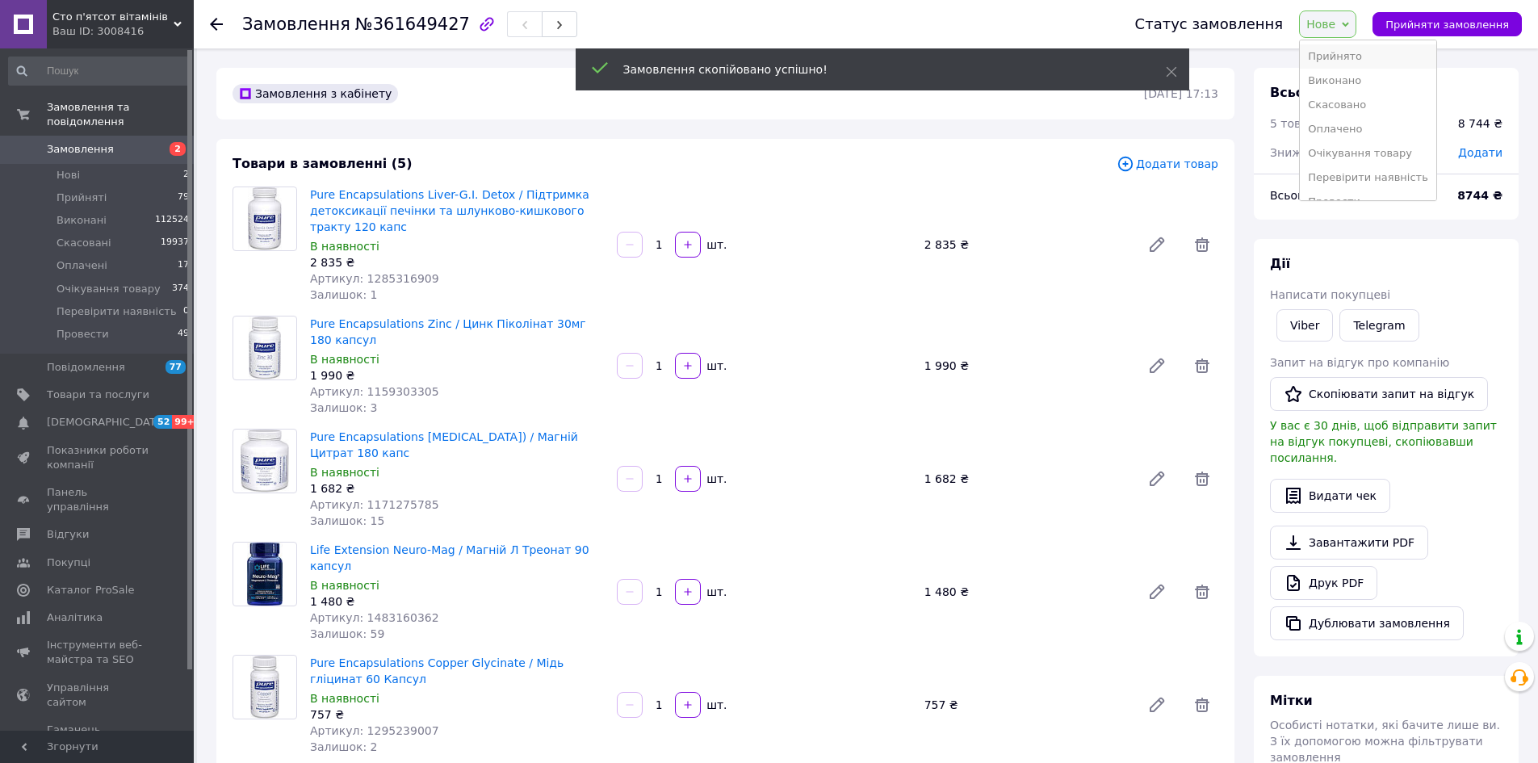
click at [1361, 59] on li "Прийнято" at bounding box center [1368, 56] width 136 height 24
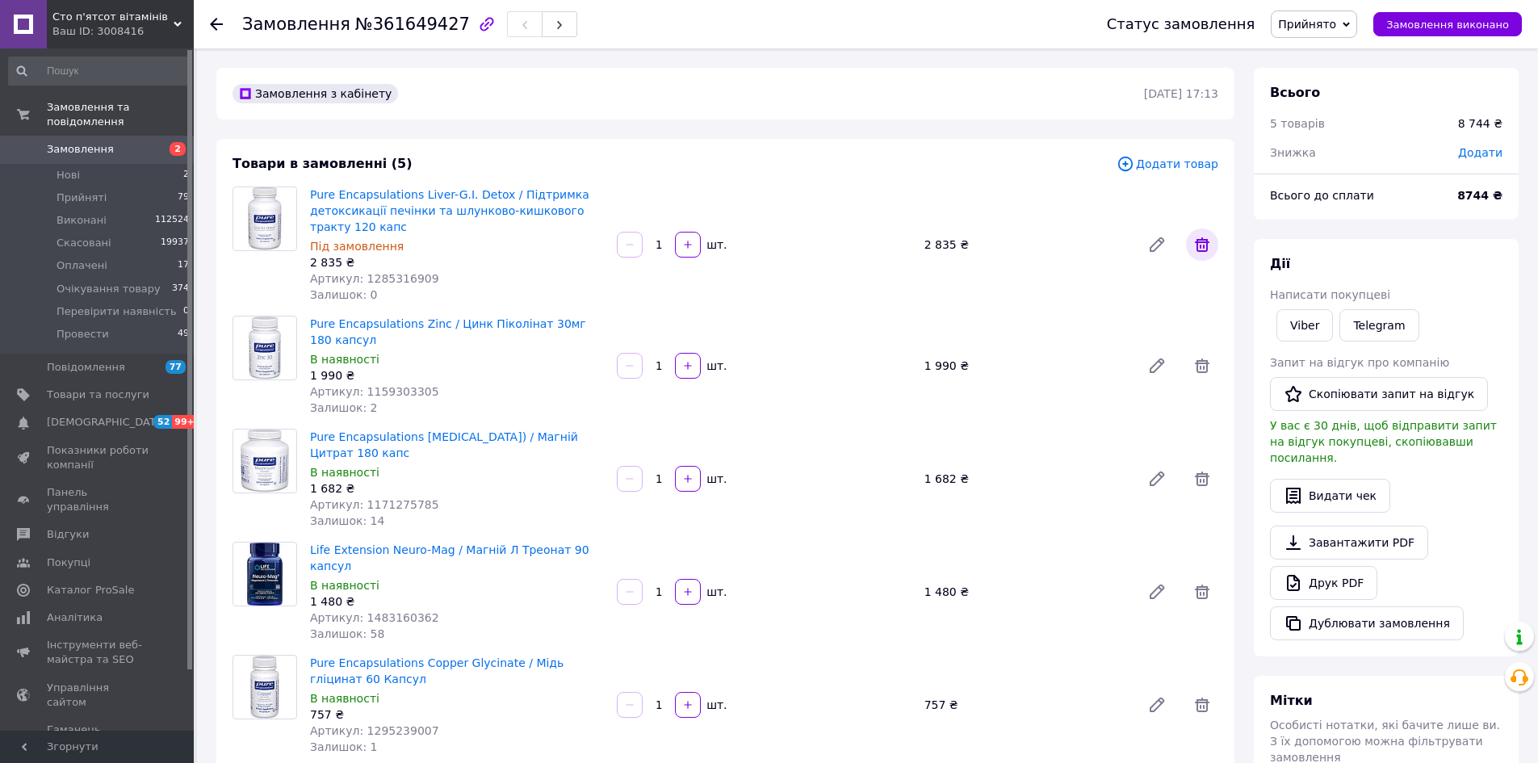
click at [1196, 248] on icon at bounding box center [1202, 244] width 19 height 19
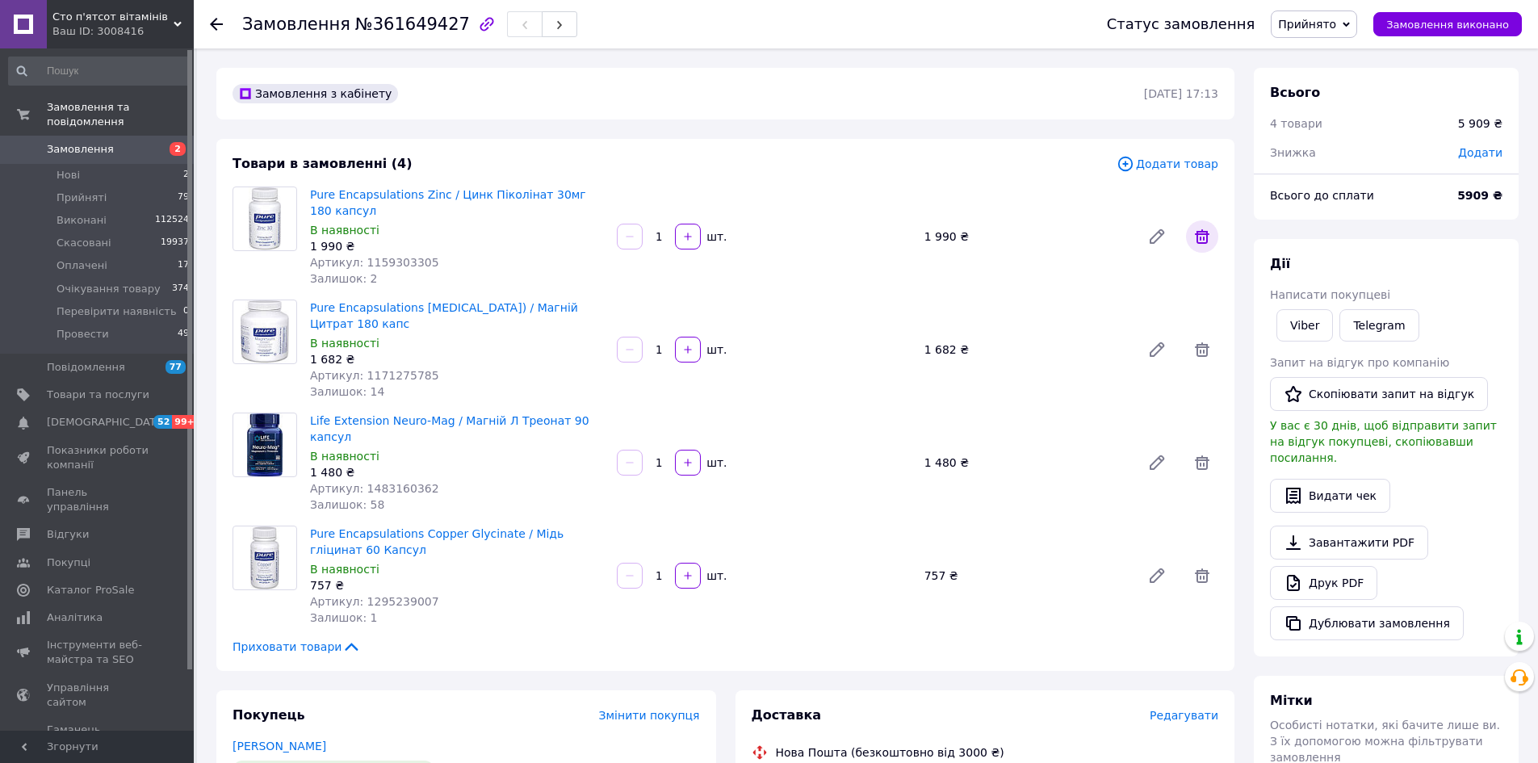
click at [1202, 242] on icon at bounding box center [1202, 236] width 15 height 15
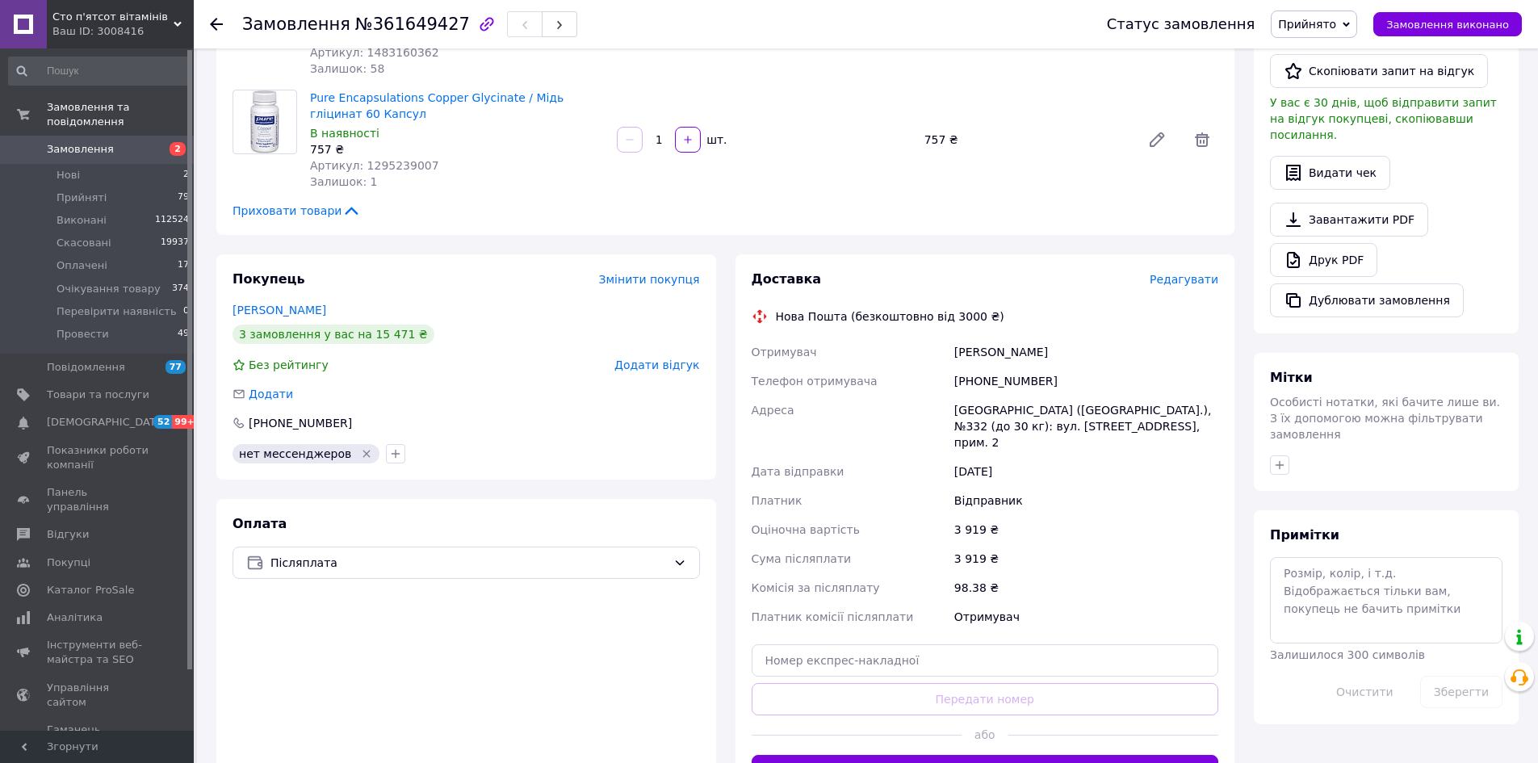
scroll to position [404, 0]
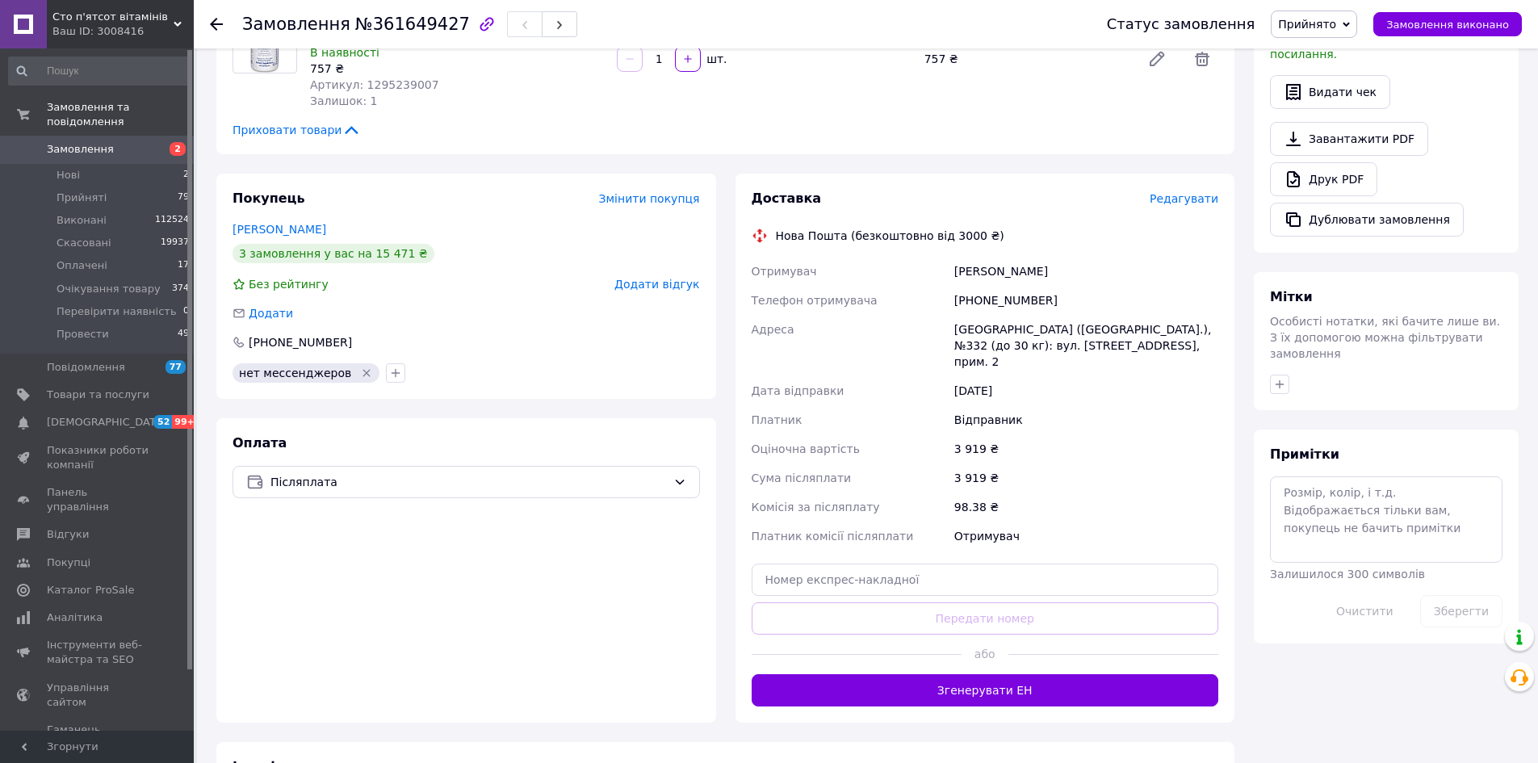
click at [1358, 446] on div "Примітки Залишилося 300 символів Очистити Зберегти" at bounding box center [1386, 537] width 233 height 182
click at [1336, 492] on textarea at bounding box center [1386, 519] width 233 height 86
type textarea "люба звонок разніми посілка"
click at [1467, 595] on button "Зберегти" at bounding box center [1461, 611] width 82 height 32
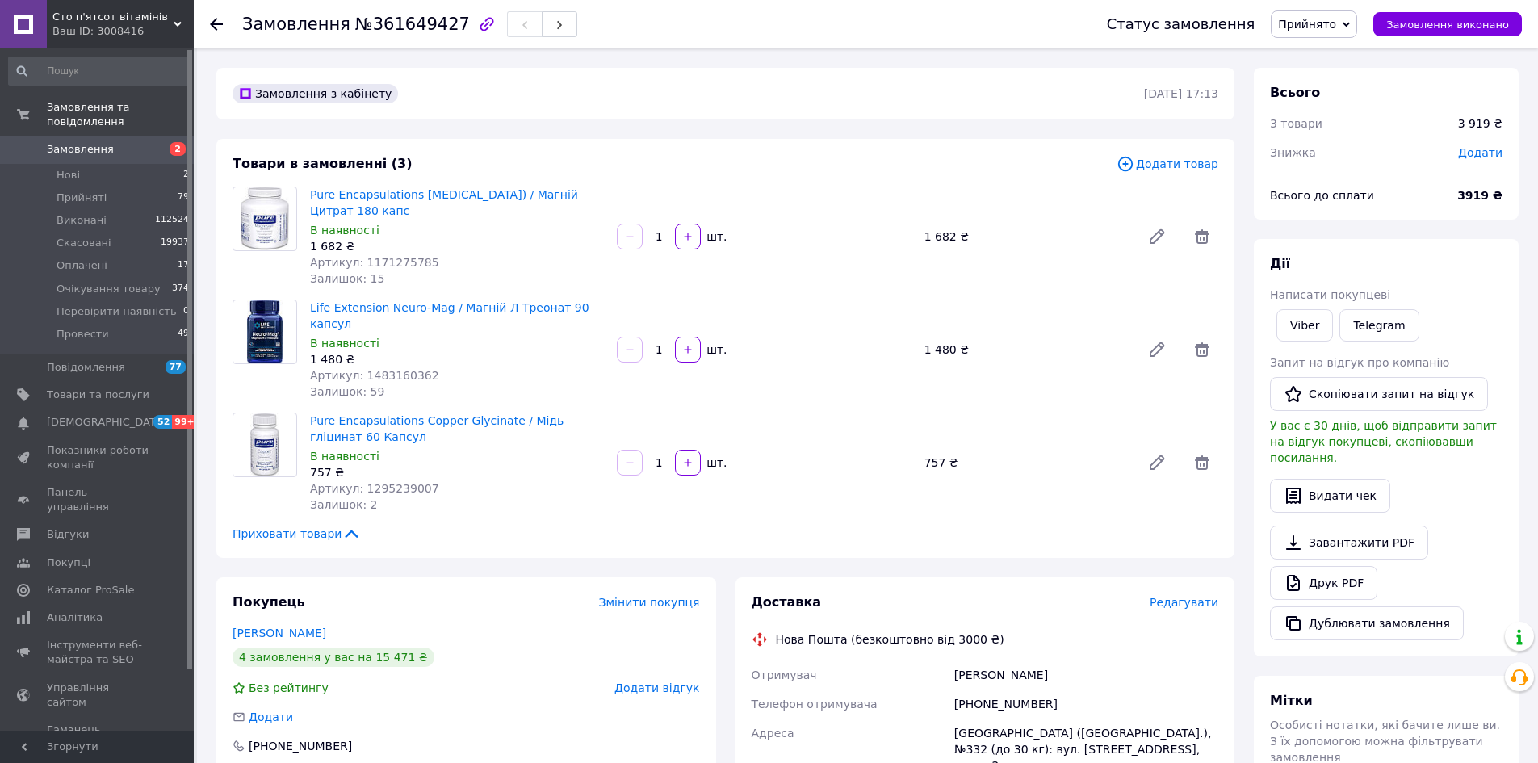
click at [1296, 31] on span "Прийнято" at bounding box center [1314, 23] width 86 height 27
click at [1331, 171] on li "Провести" at bounding box center [1340, 178] width 136 height 24
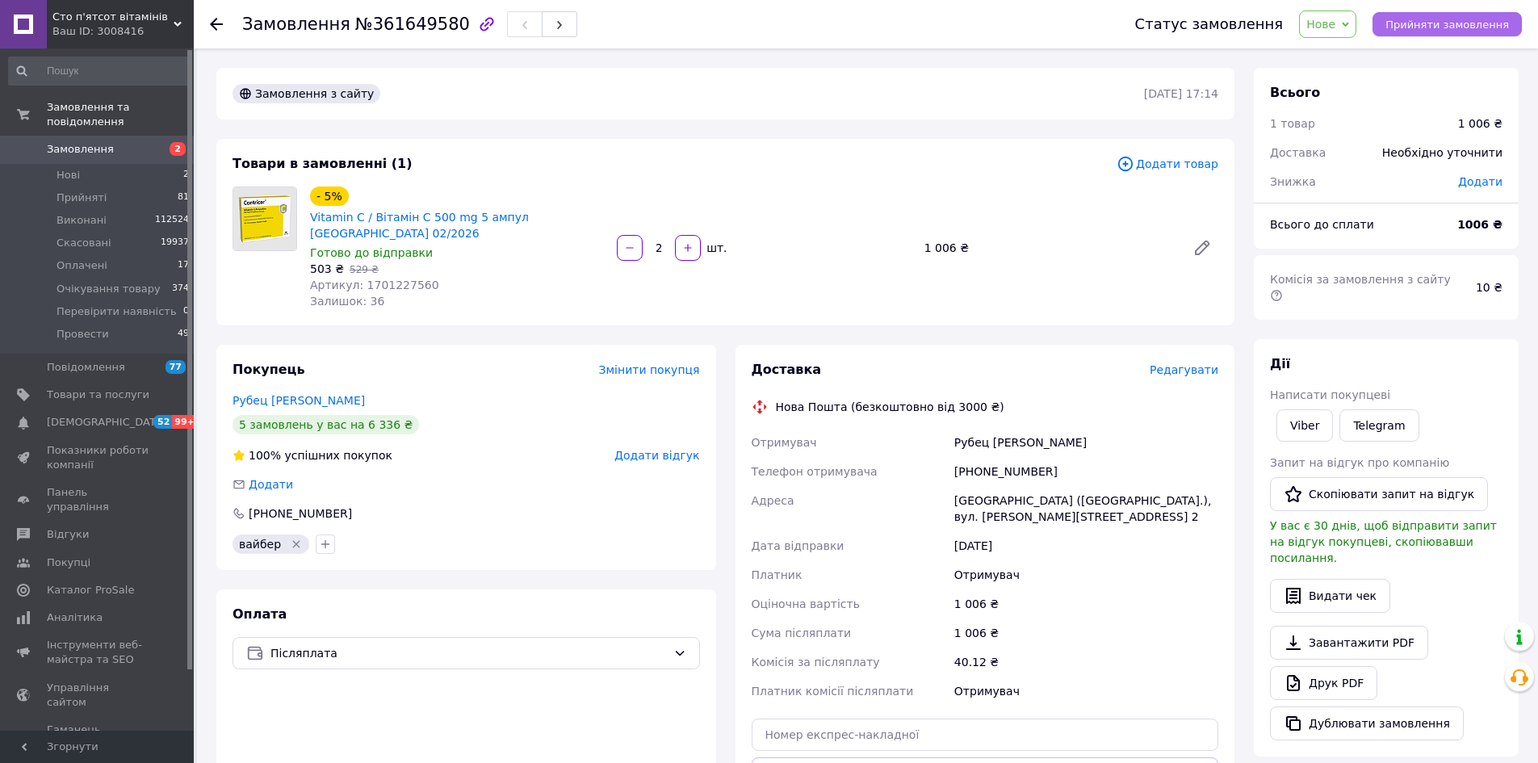
click at [1409, 27] on span "Прийняти замовлення" at bounding box center [1448, 25] width 124 height 12
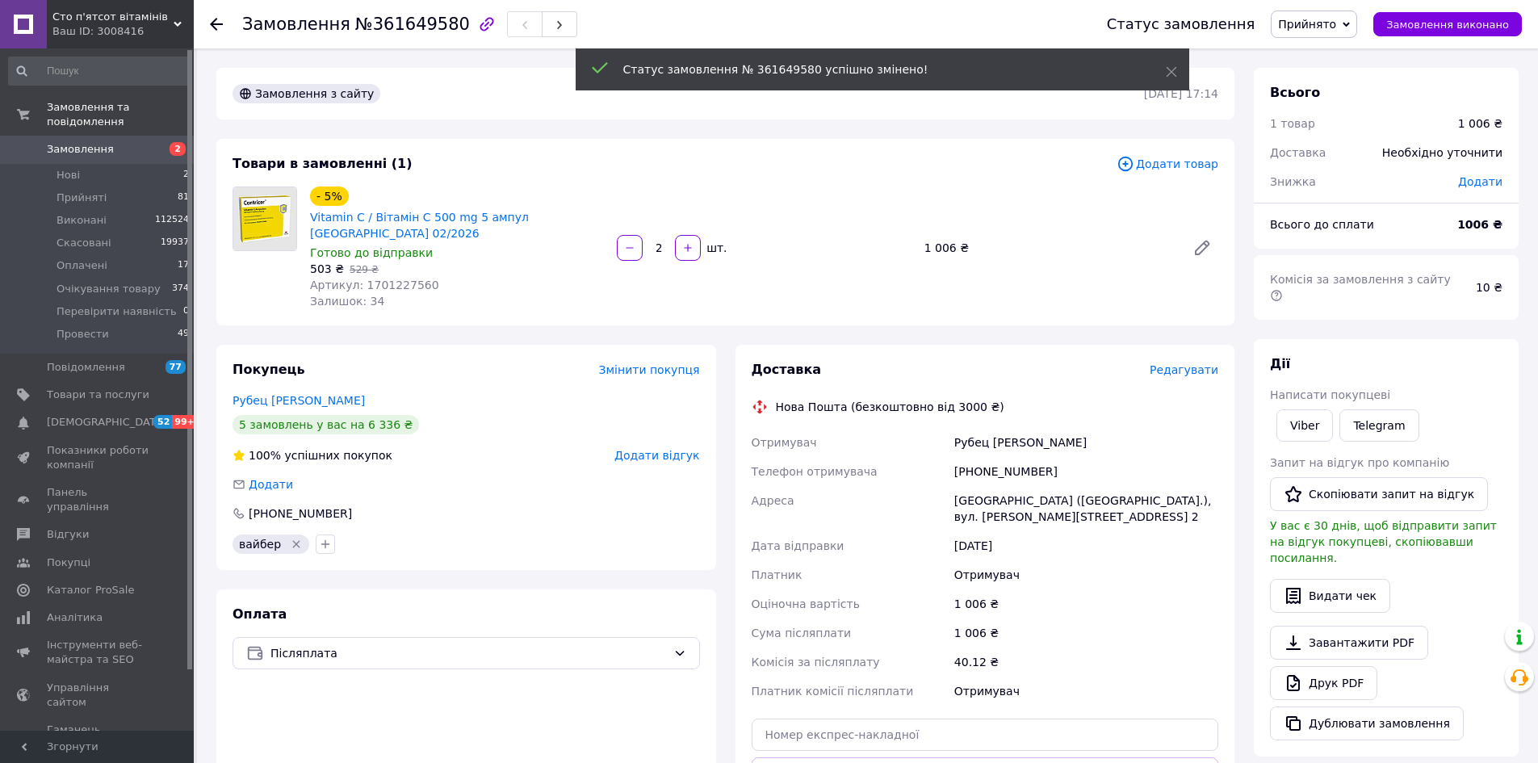
scroll to position [355, 0]
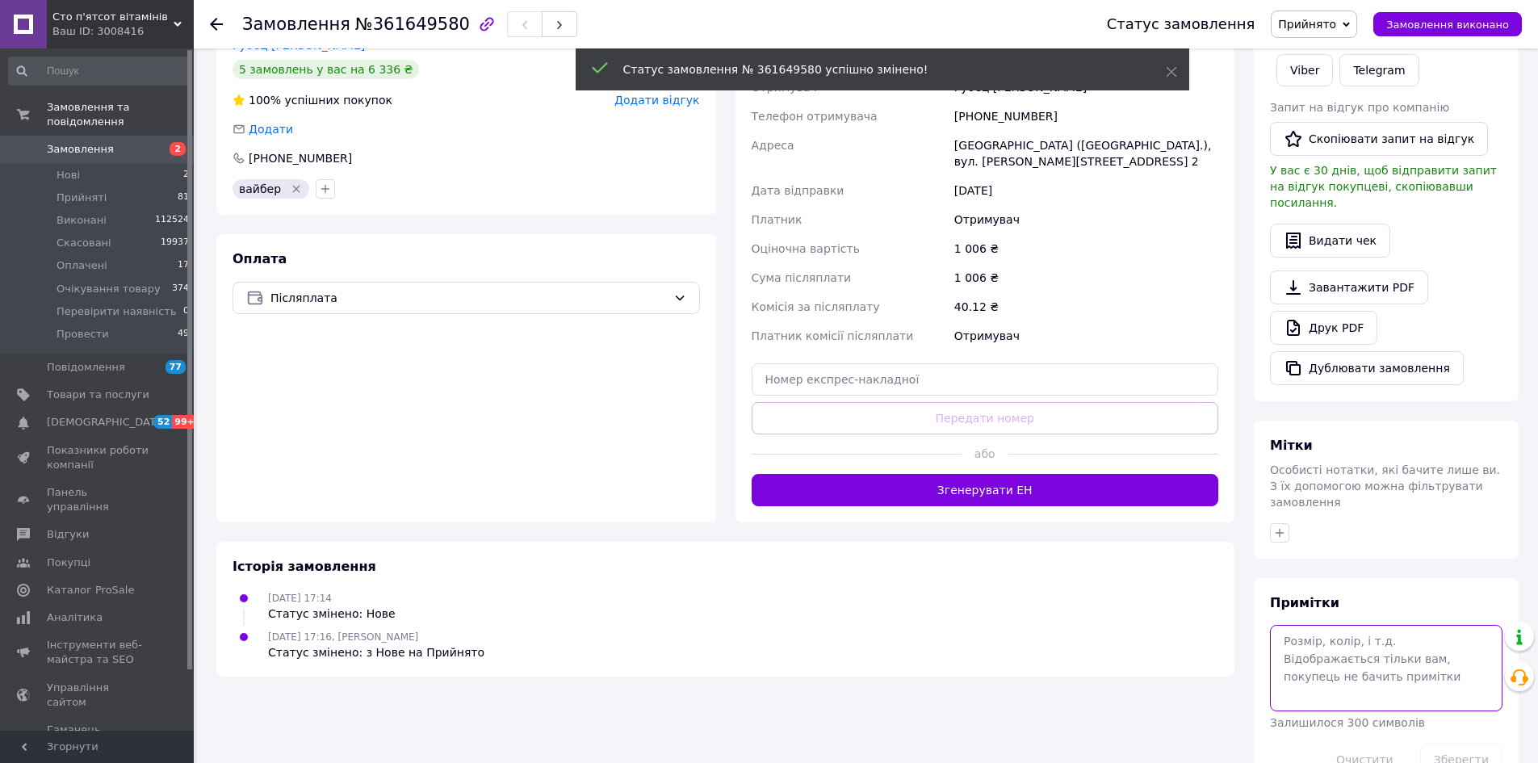
click at [1385, 625] on textarea at bounding box center [1386, 668] width 233 height 86
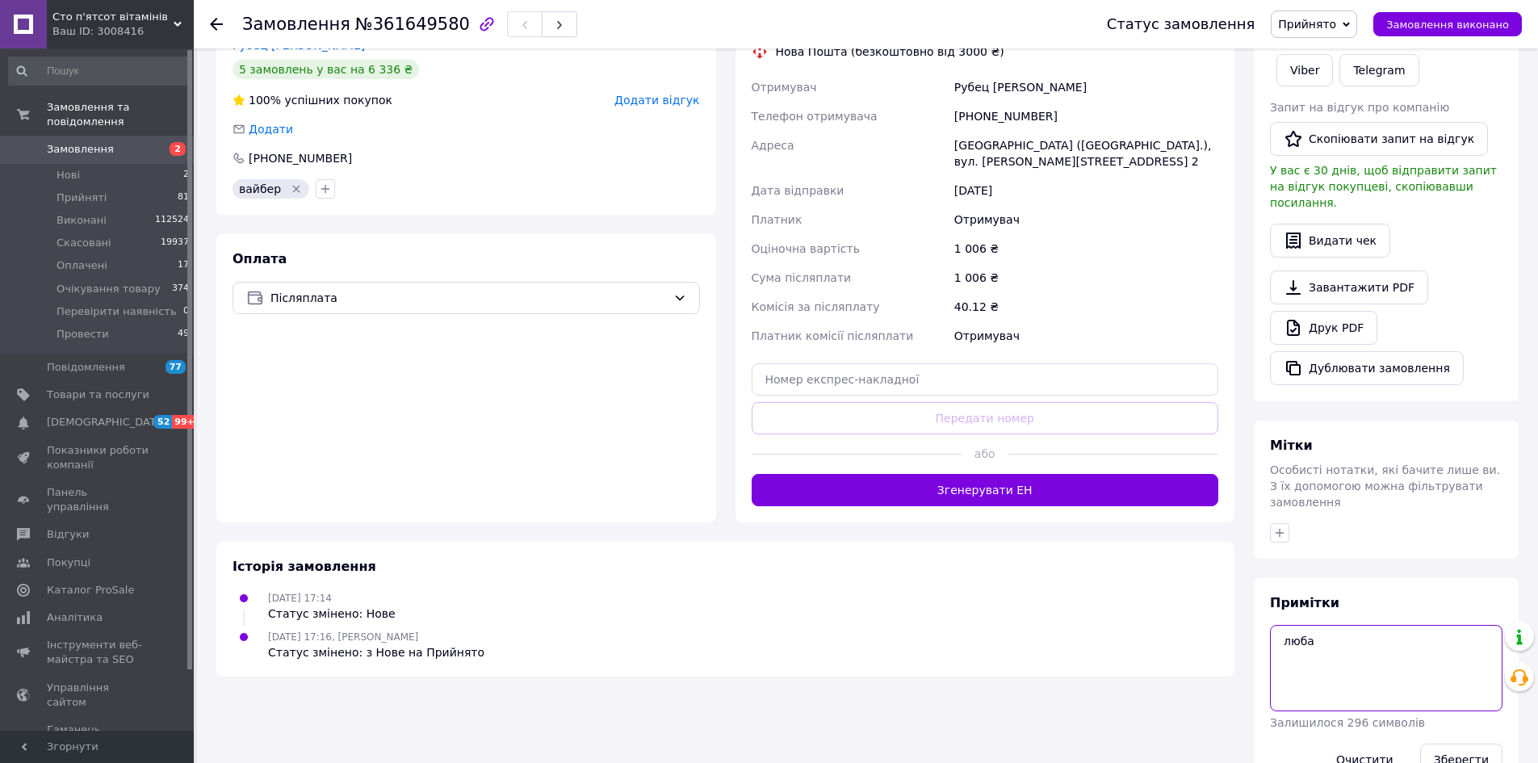
type textarea "люба"
drag, startPoint x: 1486, startPoint y: 708, endPoint x: 1428, endPoint y: 728, distance: 62.3
click at [1486, 744] on button "Зберегти" at bounding box center [1461, 760] width 82 height 32
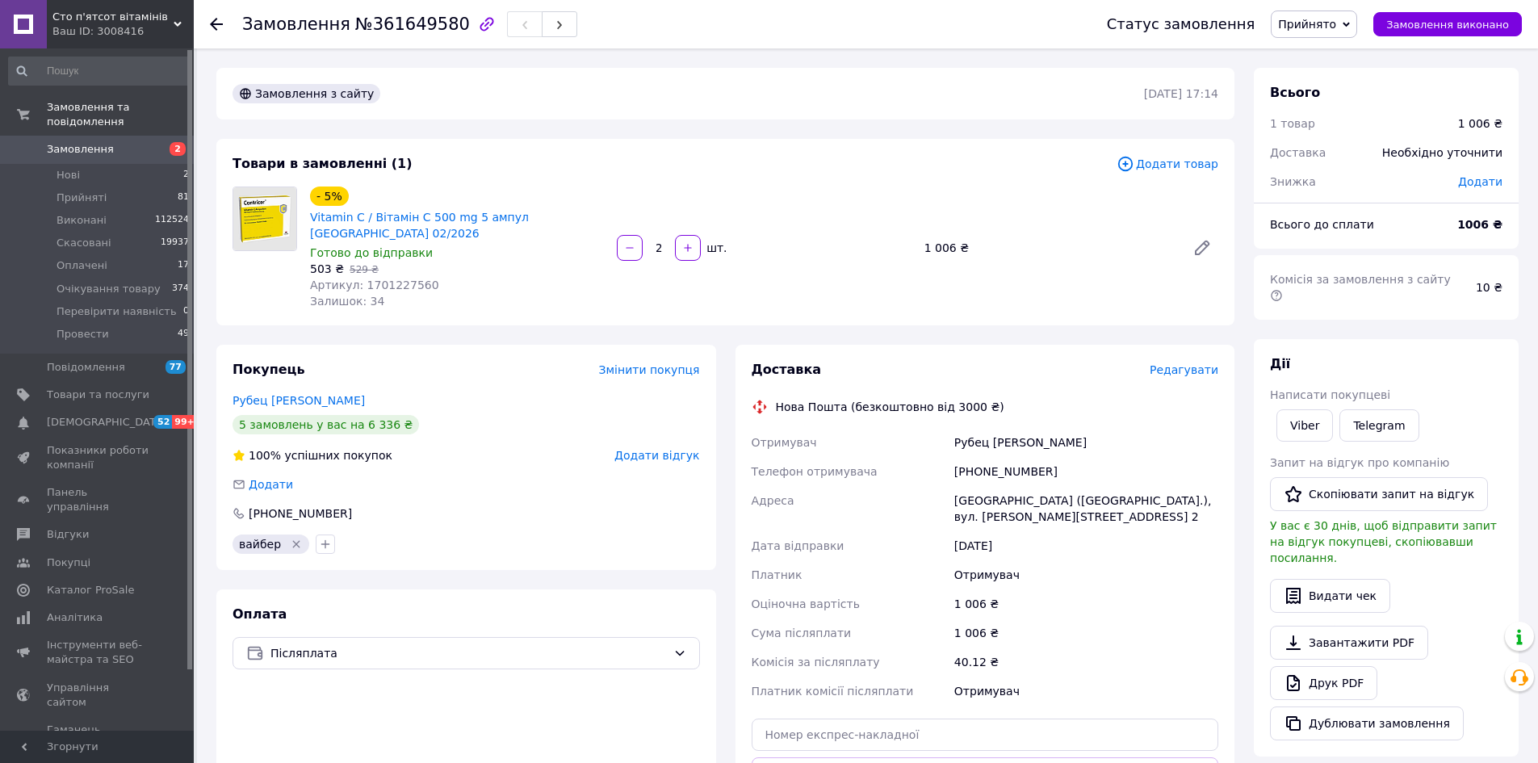
scroll to position [323, 0]
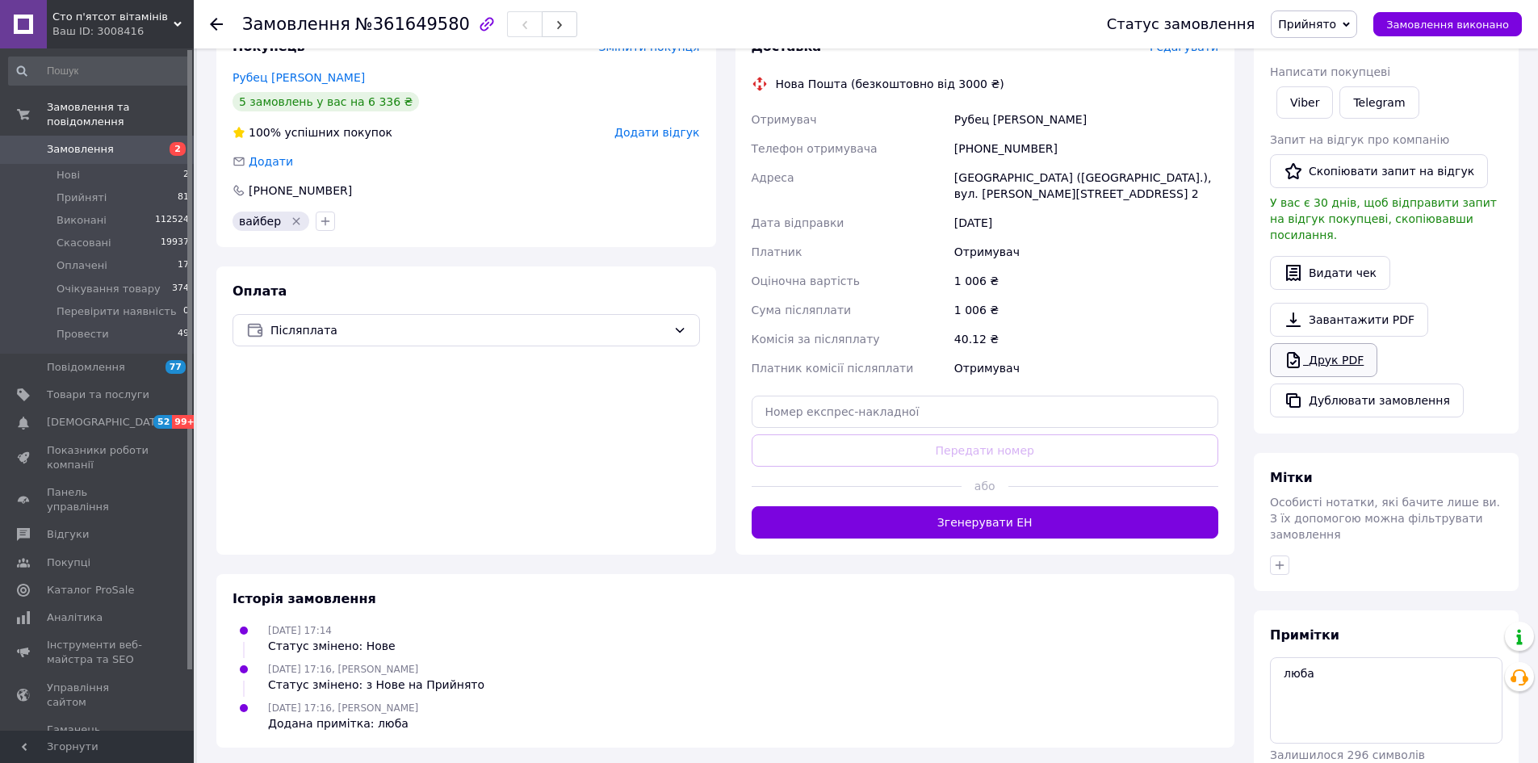
click at [1313, 343] on link "Друк PDF" at bounding box center [1323, 360] width 107 height 34
click at [397, 24] on span "№361649580" at bounding box center [412, 24] width 115 height 19
copy span "361649580"
click at [1008, 138] on div "[PHONE_NUMBER]" at bounding box center [1086, 148] width 270 height 29
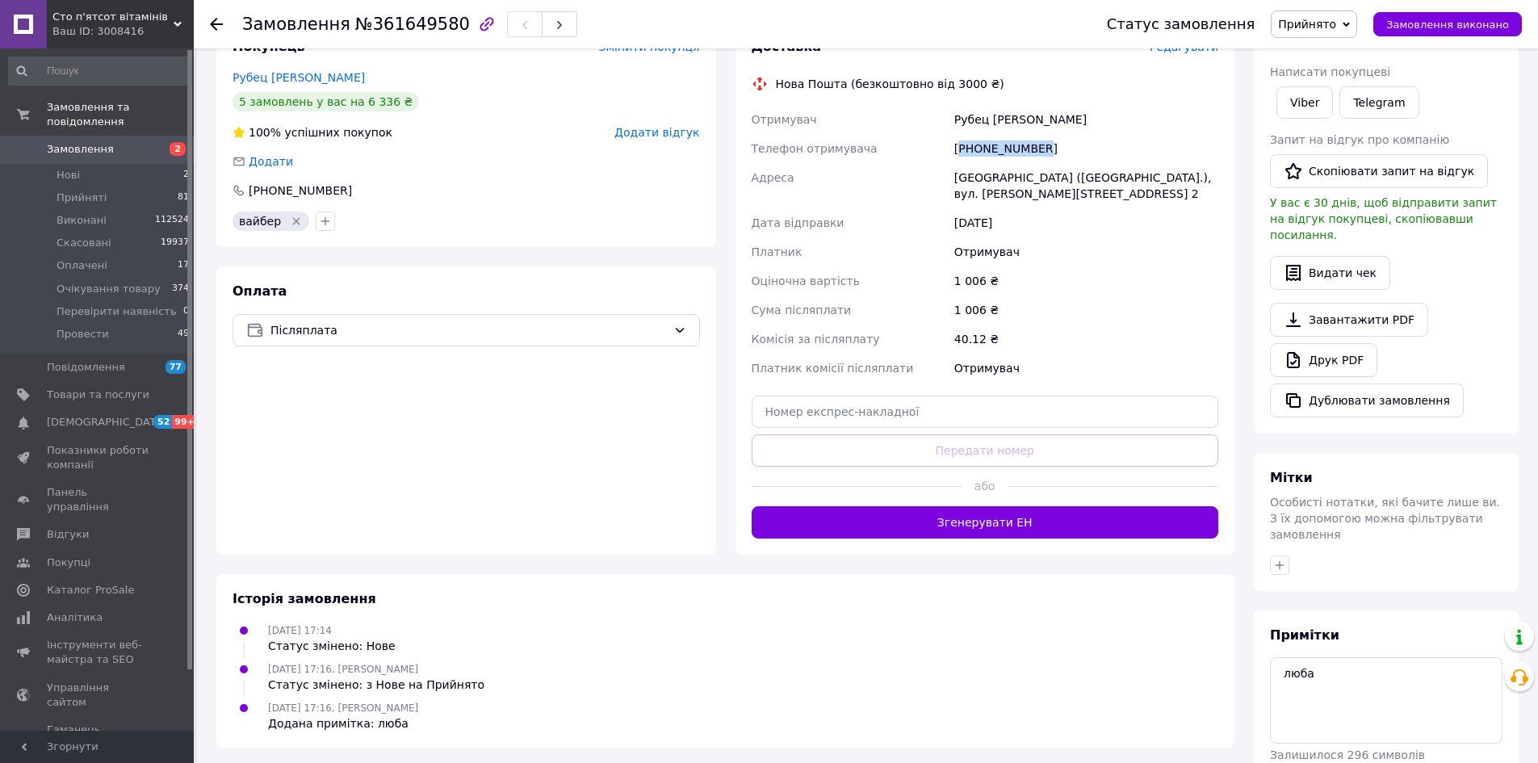
click at [1008, 138] on div "[PHONE_NUMBER]" at bounding box center [1086, 148] width 270 height 29
copy div "380501410678"
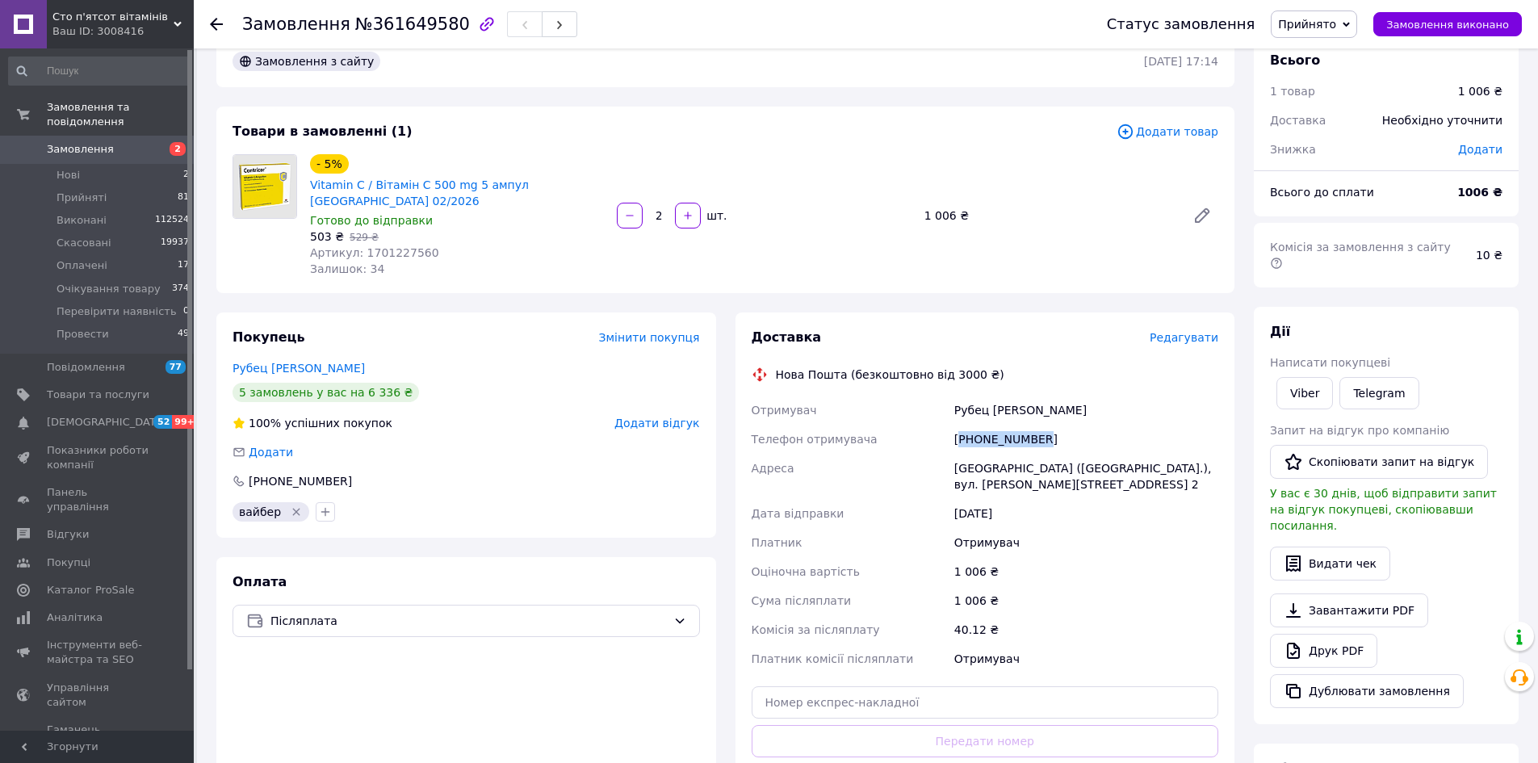
scroll to position [0, 0]
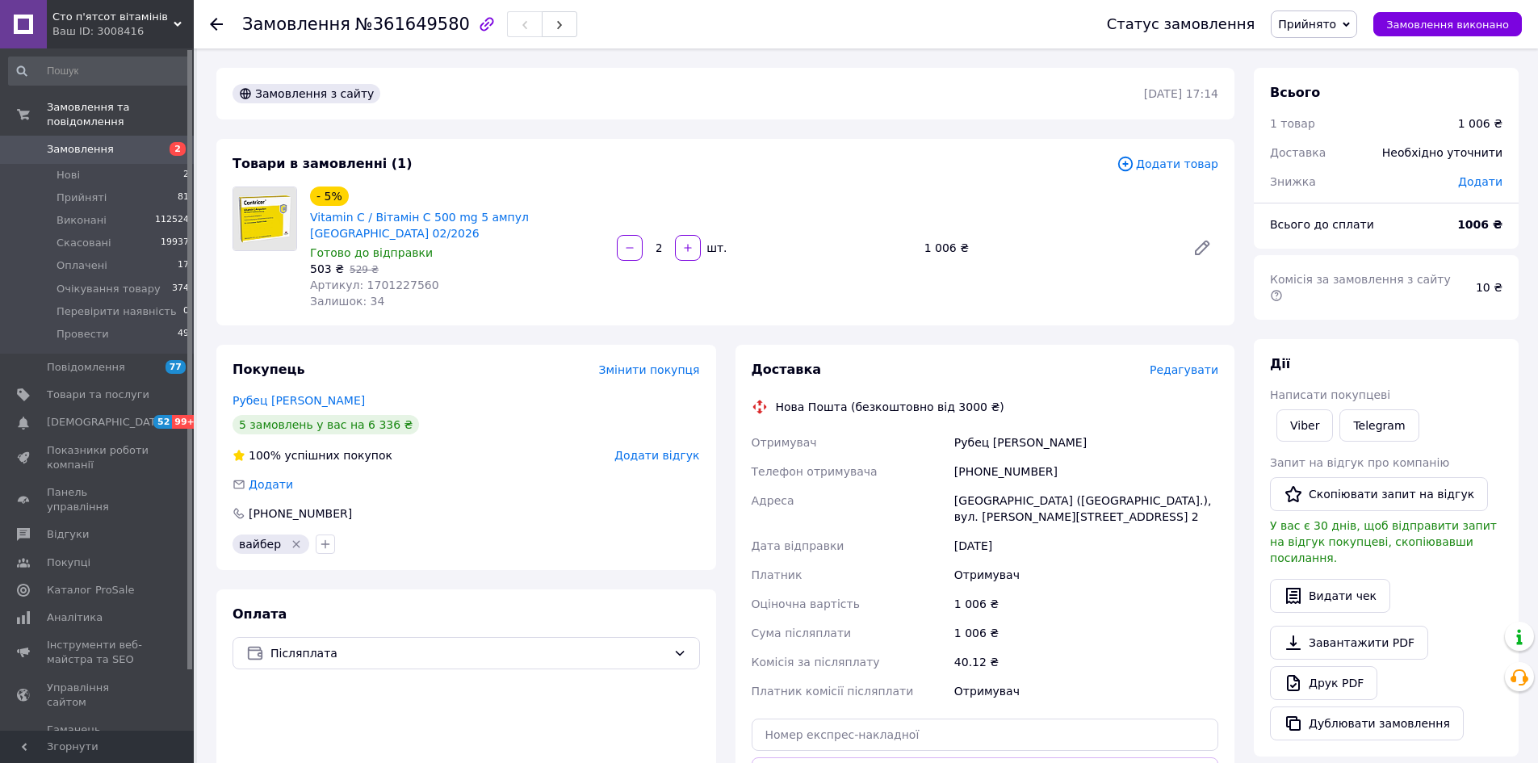
click at [377, 26] on span "№361649580" at bounding box center [412, 24] width 115 height 19
copy span "361649580"
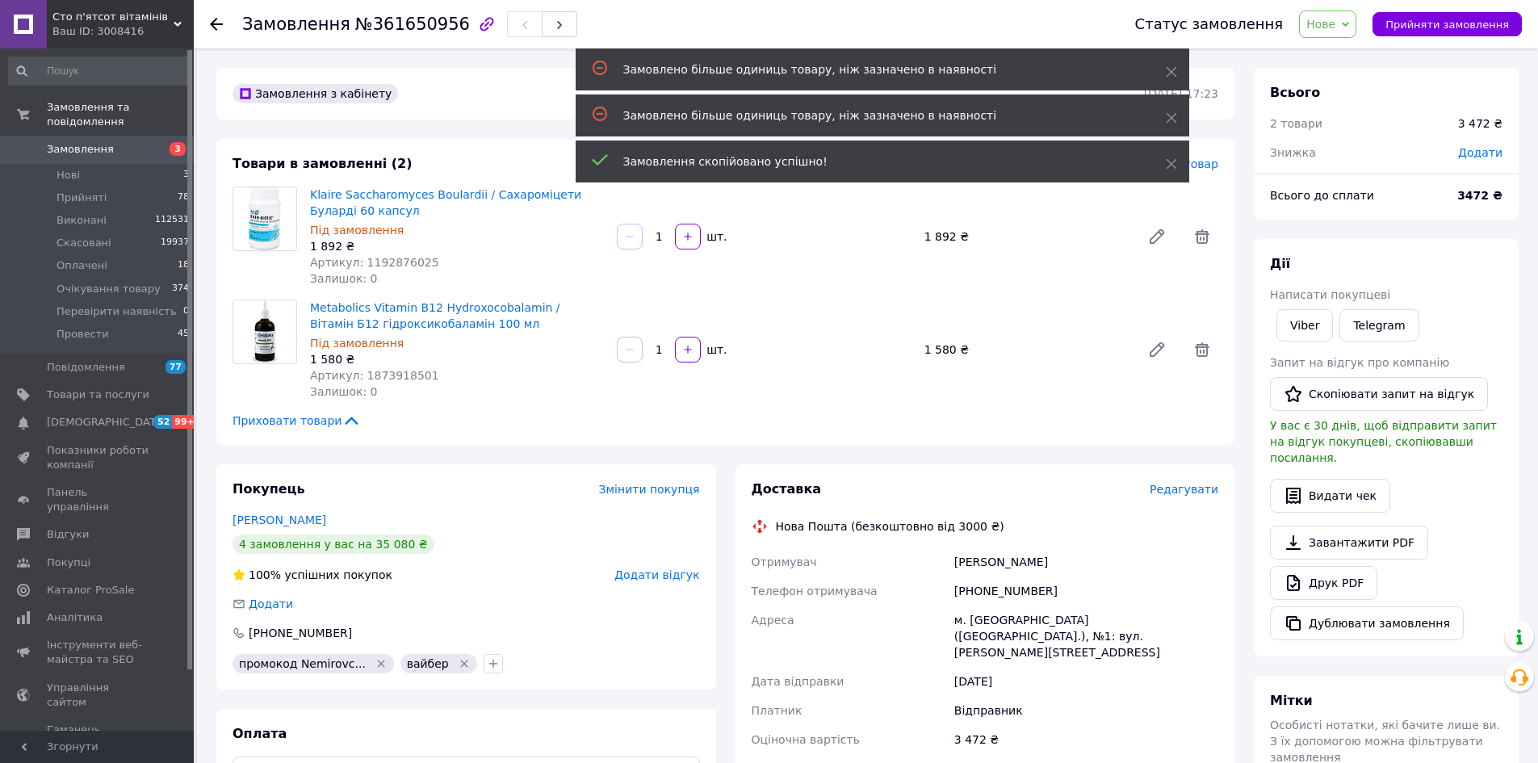
click at [1335, 28] on span "Нове" at bounding box center [1320, 24] width 29 height 13
click at [1377, 158] on li "Очікування товару" at bounding box center [1368, 153] width 136 height 24
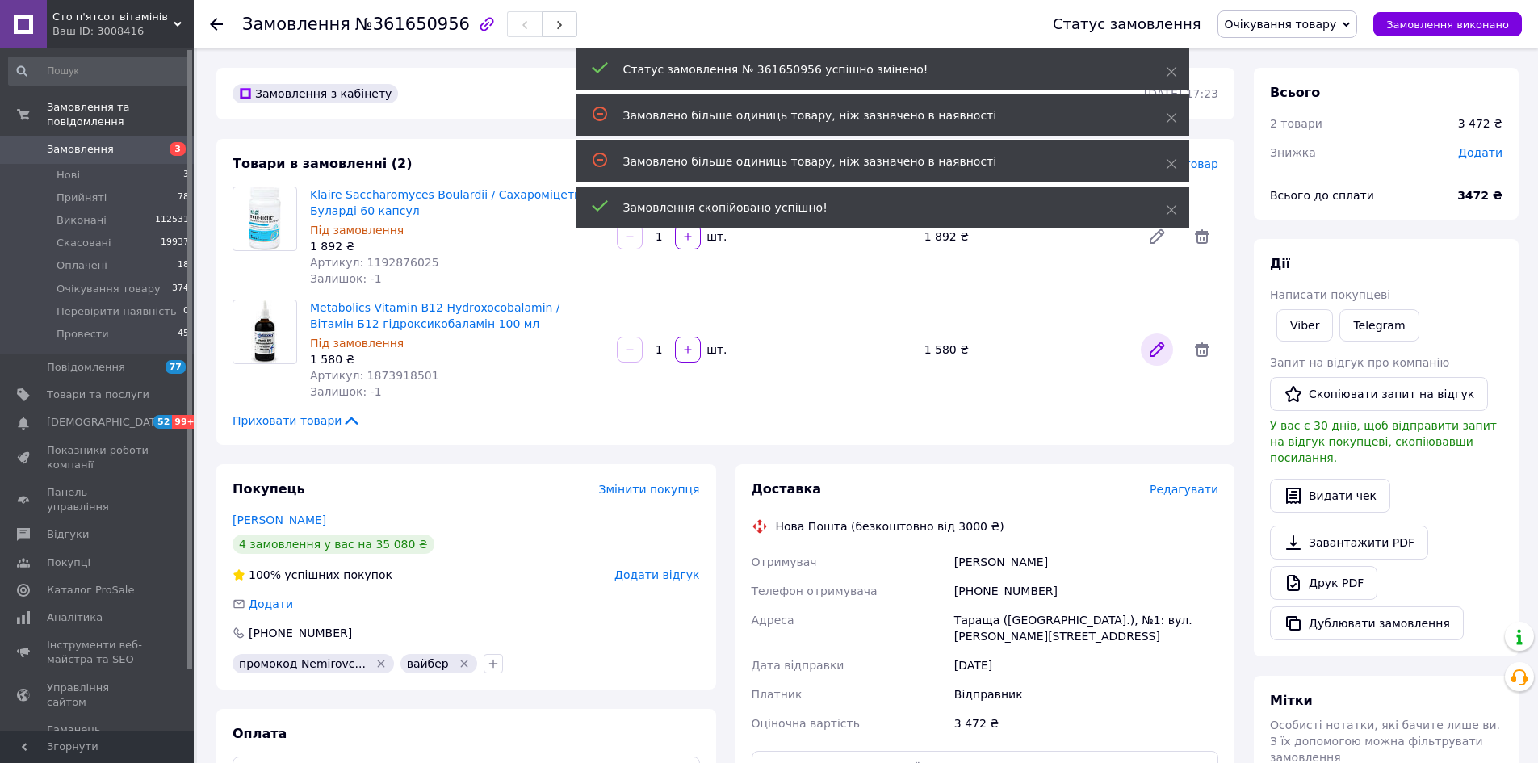
drag, startPoint x: 1204, startPoint y: 344, endPoint x: 1168, endPoint y: 350, distance: 36.8
click at [1204, 344] on icon at bounding box center [1202, 349] width 15 height 15
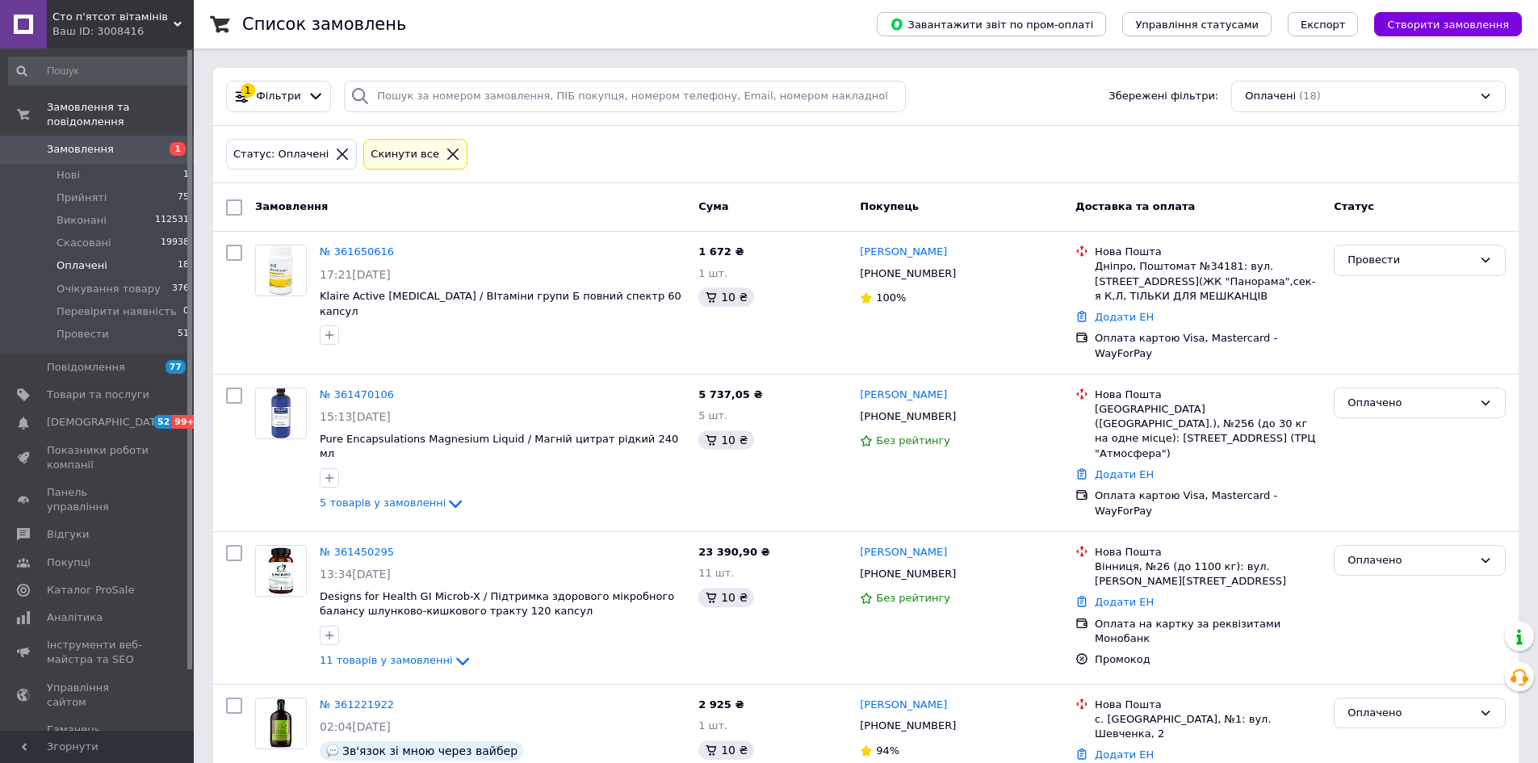
click at [75, 168] on span "Нові" at bounding box center [68, 175] width 23 height 15
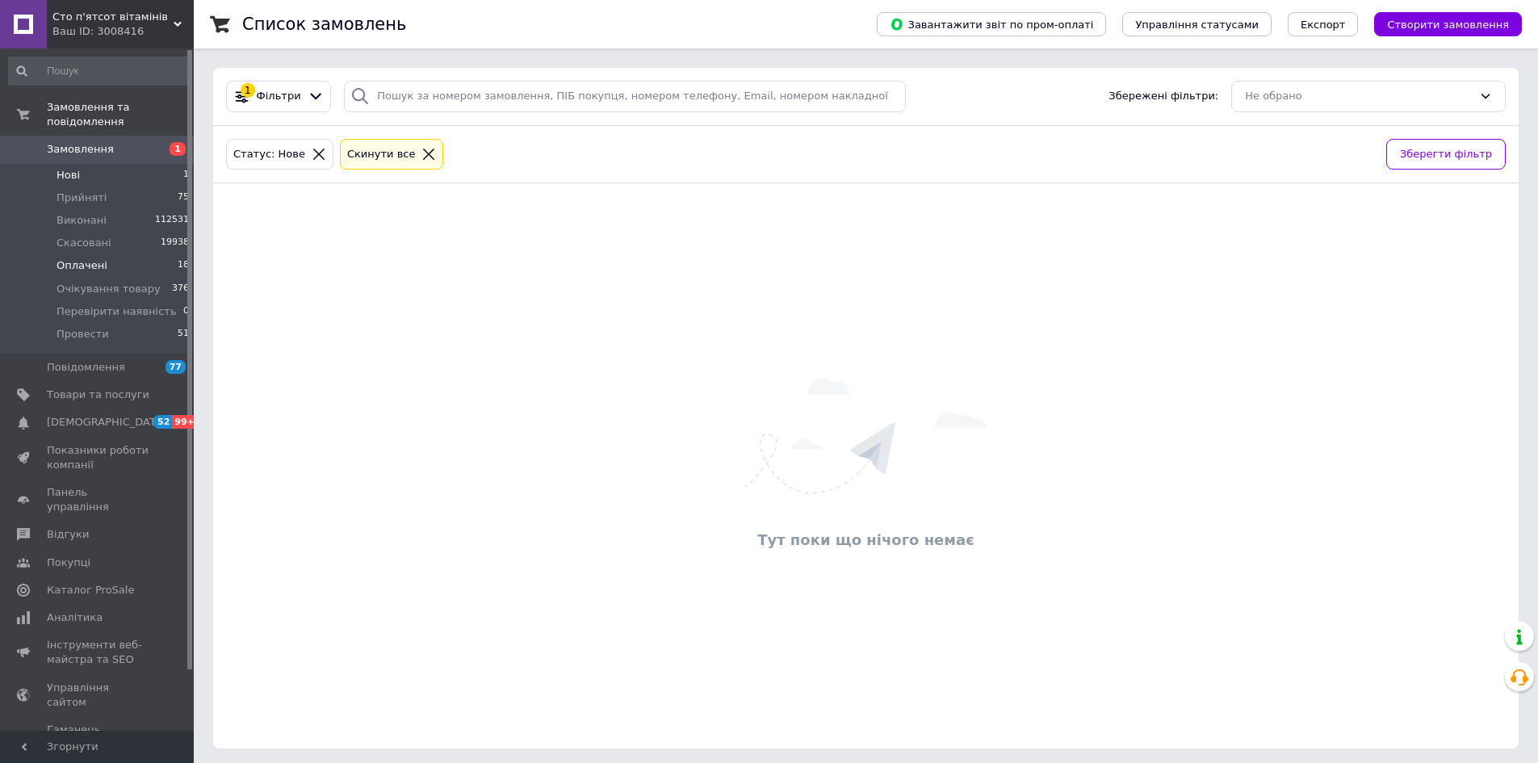
click at [84, 254] on li "Оплачені 18" at bounding box center [99, 265] width 199 height 23
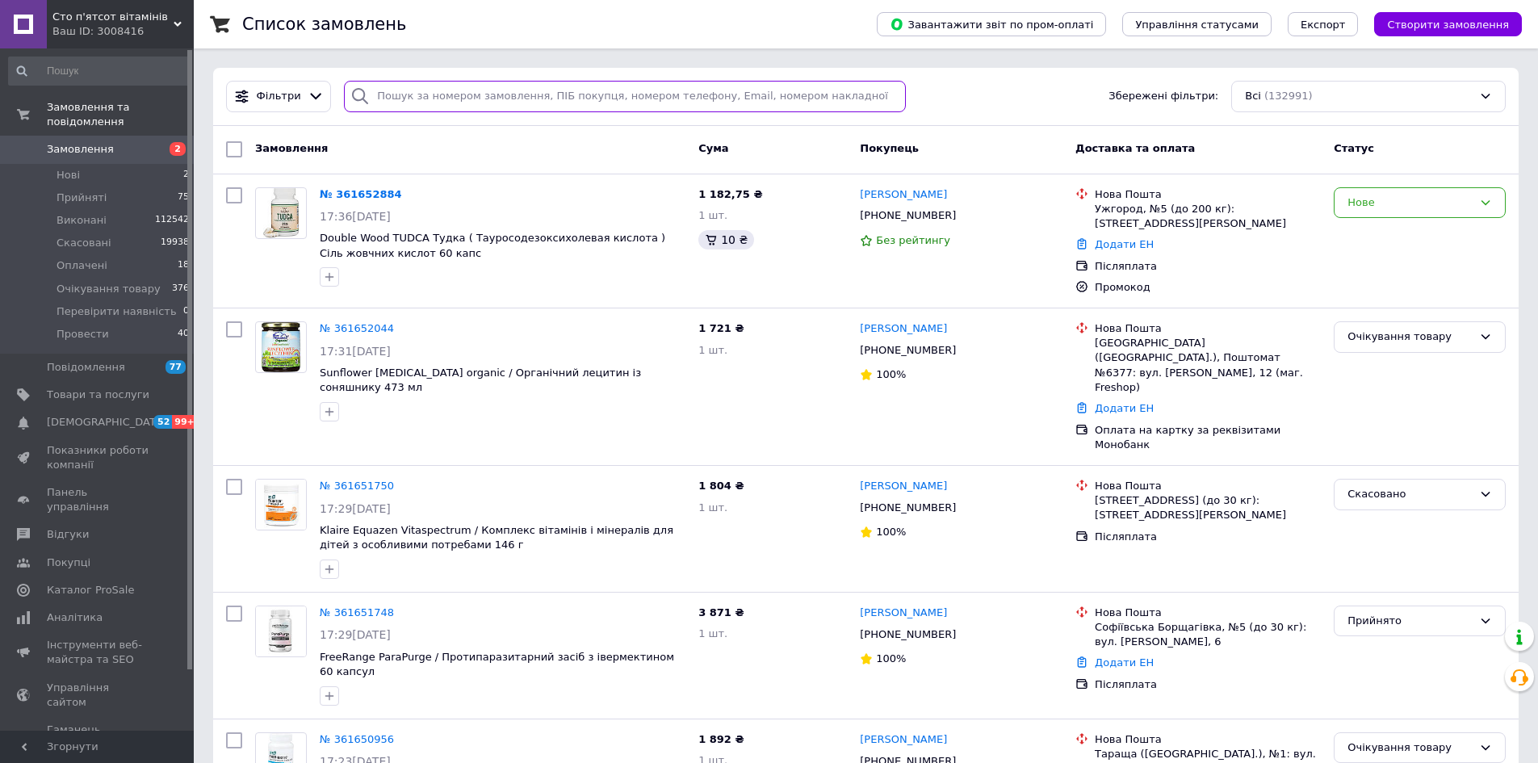
paste input "380677731086"
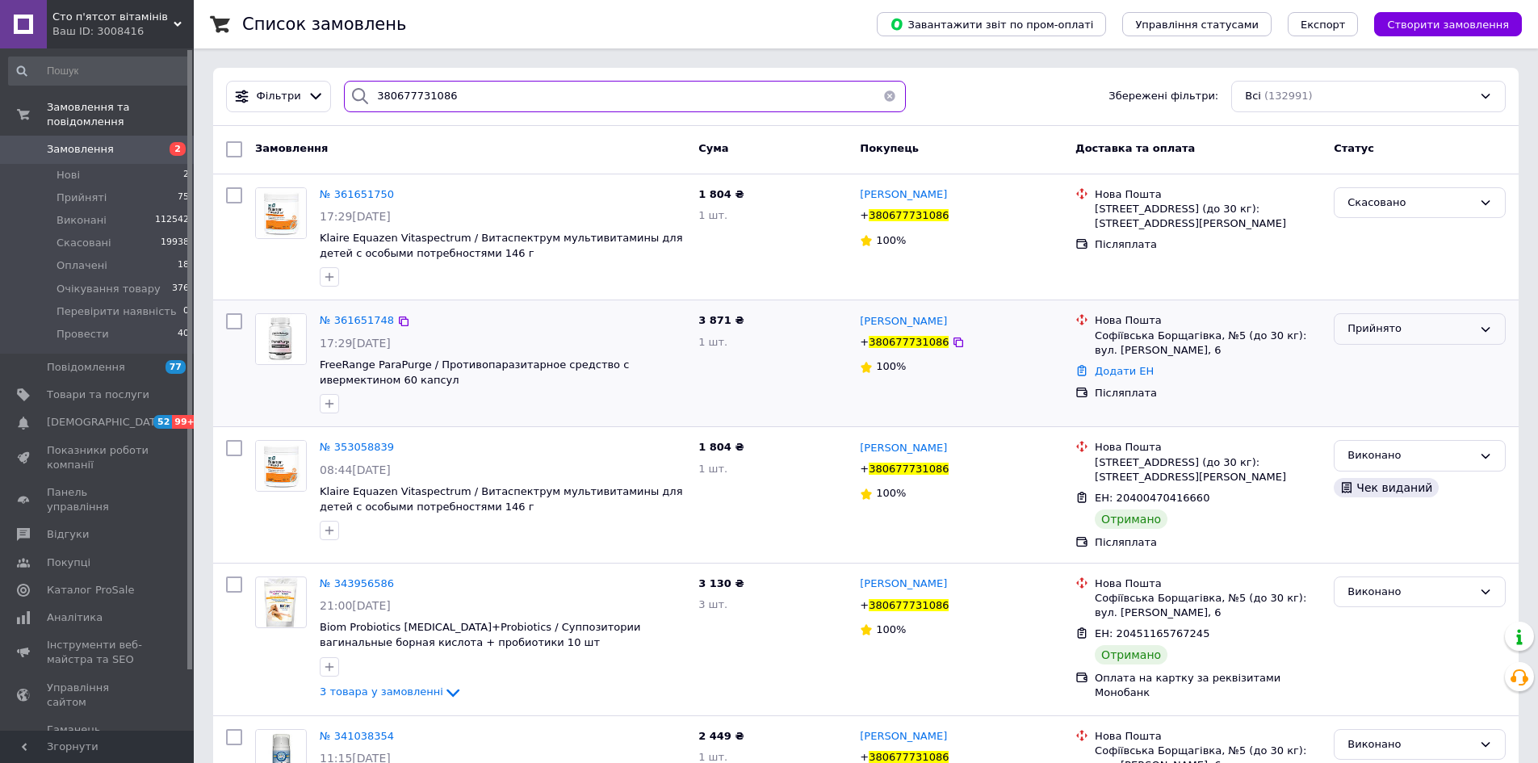
type input "380677731086"
click at [1423, 327] on div "Прийнято" at bounding box center [1410, 329] width 125 height 17
click at [1408, 468] on li "Провести" at bounding box center [1420, 468] width 170 height 30
click at [83, 164] on li "Нові 2" at bounding box center [99, 175] width 199 height 23
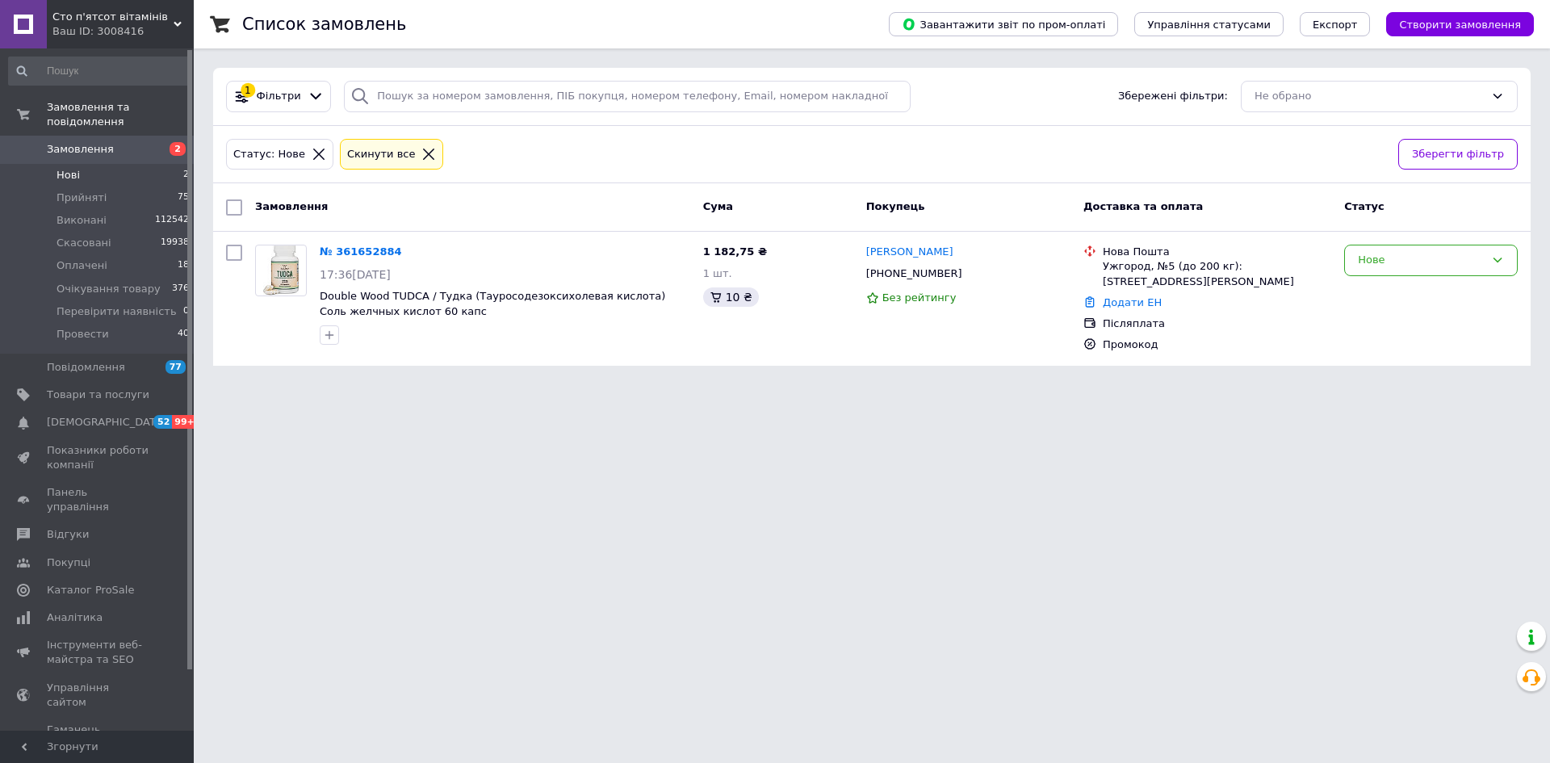
click at [421, 156] on icon at bounding box center [428, 154] width 15 height 15
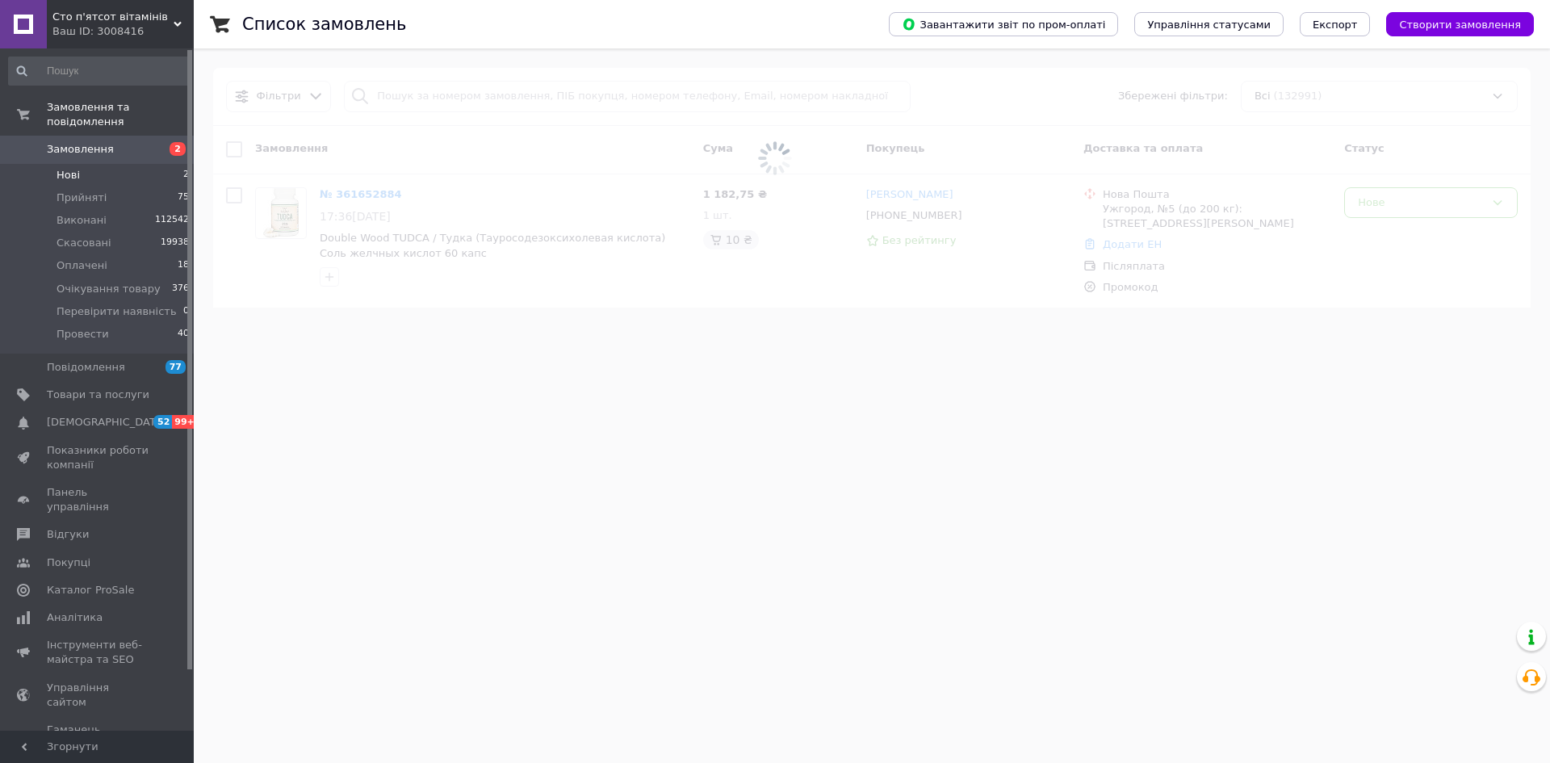
click at [429, 99] on span at bounding box center [775, 158] width 1550 height 317
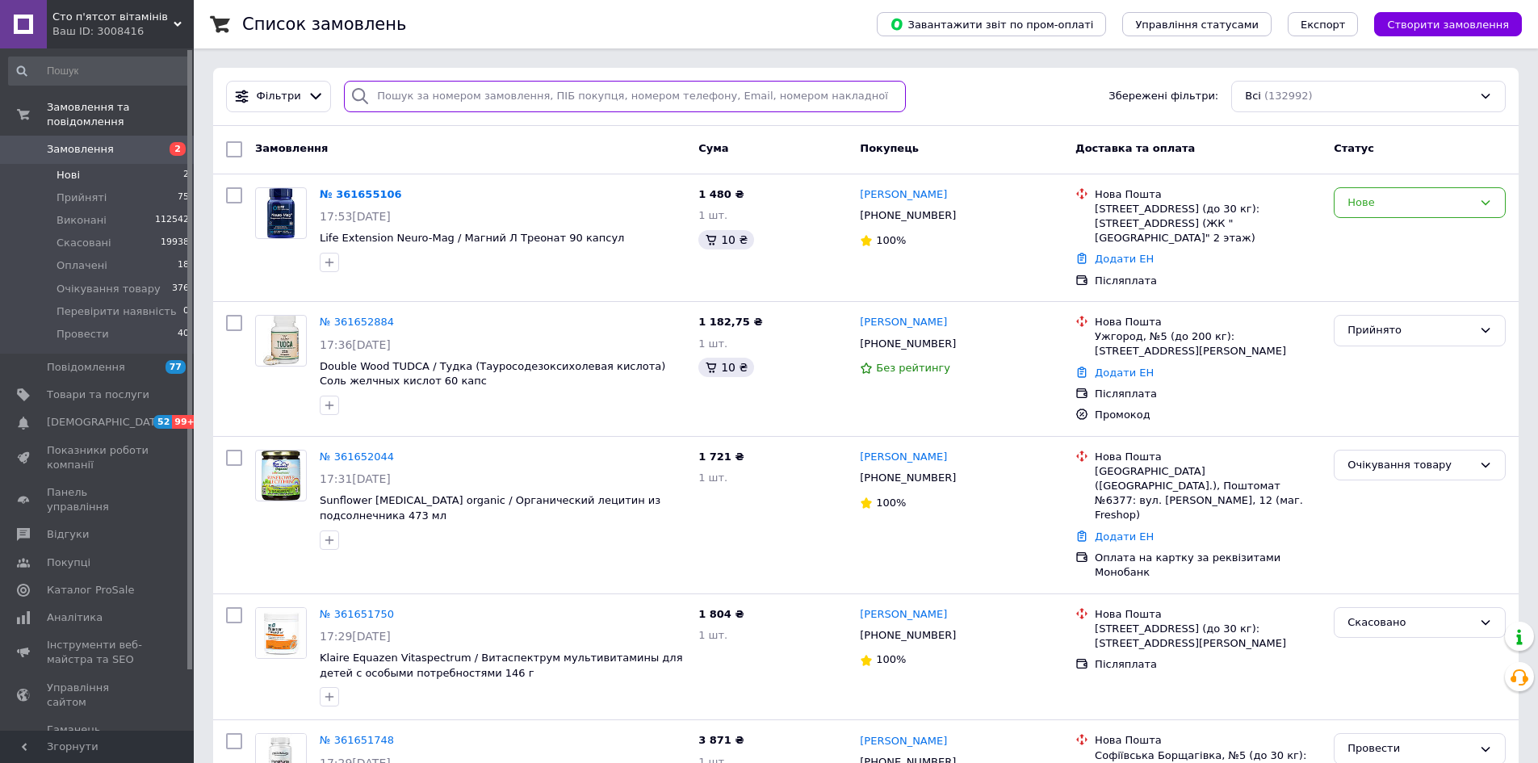
paste input "361091669"
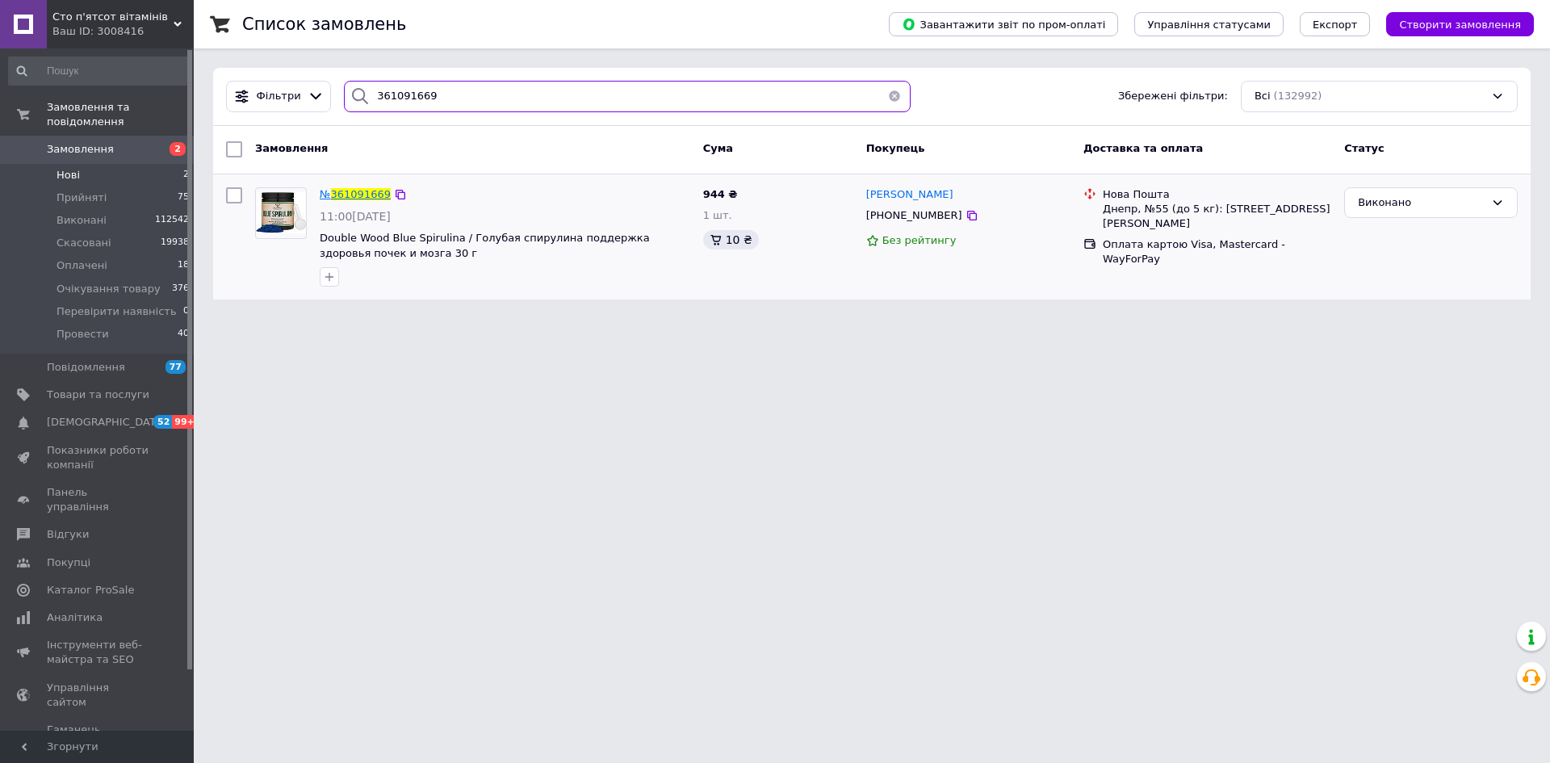
type input "361091669"
click at [367, 192] on span "361091669" at bounding box center [361, 194] width 60 height 12
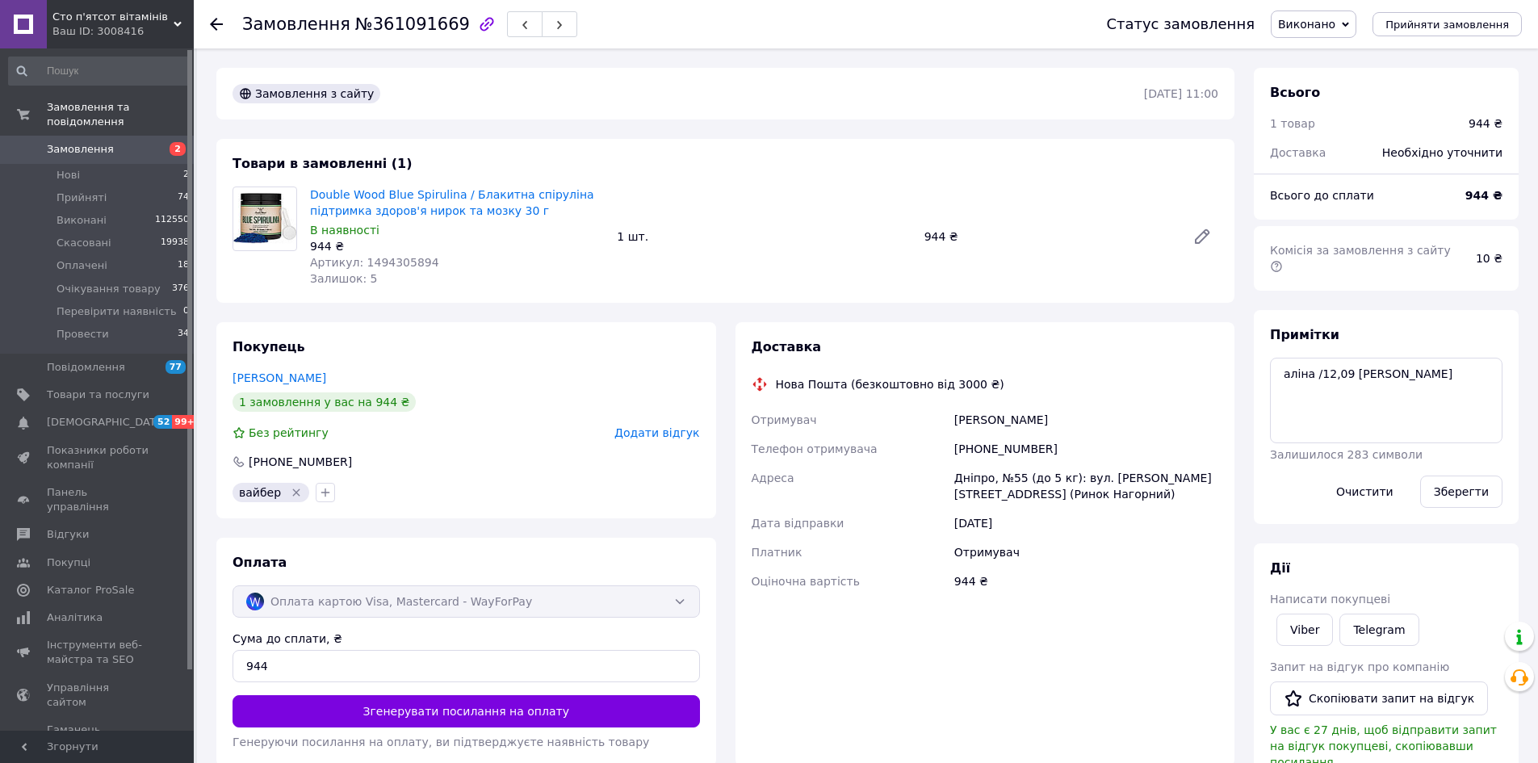
click at [1329, 33] on span "Виконано" at bounding box center [1314, 23] width 86 height 27
click at [1319, 170] on li "Провести" at bounding box center [1340, 178] width 136 height 24
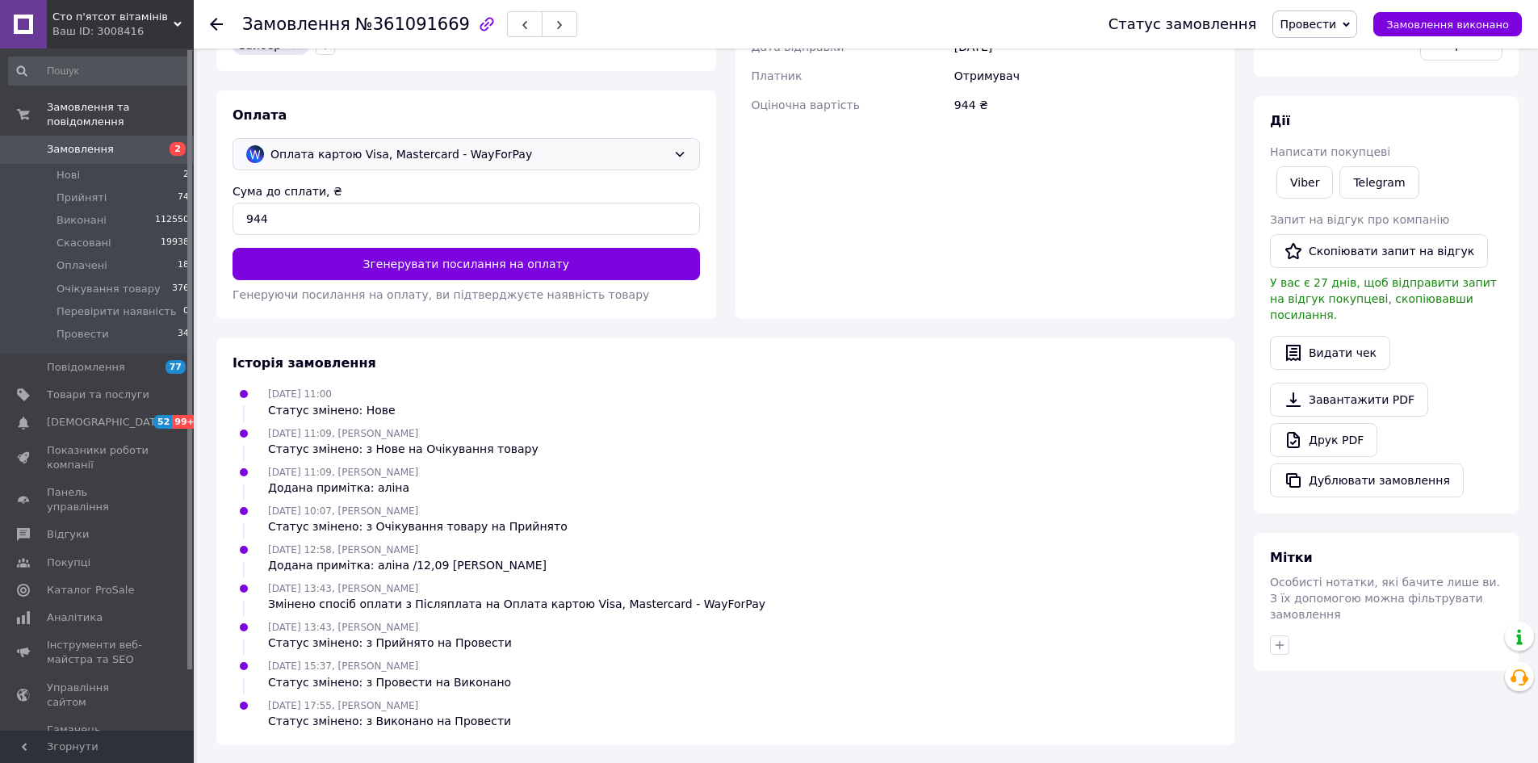
scroll to position [153, 0]
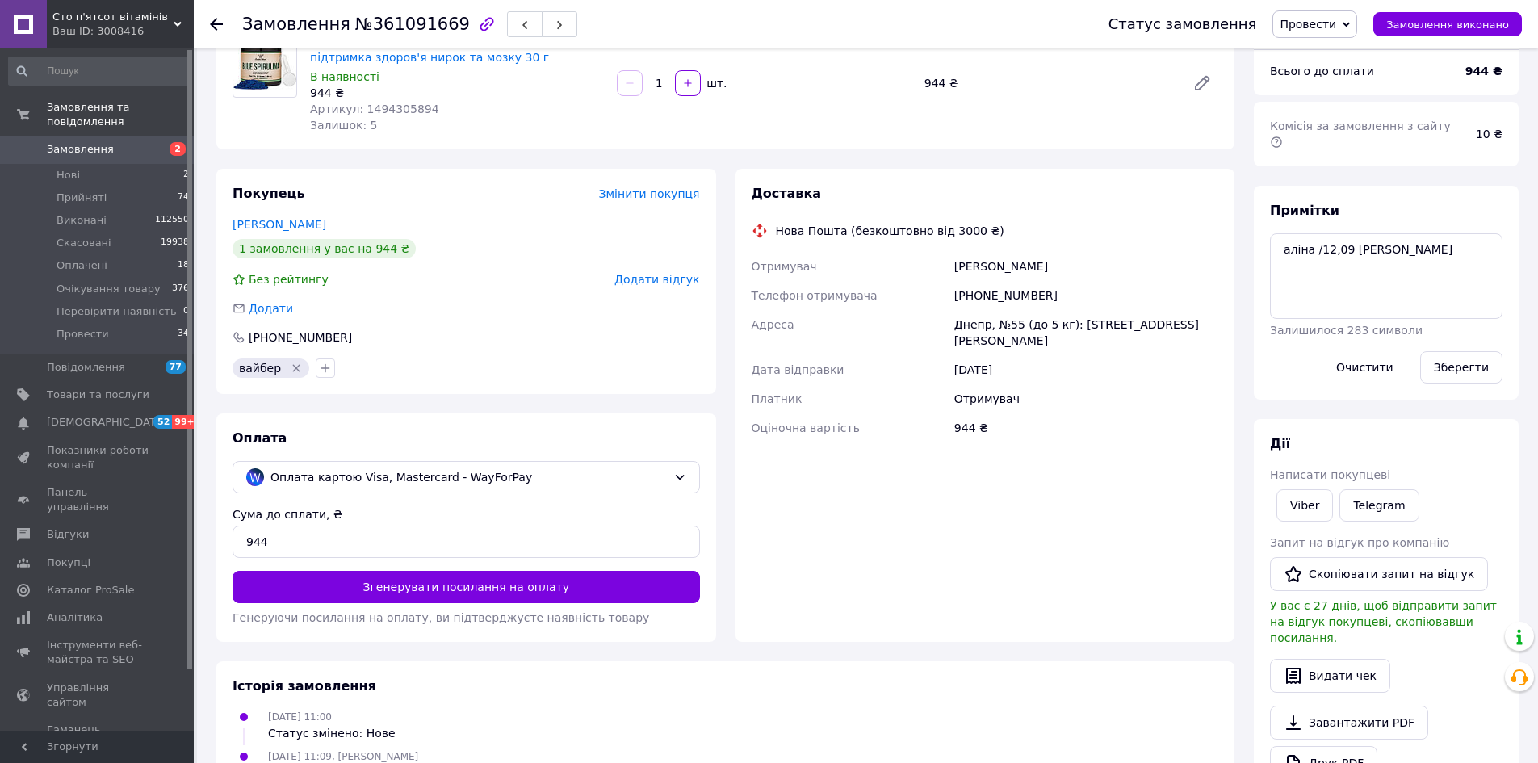
click at [600, 421] on div "Оплата Оплата картою Visa, Mastercard - WayForPay Сума до сплати, ₴ 944 Згенеру…" at bounding box center [466, 527] width 500 height 228
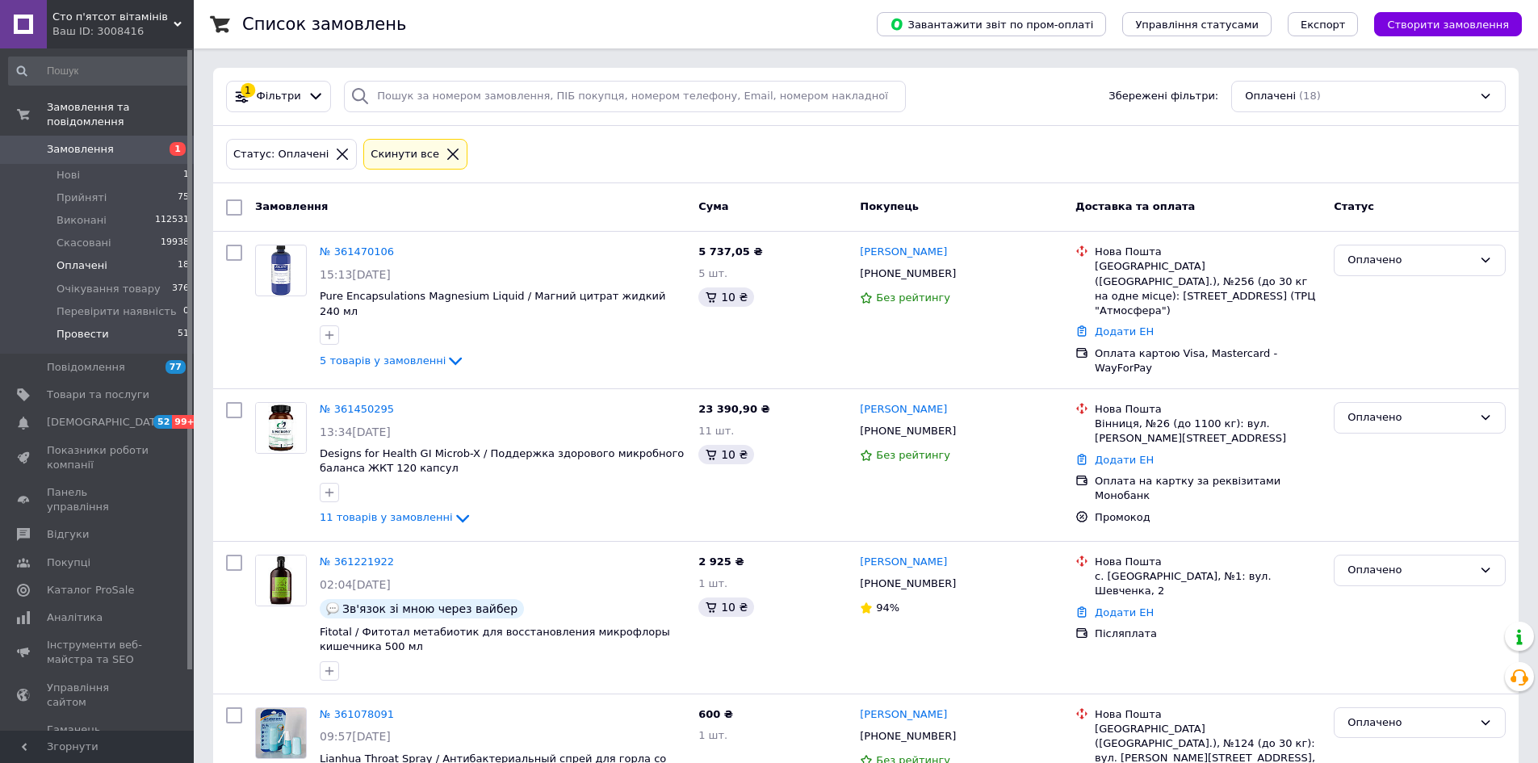
click at [57, 327] on span "Провести" at bounding box center [83, 334] width 52 height 15
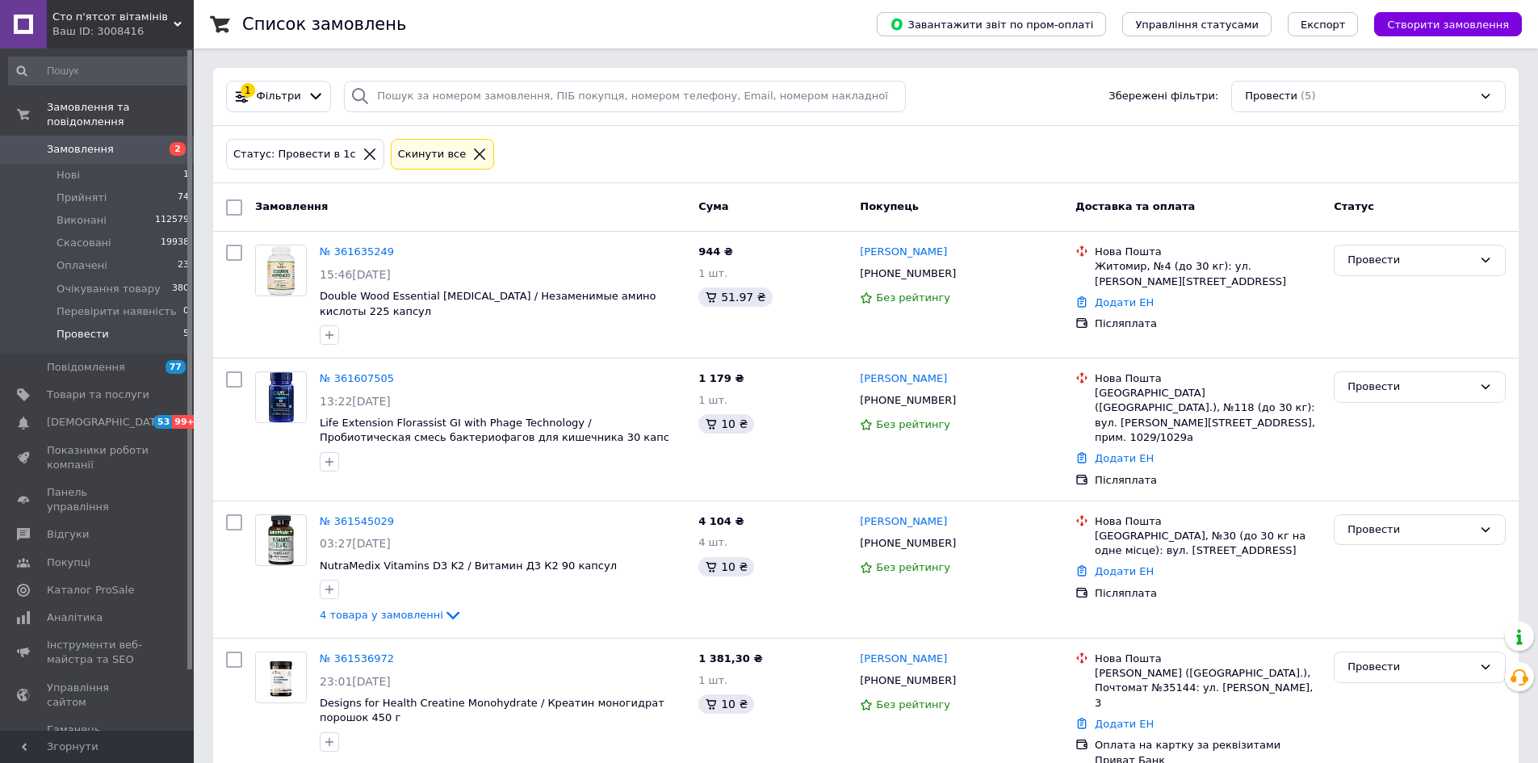
click at [237, 209] on input "checkbox" at bounding box center [234, 207] width 16 height 16
checkbox input "true"
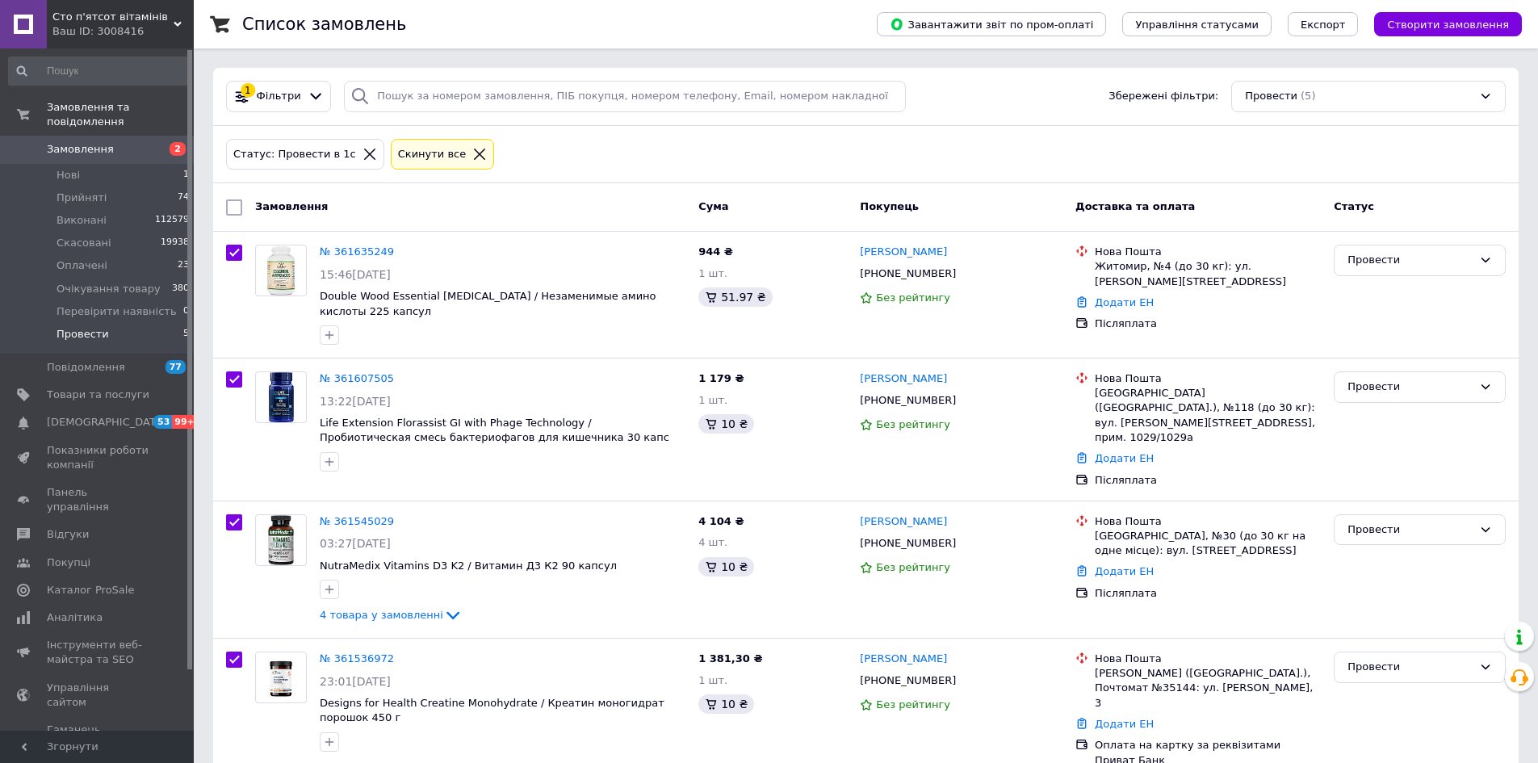
checkbox input "true"
click at [237, 209] on input "checkbox" at bounding box center [237, 208] width 10 height 10
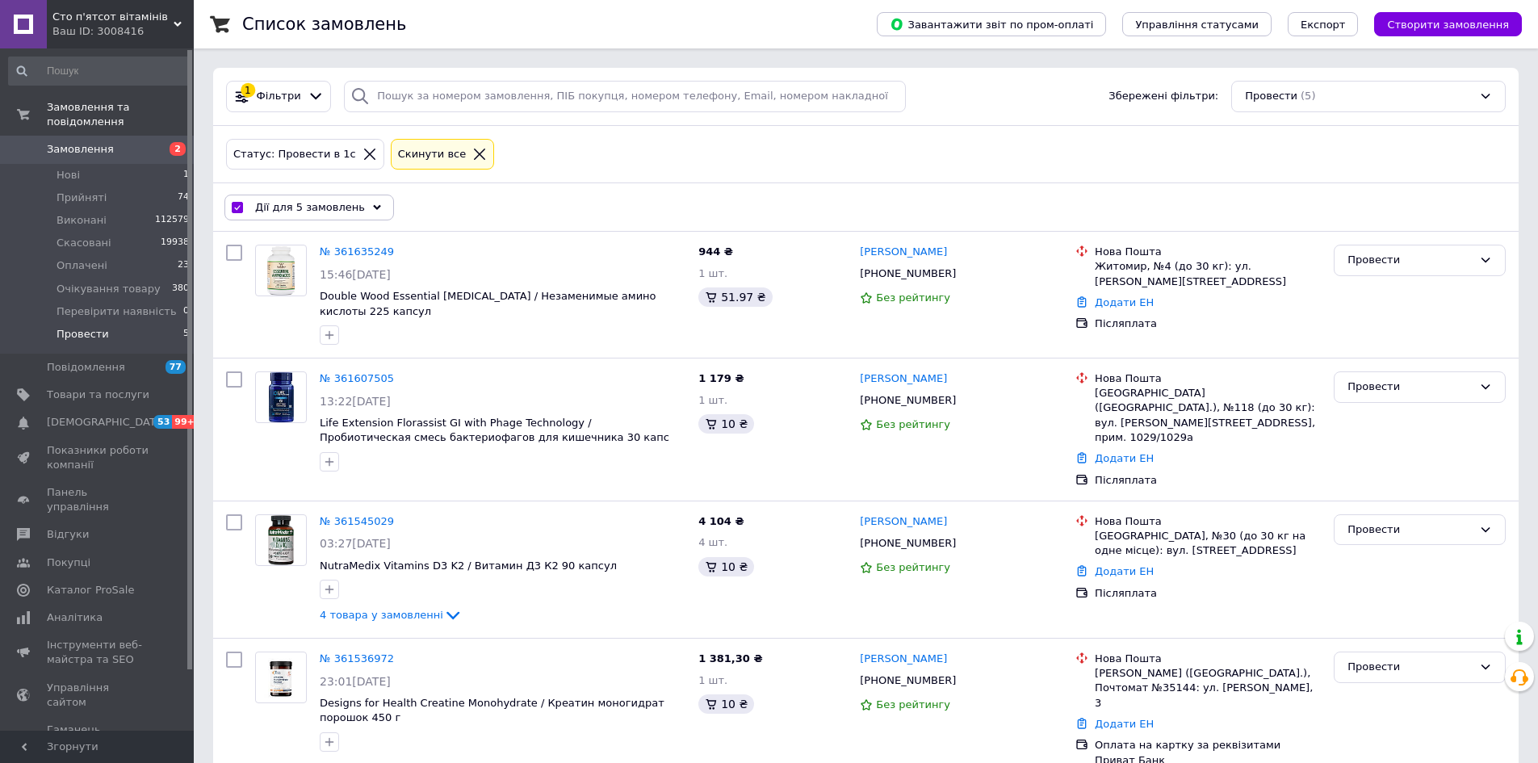
checkbox input "false"
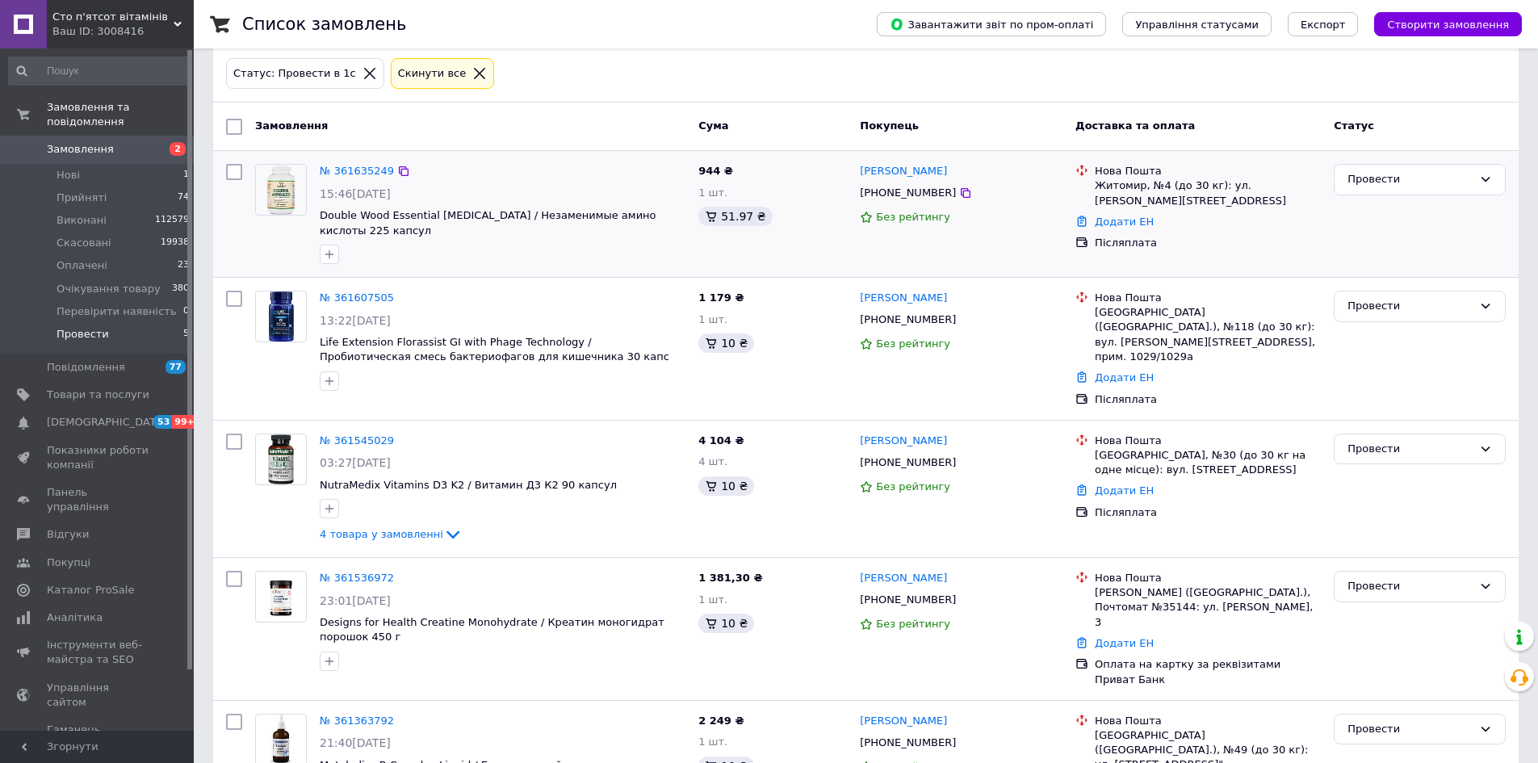
scroll to position [131, 0]
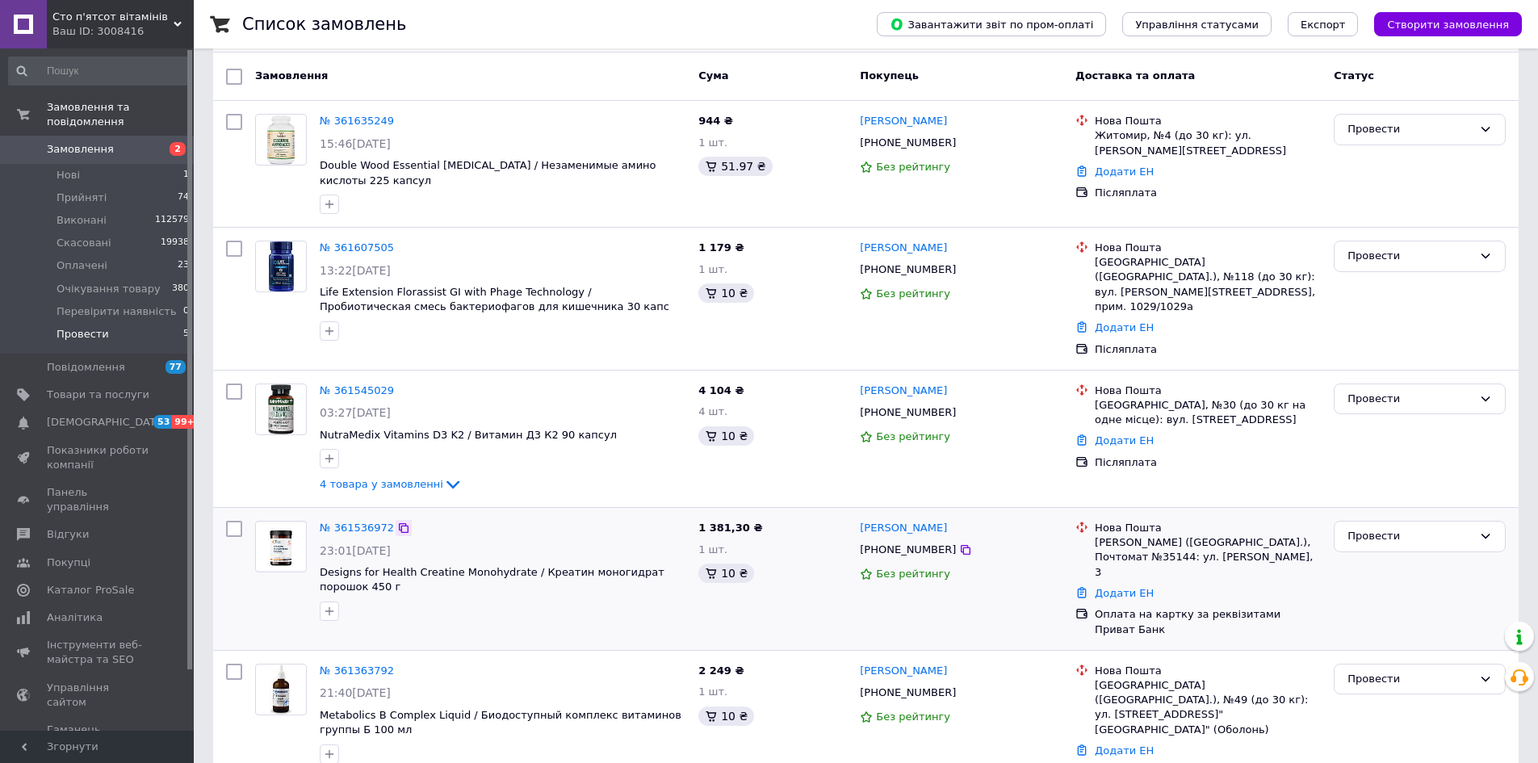
click at [397, 522] on icon at bounding box center [403, 528] width 13 height 13
click at [397, 383] on div at bounding box center [404, 391] width 16 height 16
click at [399, 245] on icon at bounding box center [404, 248] width 10 height 10
drag, startPoint x: 398, startPoint y: 120, endPoint x: 443, endPoint y: 178, distance: 73.6
click at [398, 120] on icon at bounding box center [403, 121] width 13 height 13
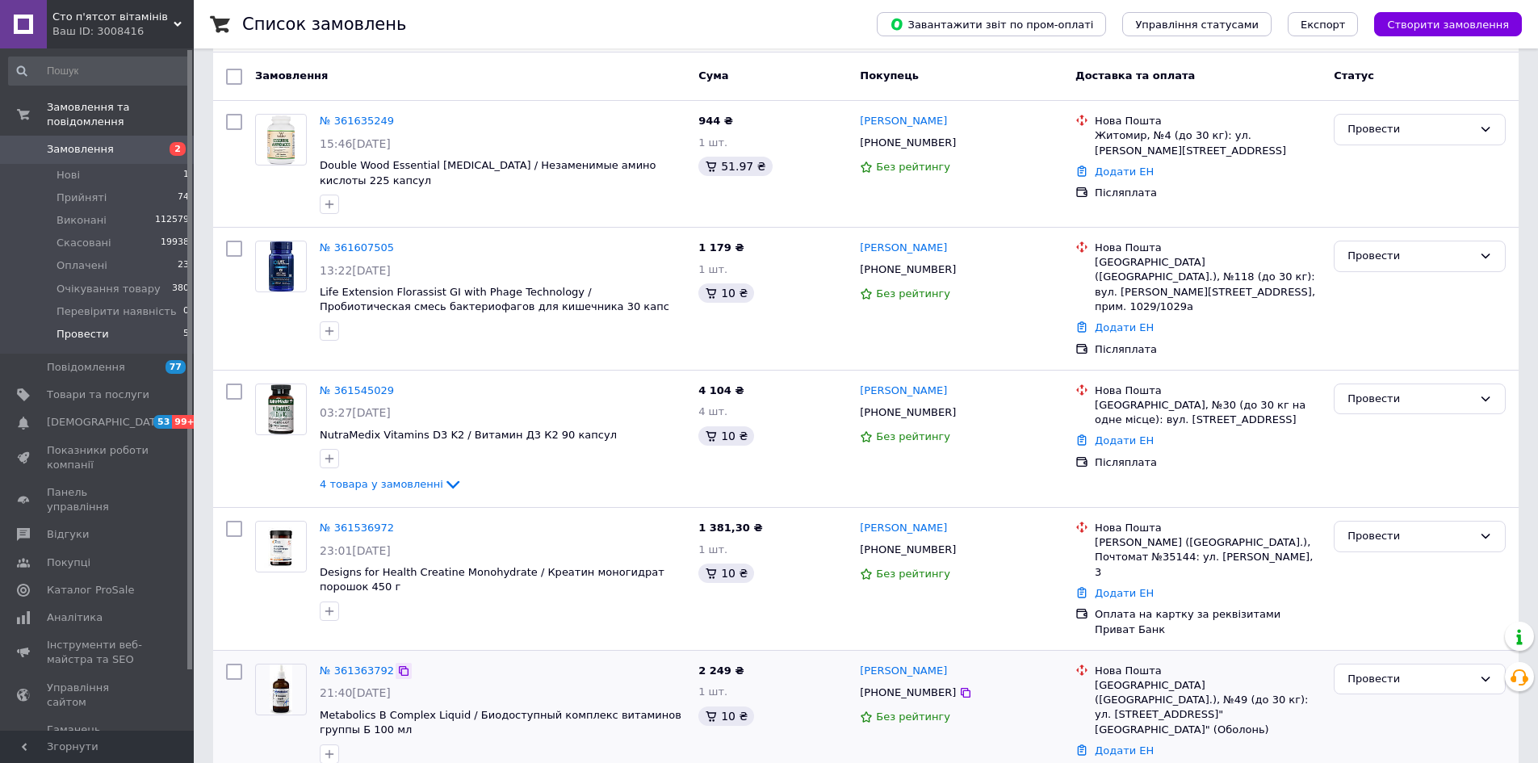
drag, startPoint x: 394, startPoint y: 639, endPoint x: 401, endPoint y: 635, distance: 8.3
click at [397, 664] on icon at bounding box center [403, 670] width 13 height 13
click at [203, 604] on div "Список замовлень Завантажити звіт по пром-оплаті Управління статусами Експорт С…" at bounding box center [866, 340] width 1344 height 943
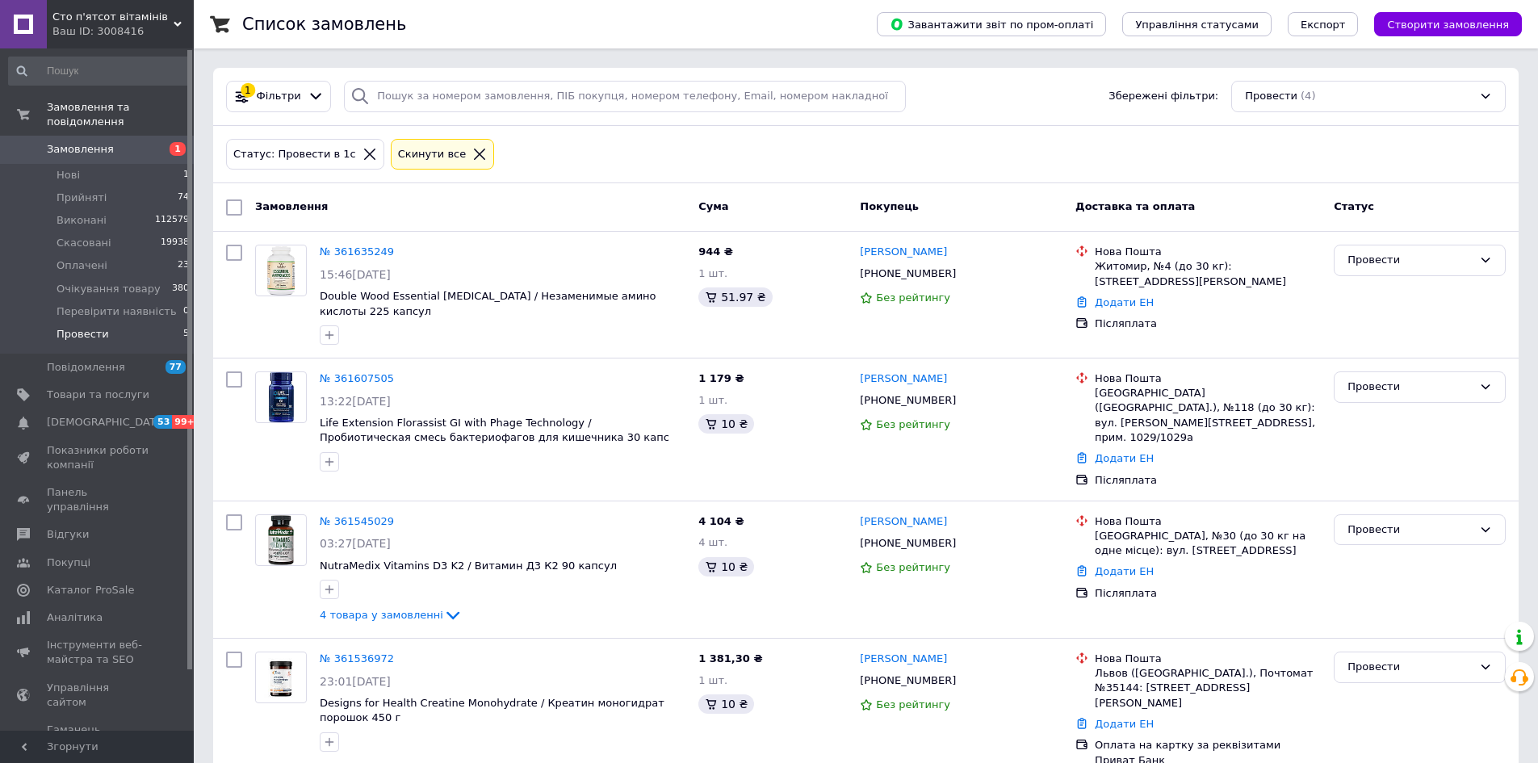
click at [202, 324] on div "Список замовлень Завантажити звіт по пром-оплаті Управління статусами Експорт С…" at bounding box center [866, 464] width 1344 height 928
click at [93, 258] on span "Оплачені" at bounding box center [82, 265] width 51 height 15
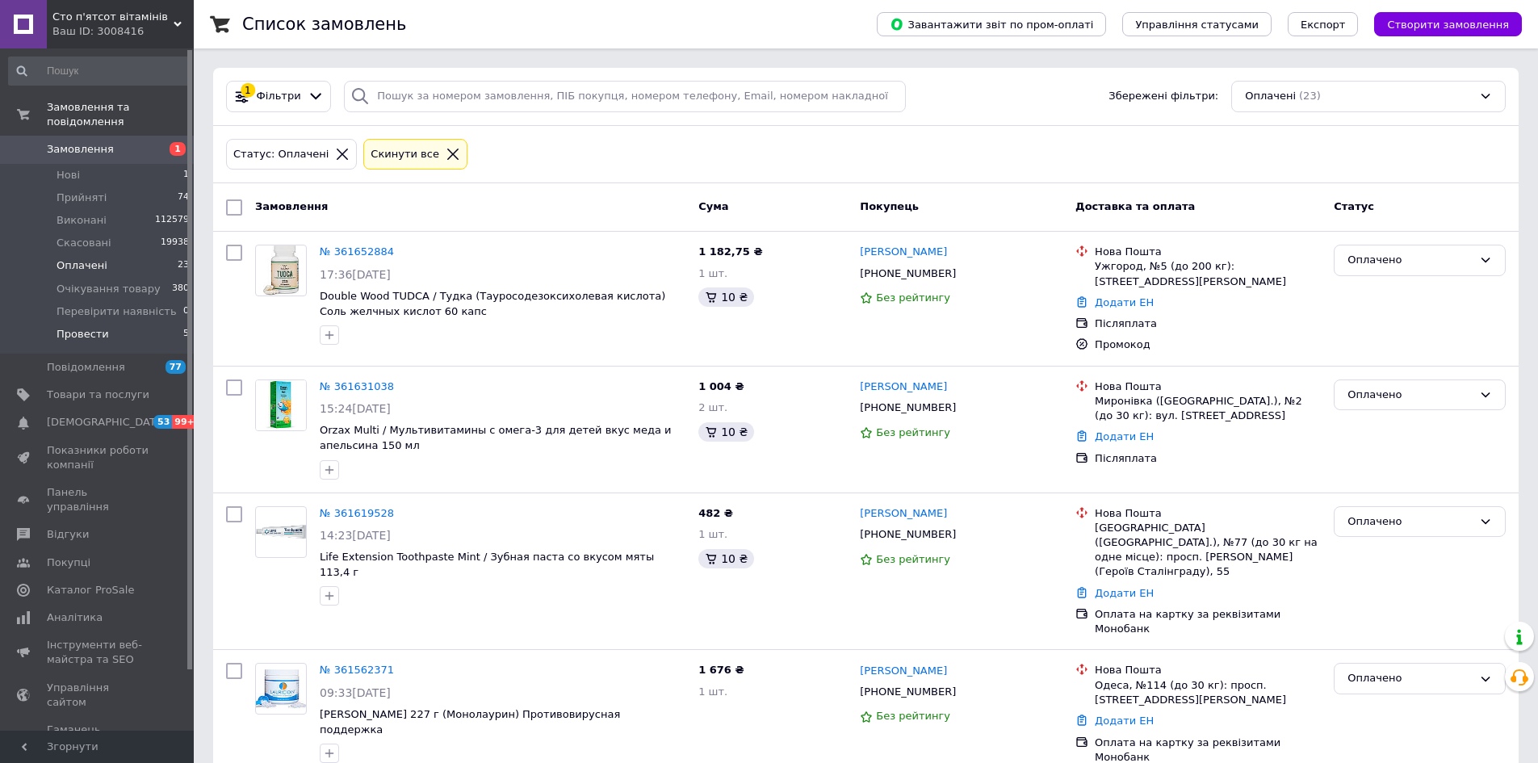
click at [86, 327] on span "Провести" at bounding box center [83, 334] width 52 height 15
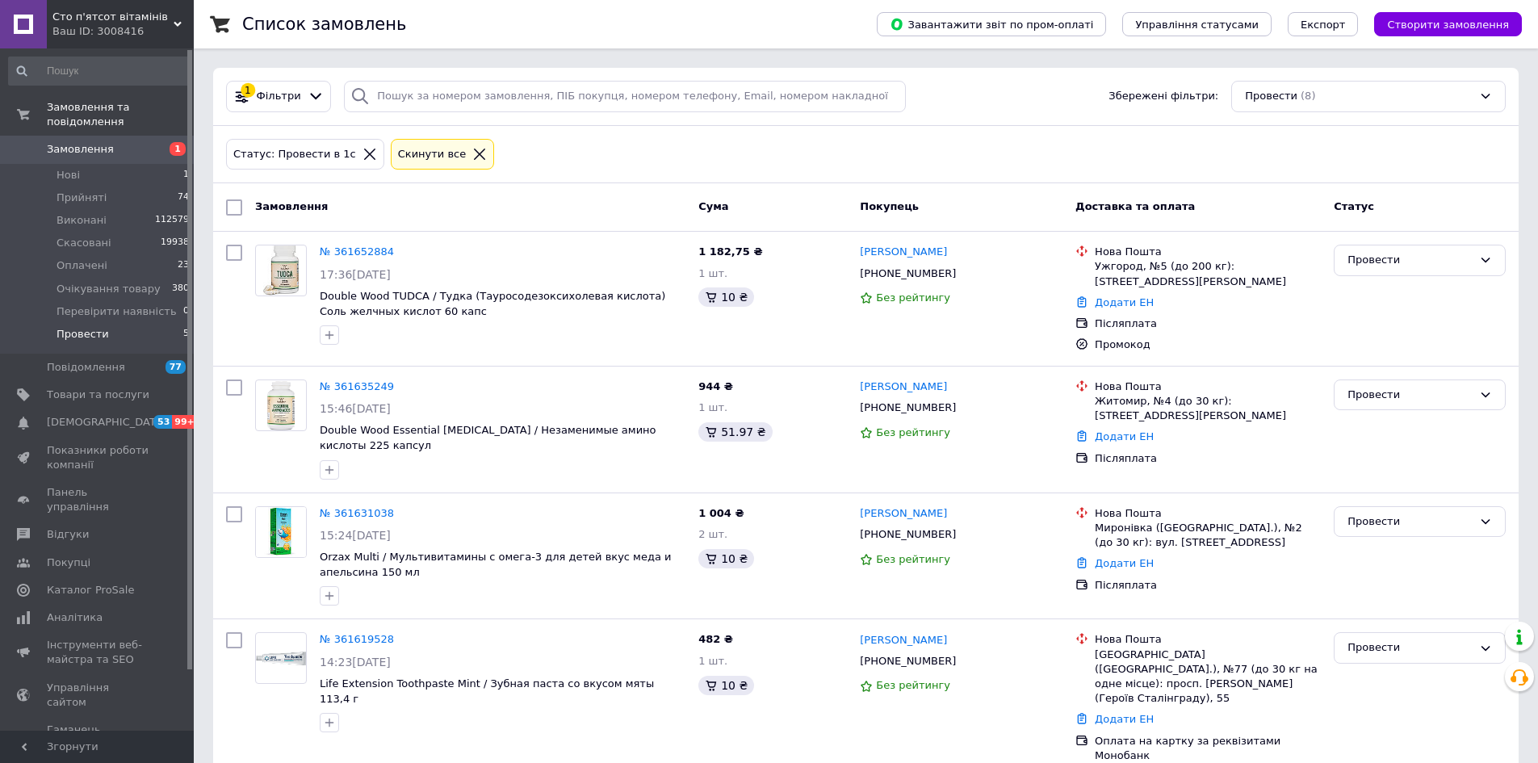
click at [238, 211] on input "checkbox" at bounding box center [234, 207] width 16 height 16
checkbox input "true"
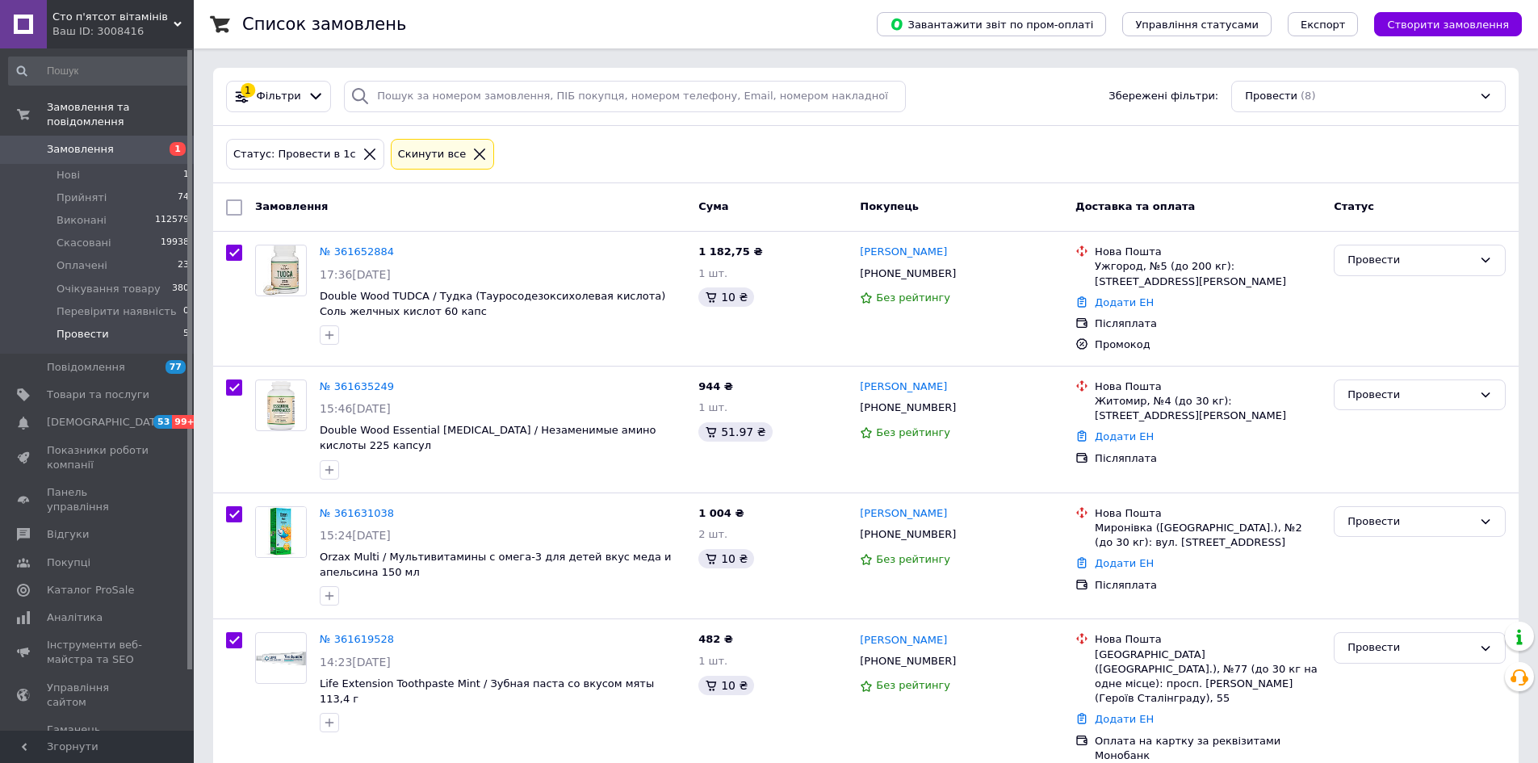
checkbox input "true"
click at [238, 211] on input "checkbox" at bounding box center [237, 208] width 10 height 10
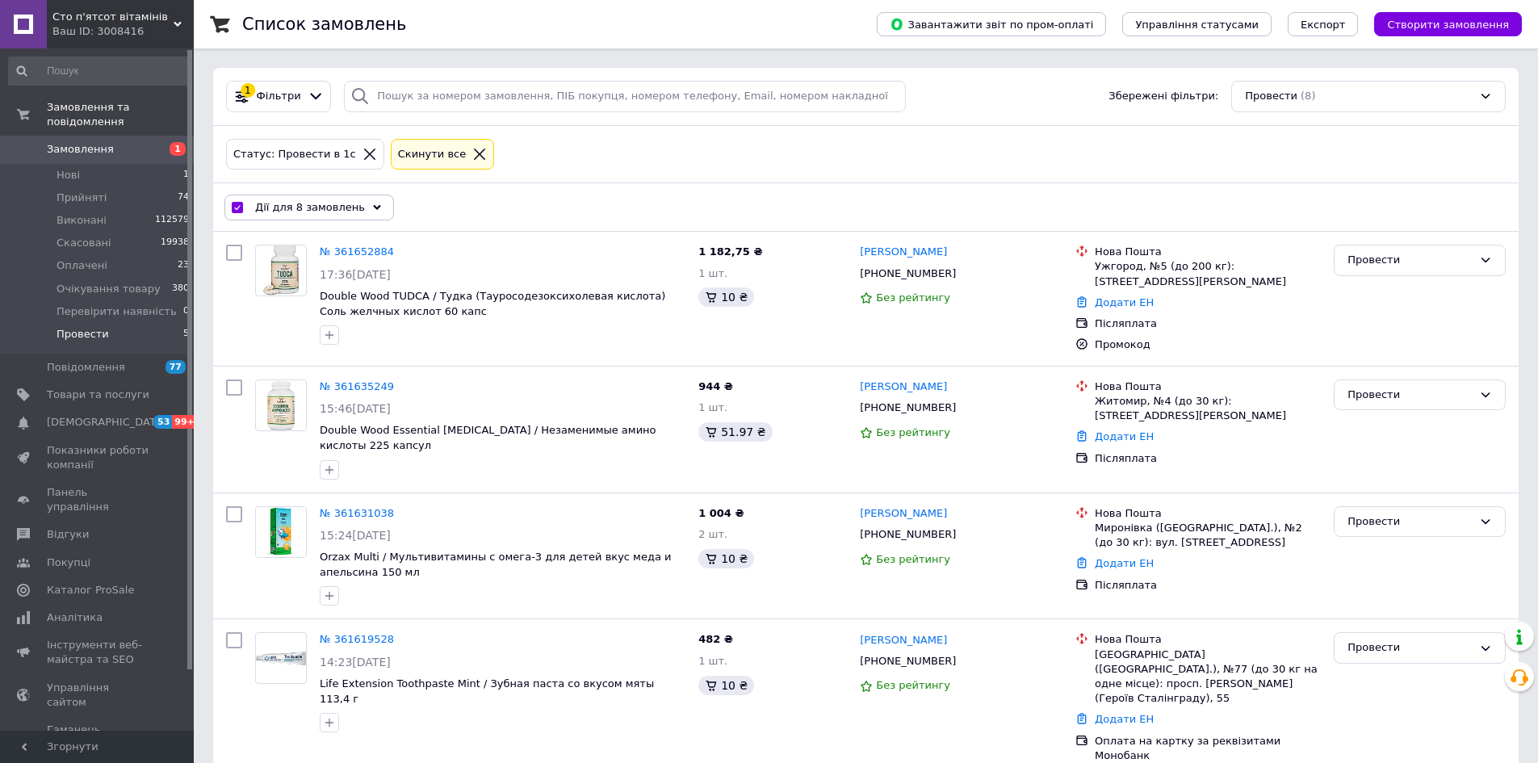
checkbox input "false"
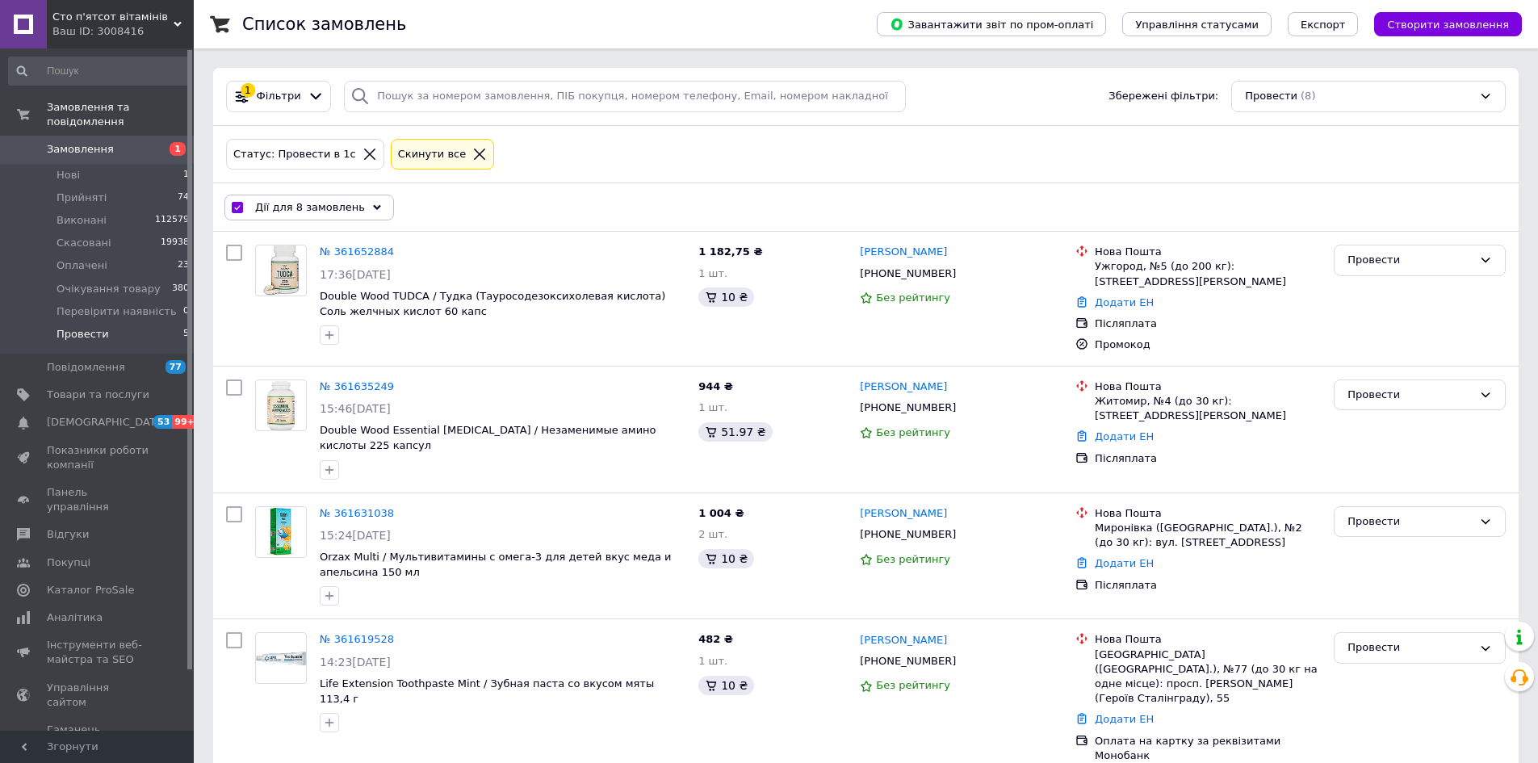
checkbox input "false"
click at [238, 214] on input "checkbox" at bounding box center [234, 207] width 16 height 16
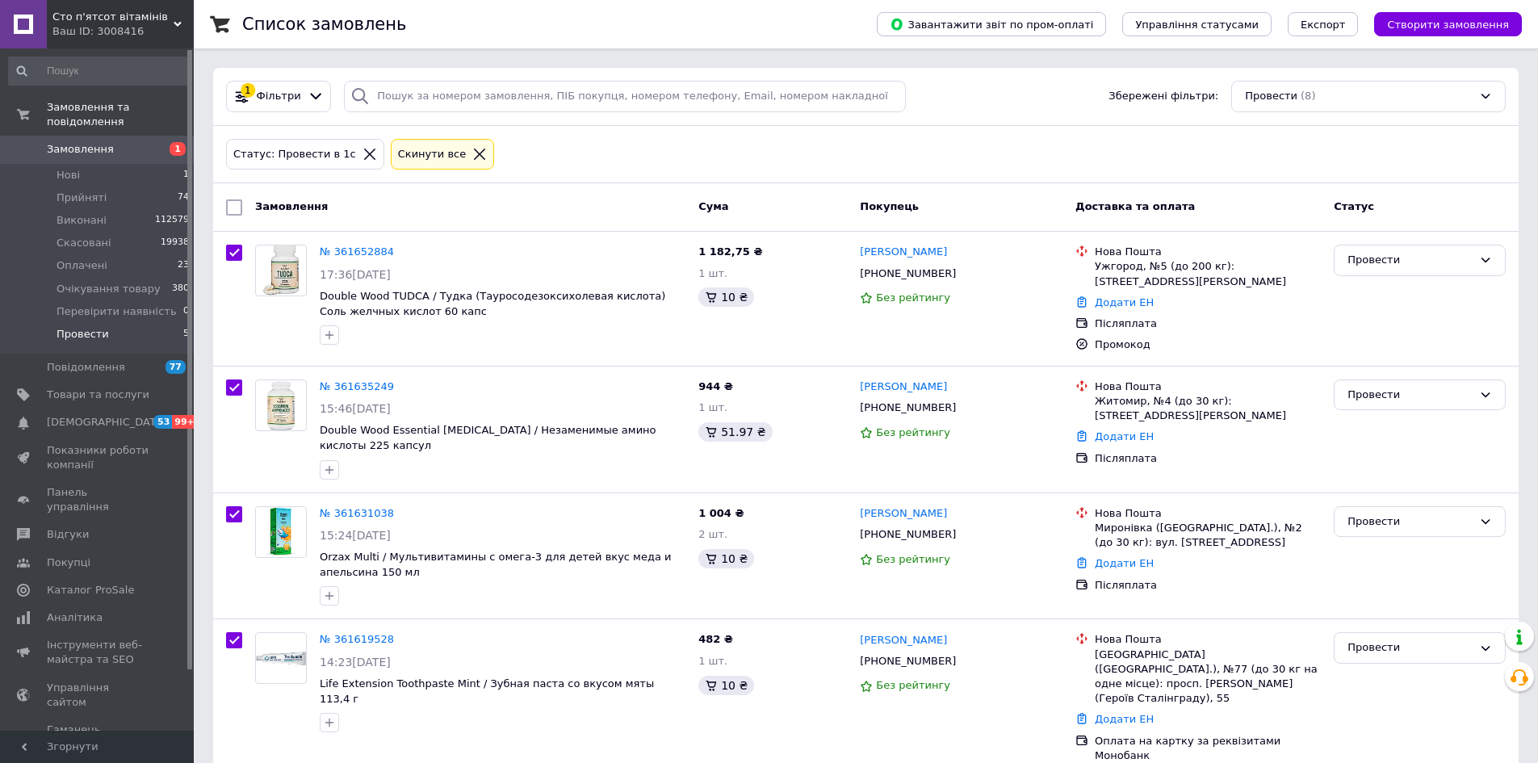
checkbox input "true"
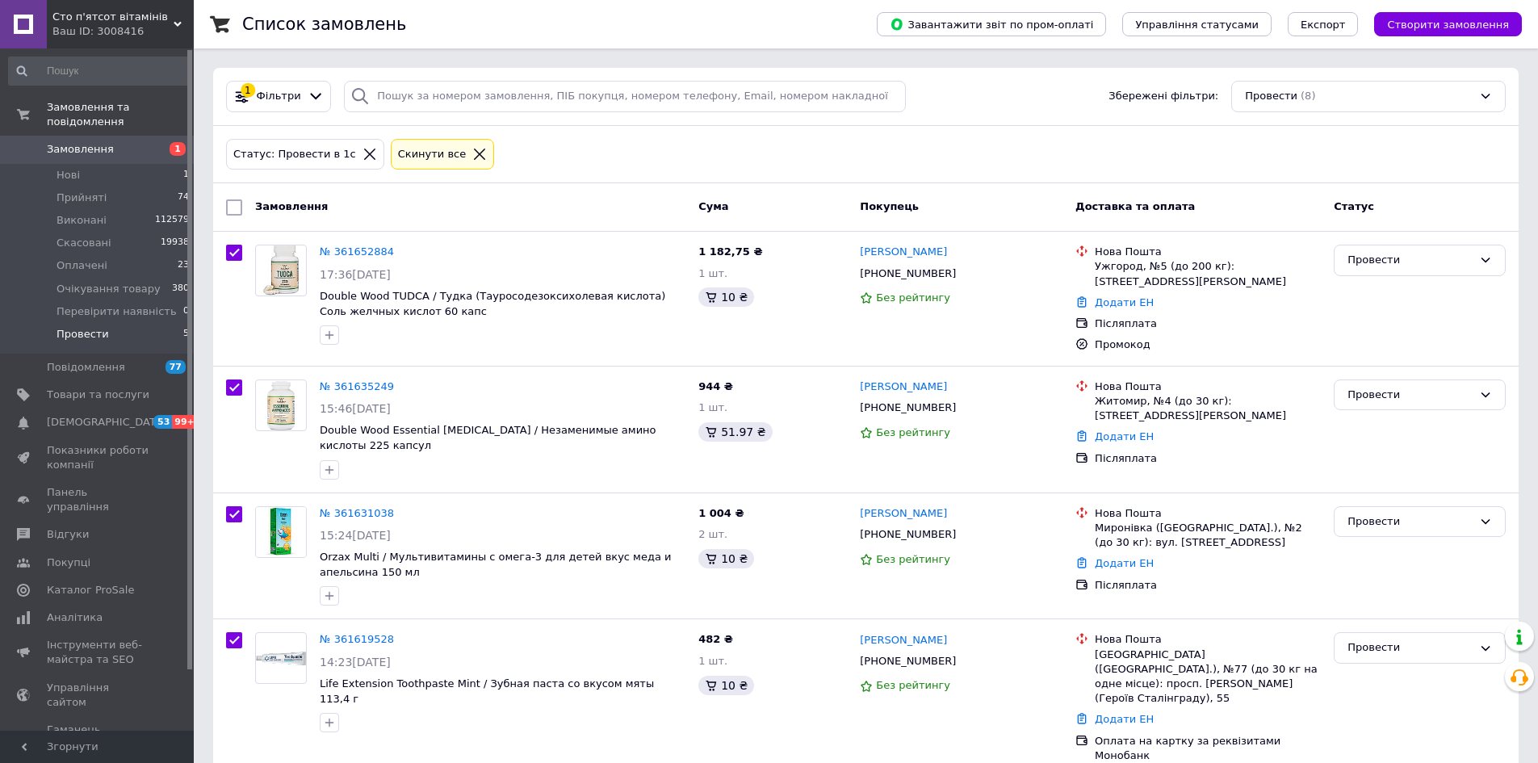
checkbox input "true"
click at [238, 214] on div "Дії для 8 замовлень" at bounding box center [309, 208] width 170 height 26
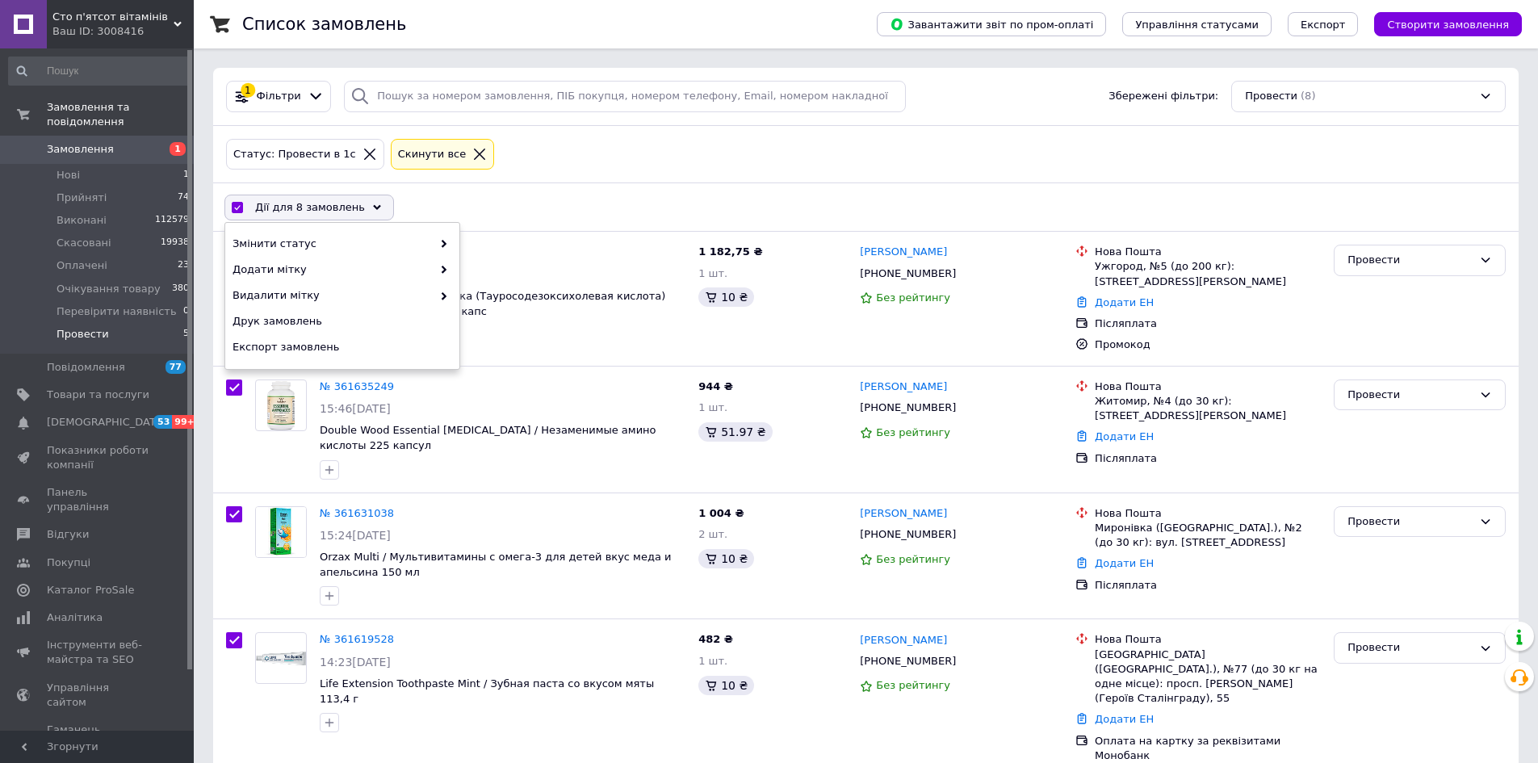
click at [234, 208] on input "checkbox" at bounding box center [237, 208] width 10 height 10
checkbox input "false"
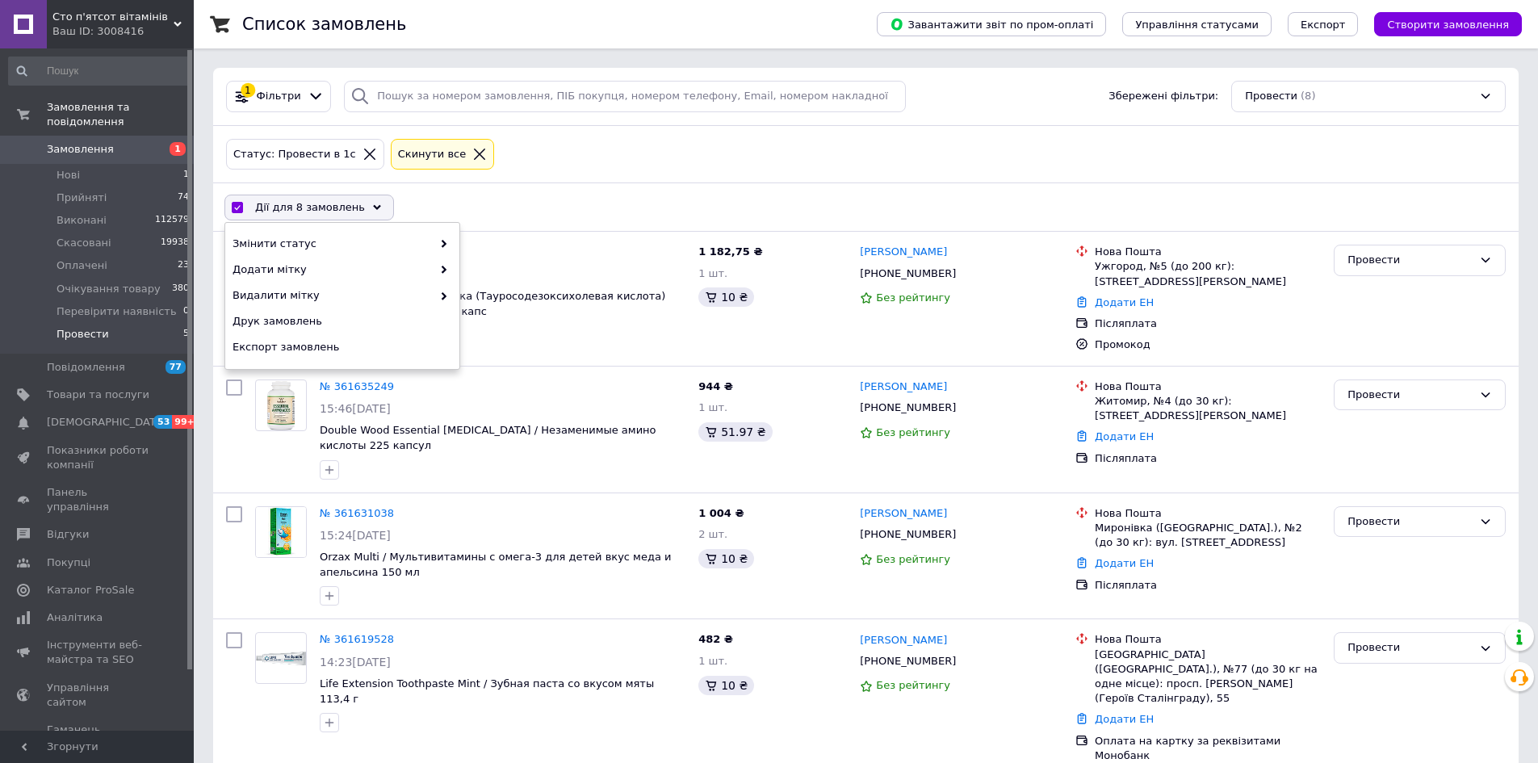
checkbox input "false"
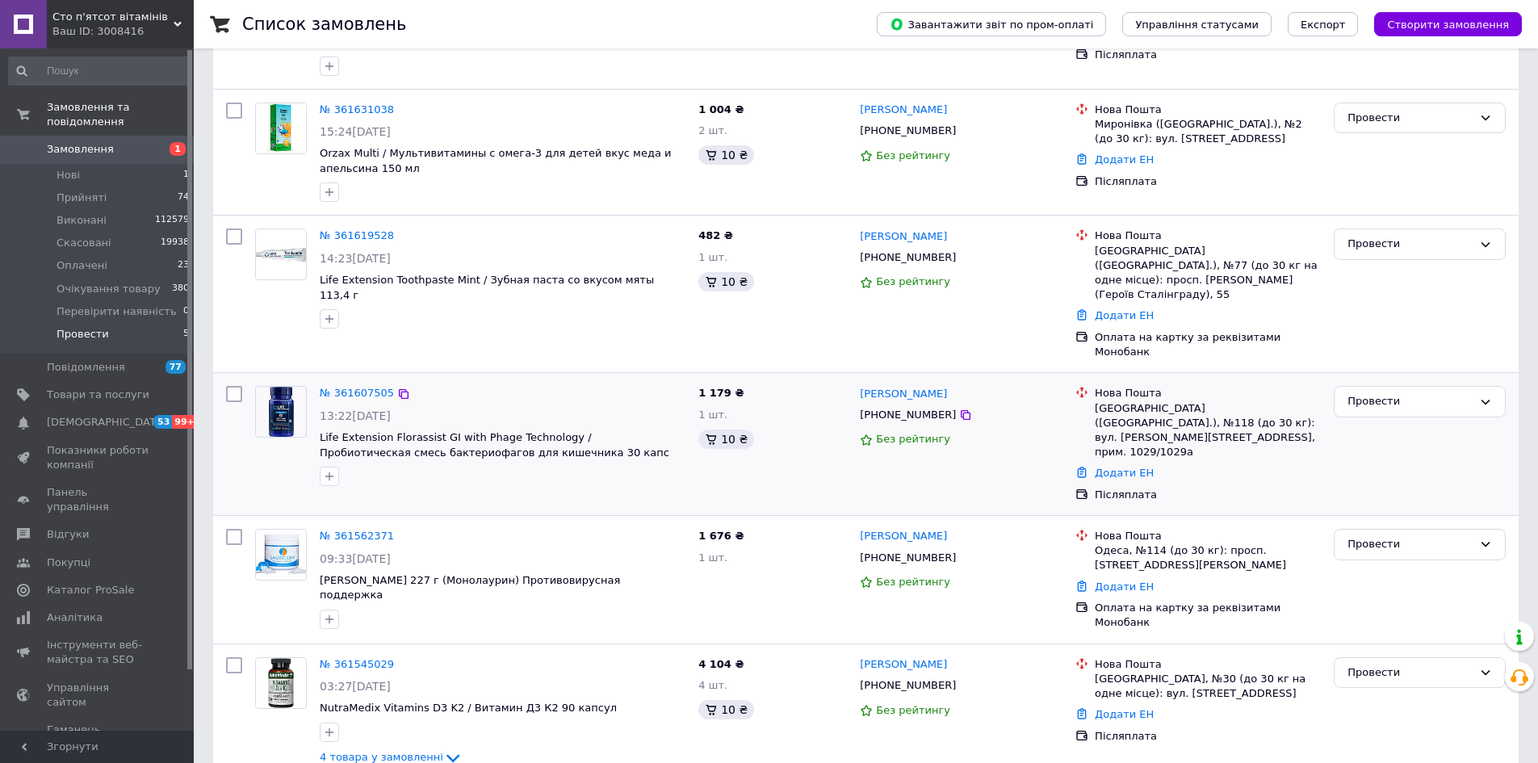
scroll to position [499, 0]
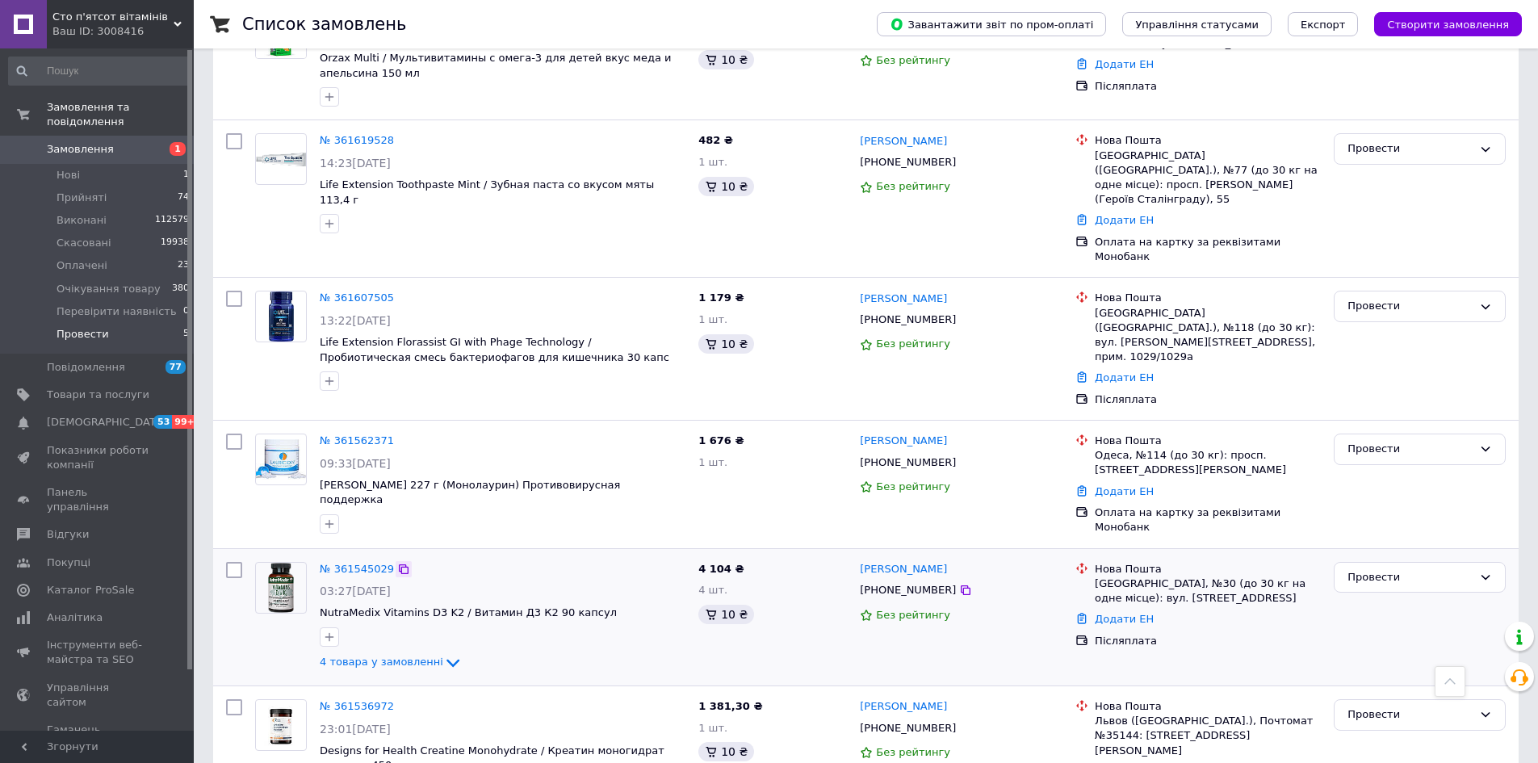
click at [400, 564] on icon at bounding box center [404, 569] width 10 height 10
click at [199, 418] on div "Список замовлень Завантажити звіт по пром-оплаті Управління статусами Експорт С…" at bounding box center [866, 174] width 1344 height 1347
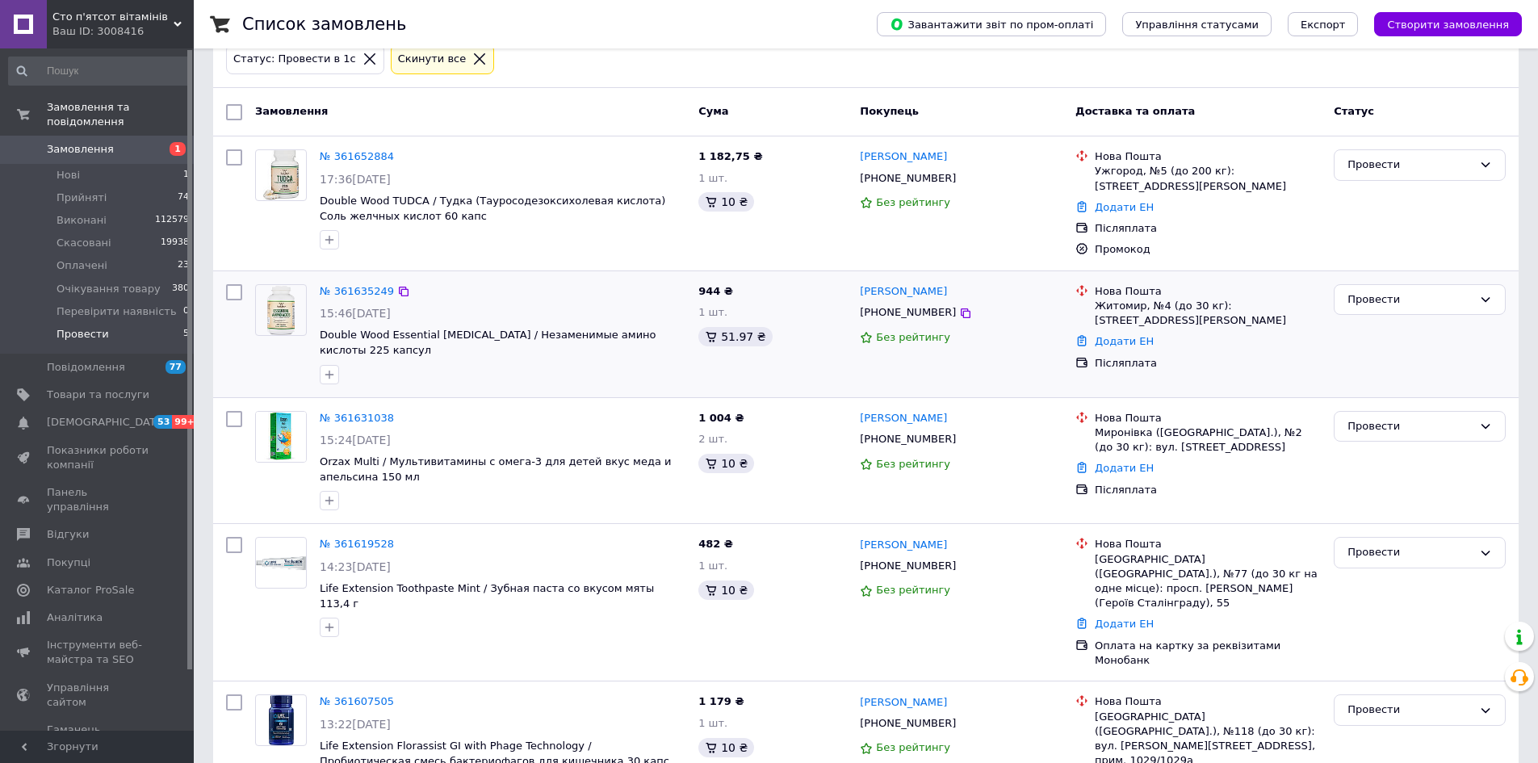
scroll to position [15, 0]
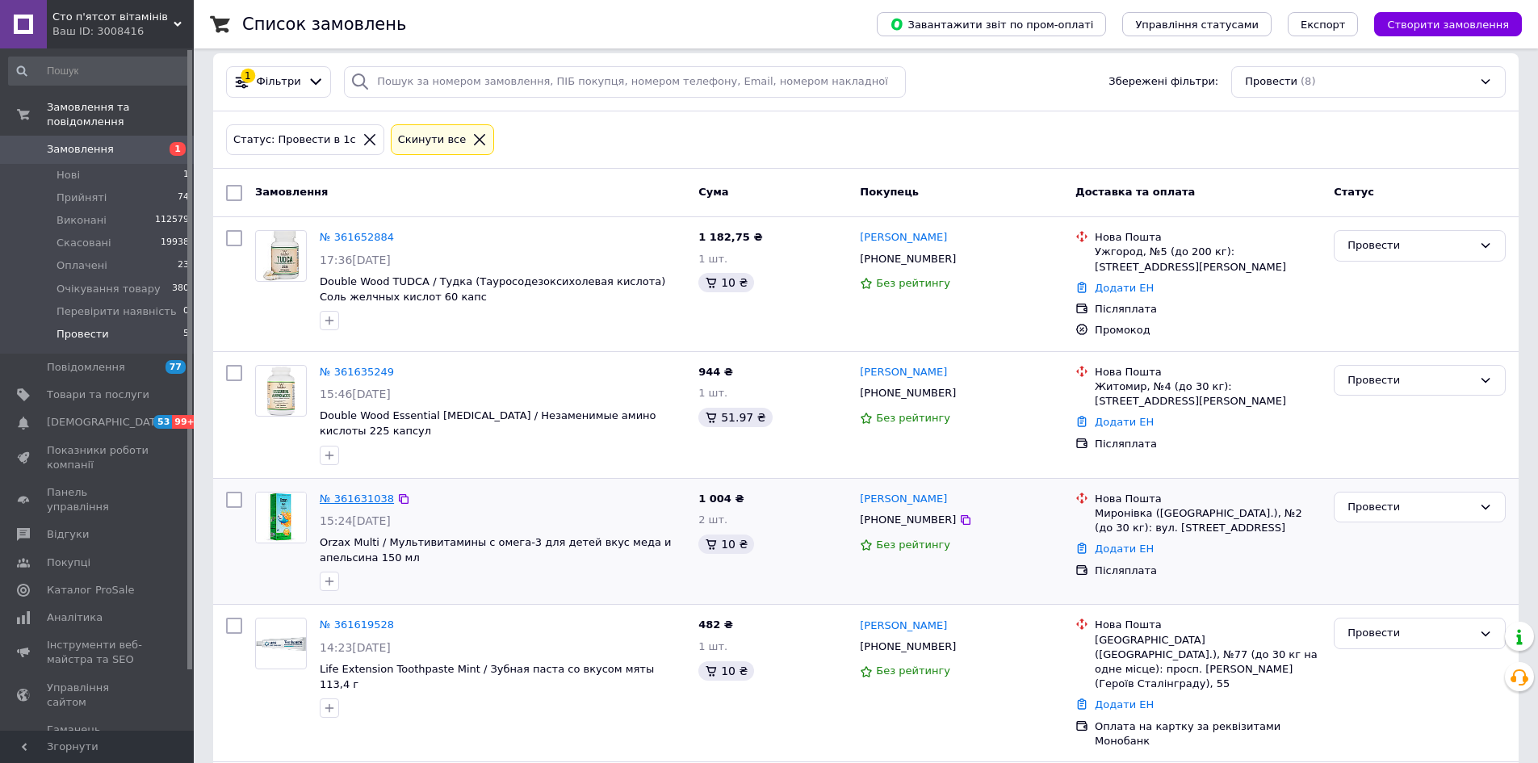
click at [347, 493] on link "№ 361631038" at bounding box center [357, 499] width 74 height 12
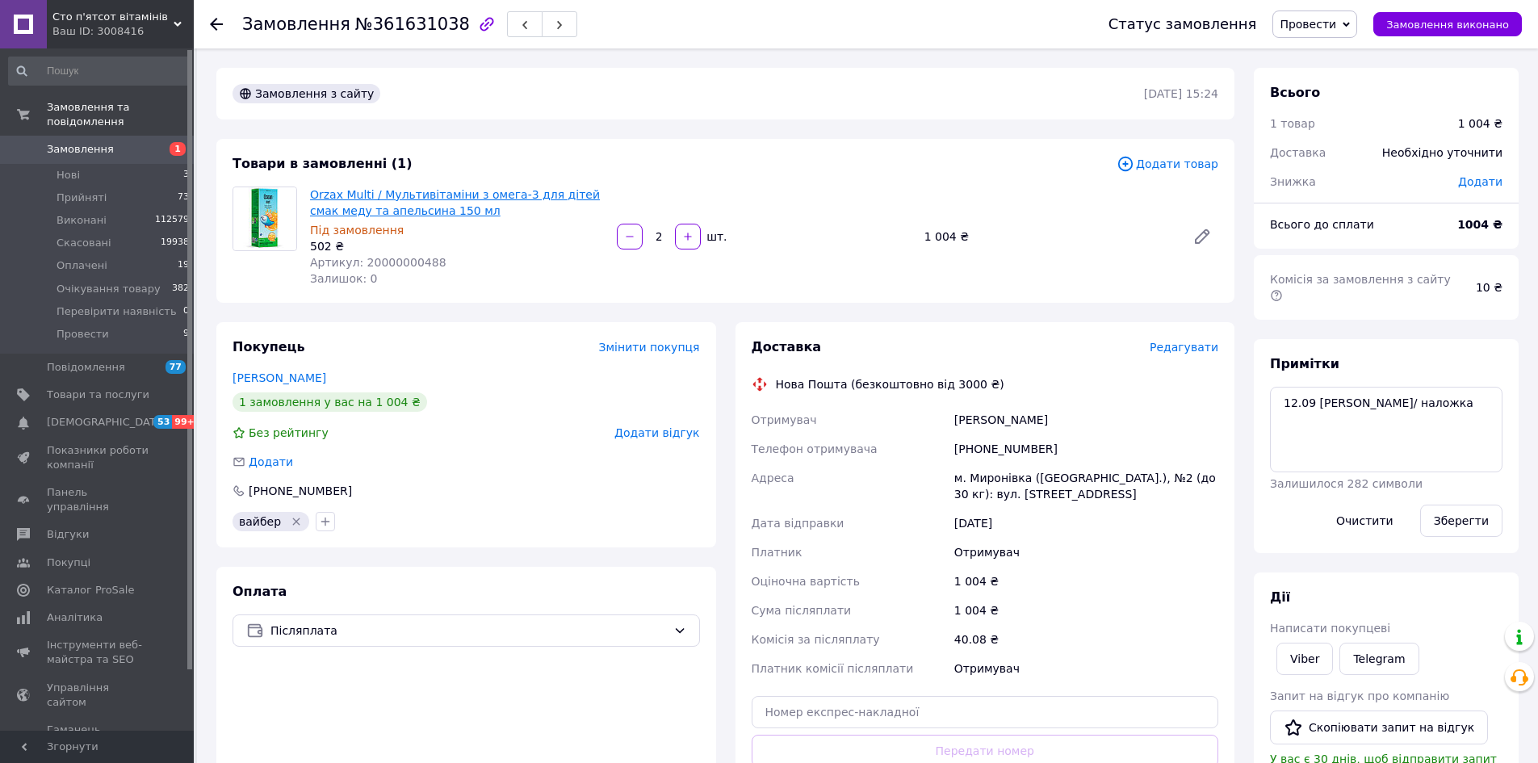
click at [455, 195] on link "Orzax Multi / Мультивітаміни з омега-3 для дітей смак меду та апельсина 150 мл" at bounding box center [455, 202] width 290 height 29
click at [140, 323] on li "Провести 9" at bounding box center [99, 338] width 199 height 31
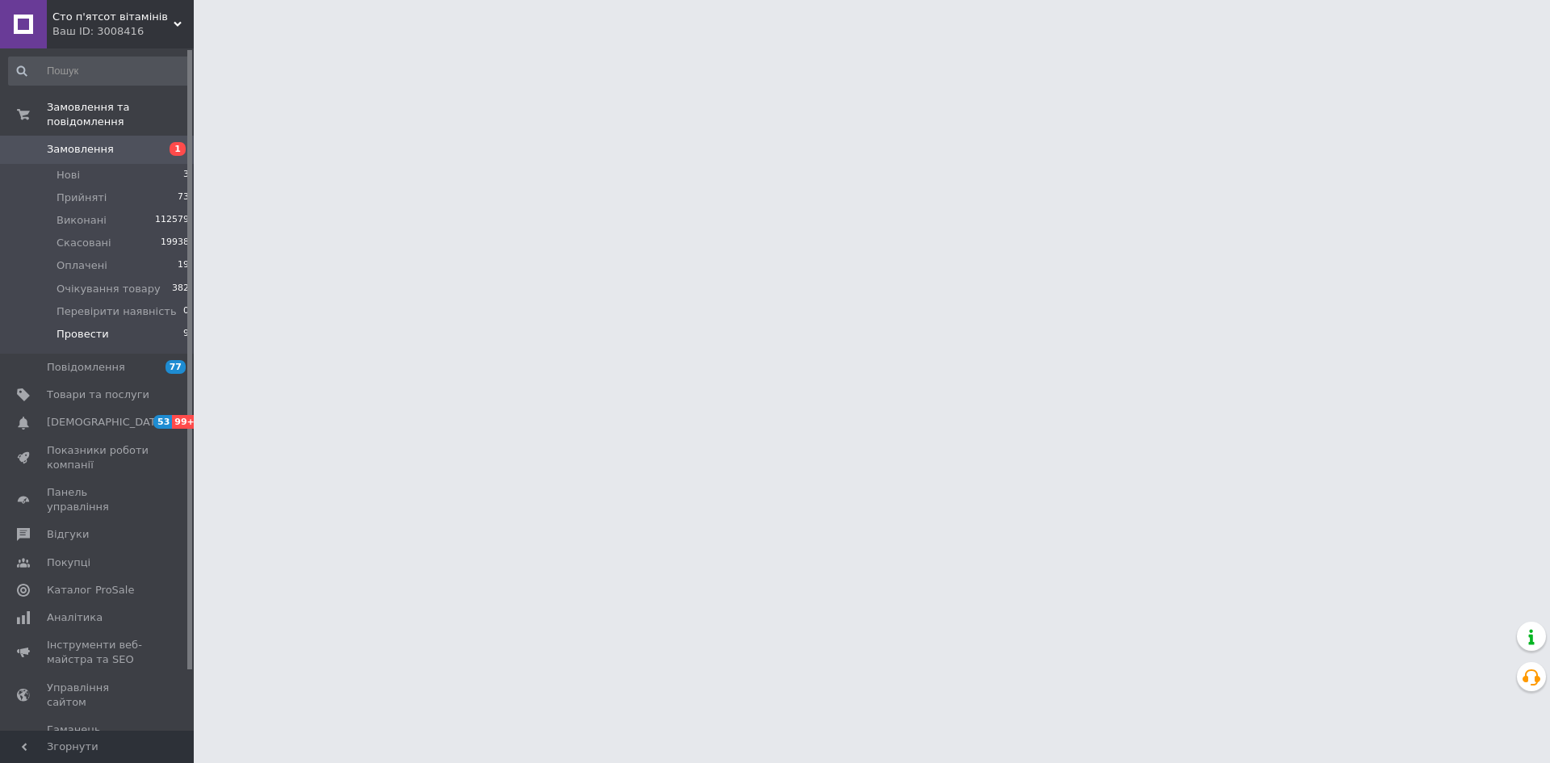
click at [88, 323] on li "Провести 9" at bounding box center [99, 338] width 199 height 31
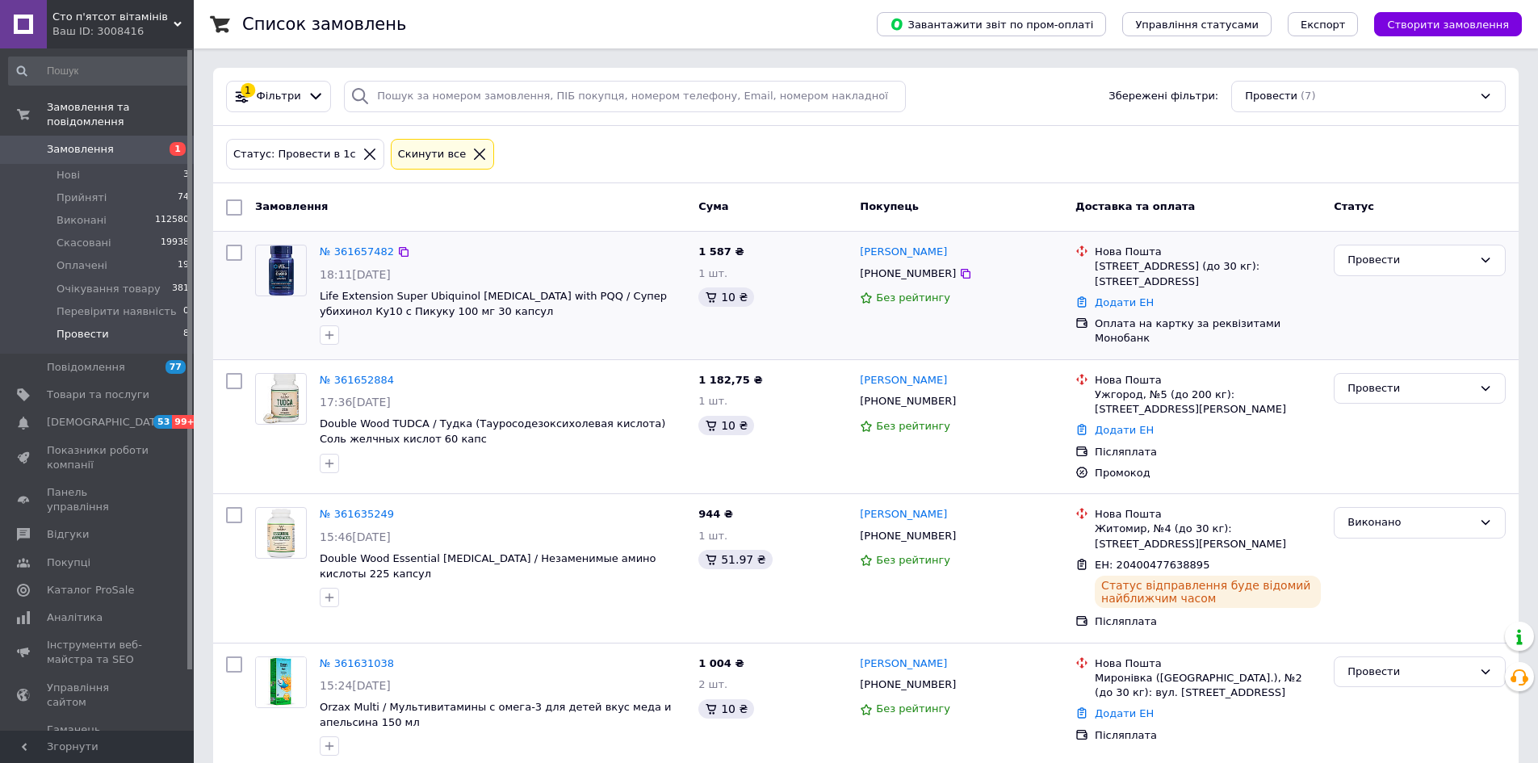
click at [353, 241] on div "№ 361657482 18:11, 12.09.2025 Life Extension Super Ubiquinol CoQ10 with PQQ / С…" at bounding box center [502, 294] width 379 height 113
click at [364, 256] on link "№ 361657482" at bounding box center [357, 251] width 74 height 12
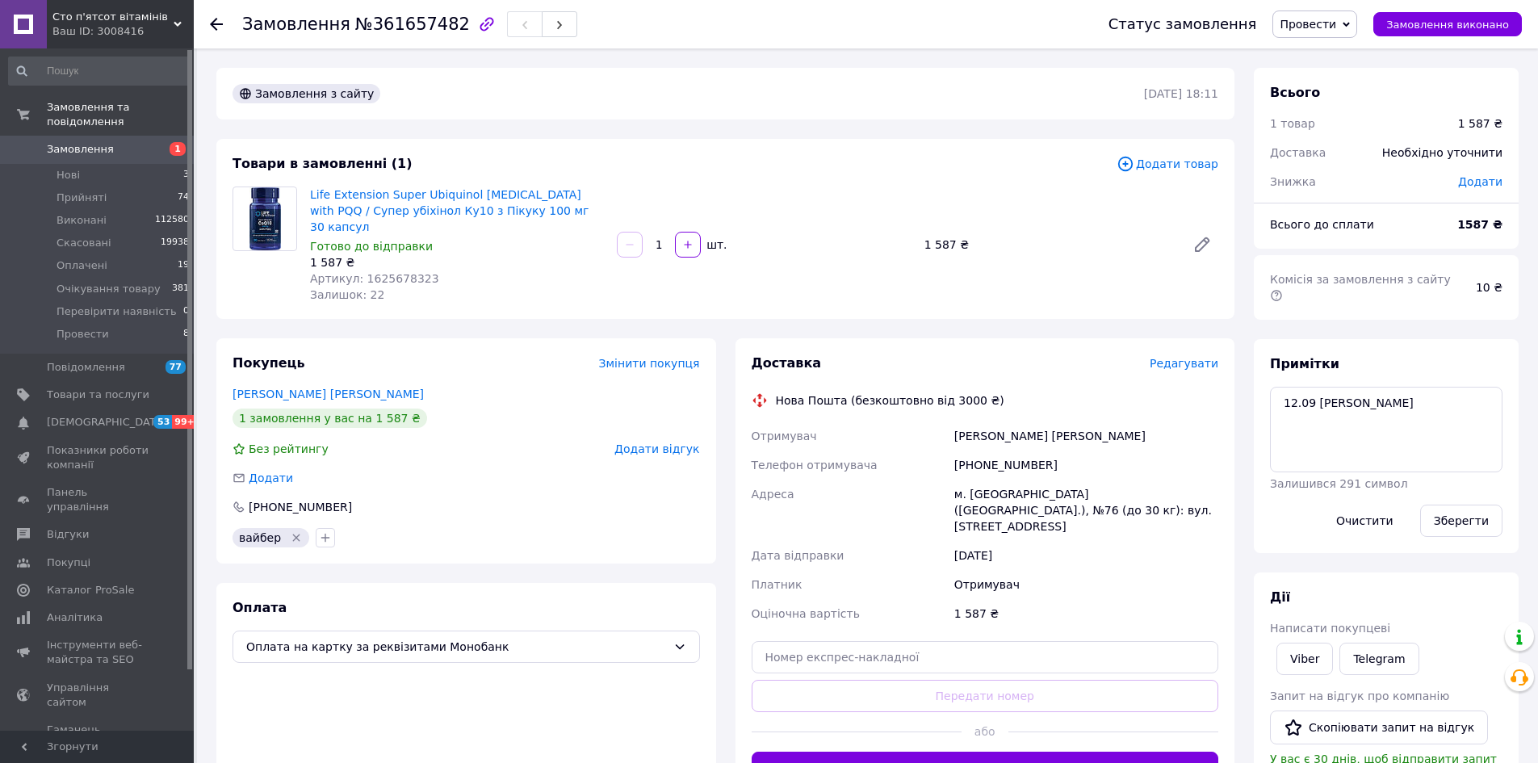
click at [401, 29] on span "№361657482" at bounding box center [412, 24] width 115 height 19
copy span "361657482"
click at [444, 207] on link "Life Extension Super Ubiquinol CoQ10 with PQQ / Супер убіхінол Ку10 з Пікуку 10…" at bounding box center [449, 210] width 279 height 45
click at [119, 329] on li "Провести 8" at bounding box center [99, 338] width 199 height 31
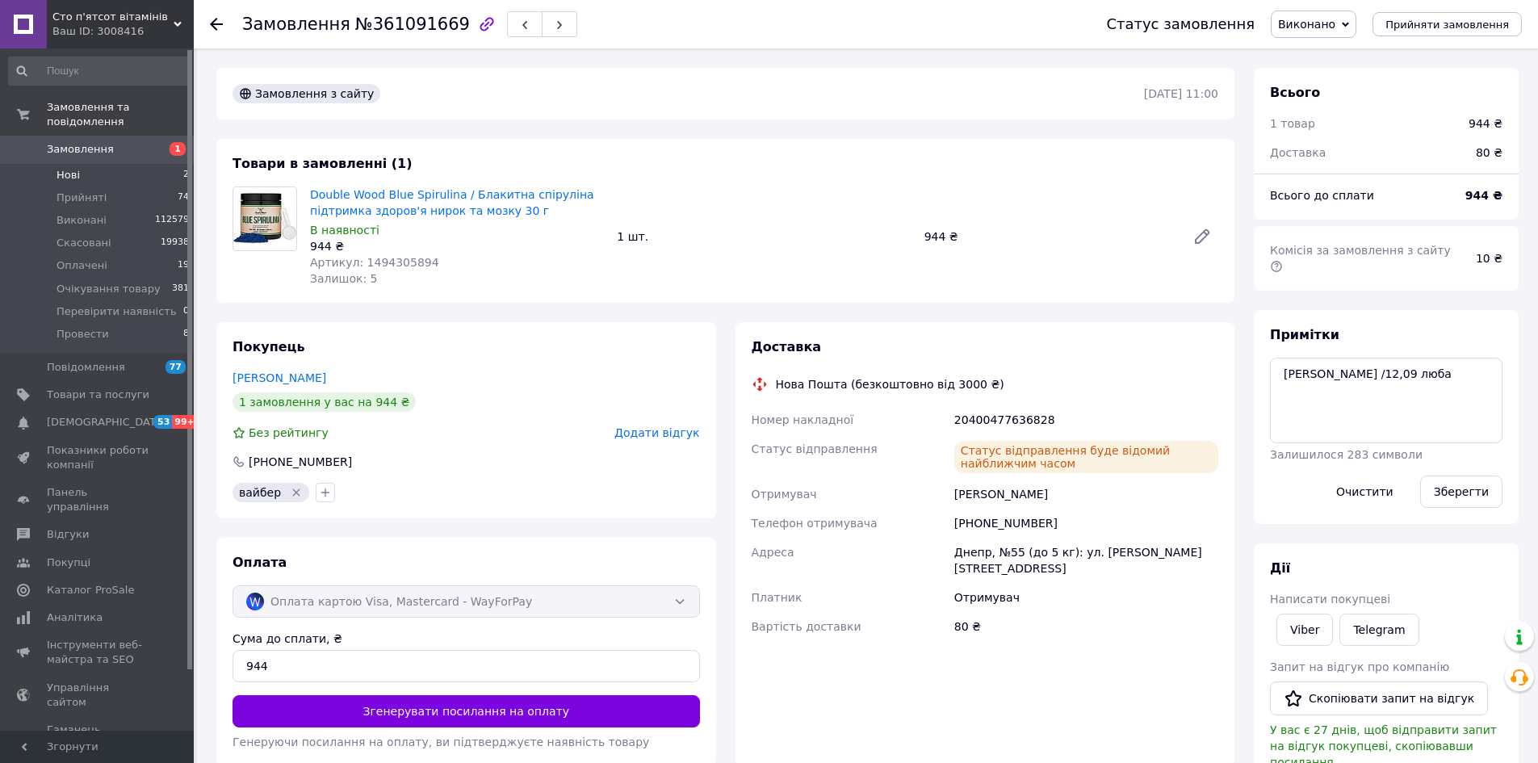
click at [81, 168] on li "Нові 2" at bounding box center [99, 175] width 199 height 23
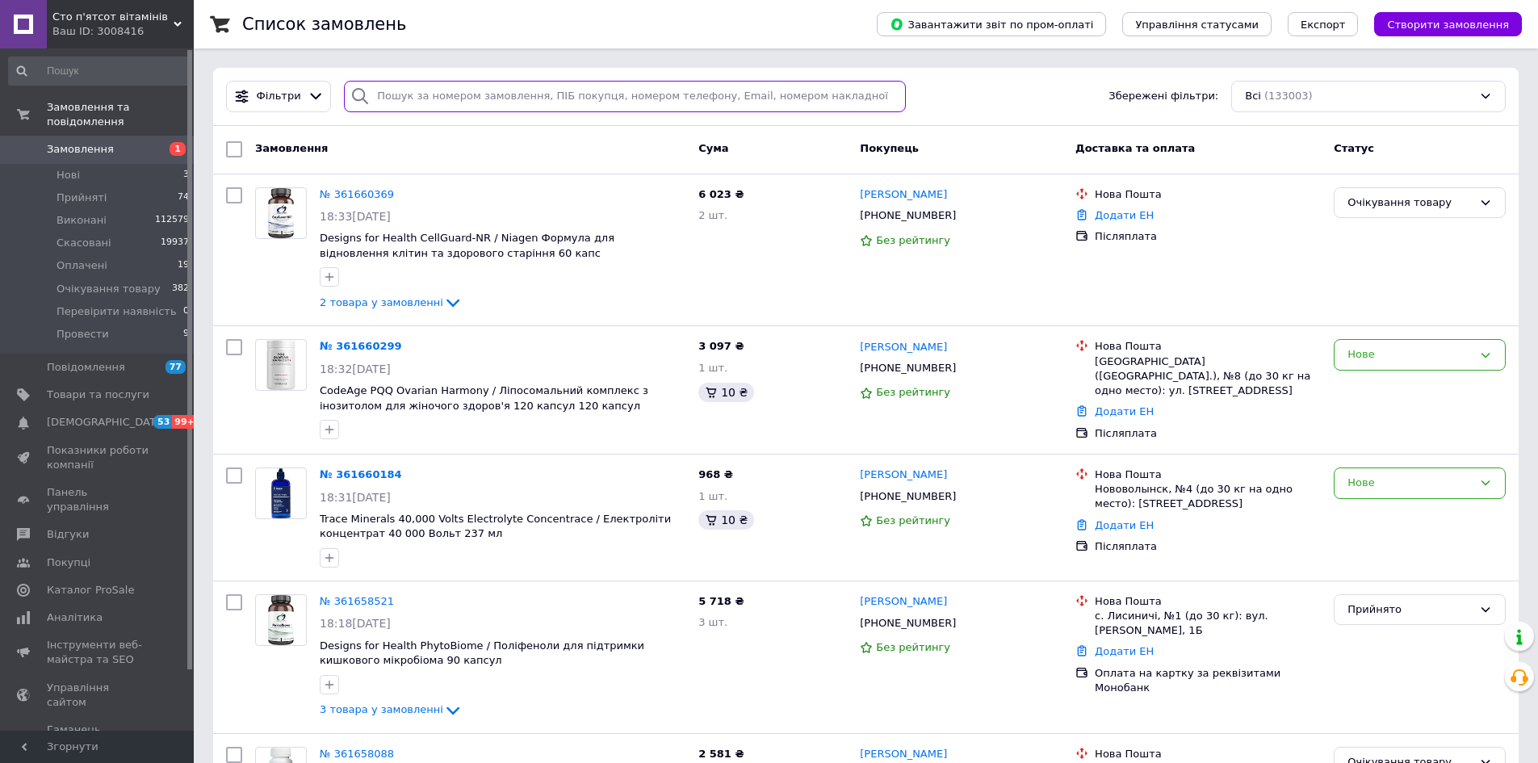
click at [434, 93] on input "search" at bounding box center [625, 96] width 562 height 31
paste input "380632558646"
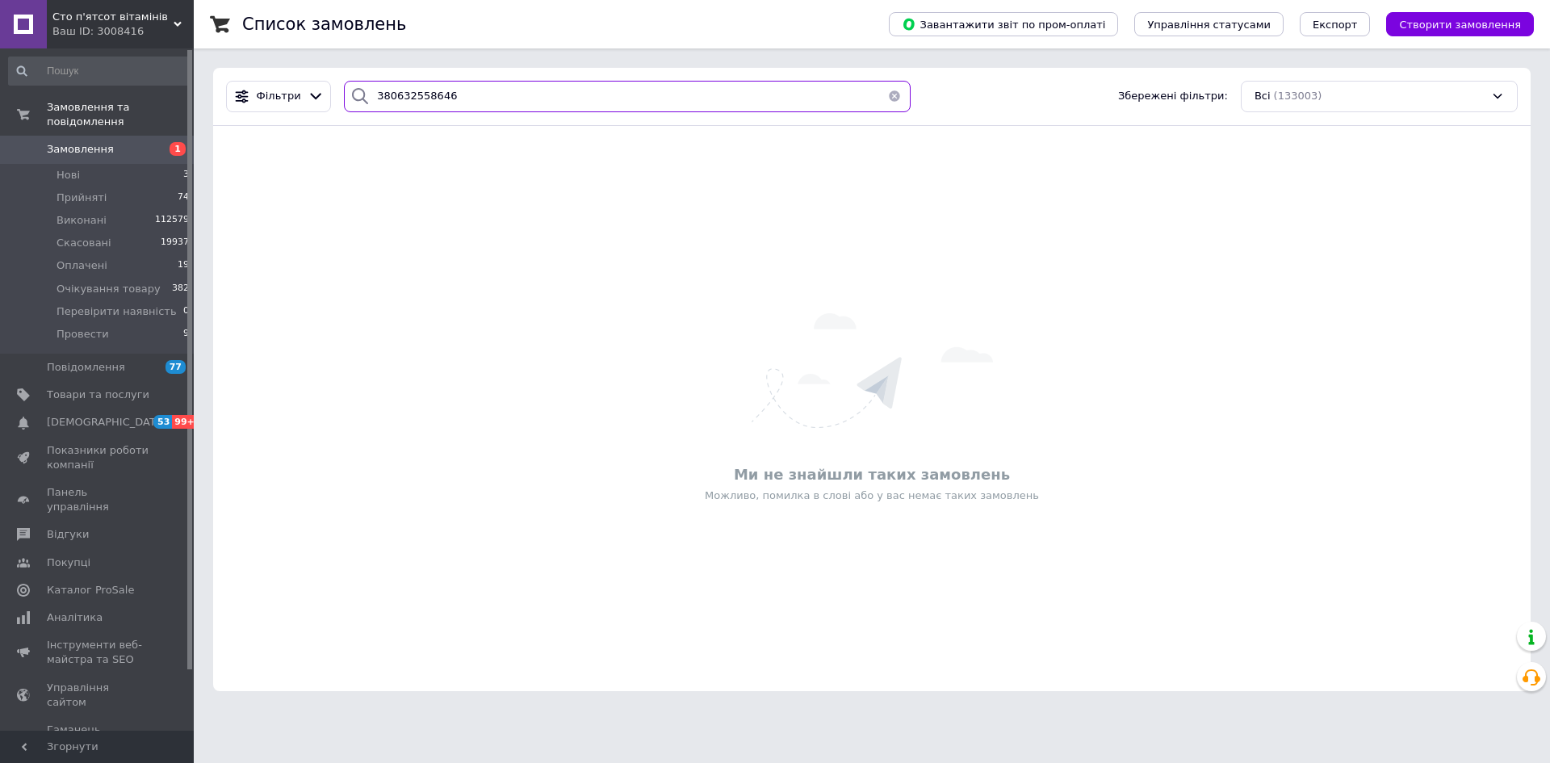
type input "380632558646"
click at [463, 88] on input "380632558646" at bounding box center [627, 96] width 567 height 31
click at [467, 96] on input "380632558646" at bounding box center [627, 96] width 567 height 31
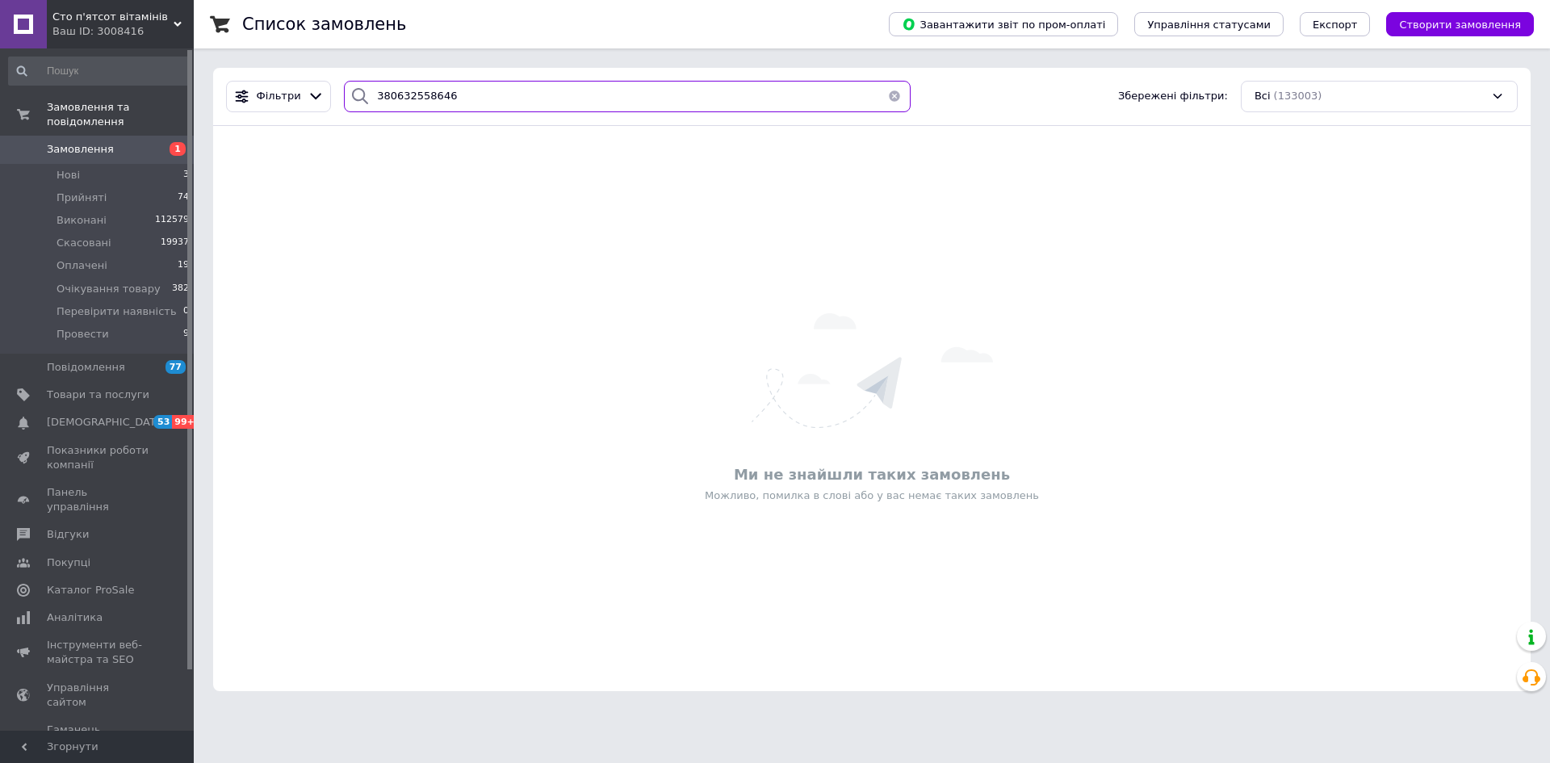
click at [467, 94] on input "380632558646" at bounding box center [627, 96] width 567 height 31
click at [429, 94] on input "380632558646" at bounding box center [627, 96] width 567 height 31
click at [432, 96] on input "380632558646" at bounding box center [627, 96] width 567 height 31
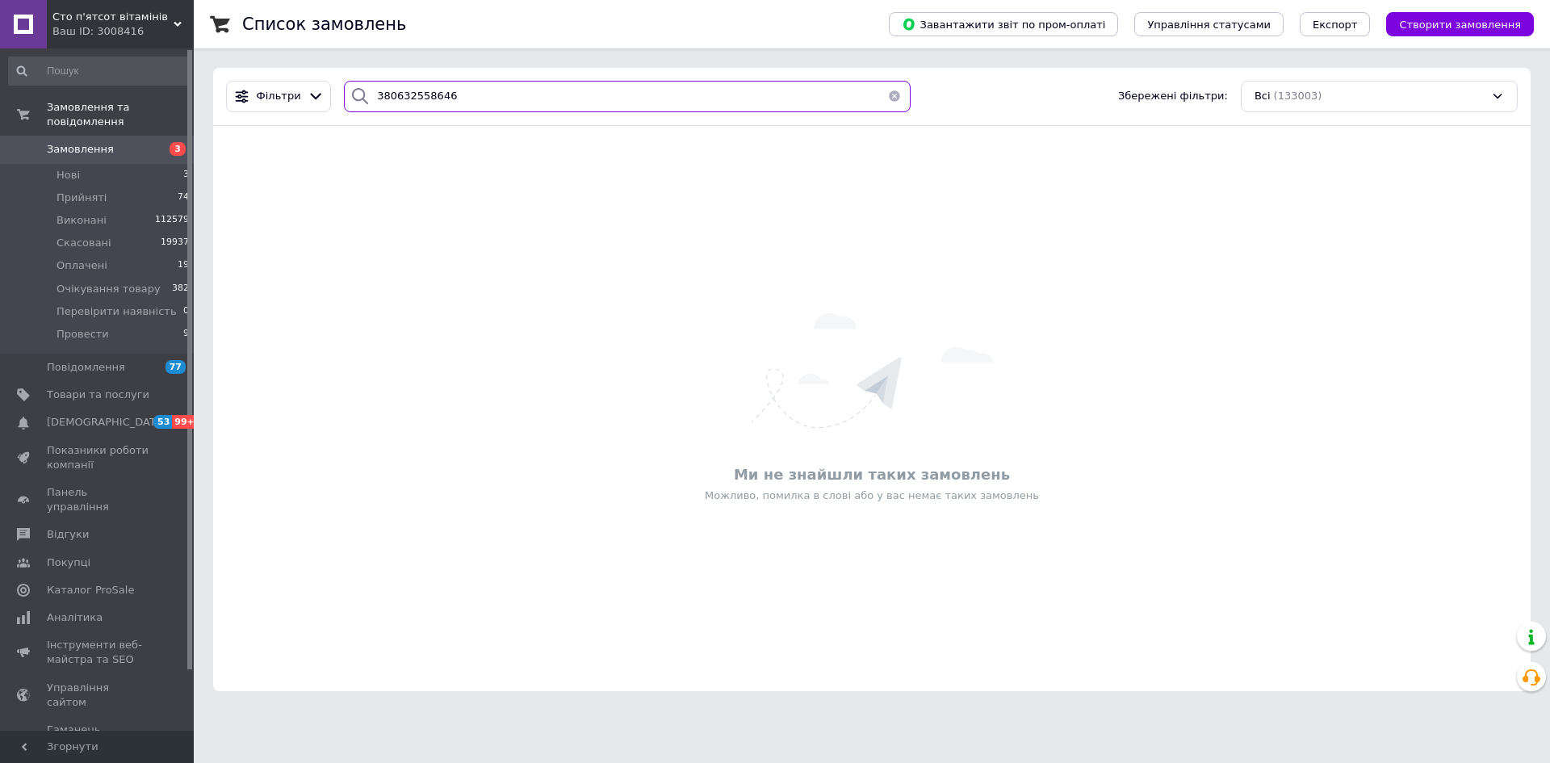
click at [432, 96] on input "380632558646" at bounding box center [627, 96] width 567 height 31
type input "[PERSON_NAME]"
click at [431, 99] on input "[PERSON_NAME]" at bounding box center [627, 96] width 567 height 31
drag, startPoint x: 431, startPoint y: 99, endPoint x: 373, endPoint y: 98, distance: 58.1
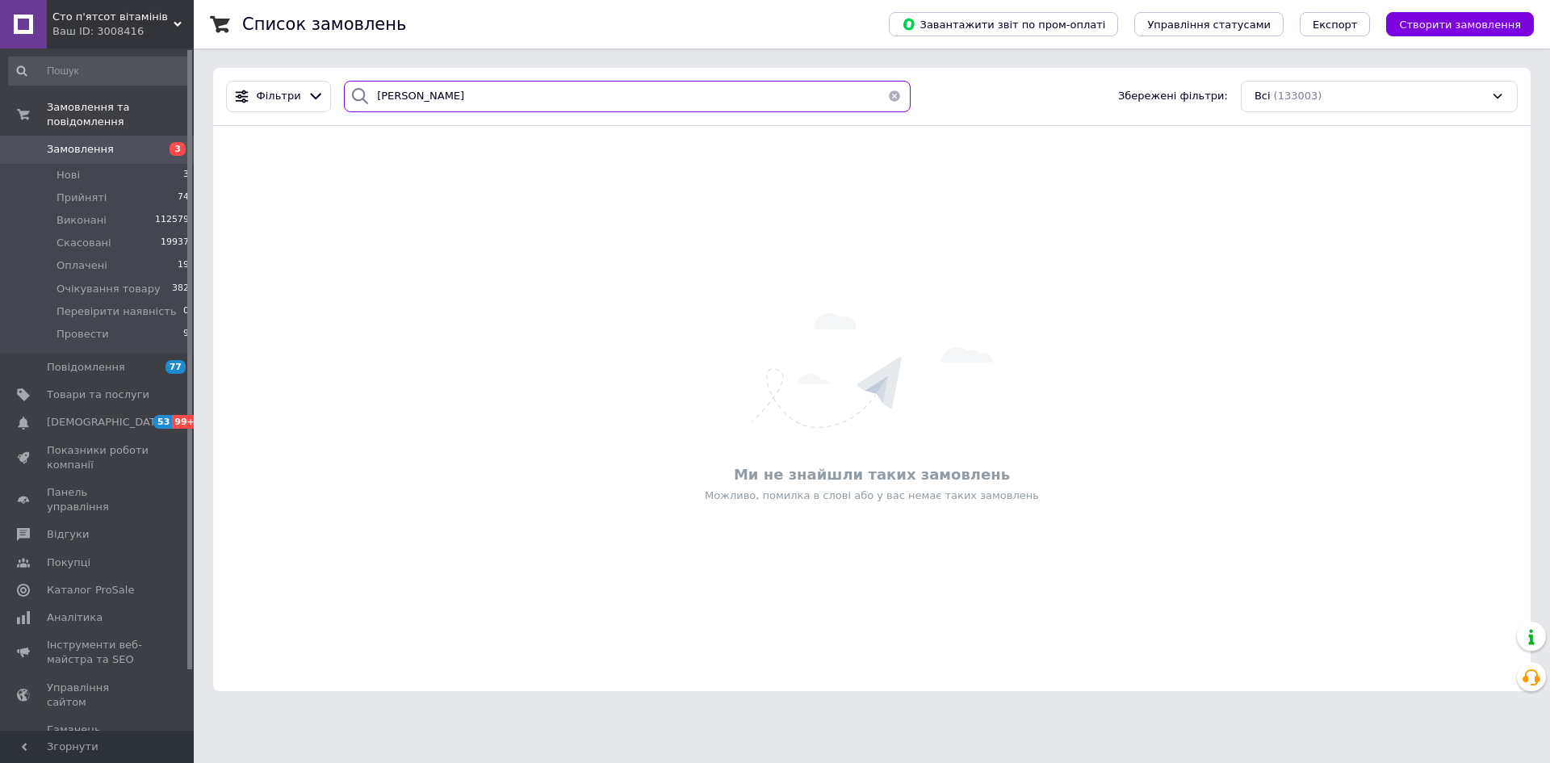
click at [354, 98] on div "[PERSON_NAME]" at bounding box center [627, 96] width 567 height 31
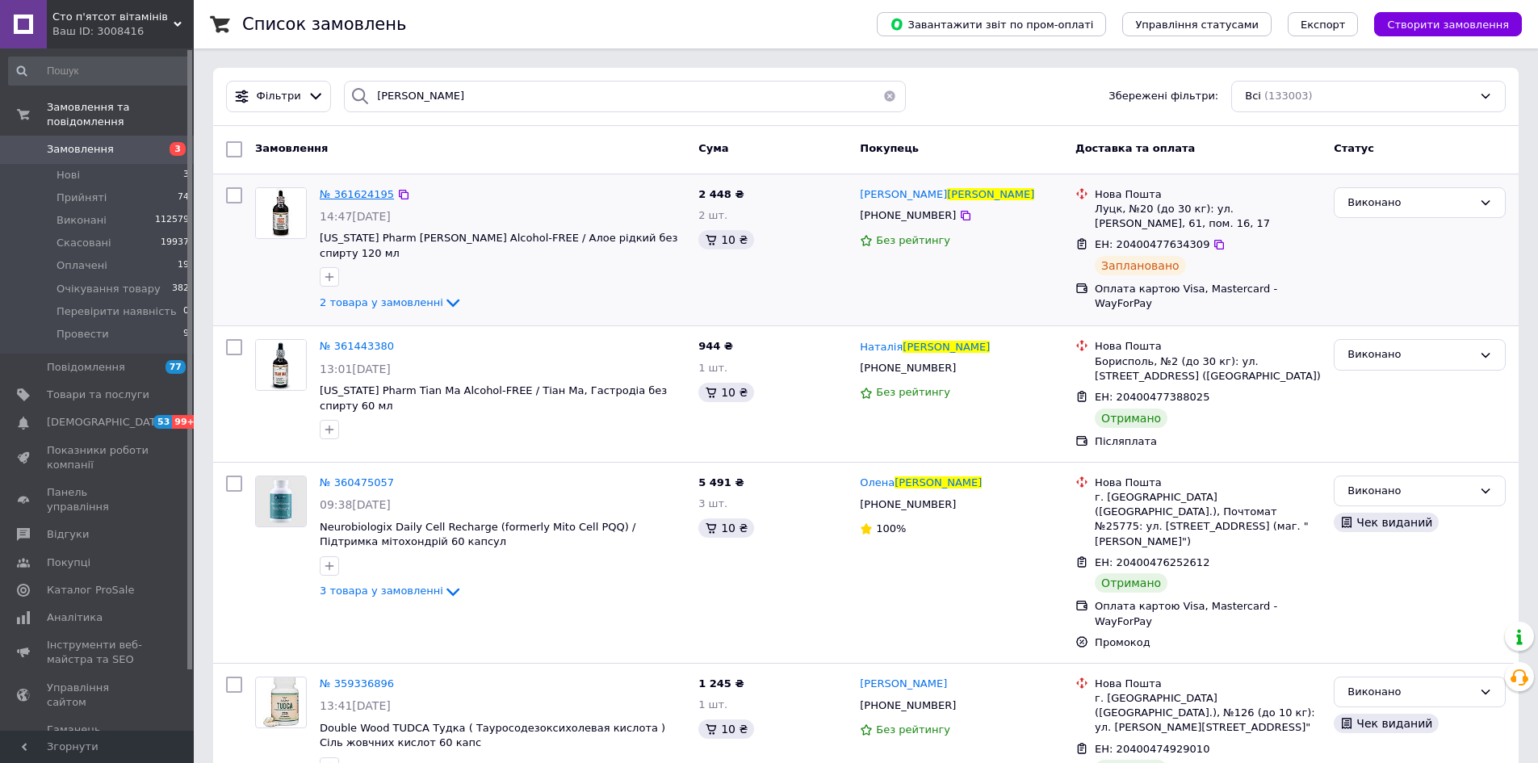
click at [358, 198] on span "№ 361624195" at bounding box center [357, 194] width 74 height 12
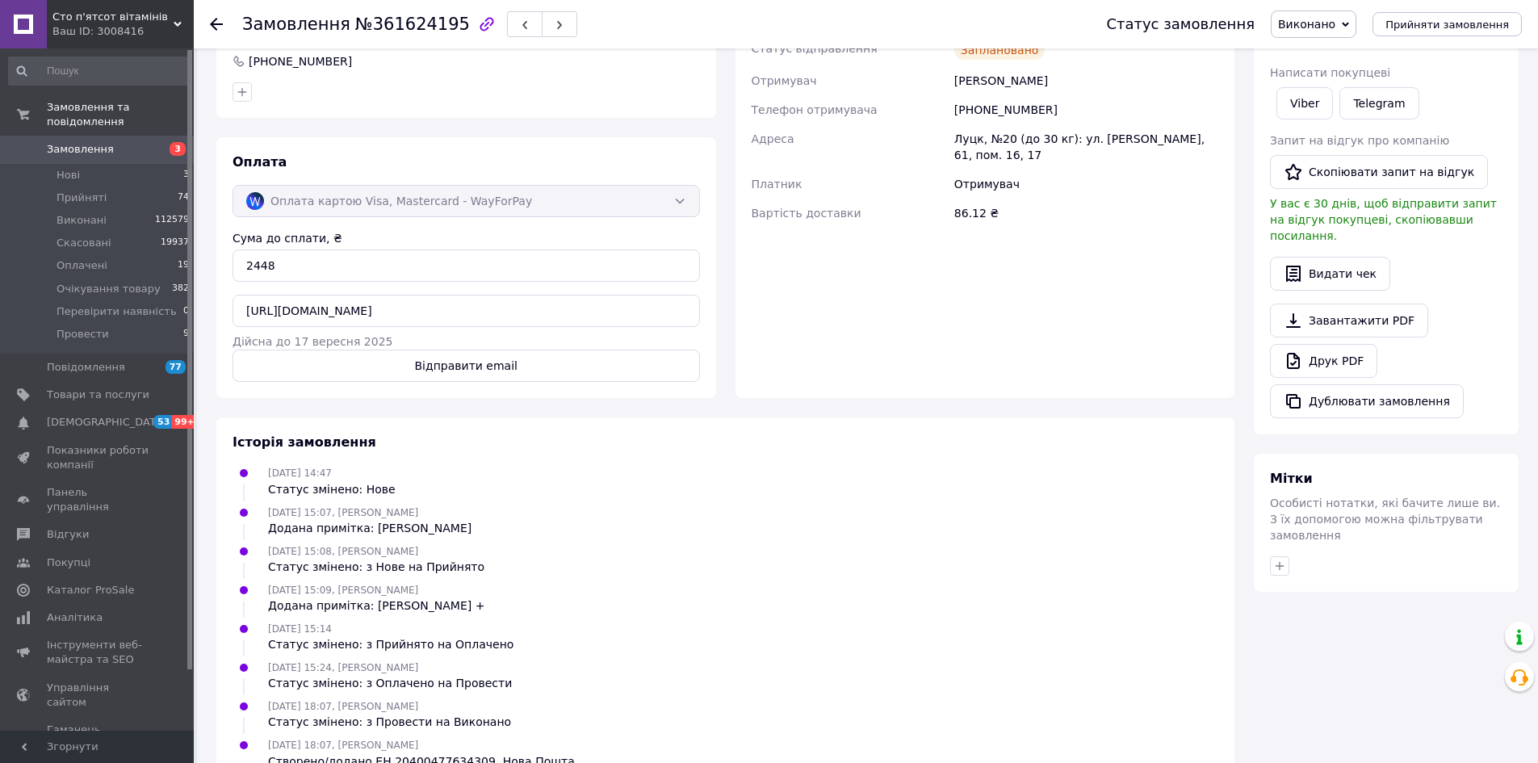
scroll to position [567, 0]
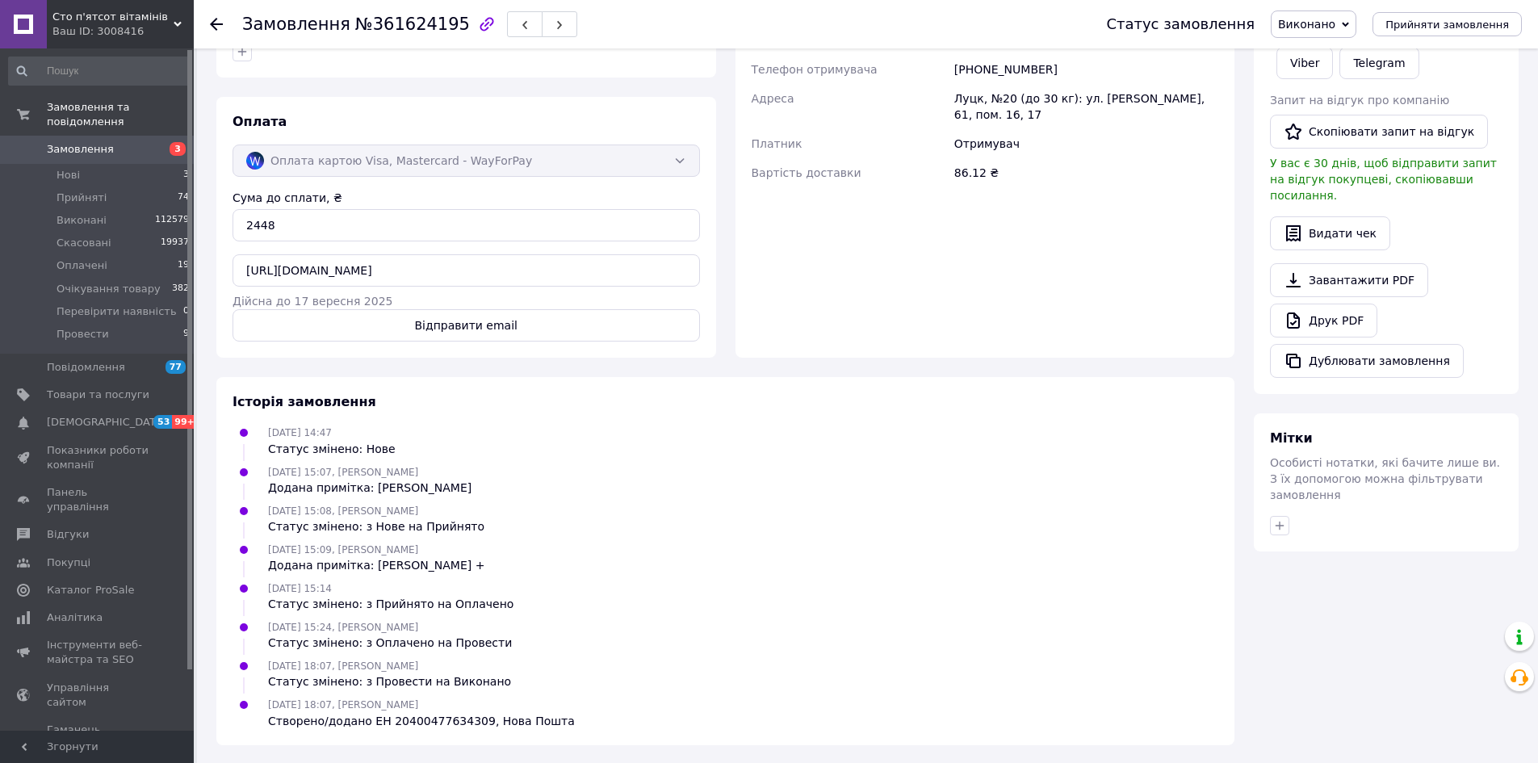
click at [424, 719] on div "Створено/додано ЕН 20400477634309, Нова Пошта" at bounding box center [421, 721] width 307 height 16
copy div "20400477634309"
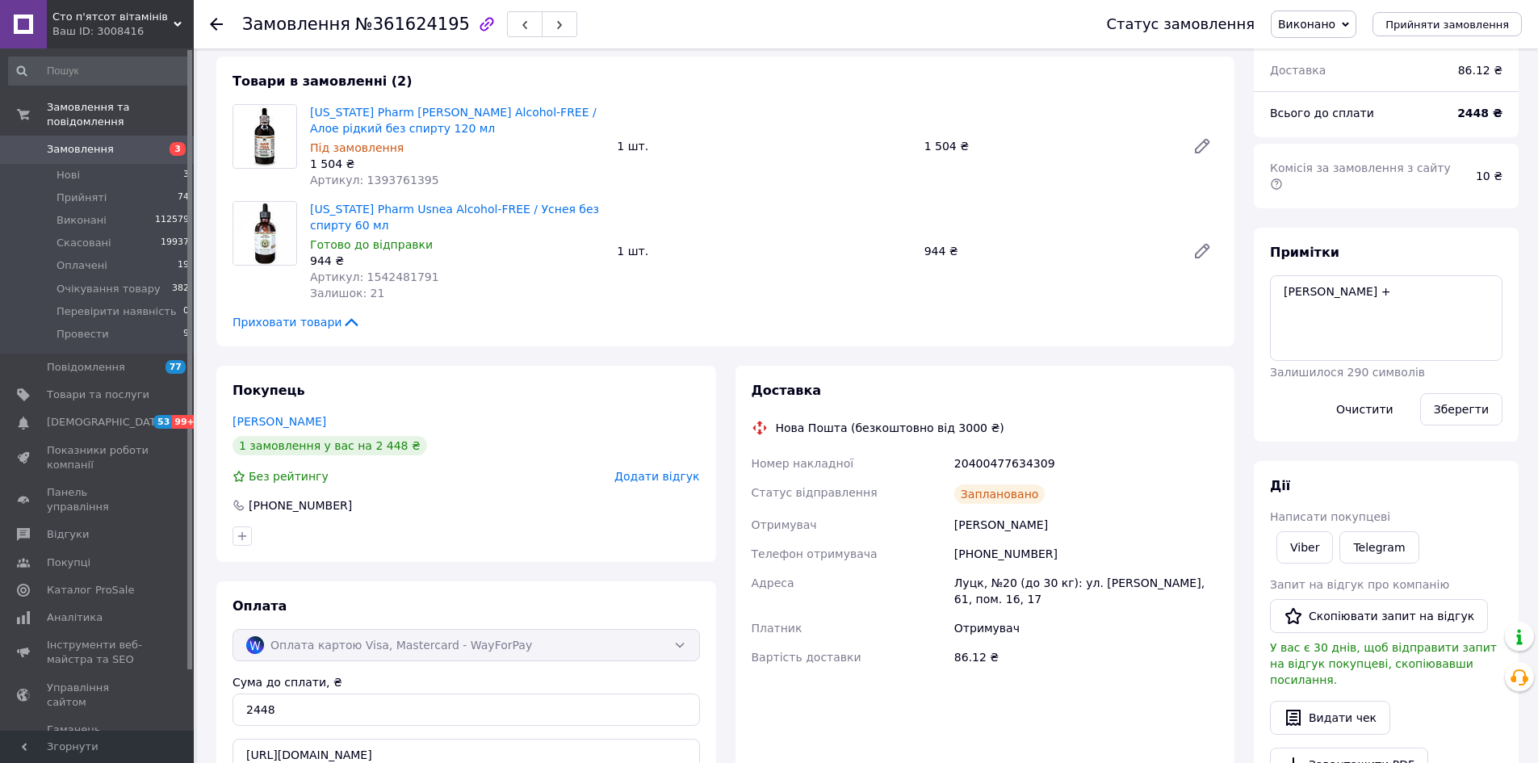
scroll to position [0, 0]
